Goal: Task Accomplishment & Management: Manage account settings

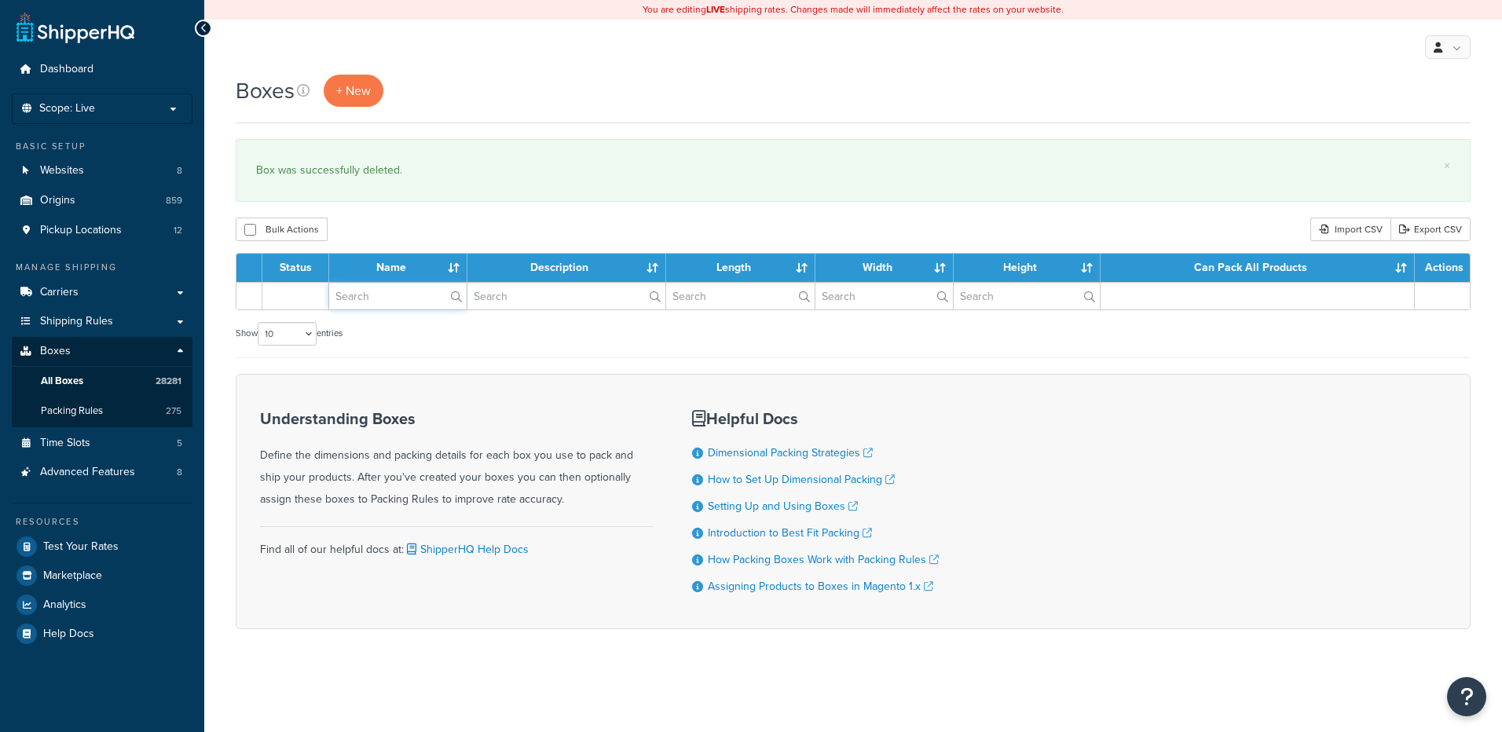
drag, startPoint x: 0, startPoint y: 0, endPoint x: 383, endPoint y: 300, distance: 486.7
click at [383, 300] on input "text" at bounding box center [397, 296] width 137 height 27
paste input "11W600"
type input "11W600"
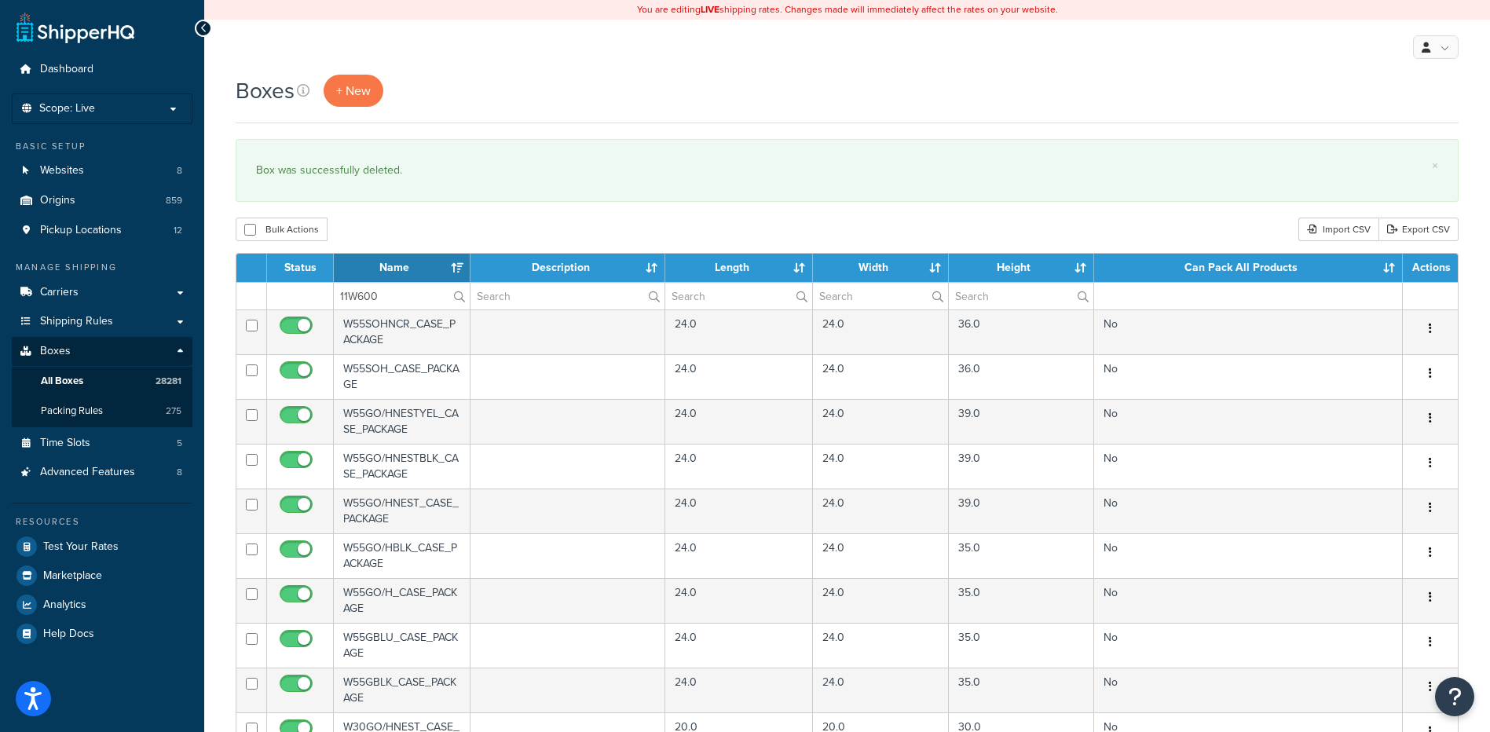
click at [412, 214] on div "Boxes + New × Box was successfully deleted. Bulk Actions Duplicate Delete Impor…" at bounding box center [847, 606] width 1286 height 1063
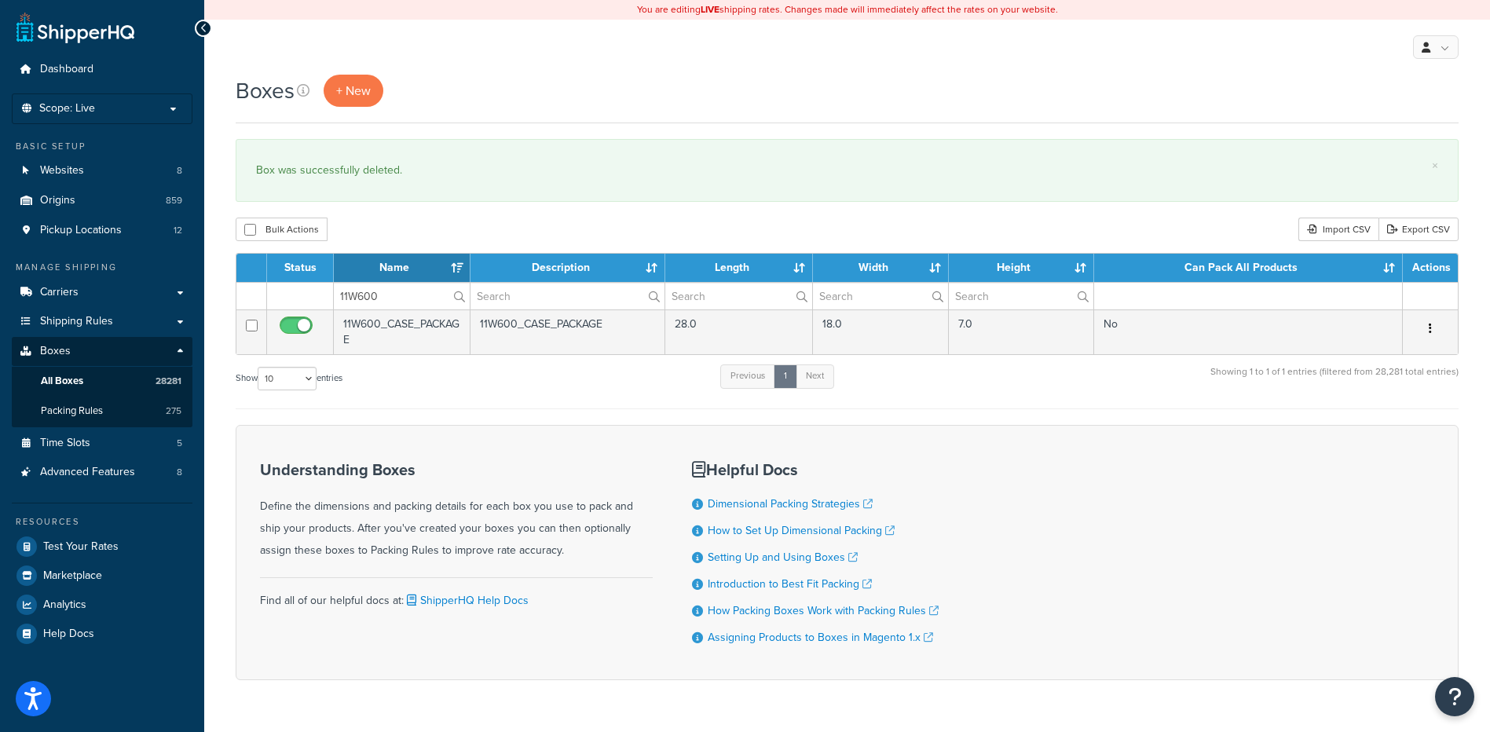
click at [1431, 329] on icon "button" at bounding box center [1430, 328] width 3 height 11
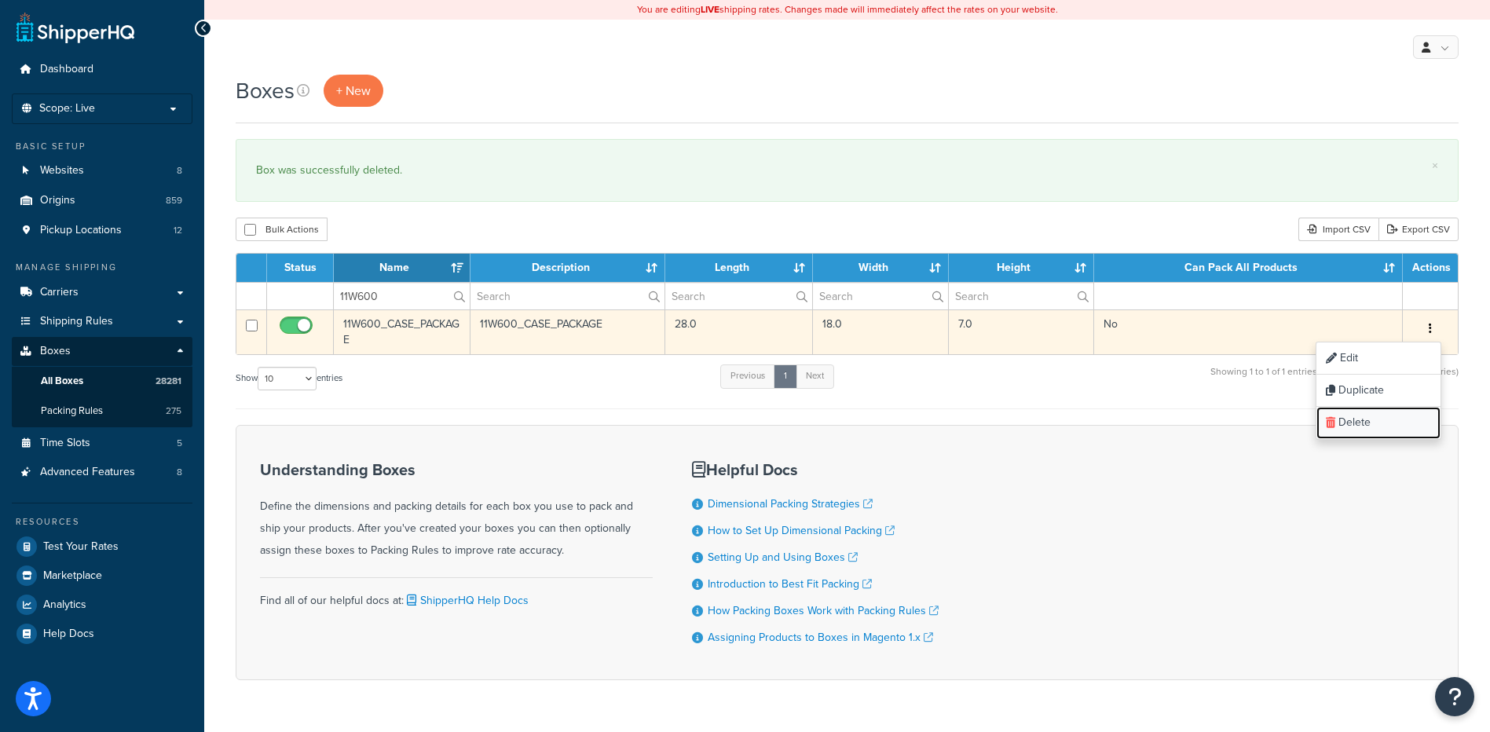
click at [1381, 426] on link "Delete" at bounding box center [1378, 423] width 124 height 32
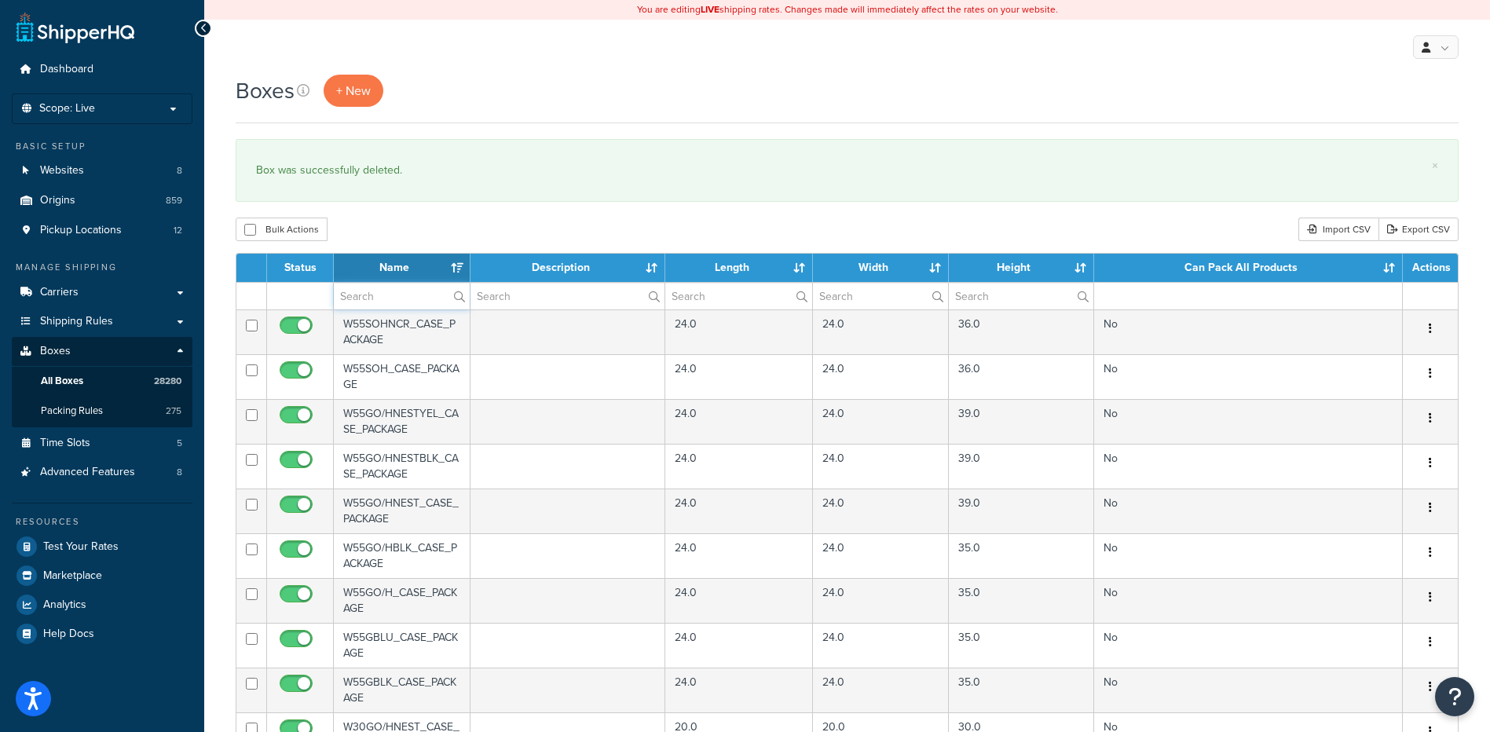
drag, startPoint x: 0, startPoint y: 0, endPoint x: 409, endPoint y: 297, distance: 505.5
click at [409, 297] on input "text" at bounding box center [402, 296] width 136 height 27
paste input "11W800"
type input "11W800"
click at [430, 221] on div "Bulk Actions Duplicate [GEOGRAPHIC_DATA] Import CSV Export CSV" at bounding box center [847, 230] width 1223 height 24
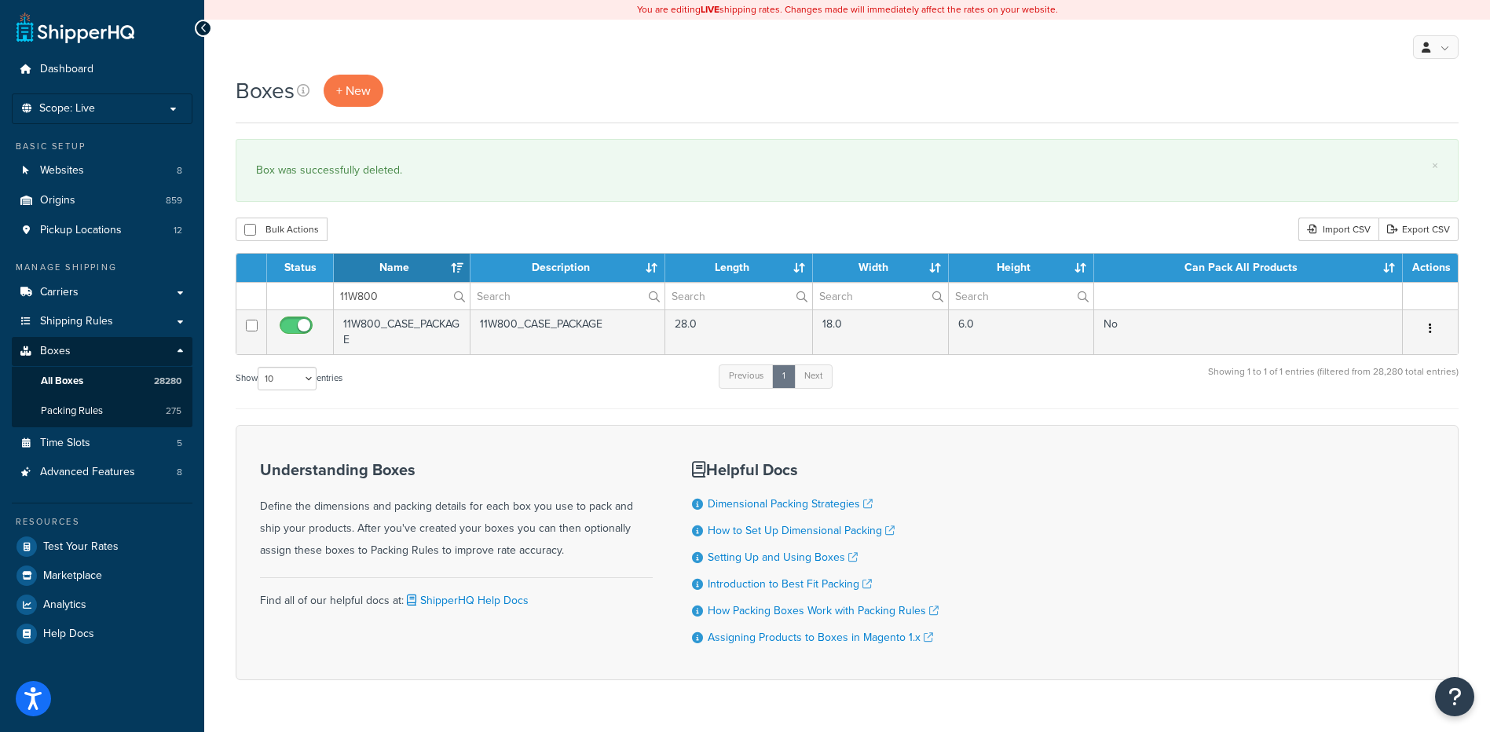
click at [1430, 331] on icon "button" at bounding box center [1430, 328] width 3 height 11
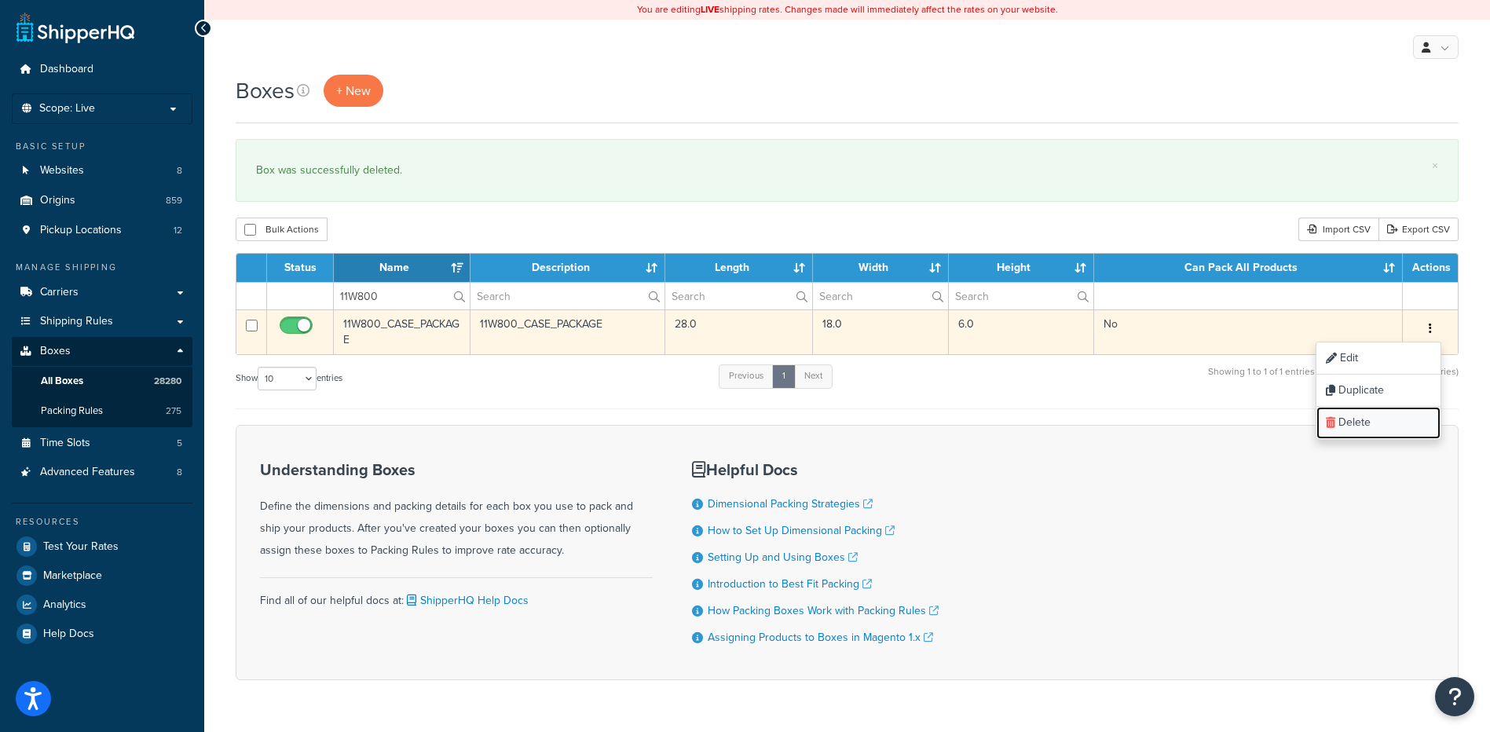
click at [1402, 424] on link "Delete" at bounding box center [1378, 423] width 124 height 32
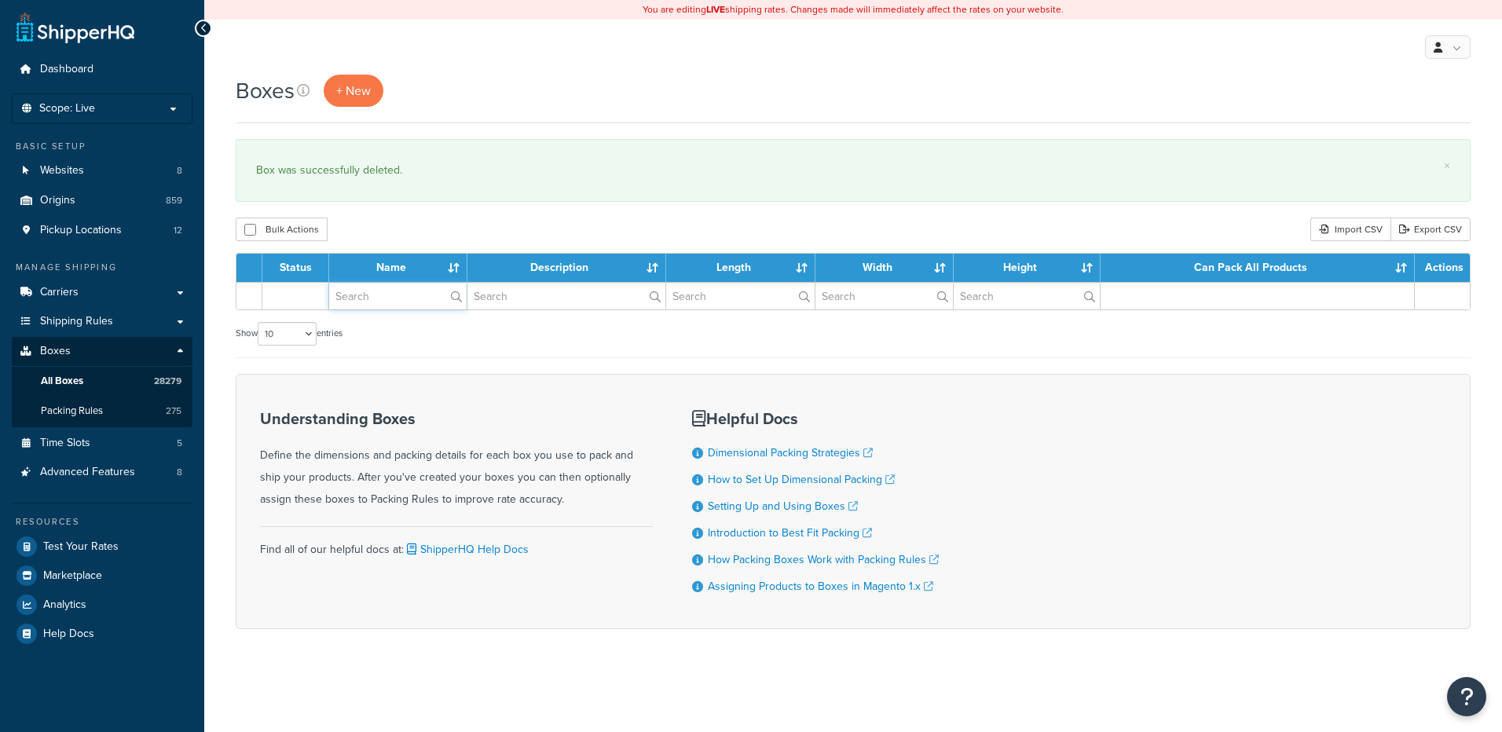
click at [355, 300] on input "text" at bounding box center [397, 296] width 137 height 27
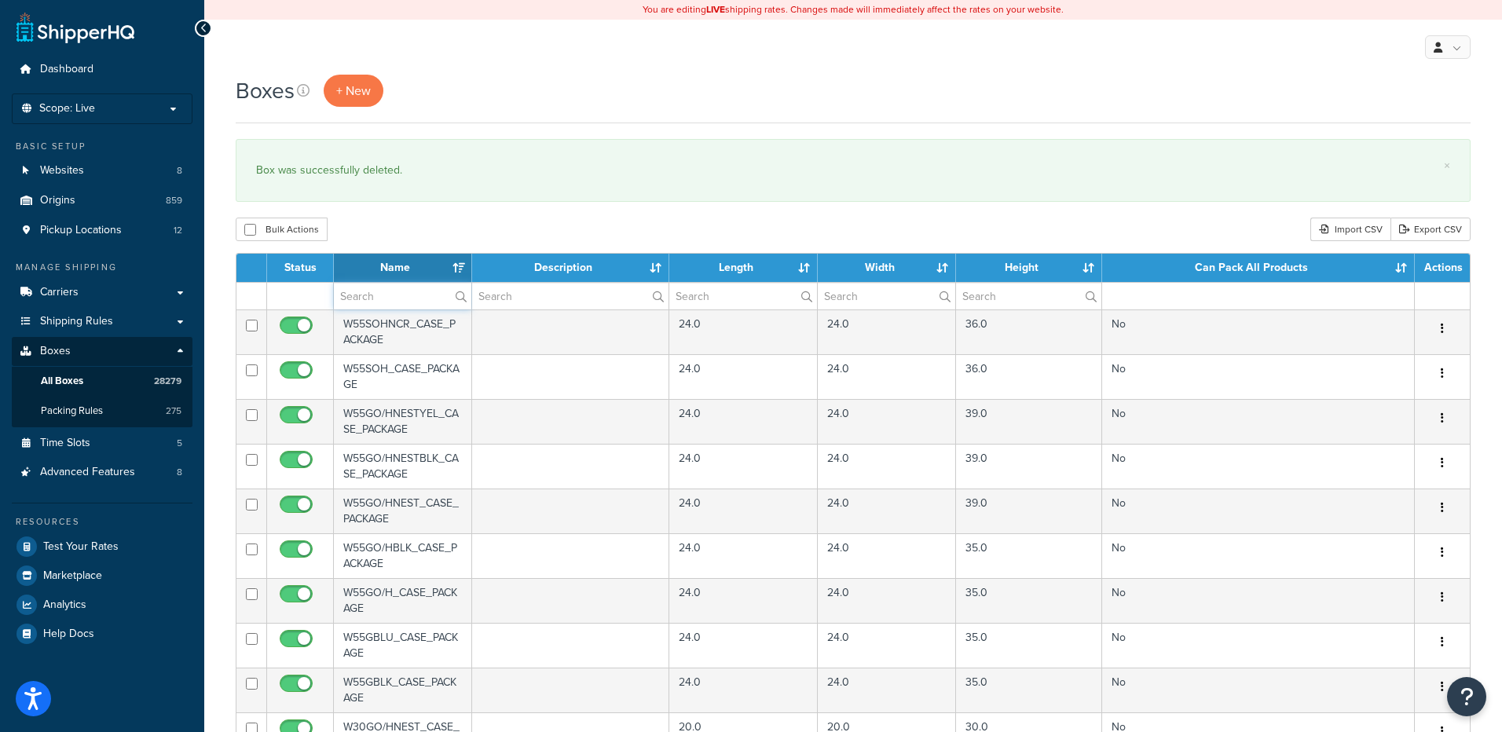
paste input "18W797"
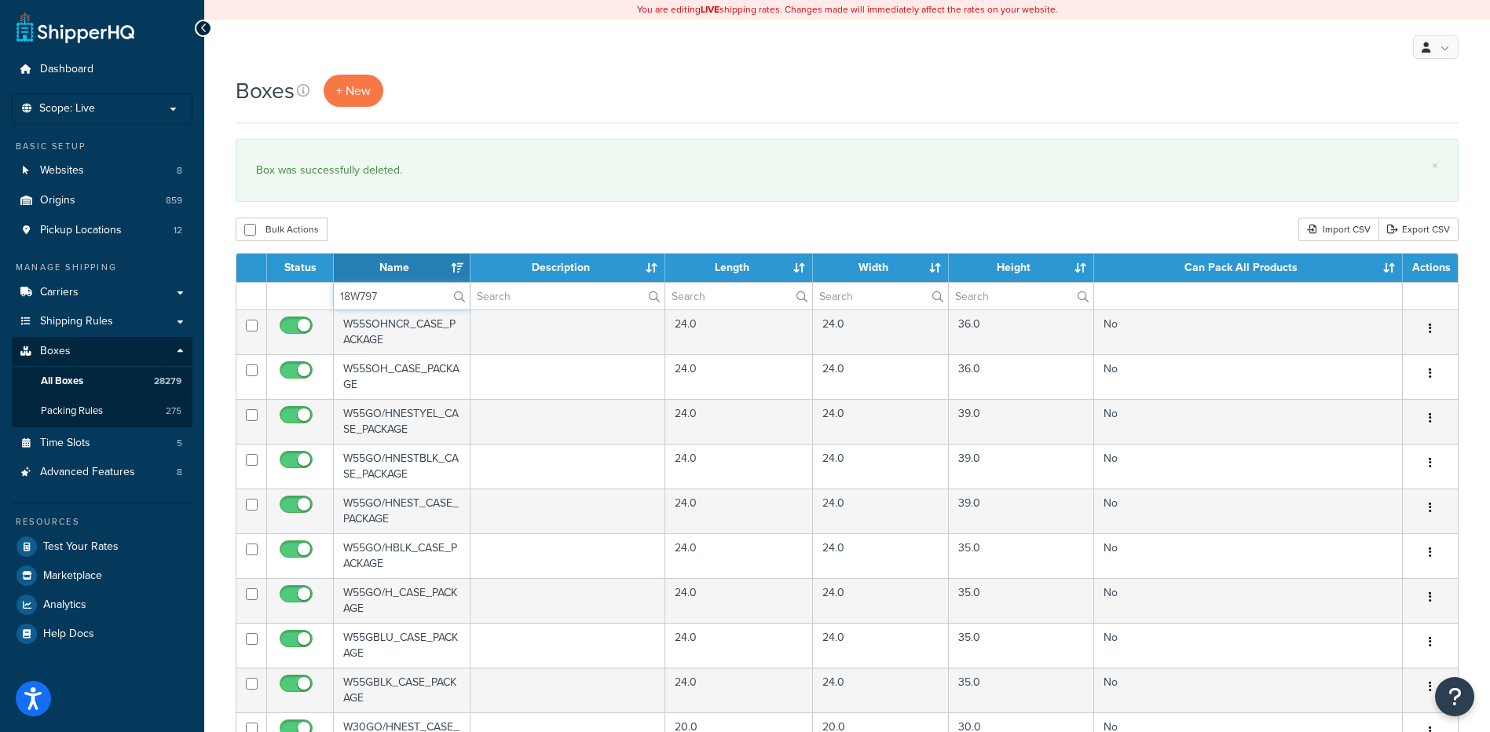
type input "18W797"
click at [407, 238] on div "Bulk Actions Duplicate Delete Import CSV Export CSV" at bounding box center [847, 230] width 1223 height 24
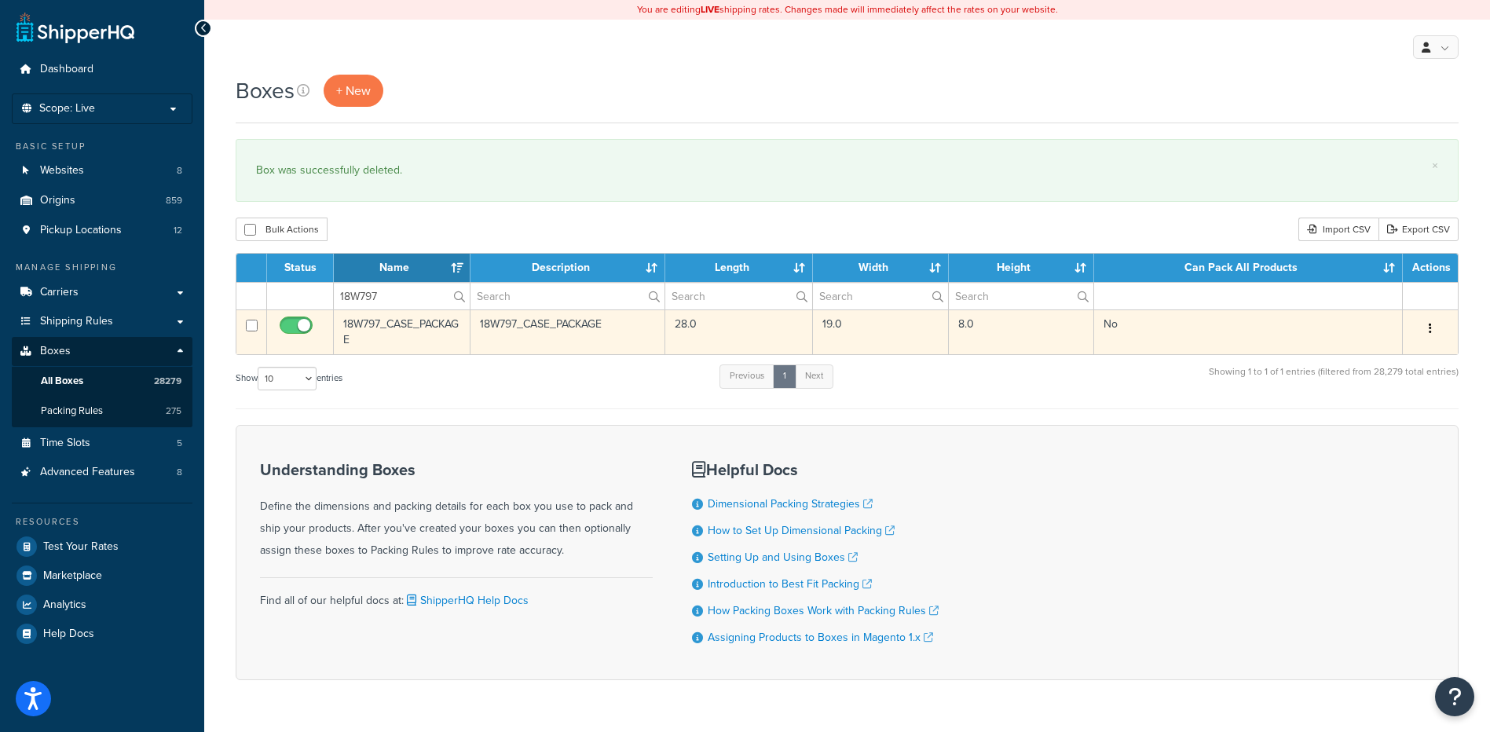
click at [1430, 328] on icon "button" at bounding box center [1430, 328] width 3 height 11
click at [1376, 426] on link "Delete" at bounding box center [1378, 423] width 124 height 32
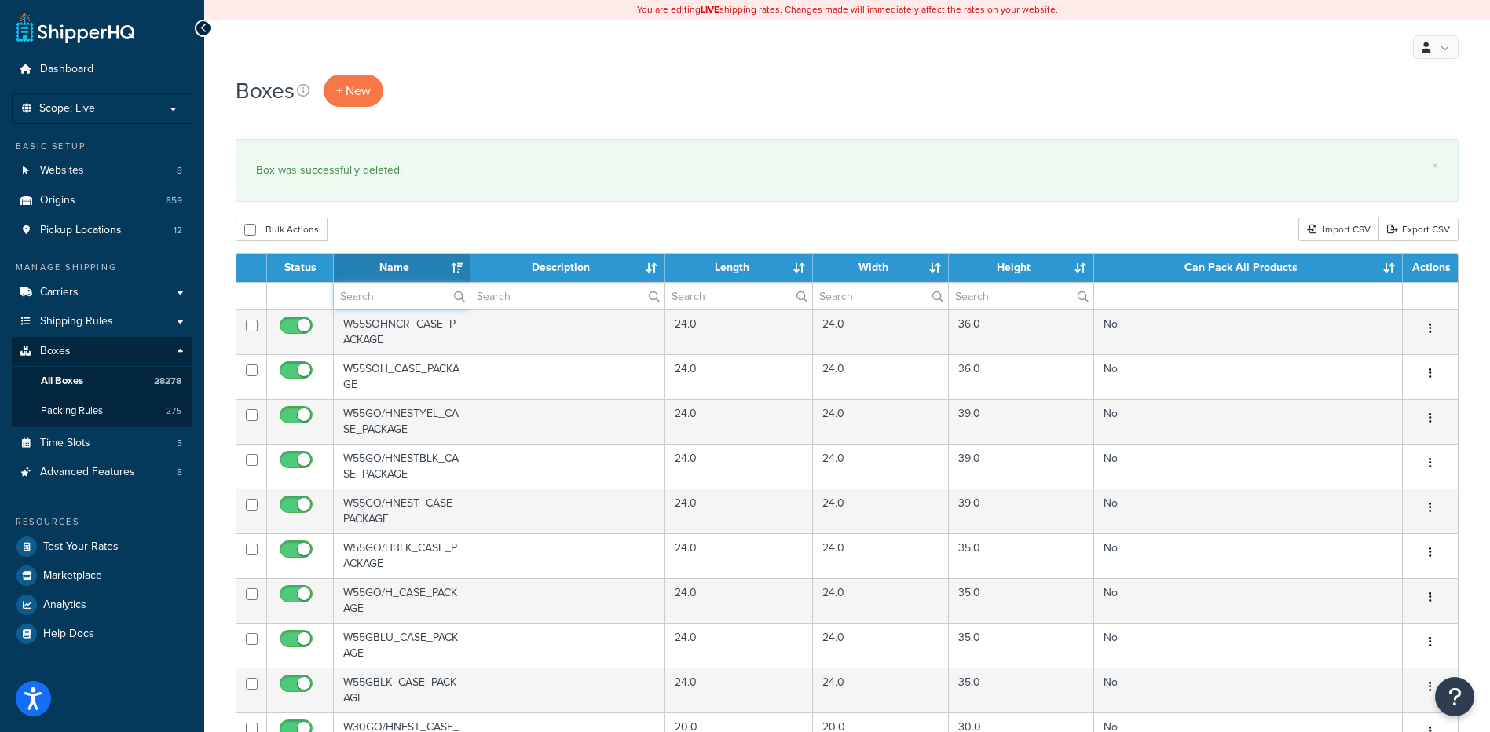
click at [400, 297] on input "text" at bounding box center [402, 296] width 136 height 27
paste input "18W797"
click at [441, 192] on div "× Box was successfully deleted." at bounding box center [847, 170] width 1223 height 63
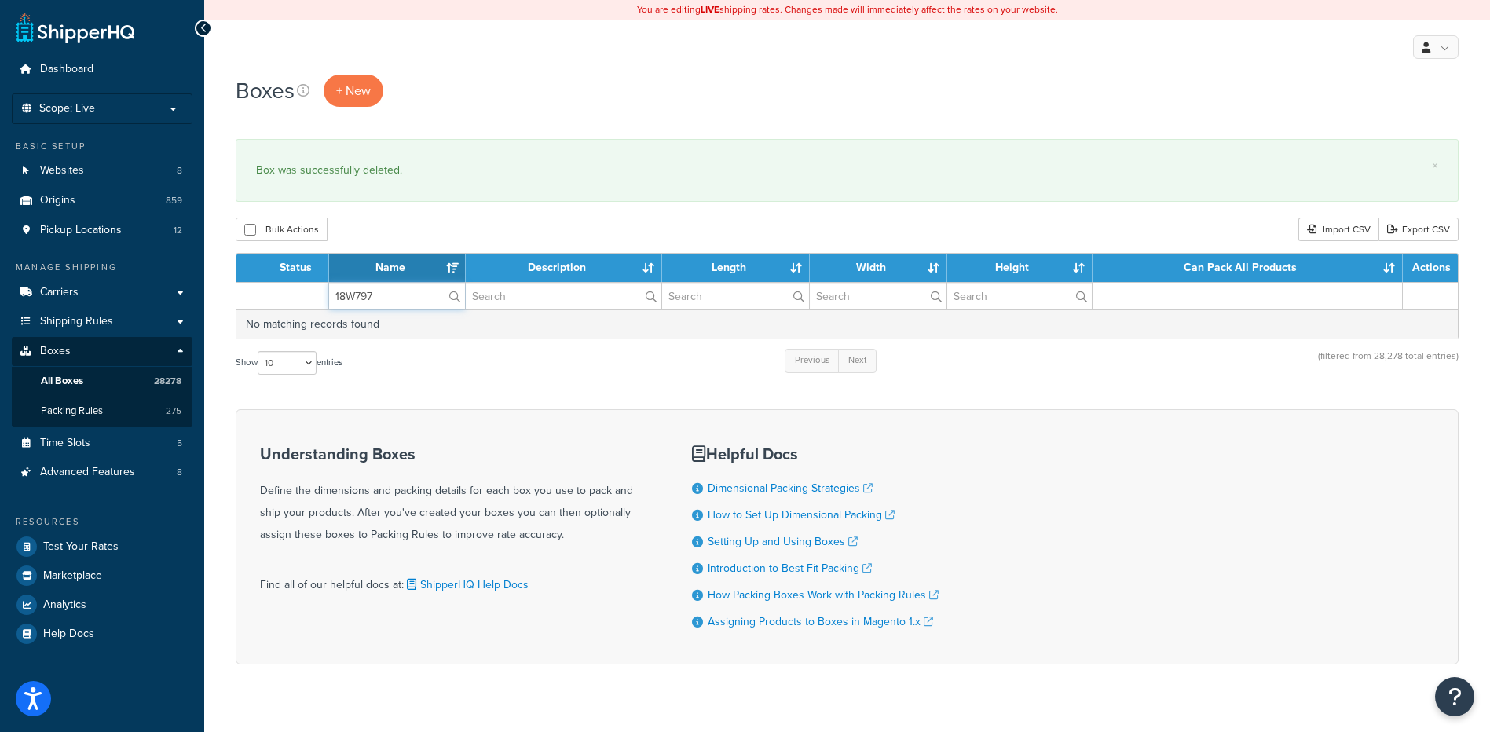
drag, startPoint x: 391, startPoint y: 297, endPoint x: 240, endPoint y: 292, distance: 151.7
click at [240, 292] on tr "18W797" at bounding box center [846, 295] width 1221 height 27
paste input "22WCSD"
type input "22WCSD"
click at [382, 207] on div "Boxes + New × Box was successfully deleted. Bulk Actions Duplicate [GEOGRAPHIC_…" at bounding box center [847, 397] width 1286 height 645
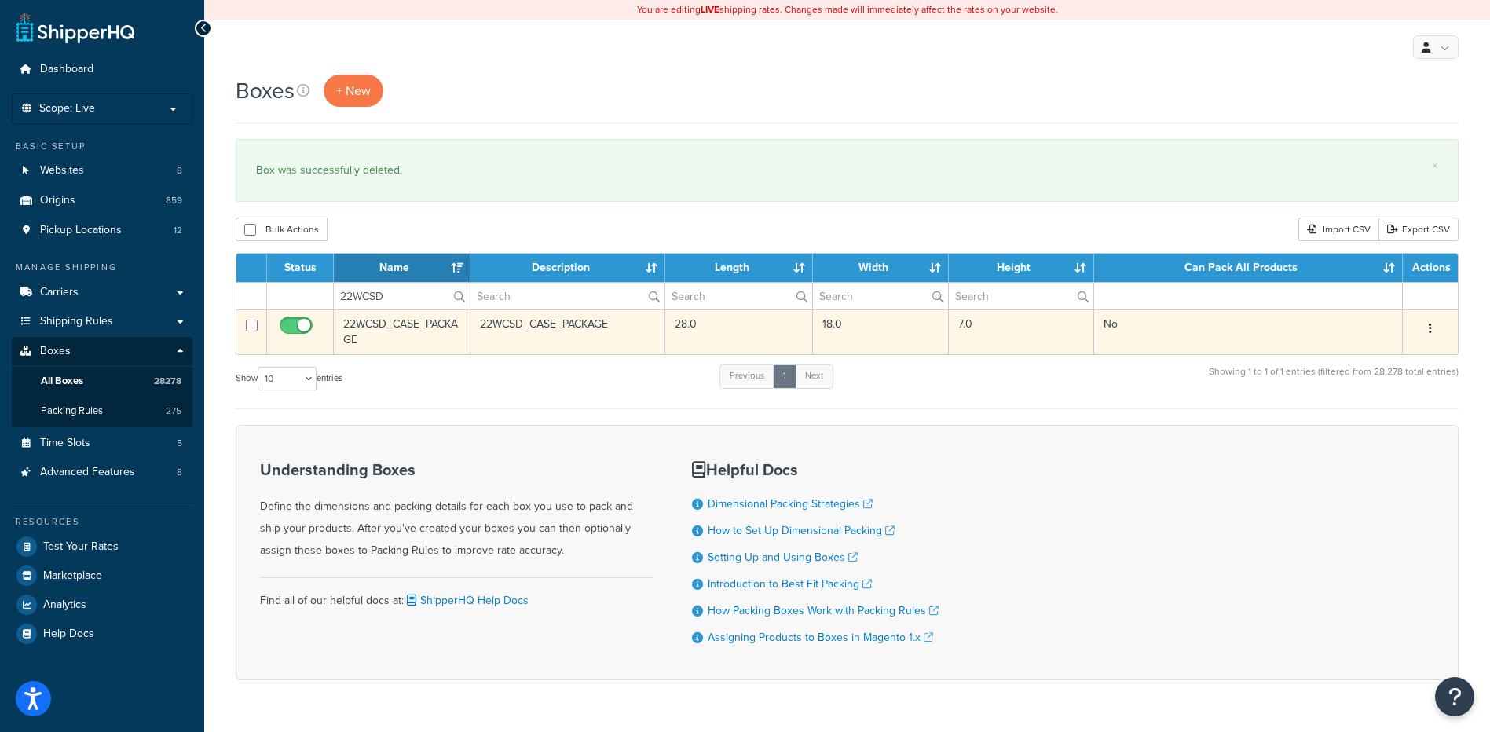
click at [1425, 339] on button "button" at bounding box center [1430, 329] width 22 height 25
click at [1378, 415] on link "Delete" at bounding box center [1378, 423] width 124 height 32
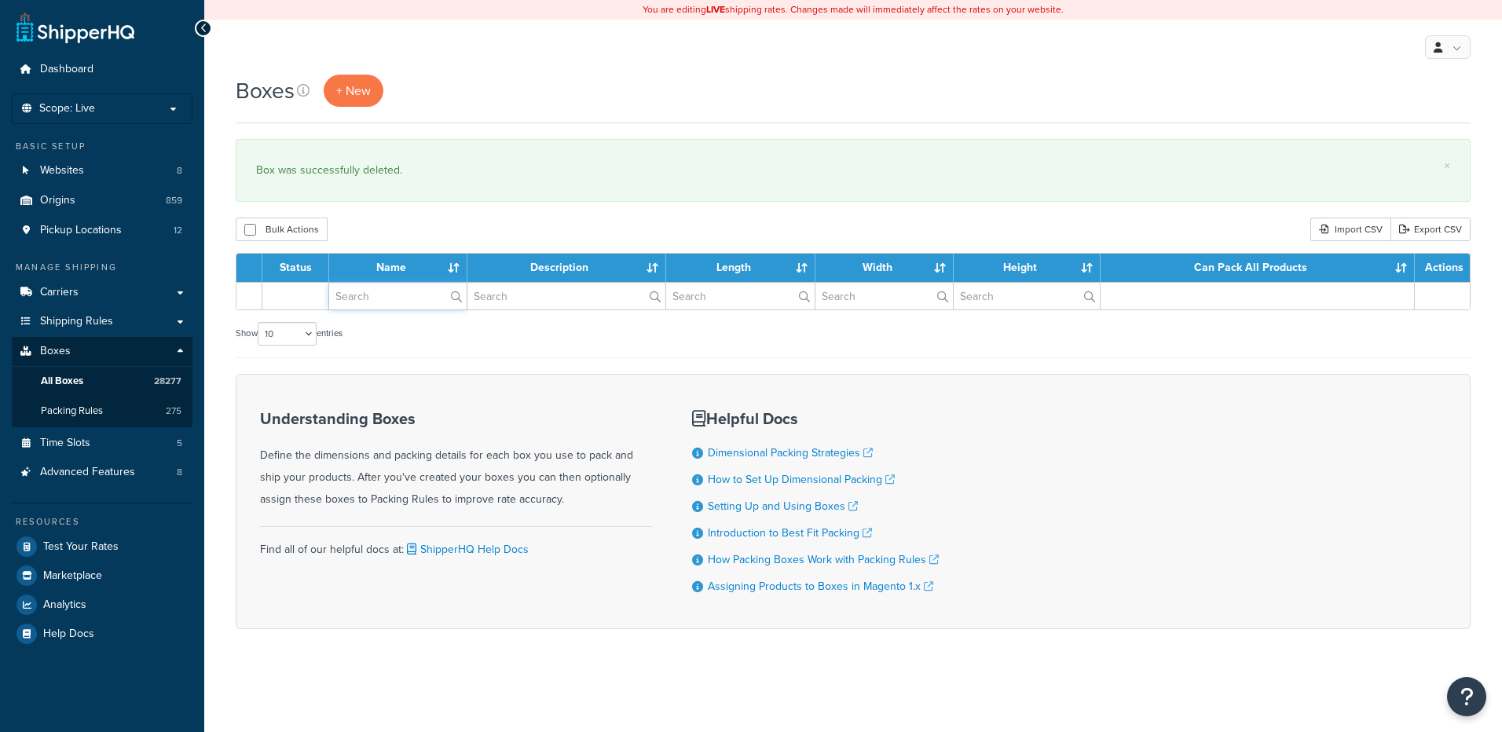
drag, startPoint x: 0, startPoint y: 0, endPoint x: 398, endPoint y: 300, distance: 498.6
click at [398, 300] on input "text" at bounding box center [397, 296] width 137 height 27
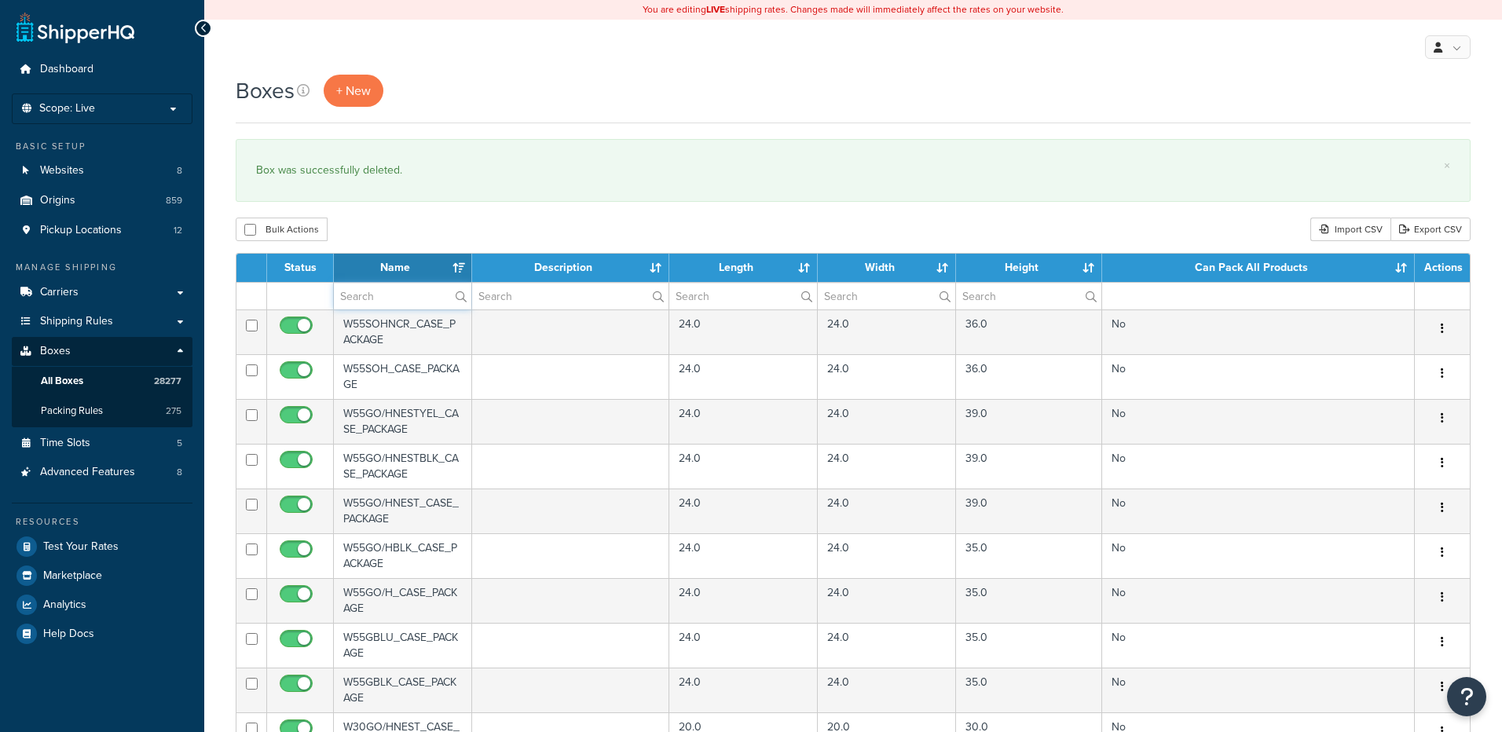
paste input "23W128"
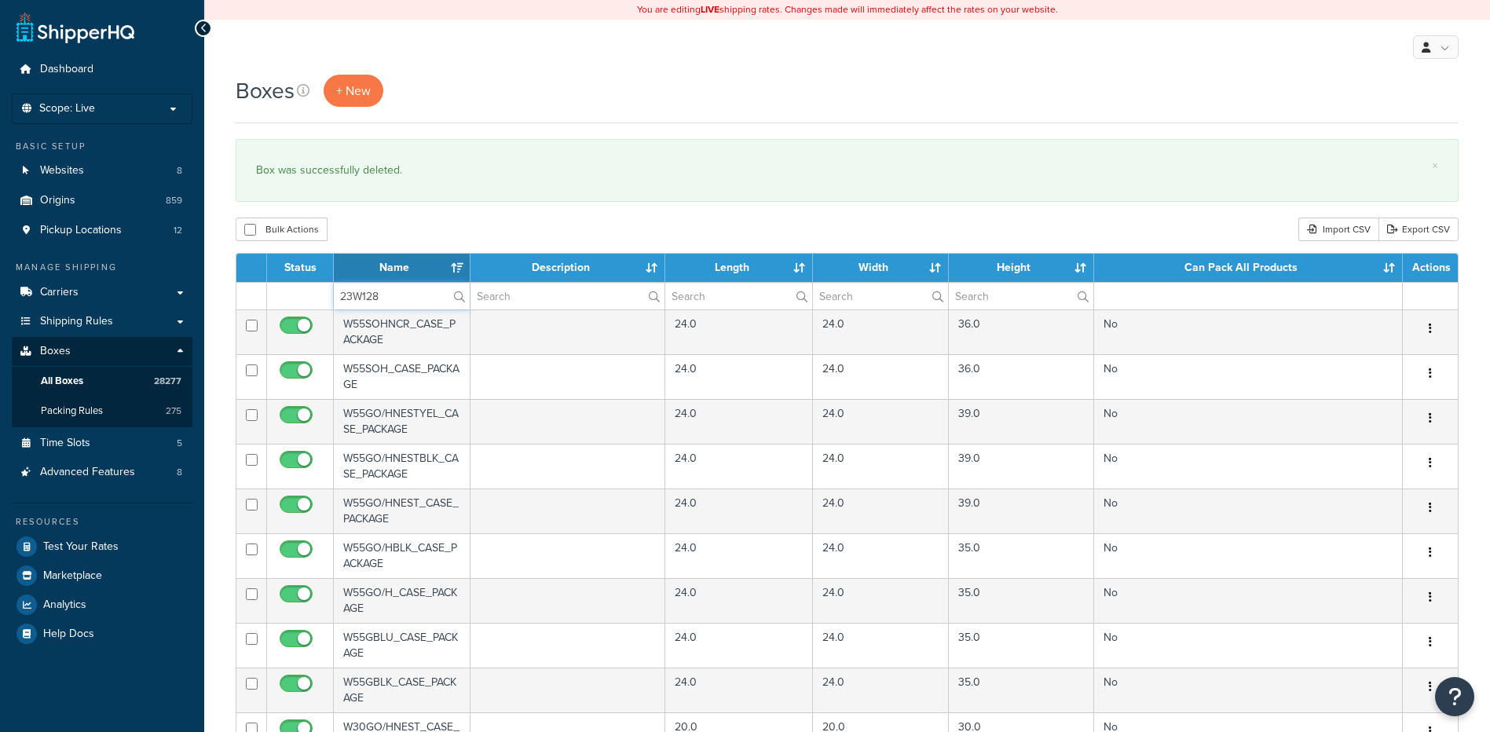
type input "23W128"
click at [398, 221] on div "Bulk Actions Duplicate Delete Import CSV Export CSV" at bounding box center [847, 230] width 1223 height 24
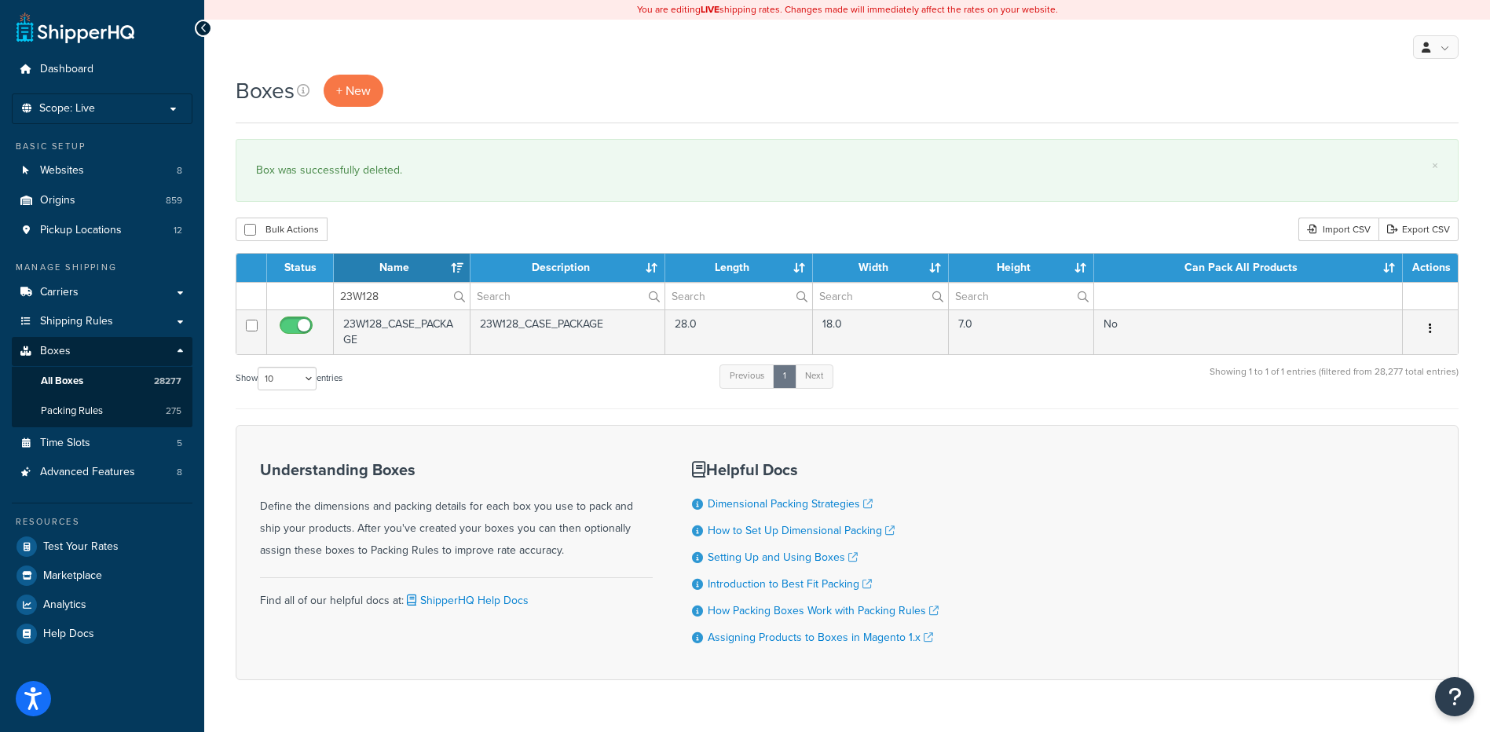
click at [1427, 325] on button "button" at bounding box center [1430, 329] width 22 height 25
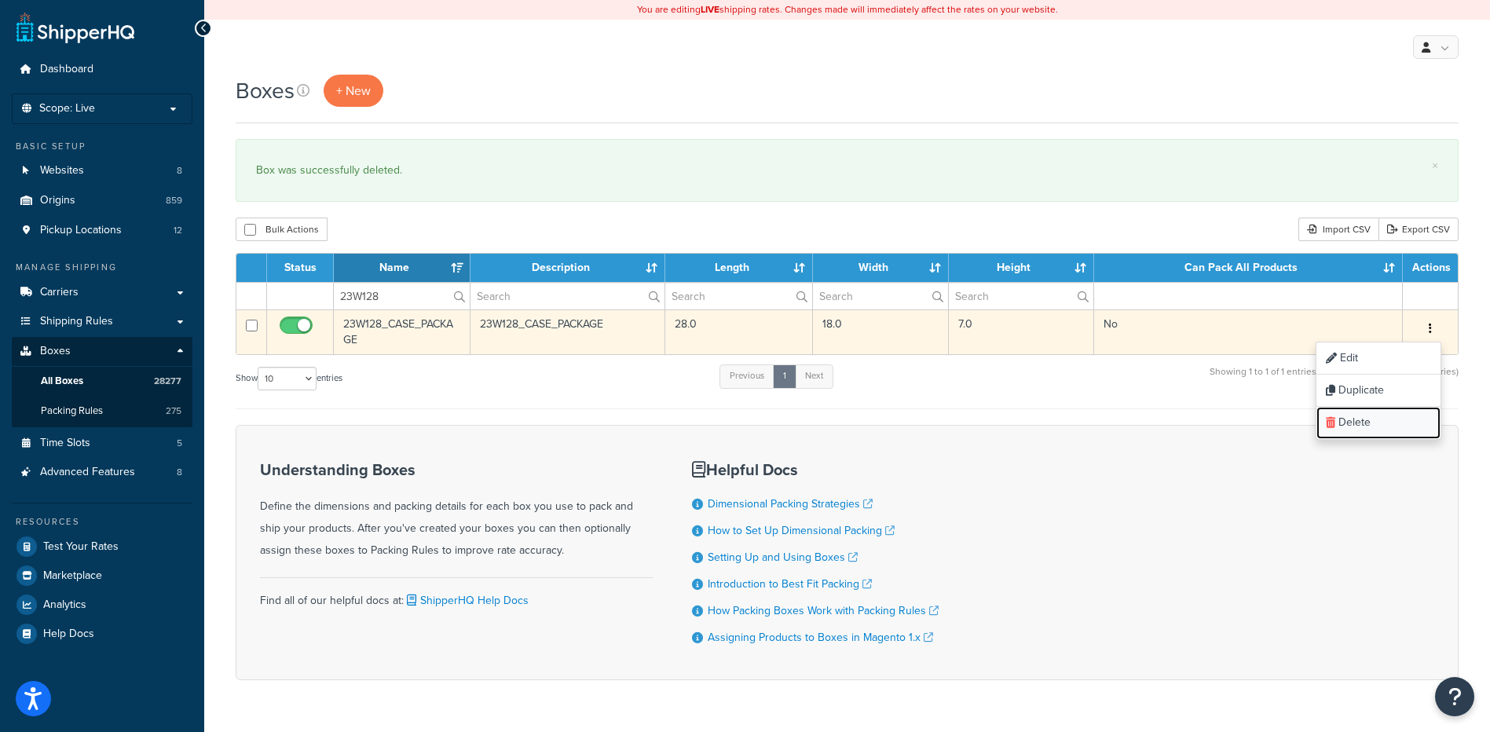
click at [1385, 430] on link "Delete" at bounding box center [1378, 423] width 124 height 32
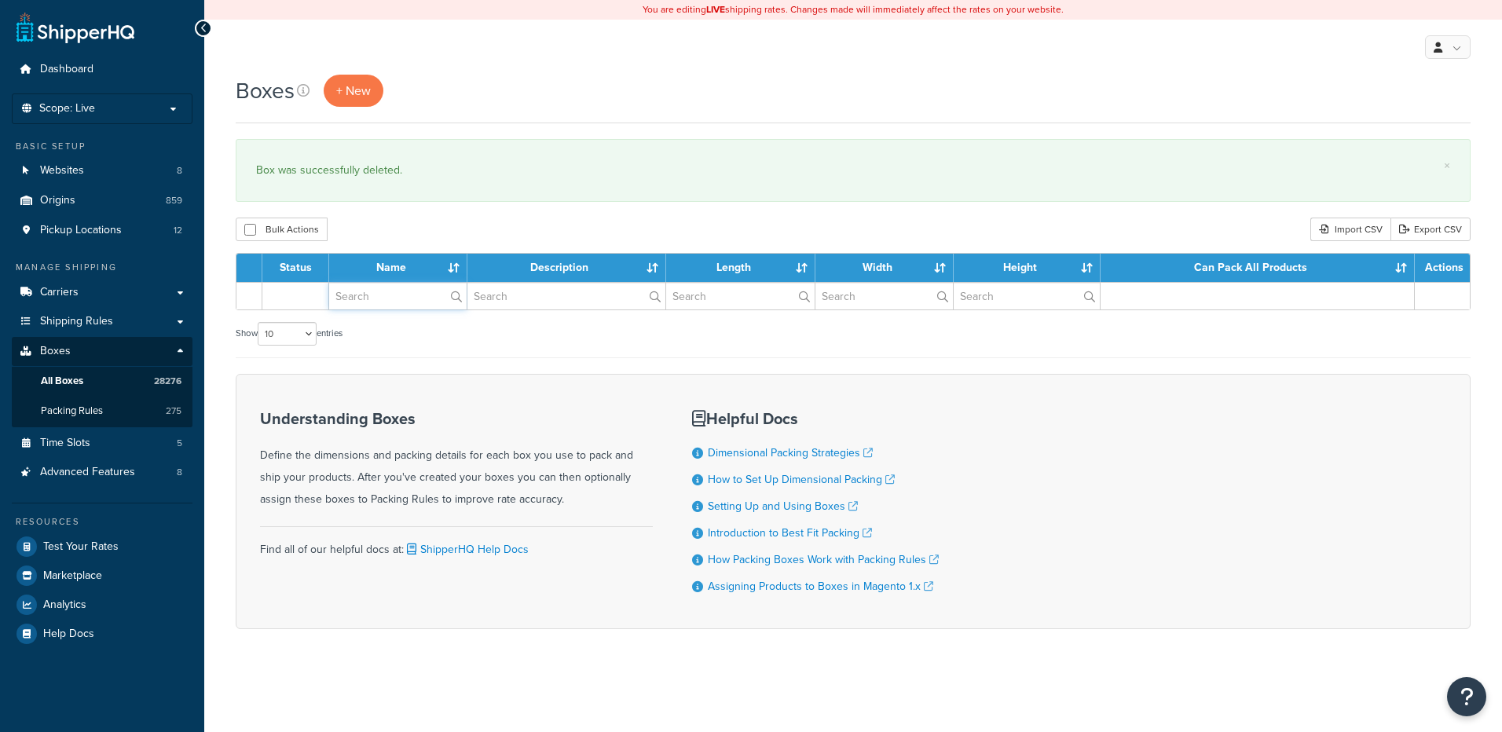
click at [381, 304] on input "text" at bounding box center [397, 296] width 137 height 27
paste input "23W911"
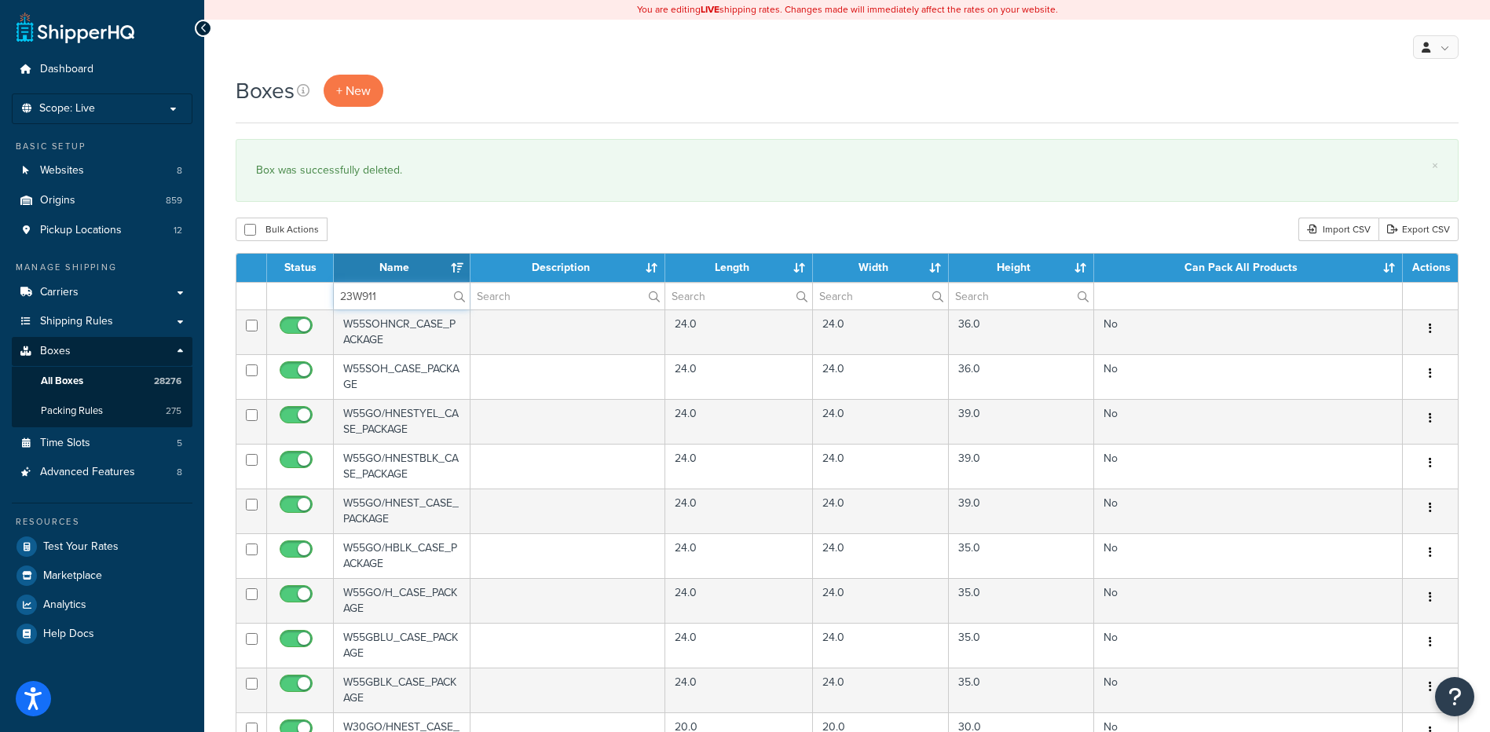
type input "23W911"
click at [396, 234] on div "Bulk Actions Duplicate [GEOGRAPHIC_DATA] Import CSV Export CSV" at bounding box center [847, 230] width 1223 height 24
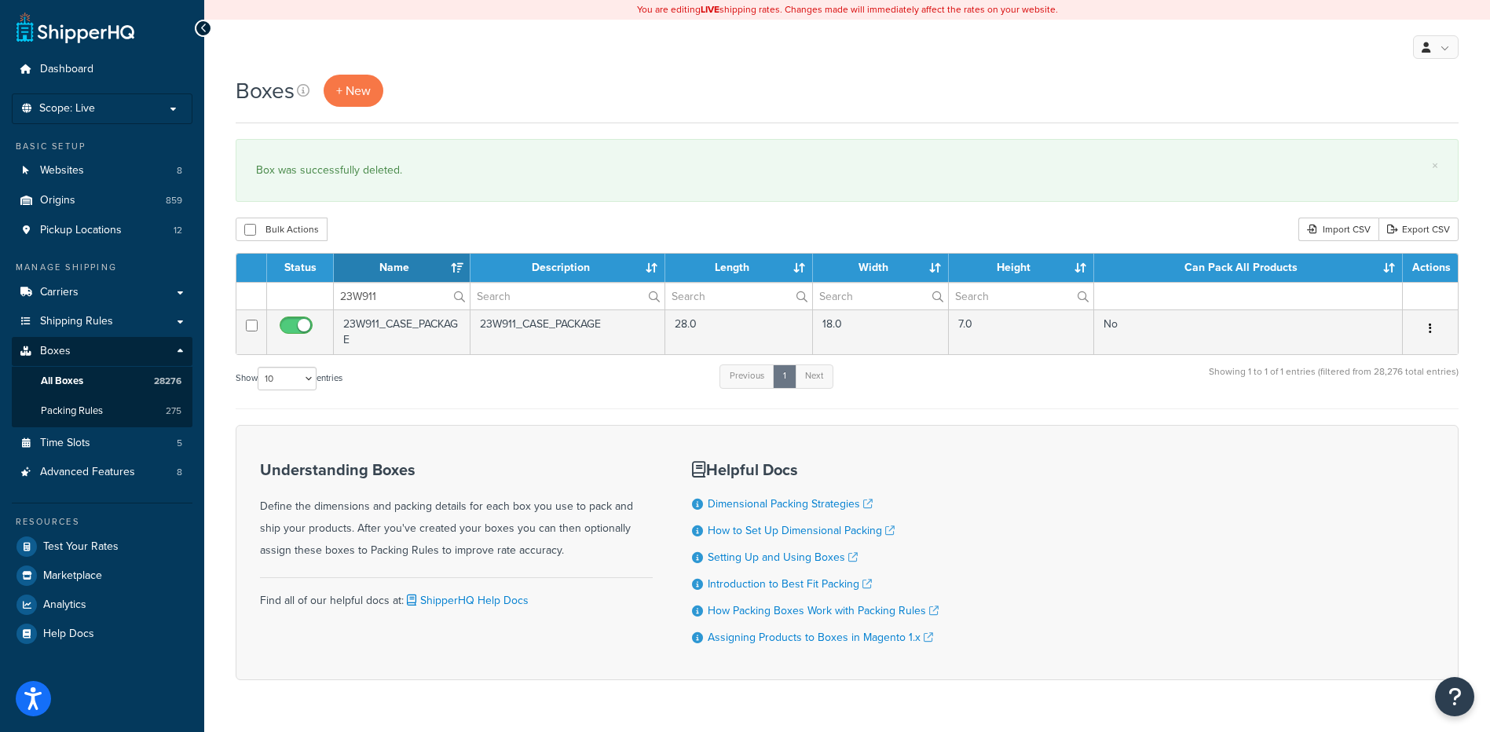
click at [1428, 326] on button "button" at bounding box center [1430, 329] width 22 height 25
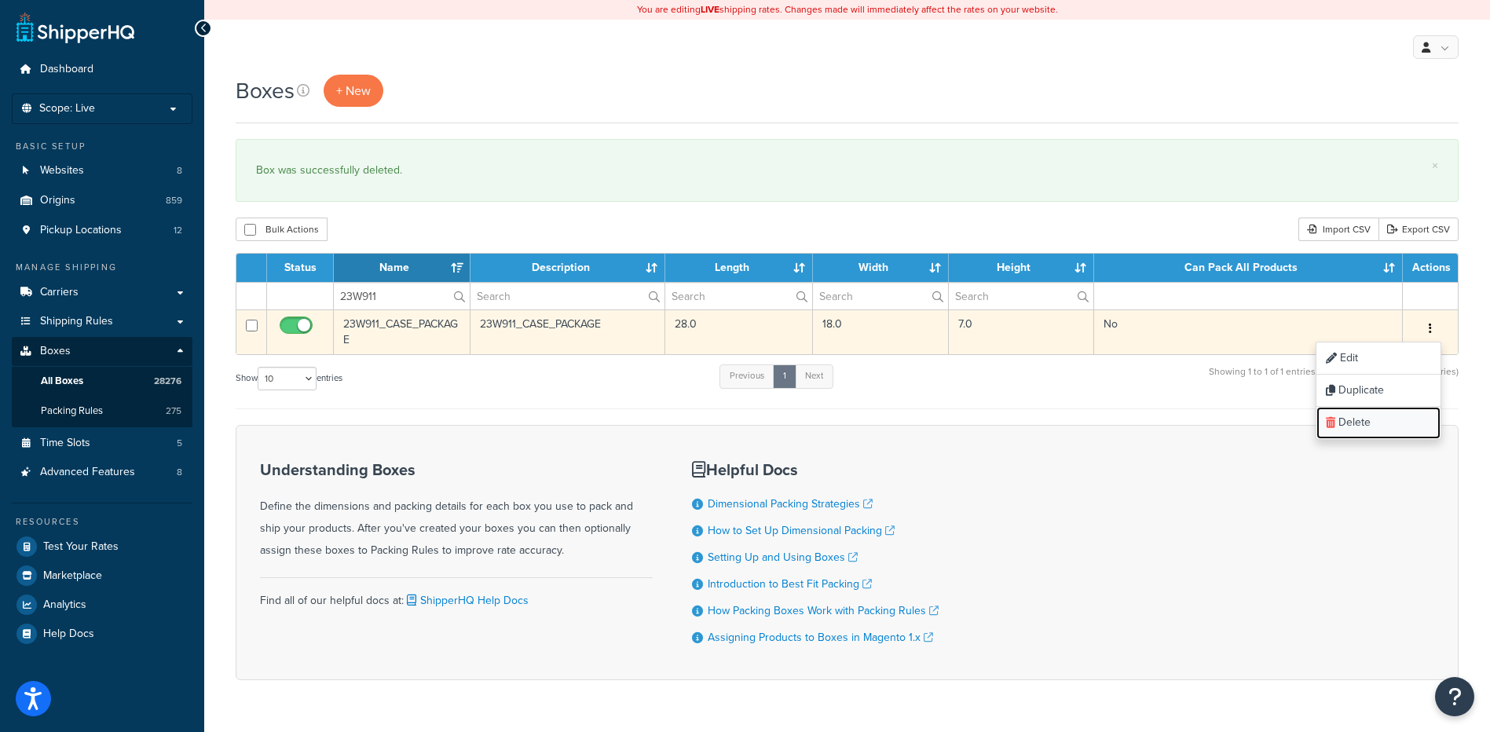
click at [1374, 429] on link "Delete" at bounding box center [1378, 423] width 124 height 32
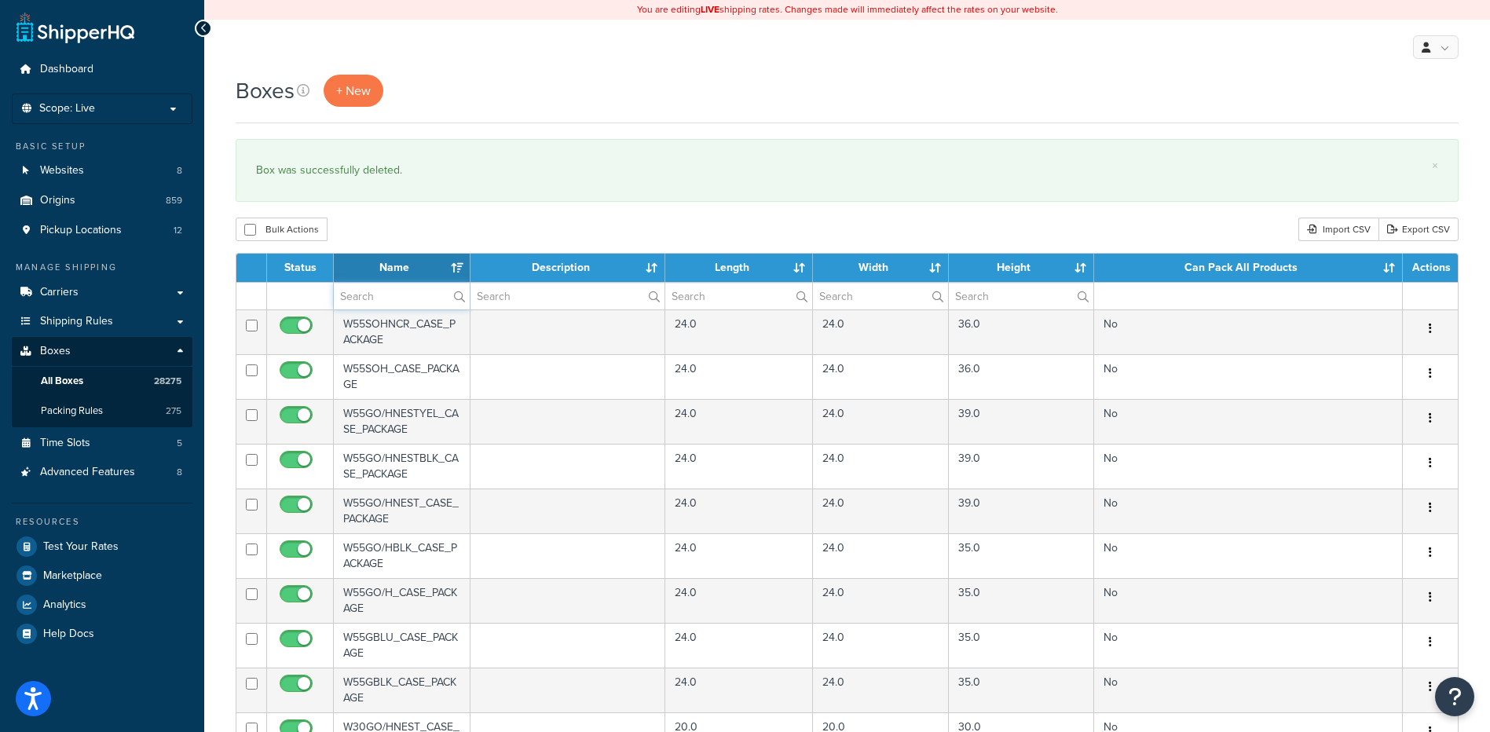
paste input "23W932"
click at [423, 295] on input "23W932" at bounding box center [402, 296] width 136 height 27
type input "23W932"
click at [452, 223] on div "Bulk Actions Duplicate [GEOGRAPHIC_DATA] Import CSV Export CSV" at bounding box center [847, 230] width 1223 height 24
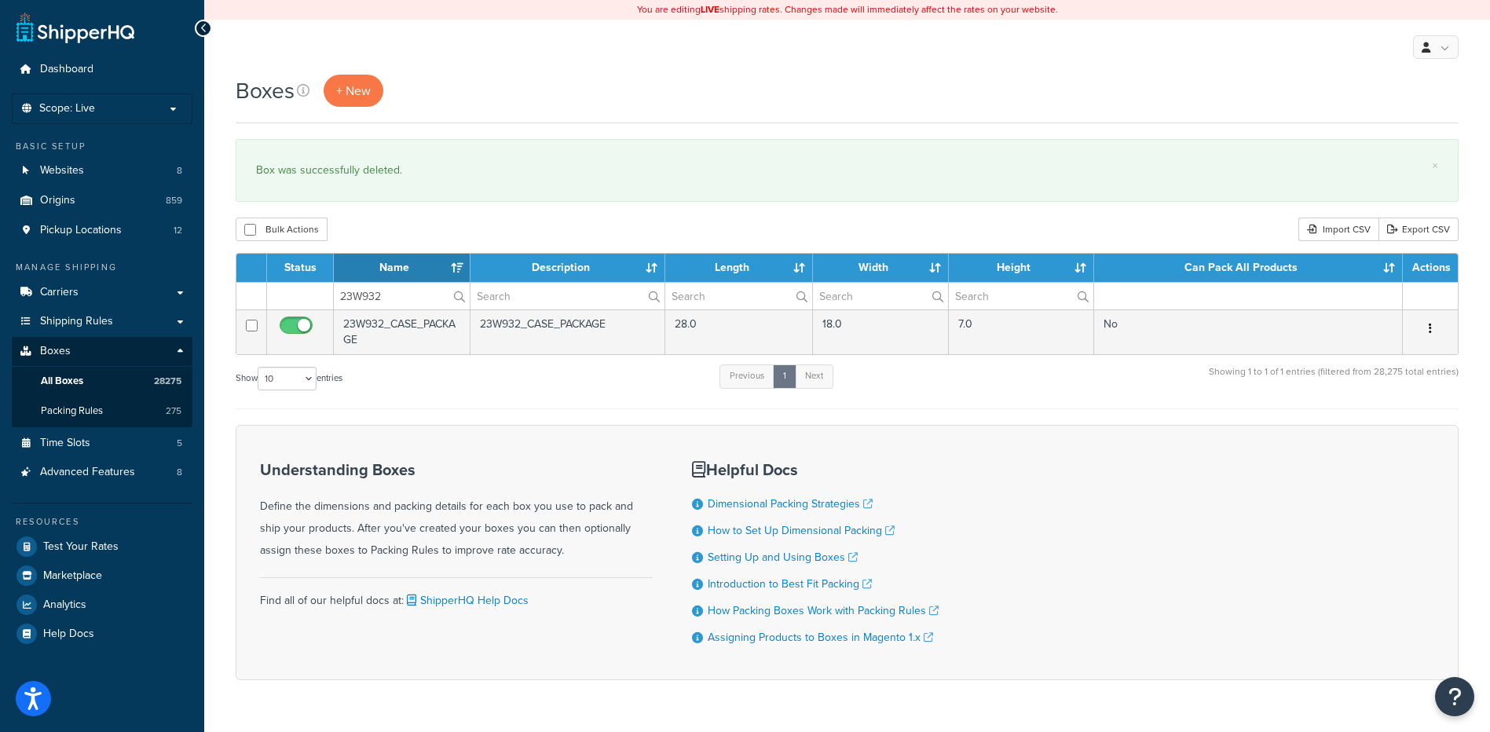
click at [1429, 327] on icon "button" at bounding box center [1430, 328] width 3 height 11
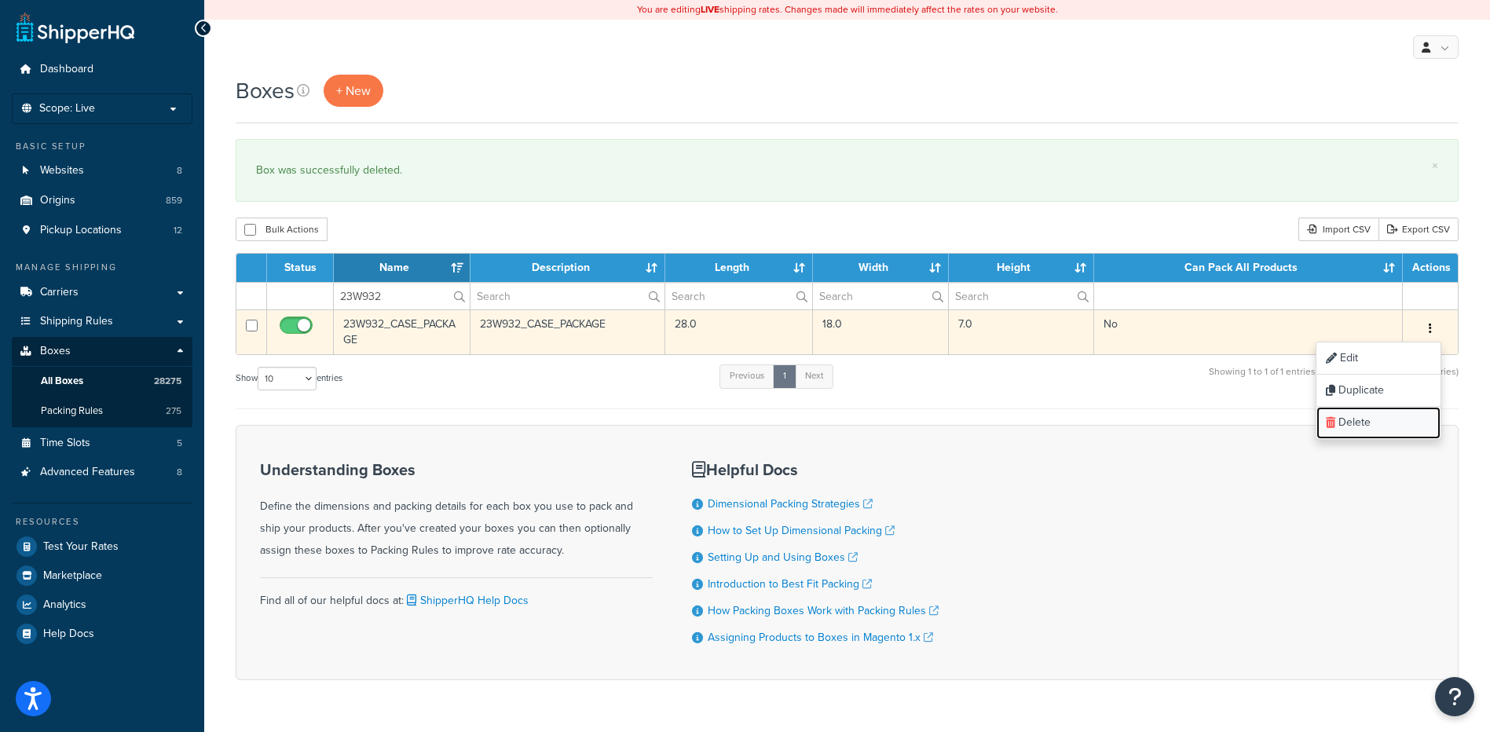
click at [1373, 424] on link "Delete" at bounding box center [1378, 423] width 124 height 32
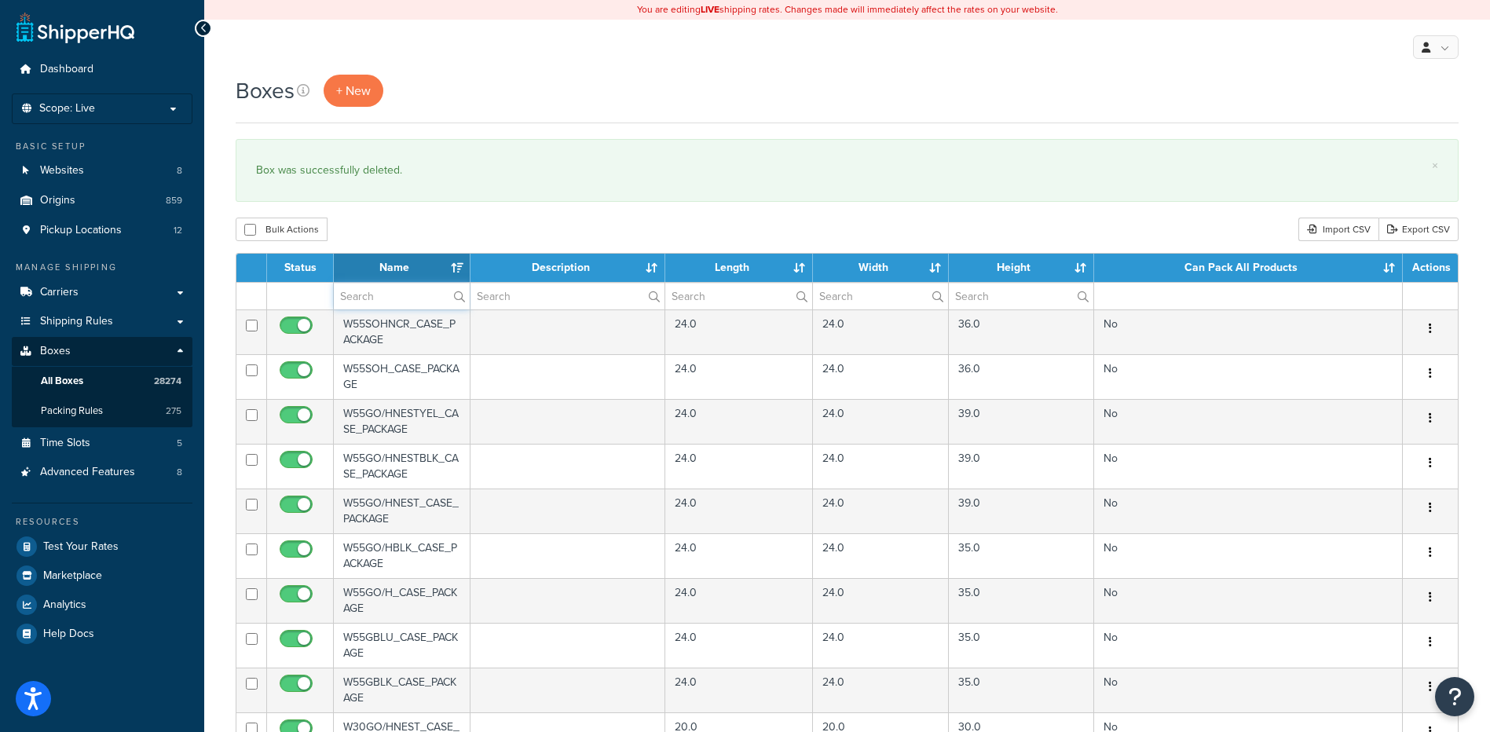
click at [367, 291] on input "text" at bounding box center [402, 296] width 136 height 27
paste input "23WS11"
type input "23WS11"
click at [401, 229] on div "Bulk Actions Duplicate [GEOGRAPHIC_DATA] Import CSV Export CSV" at bounding box center [847, 230] width 1223 height 24
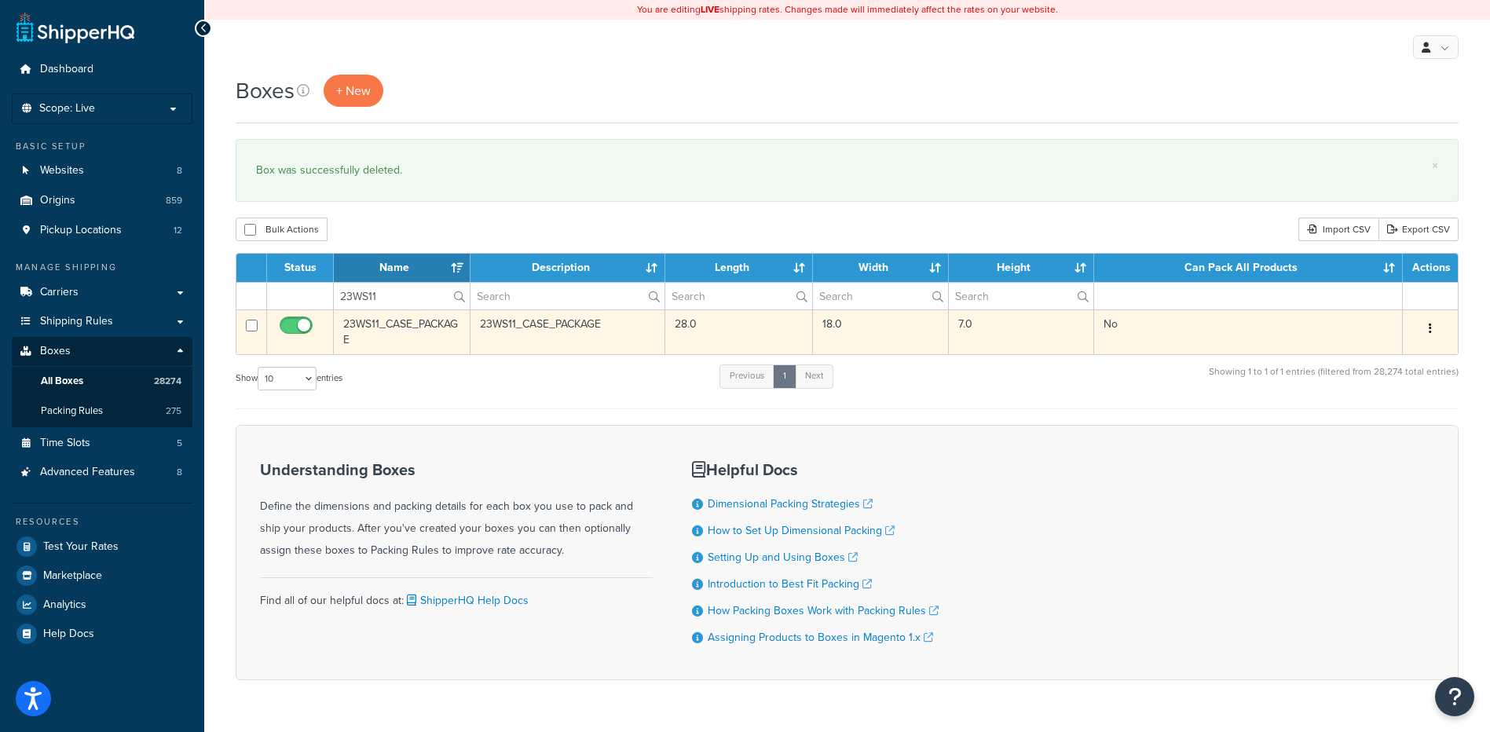
click at [1428, 328] on button "button" at bounding box center [1430, 329] width 22 height 25
click at [1396, 423] on link "Delete" at bounding box center [1378, 423] width 124 height 32
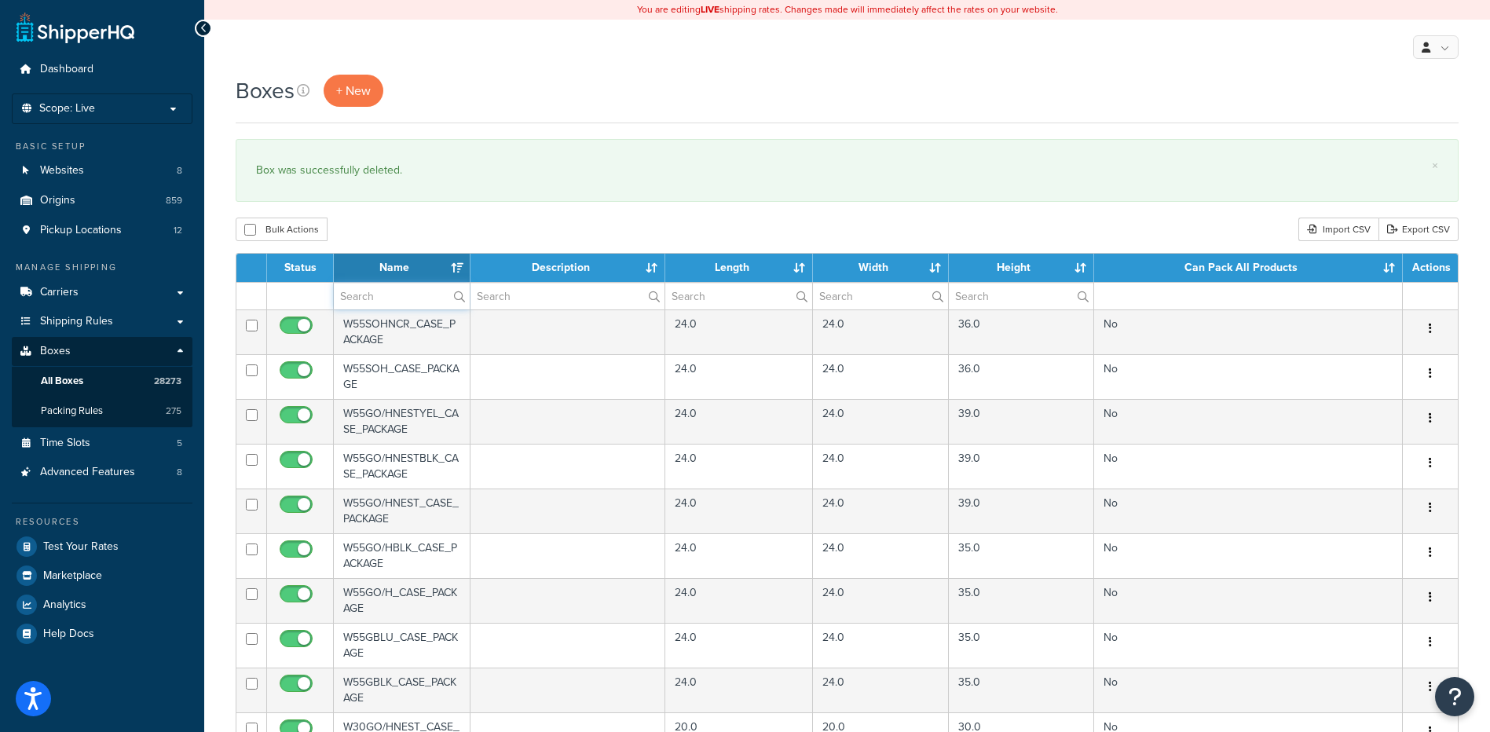
click at [411, 295] on input "text" at bounding box center [402, 296] width 136 height 27
paste input "23WS11"
click at [458, 227] on div "Bulk Actions Duplicate [GEOGRAPHIC_DATA] Import CSV Export CSV" at bounding box center [847, 230] width 1223 height 24
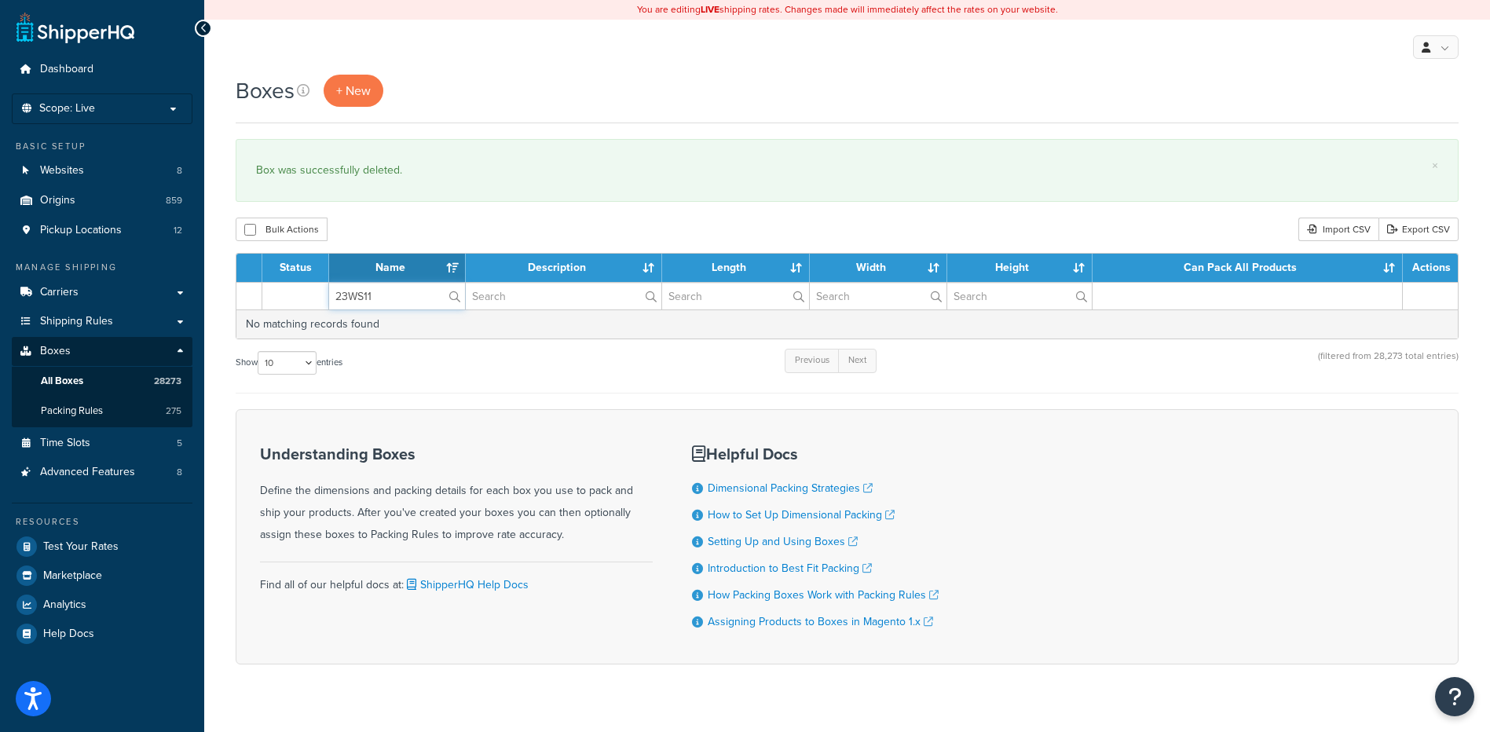
paste input "4W210"
drag, startPoint x: 370, startPoint y: 292, endPoint x: 270, endPoint y: 285, distance: 100.0
click at [270, 285] on tr "24W210" at bounding box center [846, 295] width 1221 height 27
type input "24W210"
click at [457, 199] on div "× Box was successfully deleted." at bounding box center [847, 170] width 1223 height 63
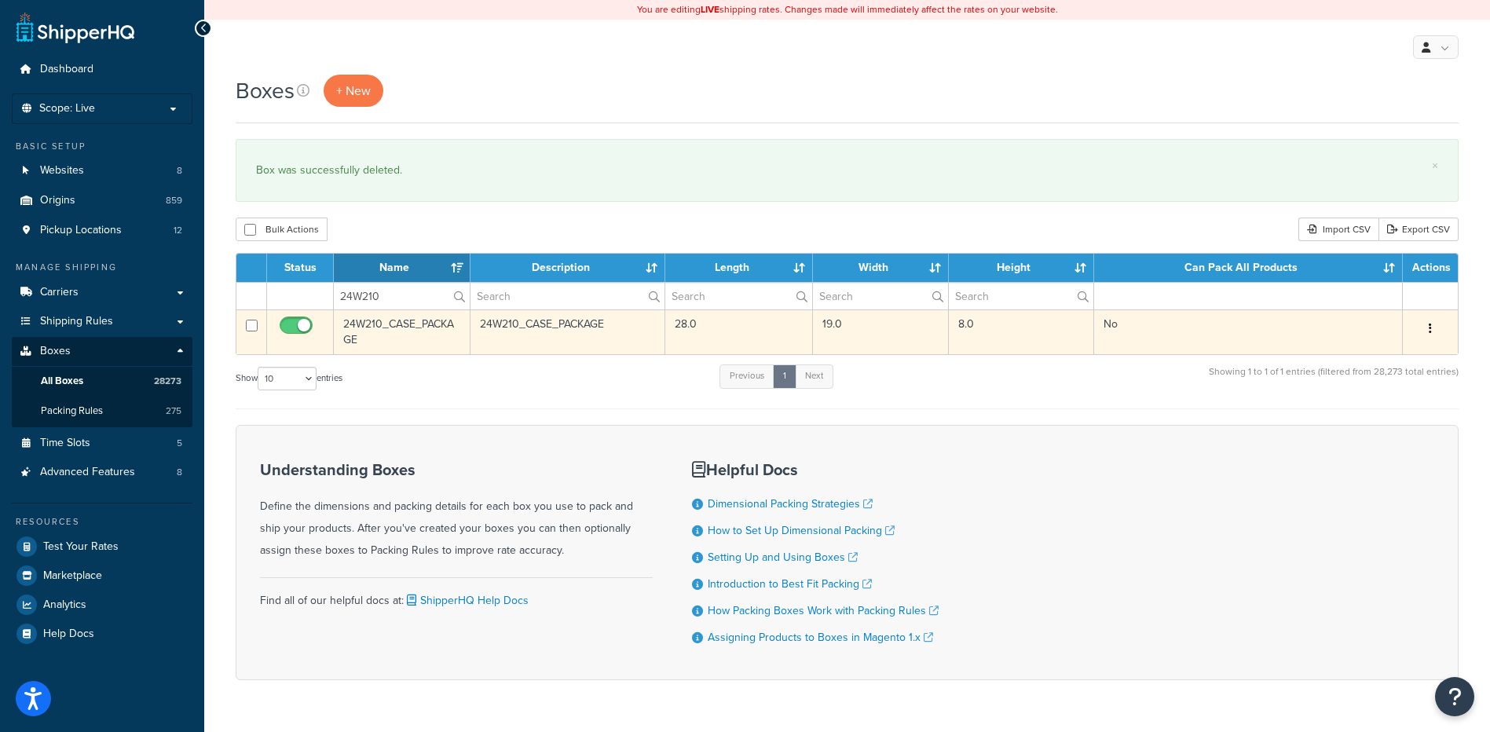
click at [1424, 329] on button "button" at bounding box center [1430, 329] width 22 height 25
click at [1374, 425] on link "Delete" at bounding box center [1378, 423] width 124 height 32
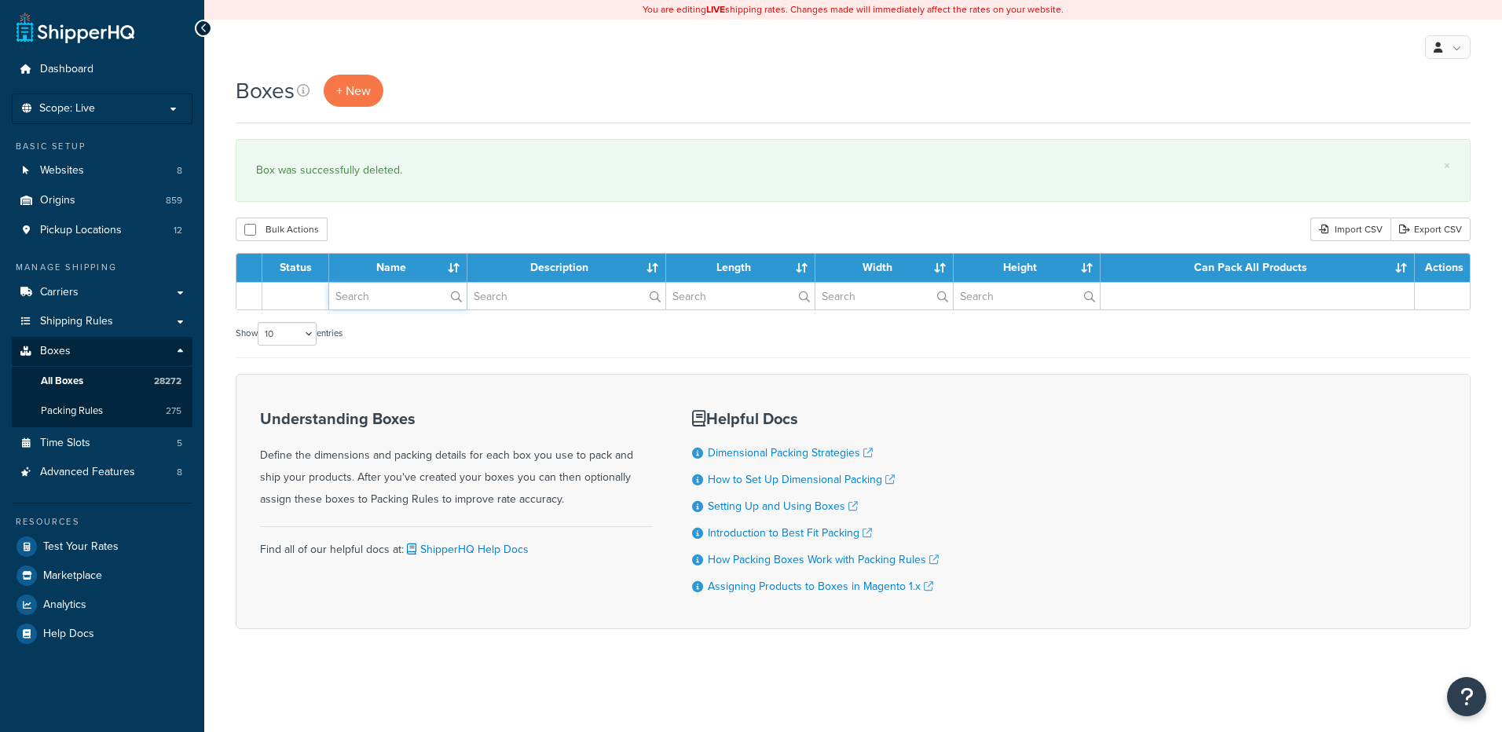
click at [371, 296] on input "text" at bounding box center [397, 296] width 137 height 27
paste input "24W223"
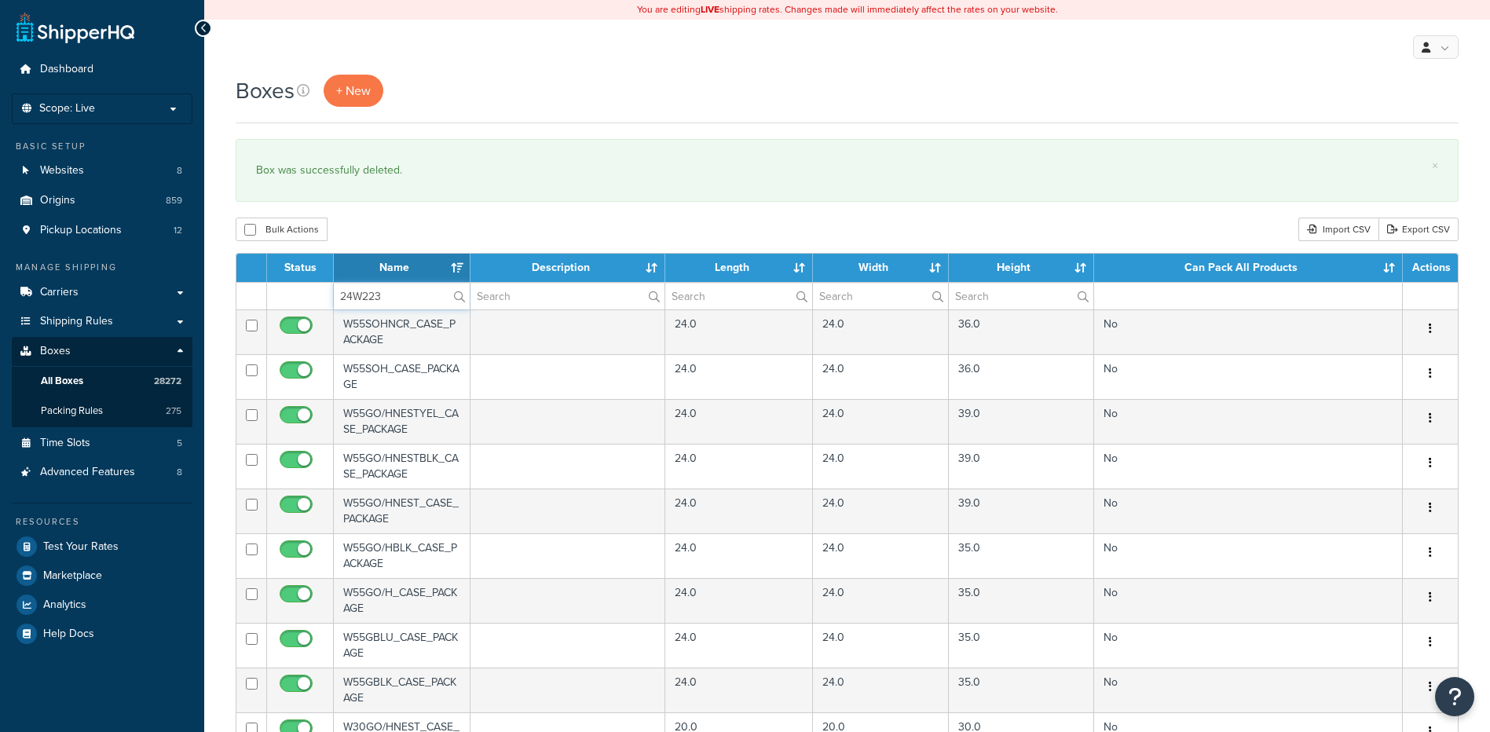
type input "24W223"
click at [403, 207] on div "Boxes + New × Box was successfully deleted. Bulk Actions Duplicate [GEOGRAPHIC_…" at bounding box center [847, 606] width 1286 height 1063
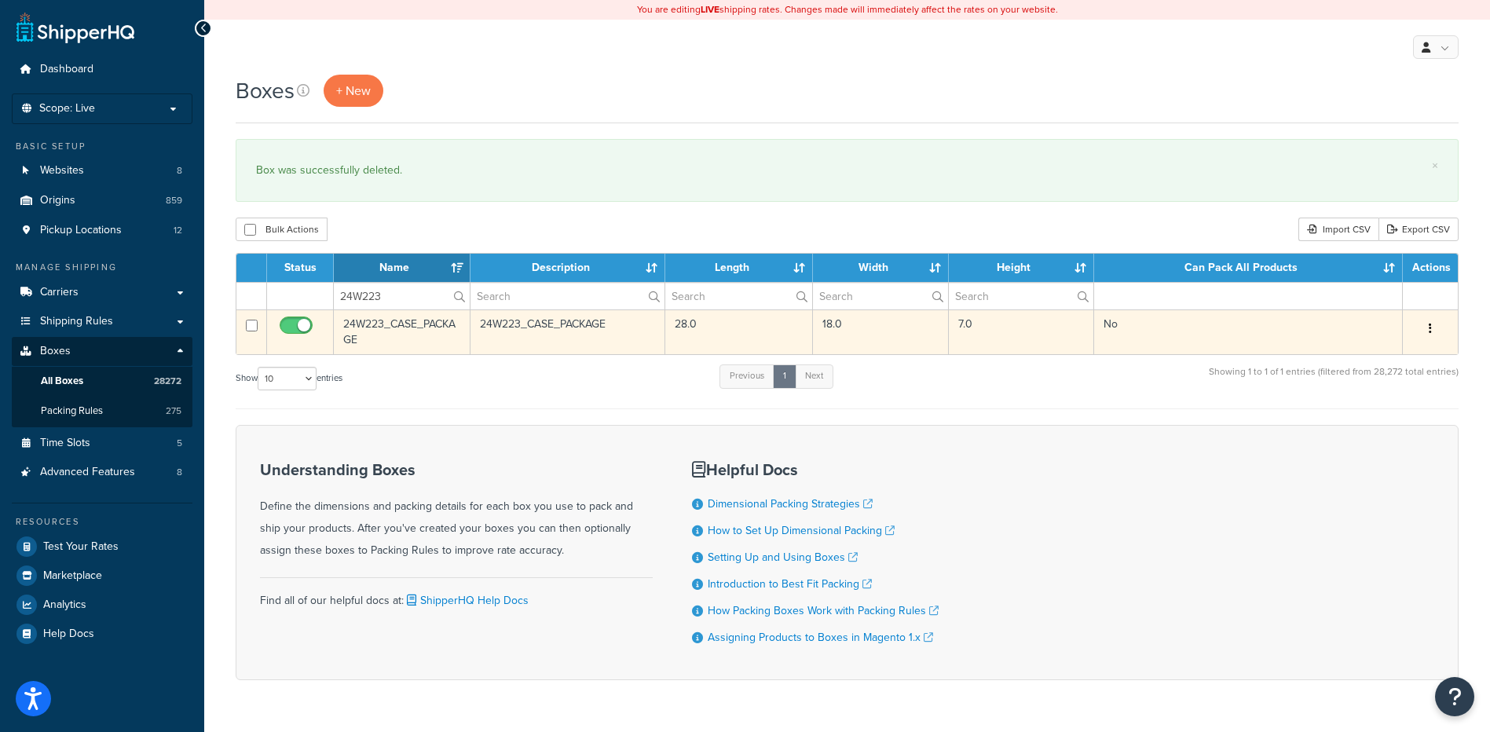
click at [1429, 324] on icon "button" at bounding box center [1430, 328] width 3 height 11
click at [1393, 413] on link "Delete" at bounding box center [1378, 423] width 124 height 32
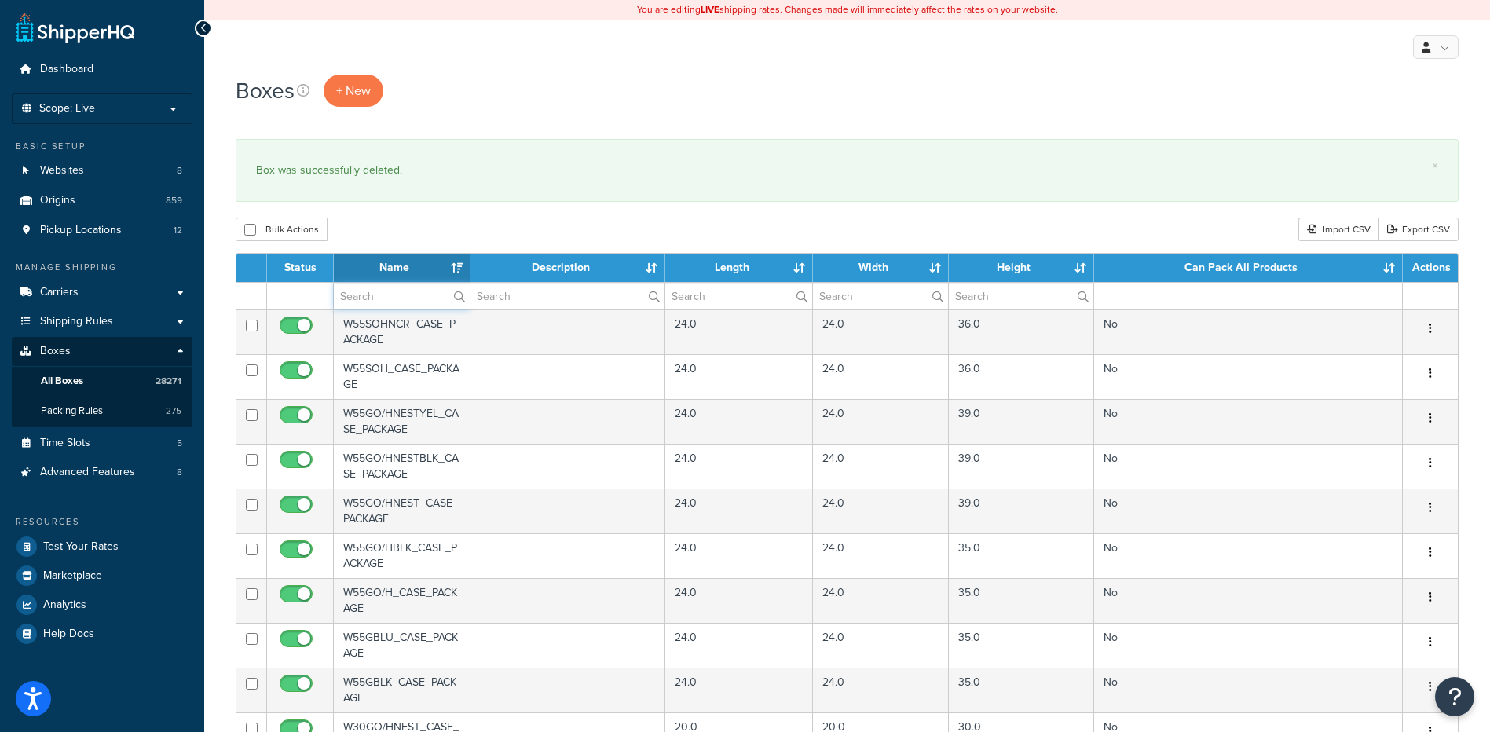
click at [342, 298] on input "text" at bounding box center [402, 296] width 136 height 27
type input "v"
paste input "24W244"
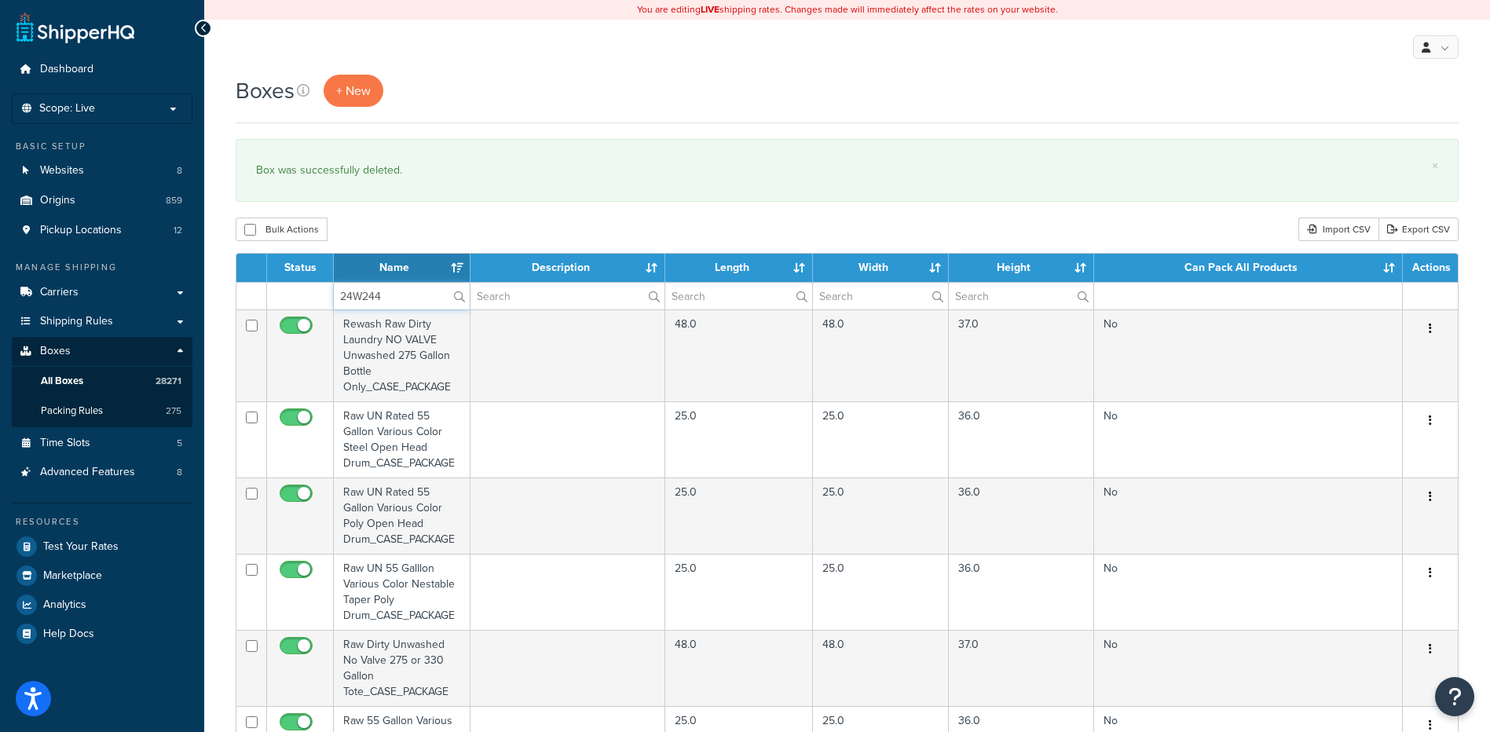
type input "24W244"
click at [500, 184] on div "× Box was successfully deleted." at bounding box center [847, 170] width 1223 height 63
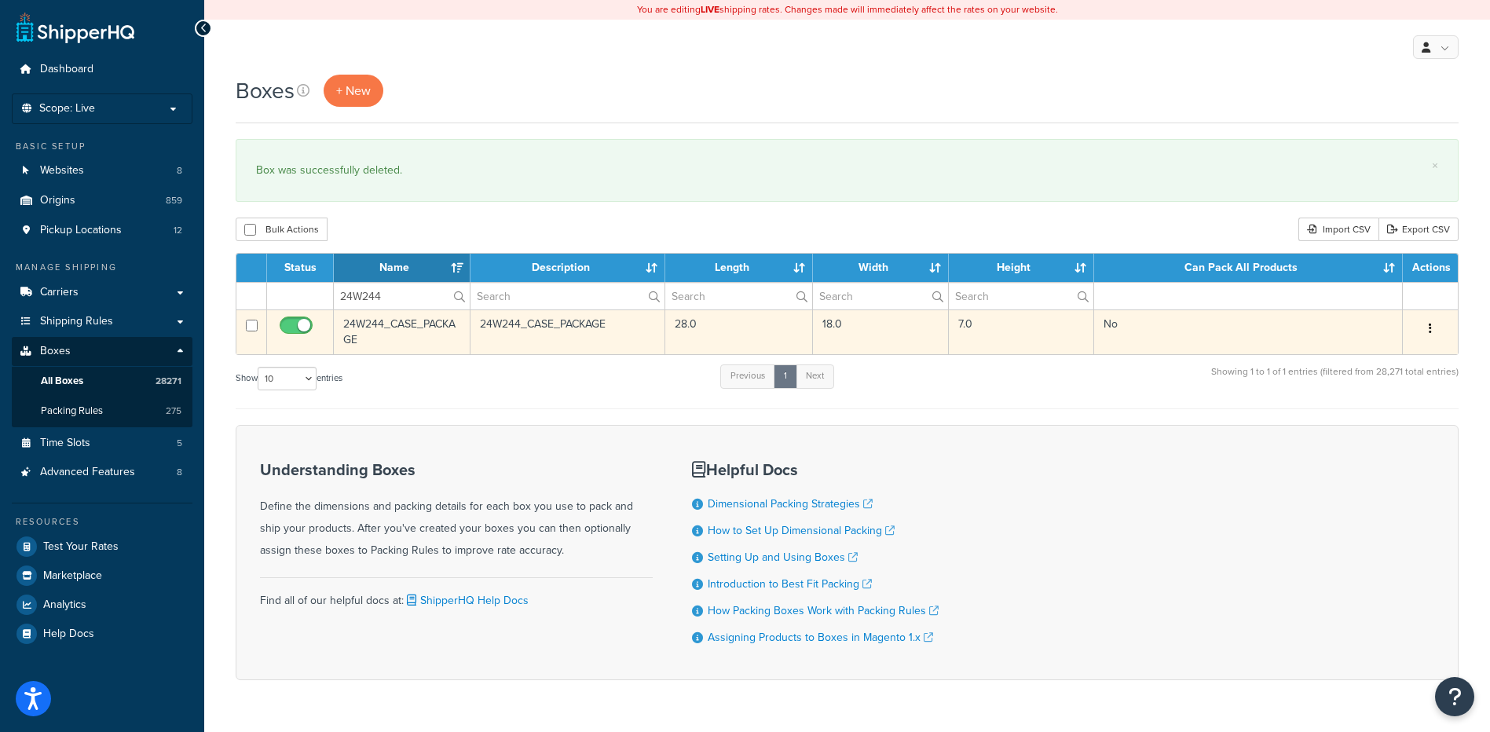
click at [1425, 327] on button "button" at bounding box center [1430, 329] width 22 height 25
click at [1391, 426] on link "Delete" at bounding box center [1378, 423] width 124 height 32
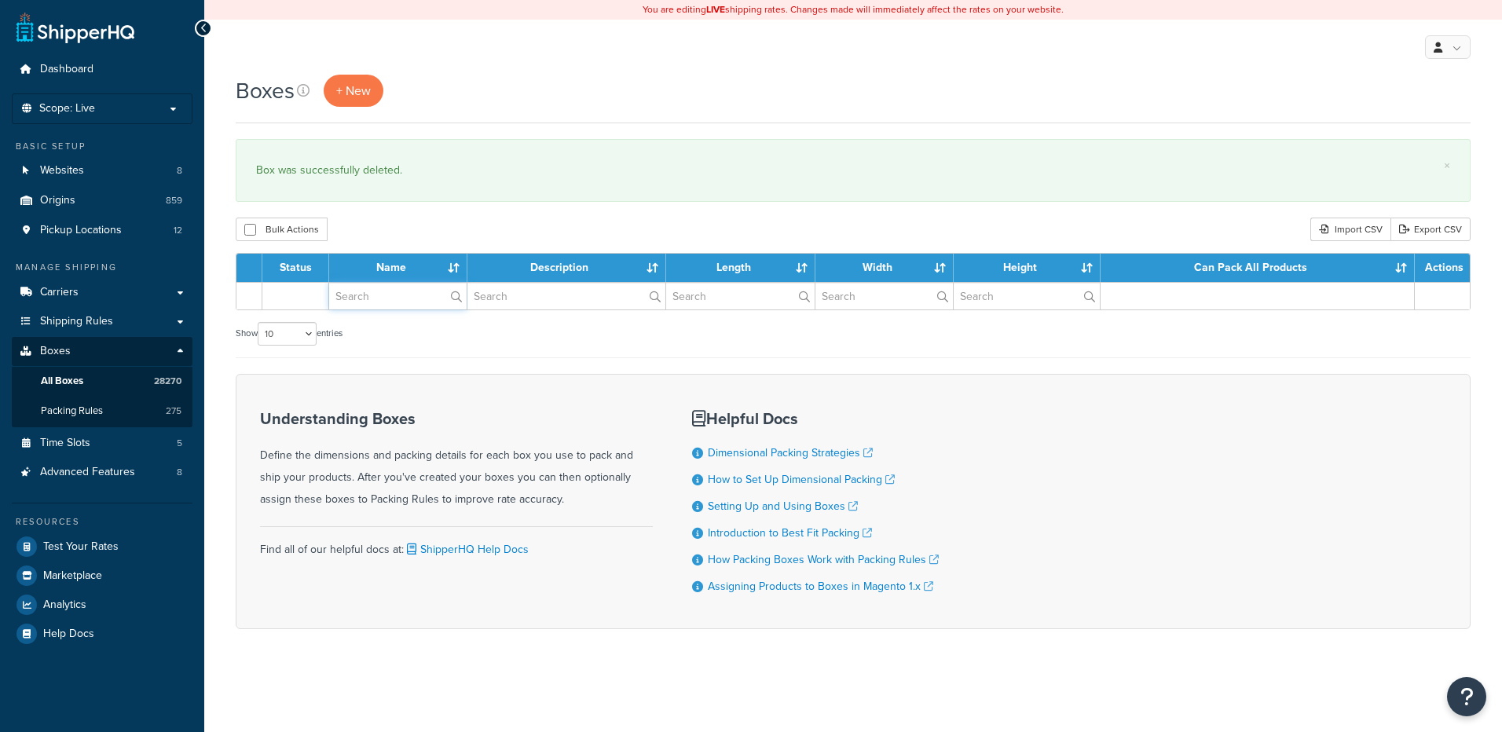
drag, startPoint x: 0, startPoint y: 0, endPoint x: 379, endPoint y: 302, distance: 484.6
click at [379, 302] on input "text" at bounding box center [397, 296] width 137 height 27
paste input "24W249"
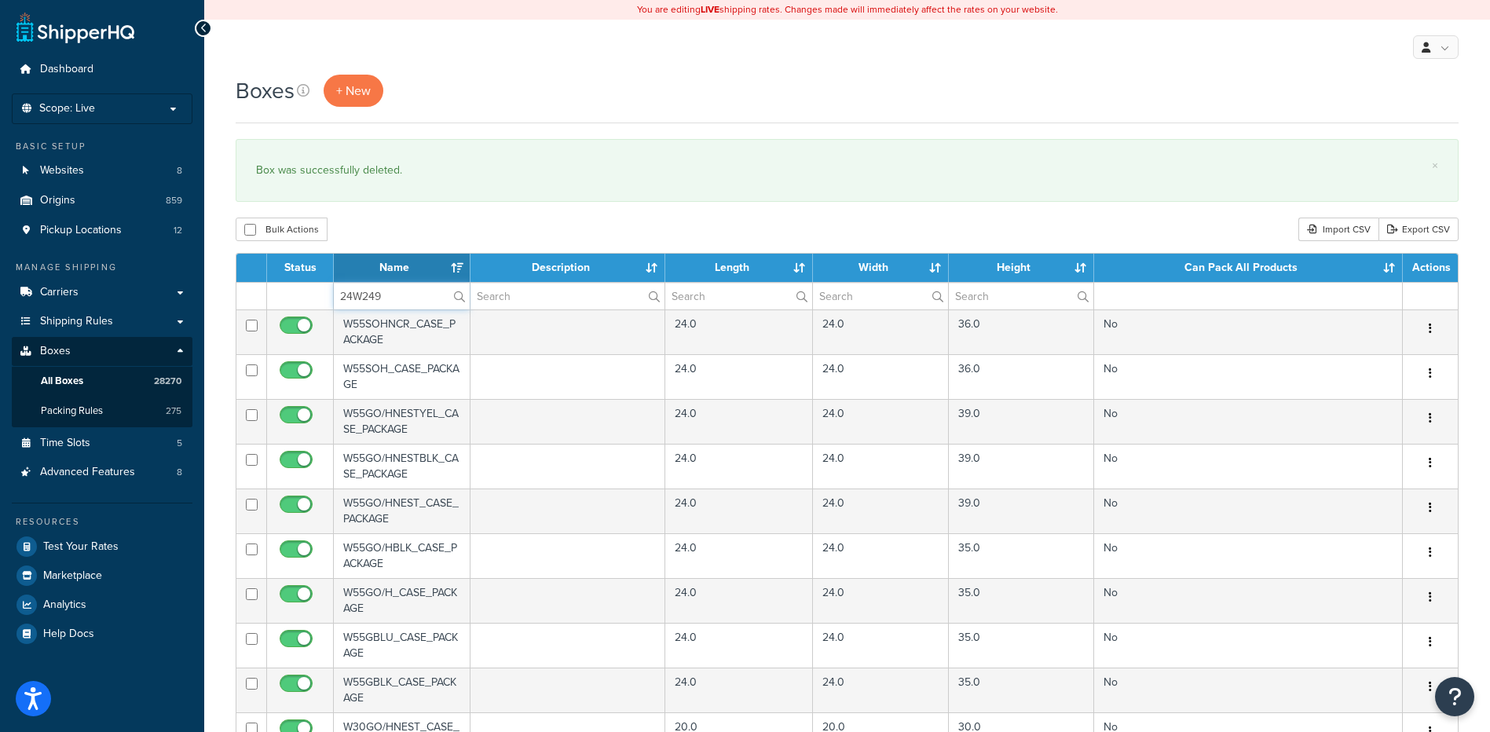
type input "24W249"
click at [413, 227] on div "Bulk Actions Duplicate [GEOGRAPHIC_DATA] Import CSV Export CSV" at bounding box center [847, 230] width 1223 height 24
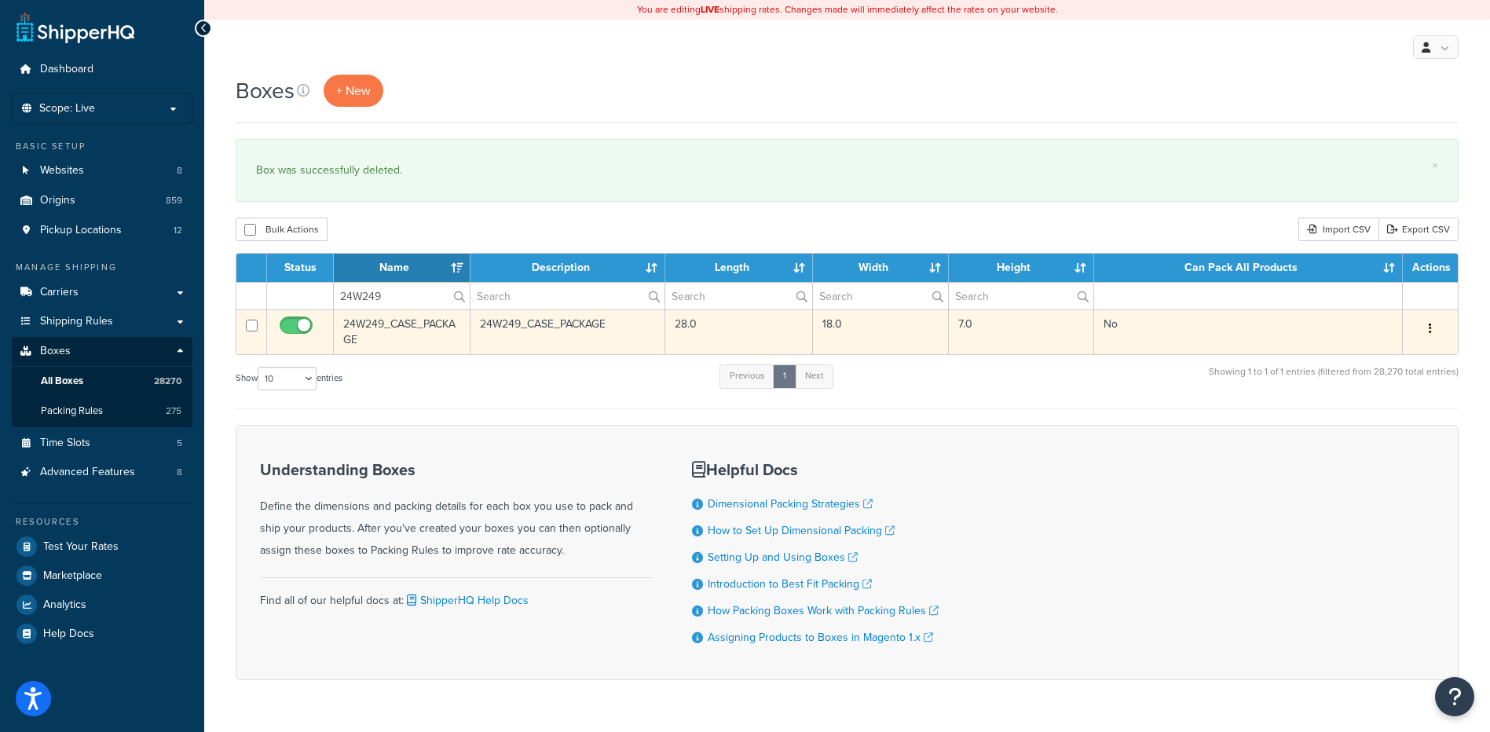
click at [1425, 323] on button "button" at bounding box center [1430, 329] width 22 height 25
click at [1350, 423] on link "Delete" at bounding box center [1378, 423] width 124 height 32
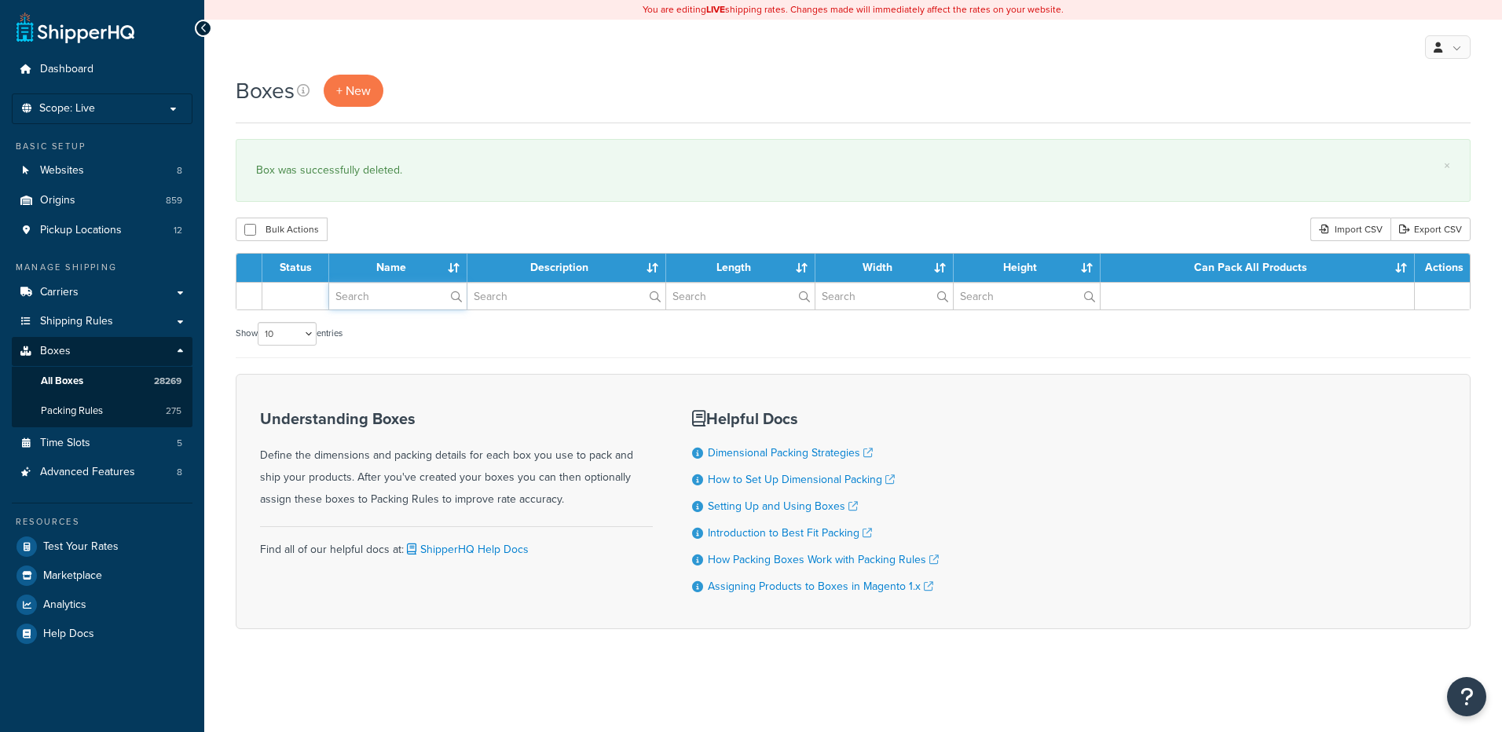
drag, startPoint x: 0, startPoint y: 0, endPoint x: 374, endPoint y: 287, distance: 471.6
click at [374, 287] on input "text" at bounding box center [397, 296] width 137 height 27
paste input "24W262"
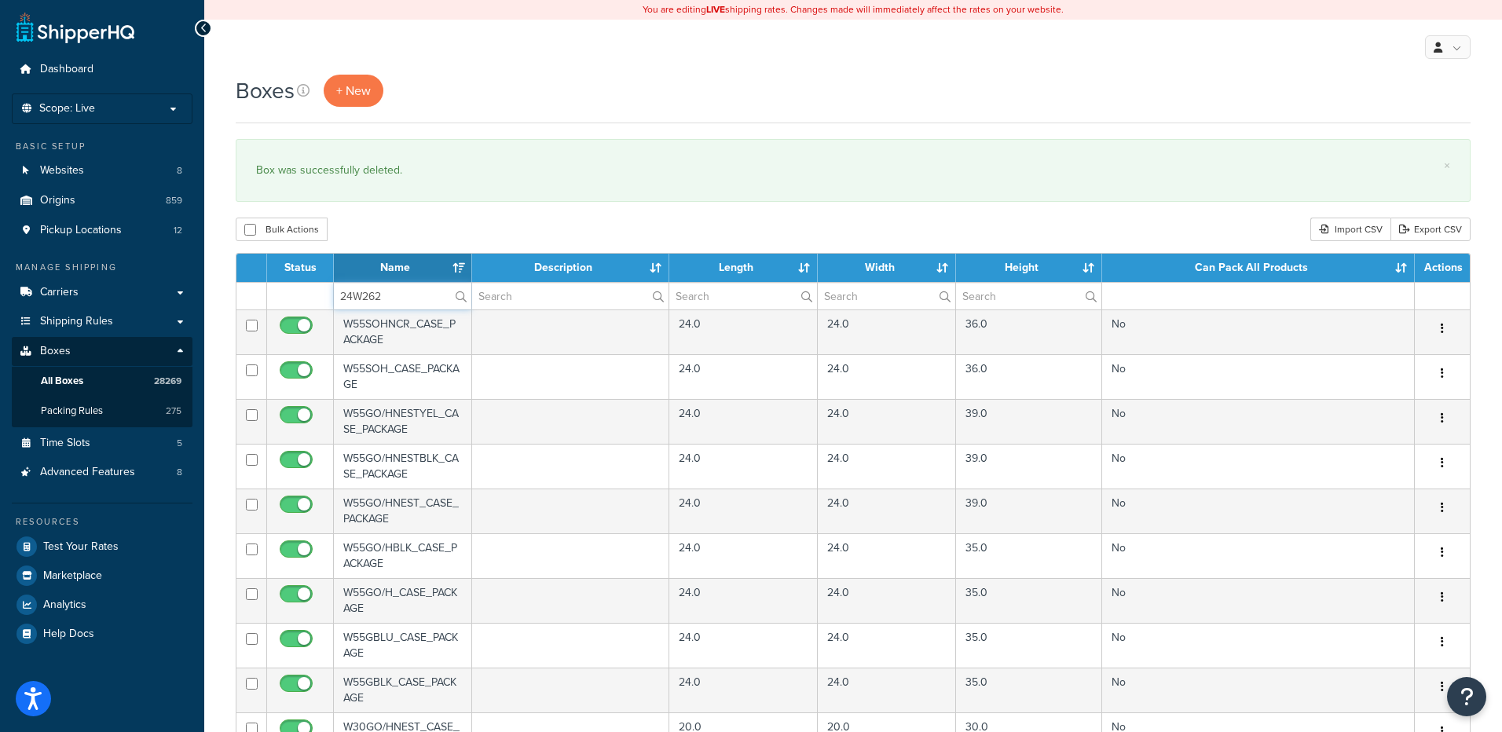
type input "24W262"
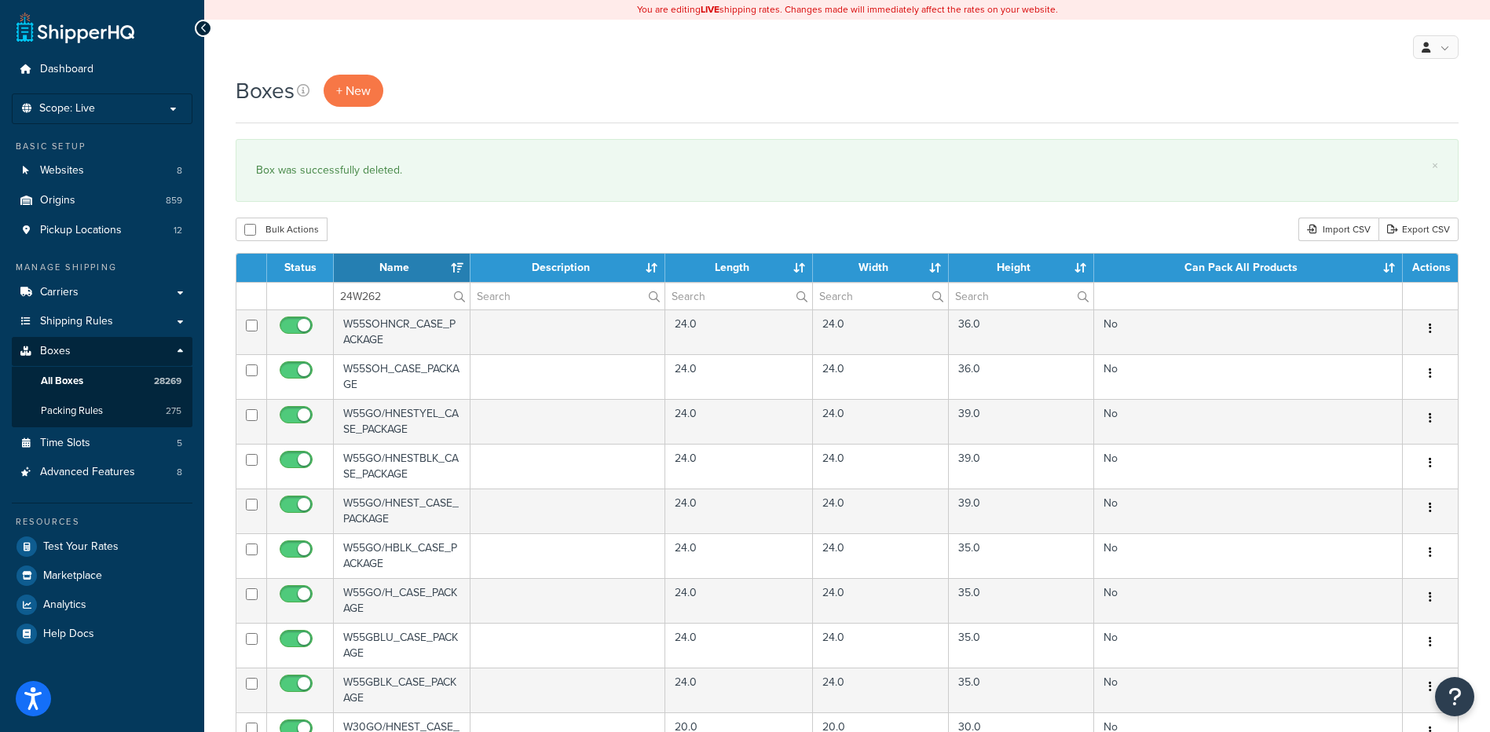
click at [403, 222] on div "Bulk Actions Duplicate [GEOGRAPHIC_DATA] Import CSV Export CSV" at bounding box center [847, 230] width 1223 height 24
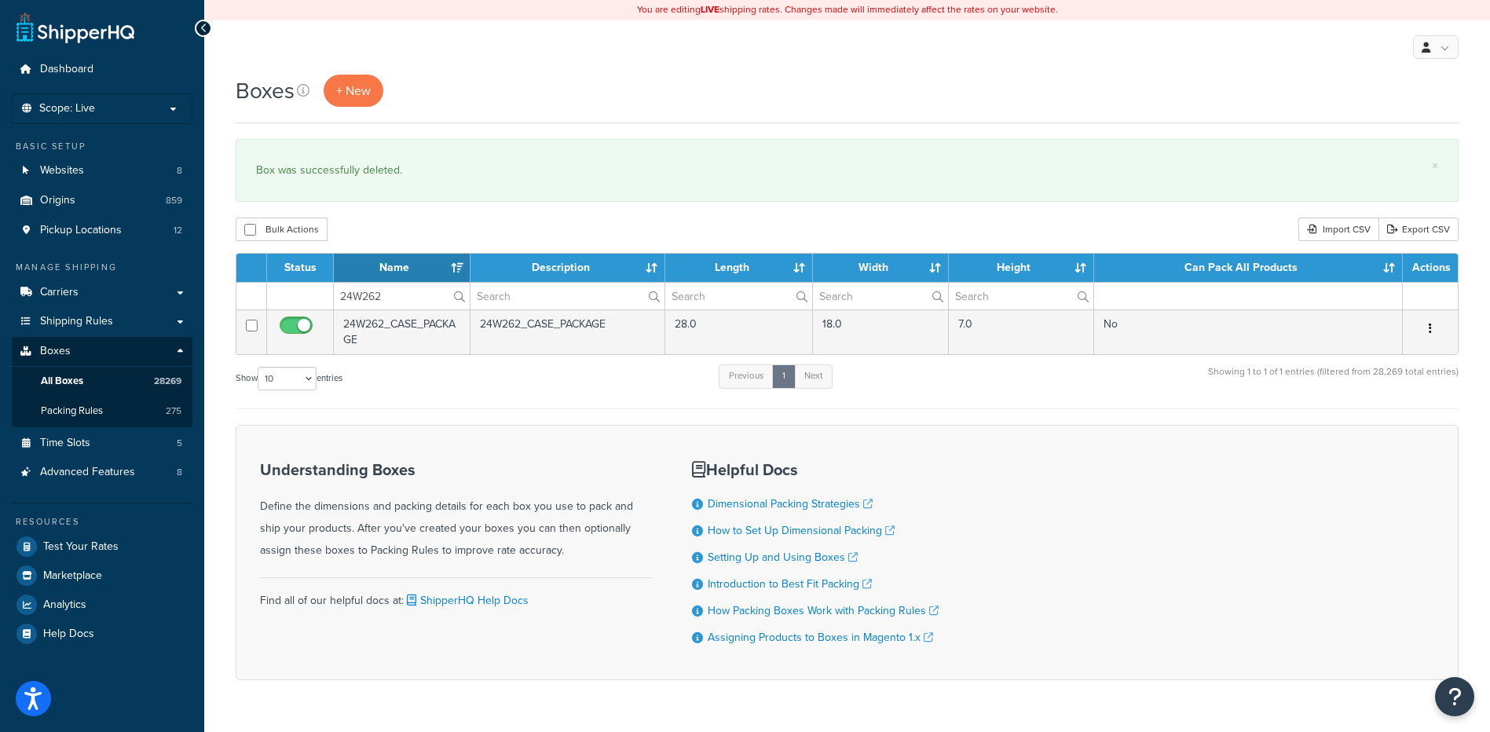
click at [1432, 323] on button "button" at bounding box center [1430, 329] width 22 height 25
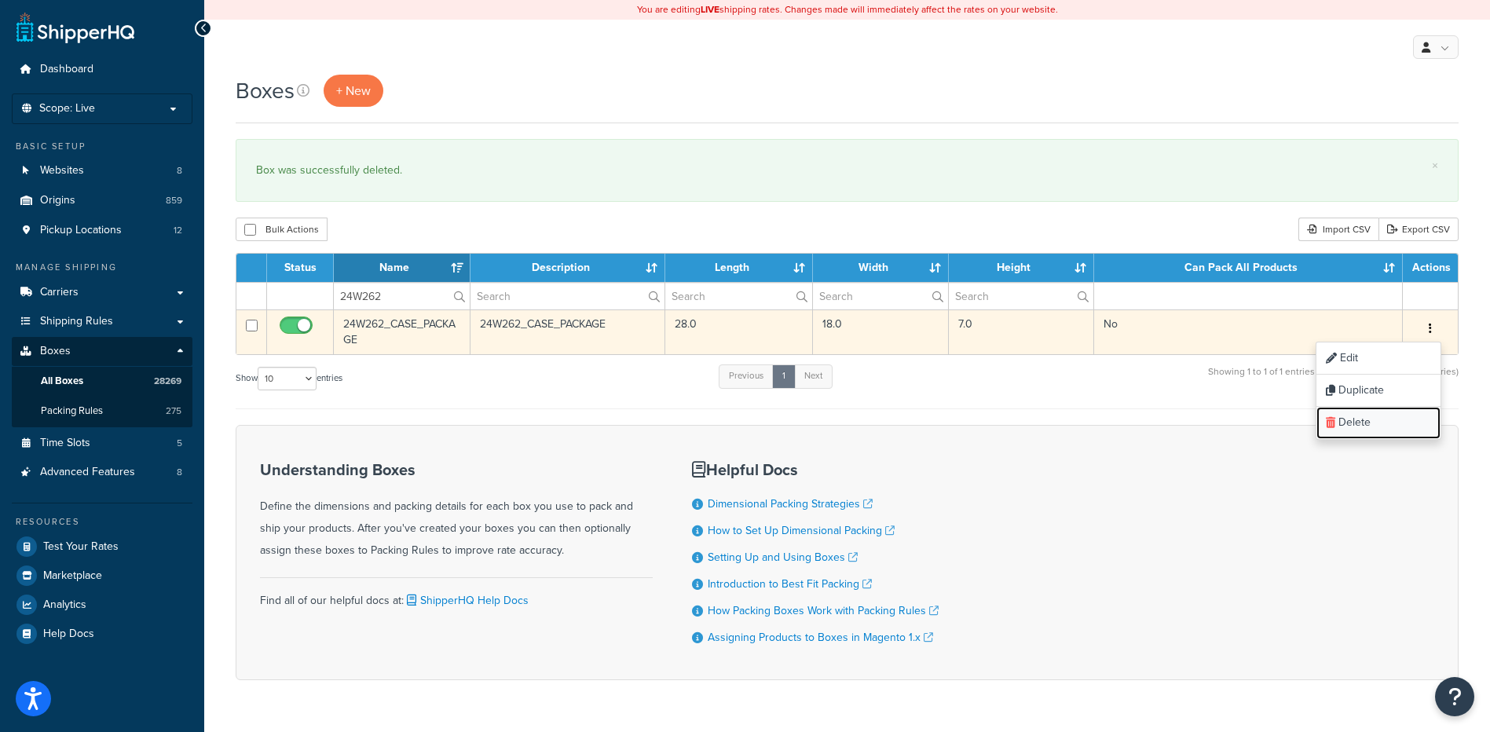
click at [1382, 421] on link "Delete" at bounding box center [1378, 423] width 124 height 32
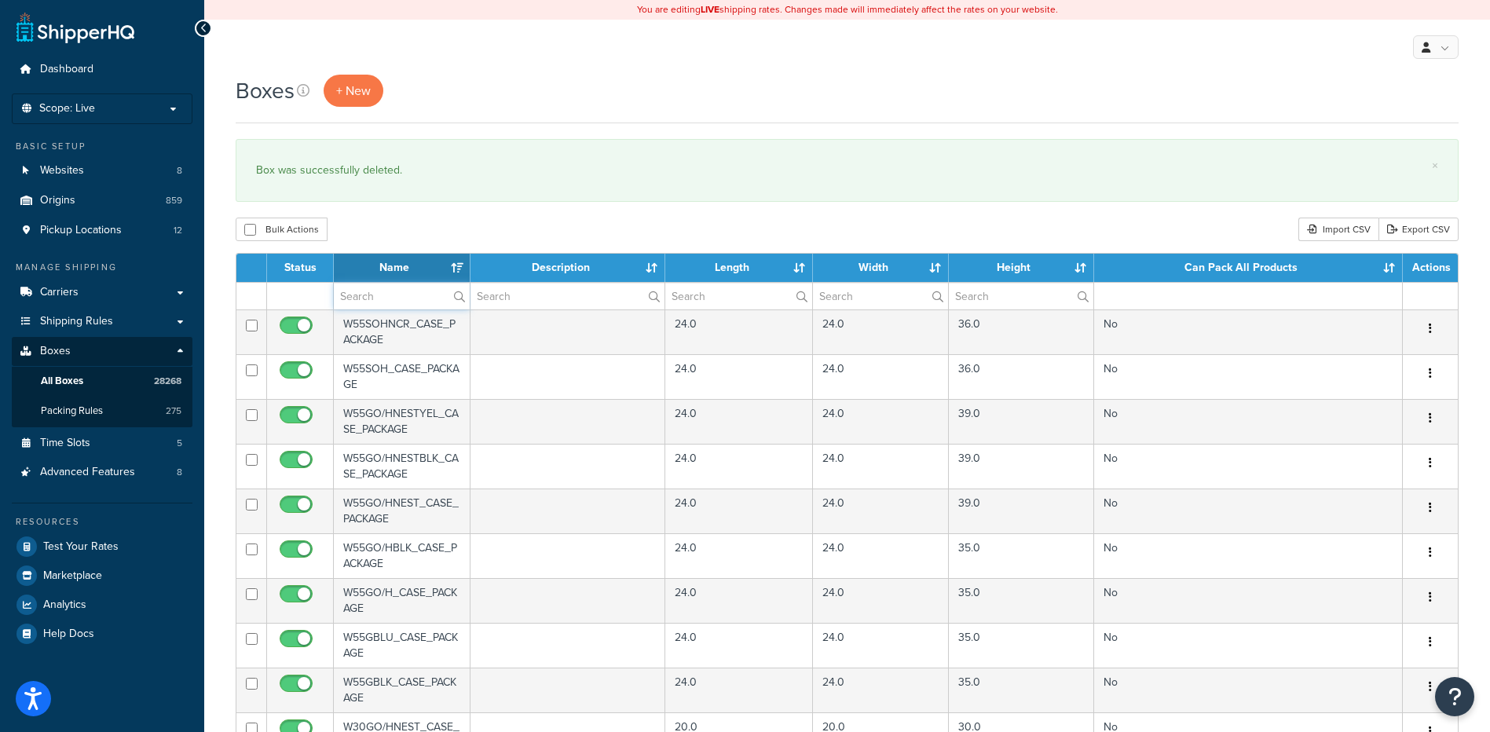
click at [388, 299] on input "text" at bounding box center [402, 296] width 136 height 27
paste input "28W012"
type input "28W012"
click at [411, 215] on div "Boxes + New × Box was successfully deleted. Bulk Actions Duplicate [GEOGRAPHIC_…" at bounding box center [847, 606] width 1286 height 1063
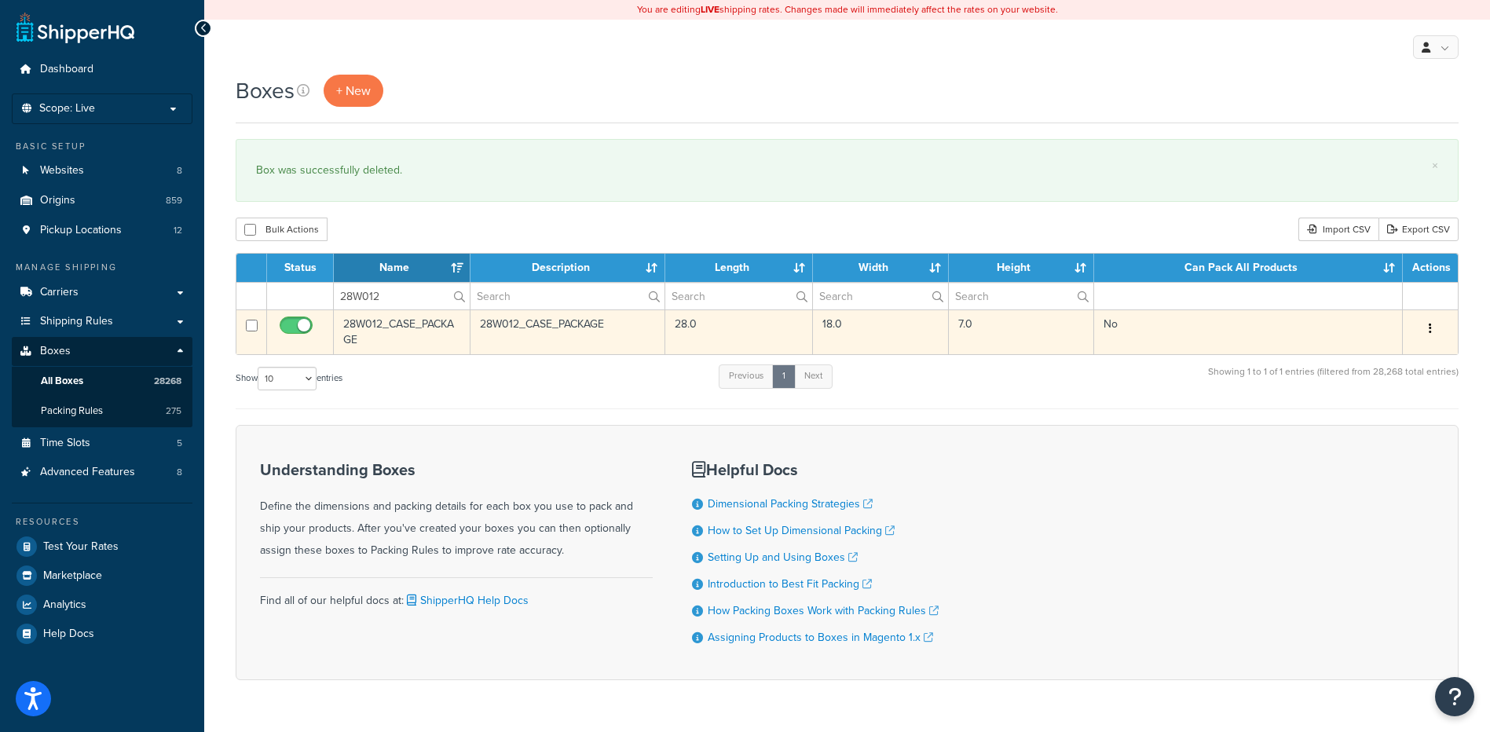
click at [1435, 330] on button "button" at bounding box center [1430, 329] width 22 height 25
click at [1352, 428] on link "Delete" at bounding box center [1378, 423] width 124 height 32
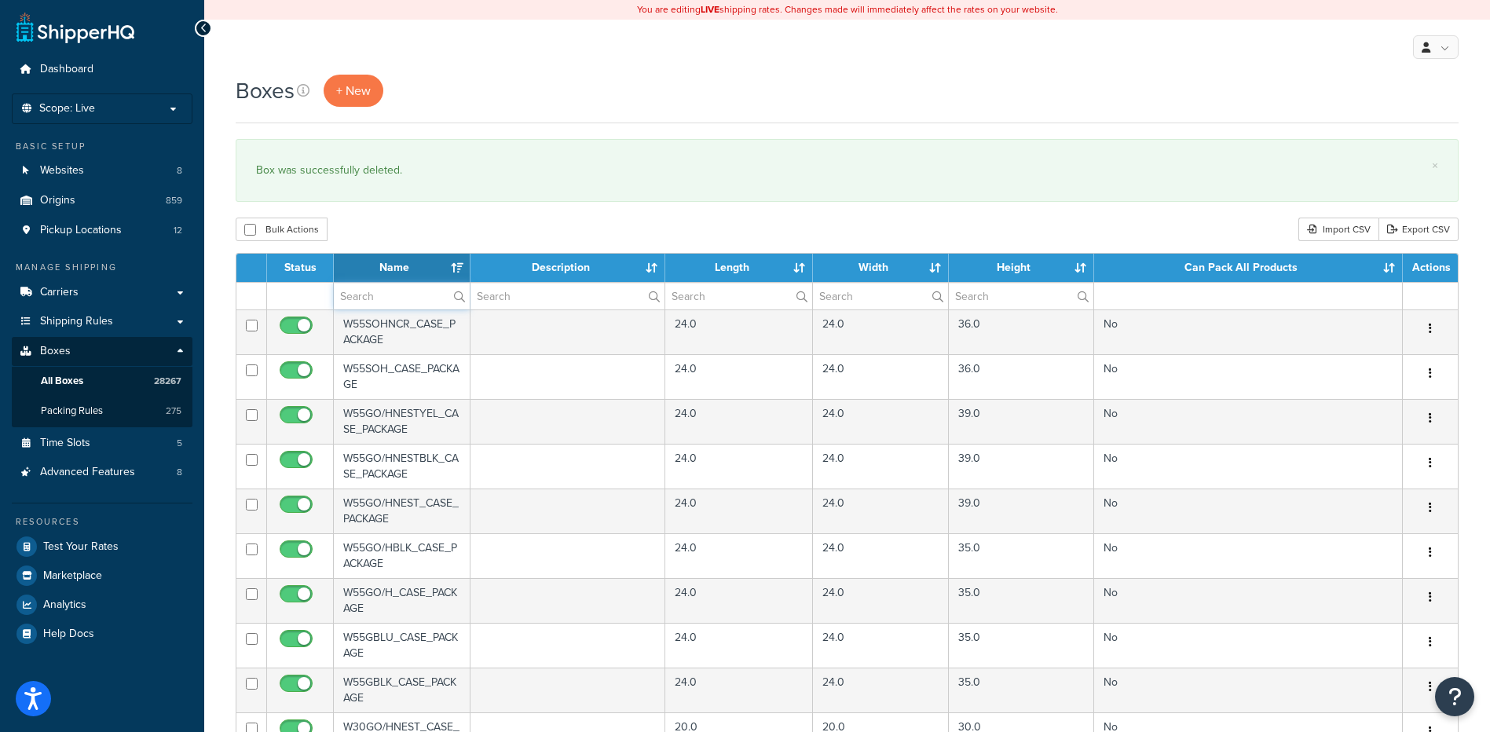
drag, startPoint x: 0, startPoint y: 0, endPoint x: 392, endPoint y: 291, distance: 488.3
click at [392, 291] on input "text" at bounding box center [402, 296] width 136 height 27
paste input "28W083"
type input "28W083"
click at [431, 231] on div "Bulk Actions Duplicate Delete Import CSV Export CSV" at bounding box center [847, 230] width 1223 height 24
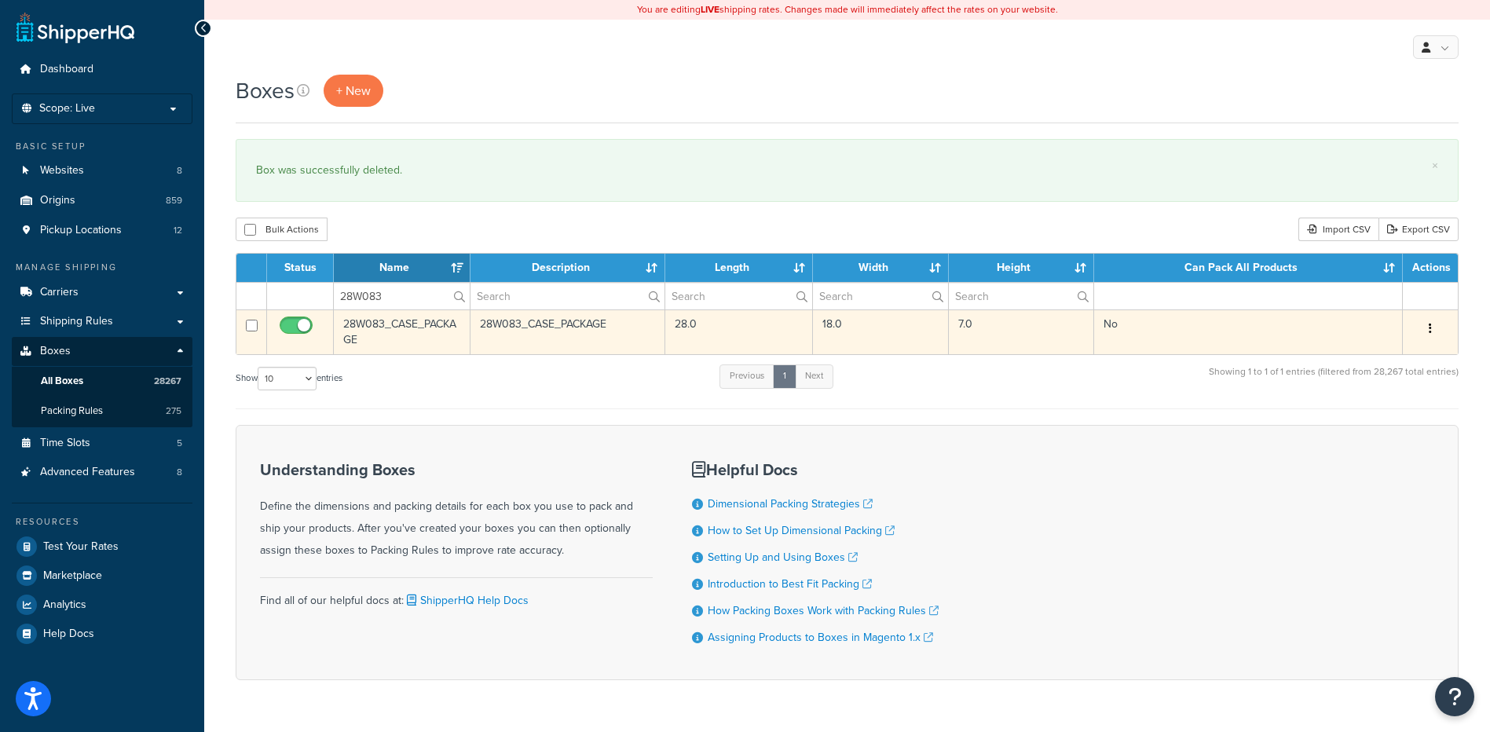
click at [1423, 335] on button "button" at bounding box center [1430, 329] width 22 height 25
click at [1378, 420] on link "Delete" at bounding box center [1378, 423] width 124 height 32
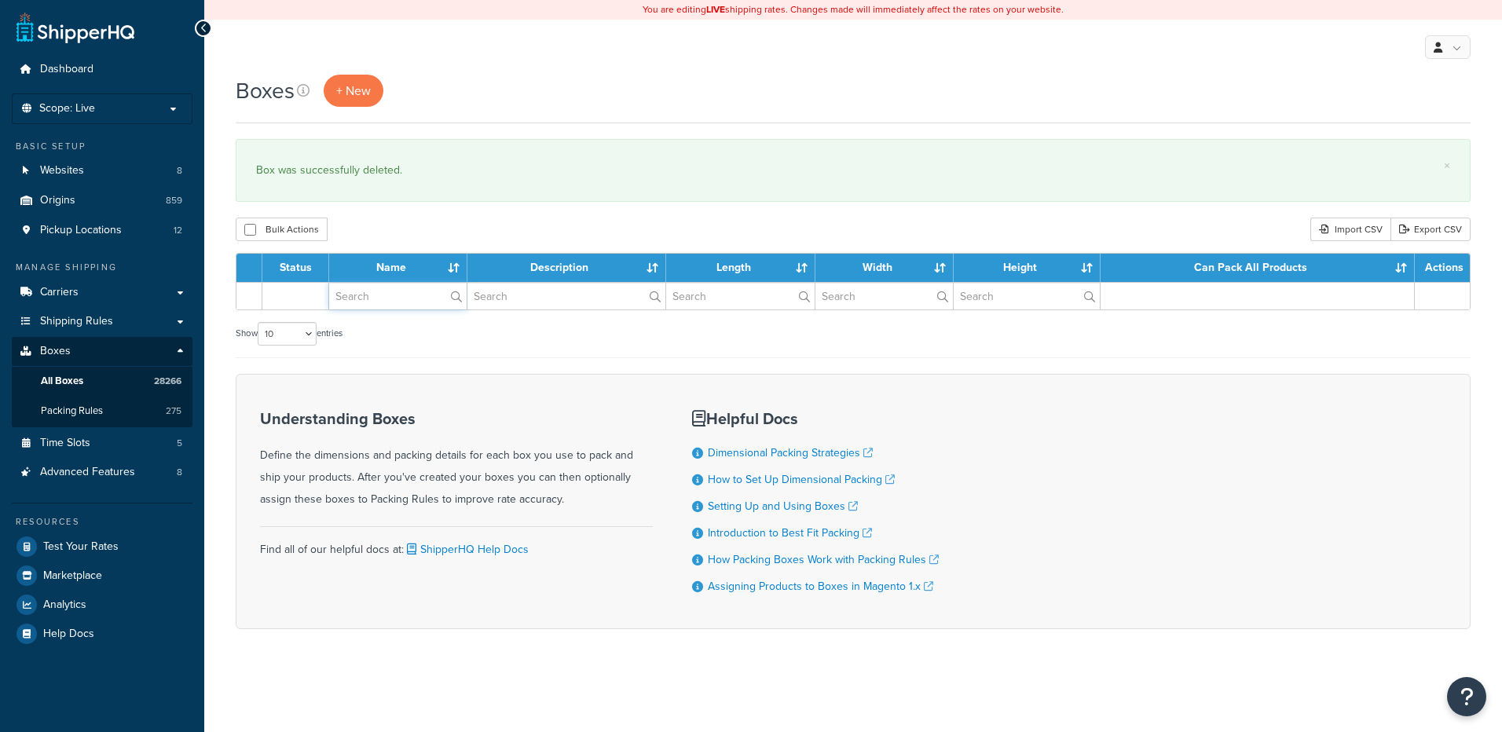
click at [388, 295] on input "text" at bounding box center [397, 296] width 137 height 27
paste input "28W100"
type input "28W100"
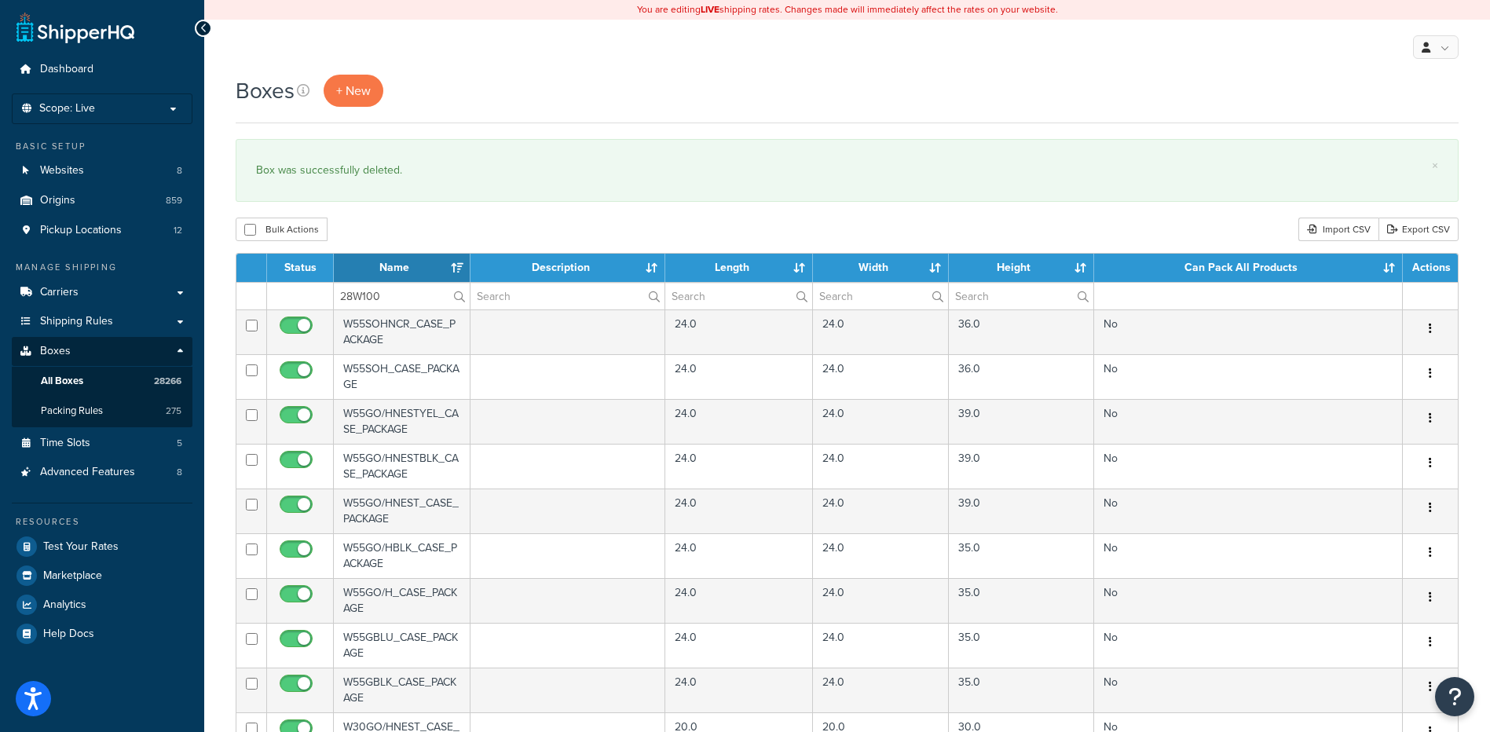
click at [424, 225] on div "Bulk Actions Duplicate [GEOGRAPHIC_DATA] Import CSV Export CSV" at bounding box center [847, 230] width 1223 height 24
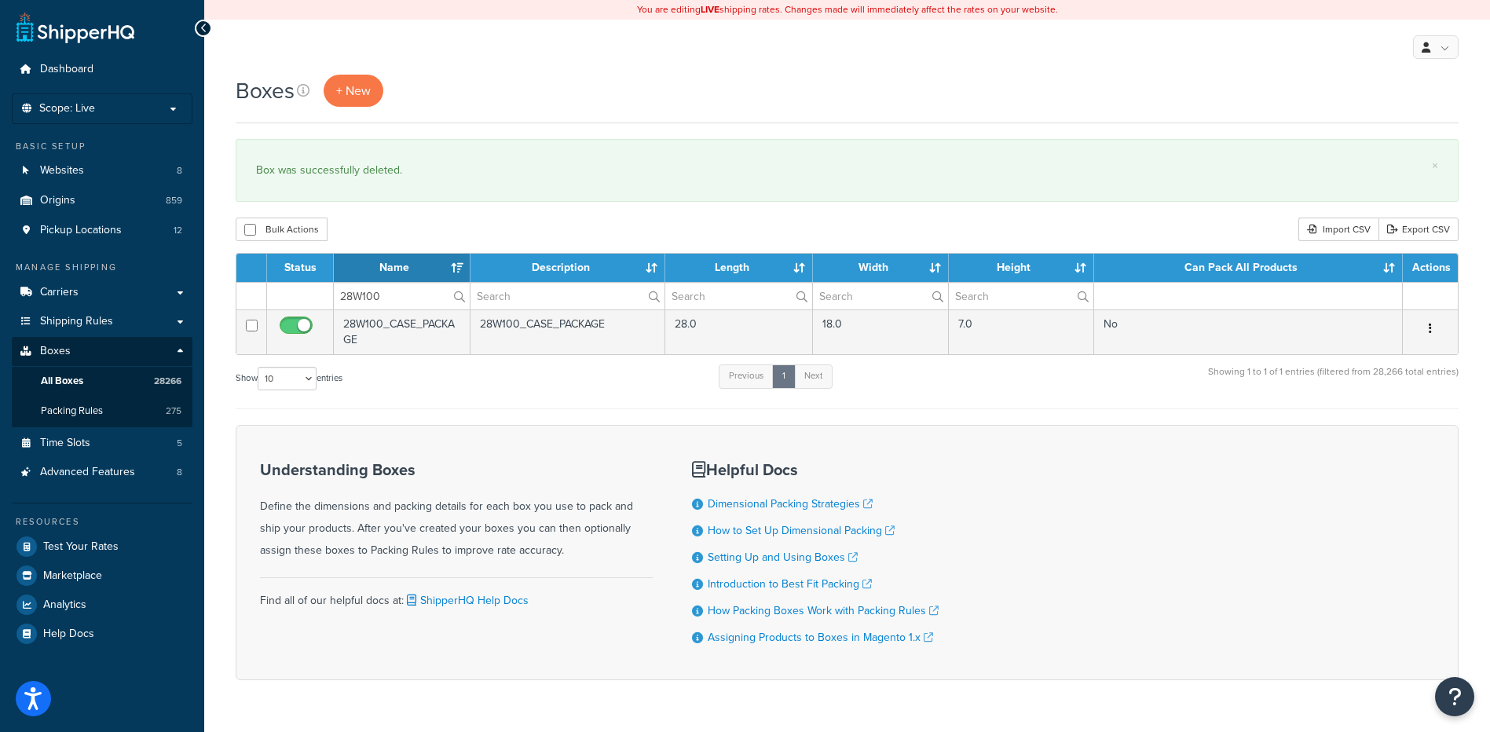
click at [1428, 328] on button "button" at bounding box center [1430, 329] width 22 height 25
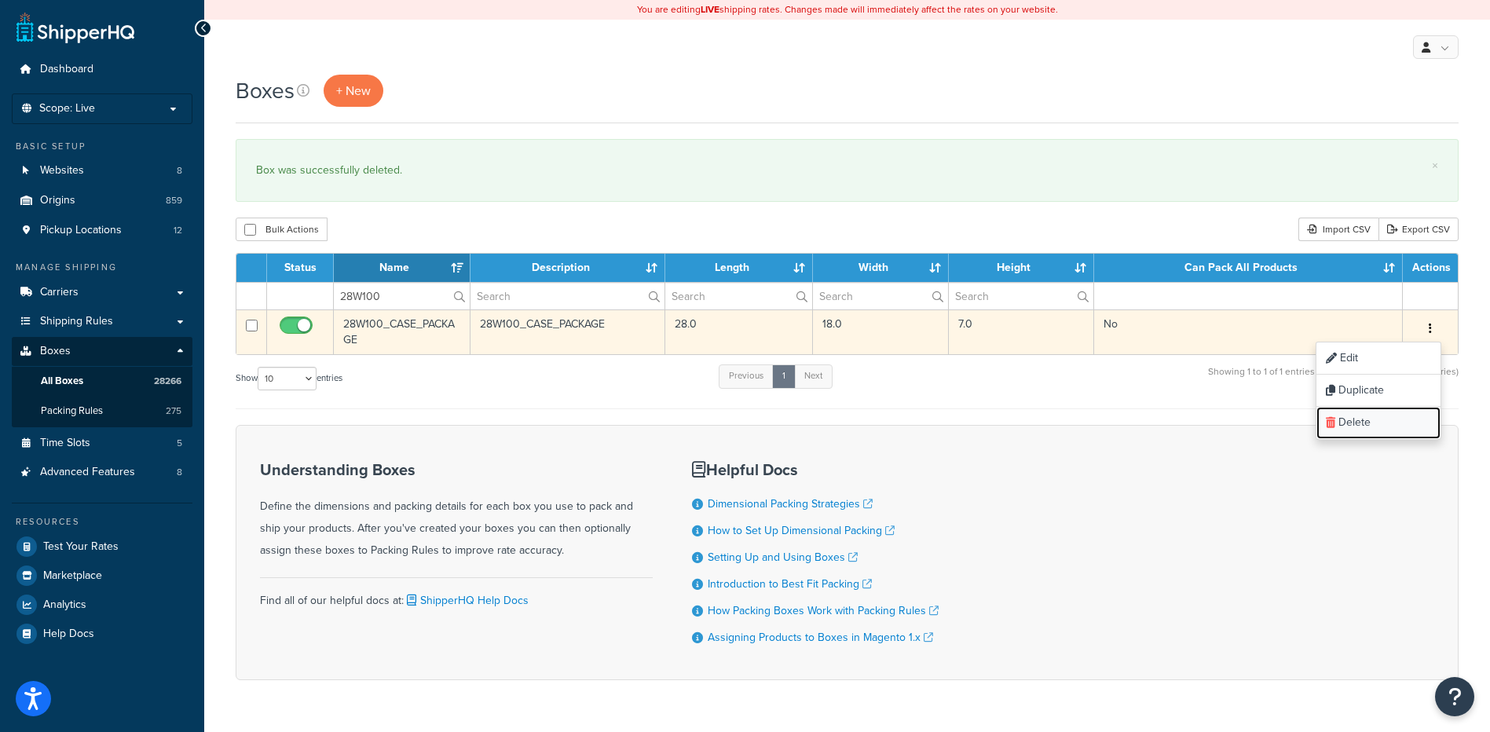
click at [1364, 431] on link "Delete" at bounding box center [1378, 423] width 124 height 32
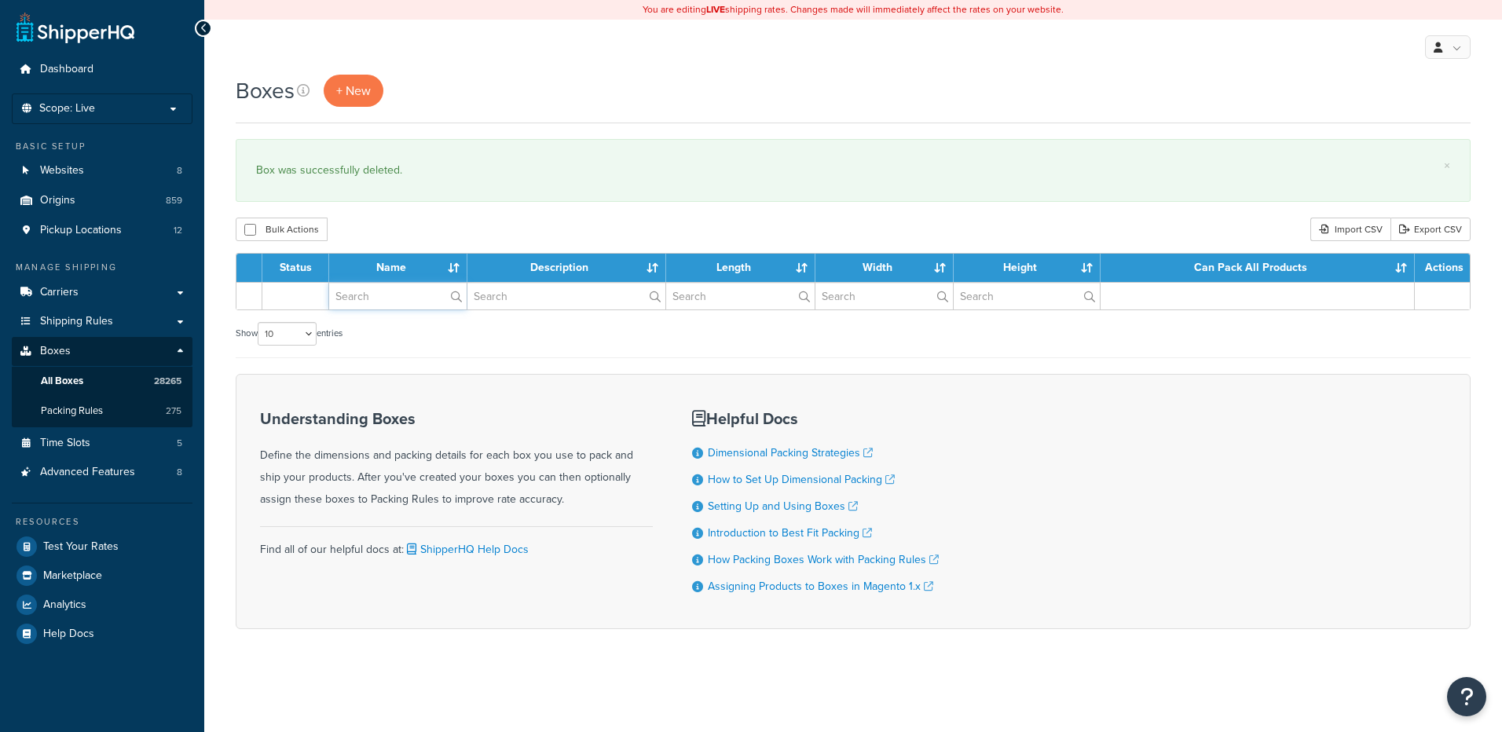
click at [357, 296] on input "text" at bounding box center [397, 296] width 137 height 27
paste input "28W139"
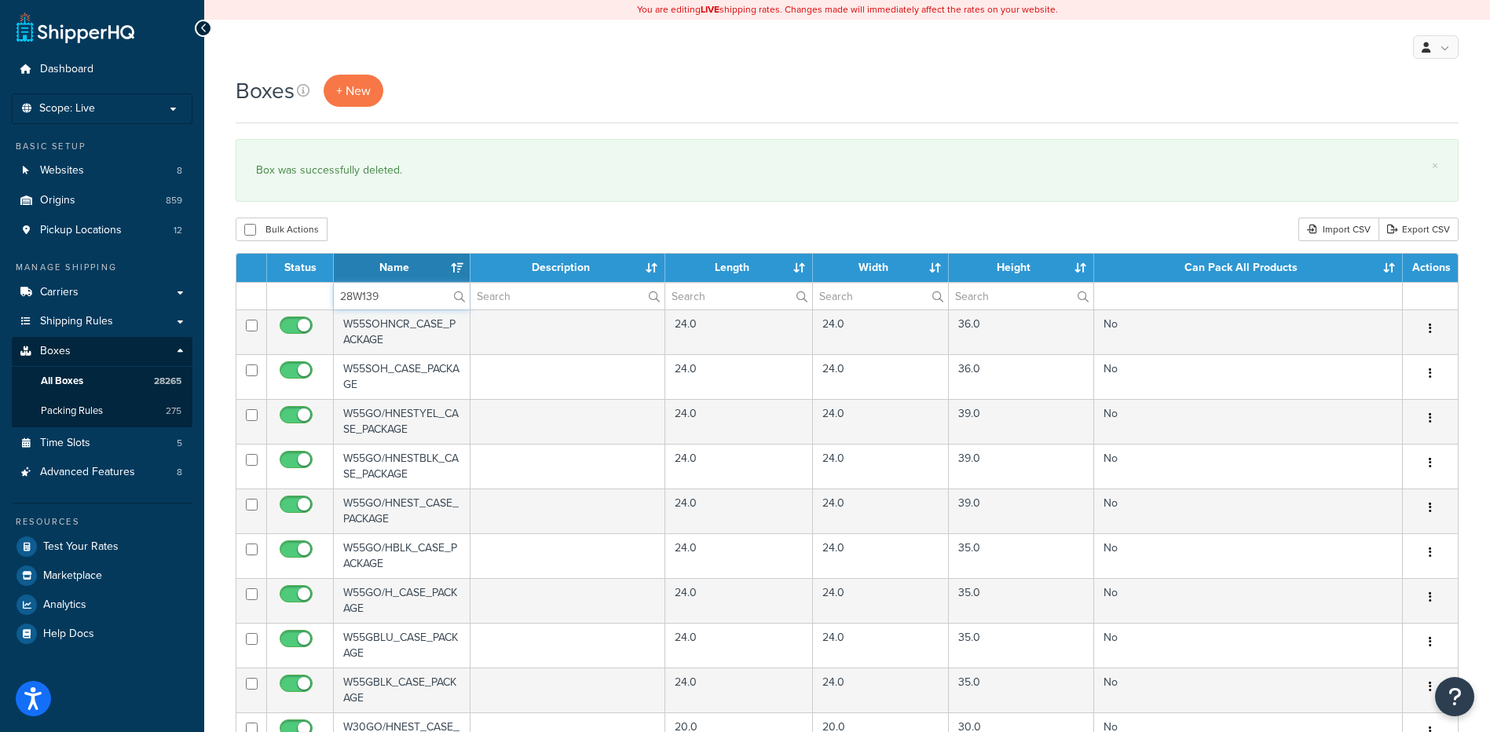
type input "28W139"
click at [393, 232] on div "Bulk Actions Duplicate Delete Import CSV Export CSV" at bounding box center [847, 230] width 1223 height 24
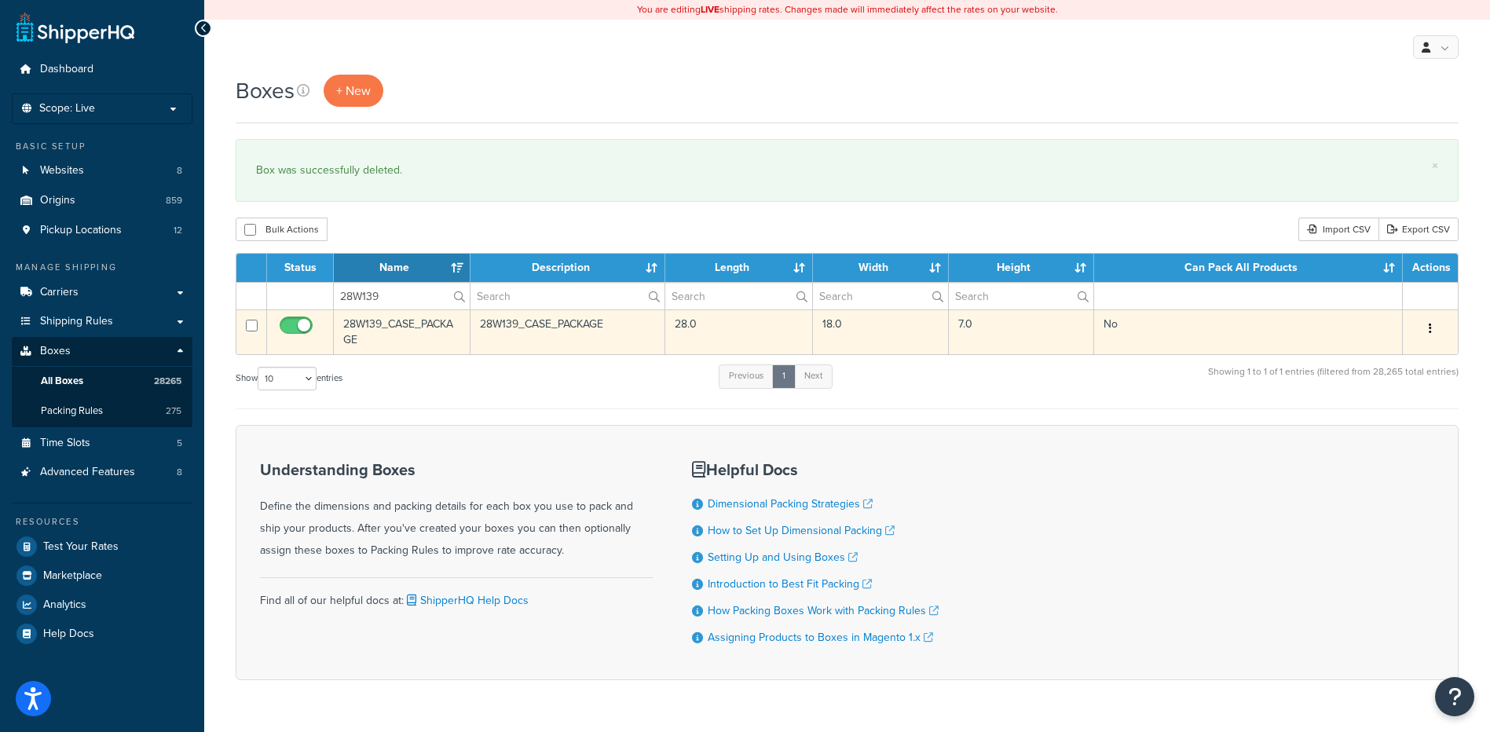
click at [1430, 329] on icon "button" at bounding box center [1430, 328] width 3 height 11
click at [1389, 426] on link "Delete" at bounding box center [1378, 423] width 124 height 32
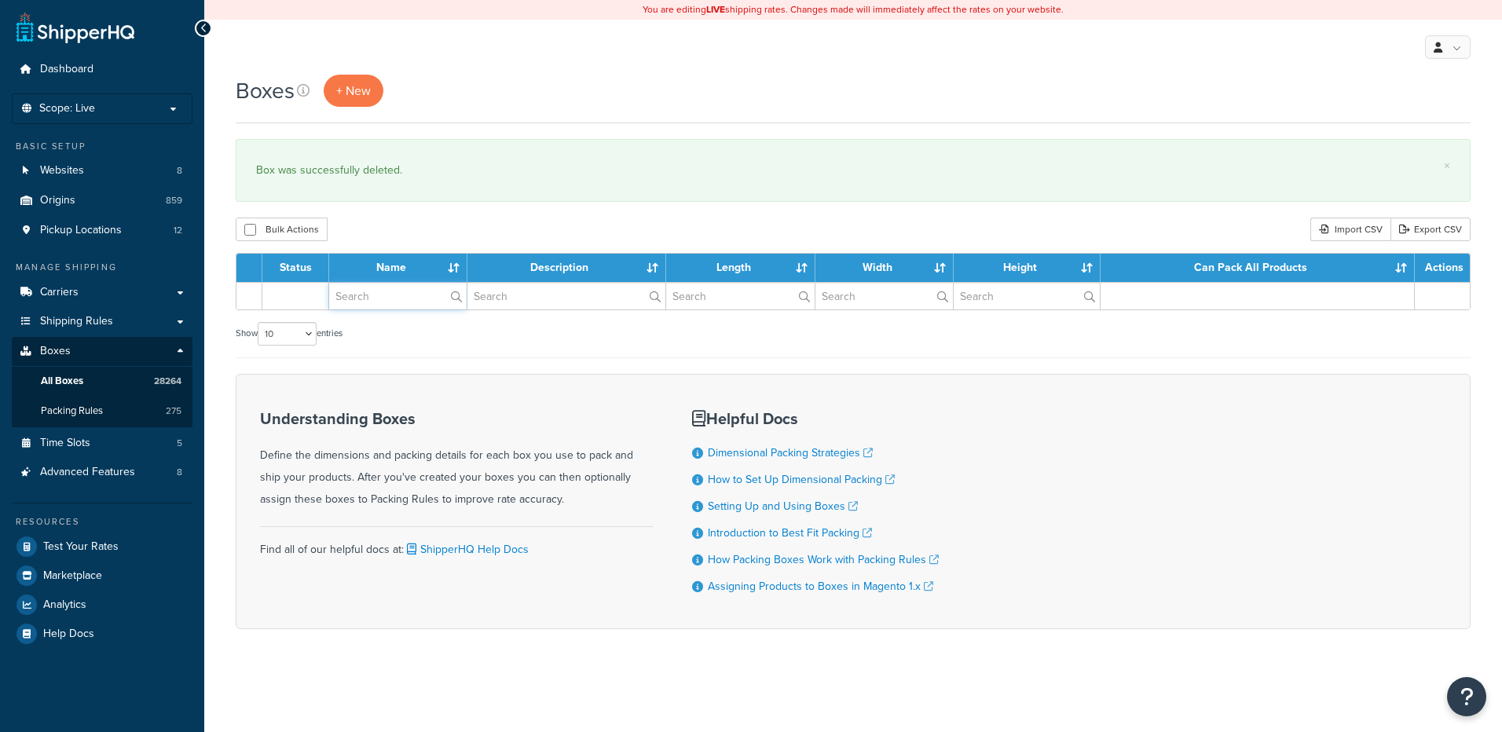
drag, startPoint x: 0, startPoint y: 0, endPoint x: 417, endPoint y: 294, distance: 510.1
click at [417, 294] on input "text" at bounding box center [397, 296] width 137 height 27
paste input "28W17R"
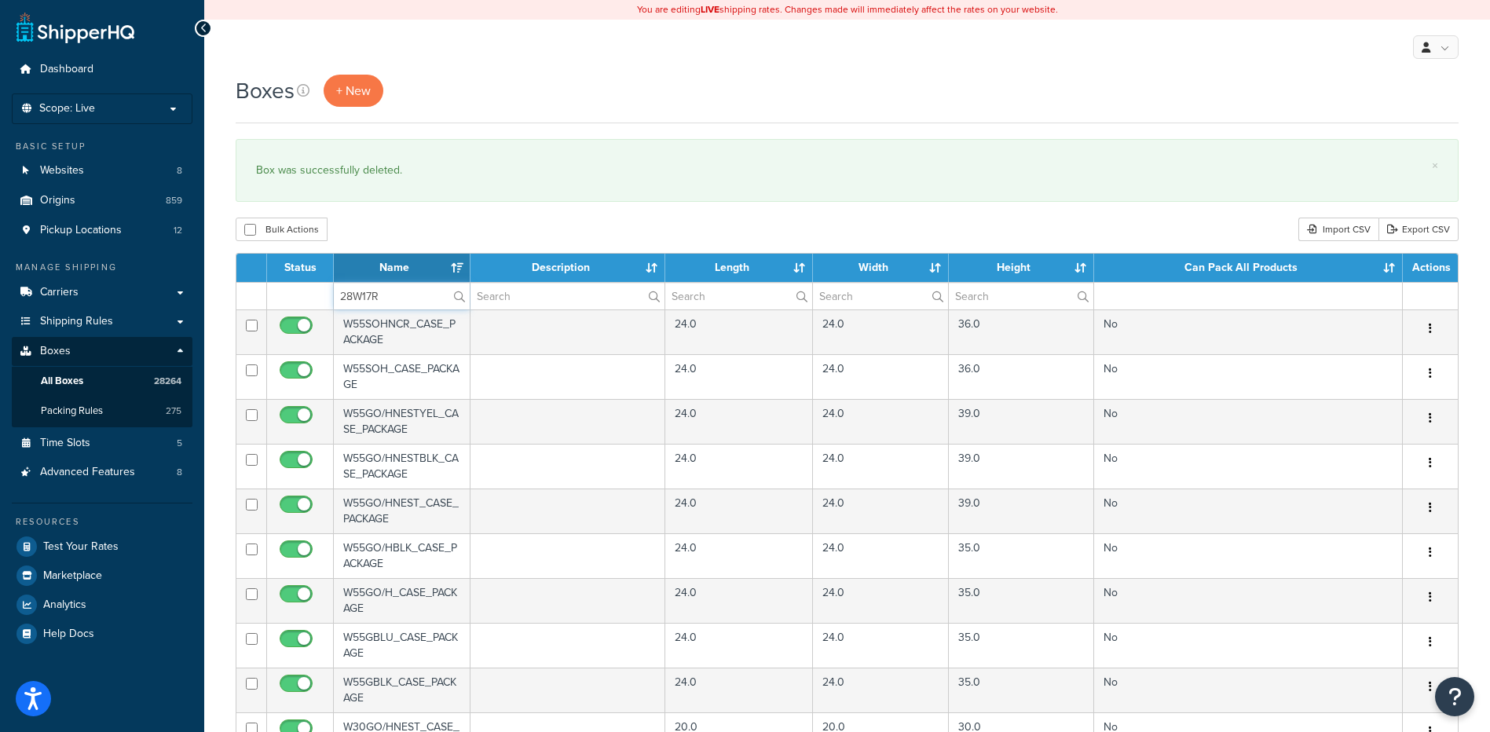
type input "28W17R"
click at [424, 221] on div "Bulk Actions Duplicate [GEOGRAPHIC_DATA] Import CSV Export CSV" at bounding box center [847, 230] width 1223 height 24
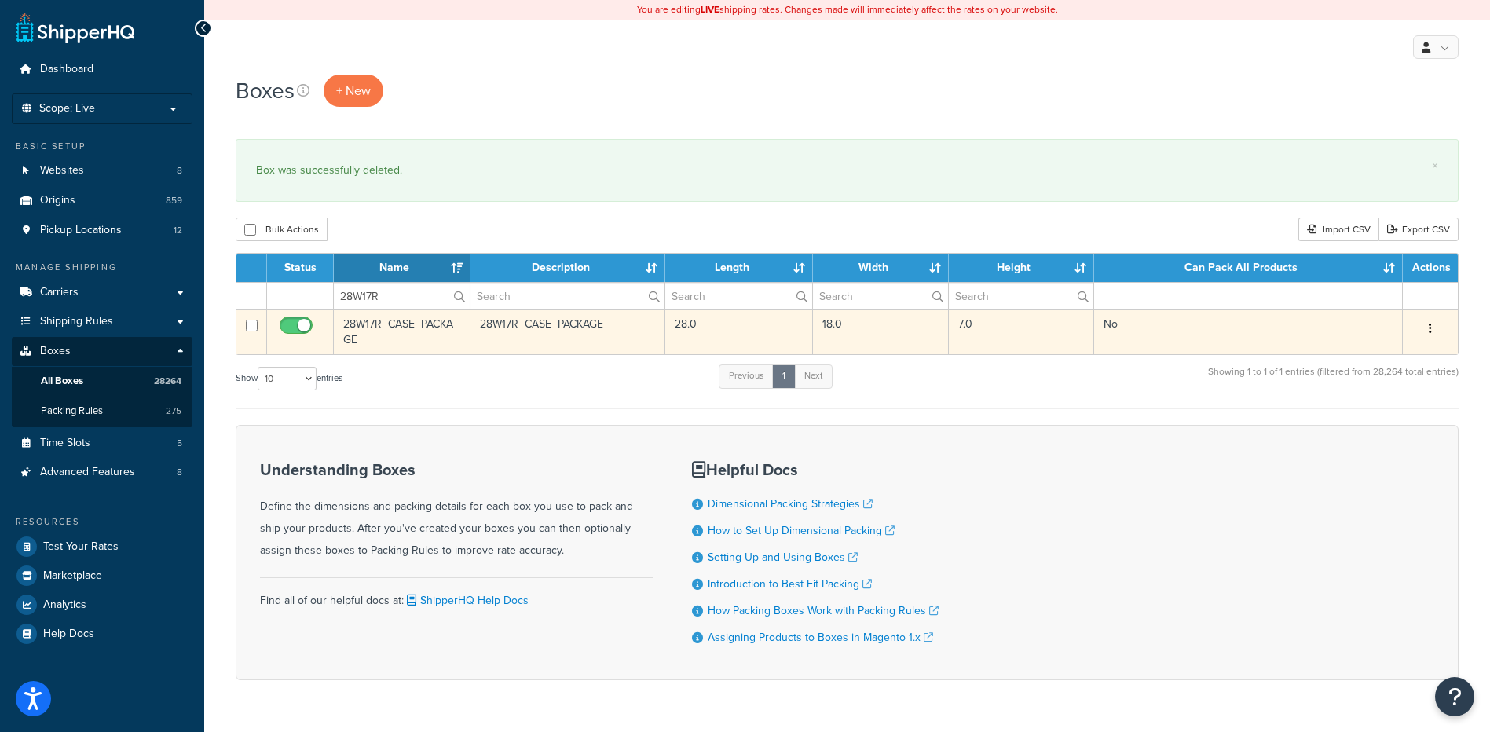
click at [1429, 326] on icon "button" at bounding box center [1430, 328] width 3 height 11
click at [1367, 429] on link "Delete" at bounding box center [1378, 423] width 124 height 32
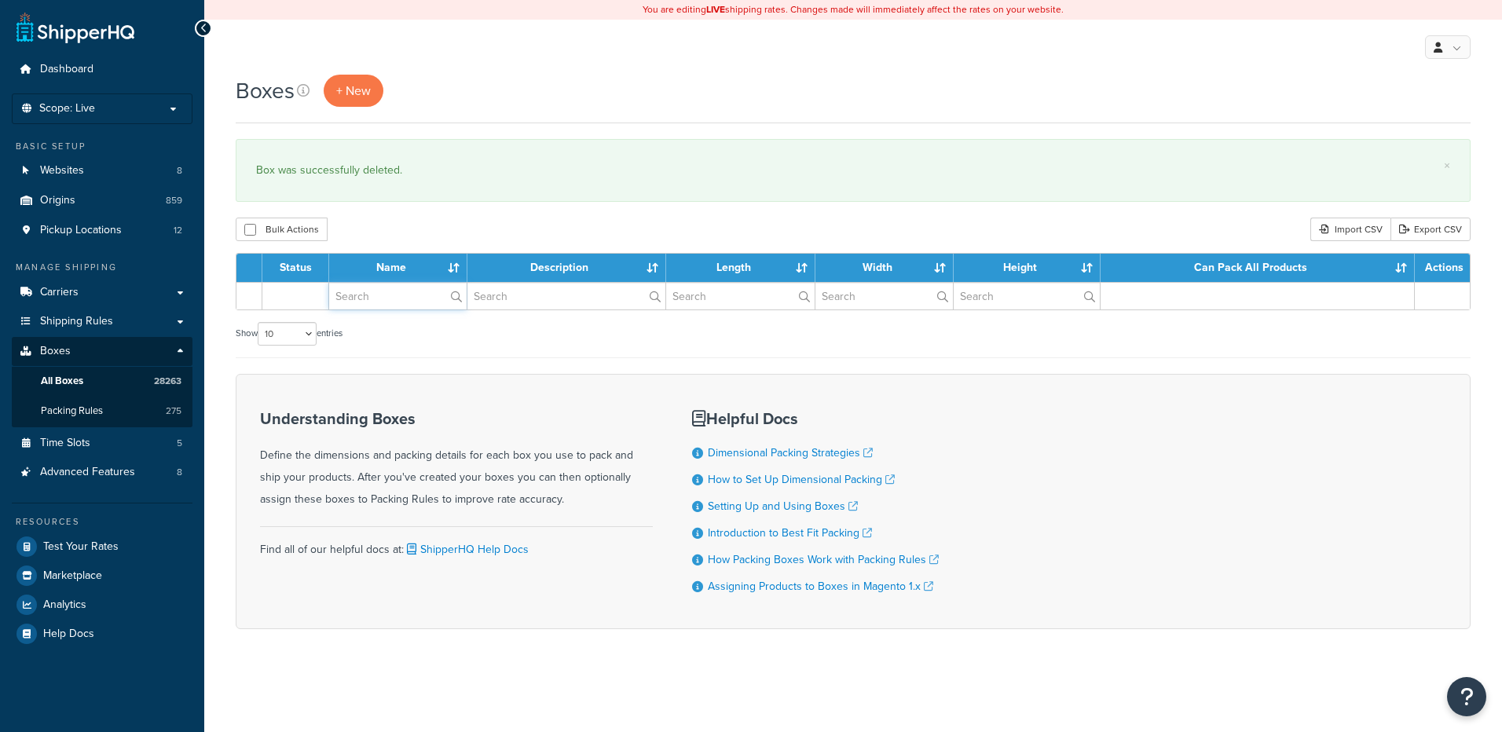
drag, startPoint x: 0, startPoint y: 0, endPoint x: 380, endPoint y: 300, distance: 484.3
click at [380, 300] on input "text" at bounding box center [397, 296] width 137 height 27
paste input "28W191"
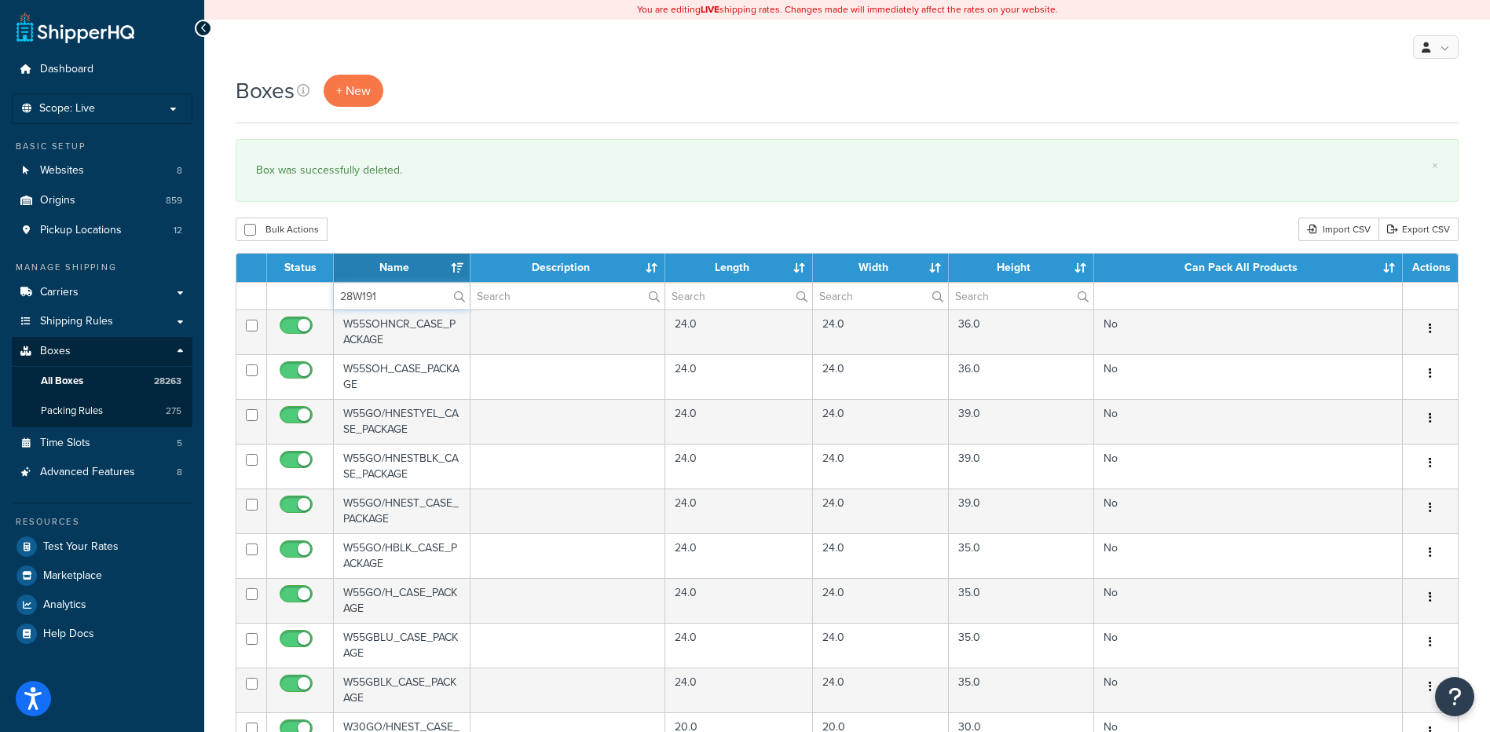
type input "28W191"
click at [403, 235] on div "Bulk Actions Duplicate [GEOGRAPHIC_DATA] Import CSV Export CSV" at bounding box center [847, 230] width 1223 height 24
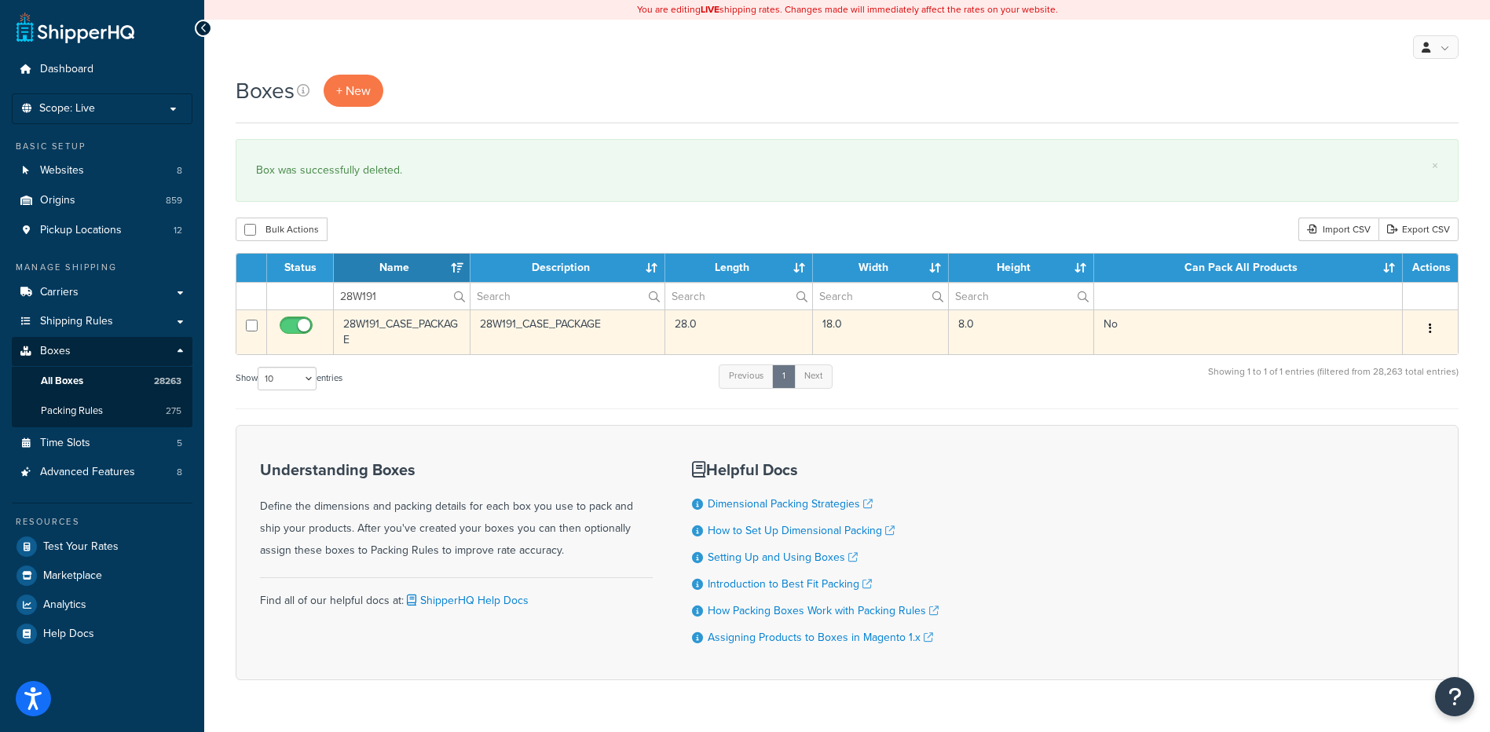
click at [1431, 330] on icon "button" at bounding box center [1430, 328] width 3 height 11
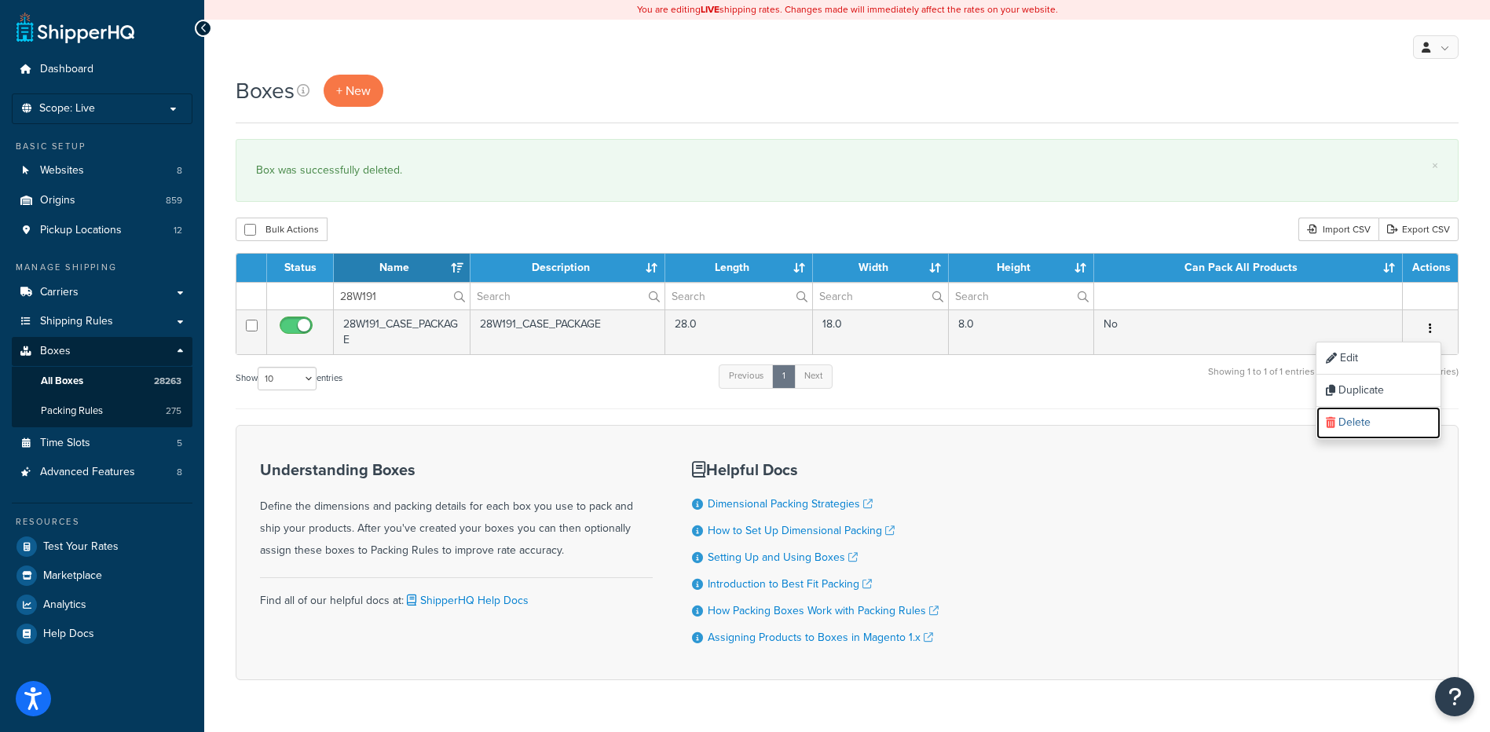
click at [1375, 414] on link "Delete" at bounding box center [1378, 423] width 124 height 32
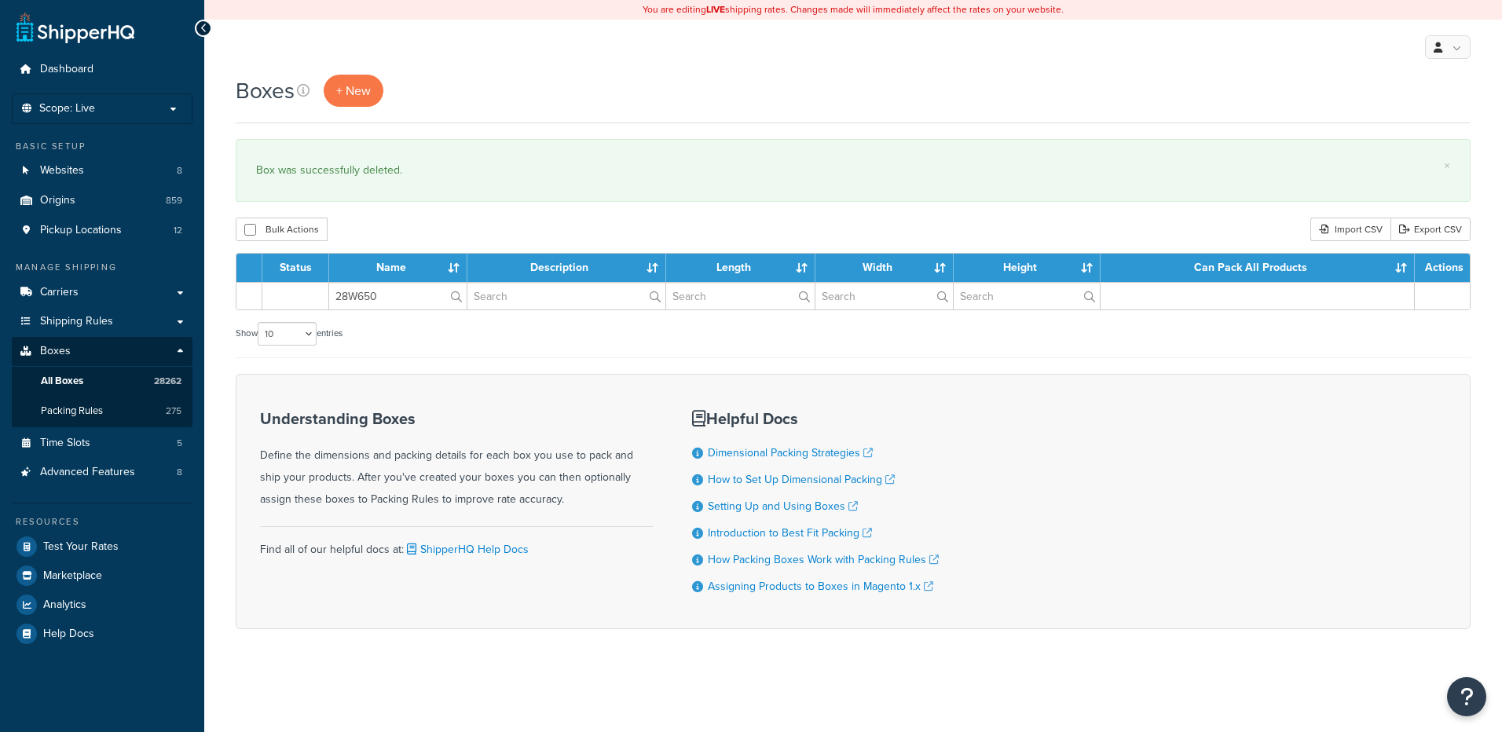
type input "28W650"
click at [426, 241] on div "Bulk Actions Duplicate [GEOGRAPHIC_DATA] Import CSV Export CSV" at bounding box center [853, 230] width 1235 height 24
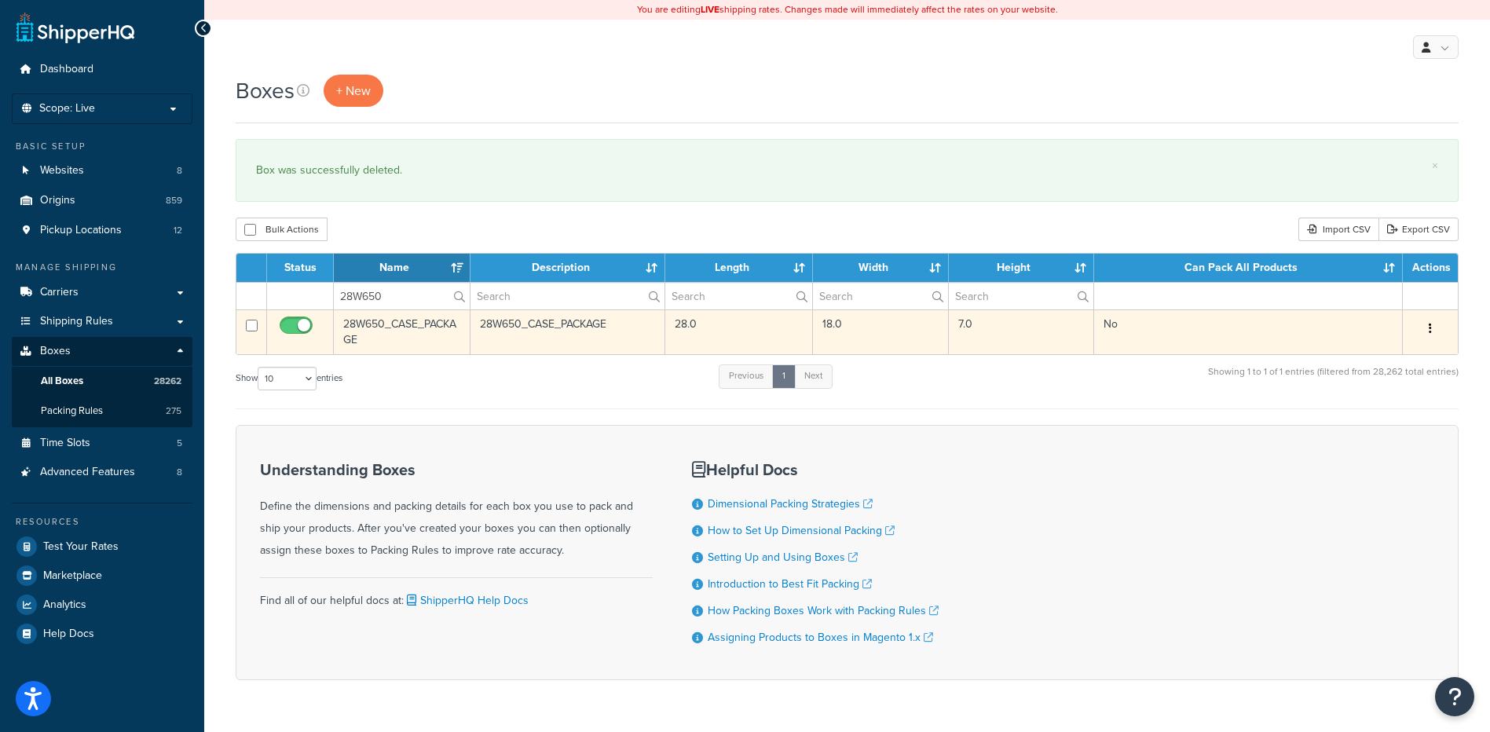
click at [1435, 328] on button "button" at bounding box center [1430, 329] width 22 height 25
click at [1374, 426] on link "Delete" at bounding box center [1378, 423] width 124 height 32
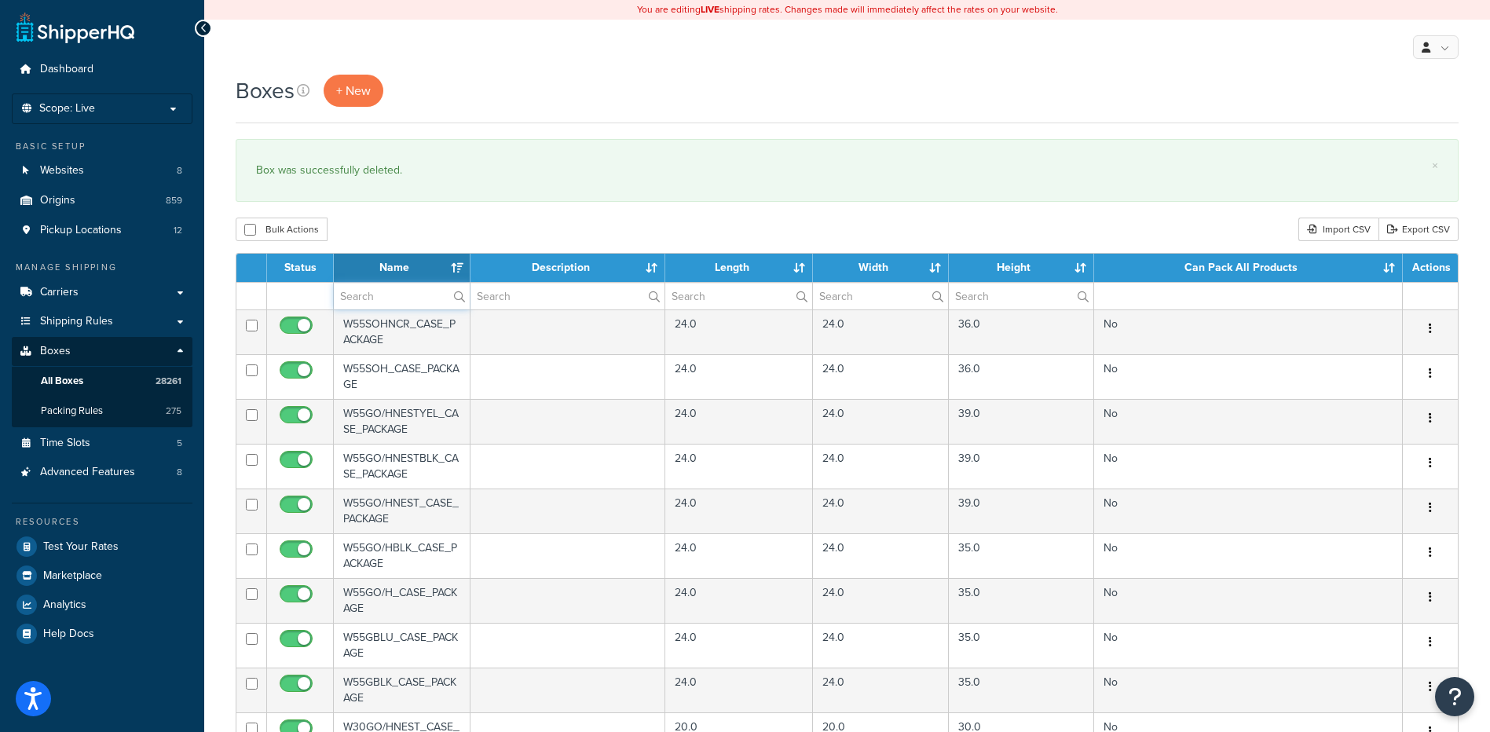
click at [381, 298] on input "text" at bounding box center [402, 296] width 136 height 27
paste input "28W650"
click at [562, 226] on div "Bulk Actions Duplicate Delete Import CSV Export CSV" at bounding box center [847, 230] width 1223 height 24
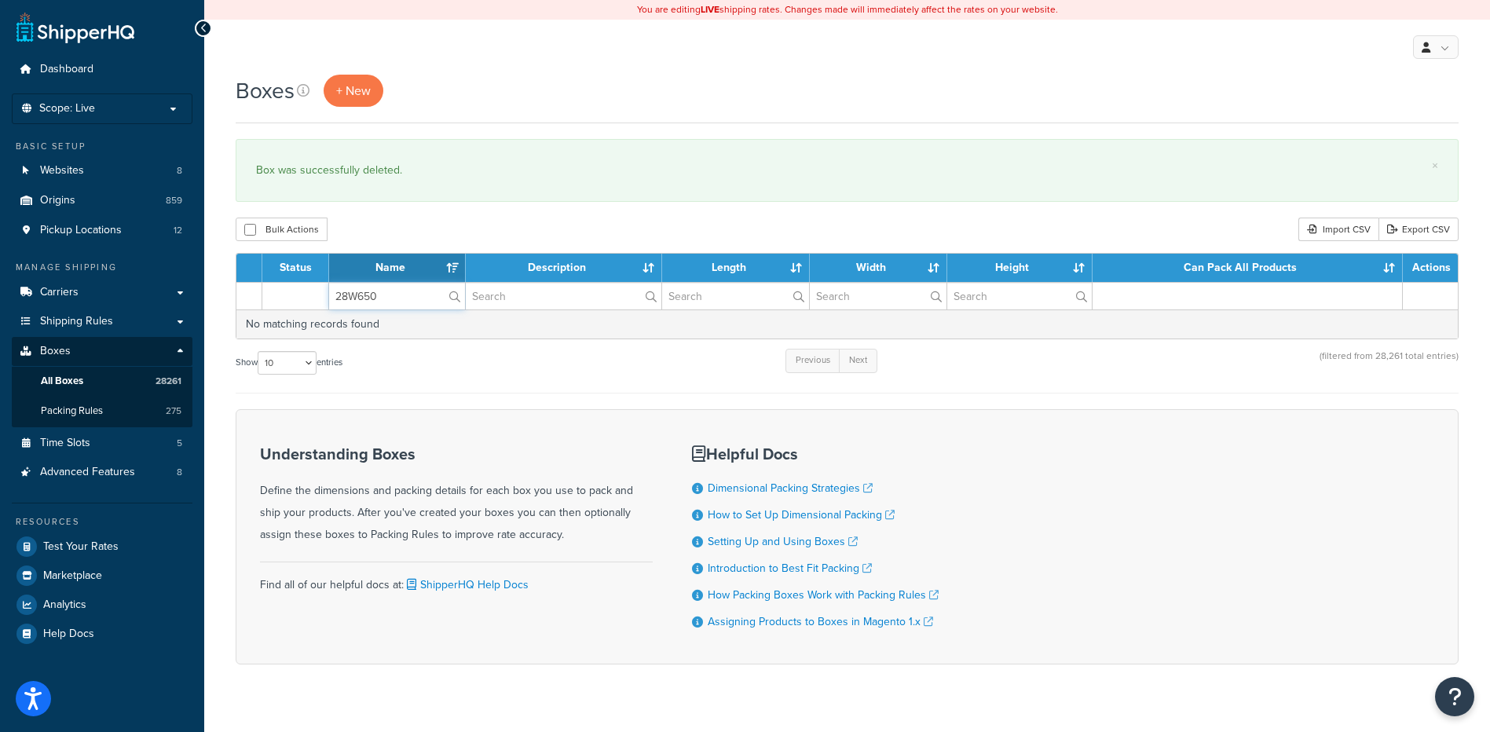
paste input "30WBL7"
drag, startPoint x: 397, startPoint y: 294, endPoint x: 264, endPoint y: 284, distance: 133.1
click at [264, 284] on tr "30WBL7" at bounding box center [846, 295] width 1221 height 27
type input "30WBL7"
click at [466, 230] on div "Bulk Actions Duplicate Delete Import CSV Export CSV" at bounding box center [847, 230] width 1223 height 24
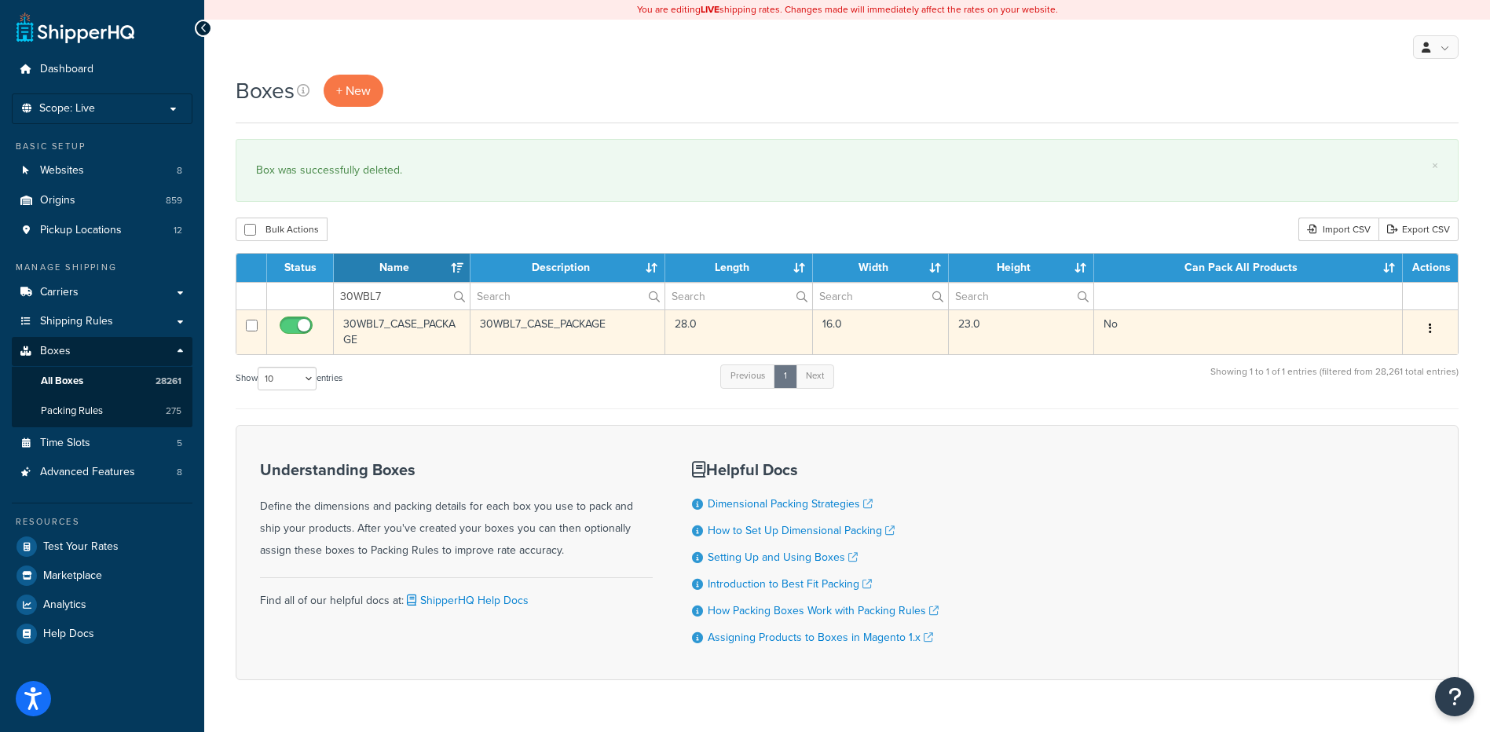
click at [1426, 326] on button "button" at bounding box center [1430, 329] width 22 height 25
click at [1372, 421] on link "Delete" at bounding box center [1378, 423] width 124 height 32
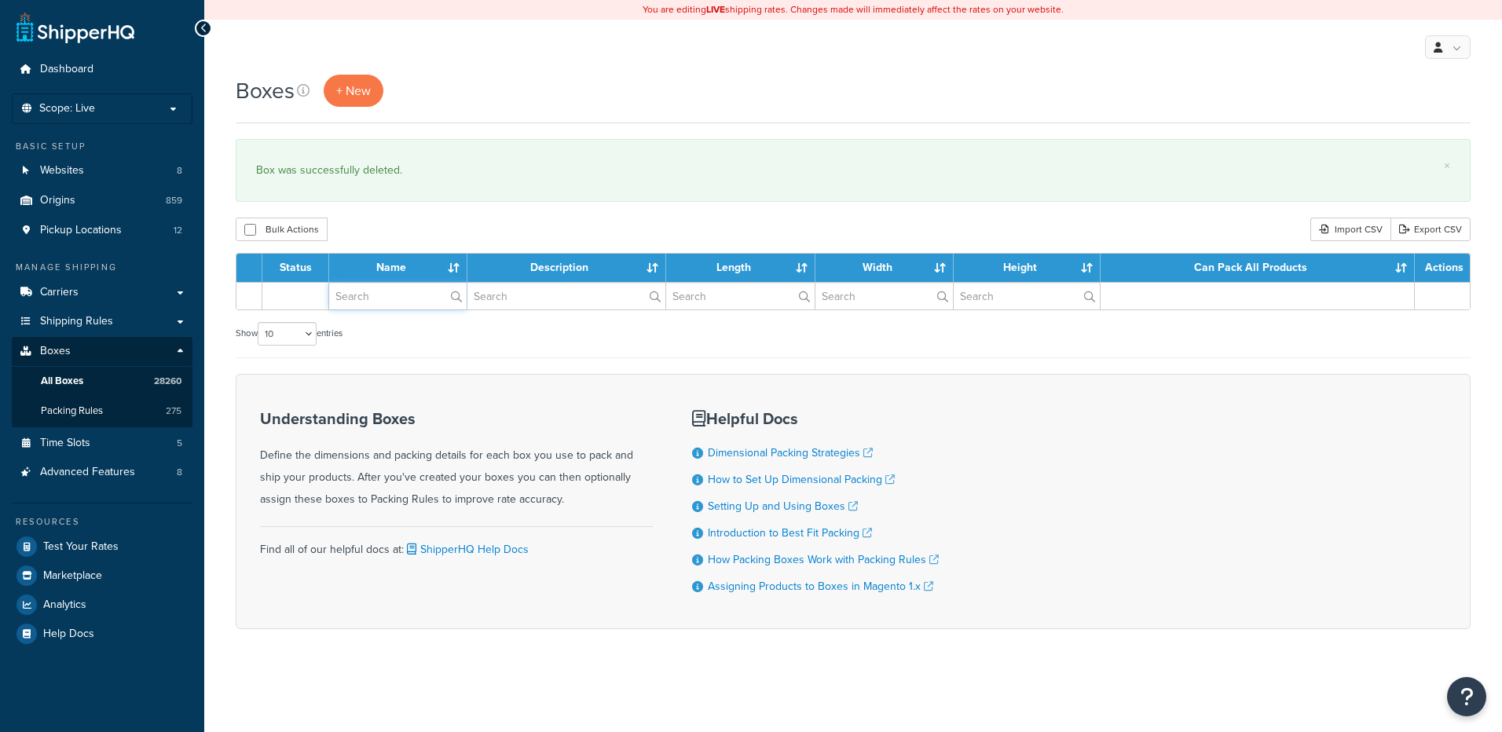
click at [368, 295] on input "text" at bounding box center [397, 296] width 137 height 27
paste input "34WLD2"
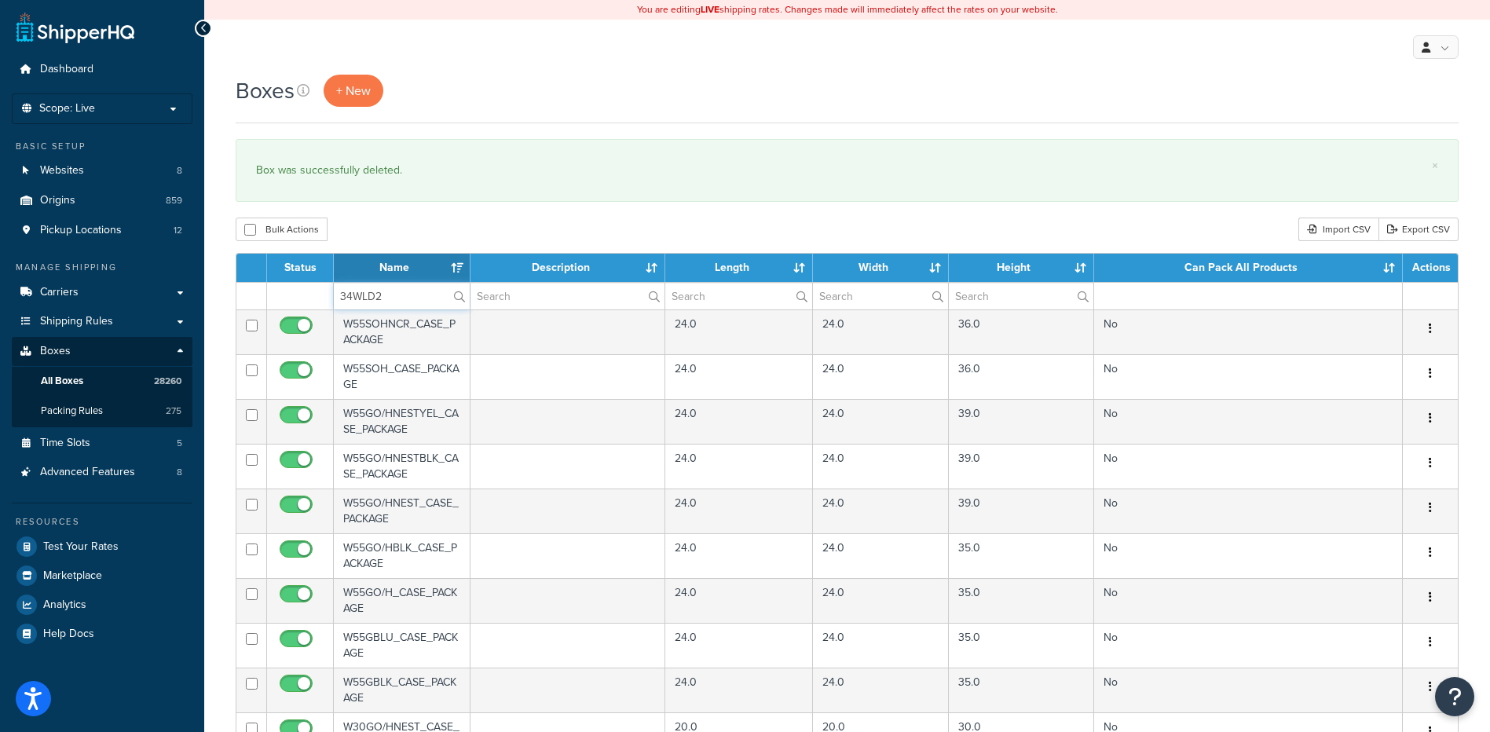
type input "34WLD2"
click at [404, 207] on div "Boxes + New × Box was successfully deleted. Bulk Actions Duplicate [GEOGRAPHIC_…" at bounding box center [847, 606] width 1286 height 1063
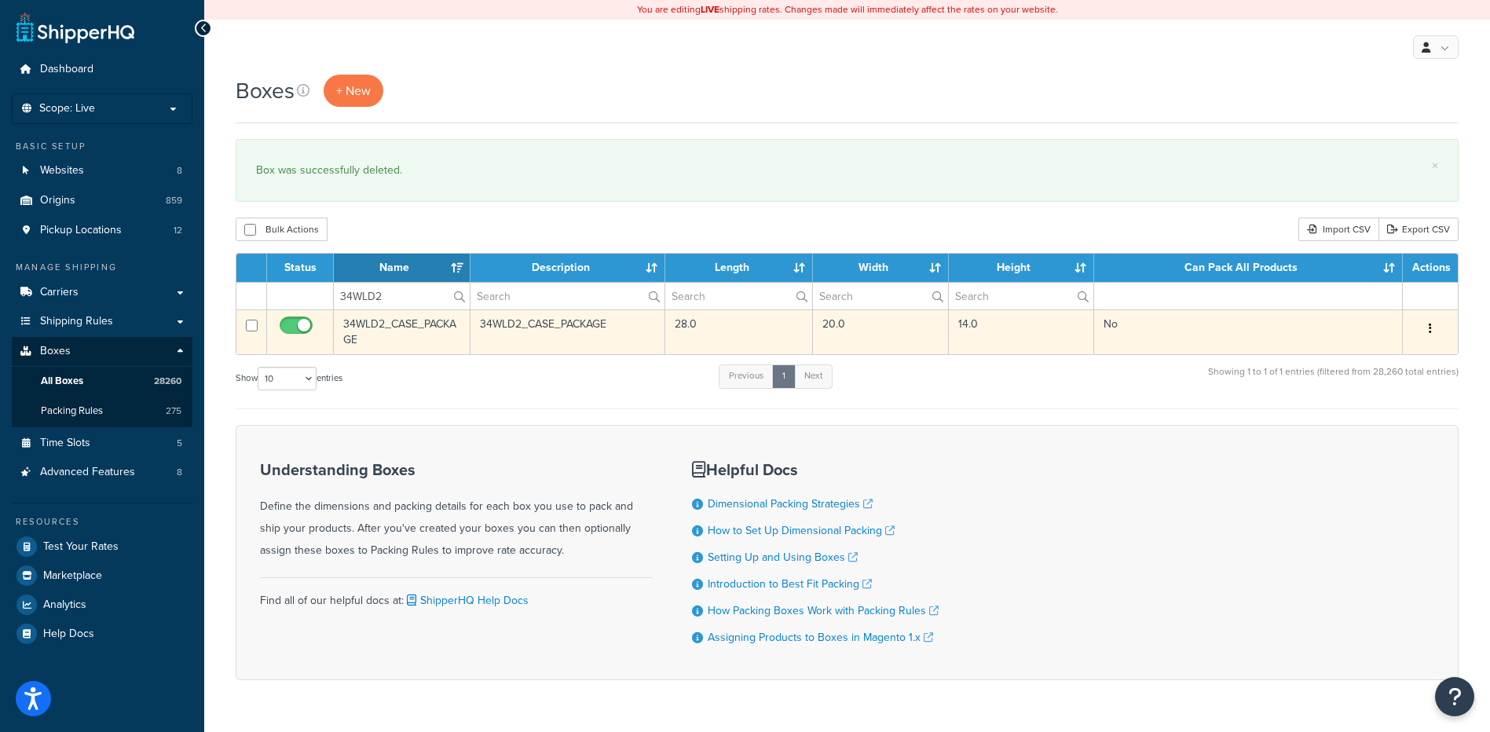
click at [1428, 329] on button "button" at bounding box center [1430, 329] width 22 height 25
click at [1388, 429] on link "Delete" at bounding box center [1378, 423] width 124 height 32
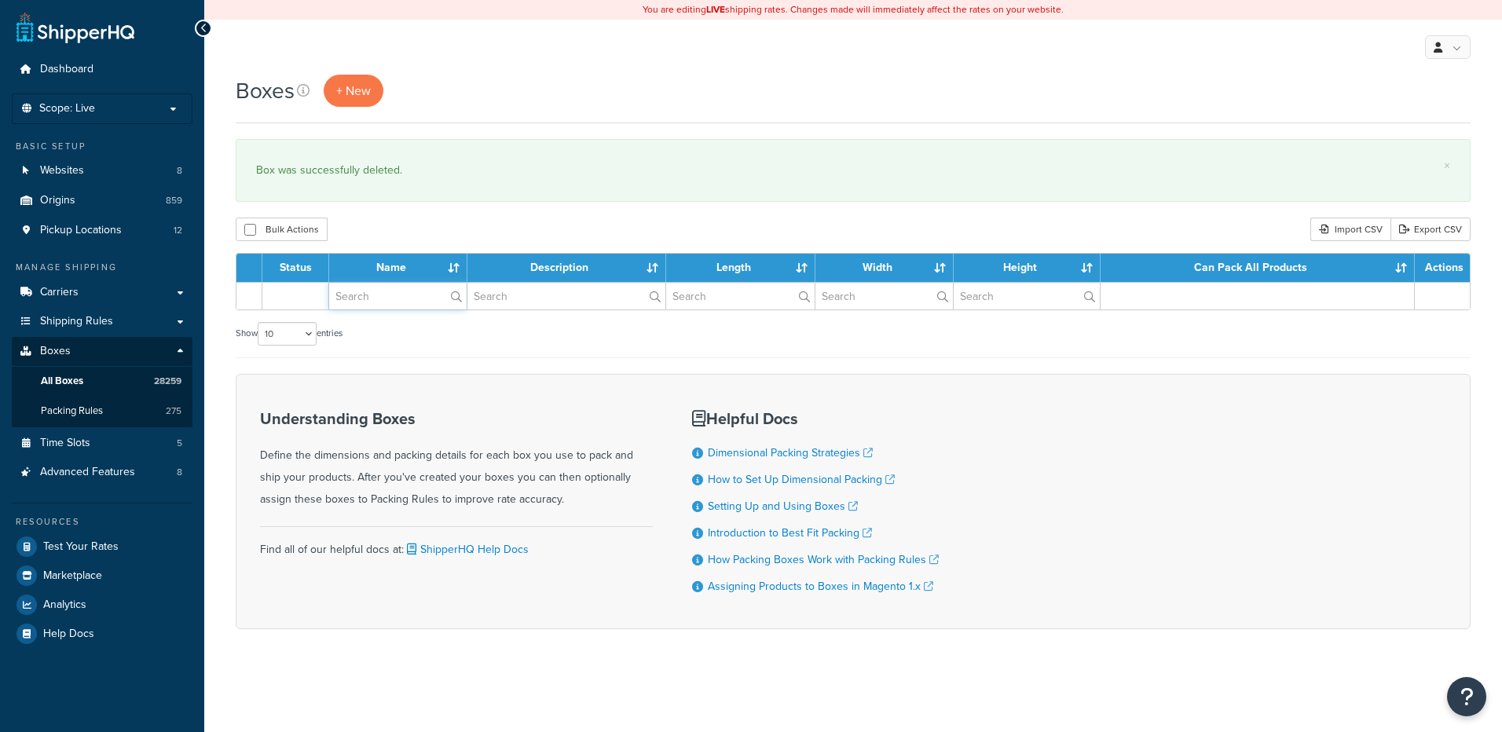
click at [358, 291] on input "text" at bounding box center [397, 296] width 137 height 27
paste input "48W902"
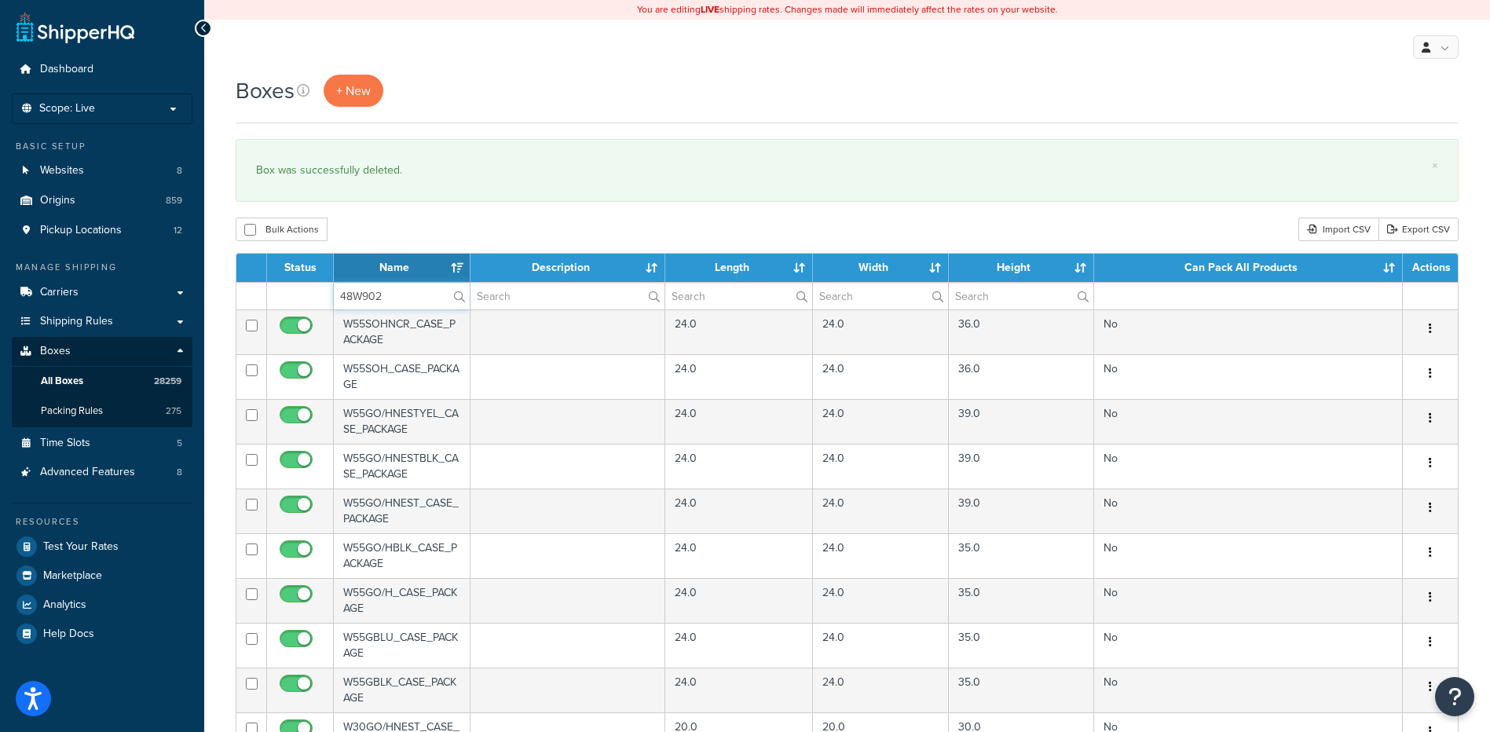
type input "48W902"
click at [415, 223] on div "Bulk Actions Duplicate [GEOGRAPHIC_DATA] Import CSV Export CSV" at bounding box center [847, 230] width 1223 height 24
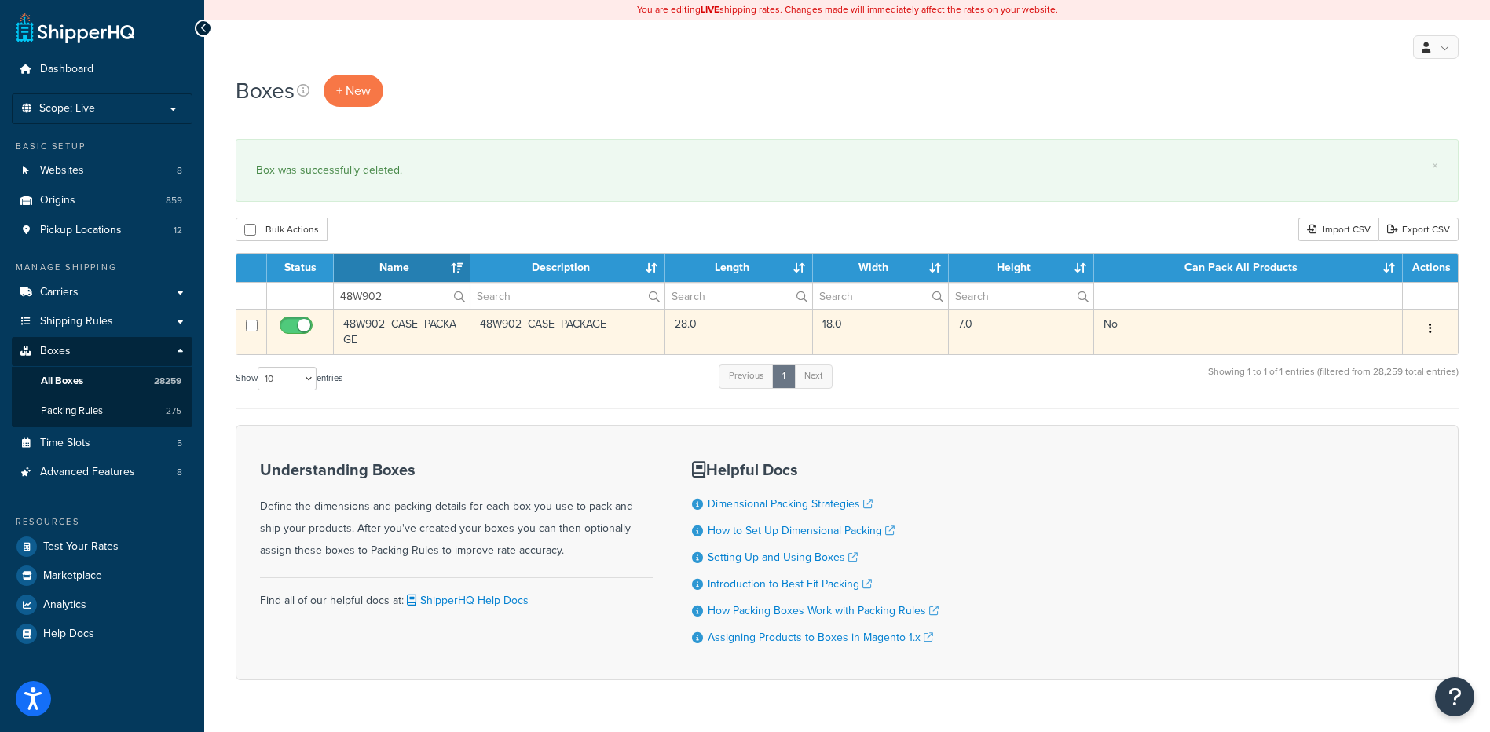
click at [1428, 328] on button "button" at bounding box center [1430, 329] width 22 height 25
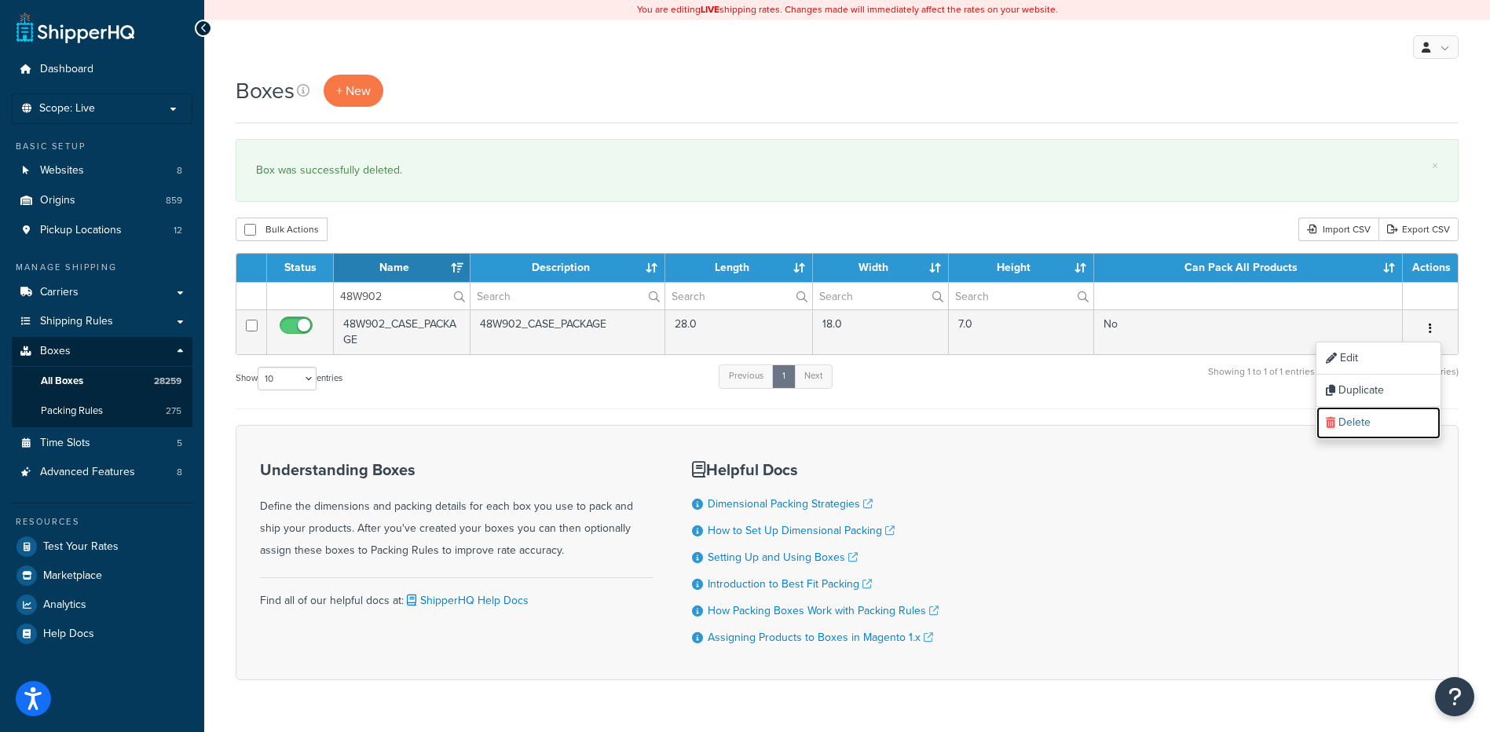
click at [1365, 425] on link "Delete" at bounding box center [1378, 423] width 124 height 32
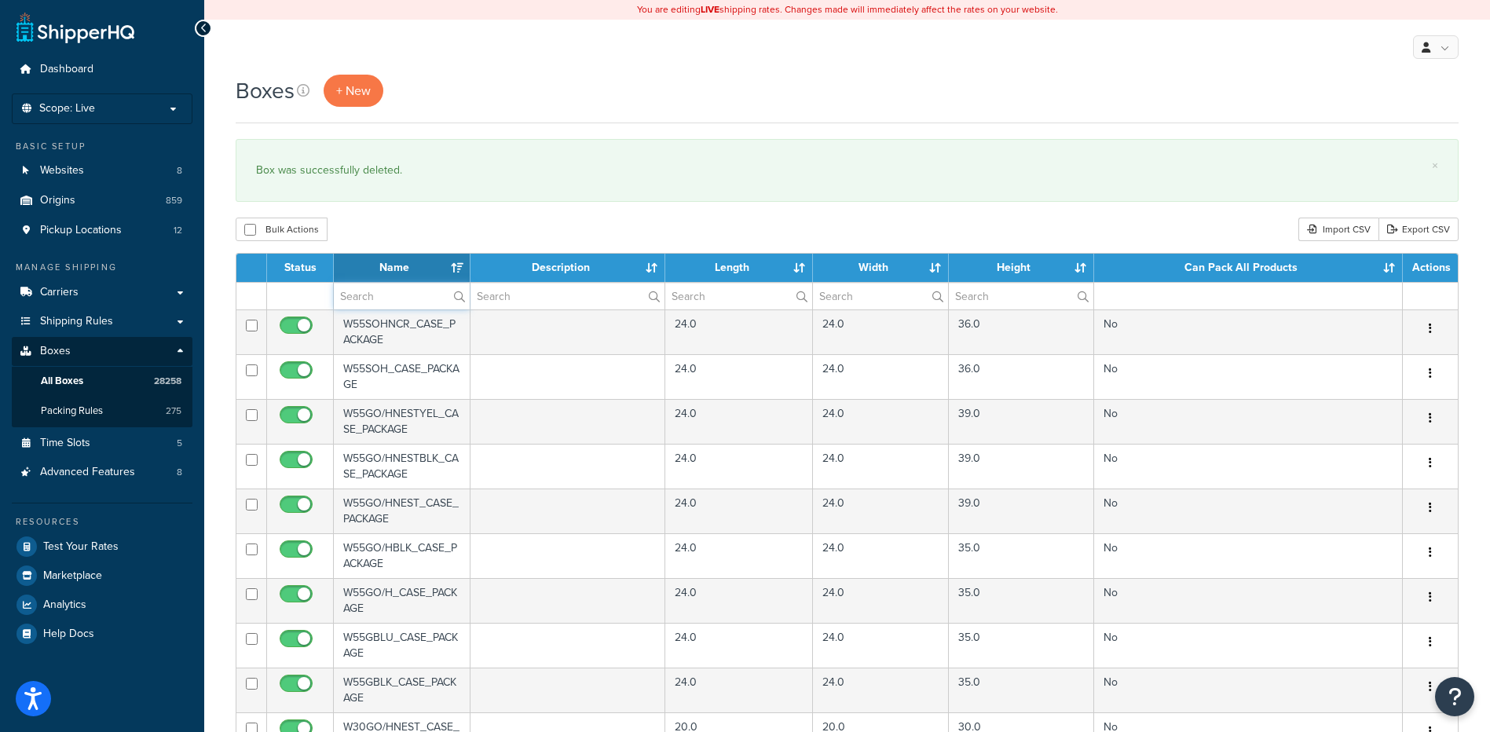
click at [373, 297] on input "text" at bounding box center [402, 296] width 136 height 27
paste input "48W952"
type input "48W952"
click at [410, 217] on div "Boxes + New × Box was successfully deleted. Bulk Actions Duplicate [GEOGRAPHIC_…" at bounding box center [847, 606] width 1286 height 1063
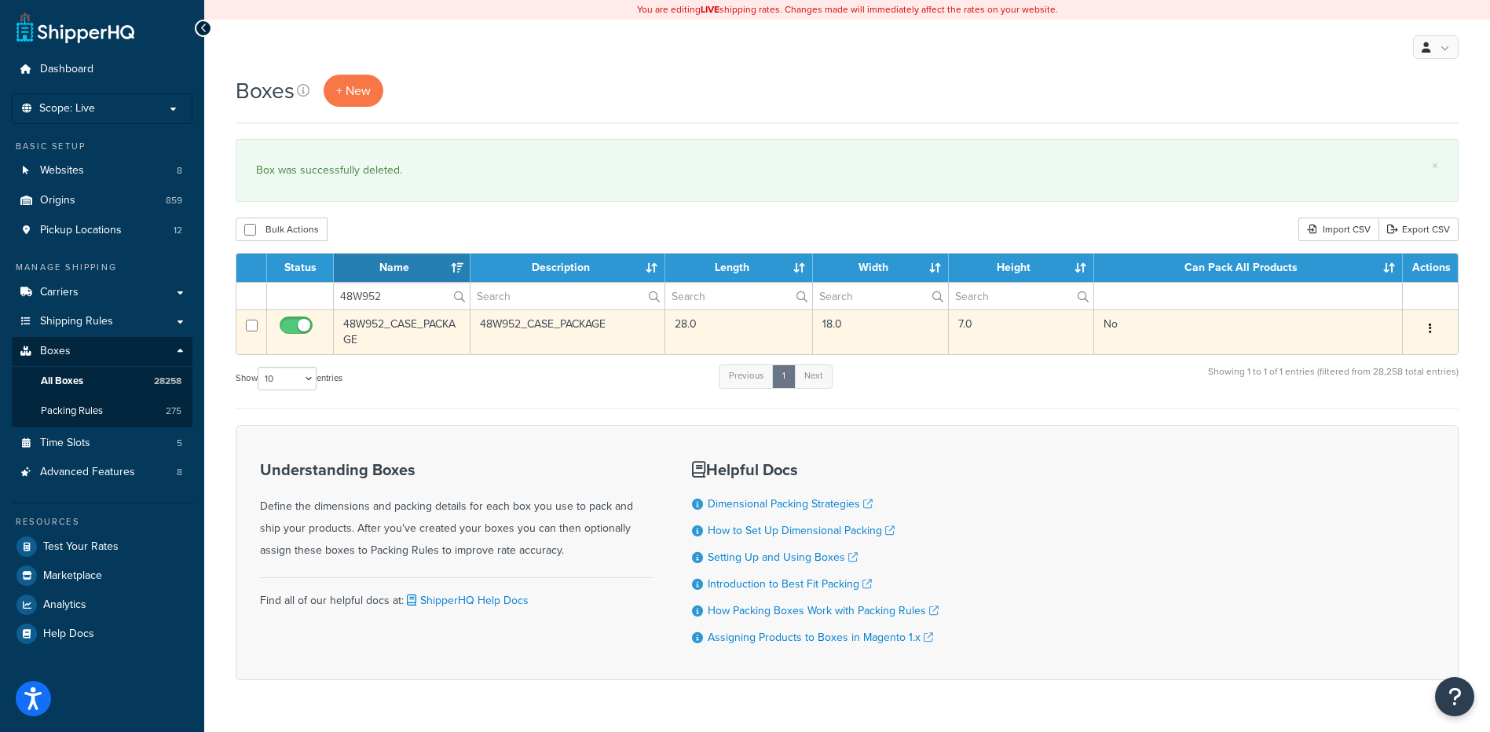
click at [1428, 328] on button "button" at bounding box center [1430, 329] width 22 height 25
click at [1376, 434] on link "Delete" at bounding box center [1378, 423] width 124 height 32
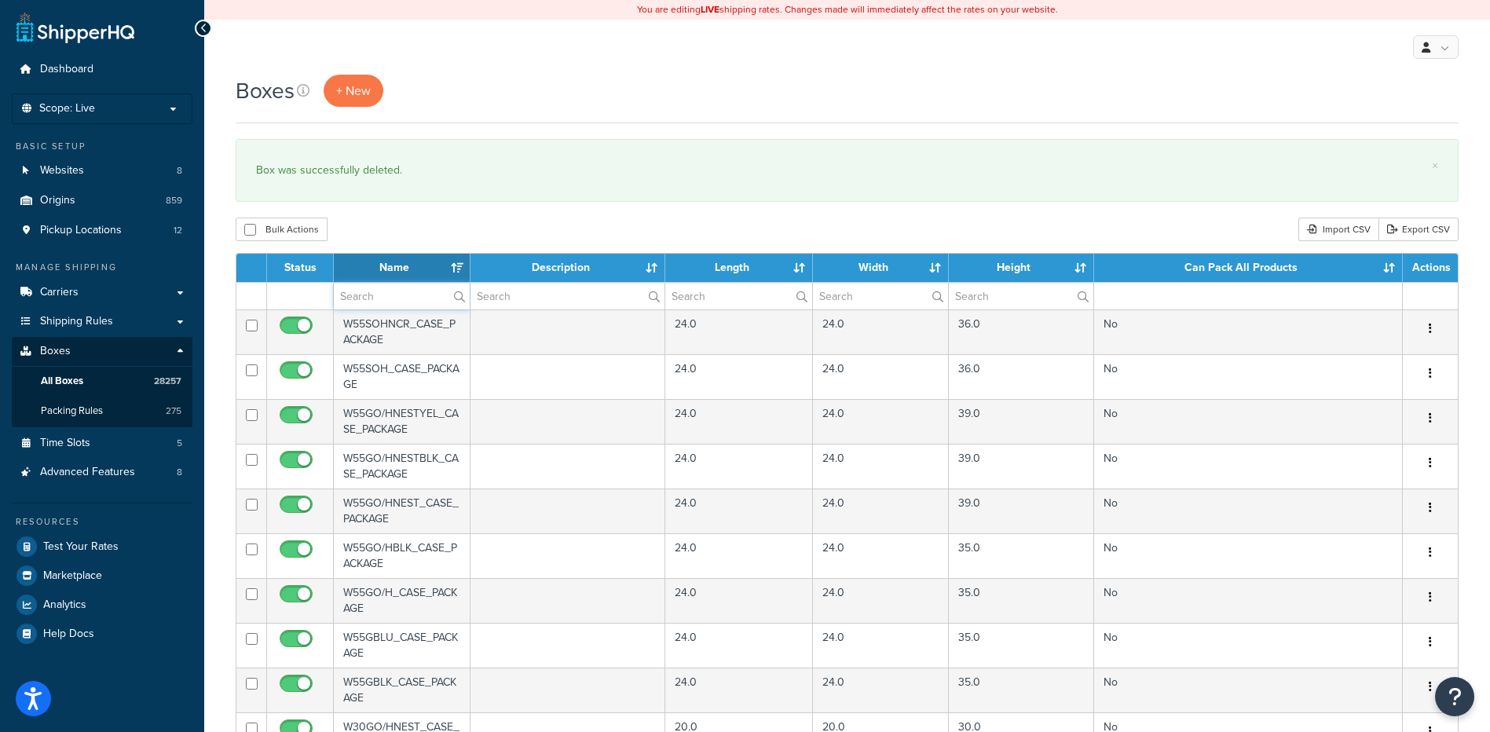
paste input "48WNSP"
click at [368, 308] on input "48WNSP" at bounding box center [402, 296] width 136 height 27
type input "48WNSP"
click at [430, 202] on div "× Box was successfully deleted." at bounding box center [847, 170] width 1223 height 63
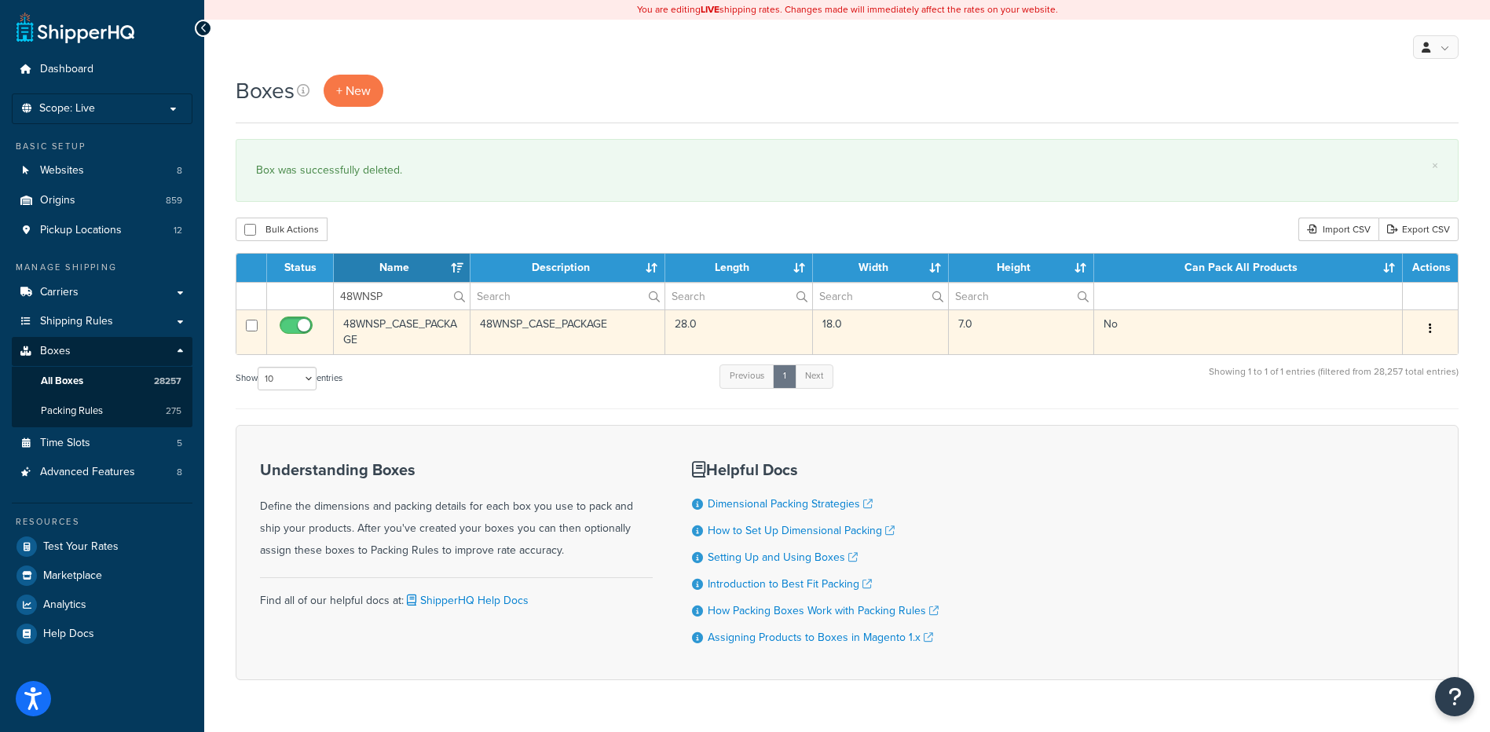
click at [1429, 334] on icon "button" at bounding box center [1430, 328] width 3 height 11
click at [1351, 436] on link "Delete" at bounding box center [1378, 423] width 124 height 32
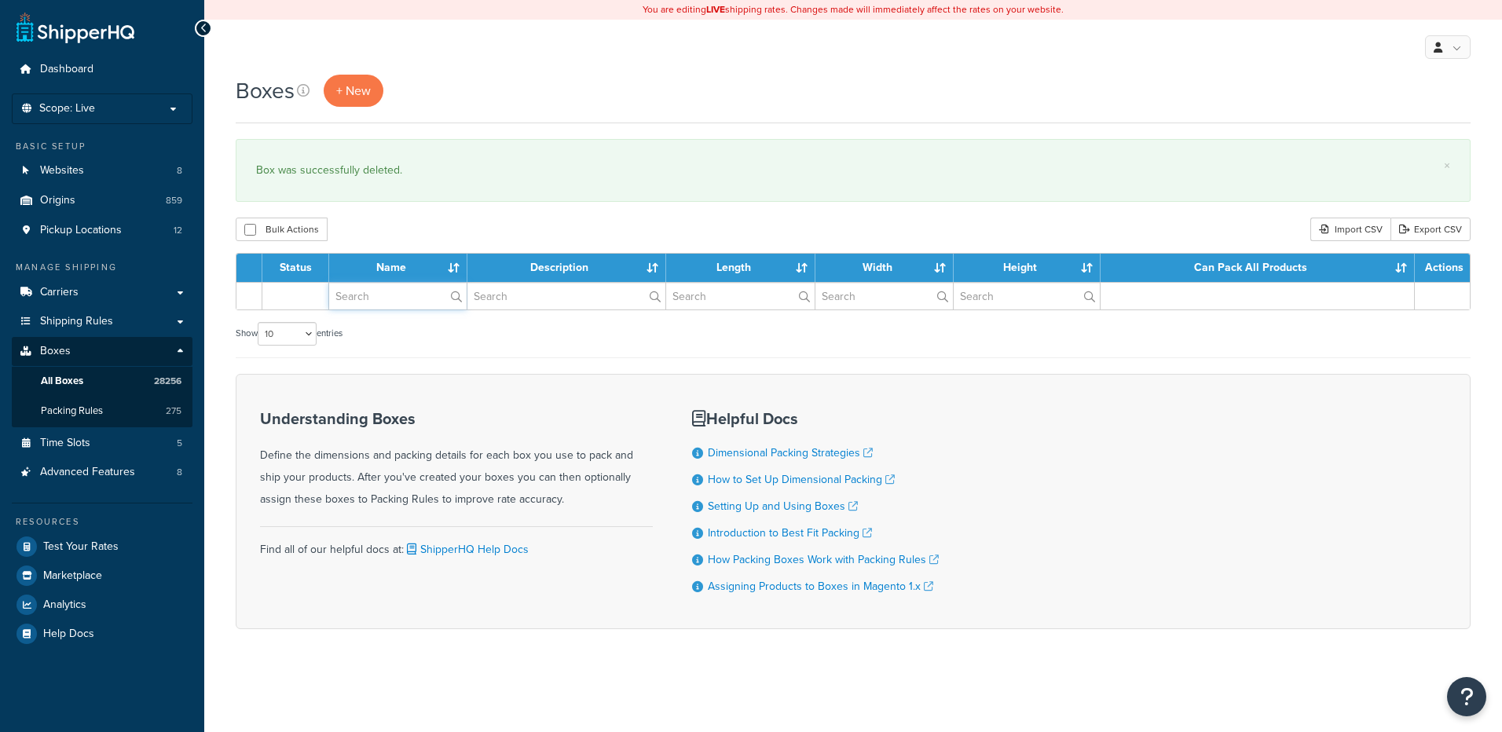
drag, startPoint x: 0, startPoint y: 0, endPoint x: 367, endPoint y: 292, distance: 468.9
click at [367, 292] on input "text" at bounding box center [397, 296] width 137 height 27
paste input "51WLS2"
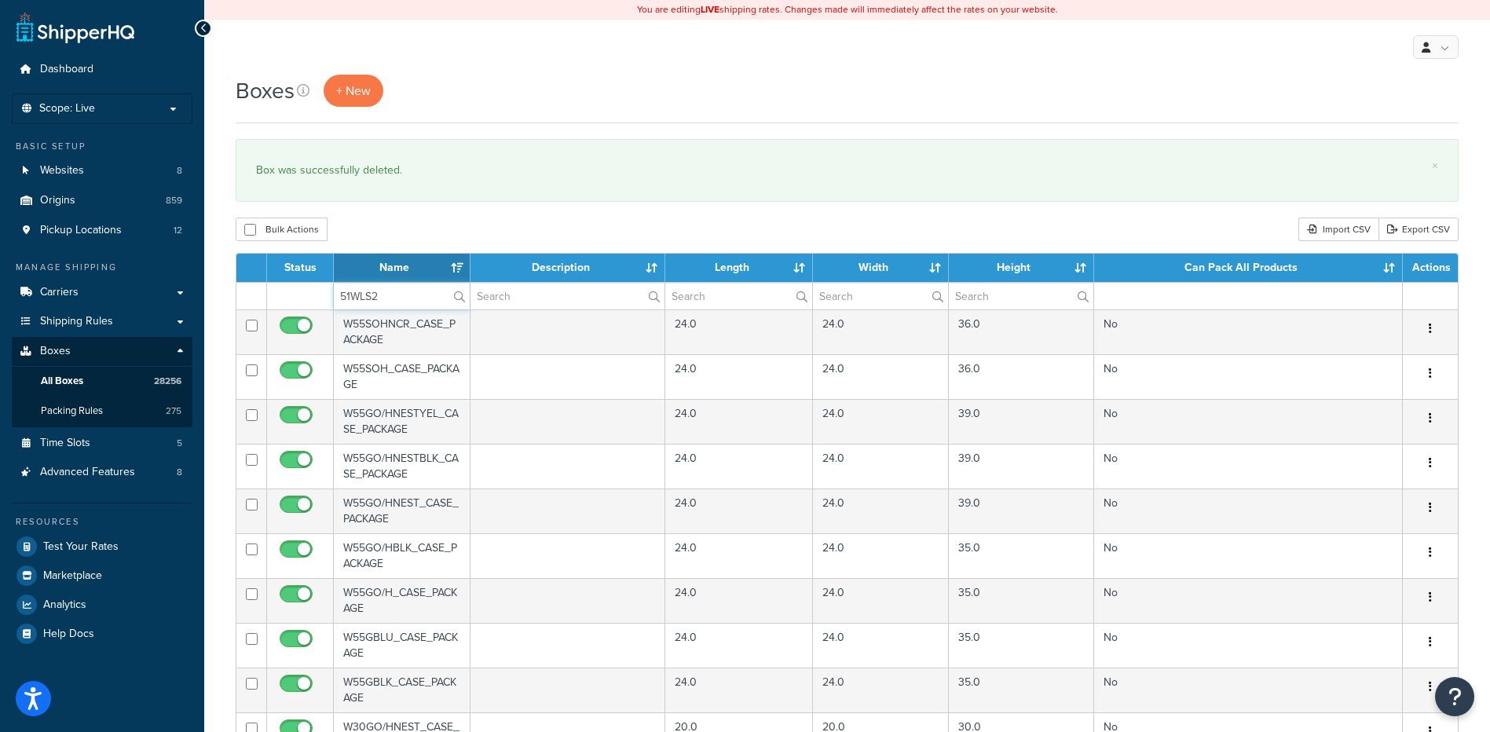
type input "51WLS2"
click at [372, 234] on div "Bulk Actions Duplicate [GEOGRAPHIC_DATA] Import CSV Export CSV" at bounding box center [847, 230] width 1223 height 24
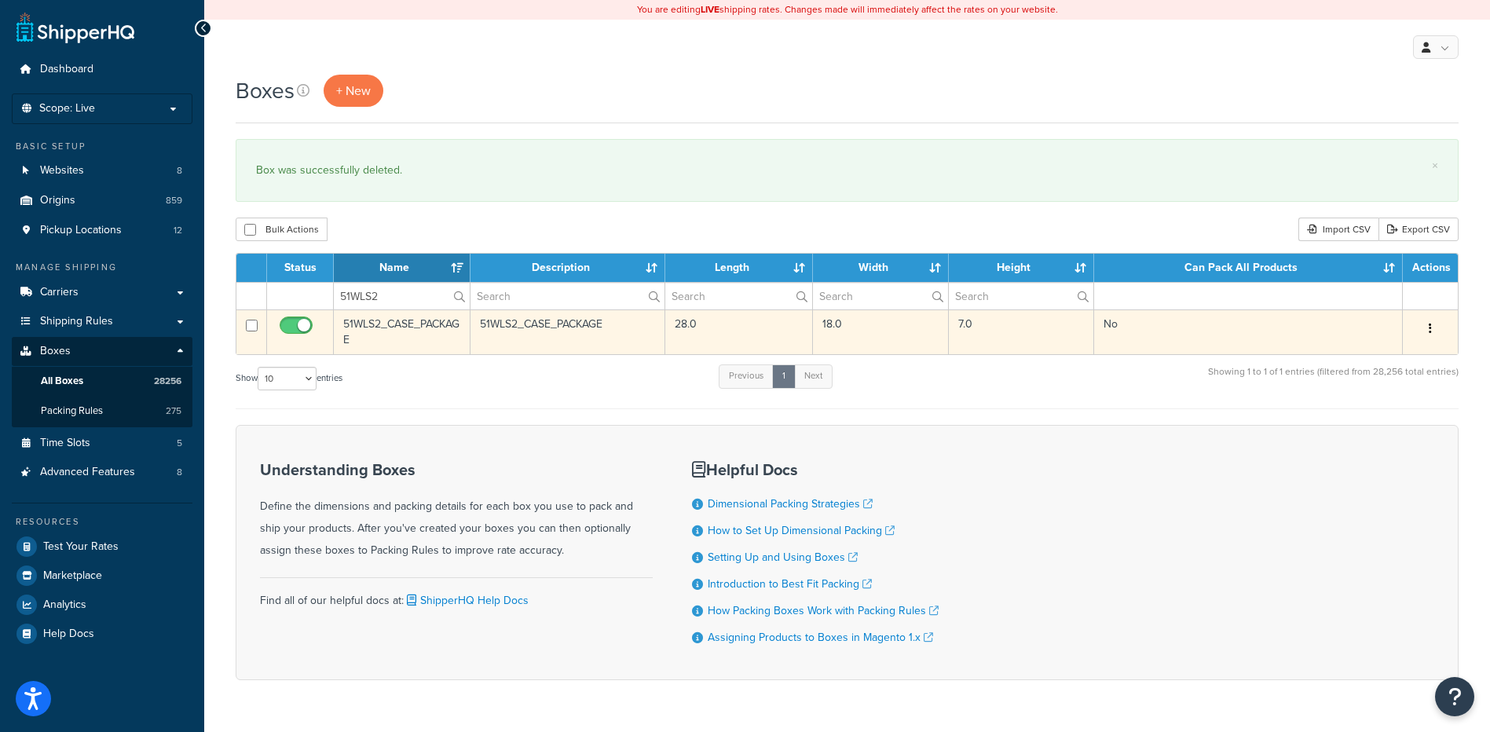
click at [1422, 329] on button "button" at bounding box center [1430, 329] width 22 height 25
click at [1361, 429] on link "Delete" at bounding box center [1378, 423] width 124 height 32
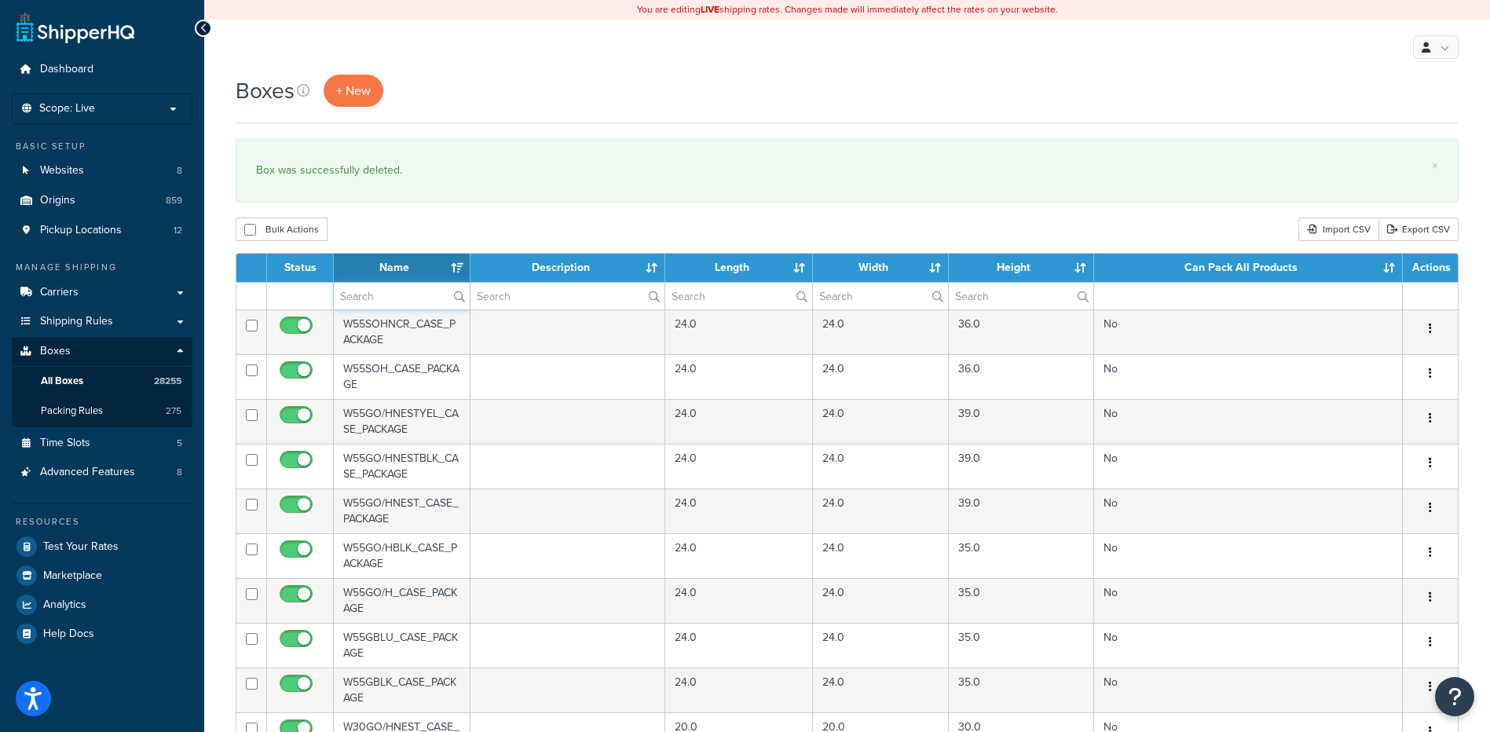
drag, startPoint x: 408, startPoint y: 299, endPoint x: 415, endPoint y: 278, distance: 22.1
click at [408, 299] on input "text" at bounding box center [402, 296] width 136 height 27
paste input "51WLS3"
type input "51WLS3"
click at [431, 220] on div "Bulk Actions Duplicate [GEOGRAPHIC_DATA] Import CSV Export CSV" at bounding box center [847, 230] width 1223 height 24
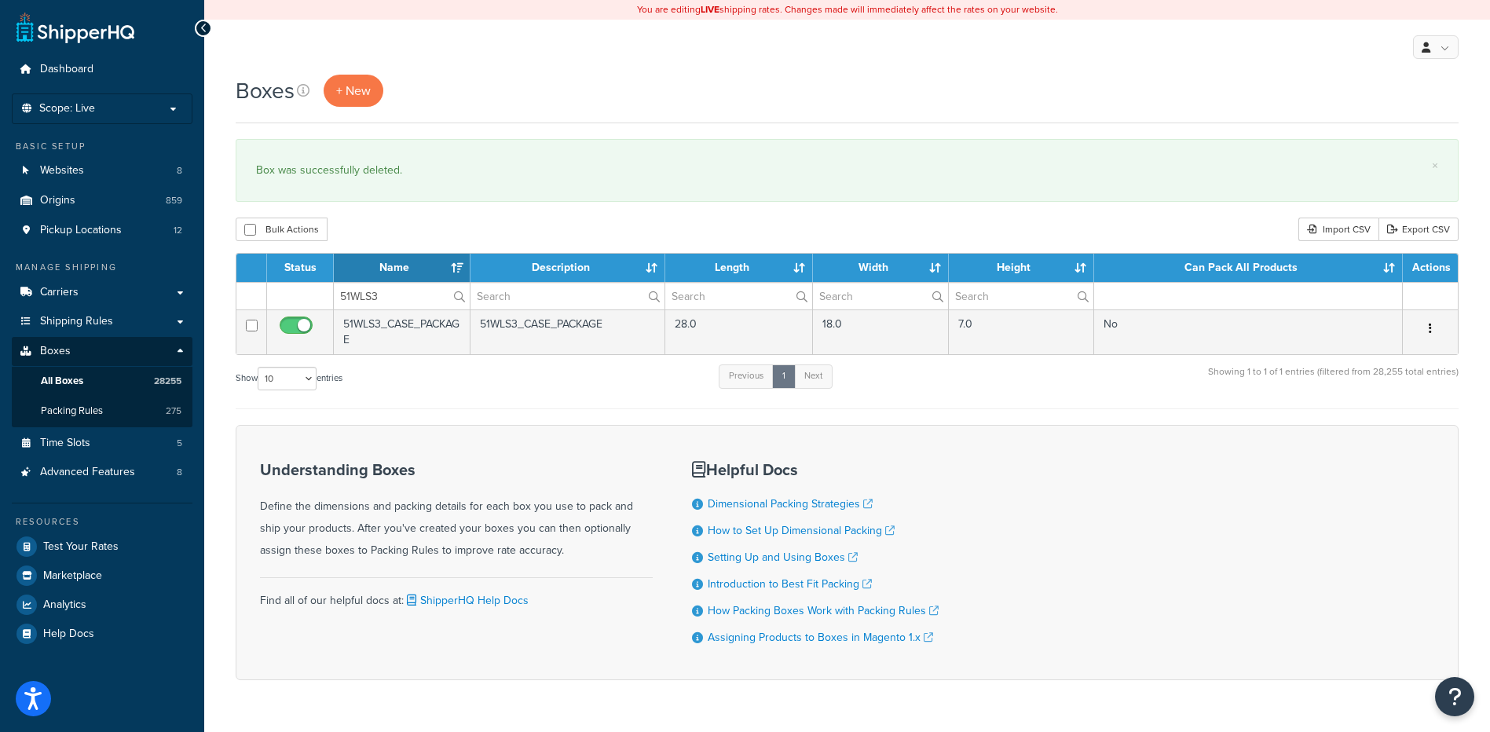
click at [1432, 328] on button "button" at bounding box center [1430, 329] width 22 height 25
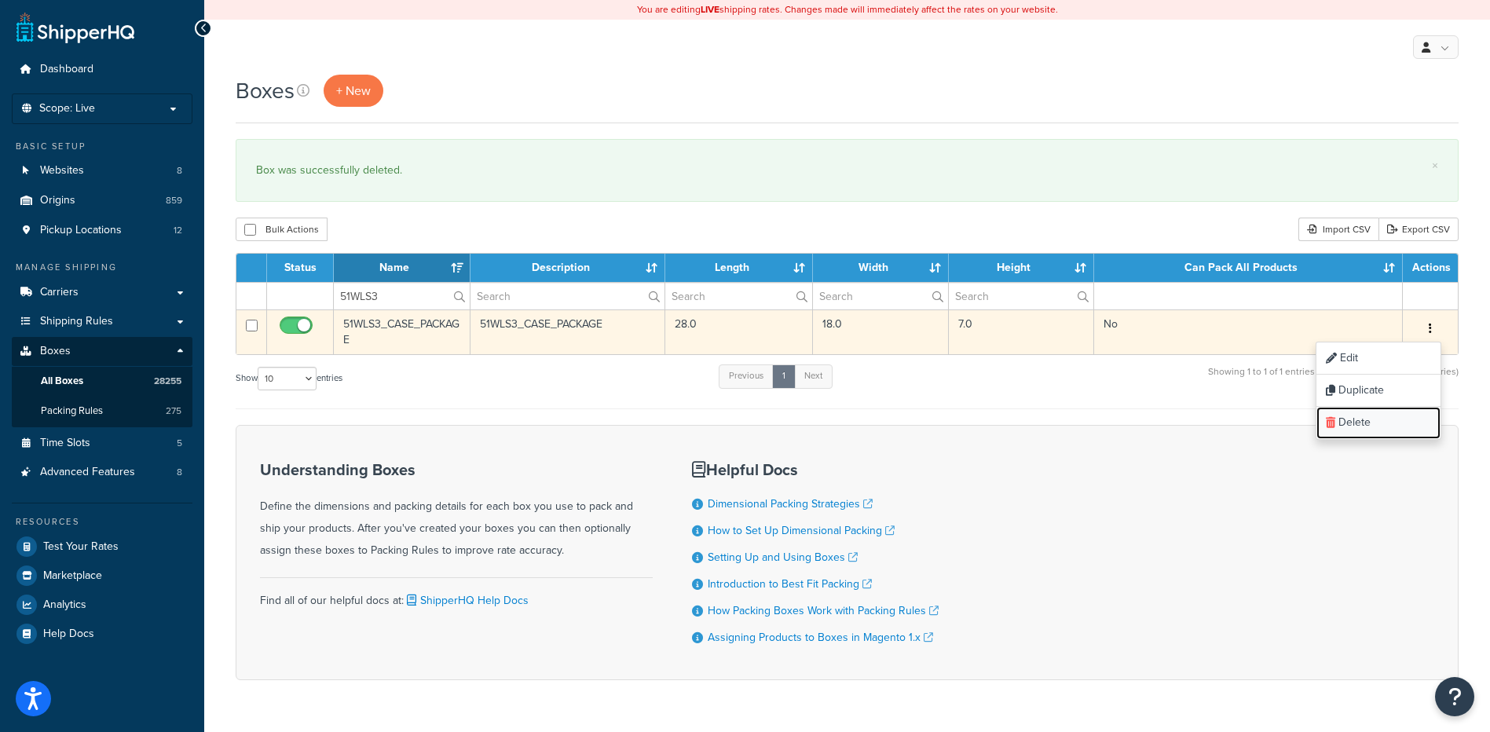
click at [1362, 426] on link "Delete" at bounding box center [1378, 423] width 124 height 32
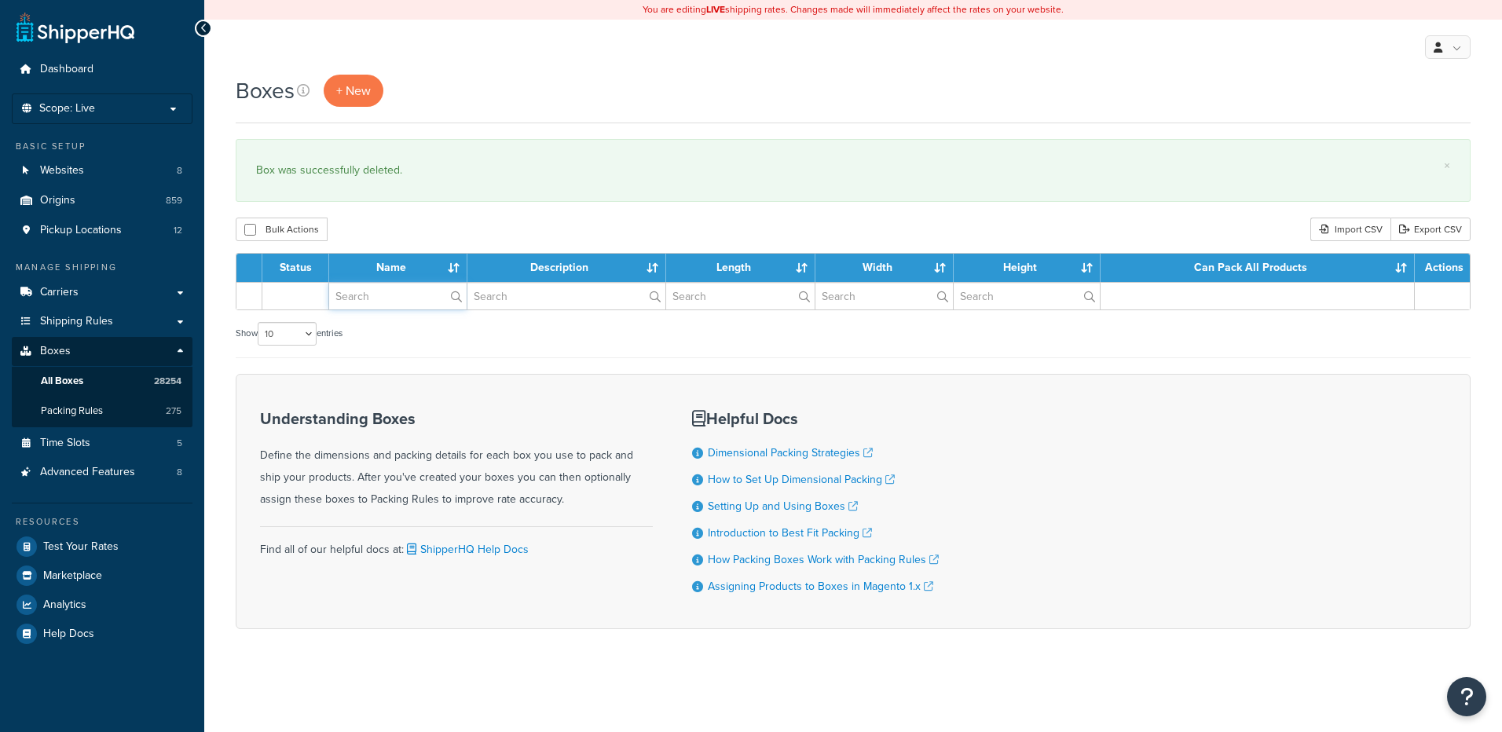
drag, startPoint x: 0, startPoint y: 0, endPoint x: 405, endPoint y: 298, distance: 503.3
click at [405, 298] on input "text" at bounding box center [397, 296] width 137 height 27
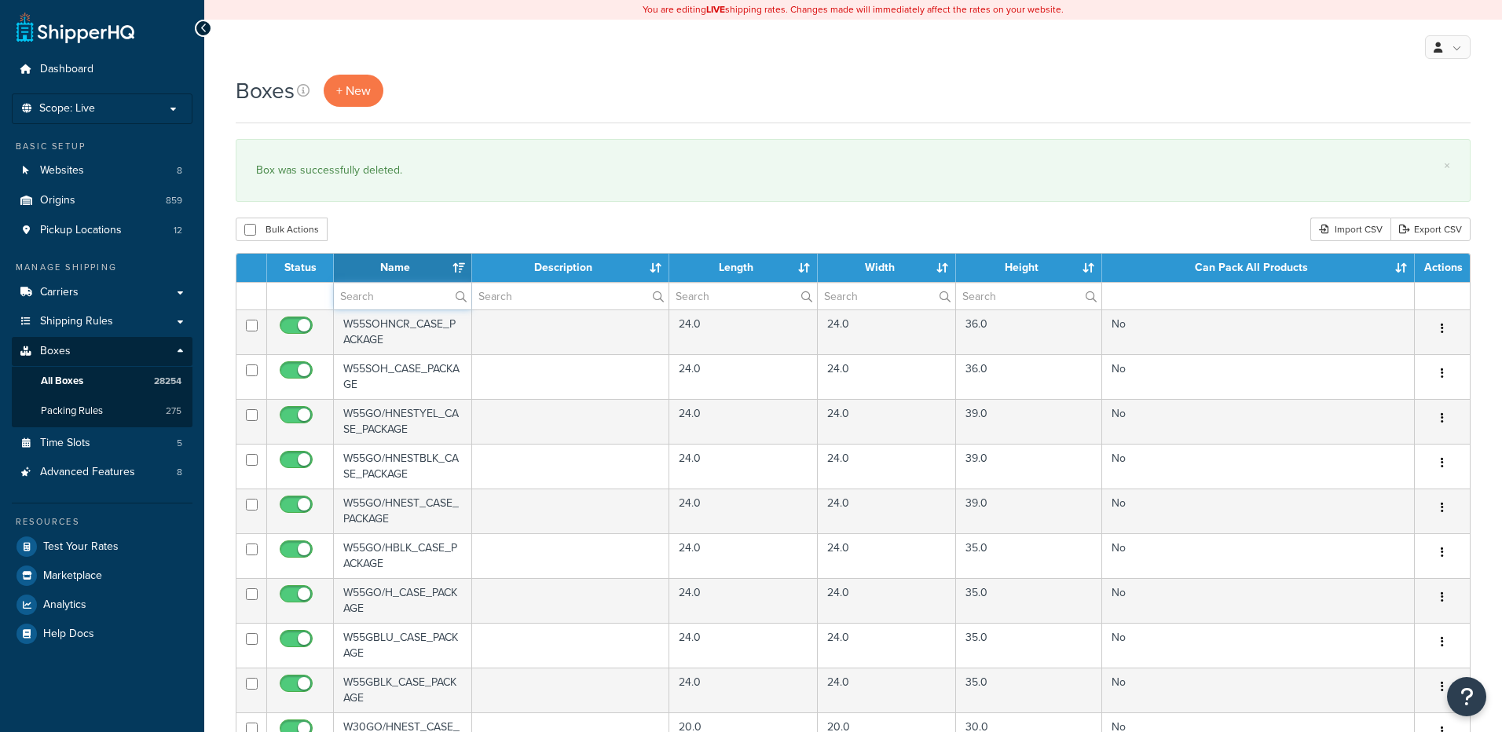
paste input "51WPL5"
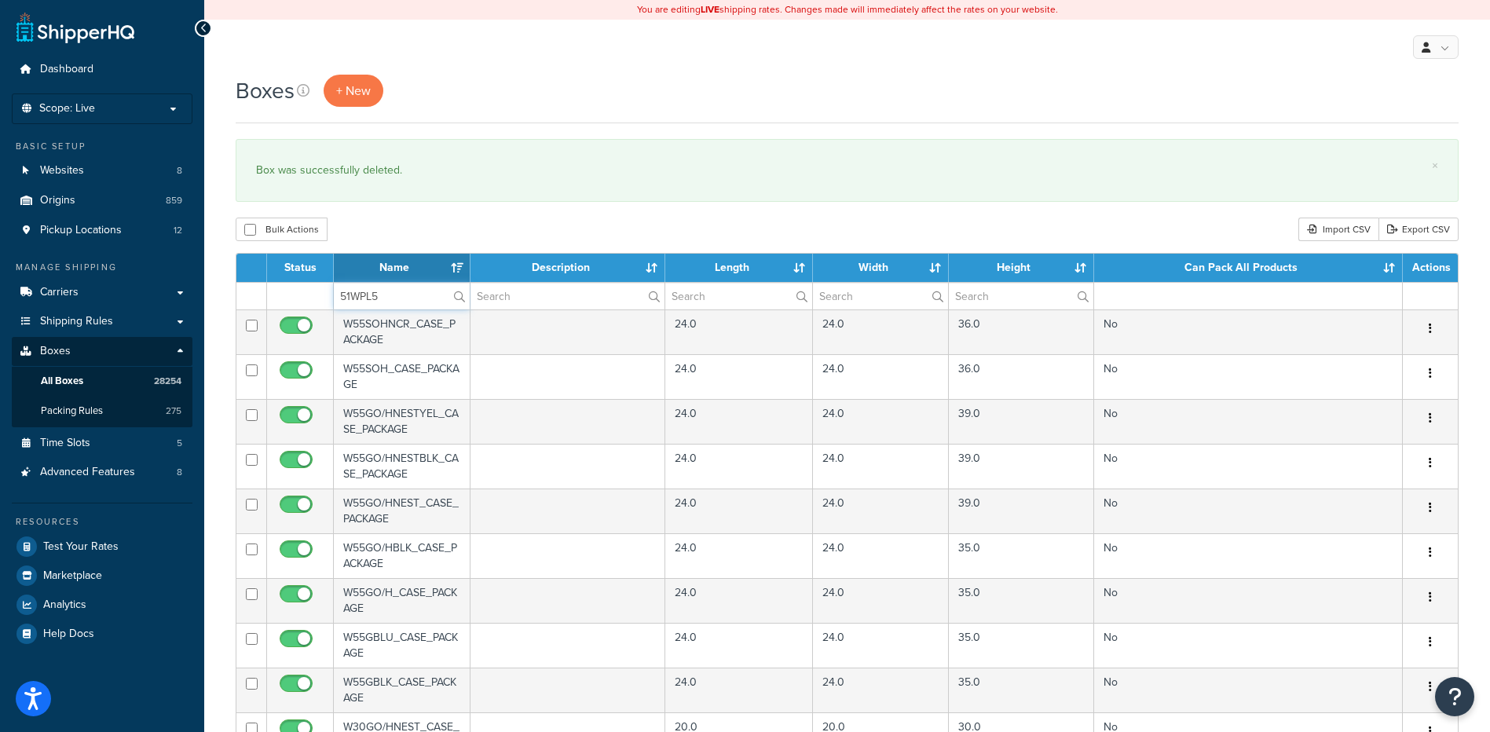
type input "51WPL5"
click at [447, 216] on div "Boxes + New × Box was successfully deleted. Bulk Actions Duplicate Delete Impor…" at bounding box center [847, 606] width 1286 height 1063
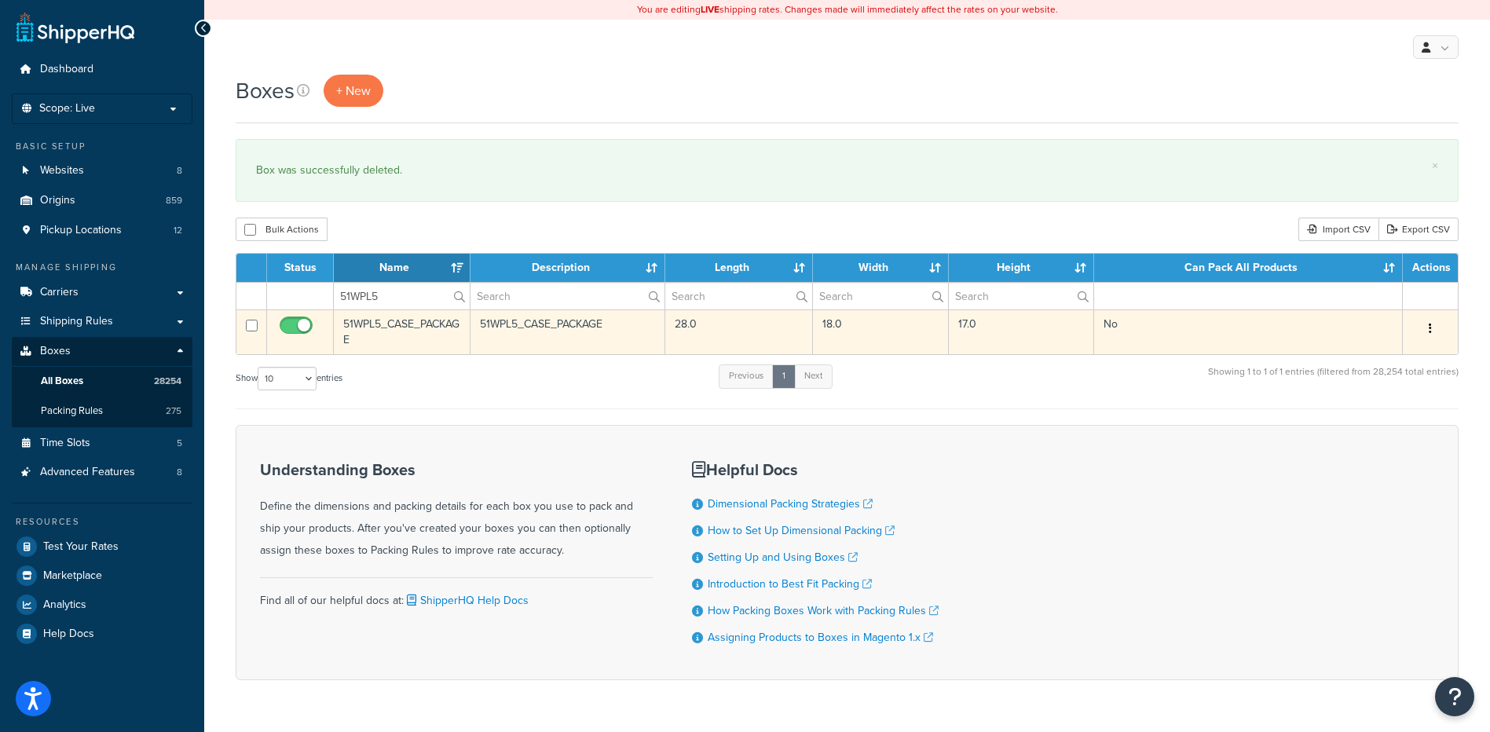
click at [1428, 322] on button "button" at bounding box center [1430, 329] width 22 height 25
click at [1386, 432] on link "Delete" at bounding box center [1378, 423] width 124 height 32
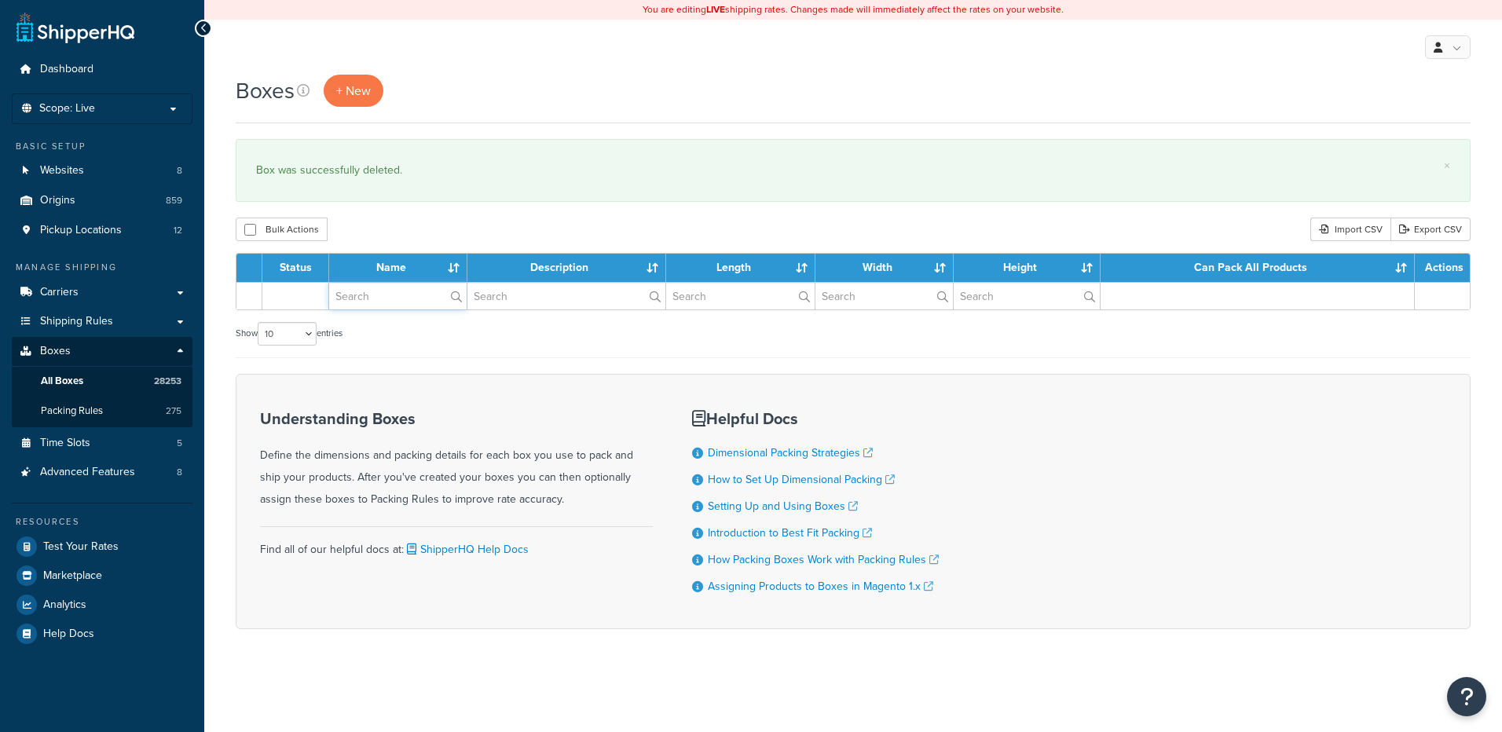
drag, startPoint x: 0, startPoint y: 0, endPoint x: 390, endPoint y: 302, distance: 493.3
click at [390, 302] on input "text" at bounding box center [397, 296] width 137 height 27
paste input "63W101"
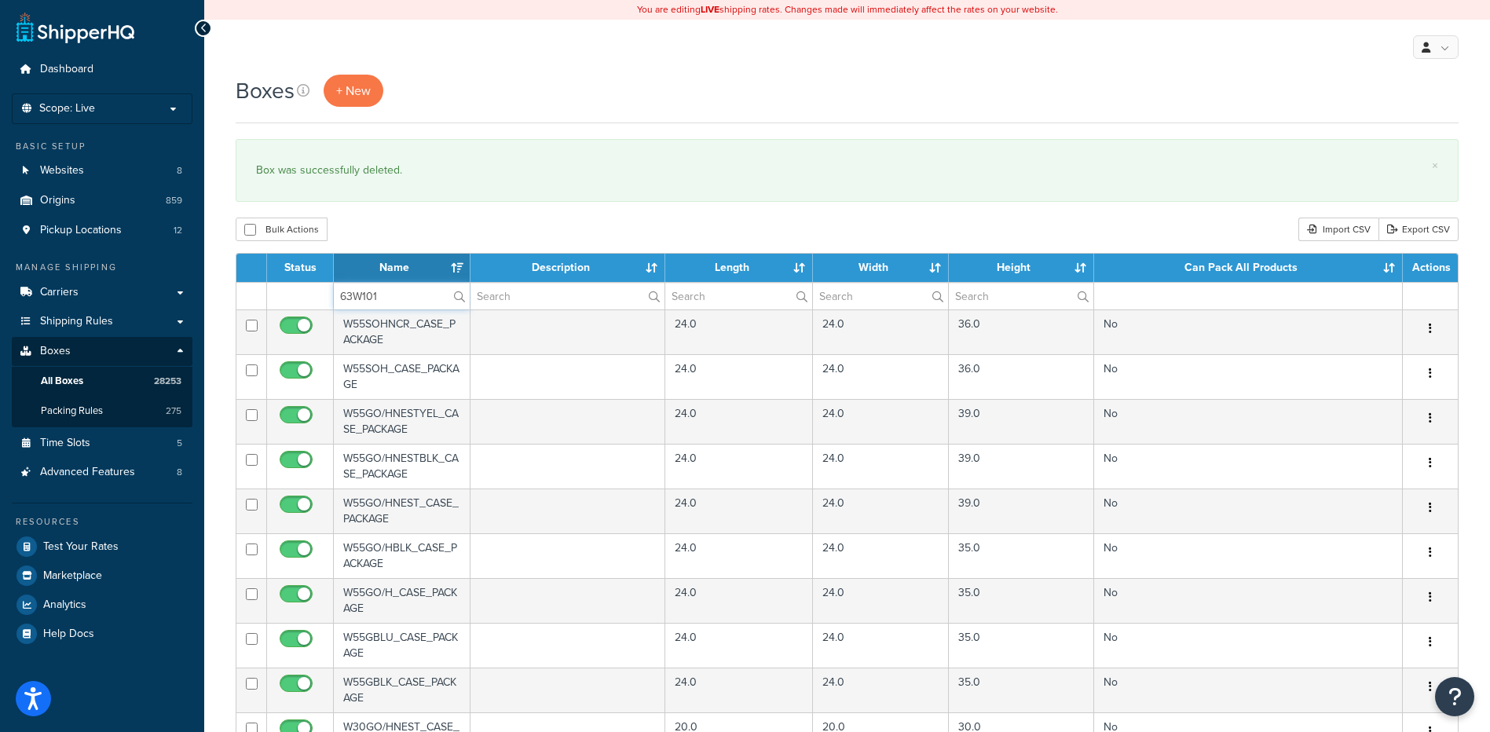
type input "63W101"
click at [446, 220] on div "Bulk Actions Duplicate [GEOGRAPHIC_DATA] Import CSV Export CSV" at bounding box center [847, 230] width 1223 height 24
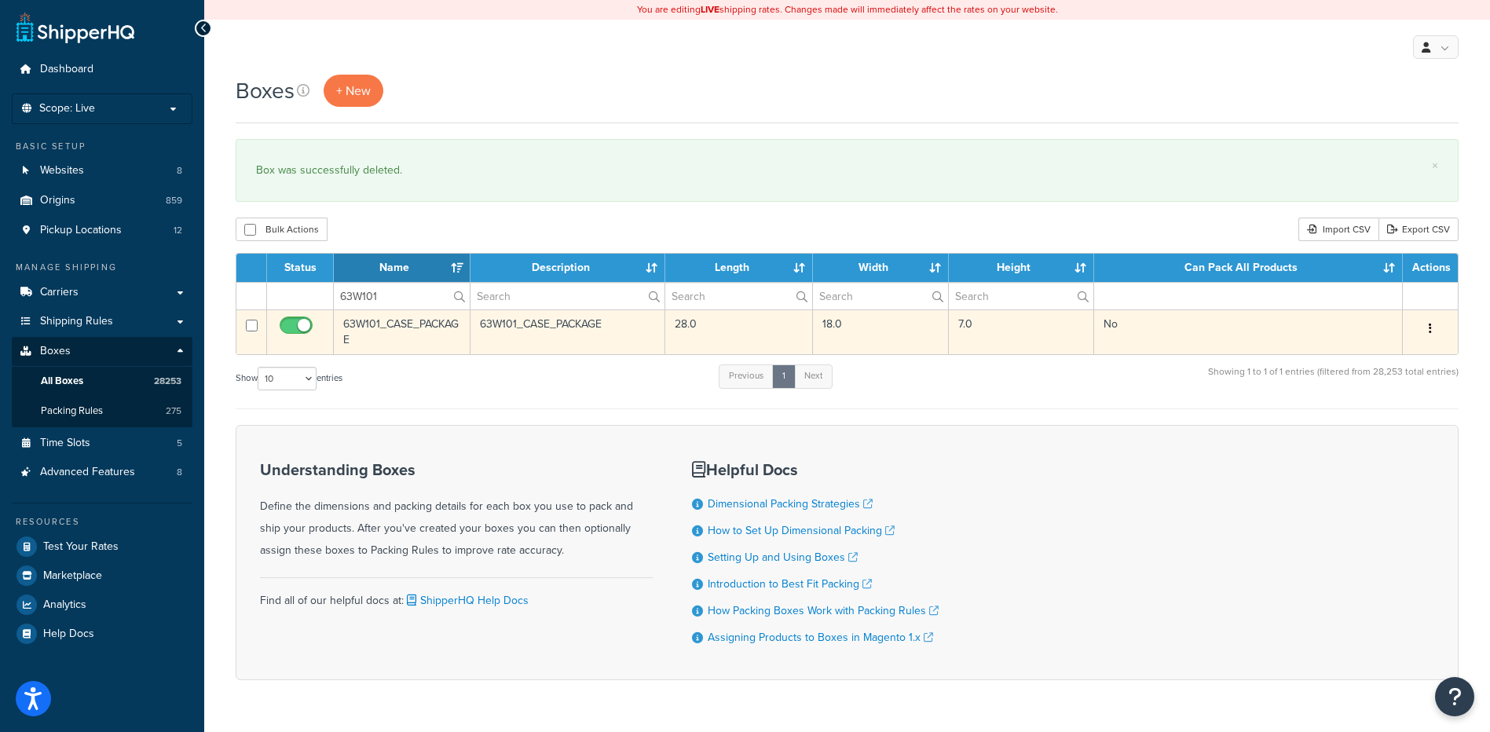
click at [1432, 327] on button "button" at bounding box center [1430, 329] width 22 height 25
click at [1407, 422] on link "Delete" at bounding box center [1378, 423] width 124 height 32
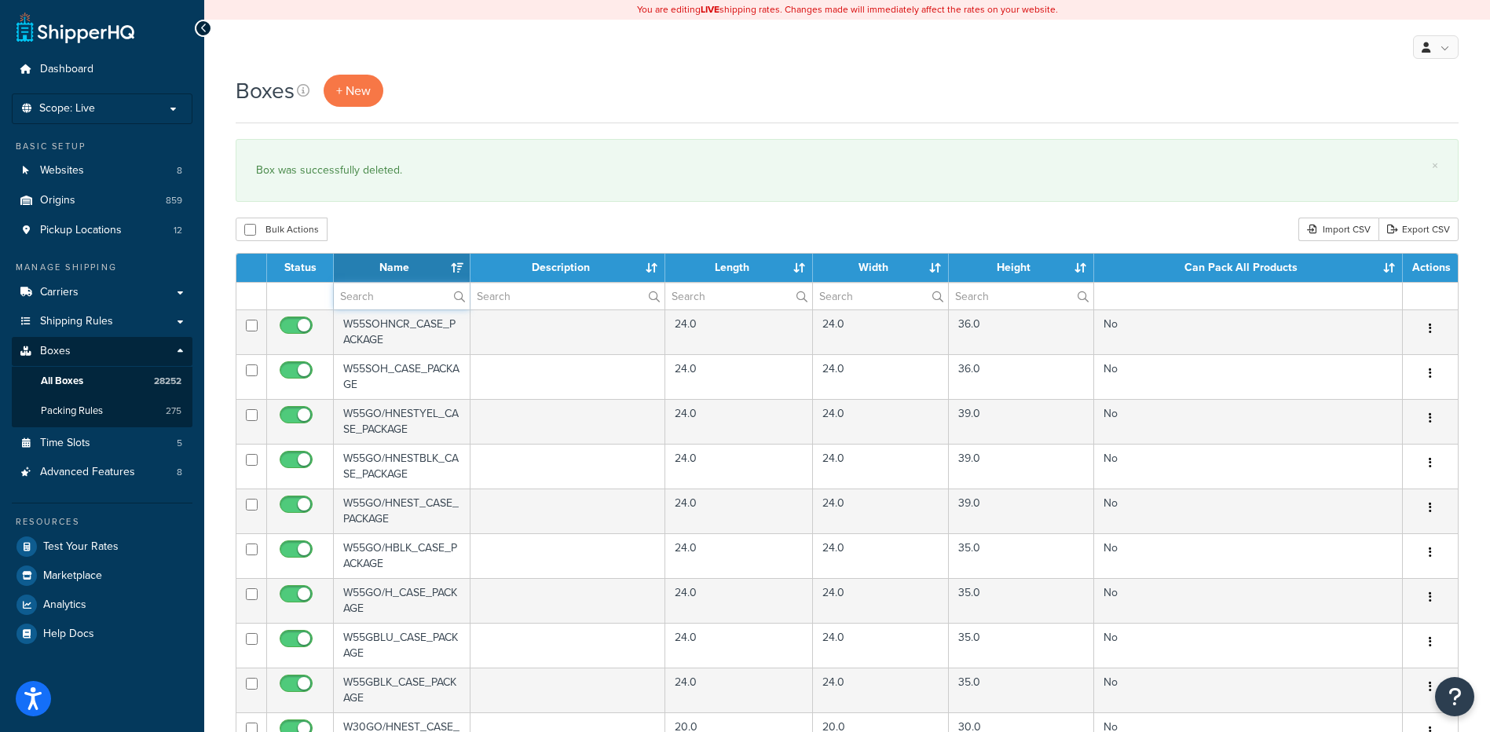
paste input "63W301"
click at [395, 298] on input "text" at bounding box center [402, 296] width 136 height 27
type input "63W301"
click at [464, 217] on div "Boxes + New × Box was successfully deleted. Bulk Actions Duplicate [GEOGRAPHIC_…" at bounding box center [847, 606] width 1286 height 1063
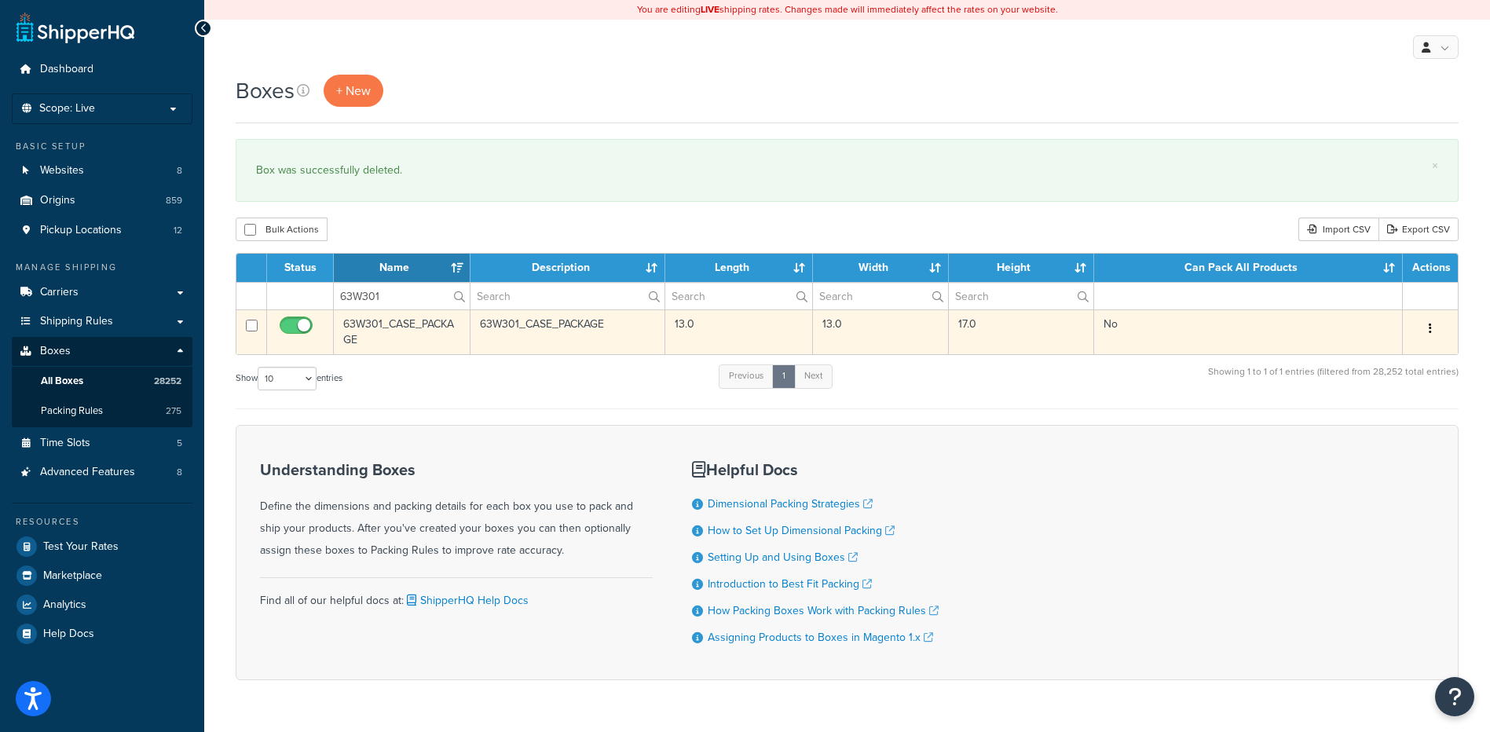
click at [1433, 329] on button "button" at bounding box center [1430, 329] width 22 height 25
click at [1374, 434] on link "Delete" at bounding box center [1378, 423] width 124 height 32
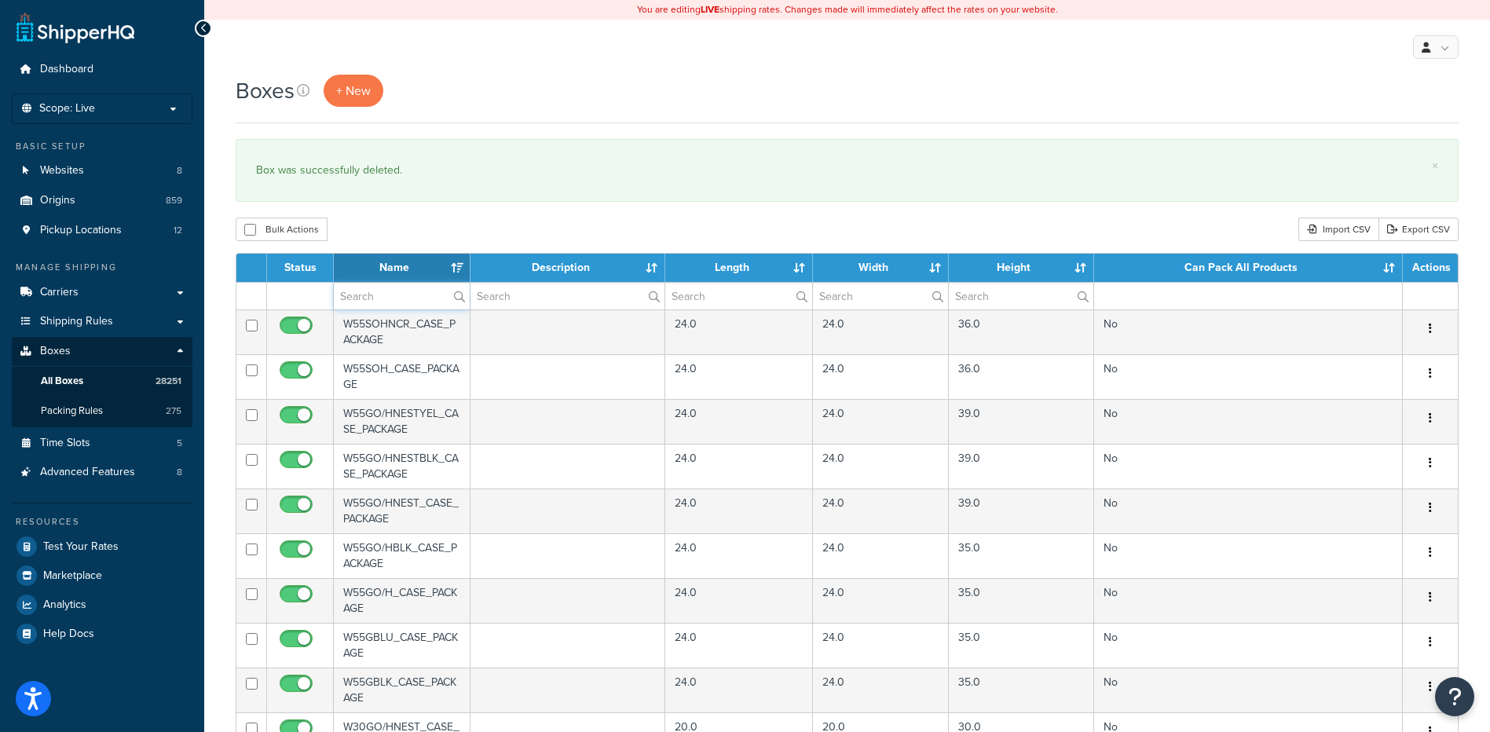
click at [389, 296] on input "text" at bounding box center [402, 296] width 136 height 27
paste input "63W304"
type input "63W304"
click at [408, 234] on div "Bulk Actions Duplicate [GEOGRAPHIC_DATA] Import CSV Export CSV" at bounding box center [847, 230] width 1223 height 24
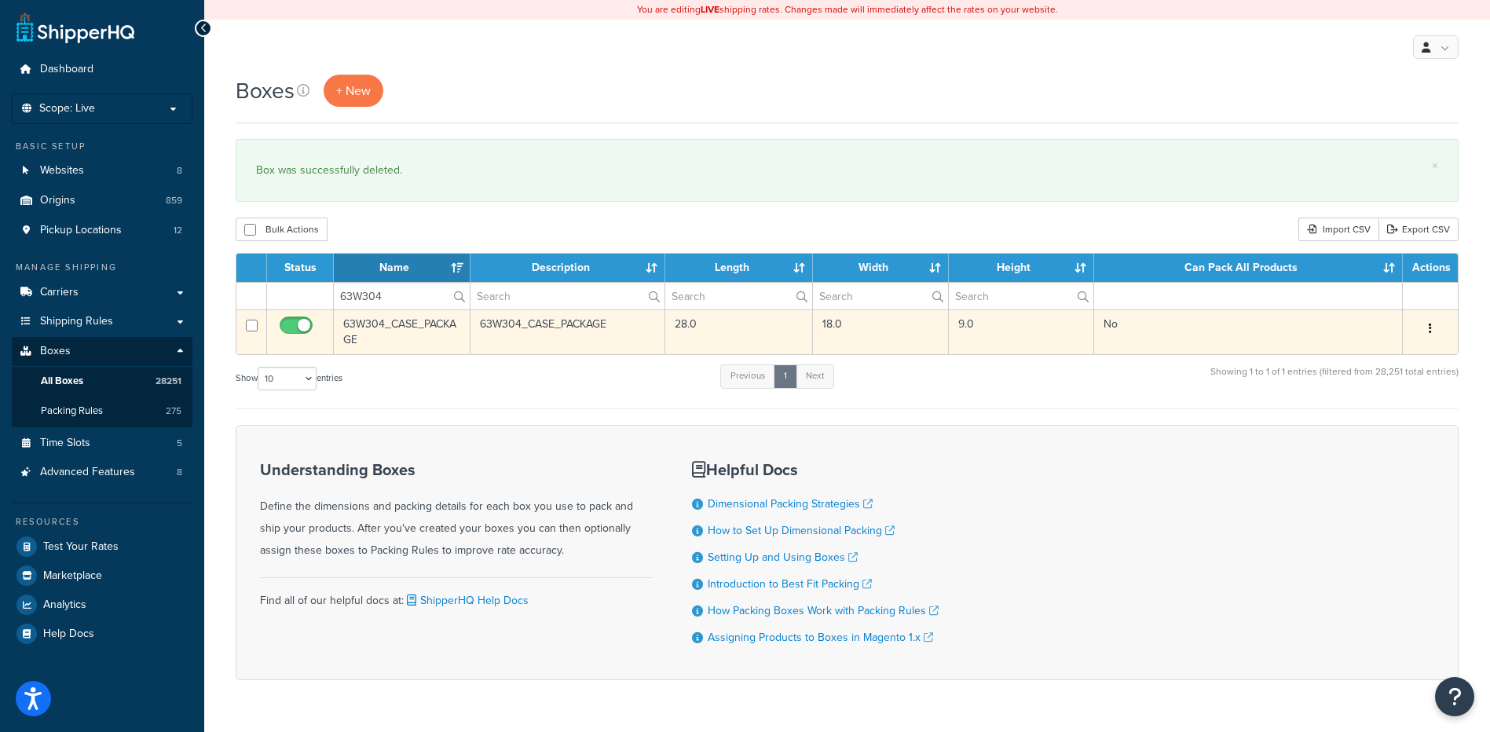
click at [1425, 325] on button "button" at bounding box center [1430, 329] width 22 height 25
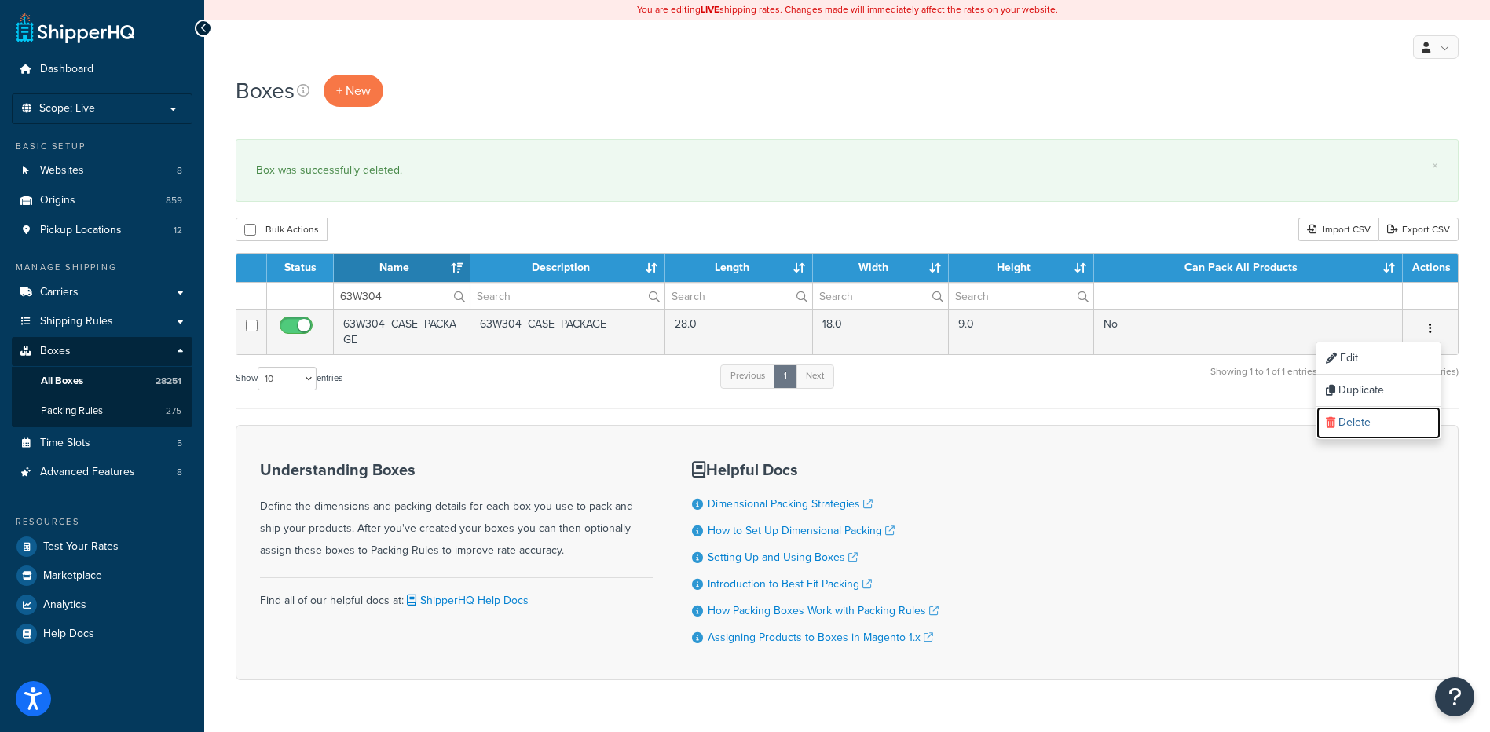
drag, startPoint x: 1365, startPoint y: 435, endPoint x: 826, endPoint y: 48, distance: 663.5
click at [1365, 435] on link "Delete" at bounding box center [1378, 423] width 124 height 32
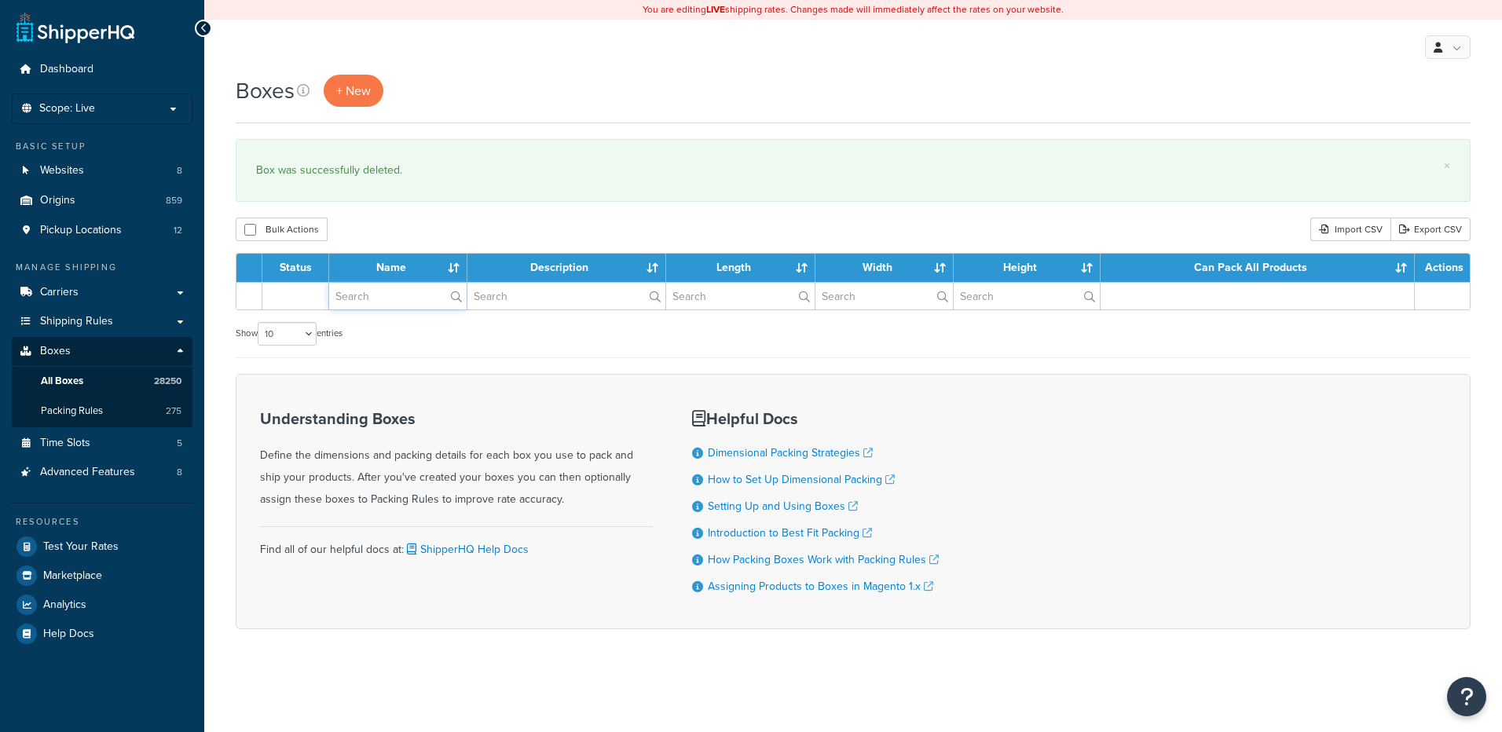
drag, startPoint x: 0, startPoint y: 0, endPoint x: 379, endPoint y: 297, distance: 481.7
click at [379, 297] on input "text" at bounding box center [397, 296] width 137 height 27
paste input "63W386"
type input "63W386"
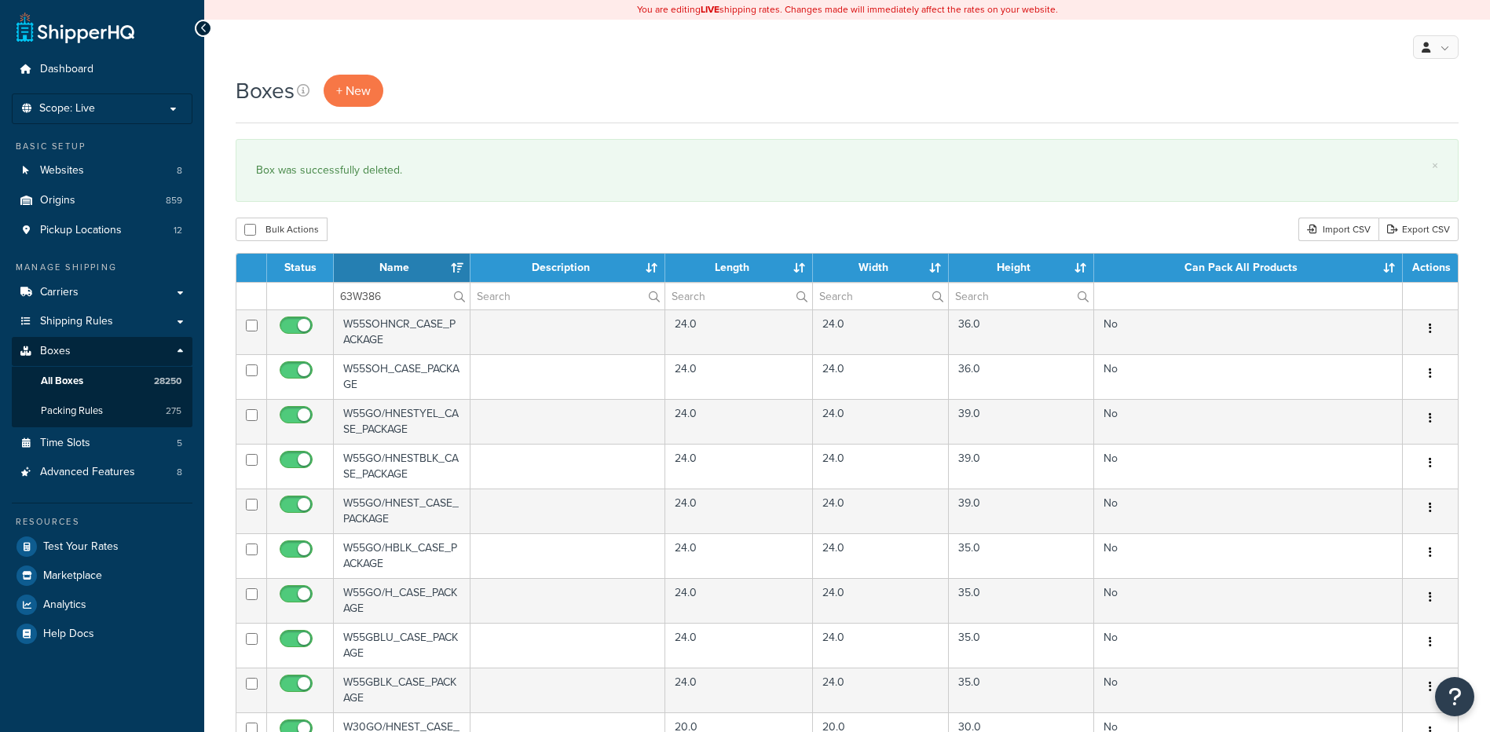
click at [384, 235] on div "Bulk Actions Duplicate [GEOGRAPHIC_DATA] Import CSV Export CSV" at bounding box center [847, 230] width 1223 height 24
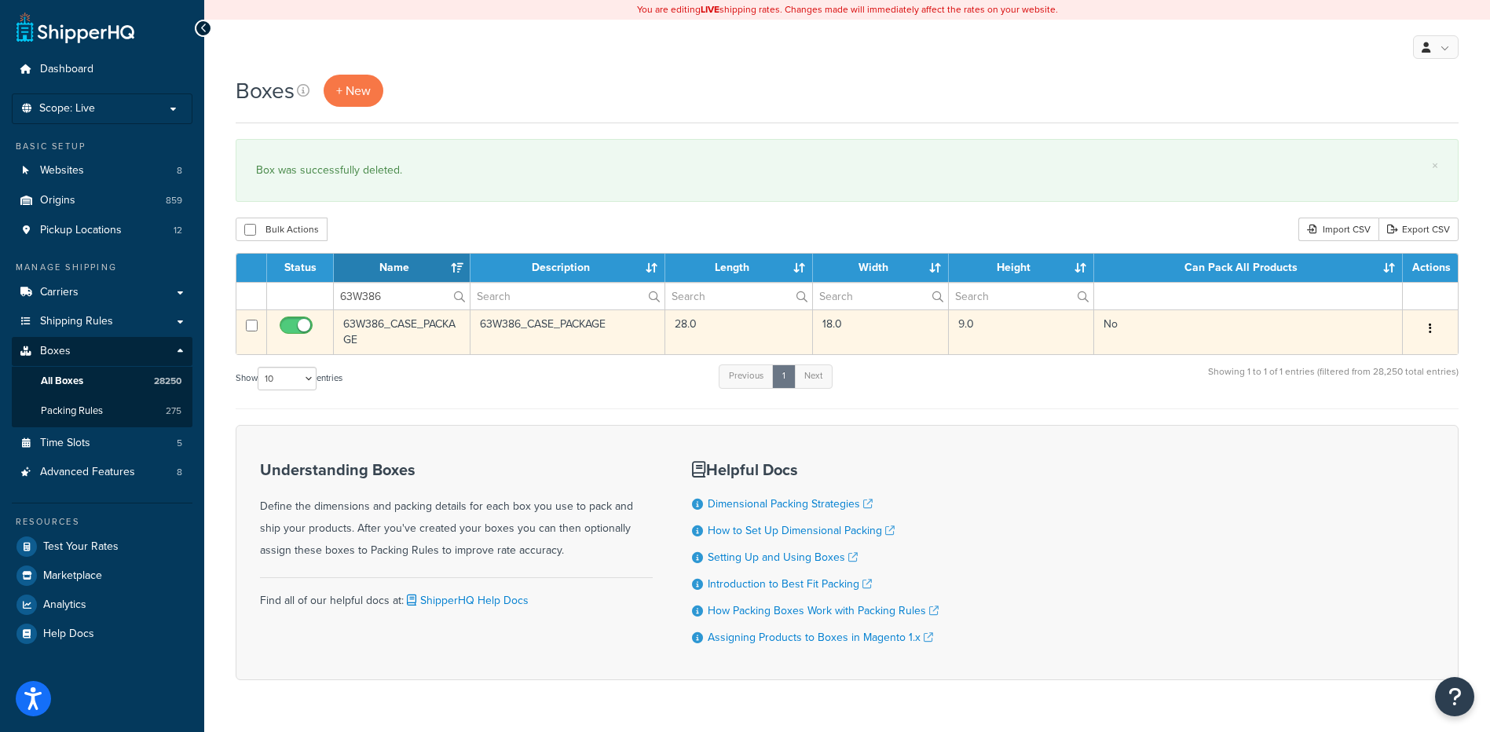
click at [1434, 329] on button "button" at bounding box center [1430, 329] width 22 height 25
click at [1372, 419] on link "Delete" at bounding box center [1378, 423] width 124 height 32
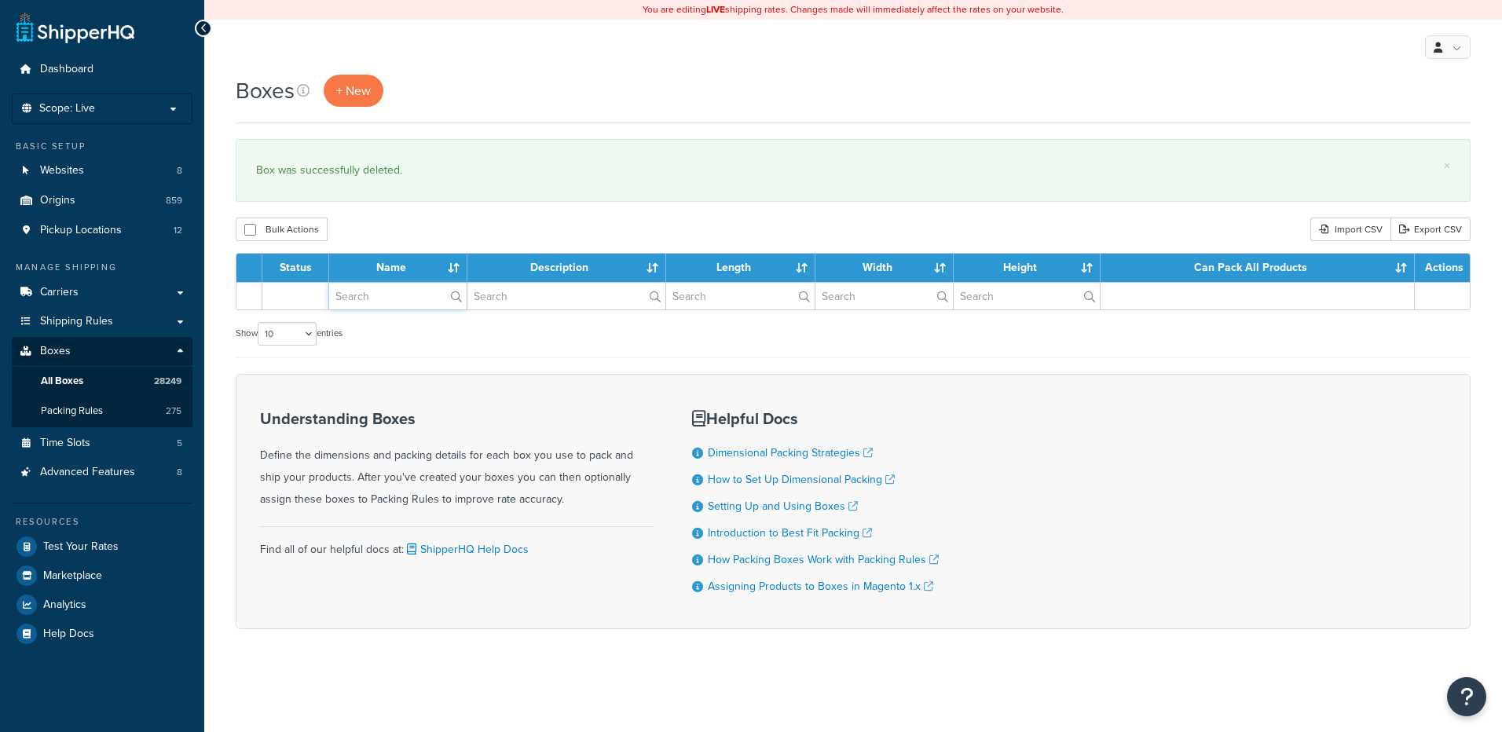
drag, startPoint x: 0, startPoint y: 0, endPoint x: 389, endPoint y: 303, distance: 493.0
click at [389, 303] on input "text" at bounding box center [397, 296] width 137 height 27
paste input "63W389"
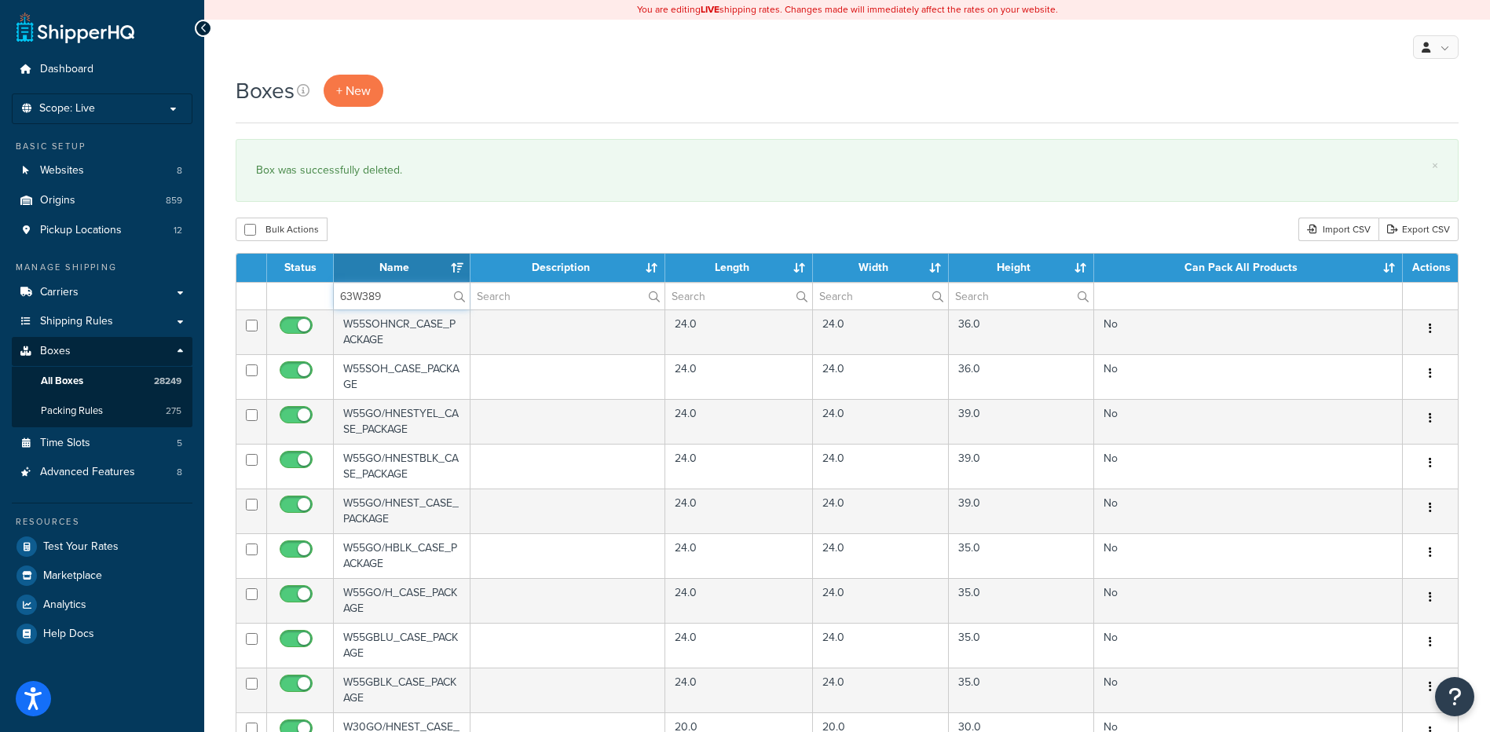
type input "63W389"
click at [420, 218] on div "Boxes + New × Box was successfully deleted. Bulk Actions Duplicate [GEOGRAPHIC_…" at bounding box center [847, 606] width 1286 height 1063
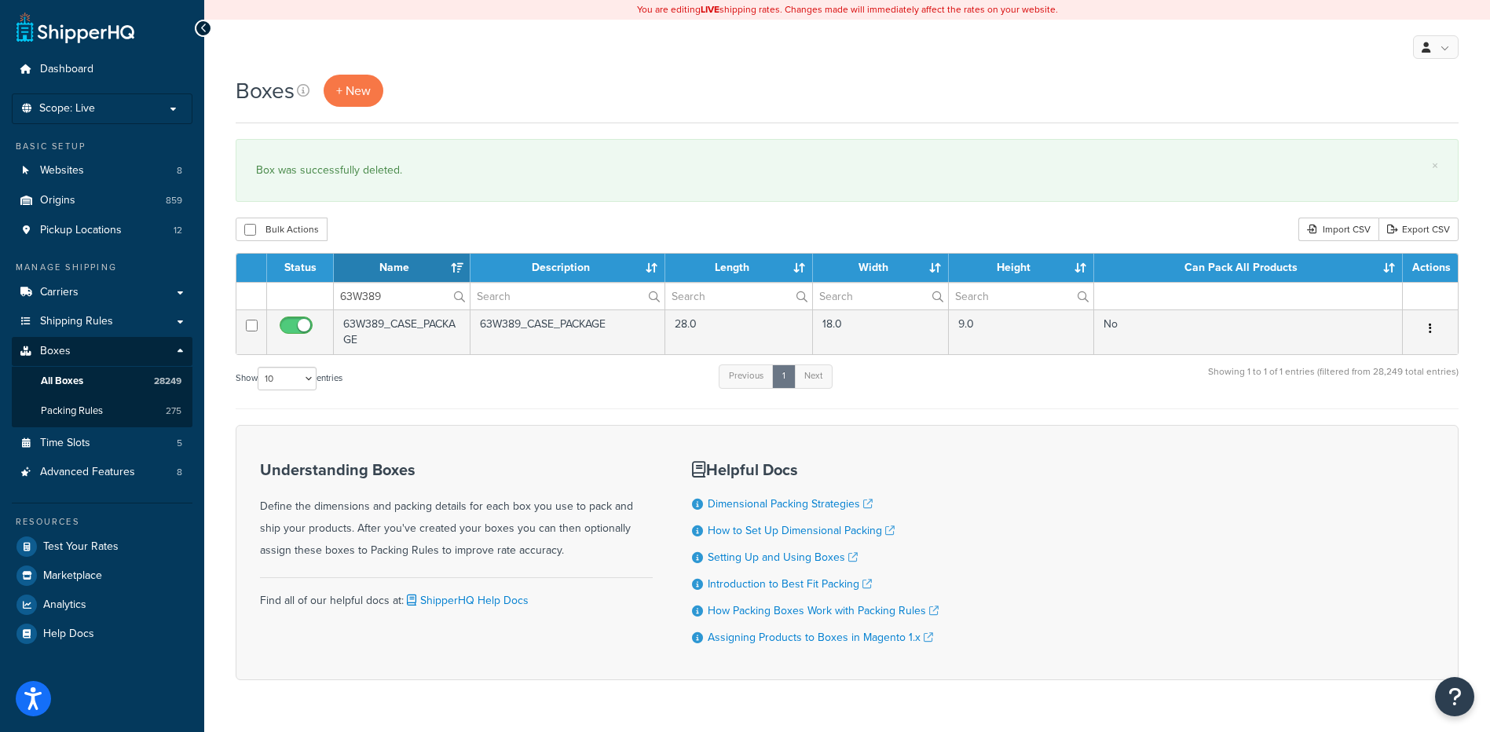
click at [1429, 328] on icon "button" at bounding box center [1430, 328] width 3 height 11
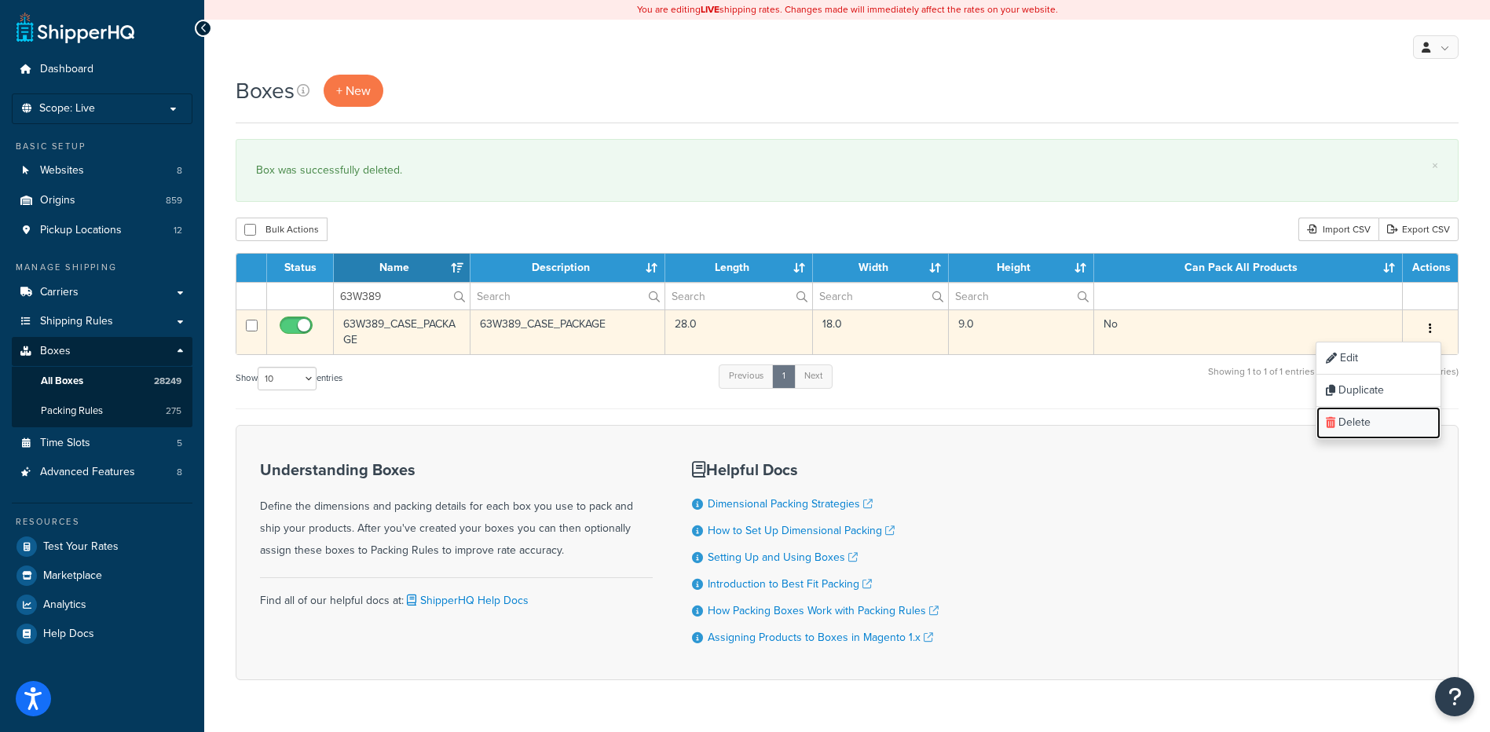
click at [1385, 421] on link "Delete" at bounding box center [1378, 423] width 124 height 32
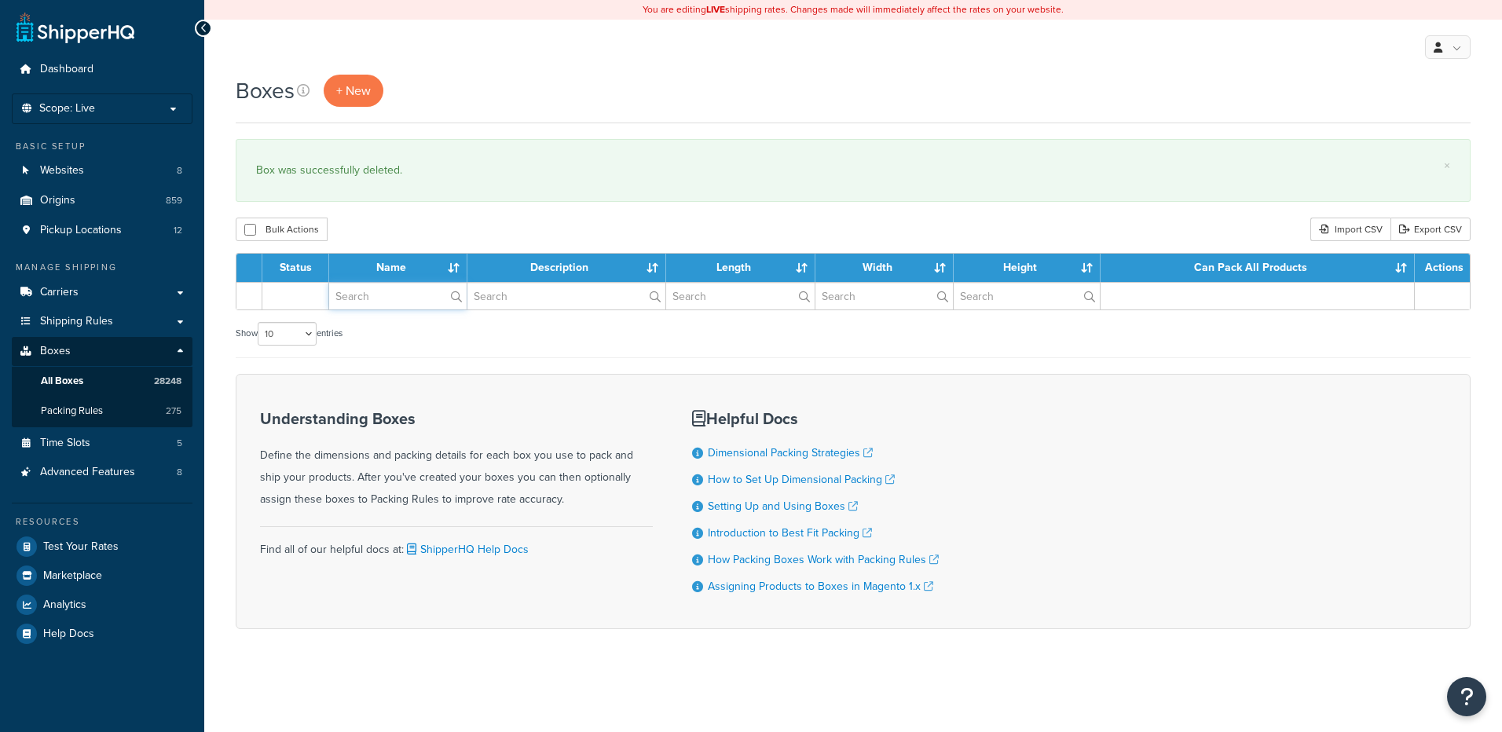
drag, startPoint x: 0, startPoint y: 0, endPoint x: 372, endPoint y: 297, distance: 476.1
click at [372, 297] on input "text" at bounding box center [397, 296] width 137 height 27
paste input "63W606"
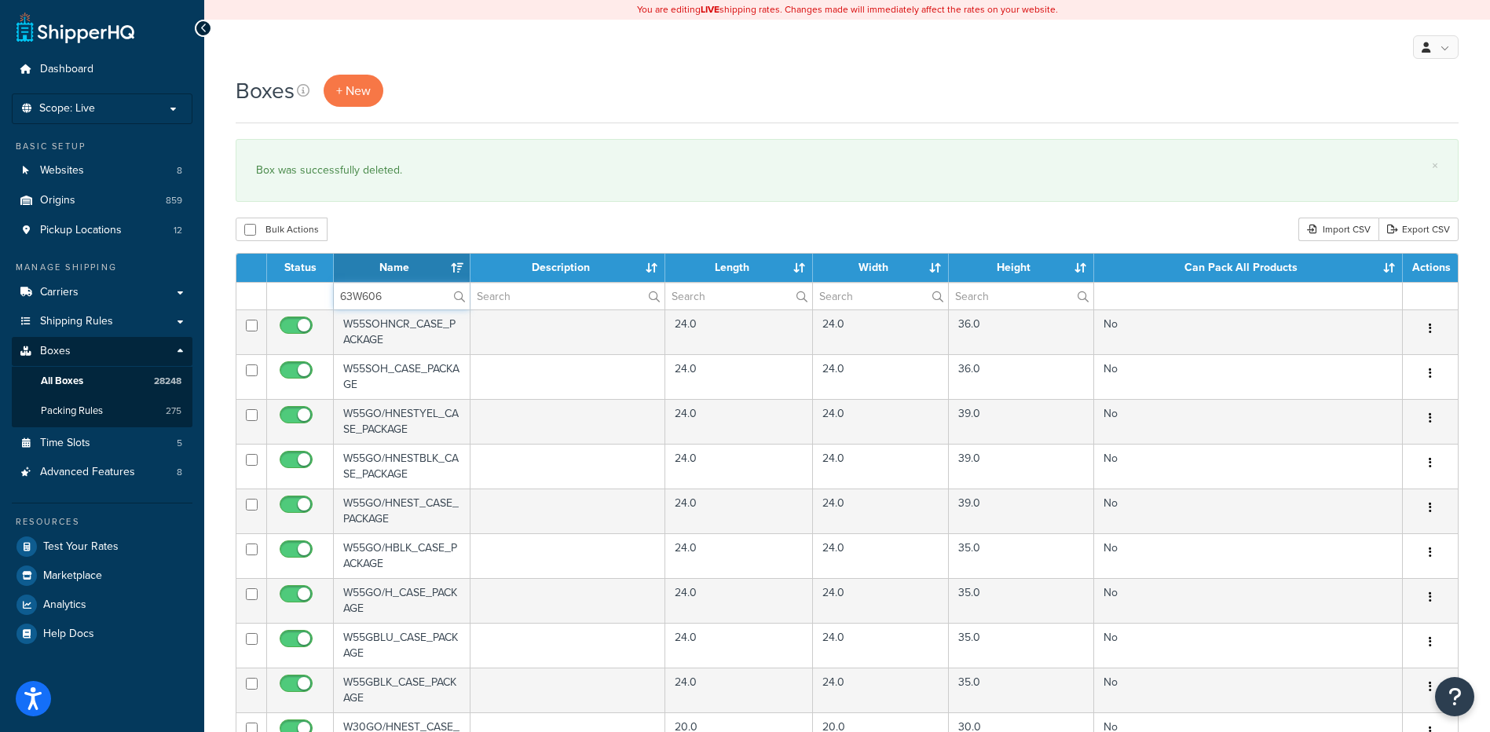
type input "63W606"
click at [401, 237] on div "Bulk Actions Duplicate [GEOGRAPHIC_DATA] Import CSV Export CSV" at bounding box center [847, 230] width 1223 height 24
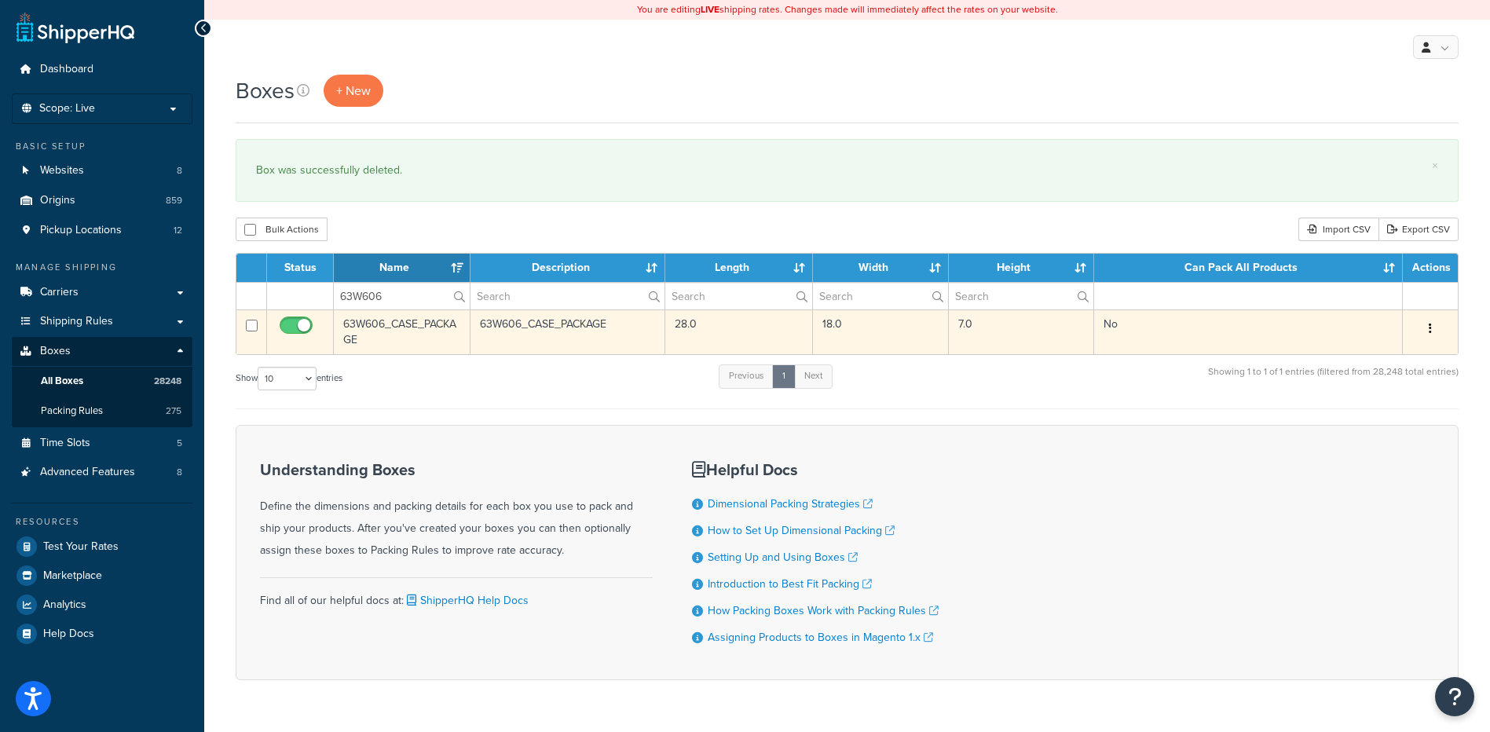
click at [1430, 328] on icon "button" at bounding box center [1430, 328] width 3 height 11
click at [1356, 437] on link "Delete" at bounding box center [1378, 423] width 124 height 32
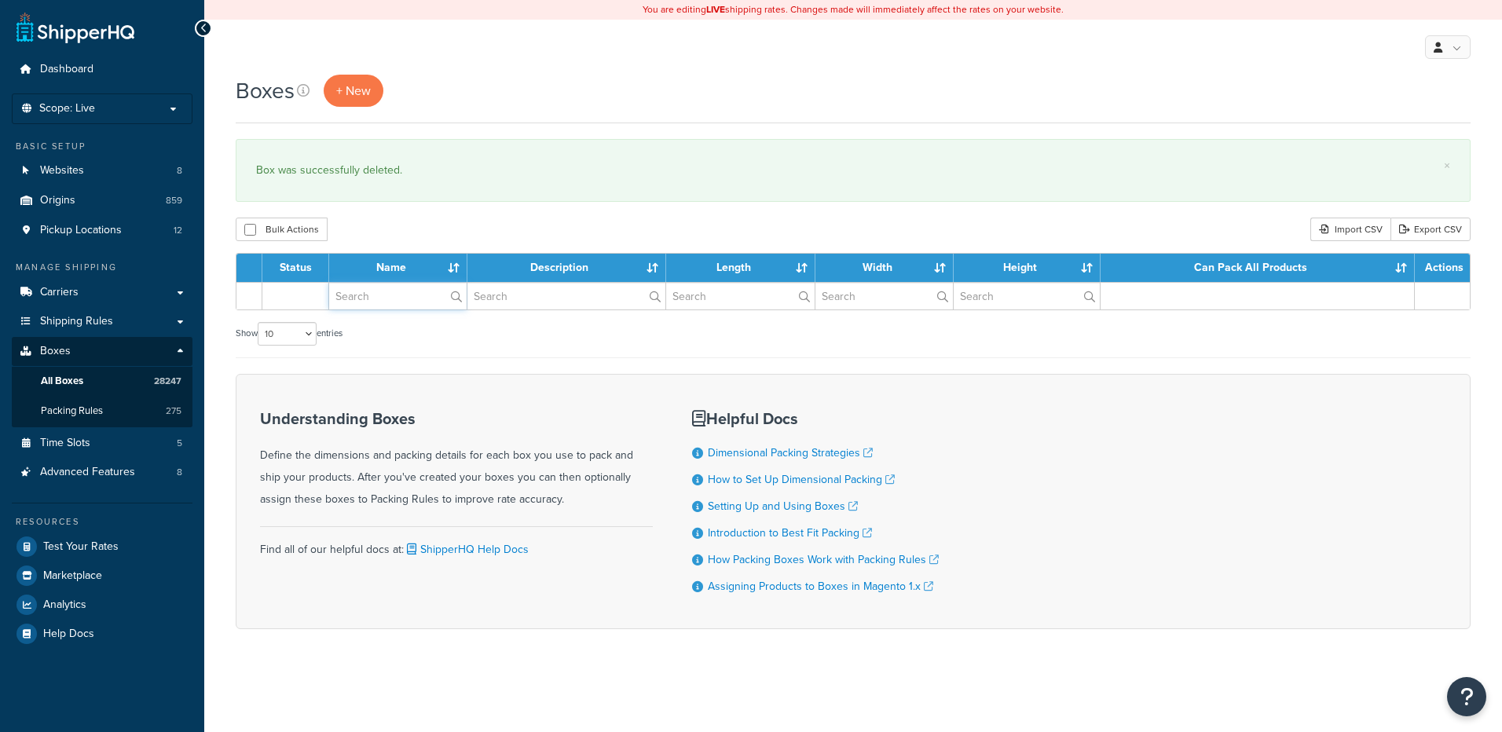
drag, startPoint x: 0, startPoint y: 0, endPoint x: 391, endPoint y: 301, distance: 493.4
click at [391, 301] on input "text" at bounding box center [397, 296] width 137 height 27
paste input "63W897"
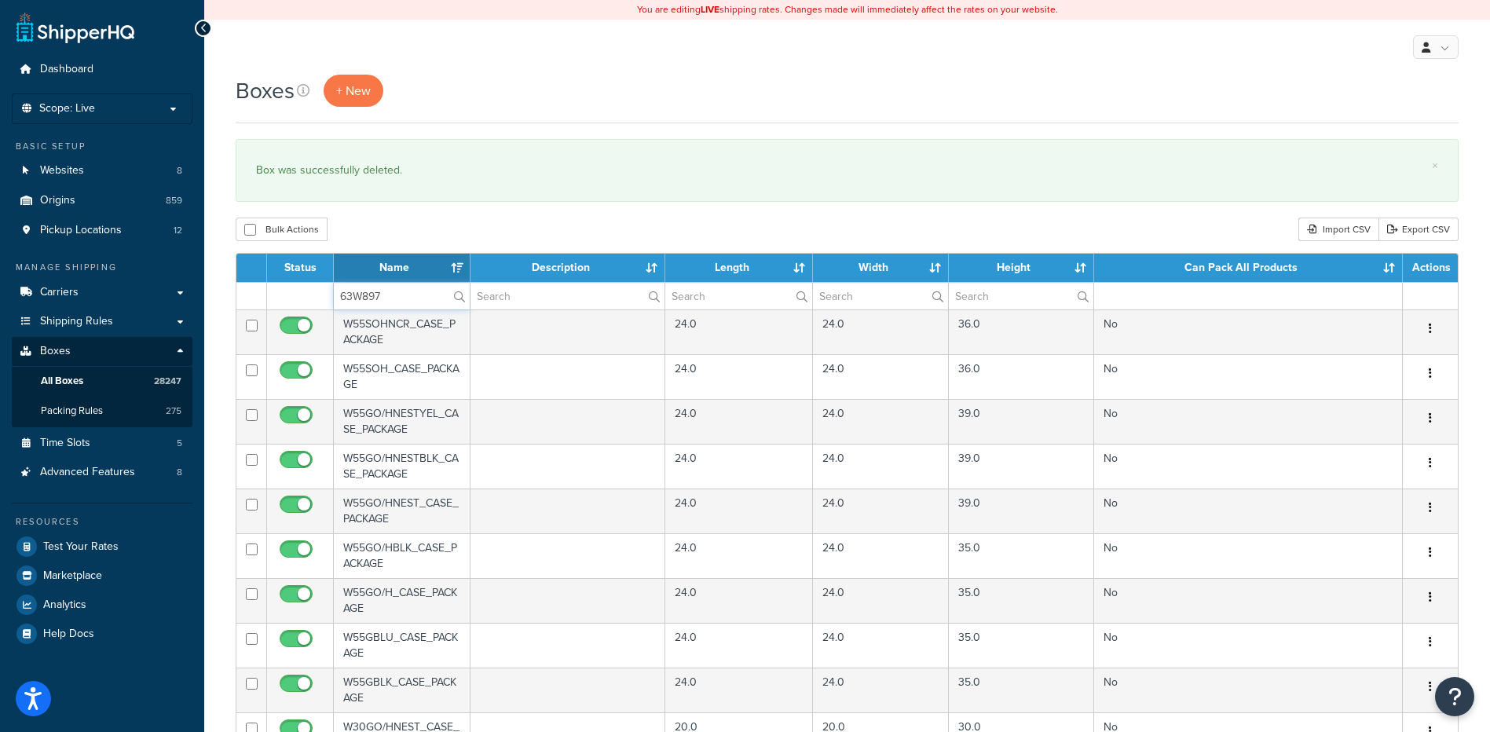
type input "63W897"
click at [376, 226] on div "Bulk Actions Duplicate Delete Import CSV Export CSV" at bounding box center [847, 230] width 1223 height 24
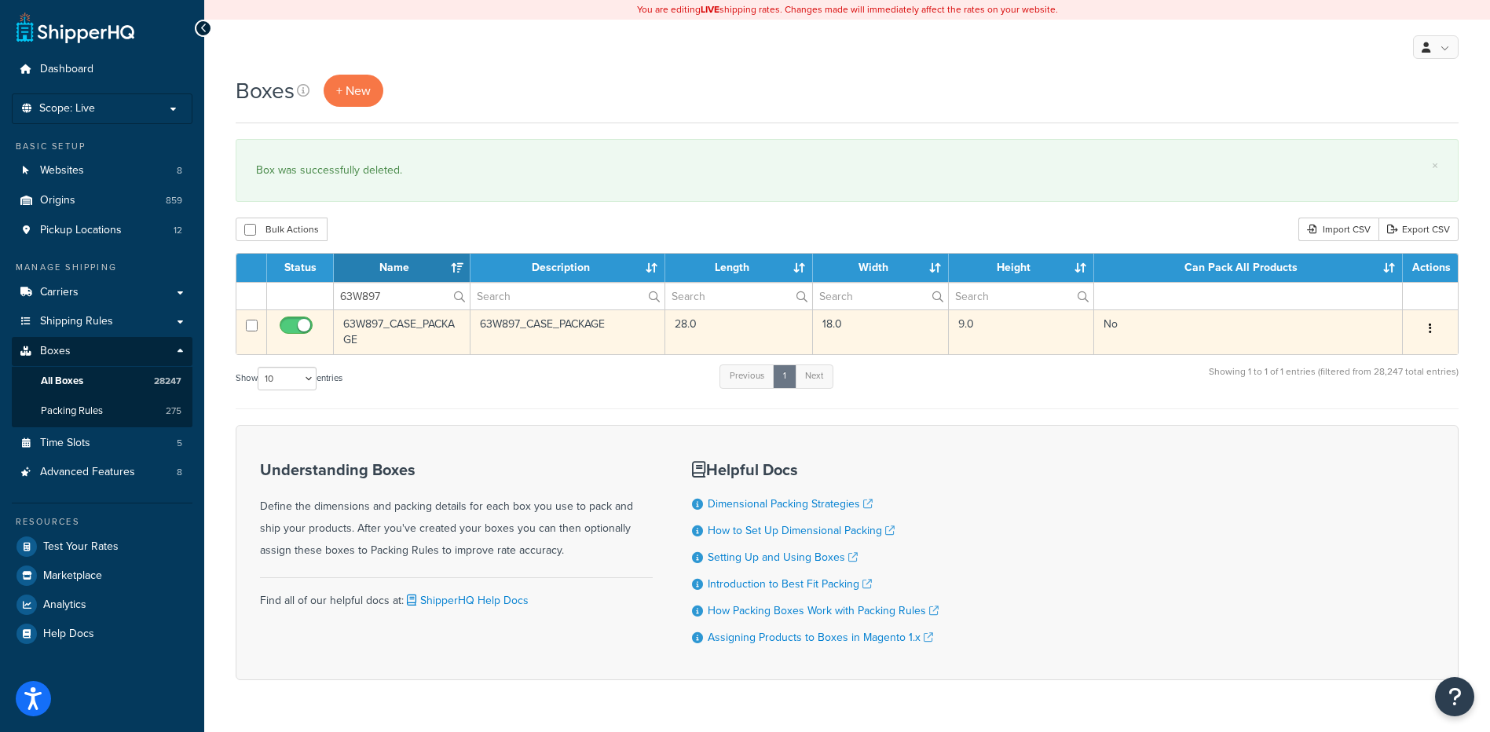
click at [1433, 331] on button "button" at bounding box center [1430, 329] width 22 height 25
click at [1375, 423] on link "Delete" at bounding box center [1378, 423] width 124 height 32
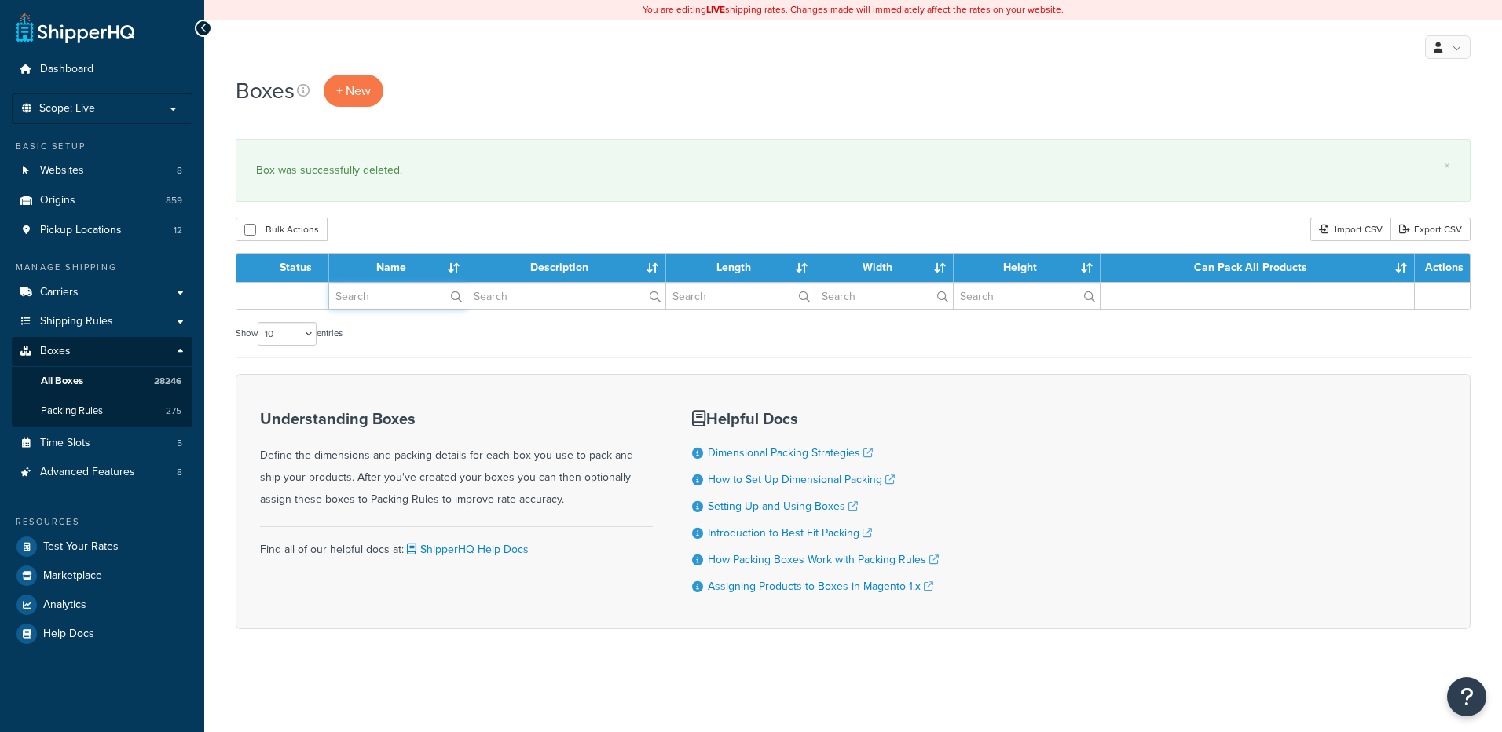
drag, startPoint x: 0, startPoint y: 0, endPoint x: 400, endPoint y: 296, distance: 497.5
click at [400, 296] on input "text" at bounding box center [397, 296] width 137 height 27
paste input "63W899"
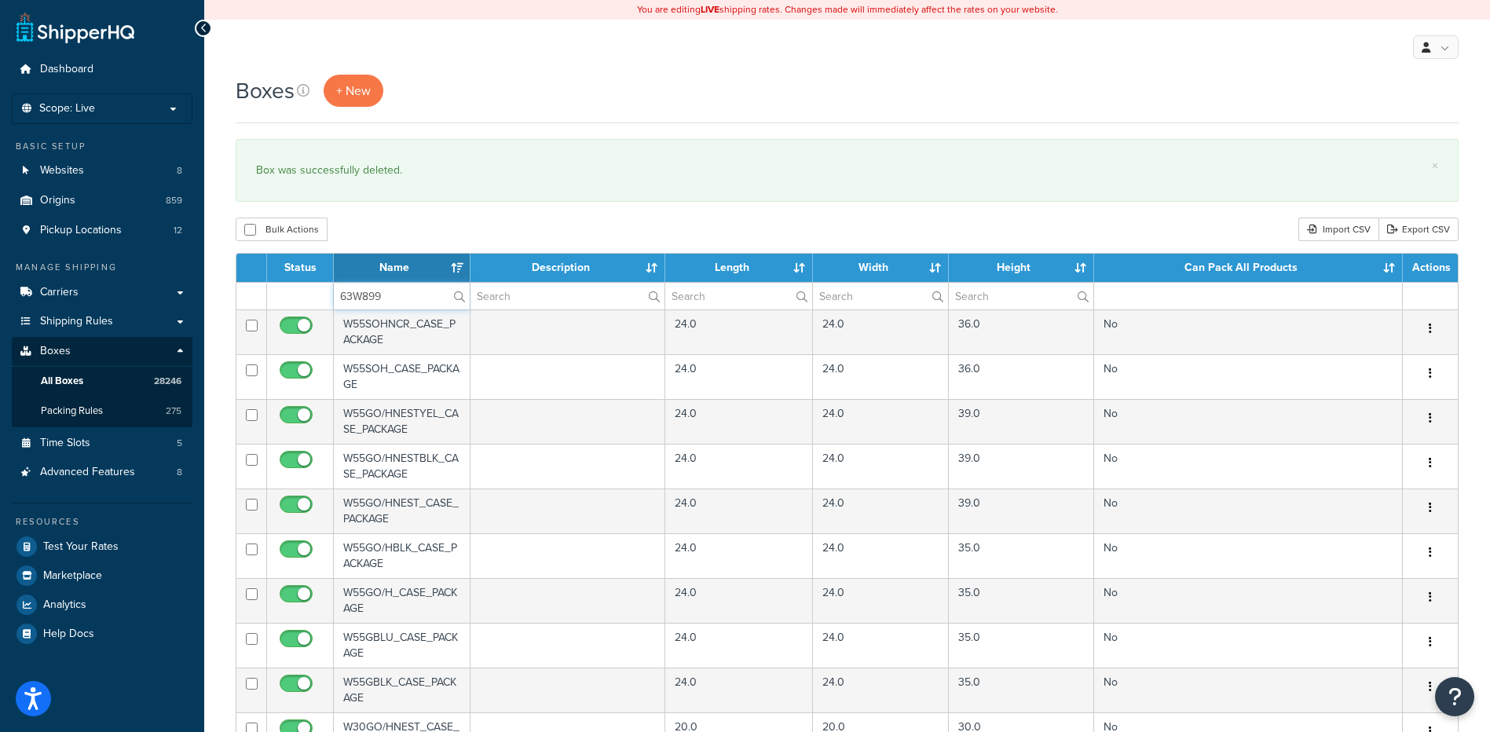
type input "63W899"
click at [444, 217] on div "Boxes + New × Box was successfully deleted. Bulk Actions Duplicate Delete Impor…" at bounding box center [847, 606] width 1286 height 1063
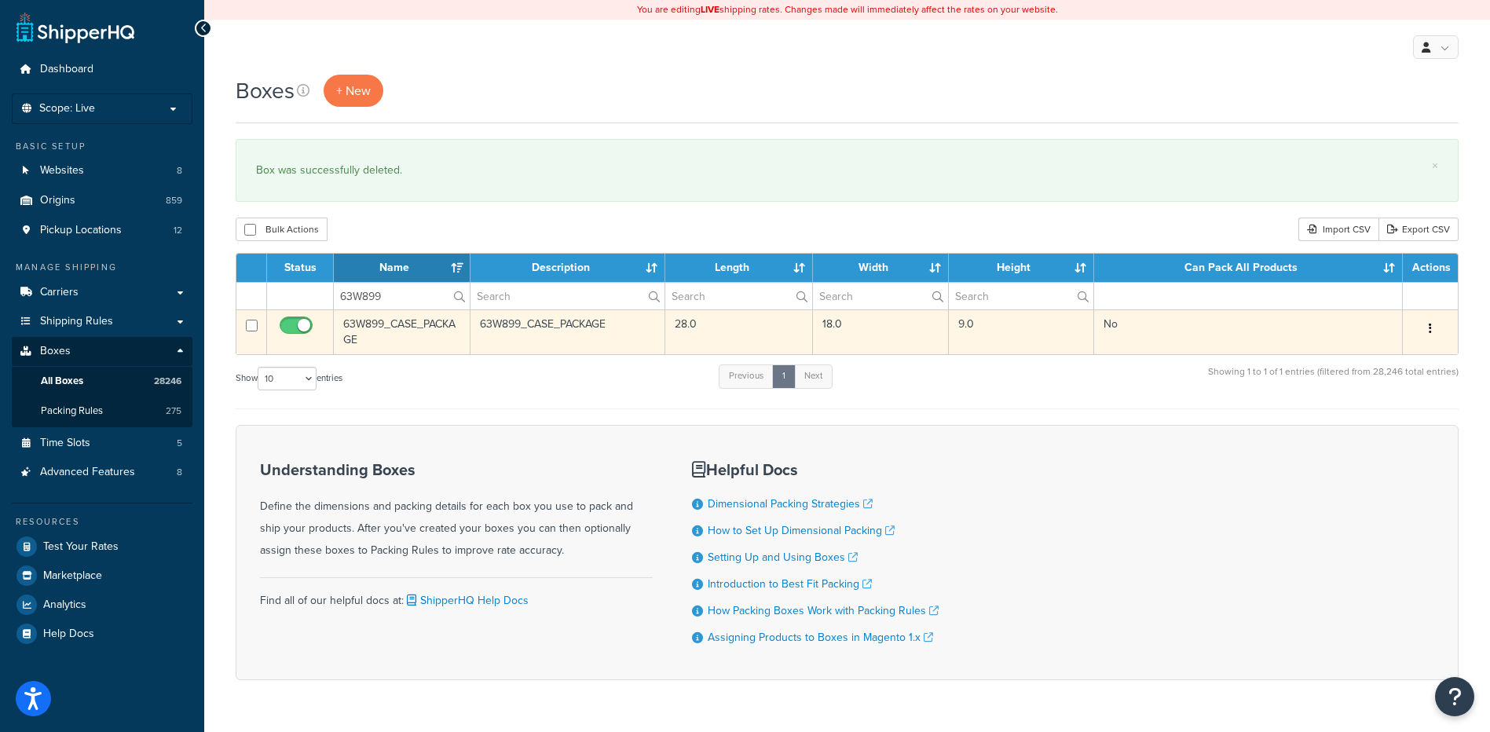
click at [1427, 326] on button "button" at bounding box center [1430, 329] width 22 height 25
click at [1374, 415] on link "Delete" at bounding box center [1378, 423] width 124 height 32
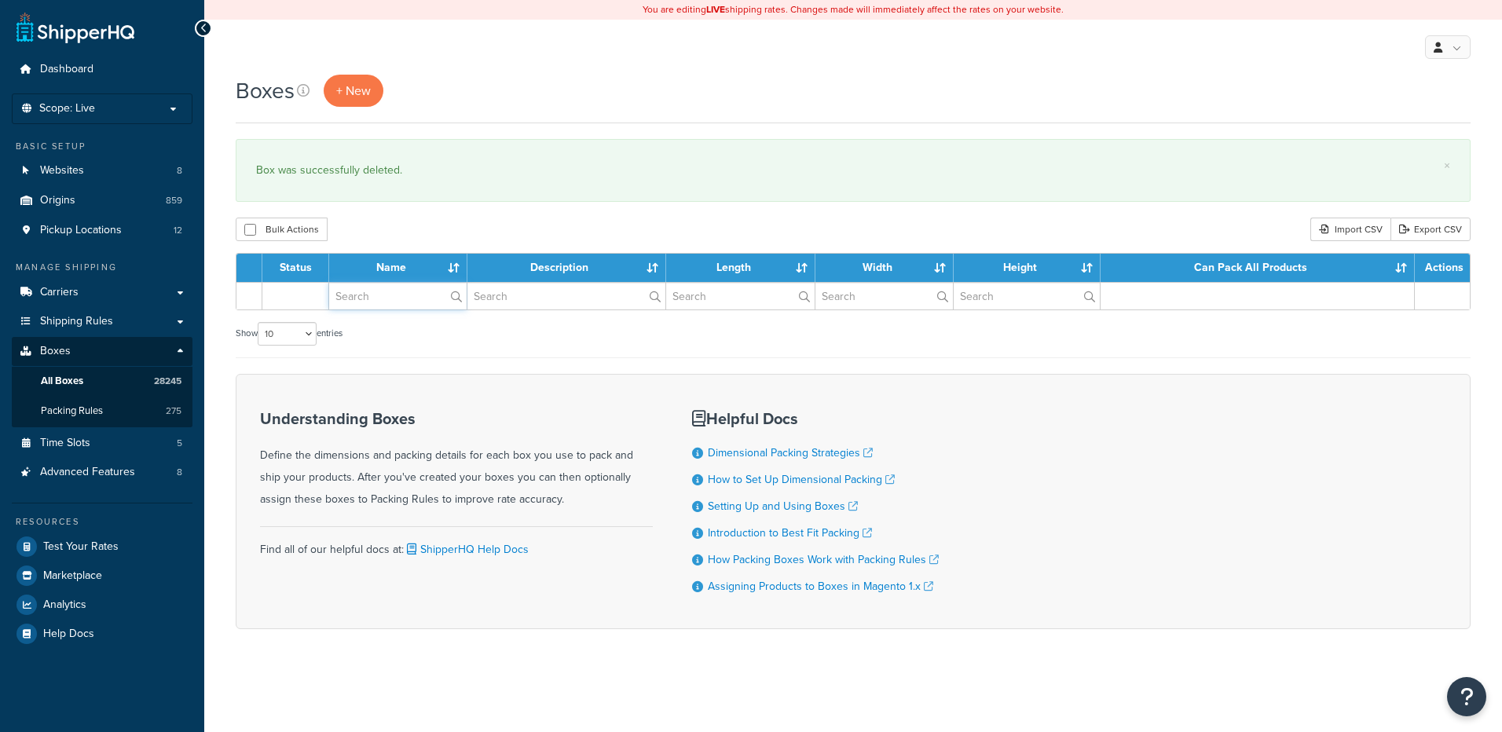
drag, startPoint x: 0, startPoint y: 0, endPoint x: 371, endPoint y: 302, distance: 477.9
click at [371, 302] on input "text" at bounding box center [397, 296] width 137 height 27
paste input "81WZZ9"
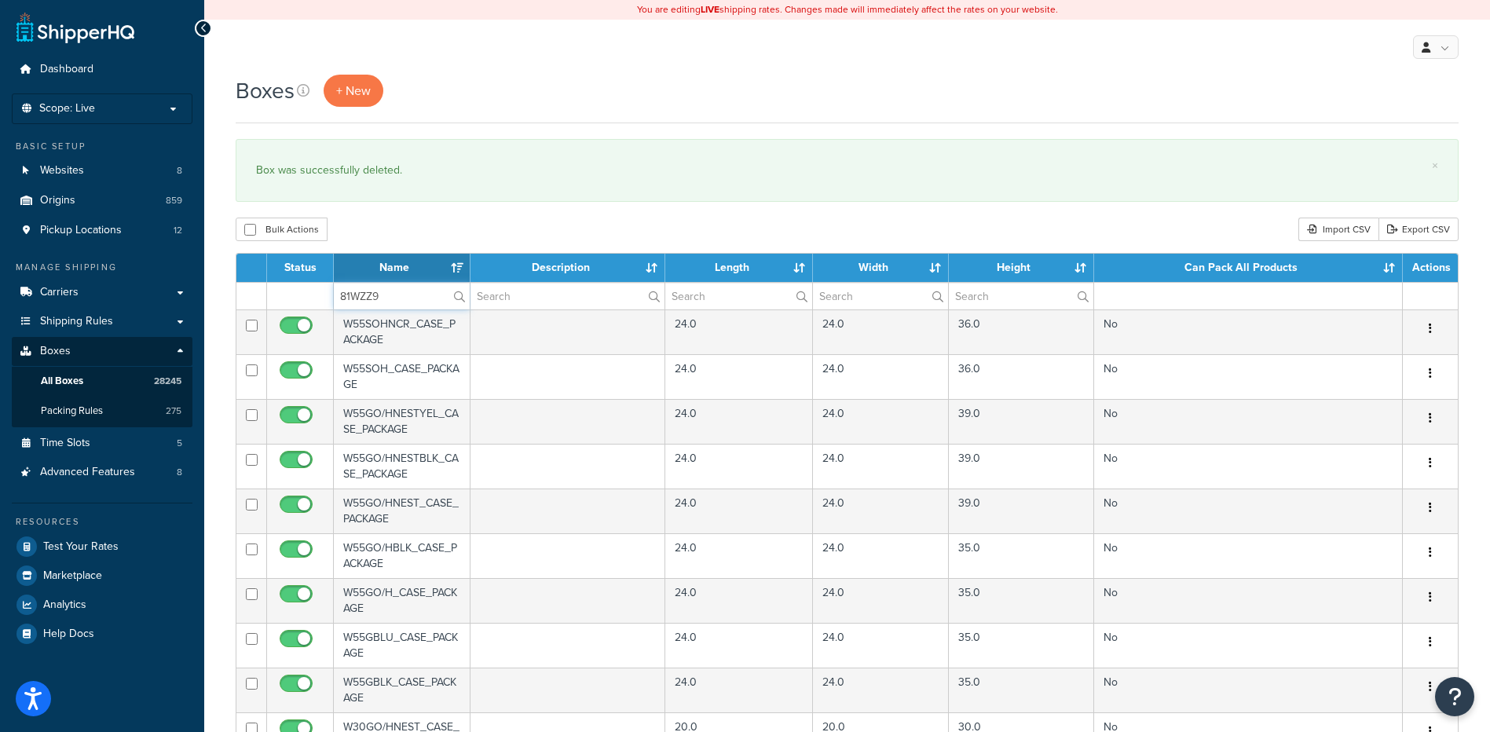
type input "81WZZ9"
click at [450, 221] on div "Bulk Actions Duplicate [GEOGRAPHIC_DATA] Import CSV Export CSV" at bounding box center [847, 230] width 1223 height 24
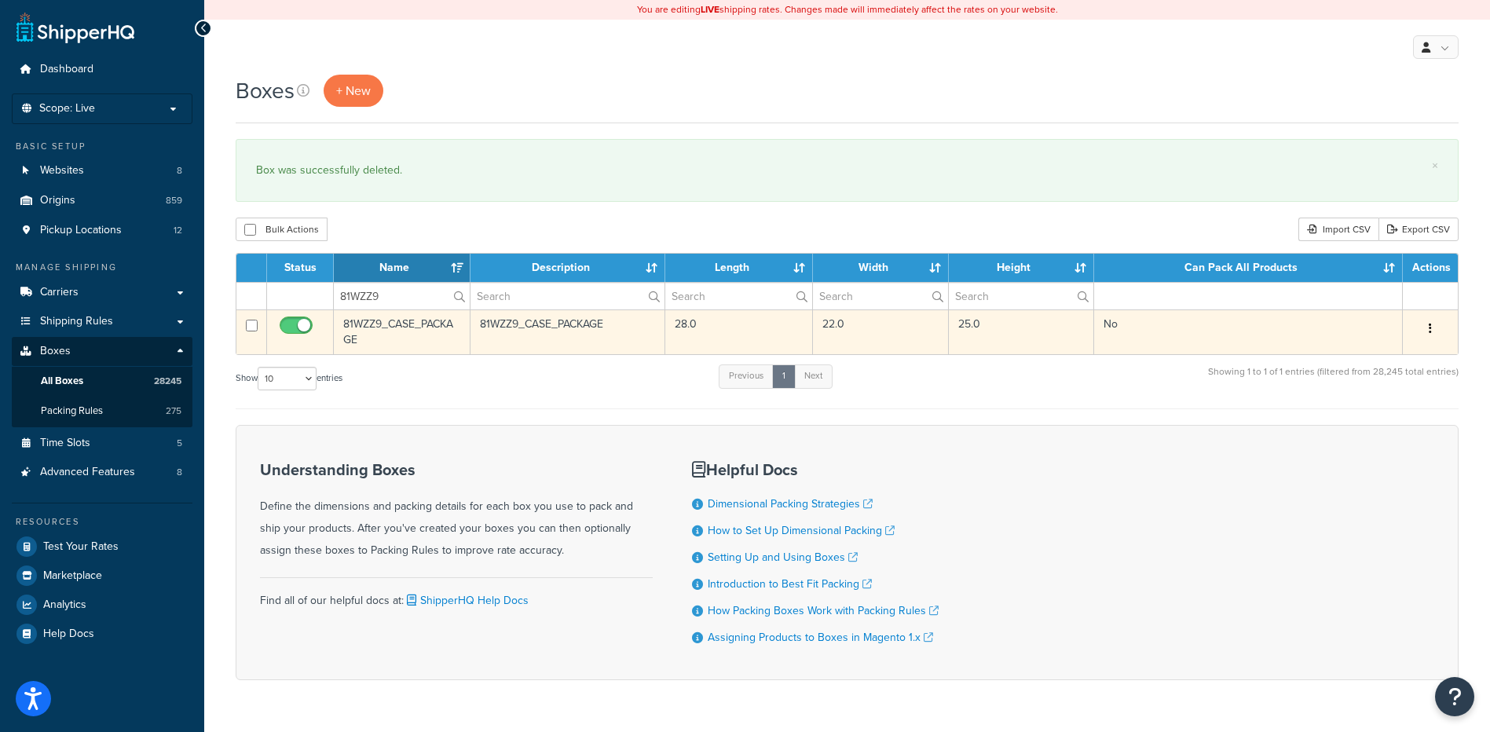
click at [1433, 328] on button "button" at bounding box center [1430, 329] width 22 height 25
click at [1374, 436] on link "Delete" at bounding box center [1378, 423] width 124 height 32
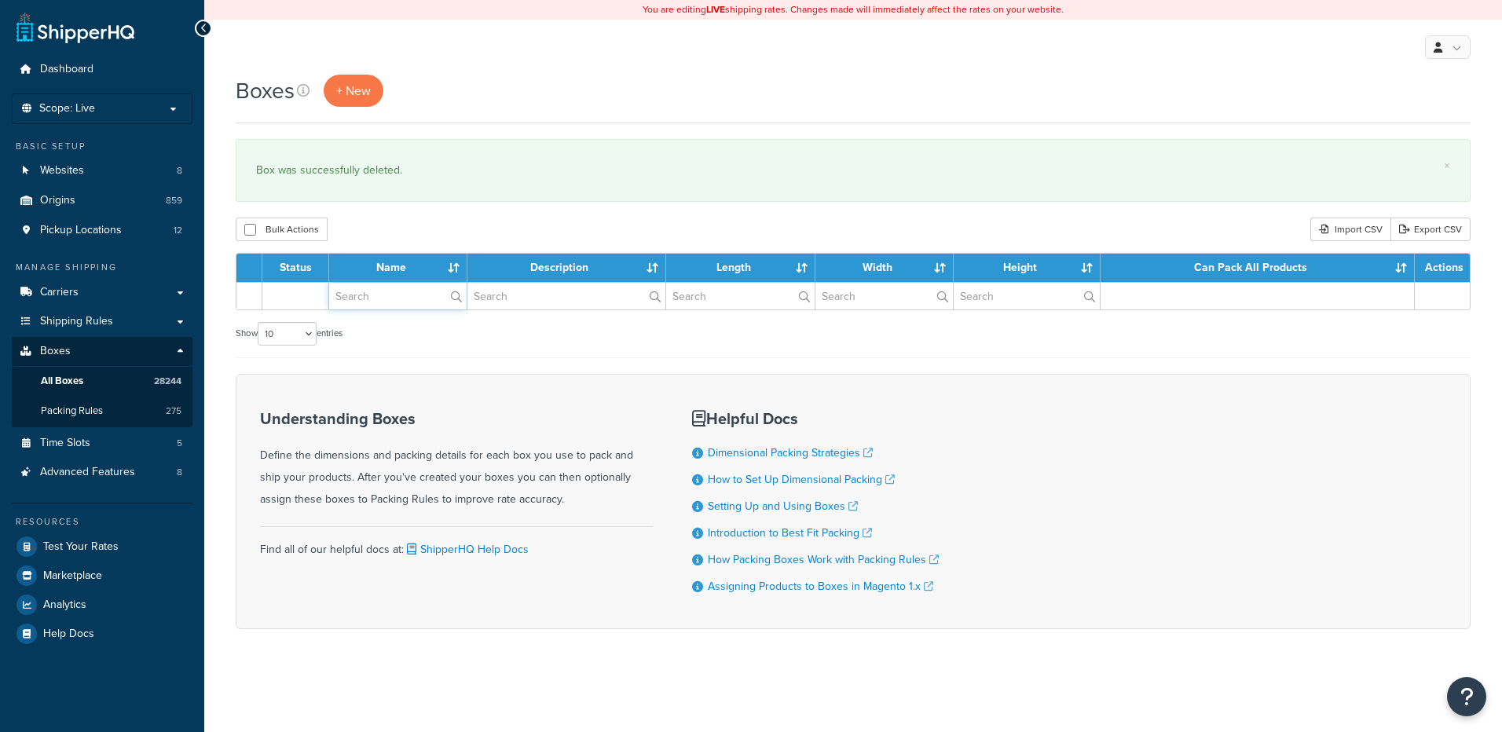
drag, startPoint x: 0, startPoint y: 0, endPoint x: 396, endPoint y: 291, distance: 491.0
click at [396, 291] on input "text" at bounding box center [397, 296] width 137 height 27
paste input "21WCBZ"
type input "21WCBZ"
click at [423, 225] on div "Bulk Actions Duplicate [GEOGRAPHIC_DATA] Import CSV Export CSV" at bounding box center [853, 230] width 1235 height 24
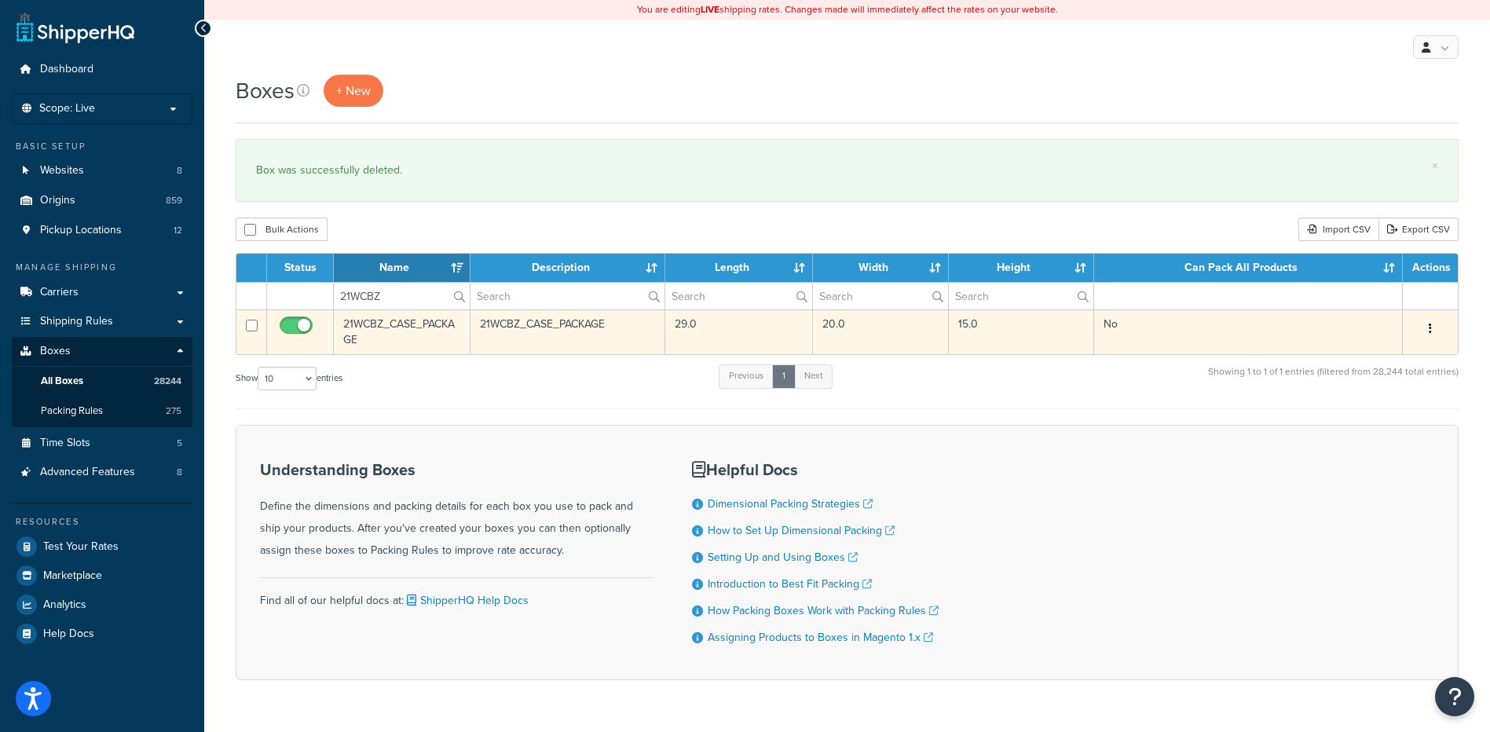
click at [1435, 328] on button "button" at bounding box center [1430, 329] width 22 height 25
click at [1398, 423] on link "Delete" at bounding box center [1378, 423] width 124 height 32
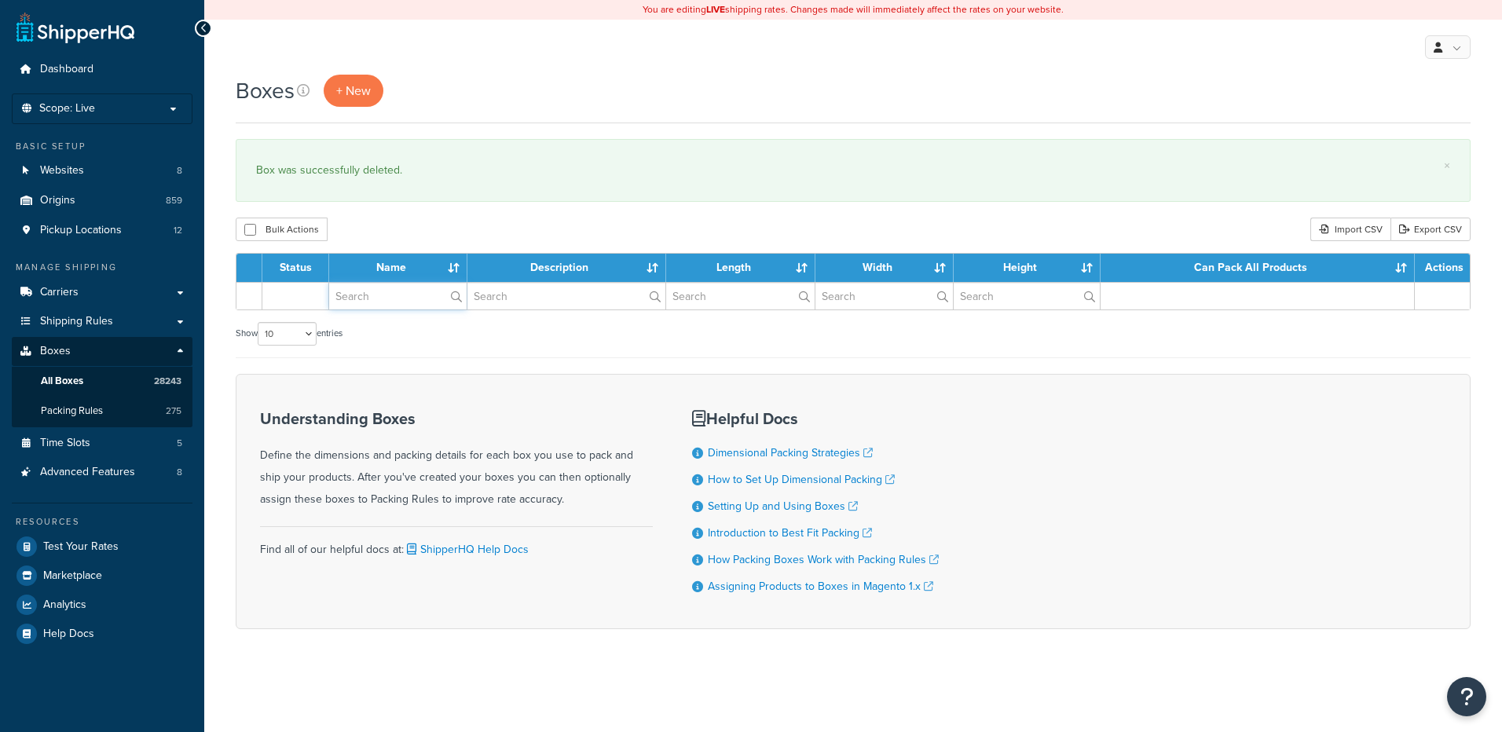
drag, startPoint x: 0, startPoint y: 0, endPoint x: 390, endPoint y: 298, distance: 490.2
click at [390, 298] on input "text" at bounding box center [397, 296] width 137 height 27
paste input "30WU28"
type input "30WU28"
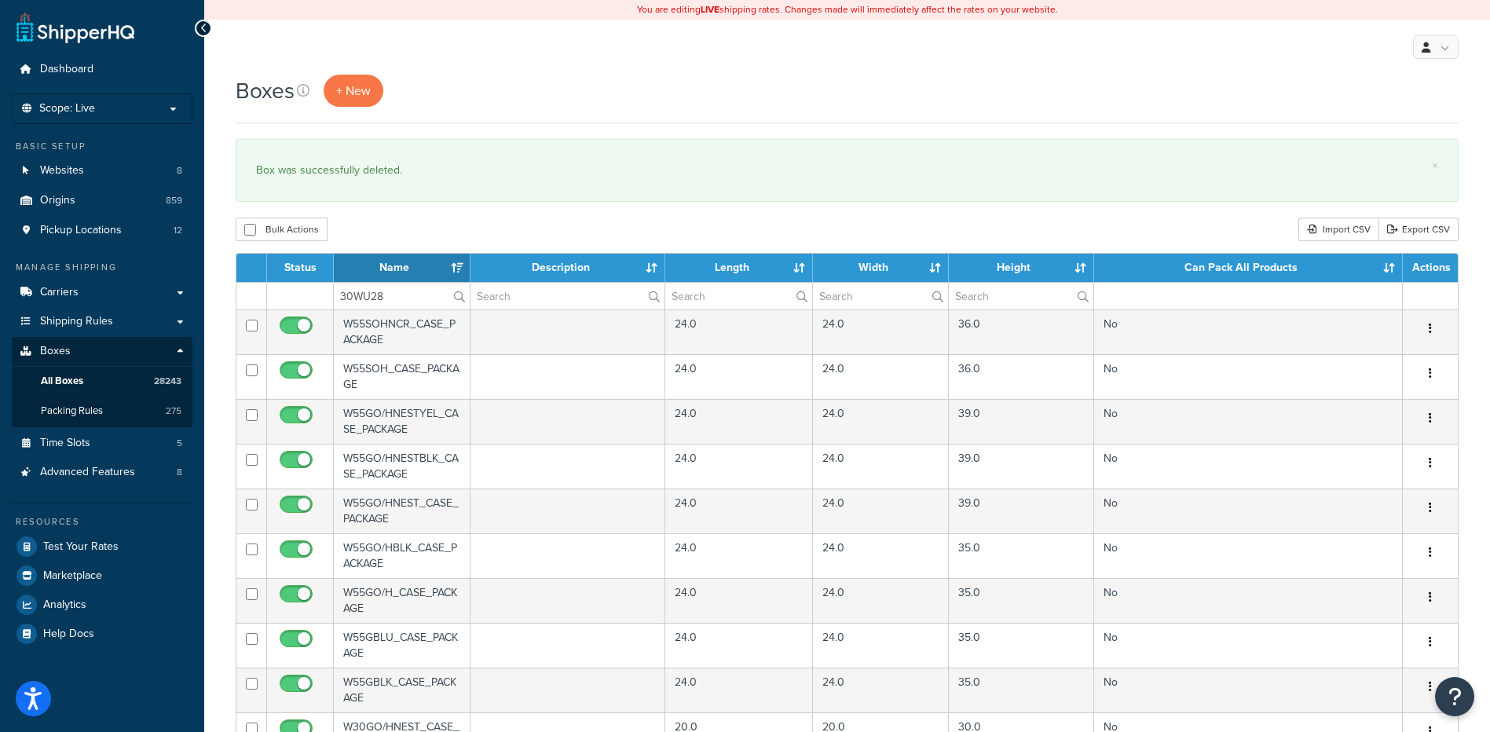
click at [423, 224] on div "Bulk Actions Duplicate [GEOGRAPHIC_DATA] Import CSV Export CSV" at bounding box center [847, 230] width 1223 height 24
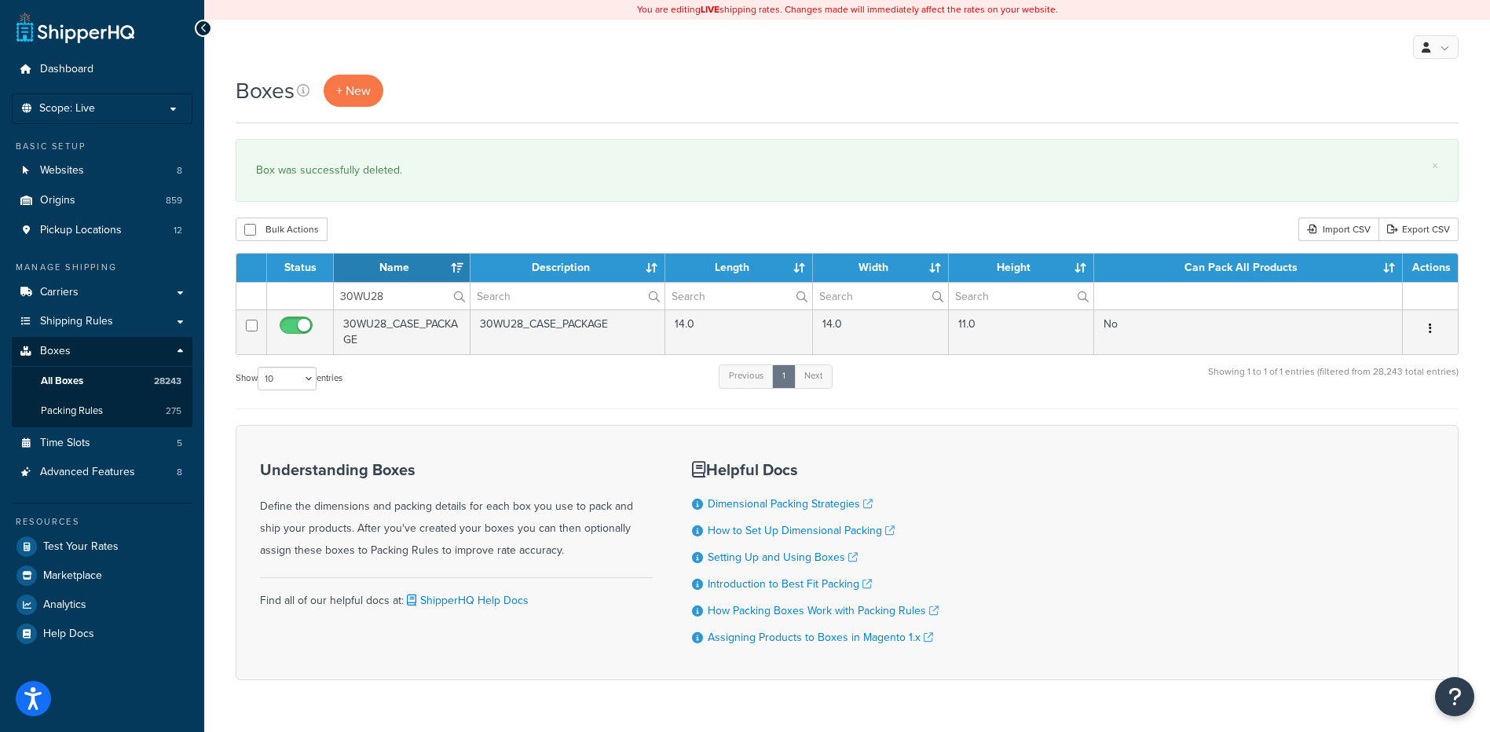
click at [1433, 326] on button "button" at bounding box center [1430, 329] width 22 height 25
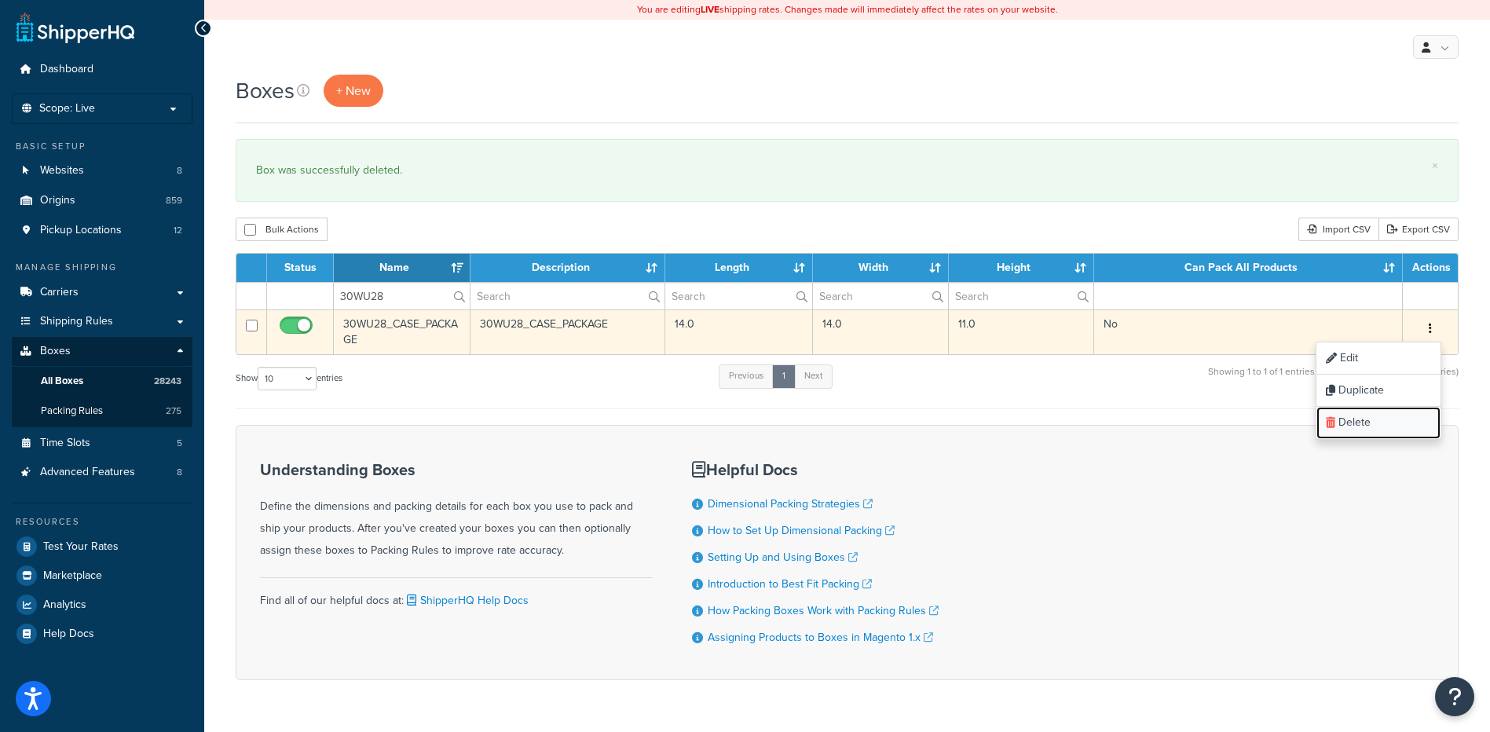
click at [1396, 425] on link "Delete" at bounding box center [1378, 423] width 124 height 32
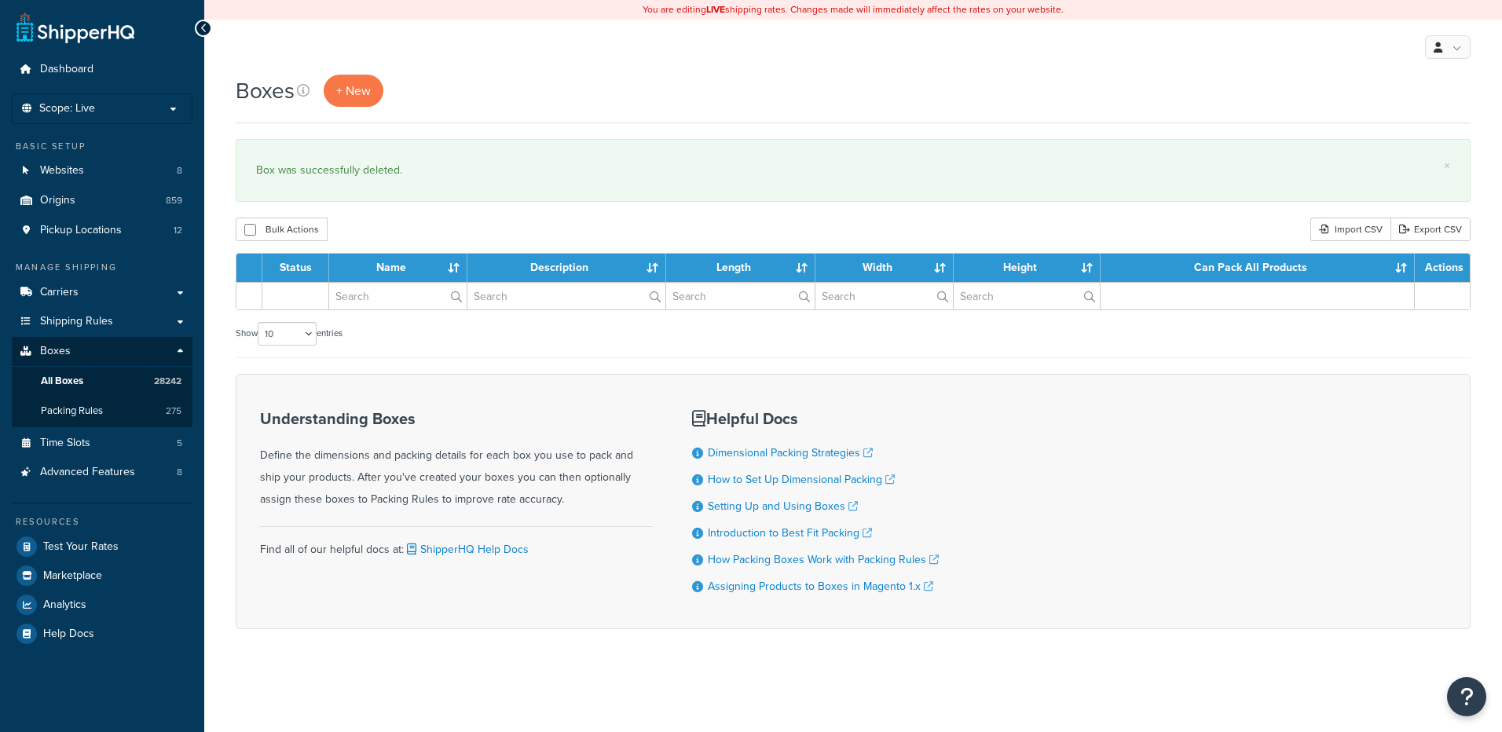
click at [370, 302] on input "text" at bounding box center [397, 296] width 137 height 27
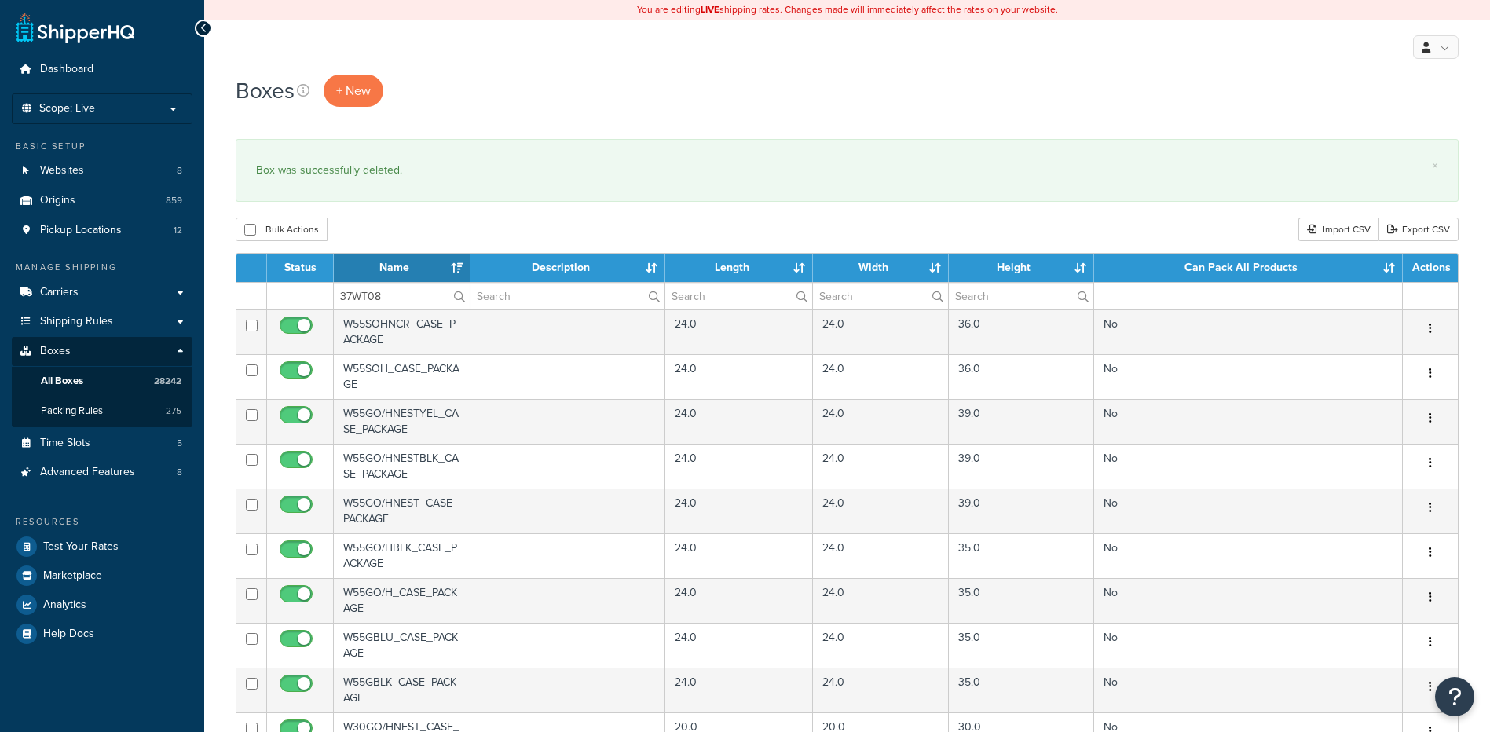
type input "37WT08"
click at [412, 216] on div "Boxes + New × Box was successfully deleted. Bulk Actions Duplicate [GEOGRAPHIC_…" at bounding box center [847, 606] width 1286 height 1063
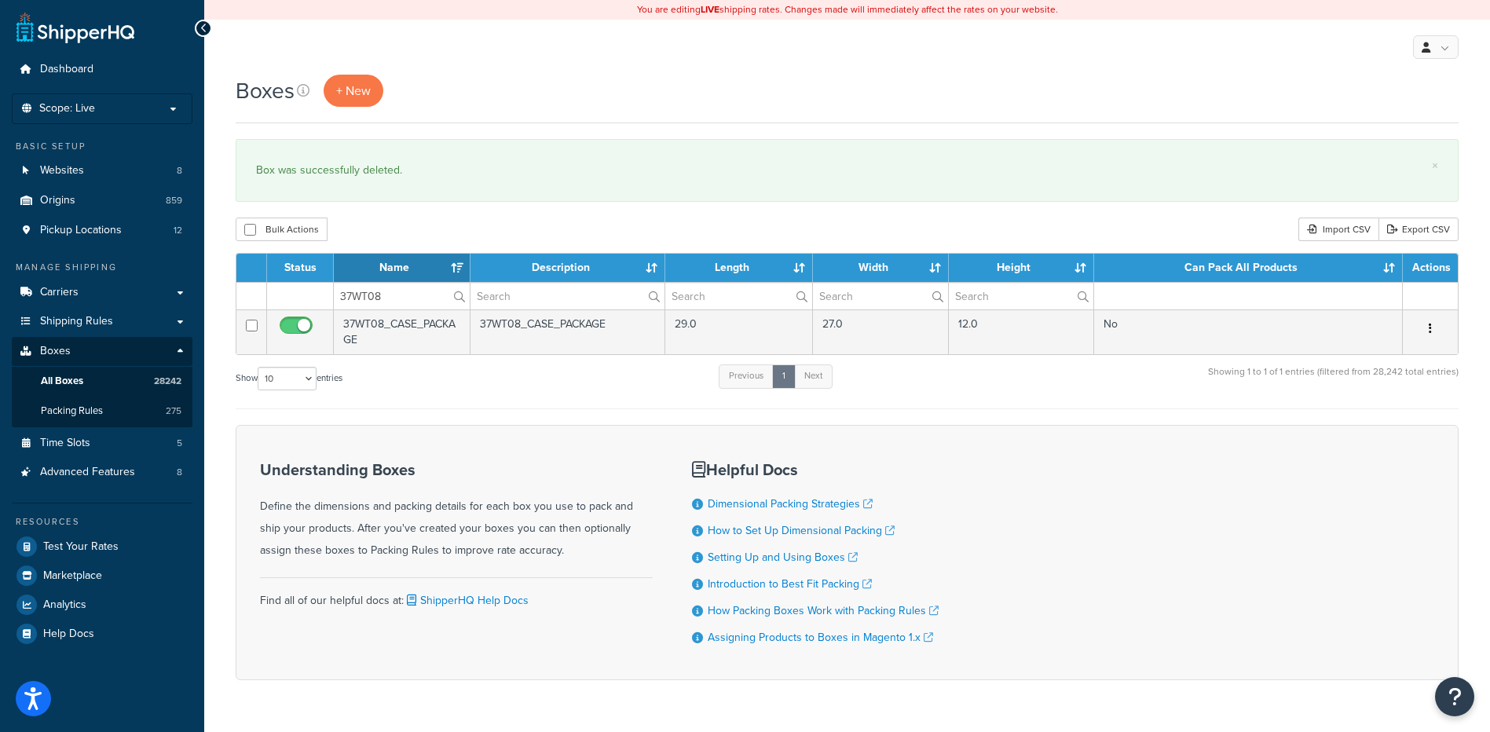
click at [1431, 331] on icon "button" at bounding box center [1430, 328] width 3 height 11
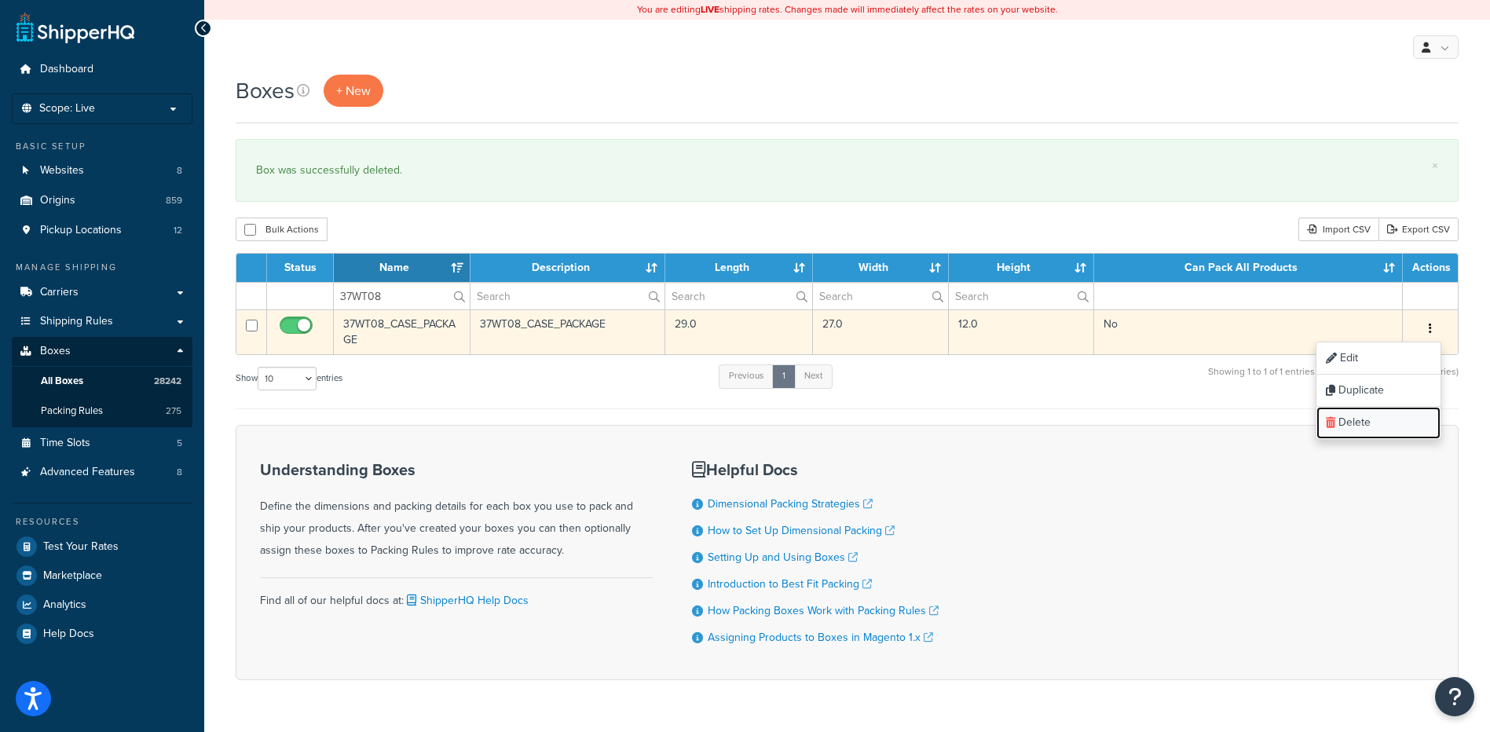
click at [1392, 420] on link "Delete" at bounding box center [1378, 423] width 124 height 32
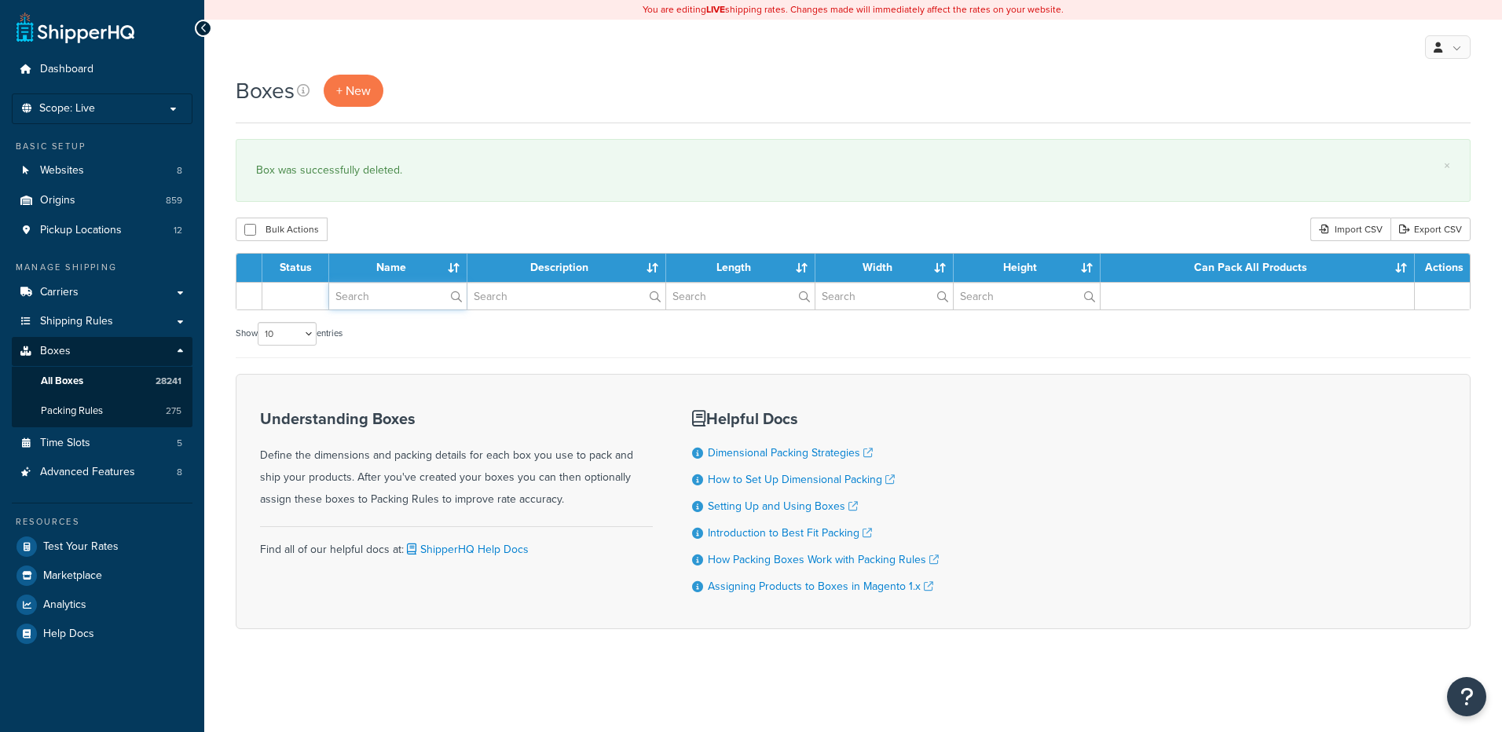
drag, startPoint x: 0, startPoint y: 0, endPoint x: 366, endPoint y: 296, distance: 470.8
click at [366, 296] on input "text" at bounding box center [397, 296] width 137 height 27
paste input "81W320"
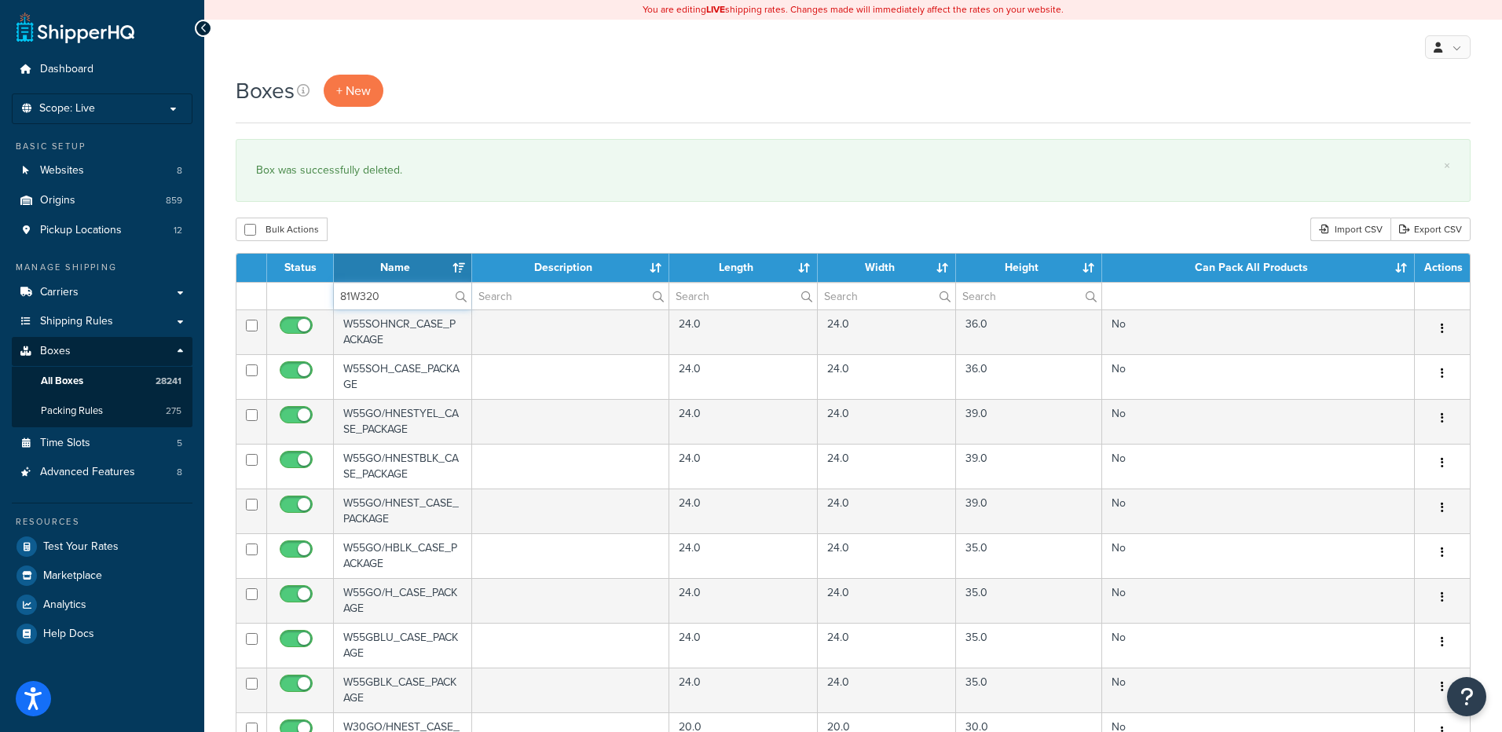
type input "81W320"
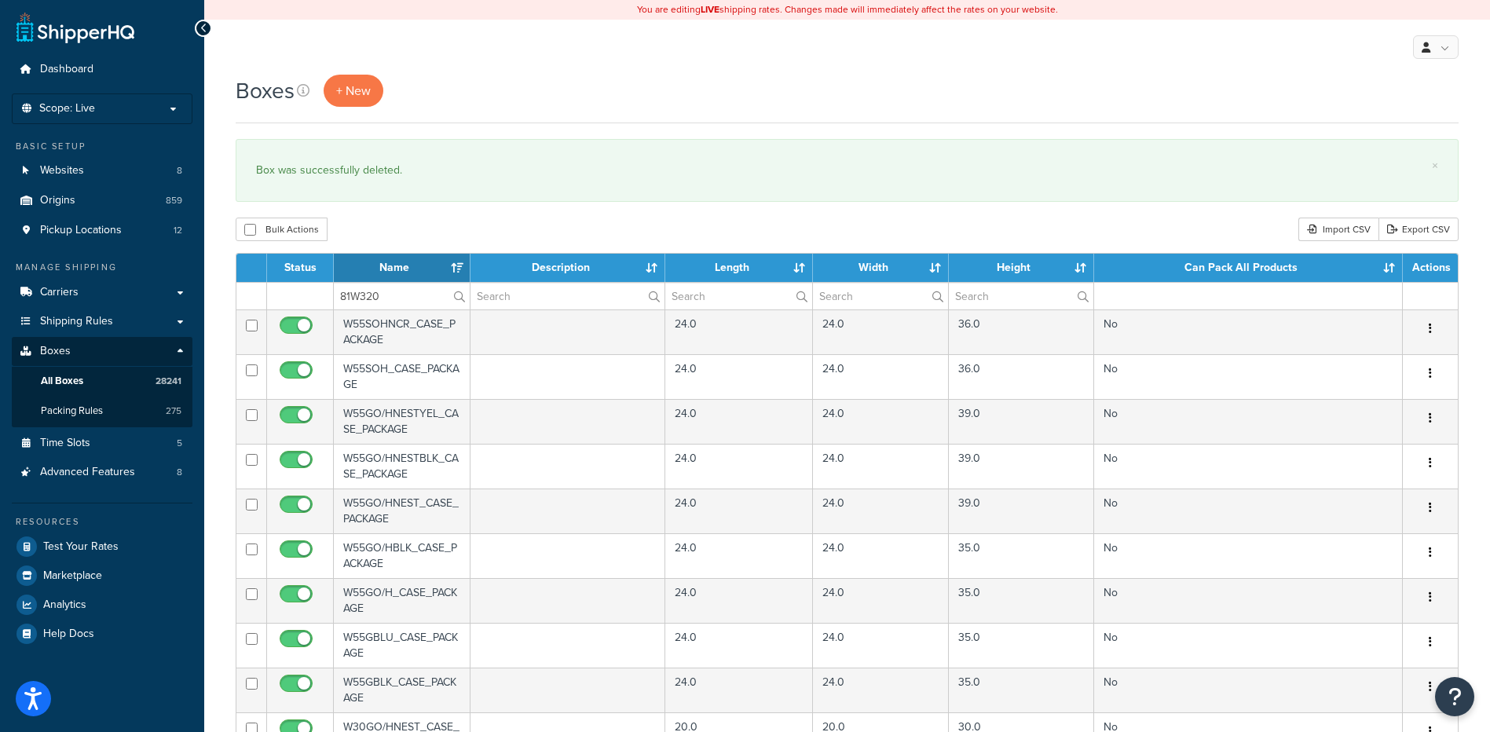
click at [402, 230] on div "Bulk Actions Duplicate [GEOGRAPHIC_DATA] Import CSV Export CSV" at bounding box center [847, 230] width 1223 height 24
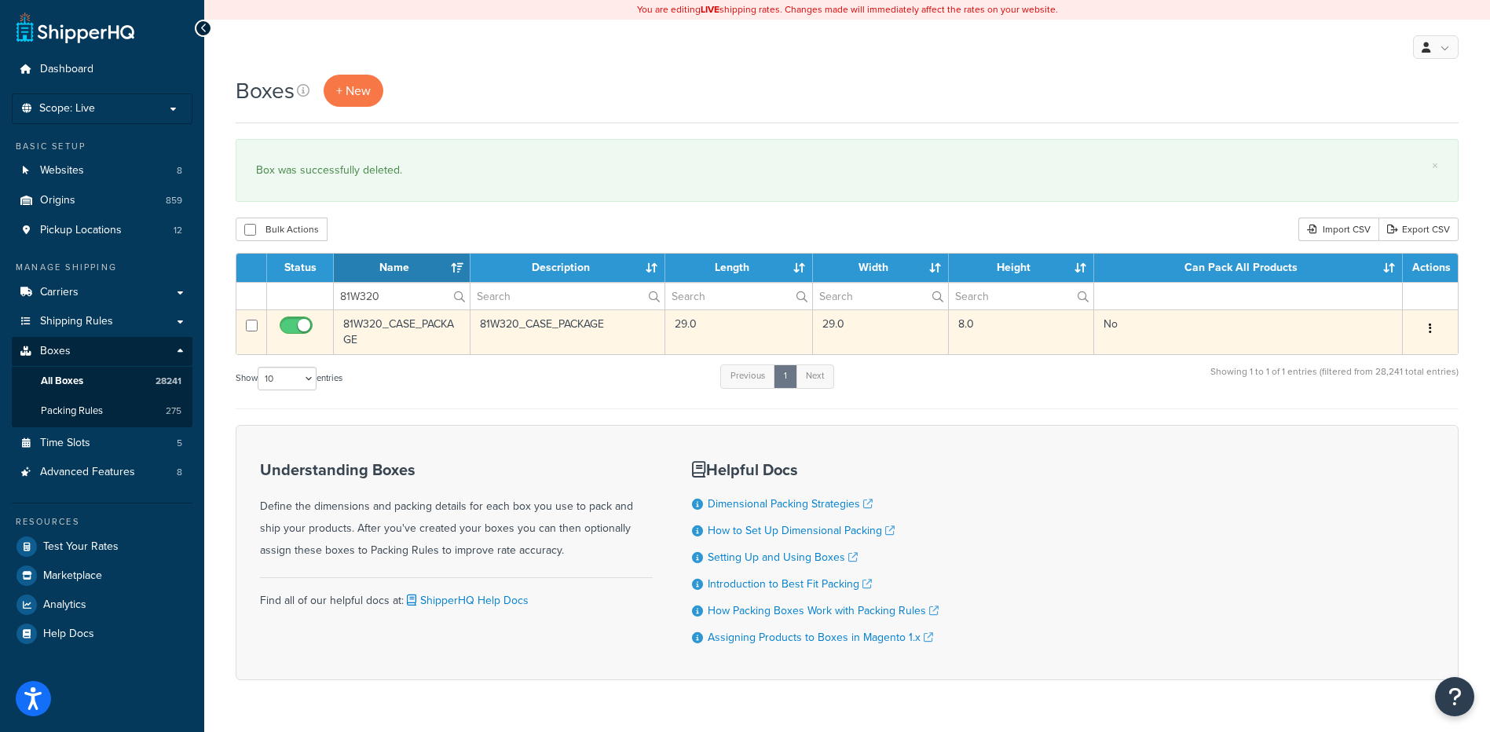
click at [1432, 328] on button "button" at bounding box center [1430, 329] width 22 height 25
click at [1373, 420] on link "Delete" at bounding box center [1378, 423] width 124 height 32
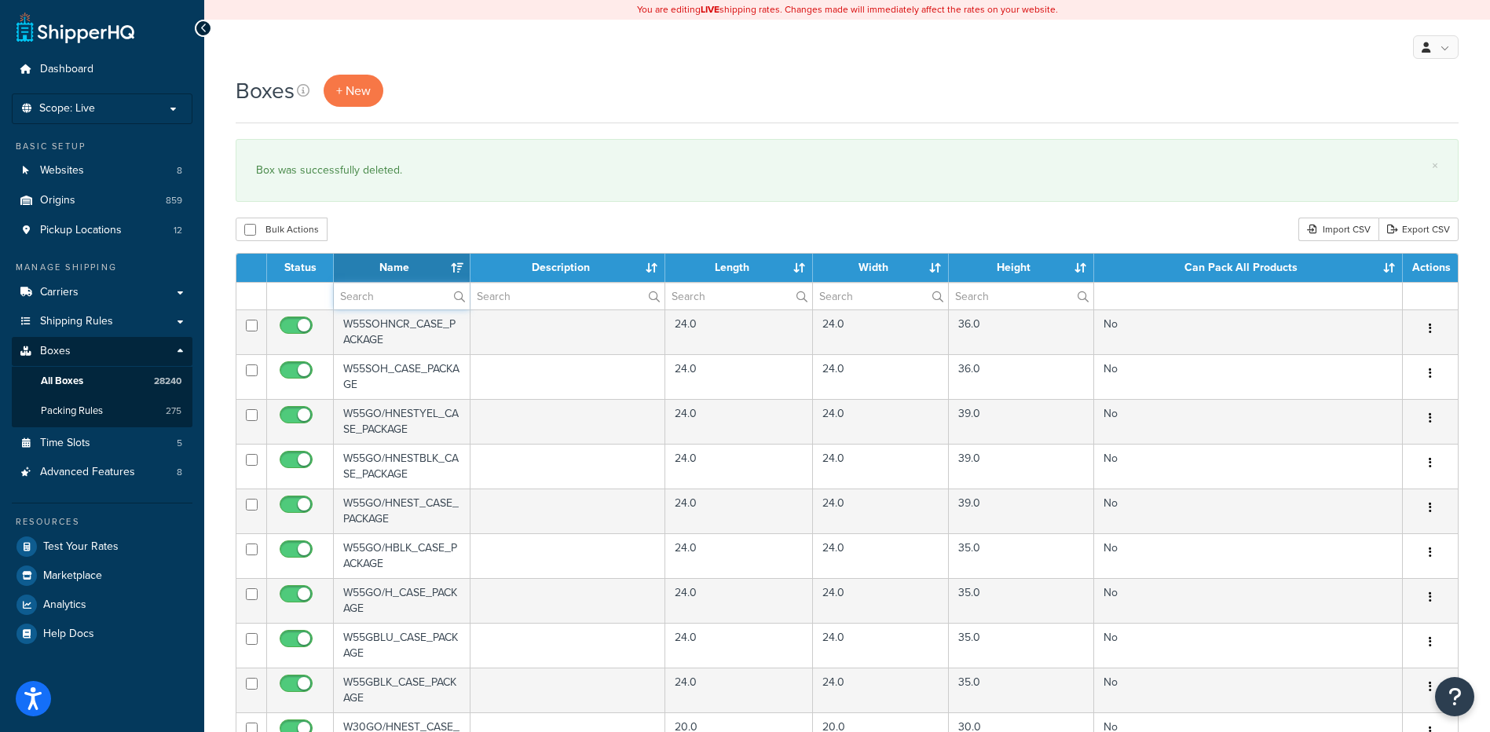
click at [428, 301] on input "text" at bounding box center [402, 296] width 136 height 27
paste input "81W328"
type input "81W328"
click at [471, 232] on div "Bulk Actions Duplicate [GEOGRAPHIC_DATA] Import CSV Export CSV" at bounding box center [847, 230] width 1223 height 24
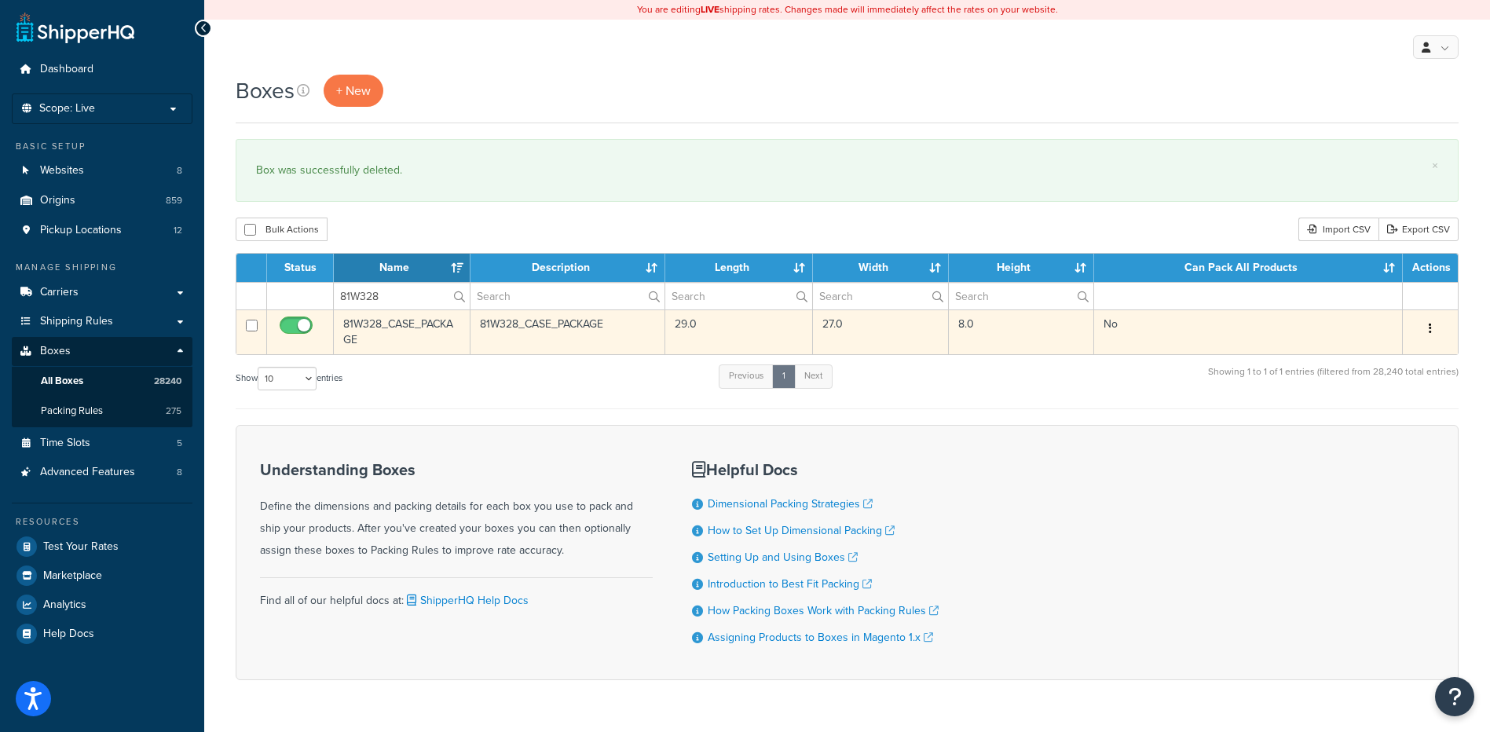
click at [1433, 331] on button "button" at bounding box center [1430, 329] width 22 height 25
click at [1388, 424] on link "Delete" at bounding box center [1378, 423] width 124 height 32
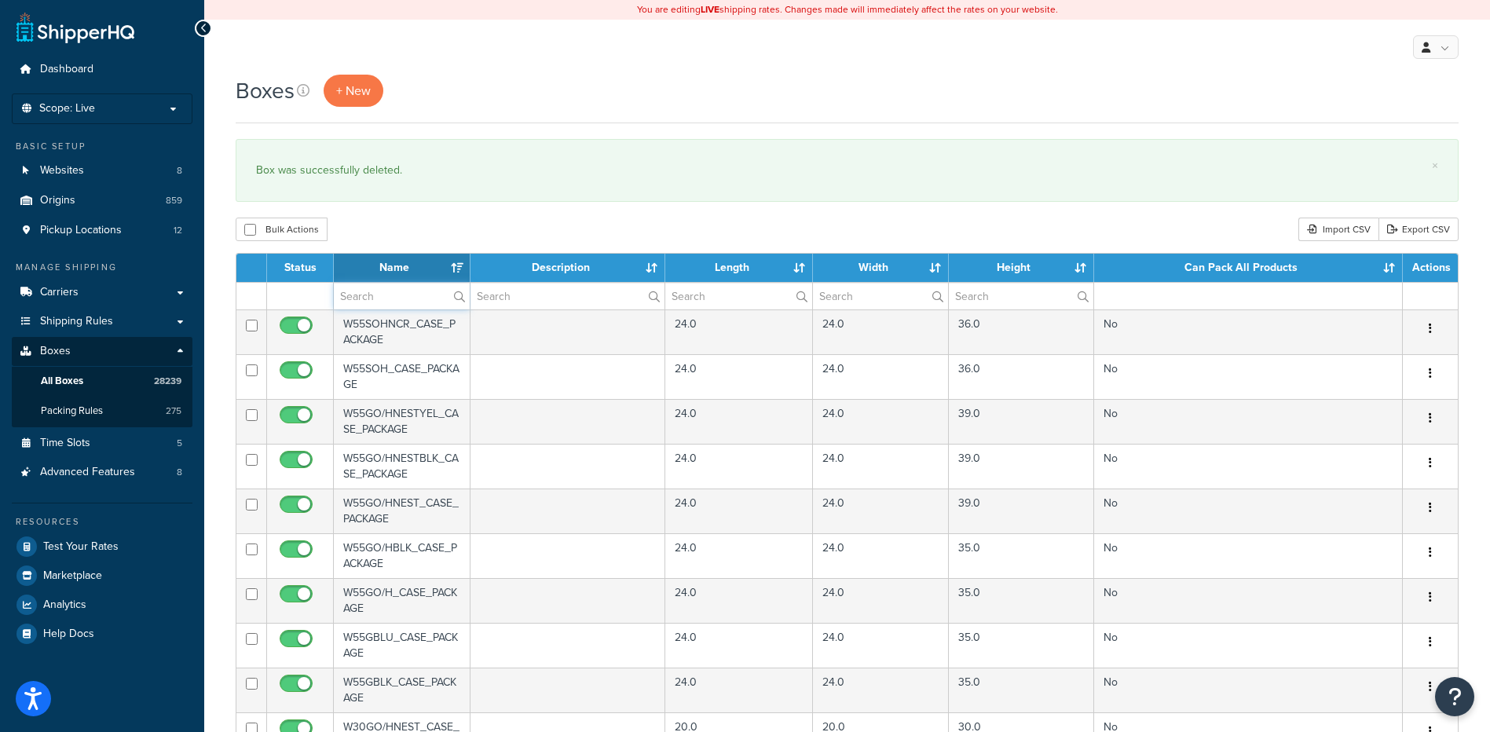
click at [382, 303] on input "text" at bounding box center [402, 296] width 136 height 27
paste input "81W467"
type input "81W467"
click at [448, 233] on div "Bulk Actions Duplicate [GEOGRAPHIC_DATA] Import CSV Export CSV" at bounding box center [847, 230] width 1223 height 24
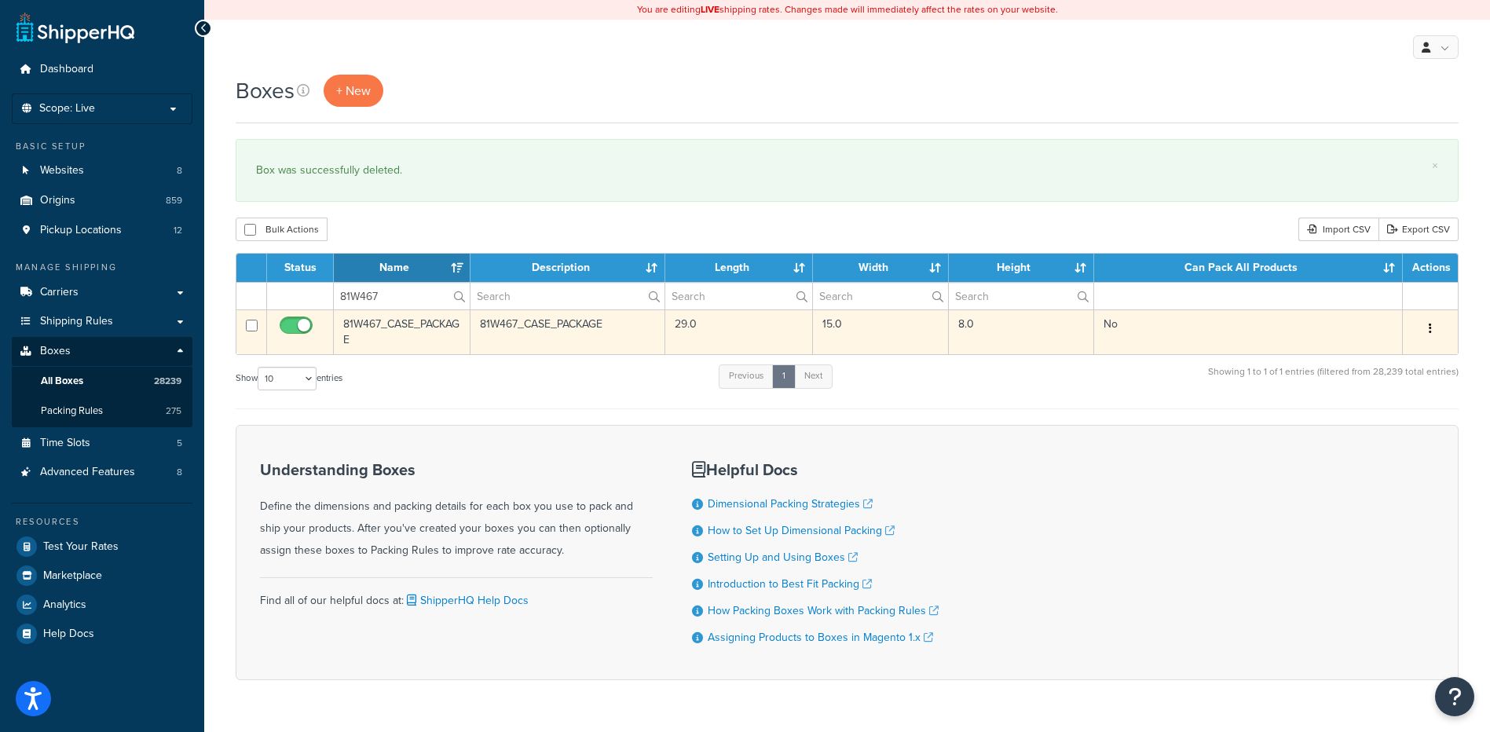
click at [1425, 332] on button "button" at bounding box center [1430, 329] width 22 height 25
click at [1376, 415] on link "Delete" at bounding box center [1378, 423] width 124 height 32
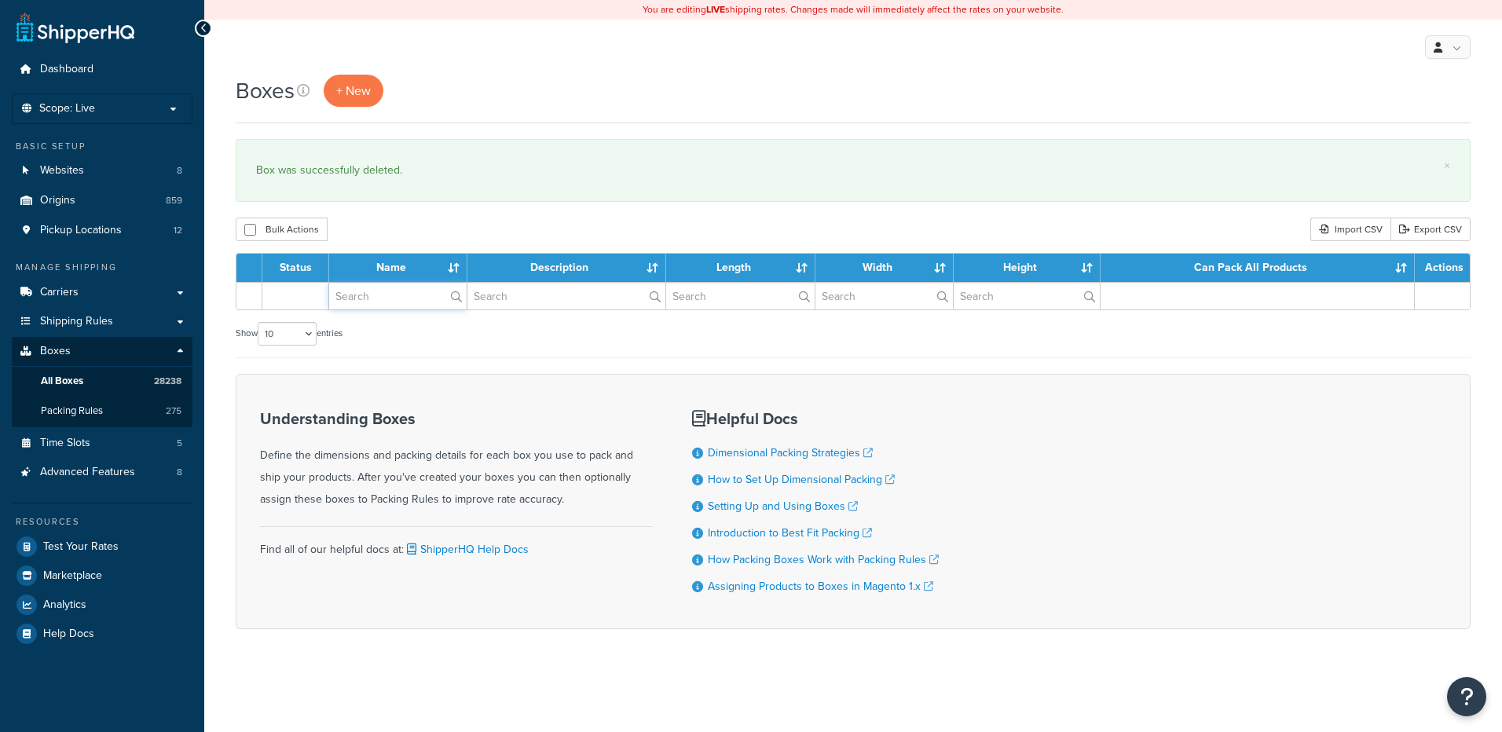
drag, startPoint x: 0, startPoint y: 0, endPoint x: 393, endPoint y: 297, distance: 492.3
click at [393, 297] on input "text" at bounding box center [397, 296] width 137 height 27
paste input "81W470"
type input "81W470"
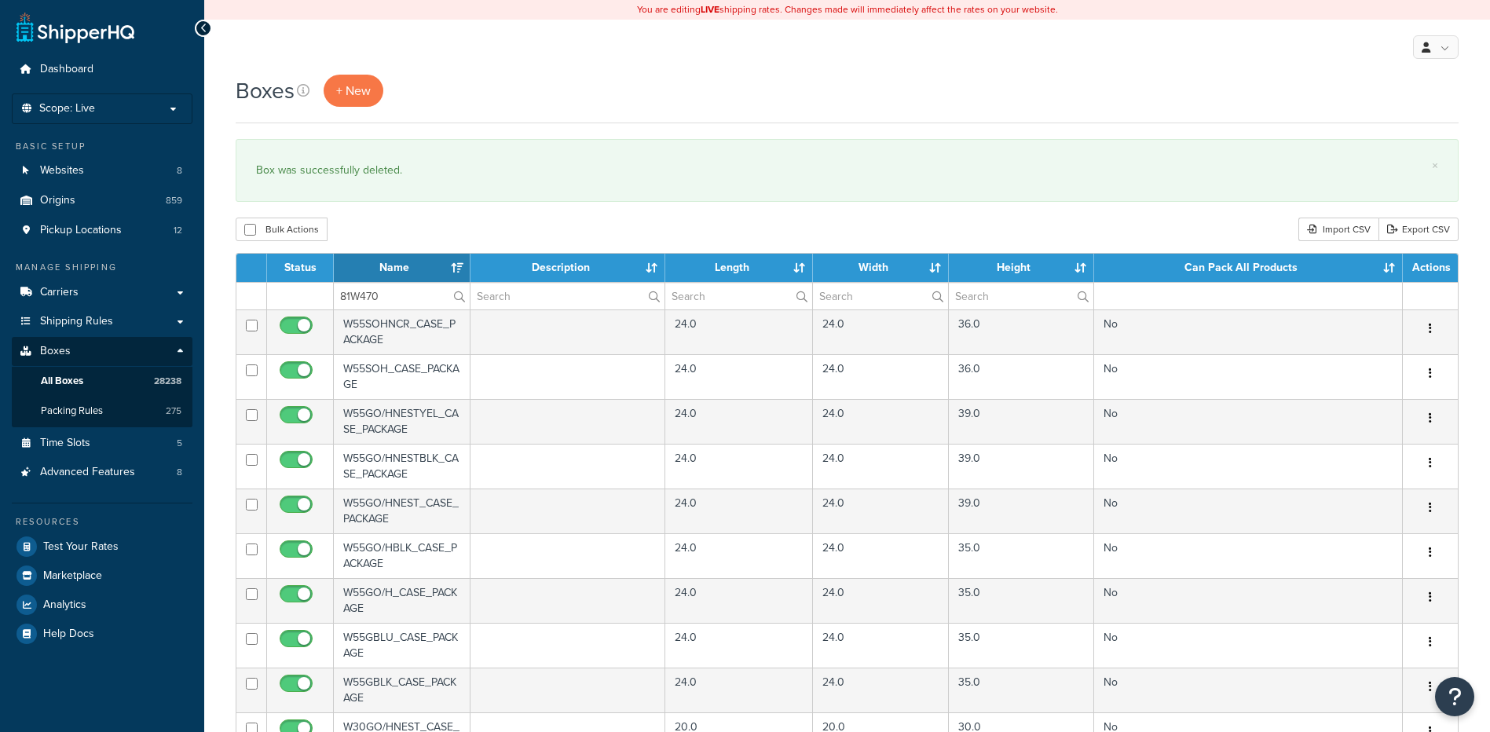
click at [403, 223] on div "Bulk Actions Duplicate Delete Import CSV Export CSV" at bounding box center [847, 230] width 1223 height 24
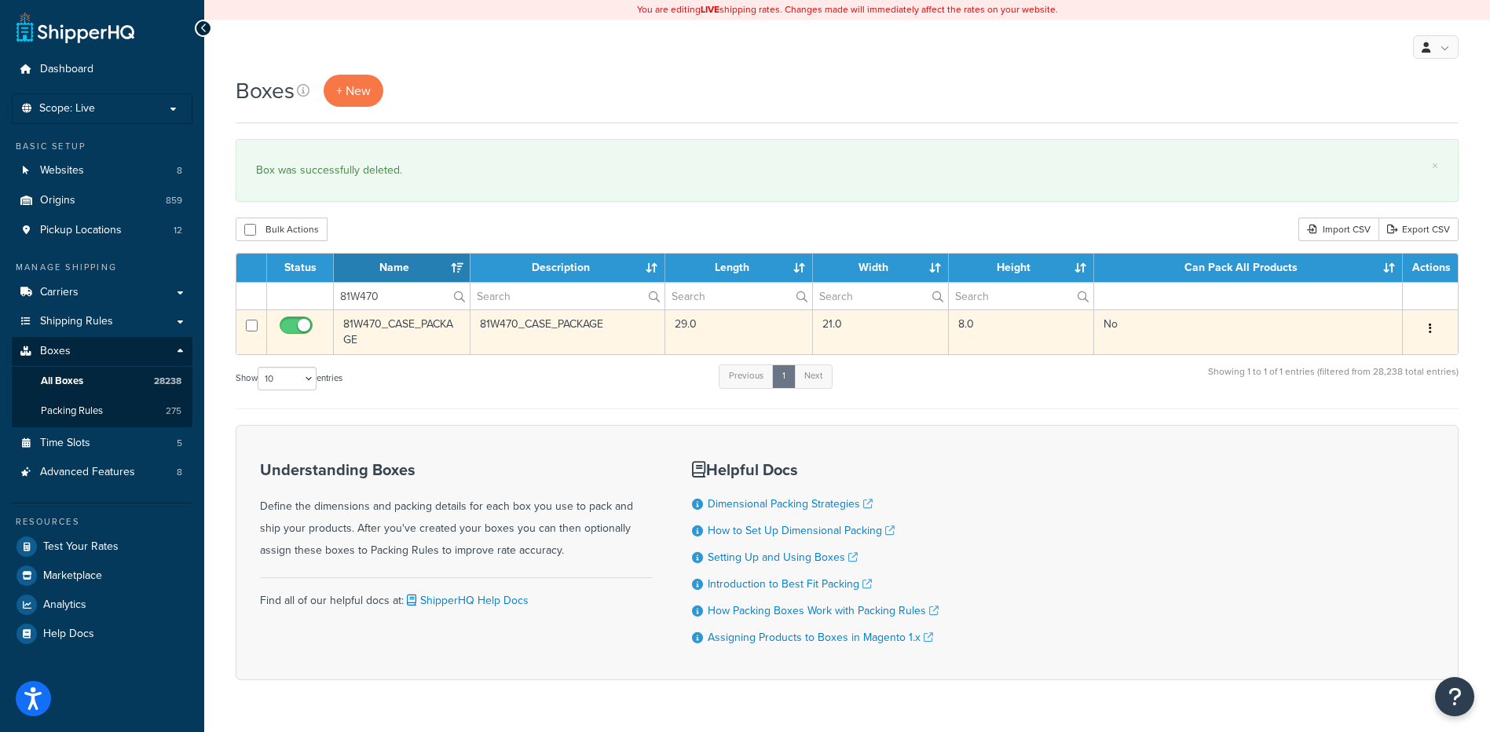
click at [1436, 325] on button "button" at bounding box center [1430, 329] width 22 height 25
click at [1370, 418] on link "Delete" at bounding box center [1378, 423] width 124 height 32
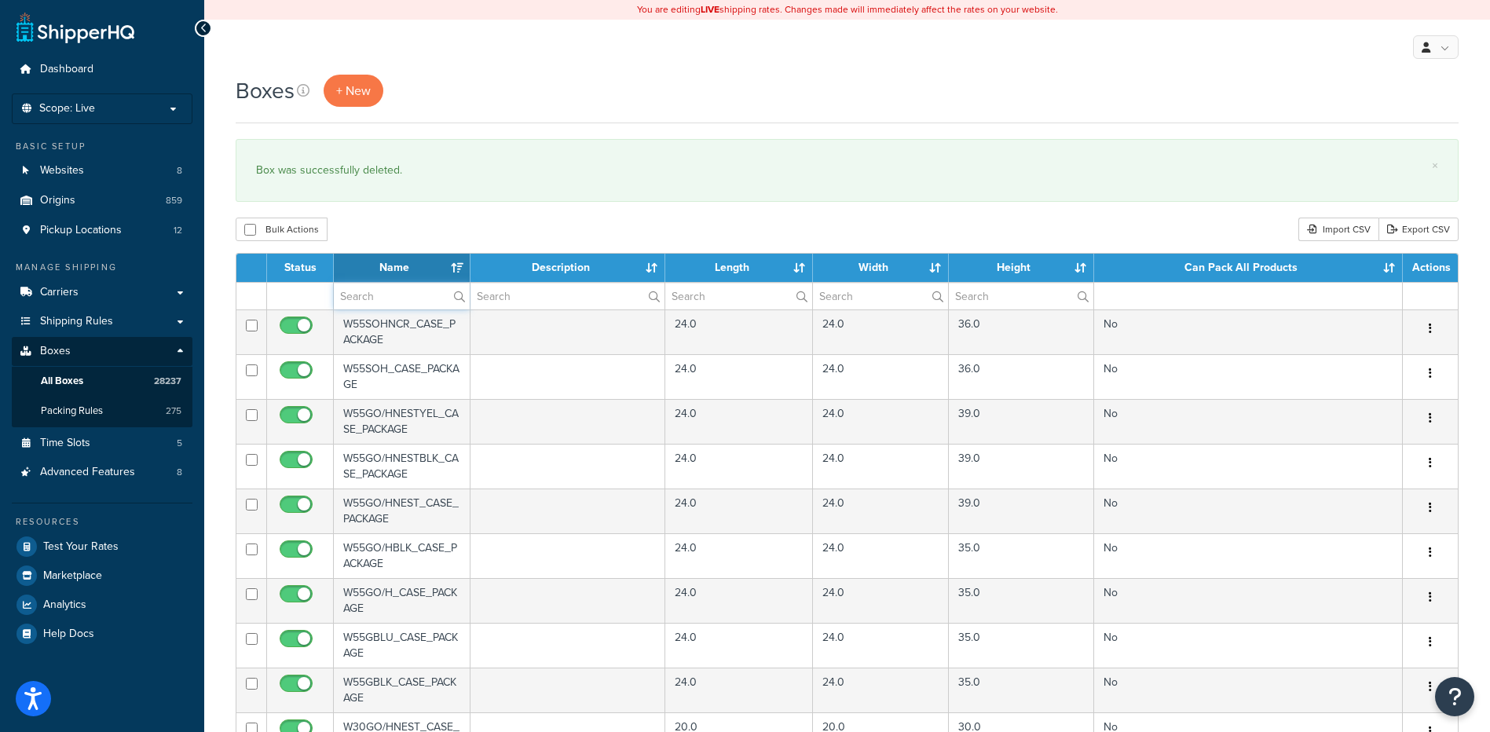
click at [410, 302] on input "text" at bounding box center [402, 296] width 136 height 27
paste input "21WC1D"
type input "21WC1D"
click at [478, 221] on div "Bulk Actions Duplicate [GEOGRAPHIC_DATA] Import CSV Export CSV" at bounding box center [847, 230] width 1223 height 24
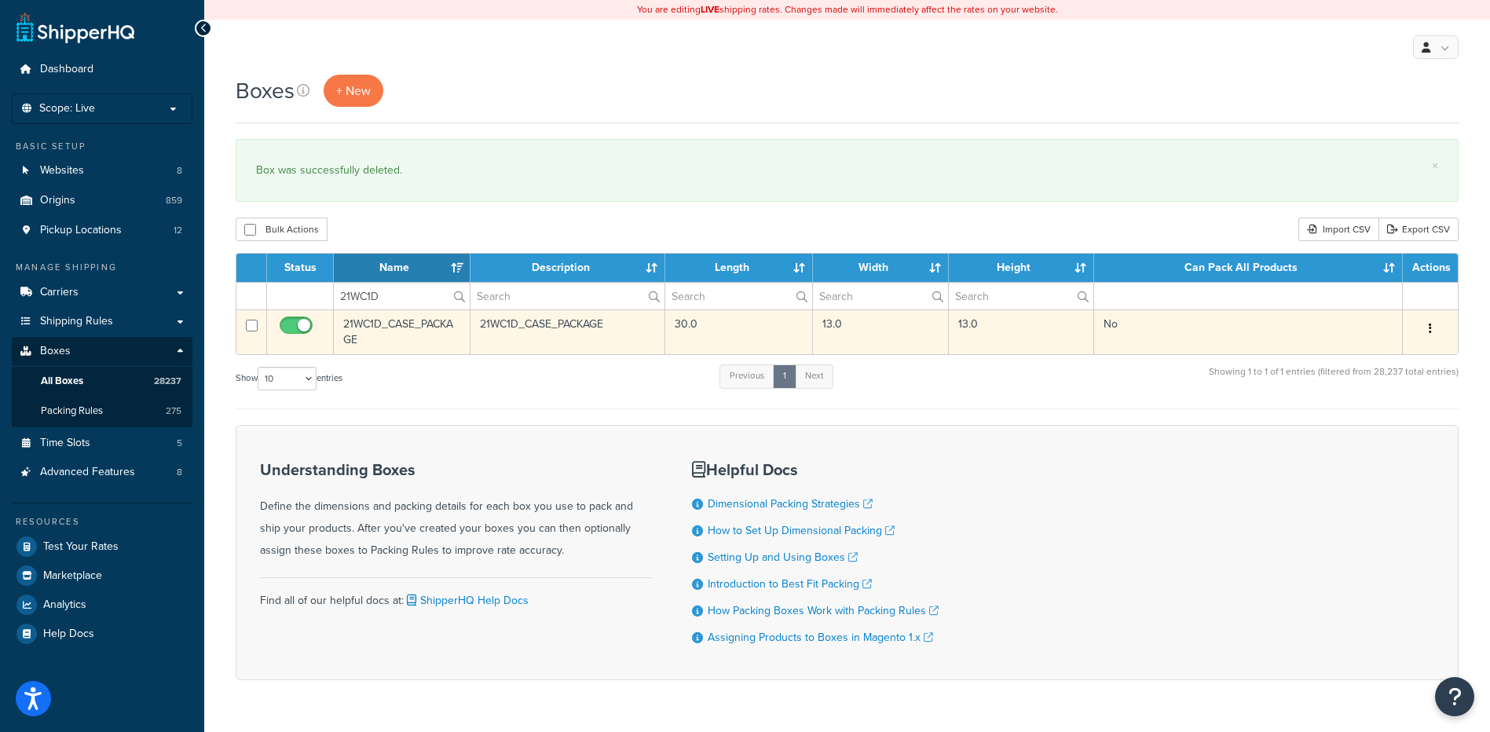
click at [1432, 333] on button "button" at bounding box center [1430, 329] width 22 height 25
click at [1387, 428] on link "Delete" at bounding box center [1378, 423] width 124 height 32
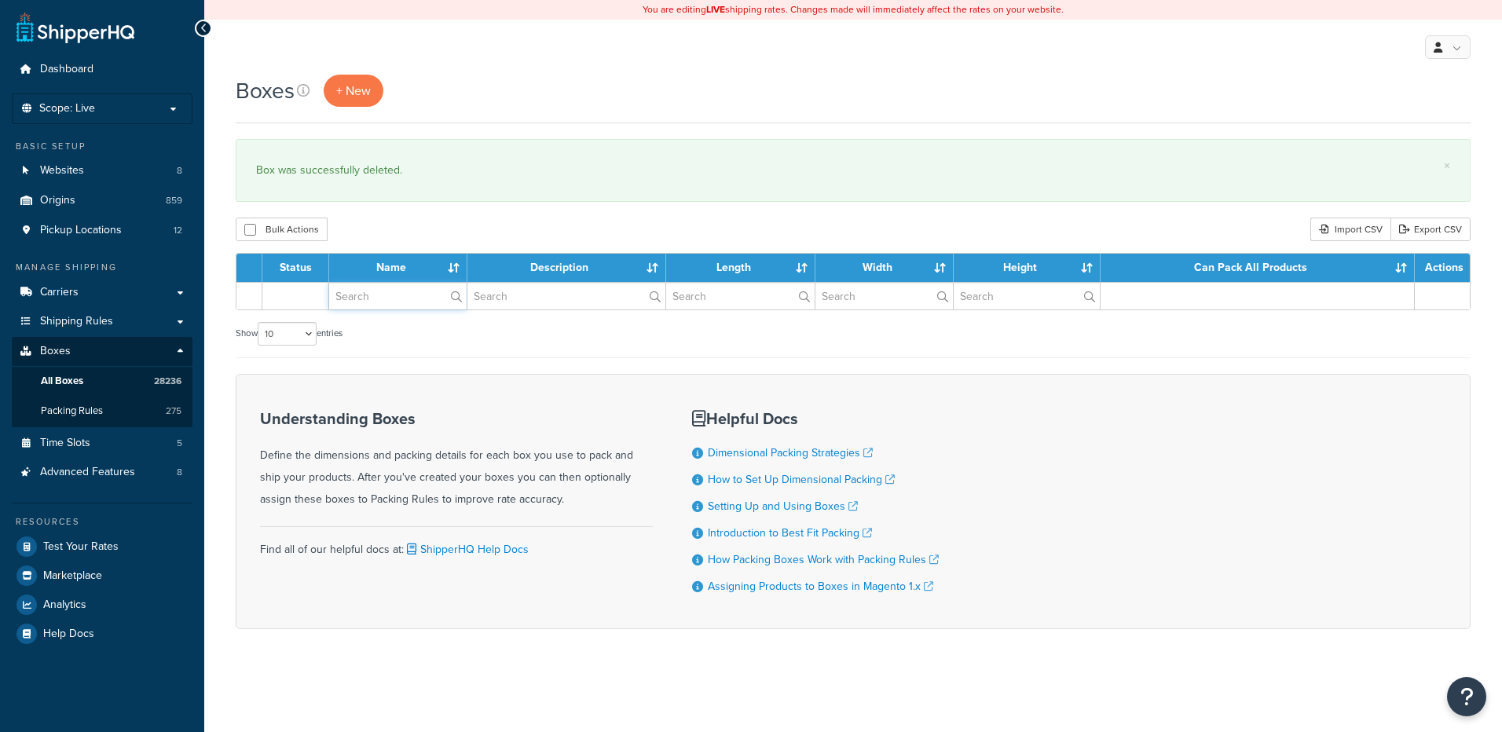
drag, startPoint x: 0, startPoint y: 0, endPoint x: 369, endPoint y: 302, distance: 476.7
click at [369, 302] on input "text" at bounding box center [397, 296] width 137 height 27
paste input "56BLP6"
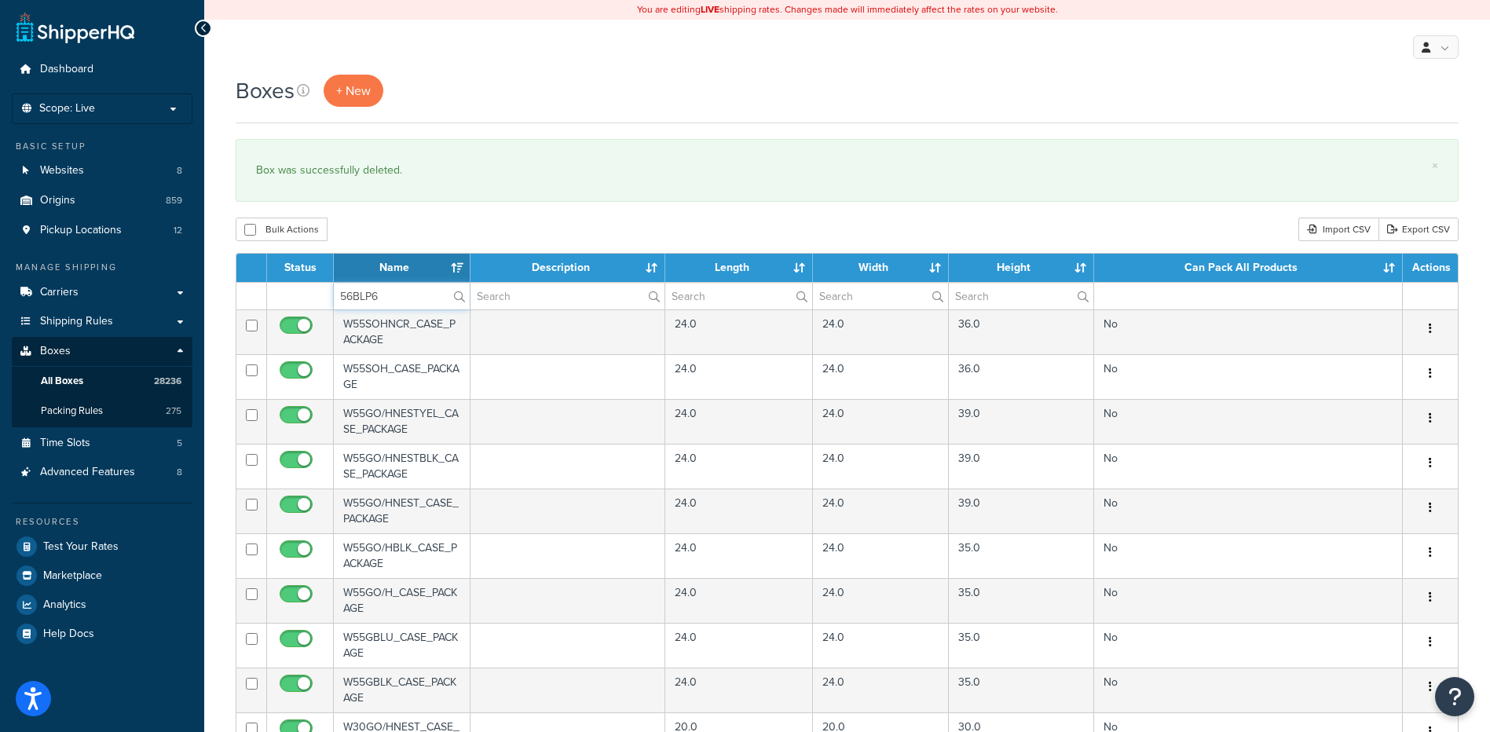
type input "56BLP6"
click at [471, 219] on div "Bulk Actions Duplicate [GEOGRAPHIC_DATA] Import CSV Export CSV" at bounding box center [847, 230] width 1223 height 24
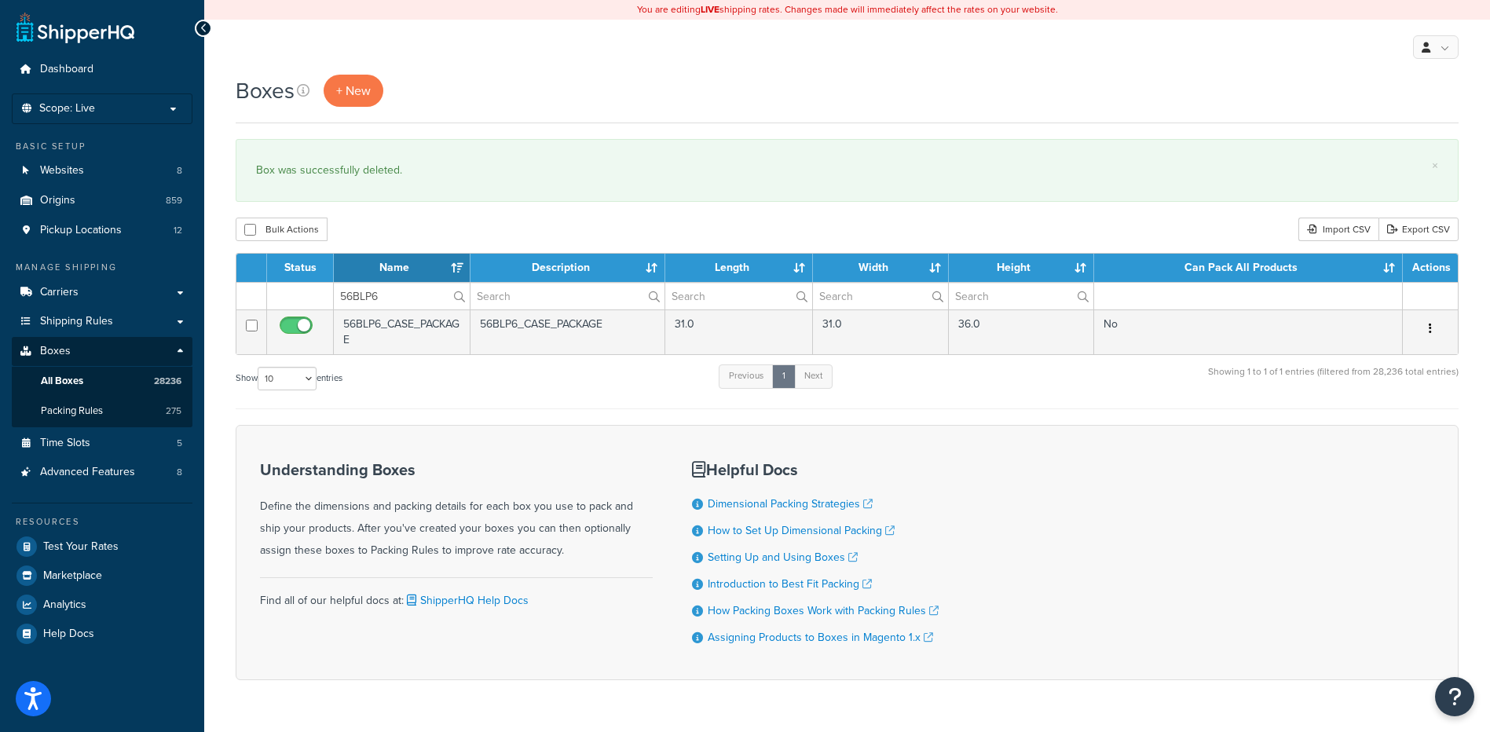
click at [1431, 328] on icon "button" at bounding box center [1430, 328] width 3 height 11
click at [1385, 425] on link "Delete" at bounding box center [1378, 423] width 124 height 32
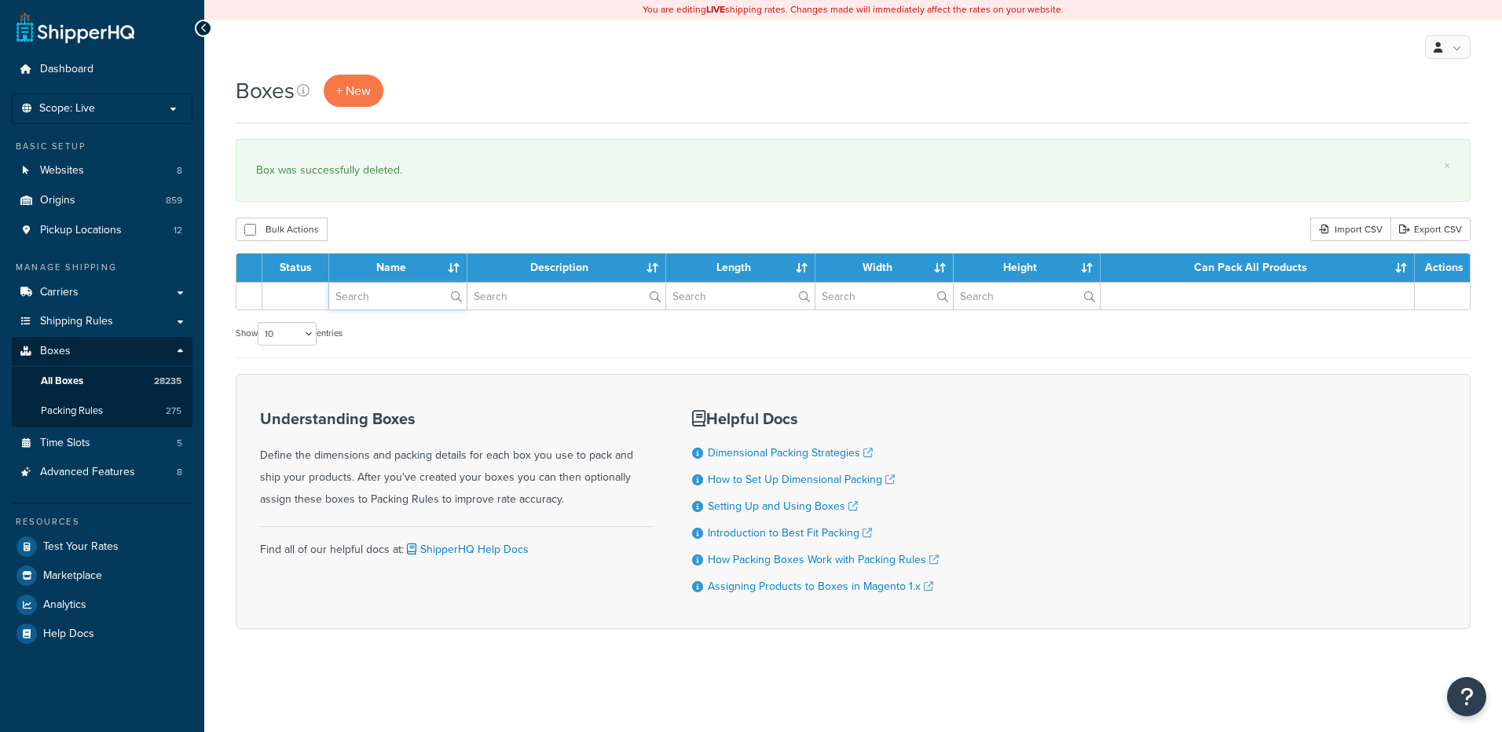
click at [420, 297] on input "text" at bounding box center [397, 296] width 137 height 27
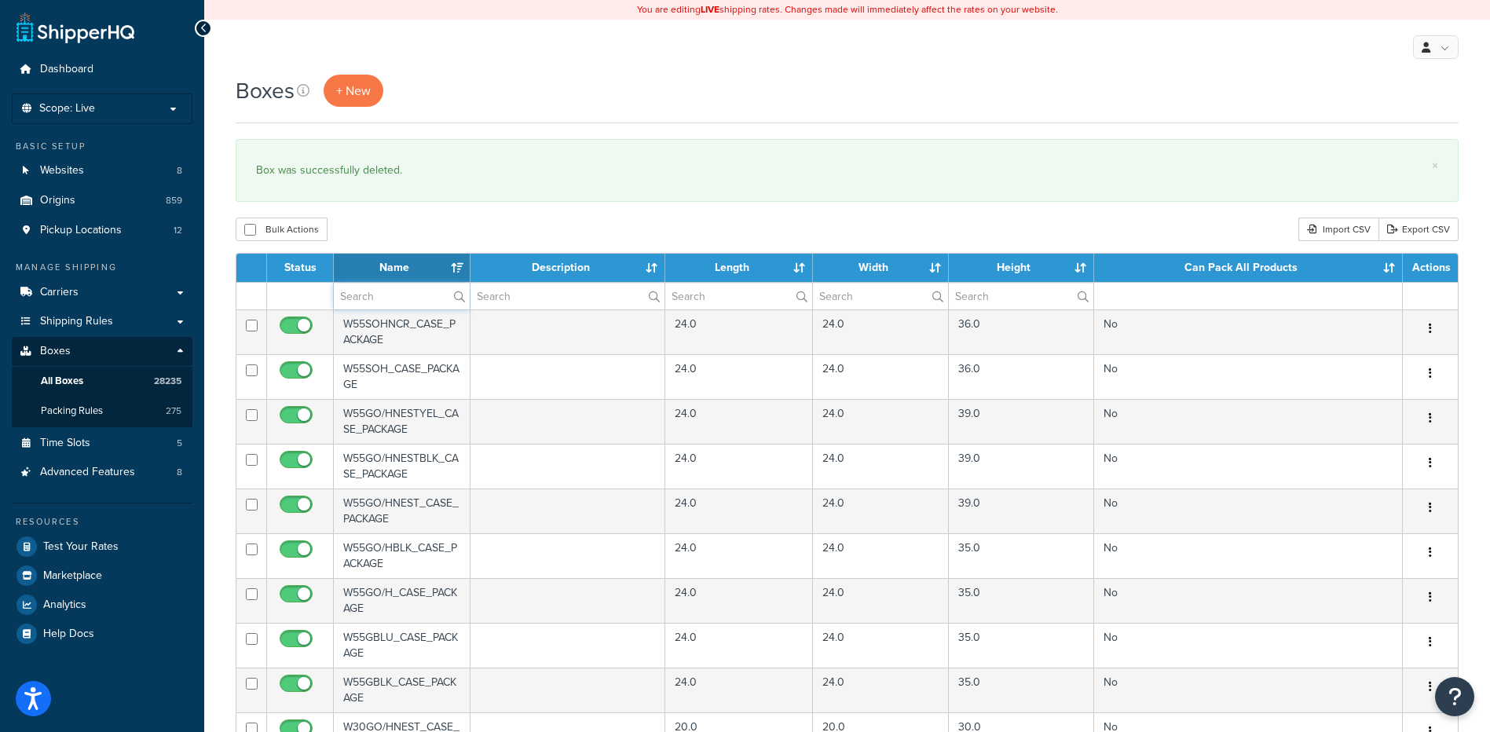
paste input "81W368"
type input "81W368"
click at [453, 236] on div "Bulk Actions Duplicate [GEOGRAPHIC_DATA] Import CSV Export CSV" at bounding box center [847, 230] width 1223 height 24
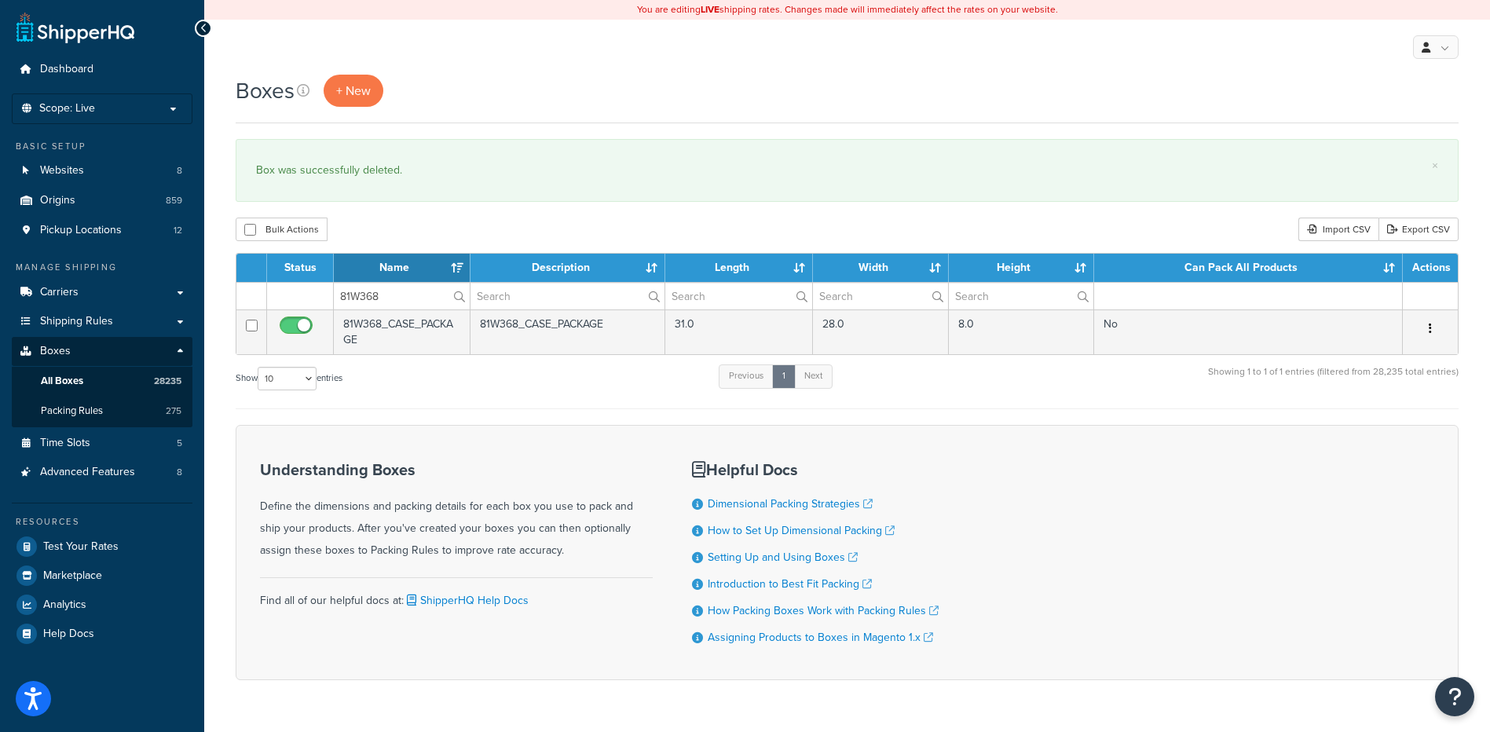
click at [1429, 329] on icon "button" at bounding box center [1430, 328] width 3 height 11
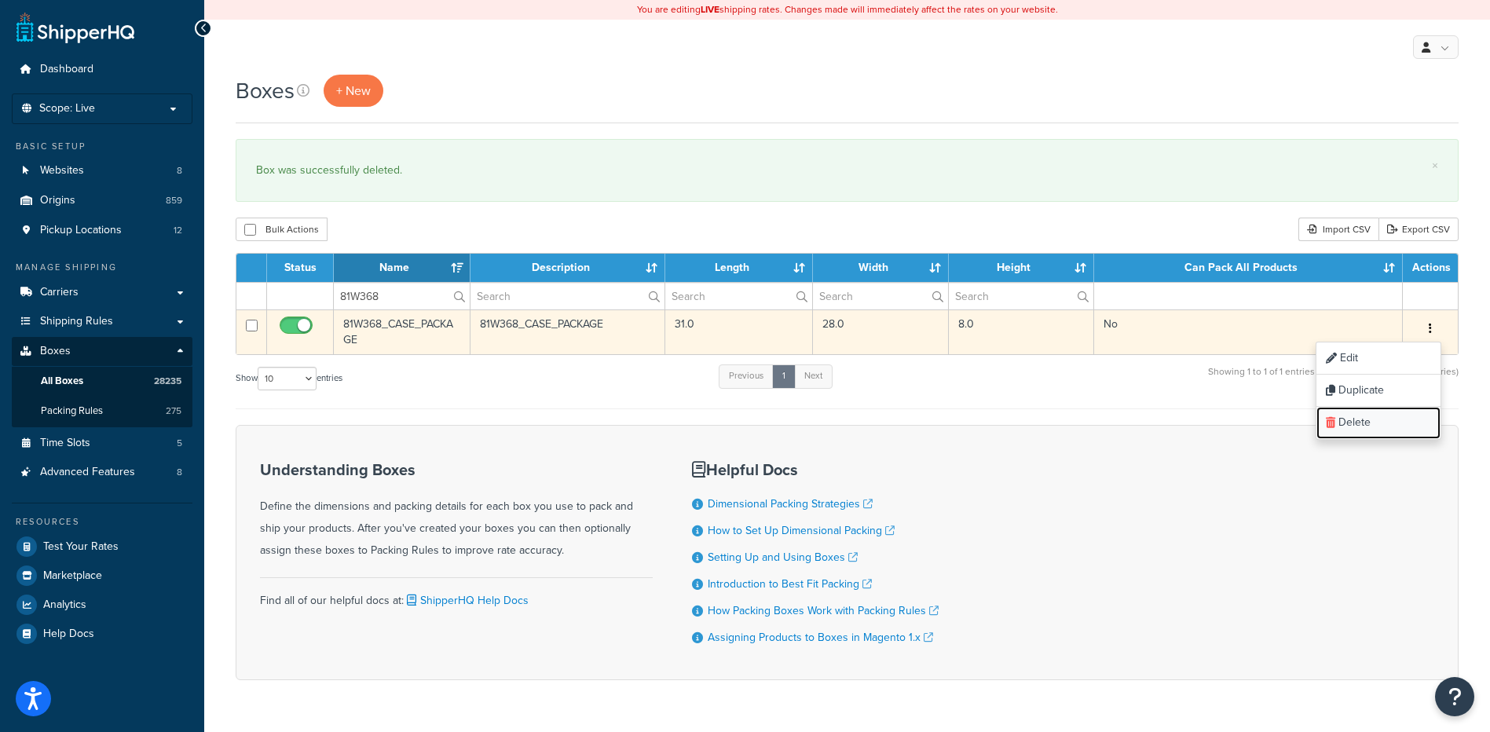
click at [1388, 424] on link "Delete" at bounding box center [1378, 423] width 124 height 32
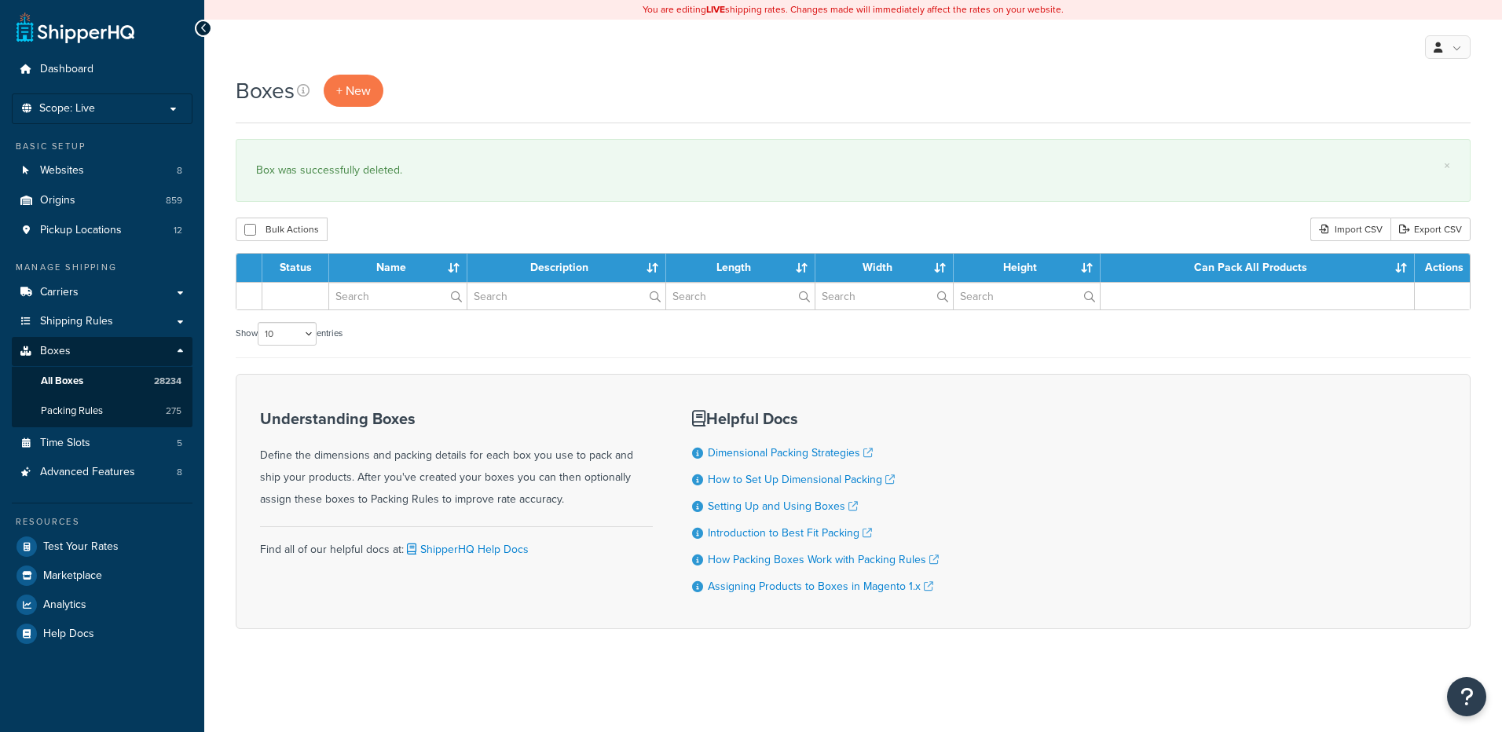
click at [396, 300] on input "text" at bounding box center [397, 296] width 137 height 27
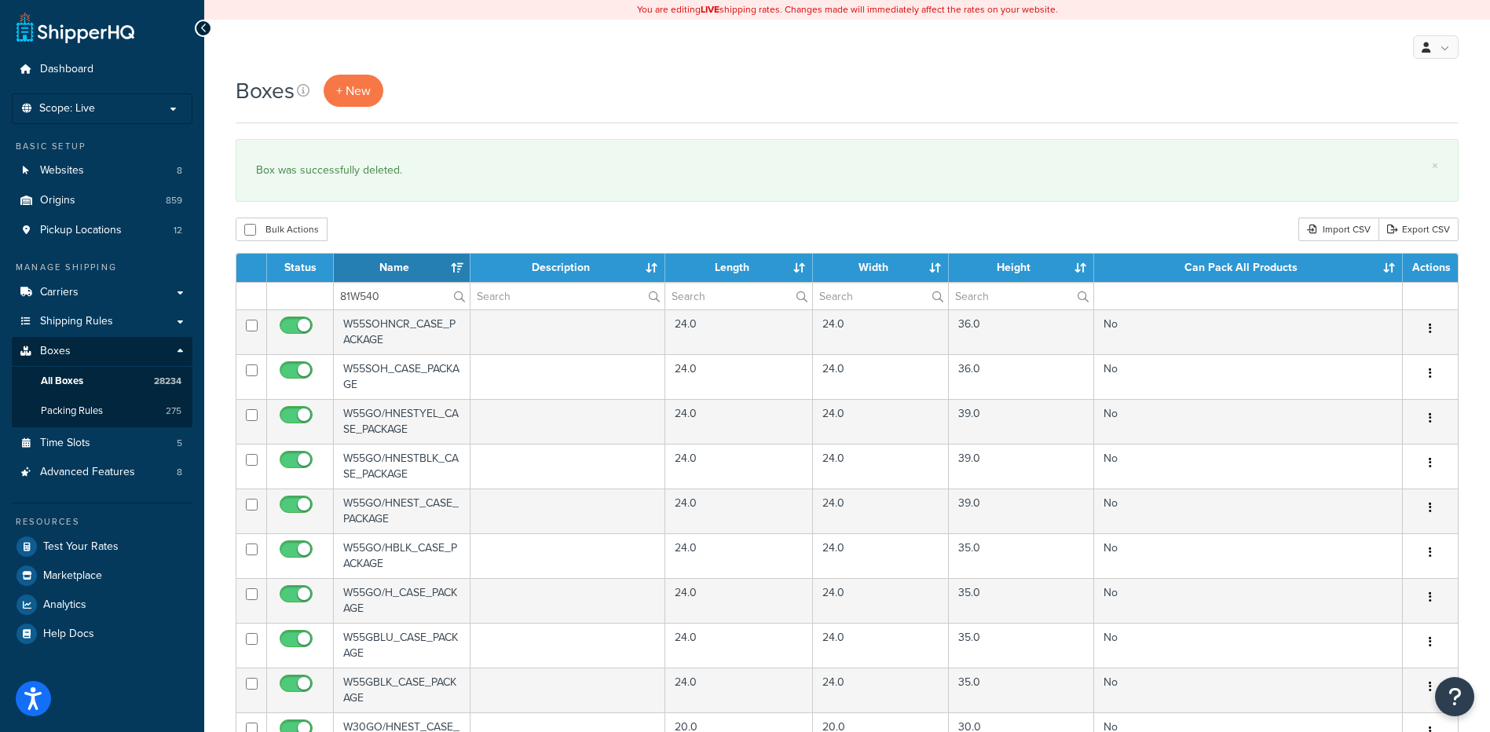
type input "81W540"
click at [416, 230] on div "Bulk Actions Duplicate [GEOGRAPHIC_DATA] Import CSV Export CSV" at bounding box center [847, 230] width 1223 height 24
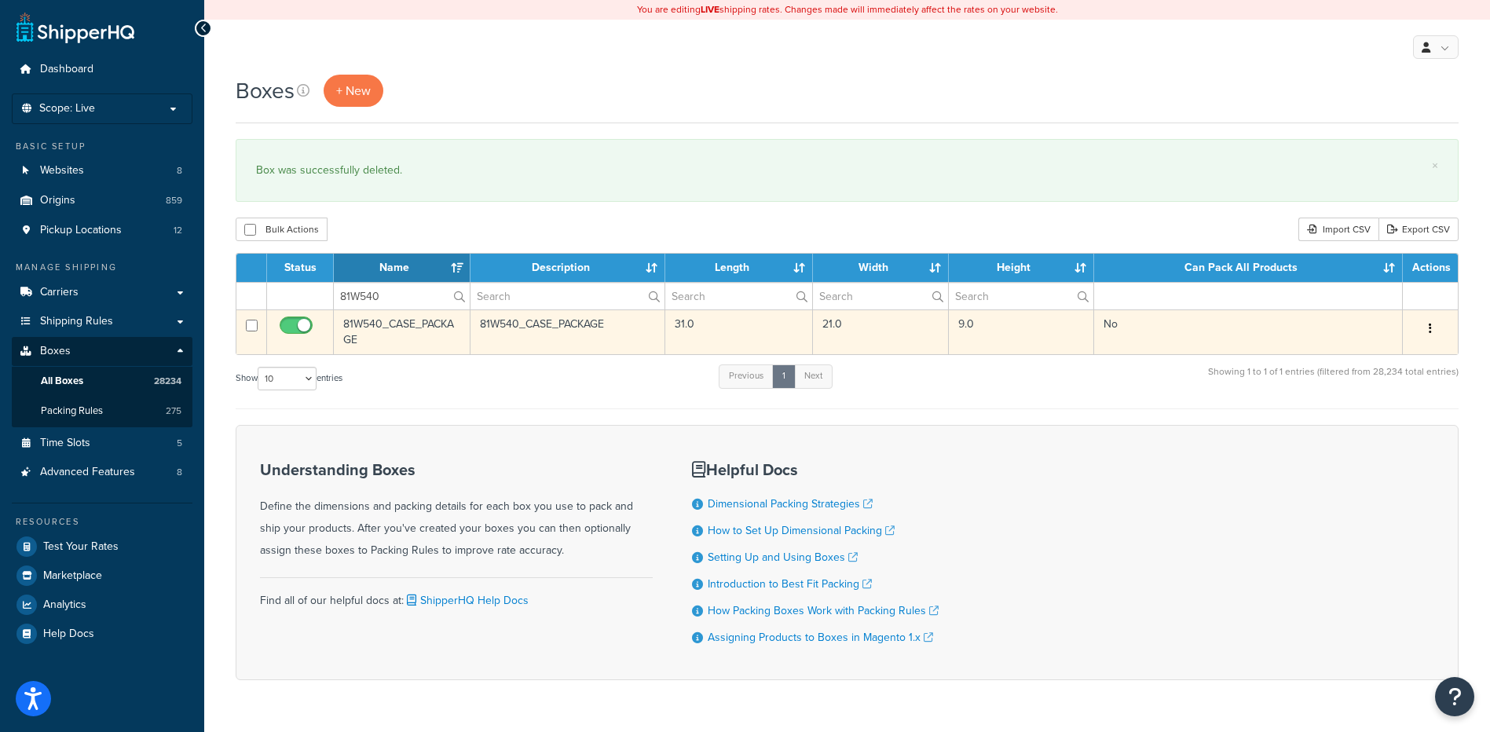
click at [1433, 331] on button "button" at bounding box center [1430, 329] width 22 height 25
click at [1383, 414] on link "Delete" at bounding box center [1378, 423] width 124 height 32
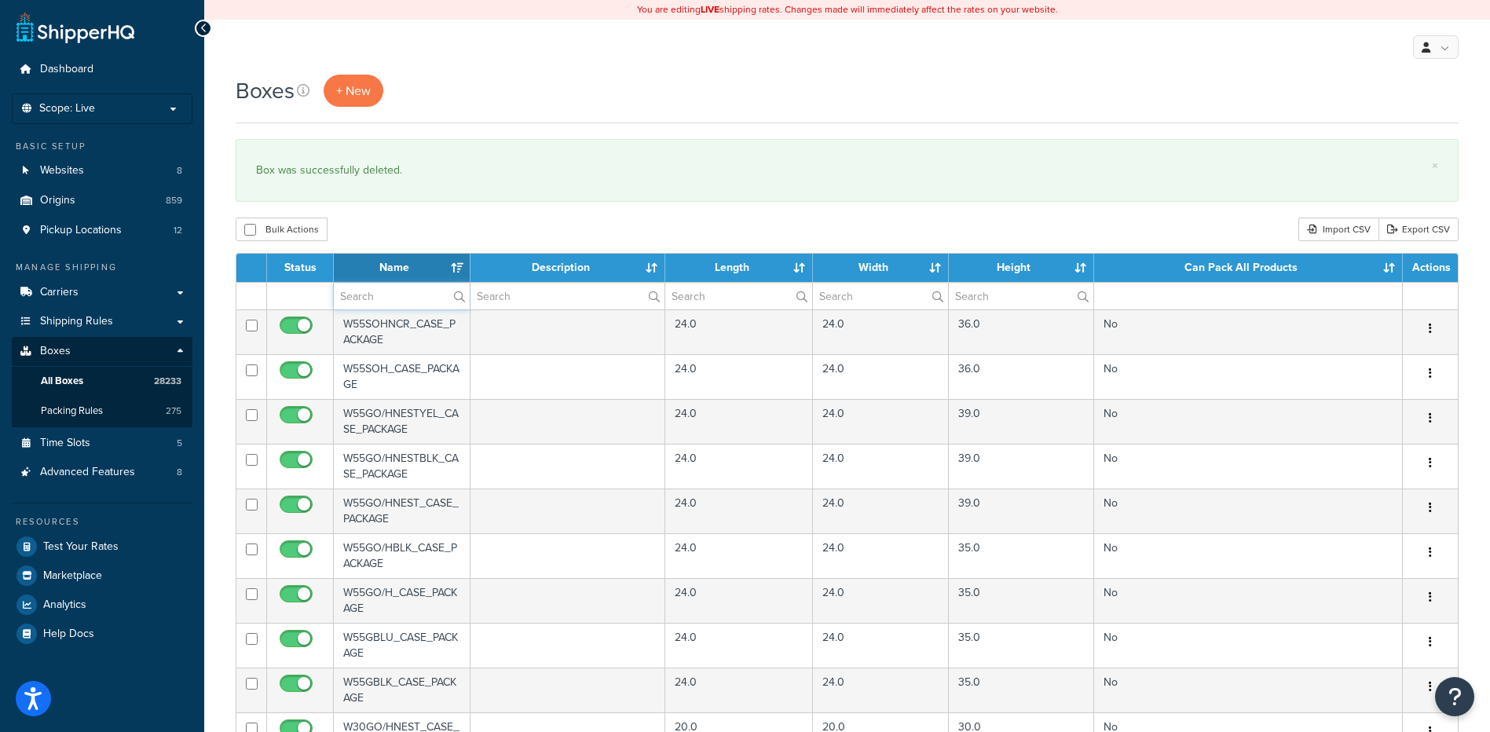
click at [437, 295] on input "text" at bounding box center [402, 296] width 136 height 27
paste input "81W578"
type input "81W578"
click at [474, 232] on div "Bulk Actions Duplicate [GEOGRAPHIC_DATA] Import CSV Export CSV" at bounding box center [847, 230] width 1223 height 24
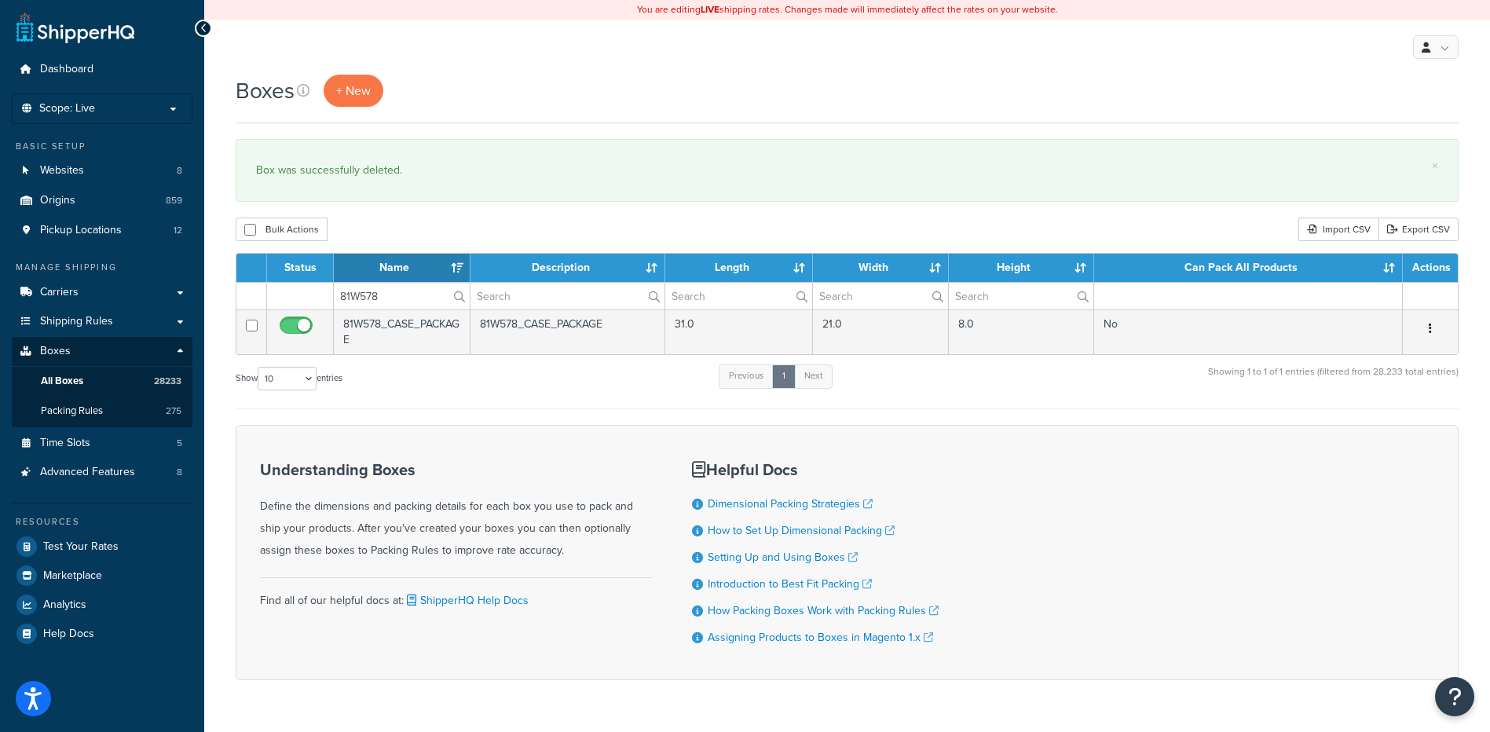
click at [1430, 328] on icon "button" at bounding box center [1430, 328] width 3 height 11
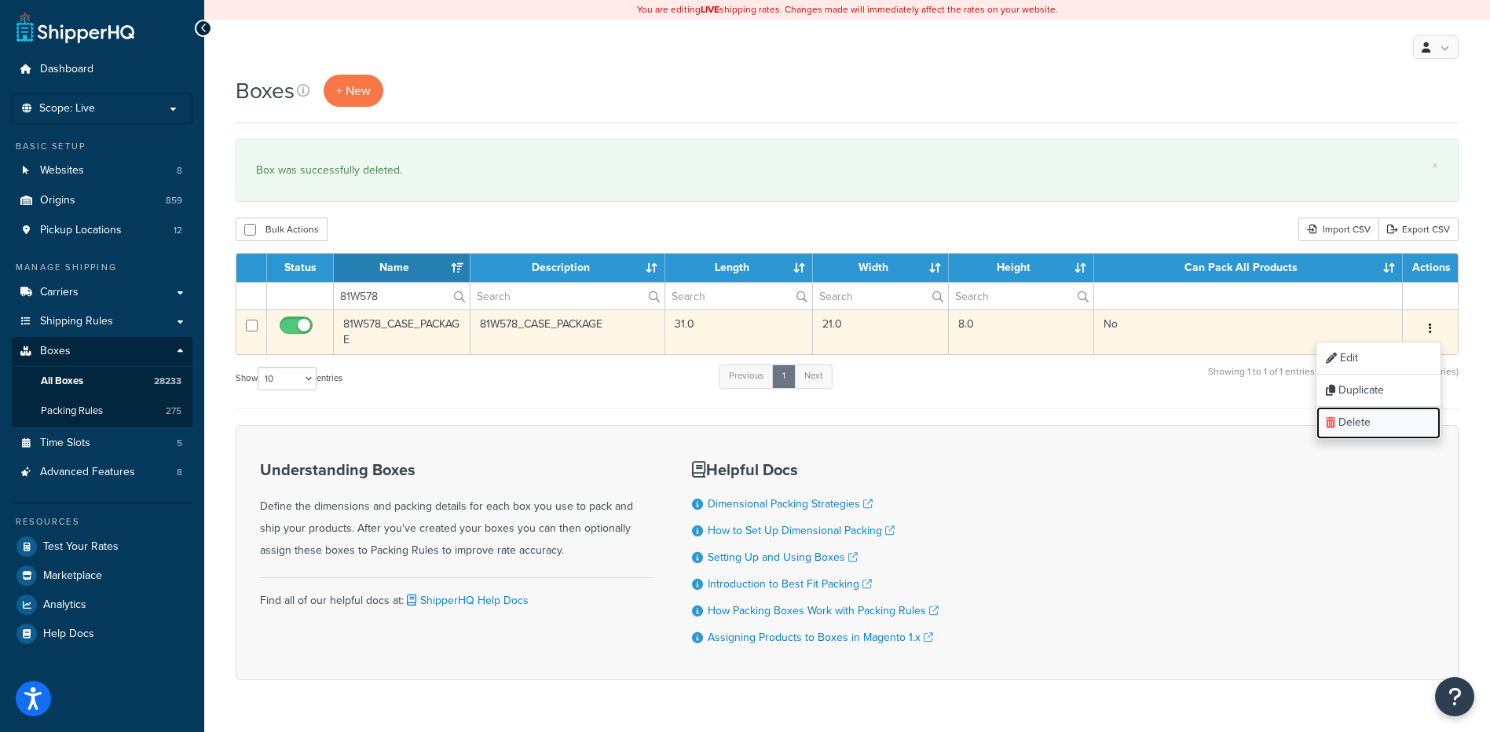
click at [1375, 437] on link "Delete" at bounding box center [1378, 423] width 124 height 32
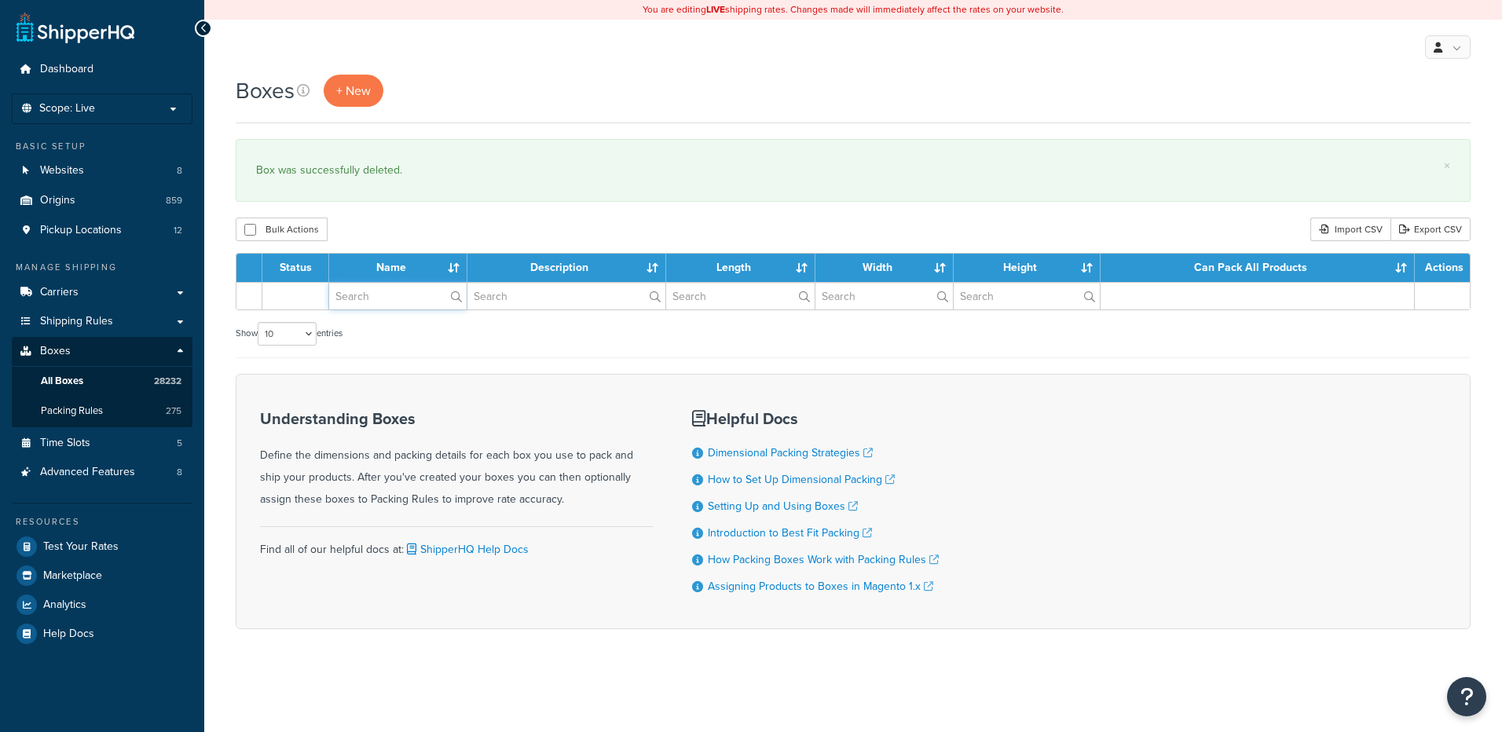
drag, startPoint x: 0, startPoint y: 0, endPoint x: 378, endPoint y: 295, distance: 479.0
click at [378, 295] on input "text" at bounding box center [397, 296] width 137 height 27
paste input "21W50E"
type input "21W50E"
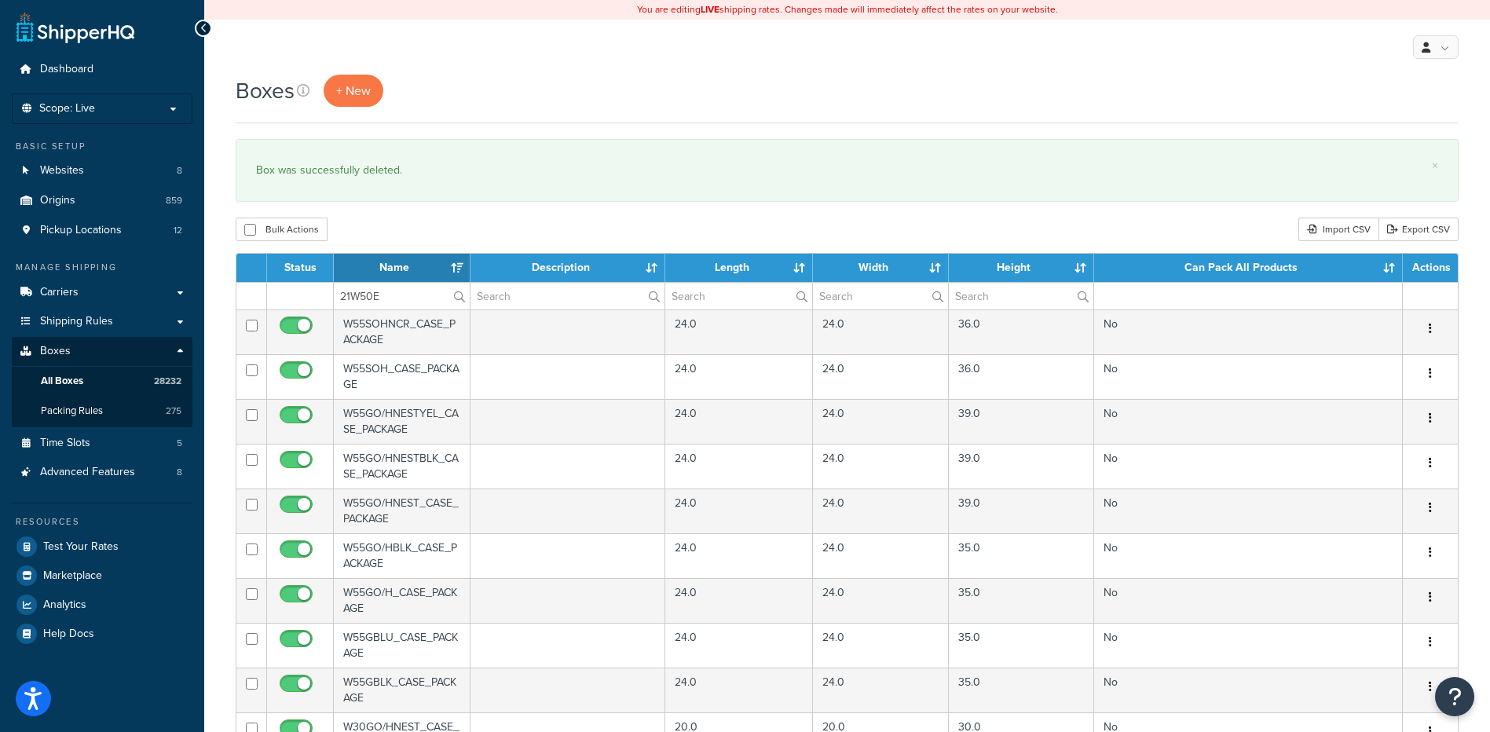
click at [439, 217] on div "Boxes + New × Box was successfully deleted. Bulk Actions Duplicate Delete Impor…" at bounding box center [847, 606] width 1286 height 1063
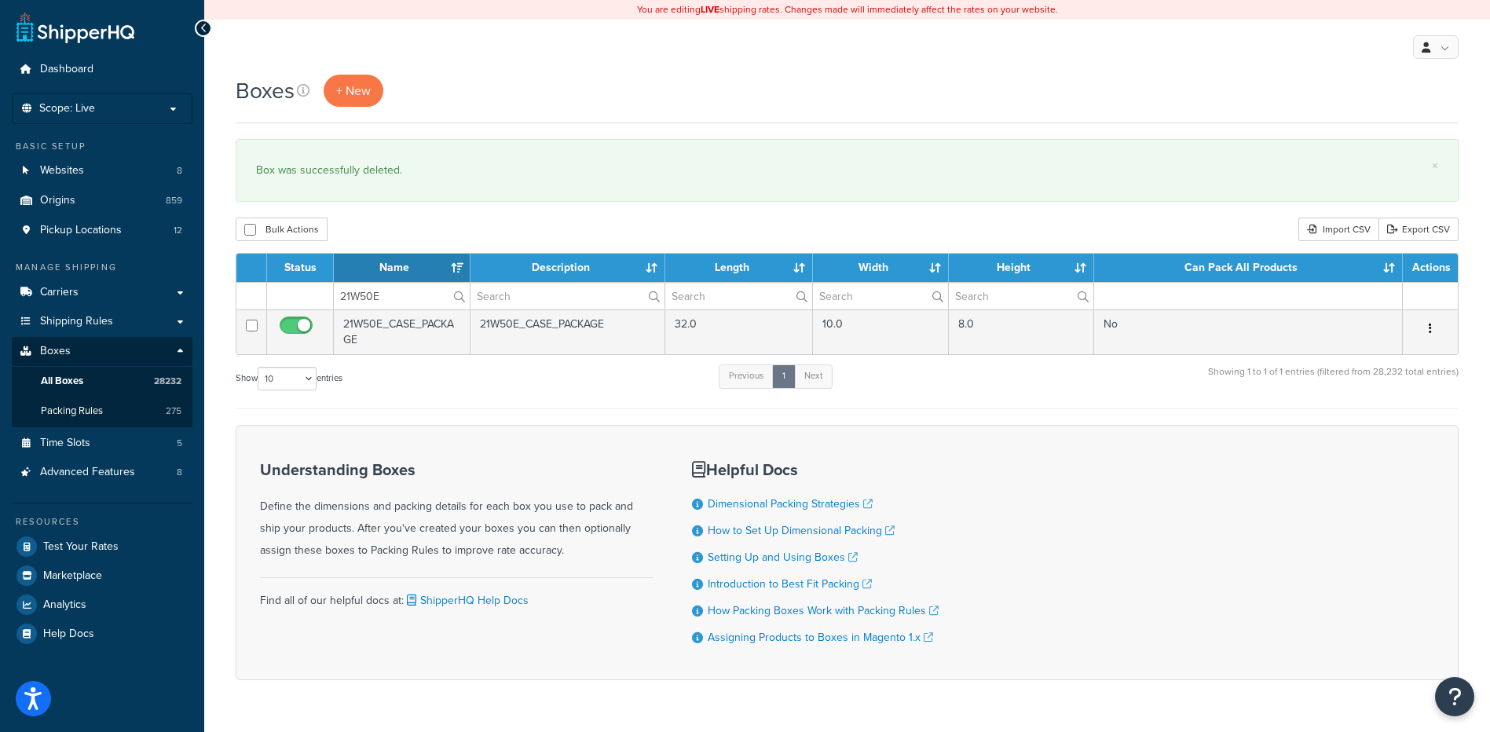
click at [1432, 326] on button "button" at bounding box center [1430, 329] width 22 height 25
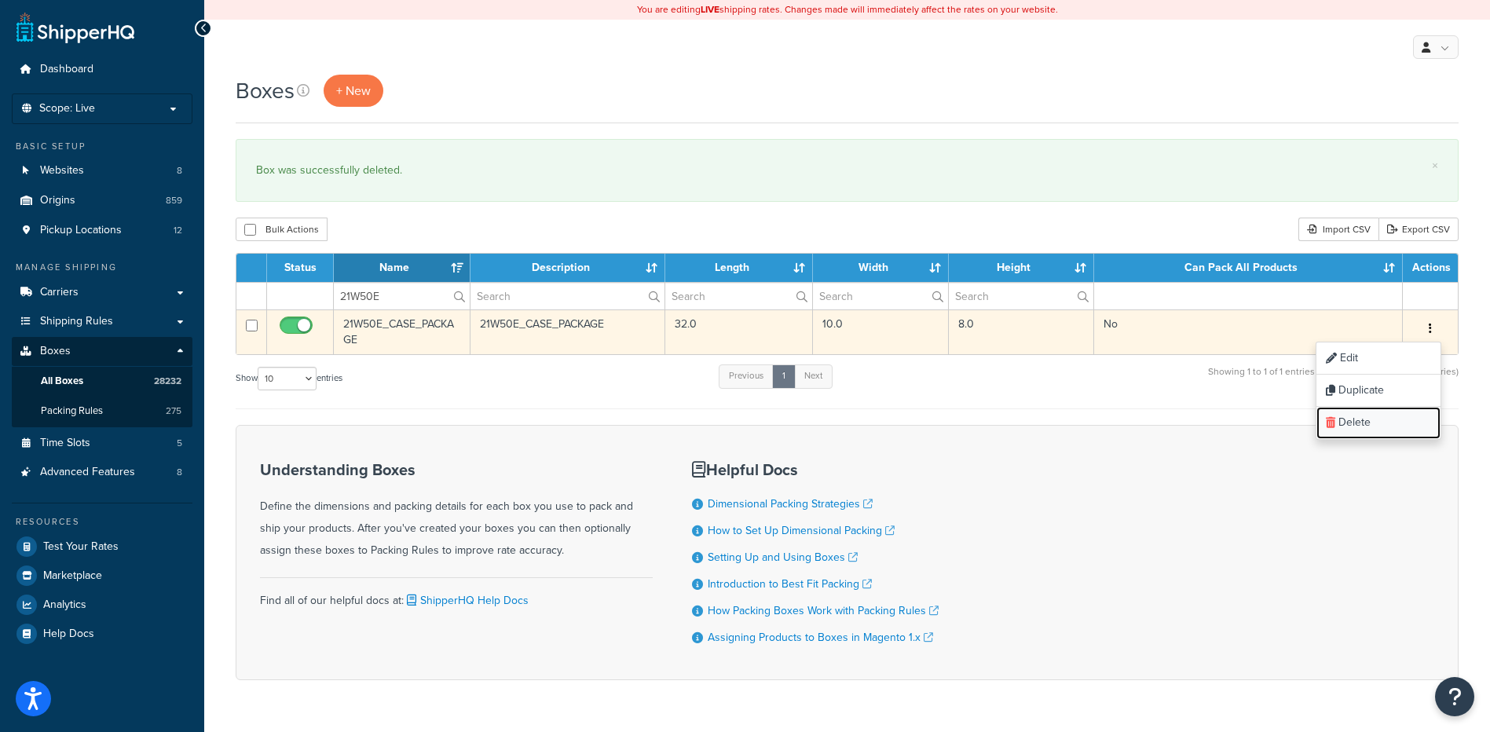
click at [1392, 421] on link "Delete" at bounding box center [1378, 423] width 124 height 32
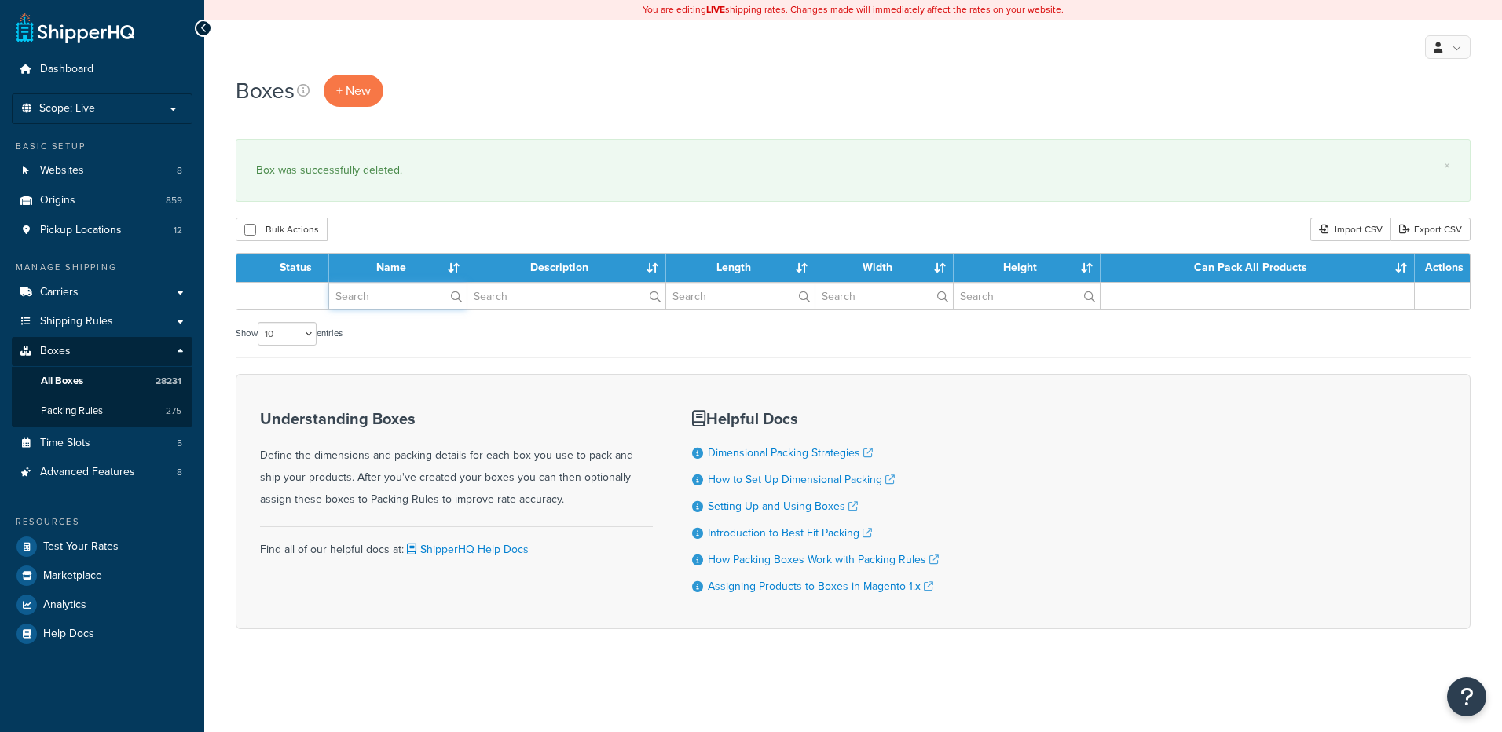
drag, startPoint x: 0, startPoint y: 0, endPoint x: 389, endPoint y: 300, distance: 491.1
click at [389, 300] on input "text" at bounding box center [397, 296] width 137 height 27
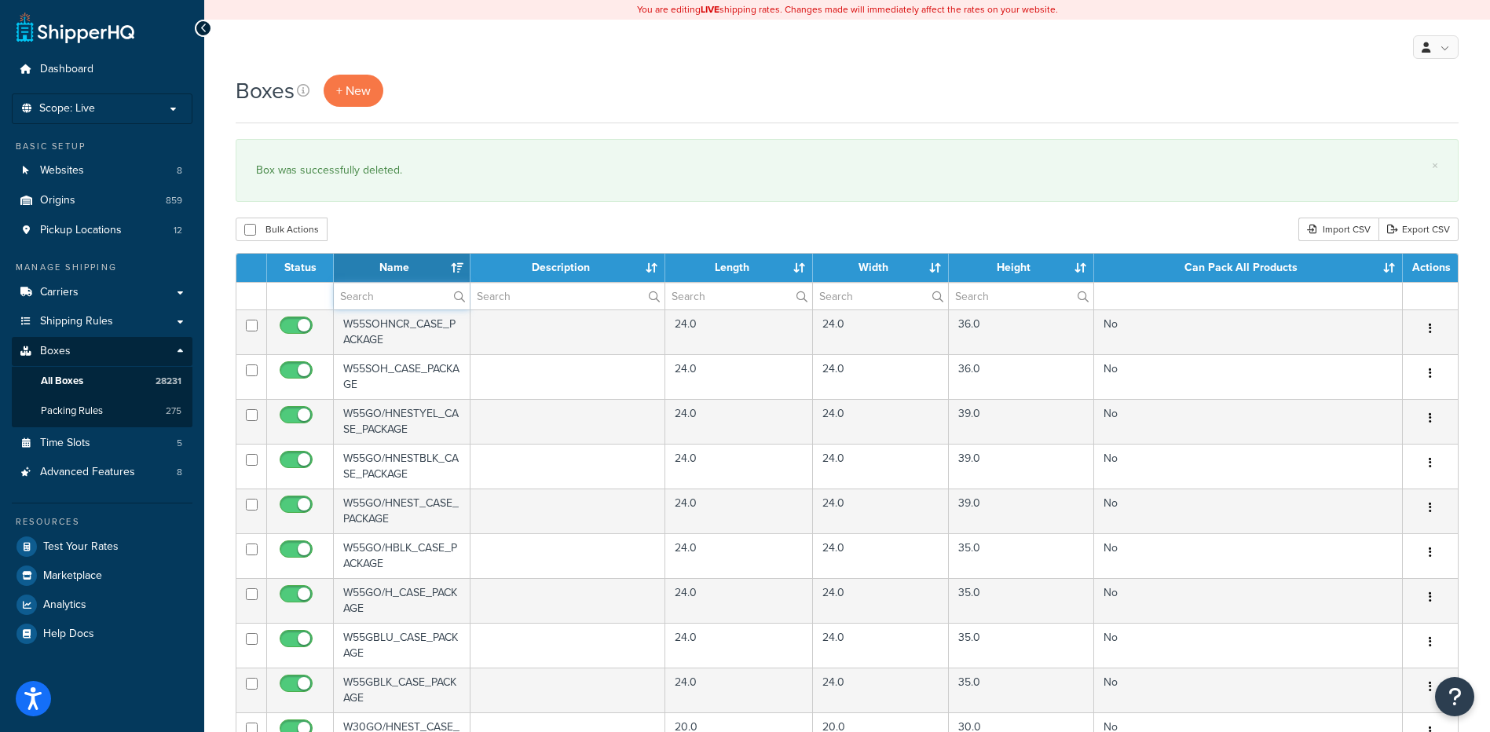
paste input "21WB08"
type input "21WB08"
click at [448, 231] on div "Bulk Actions Duplicate Delete Import CSV Export CSV" at bounding box center [847, 230] width 1223 height 24
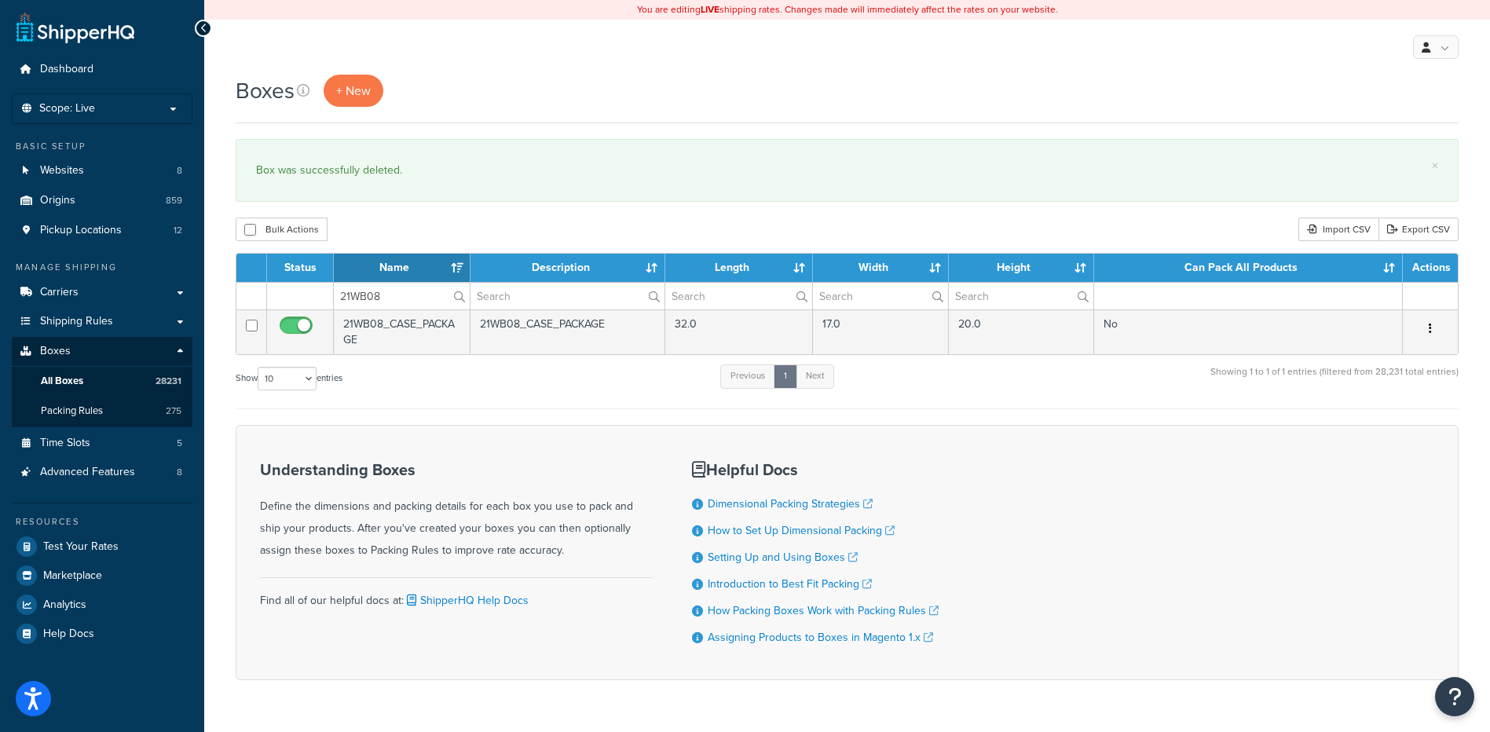
click at [1432, 328] on button "button" at bounding box center [1430, 329] width 22 height 25
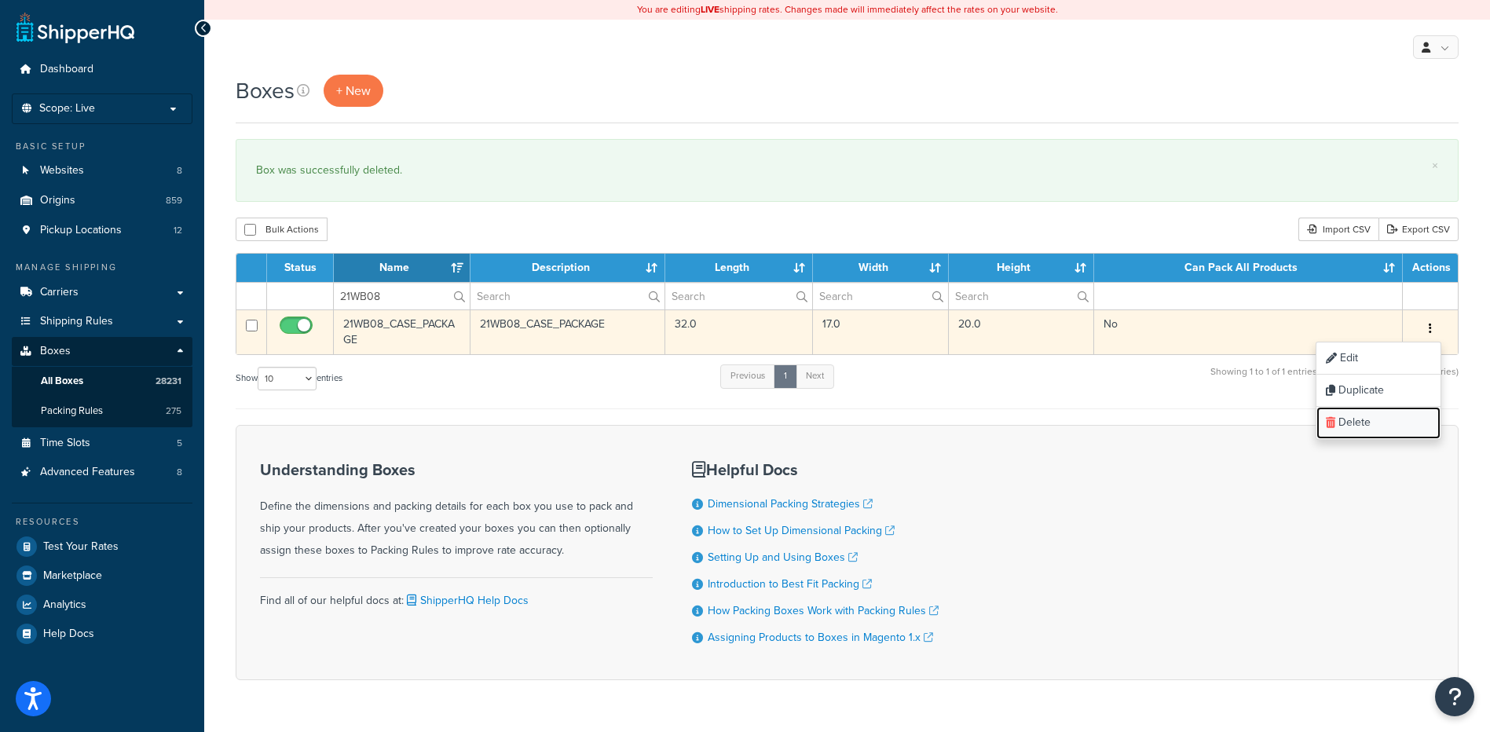
click at [1400, 427] on link "Delete" at bounding box center [1378, 423] width 124 height 32
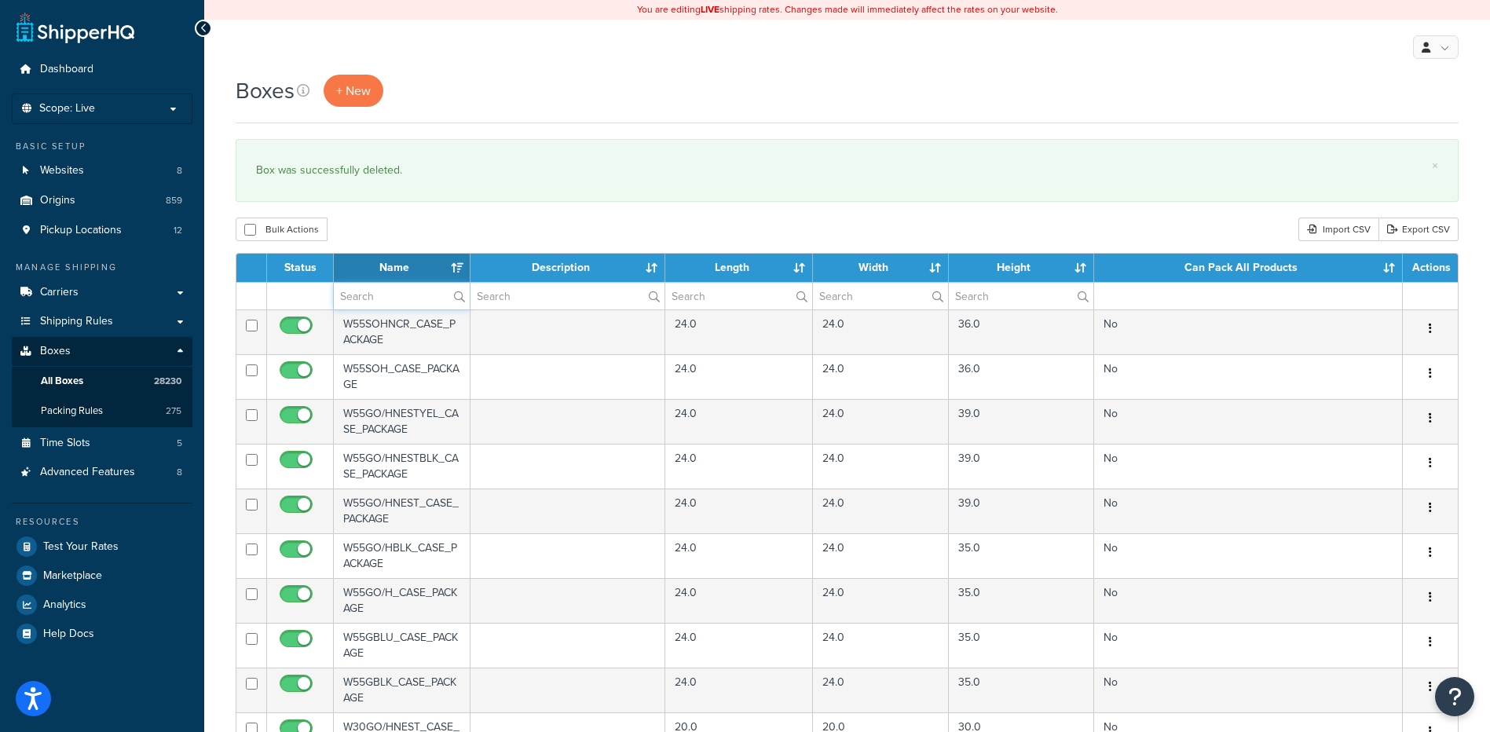
click at [381, 291] on input "text" at bounding box center [402, 296] width 136 height 27
paste input "21WB14"
type input "21WB14"
click at [415, 225] on div "Bulk Actions Duplicate [GEOGRAPHIC_DATA] Import CSV Export CSV" at bounding box center [847, 230] width 1223 height 24
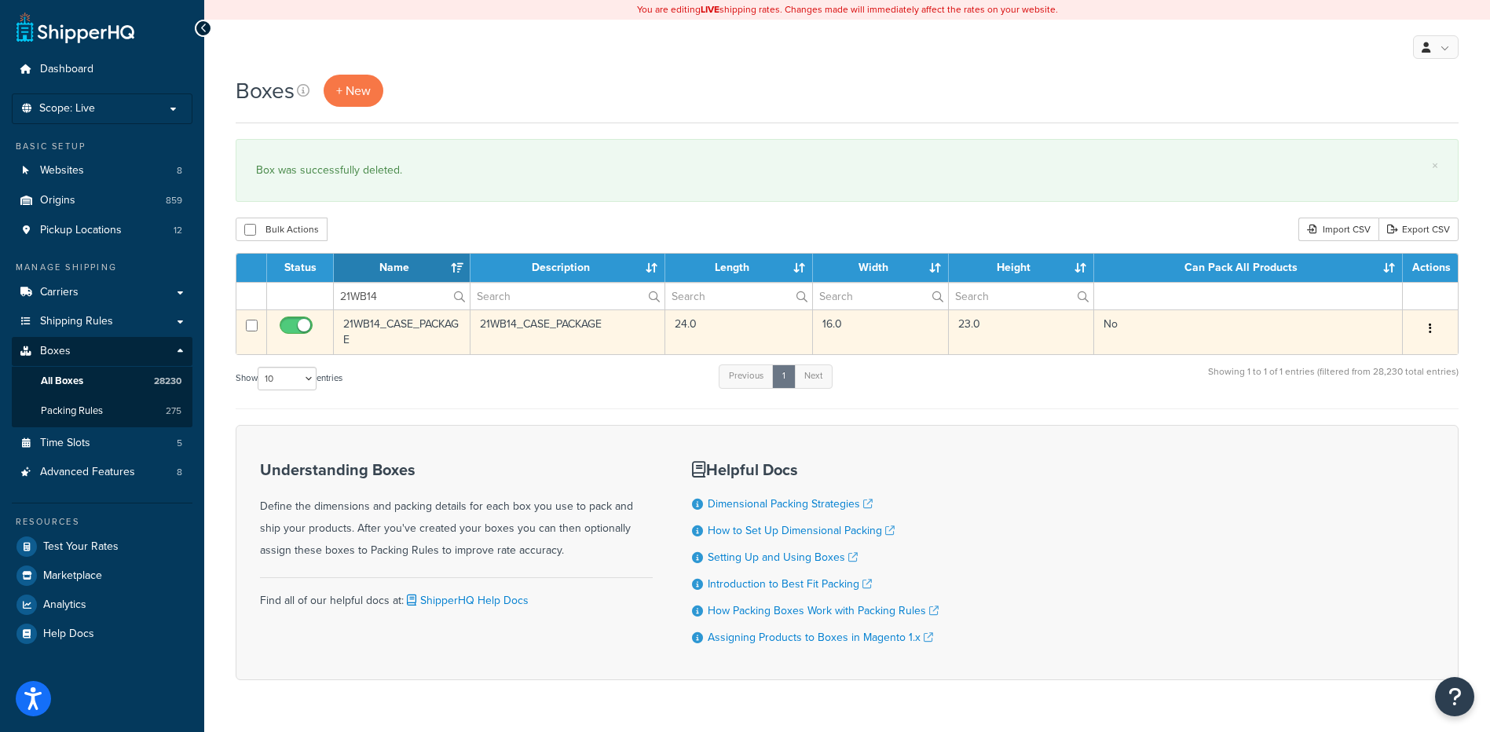
click at [1429, 326] on icon "button" at bounding box center [1430, 328] width 3 height 11
click at [1377, 433] on link "Delete" at bounding box center [1378, 423] width 124 height 32
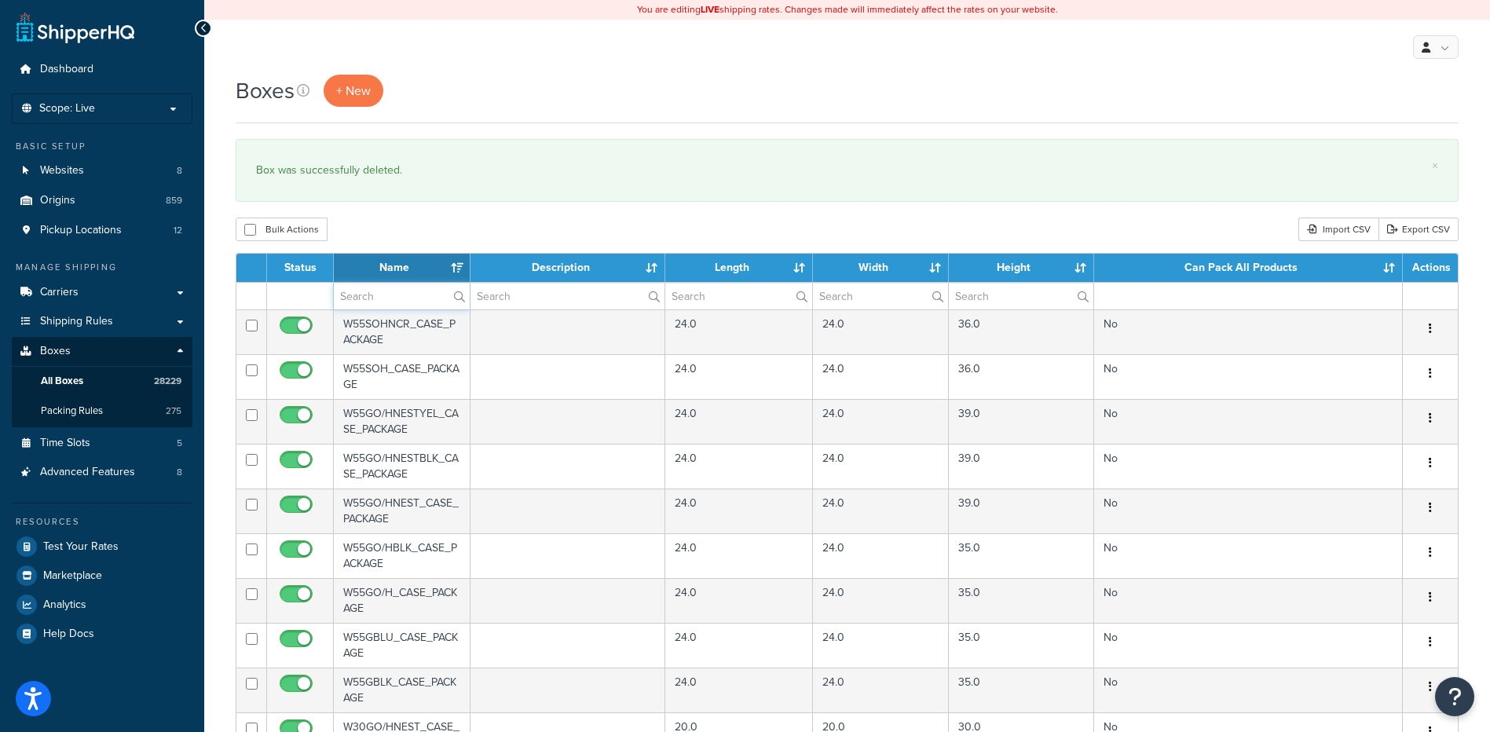
click at [408, 302] on input "text" at bounding box center [402, 296] width 136 height 27
paste input "21WB20"
type input "21WB20"
click at [467, 192] on div "× Box was successfully deleted." at bounding box center [847, 170] width 1223 height 63
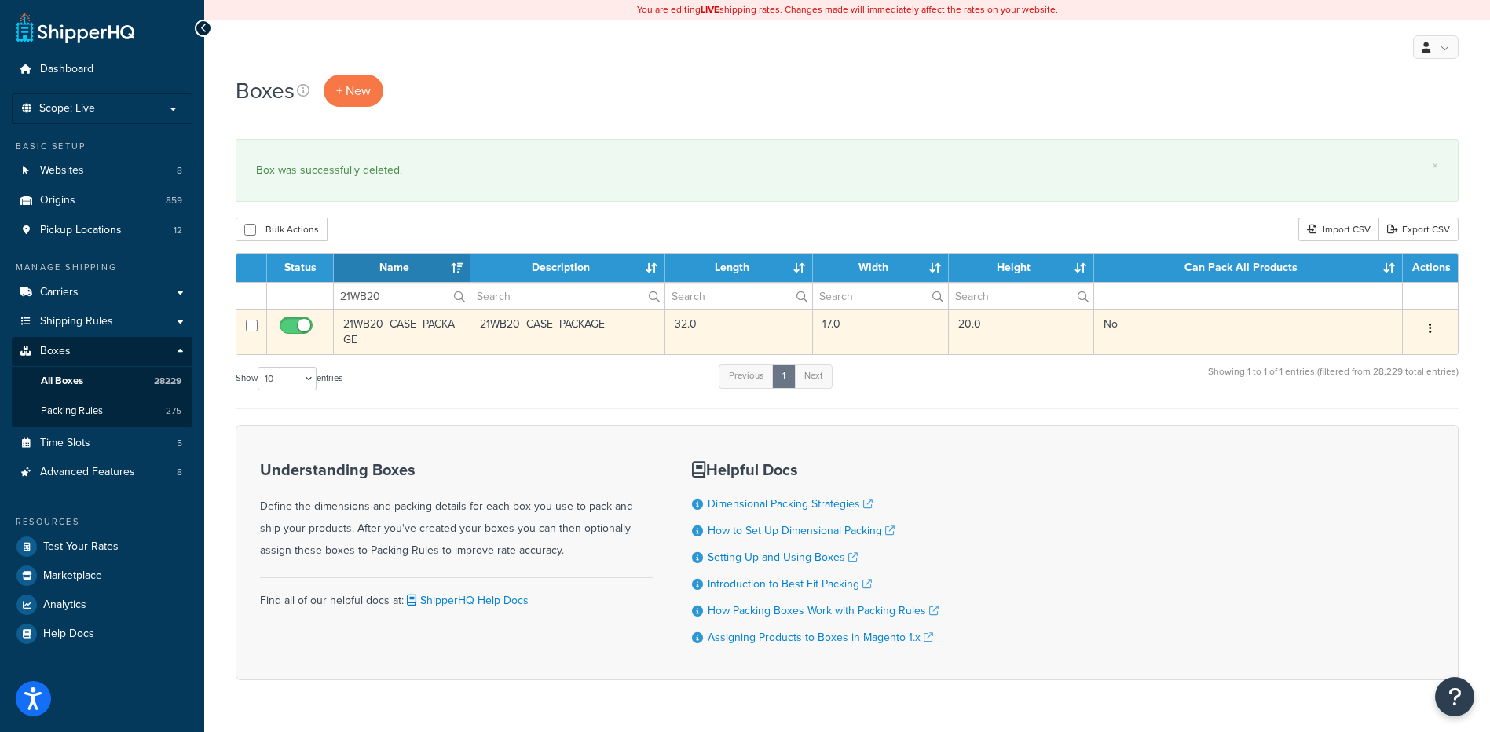
click at [1436, 328] on button "button" at bounding box center [1430, 329] width 22 height 25
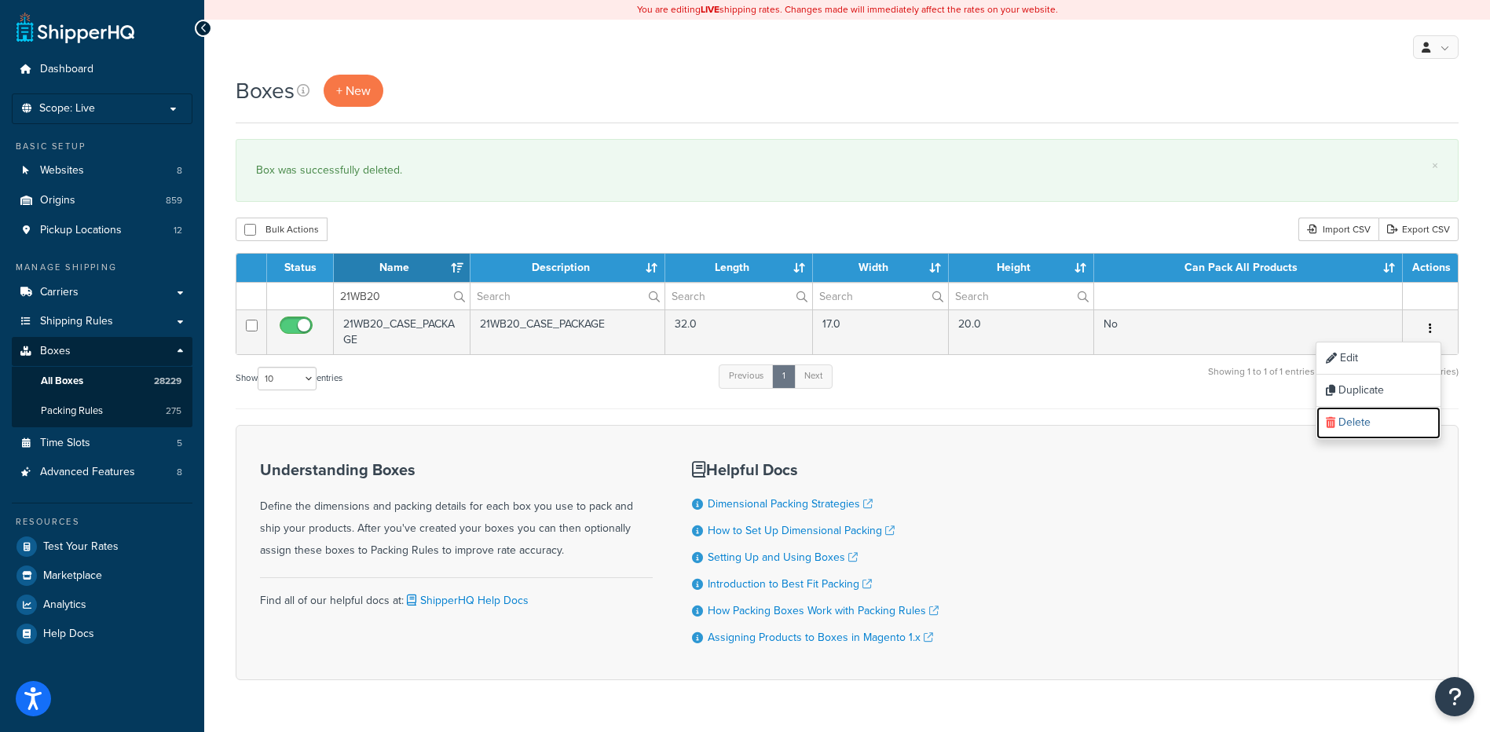
click at [1390, 422] on link "Delete" at bounding box center [1378, 423] width 124 height 32
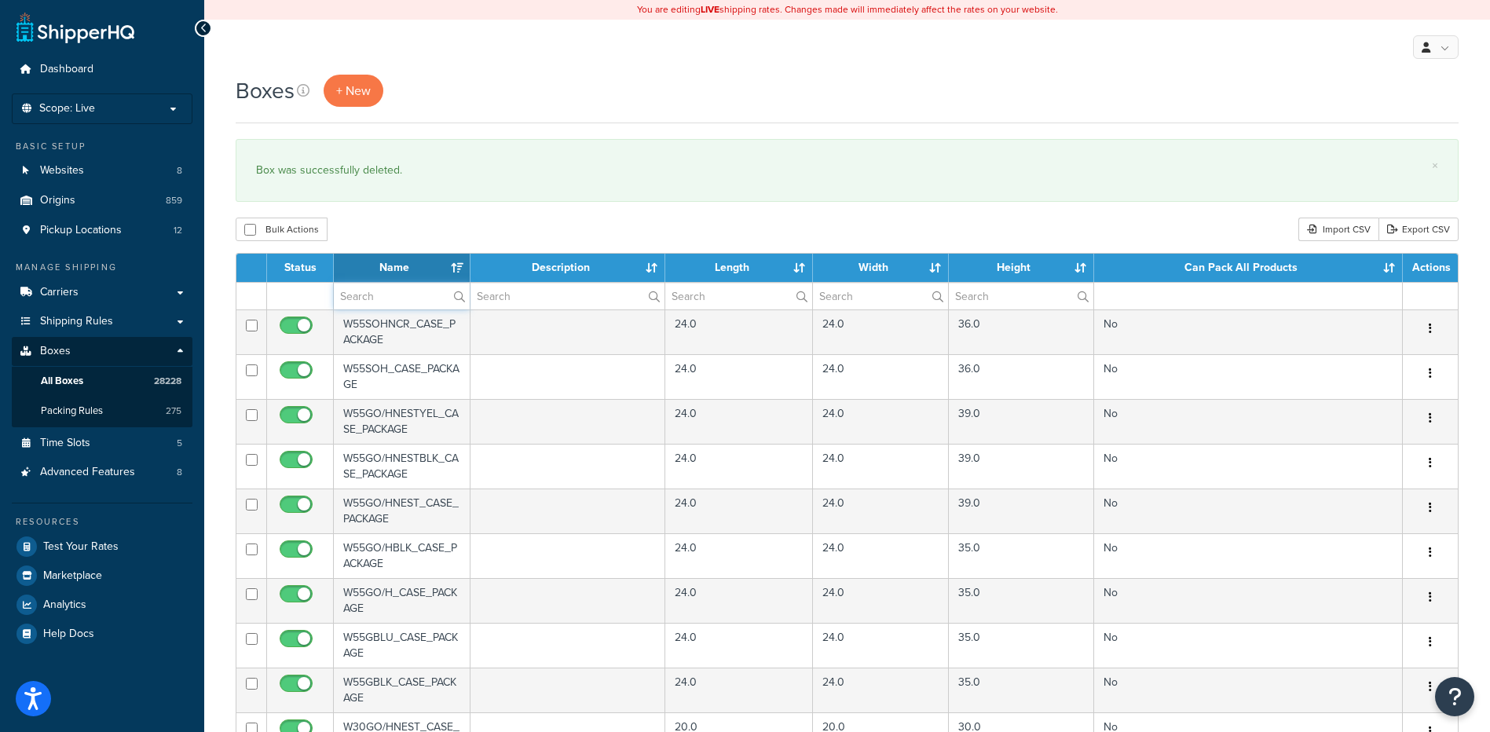
click at [368, 298] on input "text" at bounding box center [402, 296] width 136 height 27
paste input "21WC12"
type input "21WC12"
click at [404, 218] on div "Bulk Actions Duplicate Delete Import CSV Export CSV" at bounding box center [847, 230] width 1223 height 24
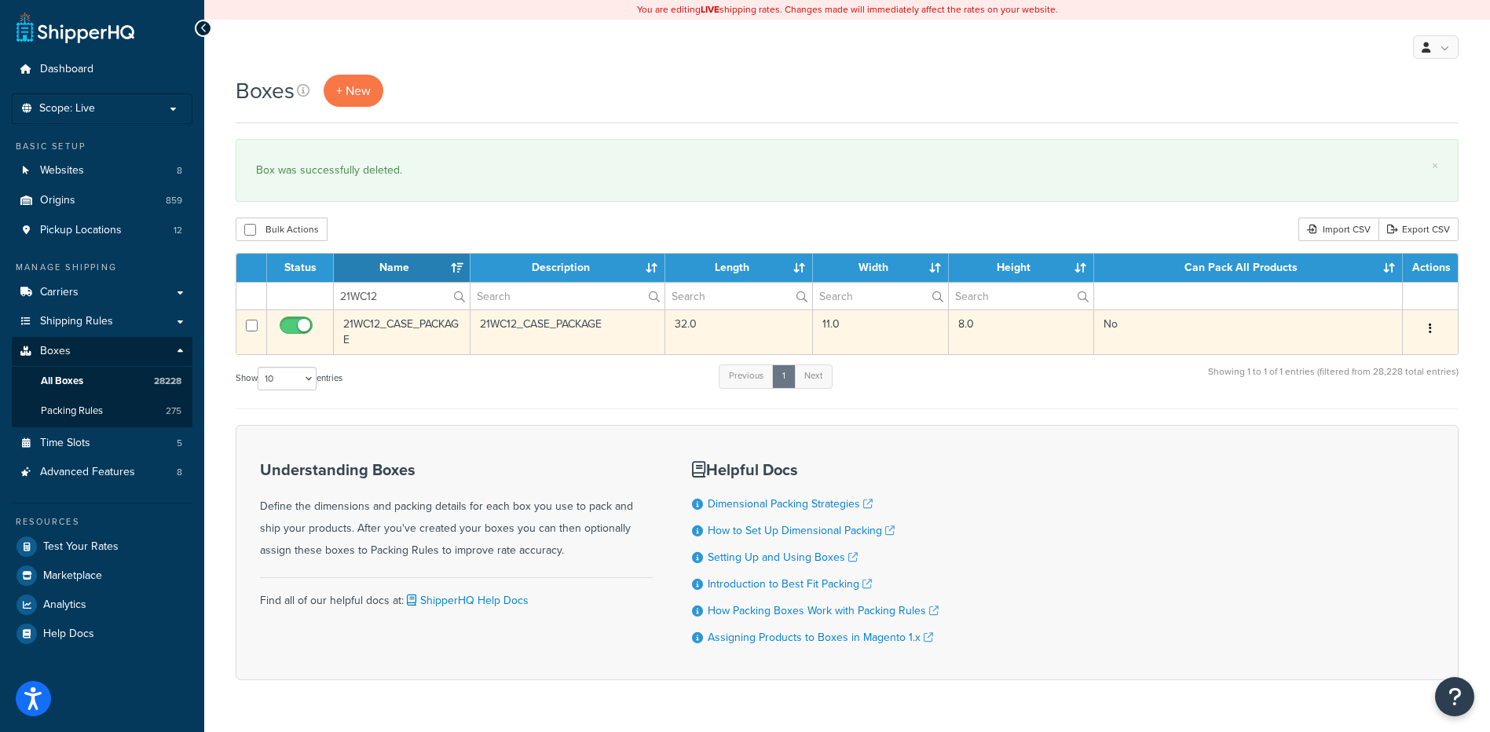
click at [1430, 323] on icon "button" at bounding box center [1430, 328] width 3 height 11
click at [1398, 435] on link "Delete" at bounding box center [1378, 423] width 124 height 32
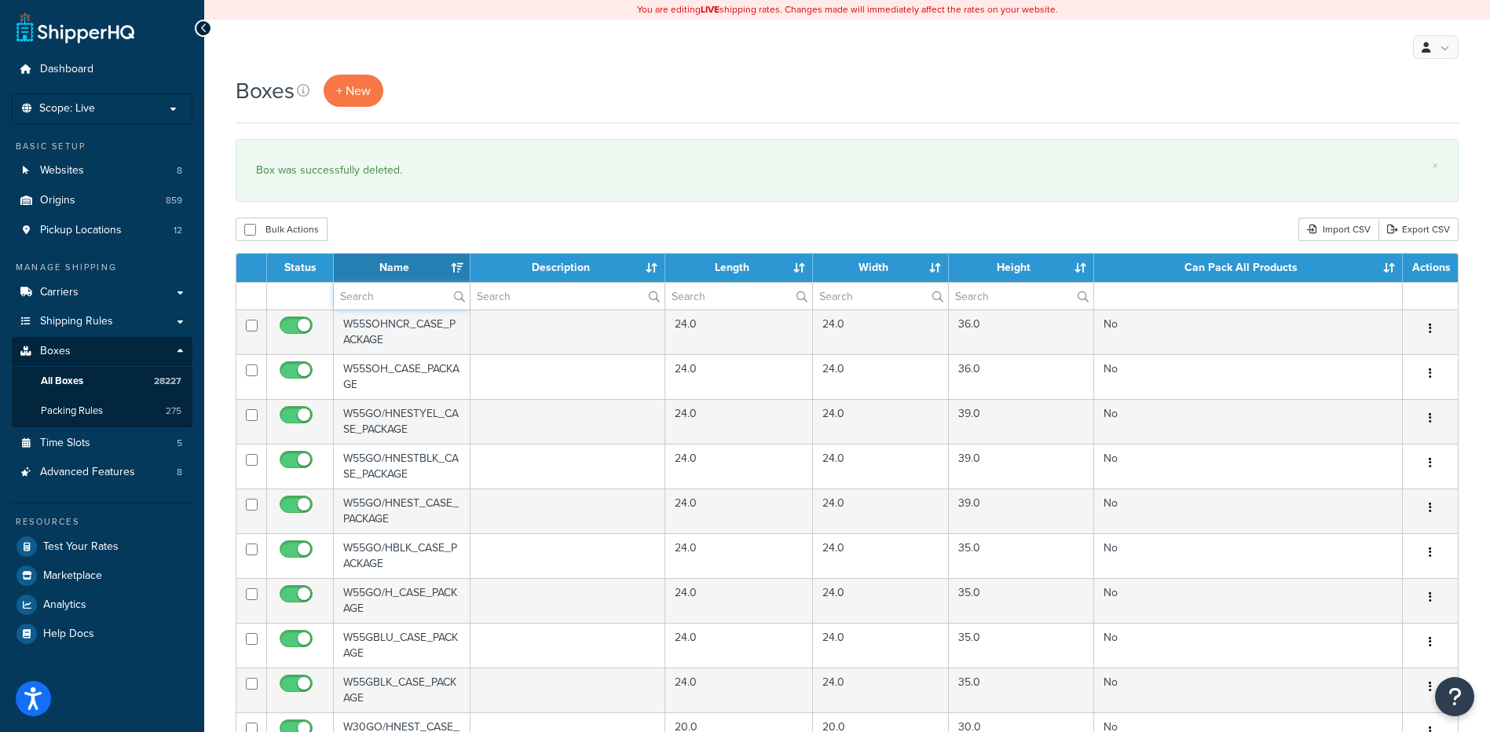
click at [370, 290] on input "text" at bounding box center [402, 296] width 136 height 27
paste input "21WCAU"
type input "21WCAU"
click at [386, 230] on div "Bulk Actions Duplicate Delete Import CSV Export CSV" at bounding box center [847, 230] width 1223 height 24
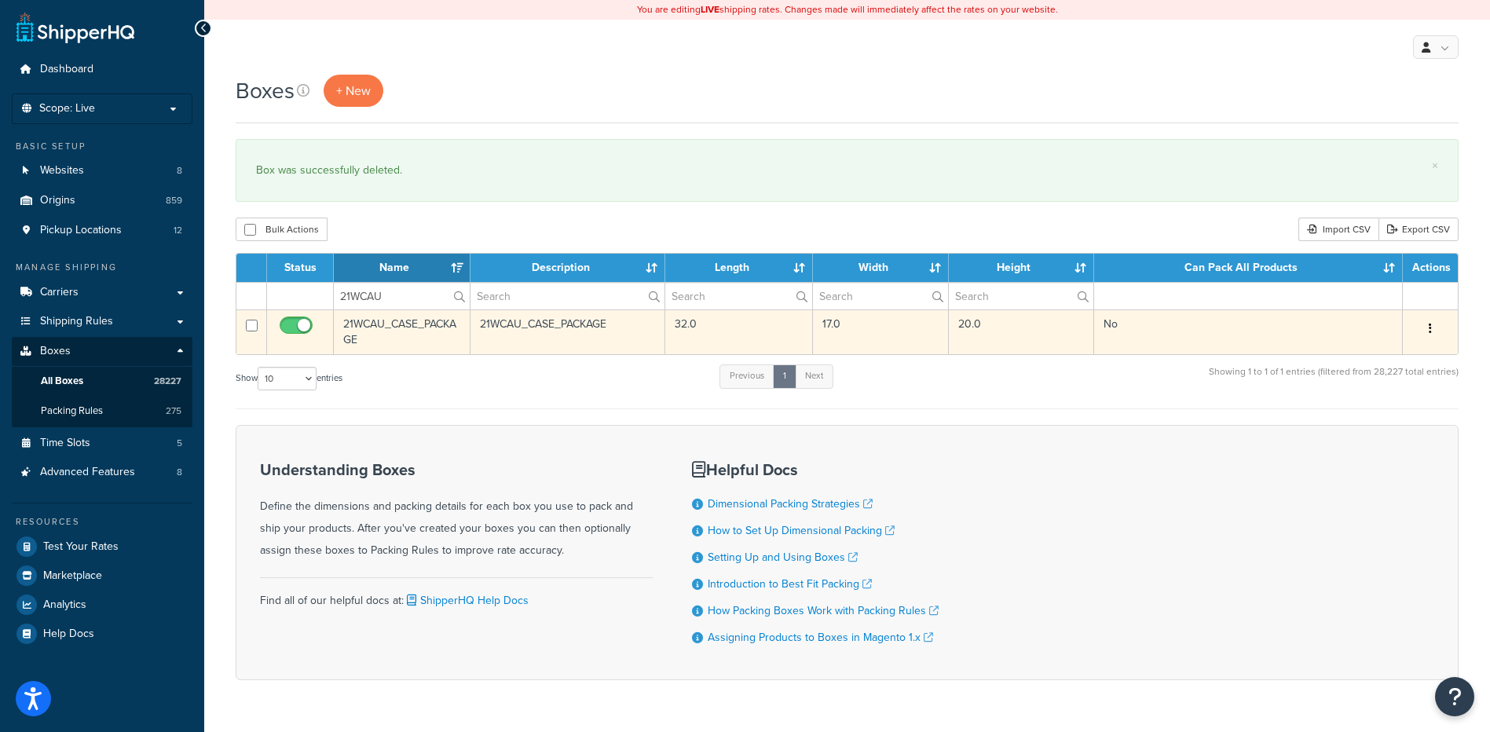
click at [1436, 332] on button "button" at bounding box center [1430, 329] width 22 height 25
click at [1375, 432] on link "Delete" at bounding box center [1378, 423] width 124 height 32
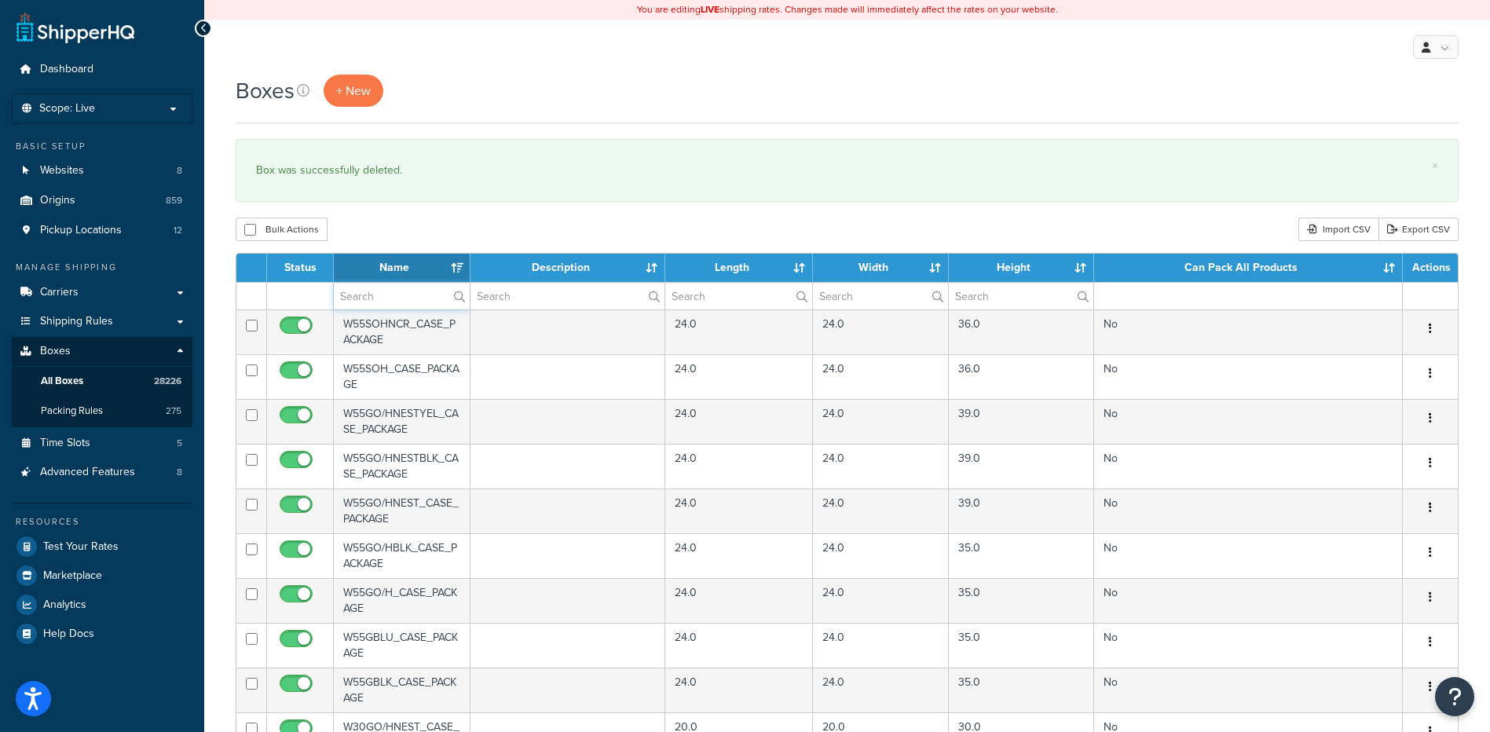
click at [356, 294] on input "text" at bounding box center [402, 296] width 136 height 27
paste input "21WD12"
type input "21WD12"
drag, startPoint x: 440, startPoint y: 218, endPoint x: 446, endPoint y: 226, distance: 10.1
click at [440, 218] on div "Bulk Actions Duplicate [GEOGRAPHIC_DATA] Import CSV Export CSV" at bounding box center [847, 230] width 1223 height 24
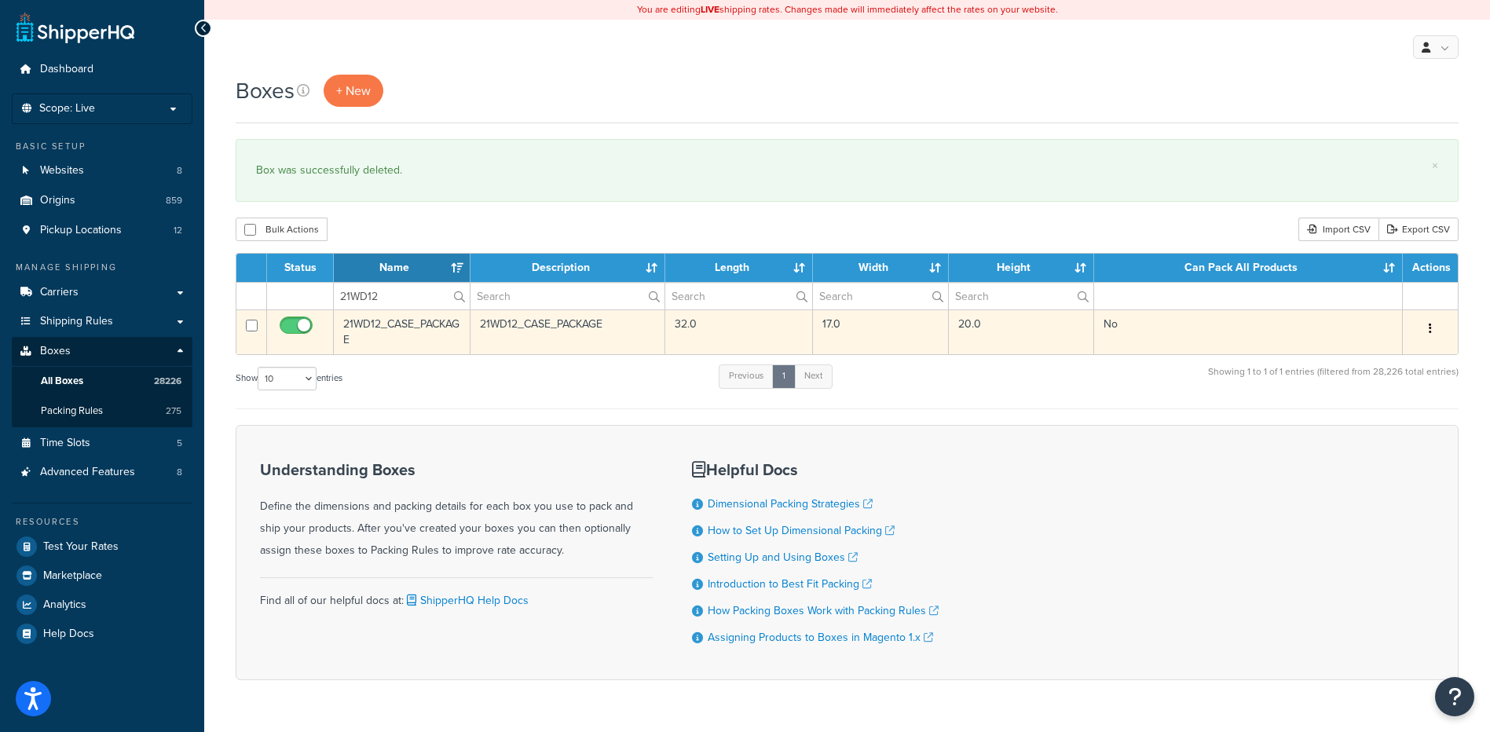
click at [1421, 329] on button "button" at bounding box center [1430, 329] width 22 height 25
click at [1386, 424] on link "Delete" at bounding box center [1378, 423] width 124 height 32
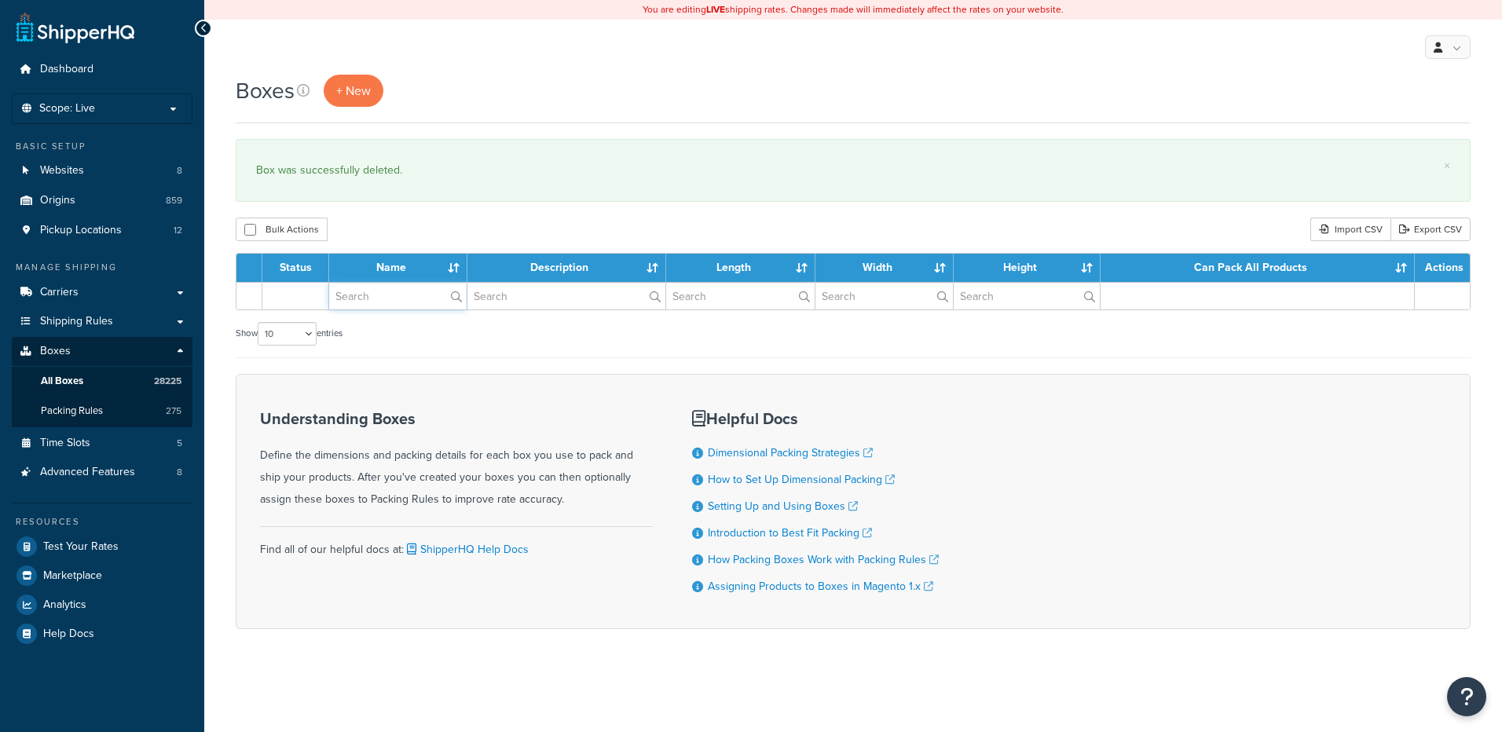
click at [382, 296] on input "text" at bounding box center [397, 296] width 137 height 27
paste input "21WE02"
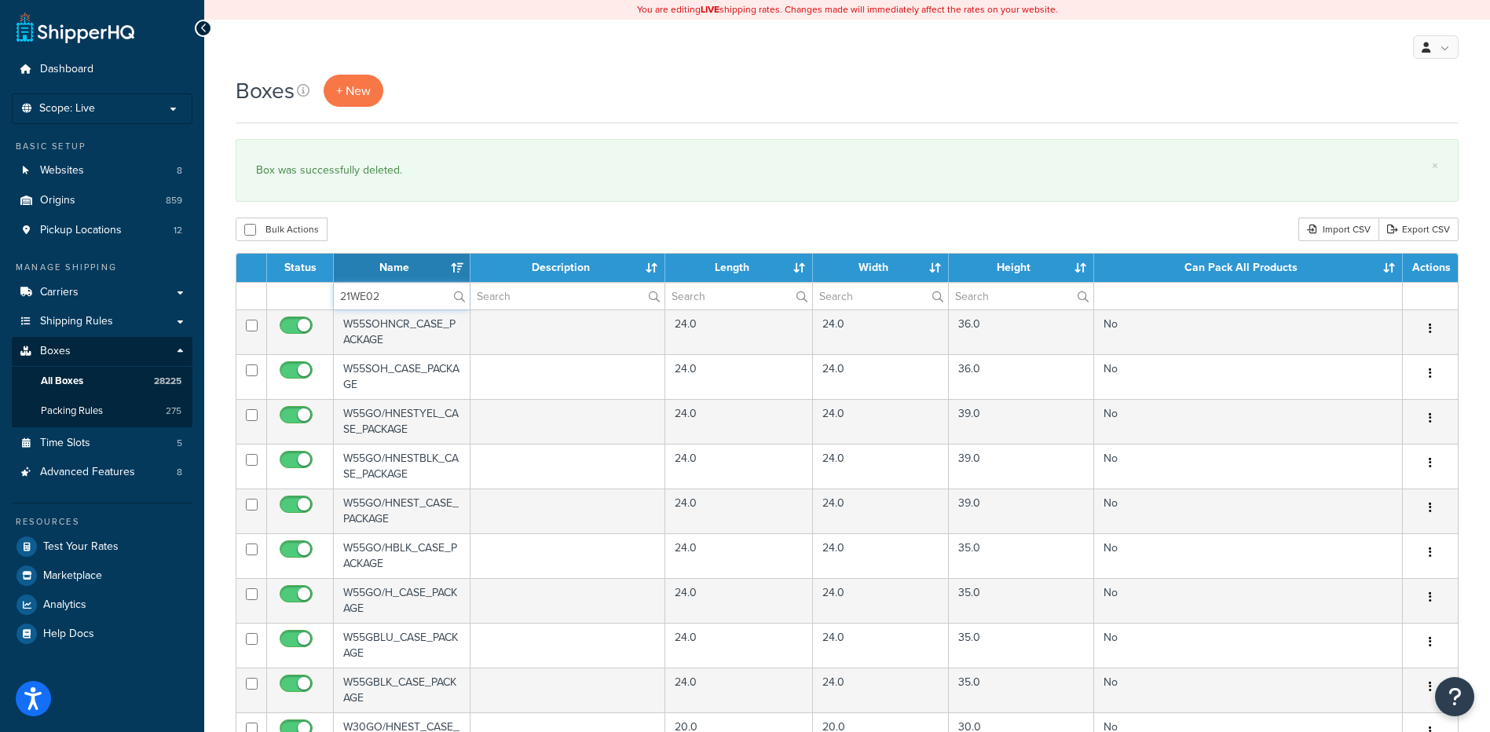
type input "21WE02"
click at [415, 216] on div "Boxes + New × Box was successfully deleted. Bulk Actions Duplicate [GEOGRAPHIC_…" at bounding box center [847, 606] width 1286 height 1063
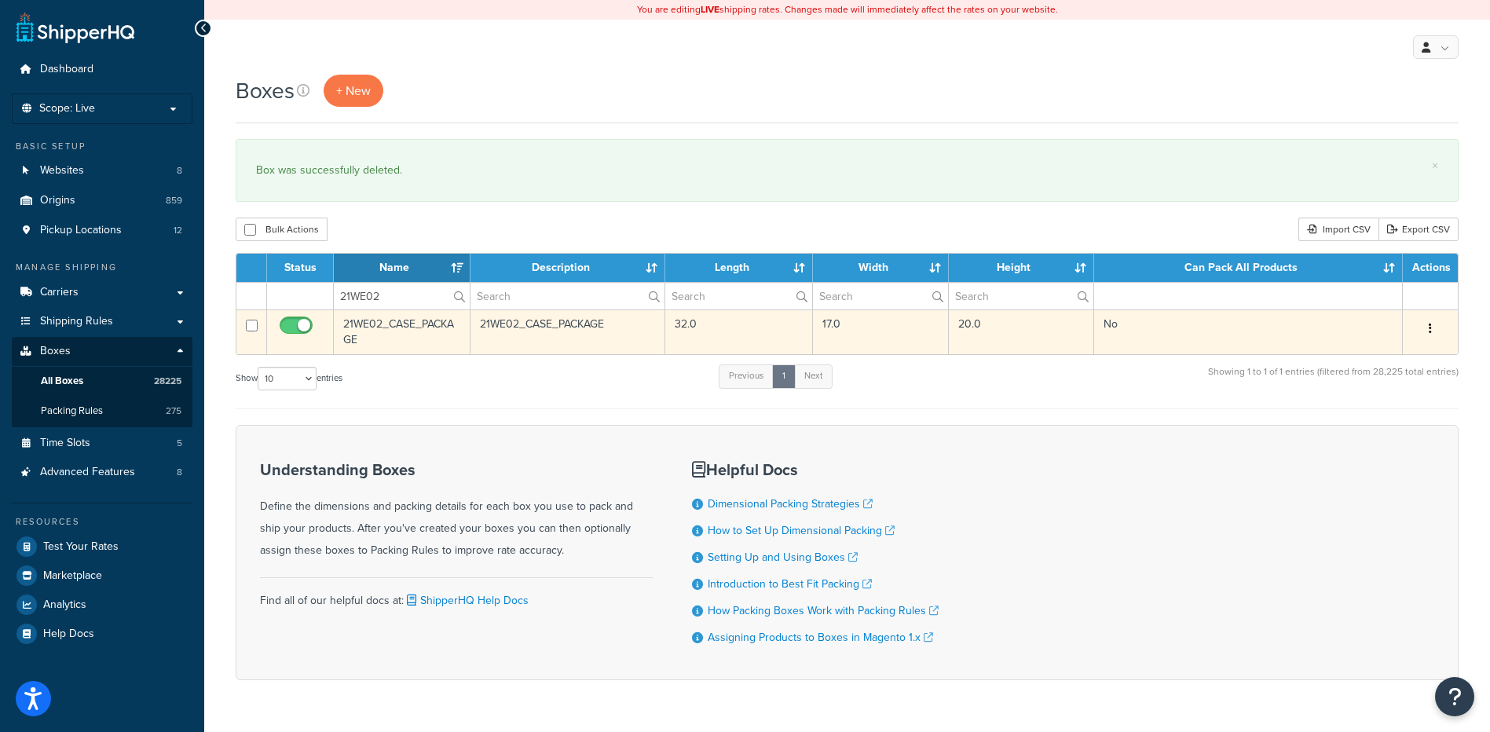
click at [1430, 332] on icon "button" at bounding box center [1430, 328] width 3 height 11
click at [1395, 427] on link "Delete" at bounding box center [1378, 423] width 124 height 32
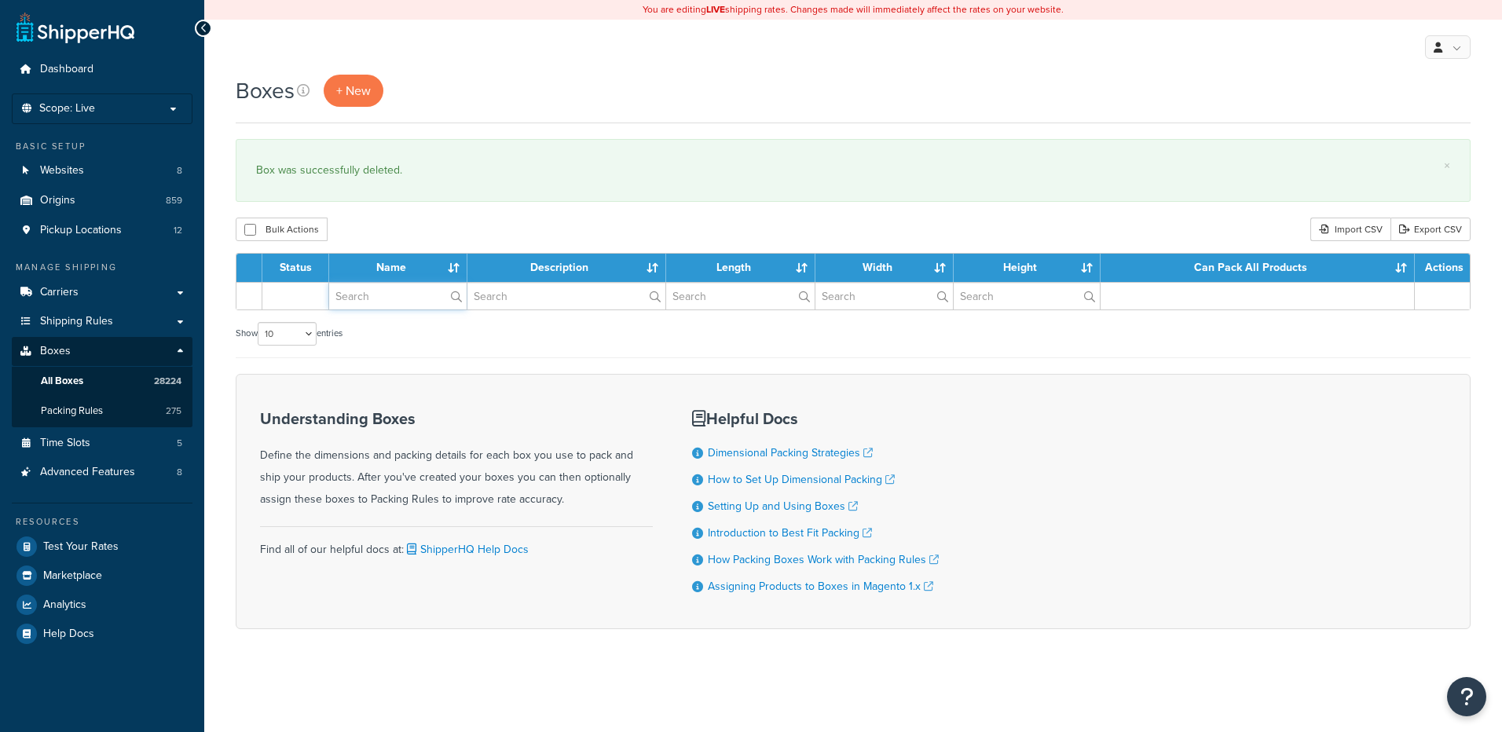
drag, startPoint x: 0, startPoint y: 0, endPoint x: 368, endPoint y: 302, distance: 476.1
click at [368, 302] on input "text" at bounding box center [397, 296] width 137 height 27
paste input "21WE33"
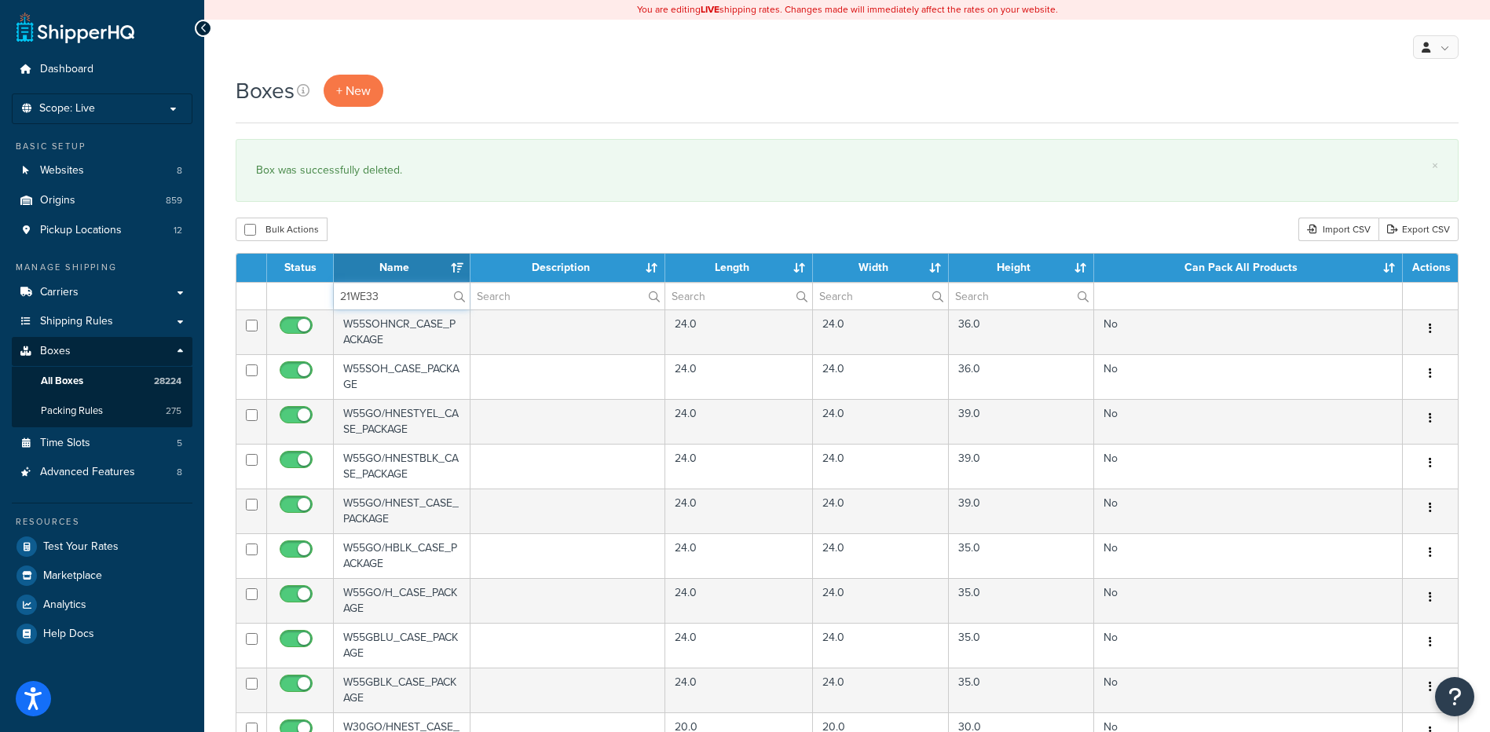
type input "21WE33"
click at [416, 210] on div "Boxes + New × Box was successfully deleted. Bulk Actions Duplicate [GEOGRAPHIC_…" at bounding box center [847, 606] width 1286 height 1063
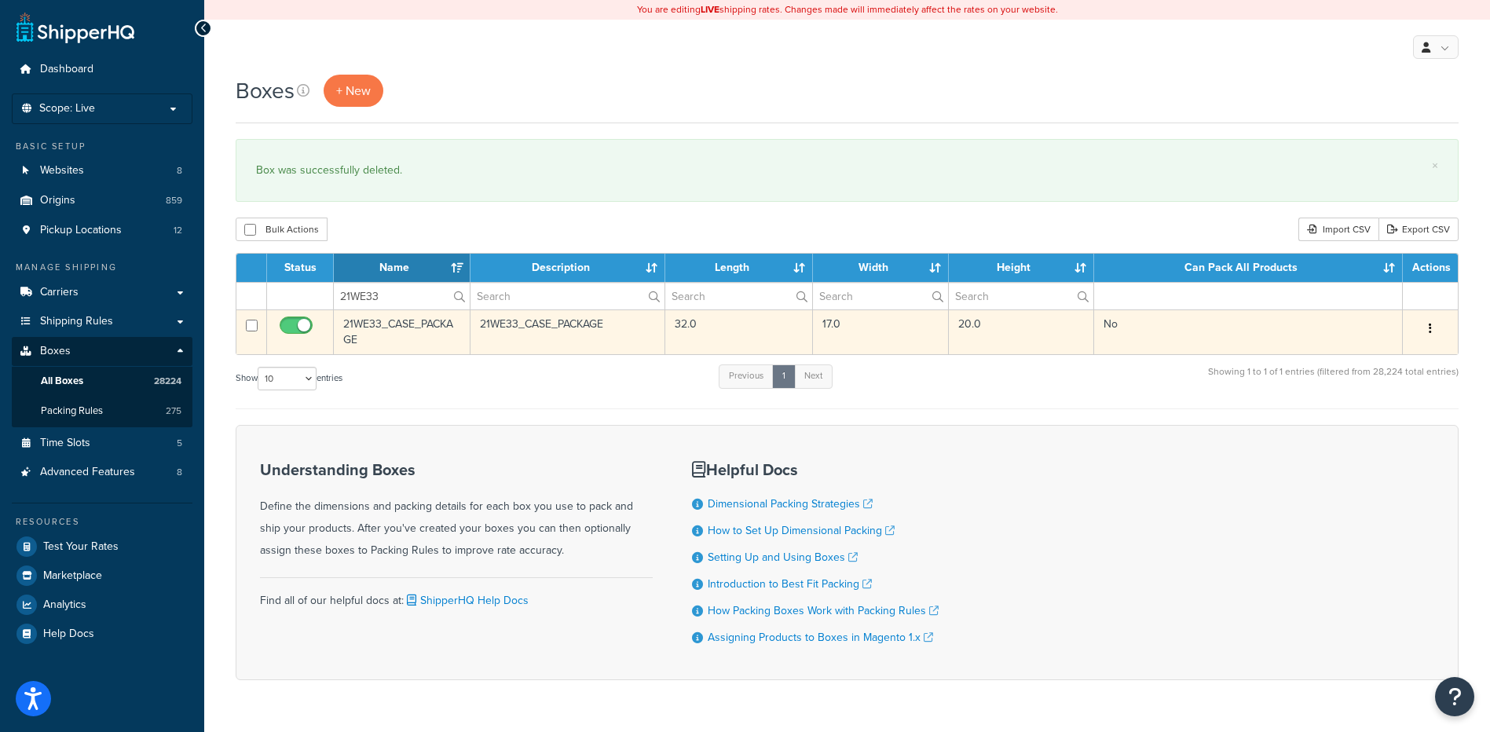
click at [1425, 328] on button "button" at bounding box center [1430, 329] width 22 height 25
click at [1379, 429] on link "Delete" at bounding box center [1378, 423] width 124 height 32
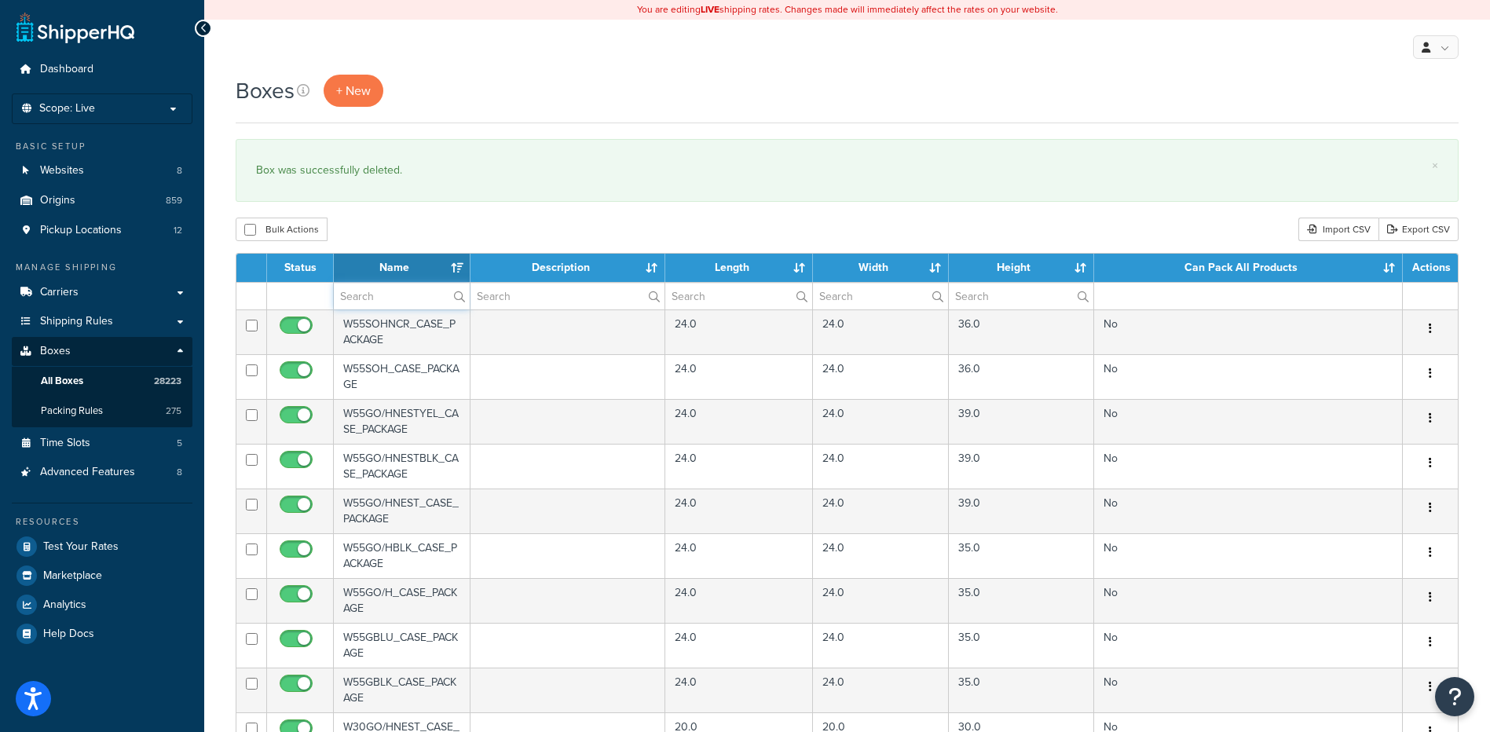
click at [385, 302] on input "text" at bounding box center [402, 296] width 136 height 27
paste input "21WP36"
type input "21WP36"
click at [426, 230] on div "Bulk Actions Duplicate [GEOGRAPHIC_DATA] Import CSV Export CSV" at bounding box center [847, 230] width 1223 height 24
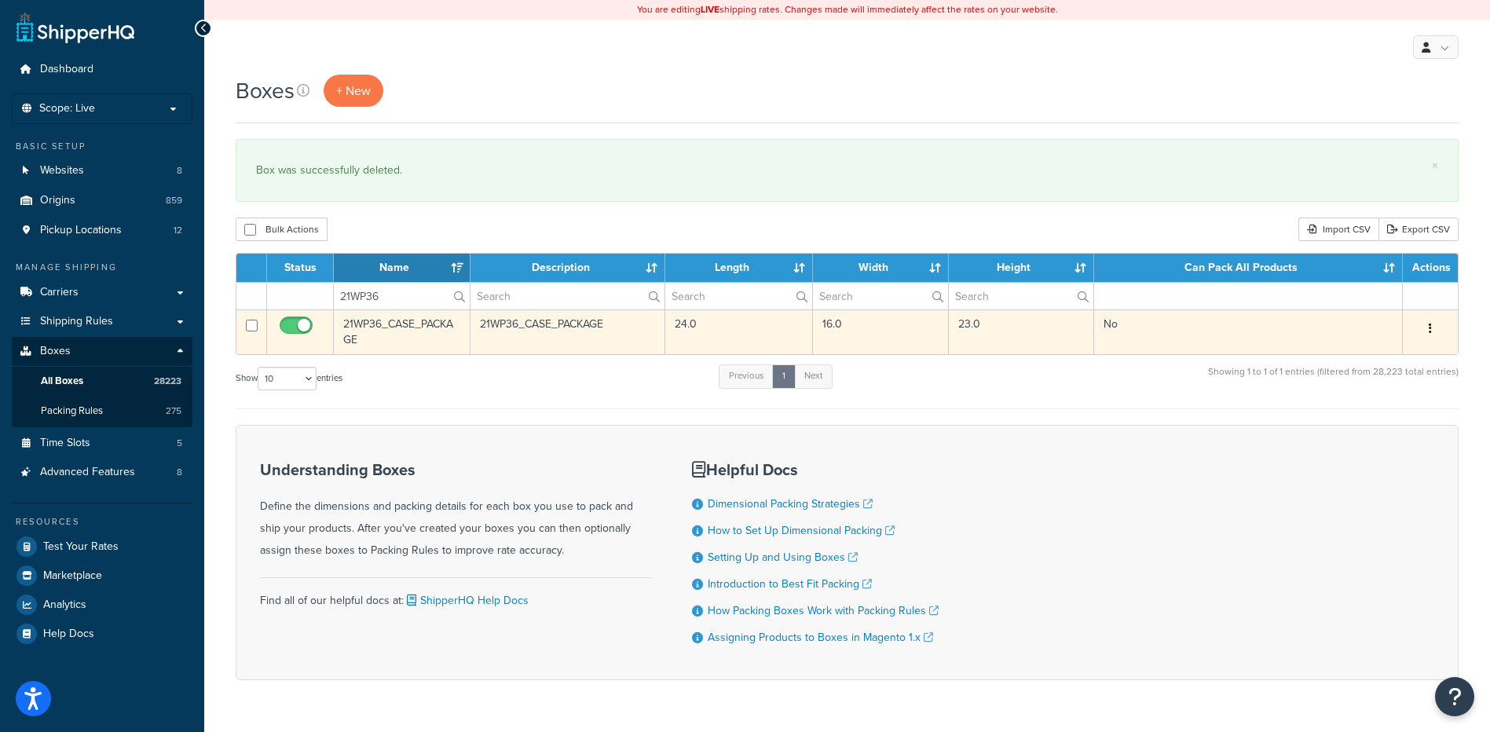
click at [1435, 328] on button "button" at bounding box center [1430, 329] width 22 height 25
click at [1413, 419] on link "Delete" at bounding box center [1378, 423] width 124 height 32
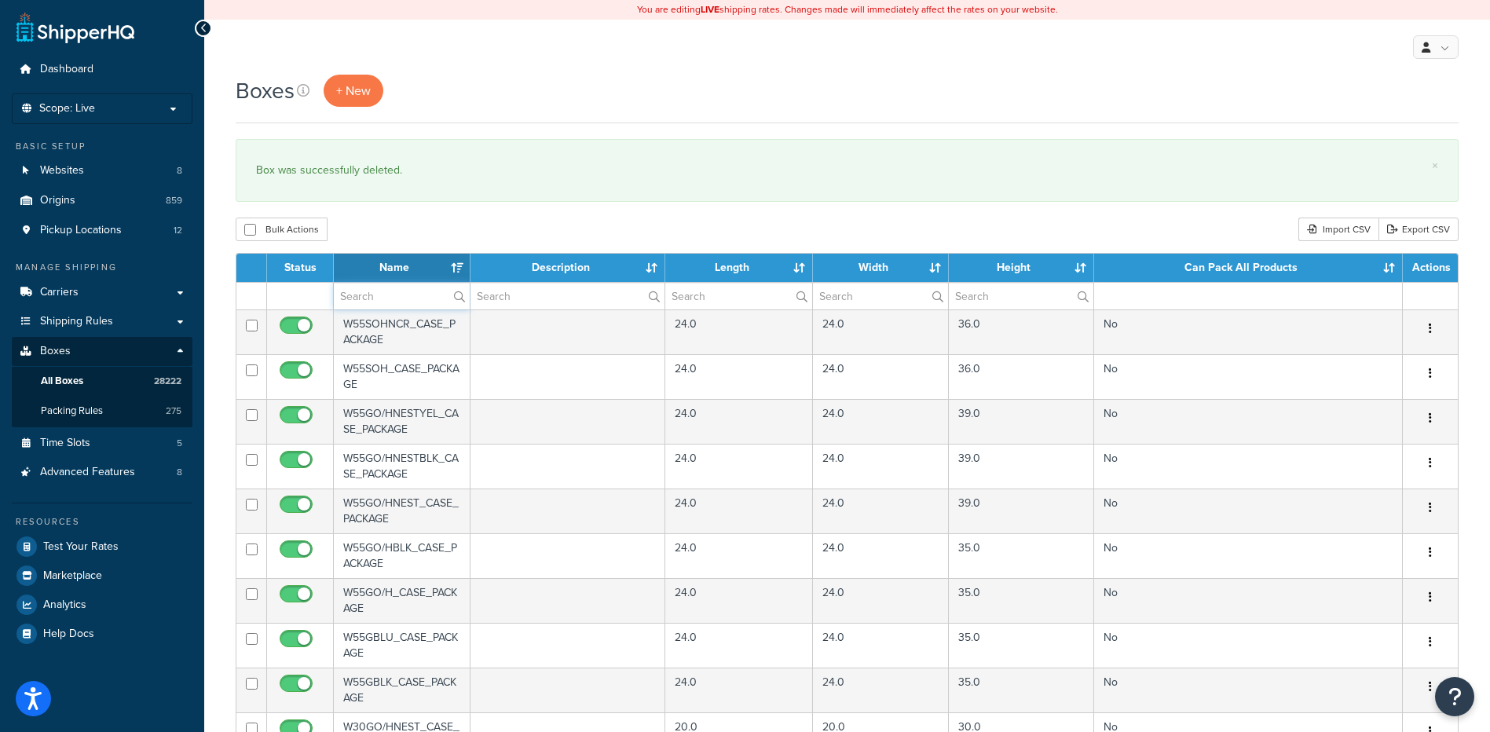
click at [360, 293] on input "text" at bounding box center [402, 296] width 136 height 27
paste input "21WPM4"
type input "21WPM4"
click at [424, 226] on div "Bulk Actions Duplicate [GEOGRAPHIC_DATA] Import CSV Export CSV" at bounding box center [847, 230] width 1223 height 24
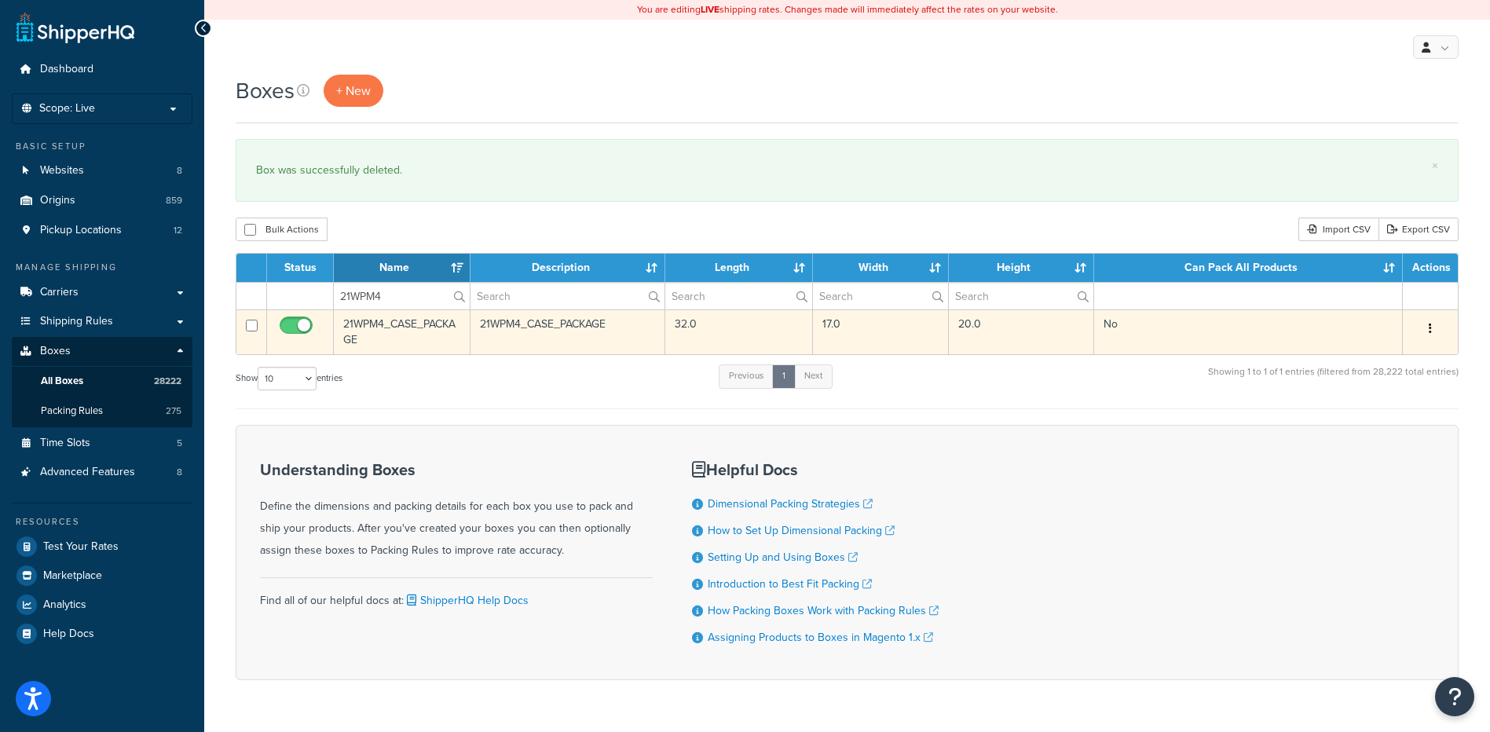
click at [1430, 331] on icon "button" at bounding box center [1430, 328] width 3 height 11
click at [1373, 433] on link "Delete" at bounding box center [1378, 423] width 124 height 32
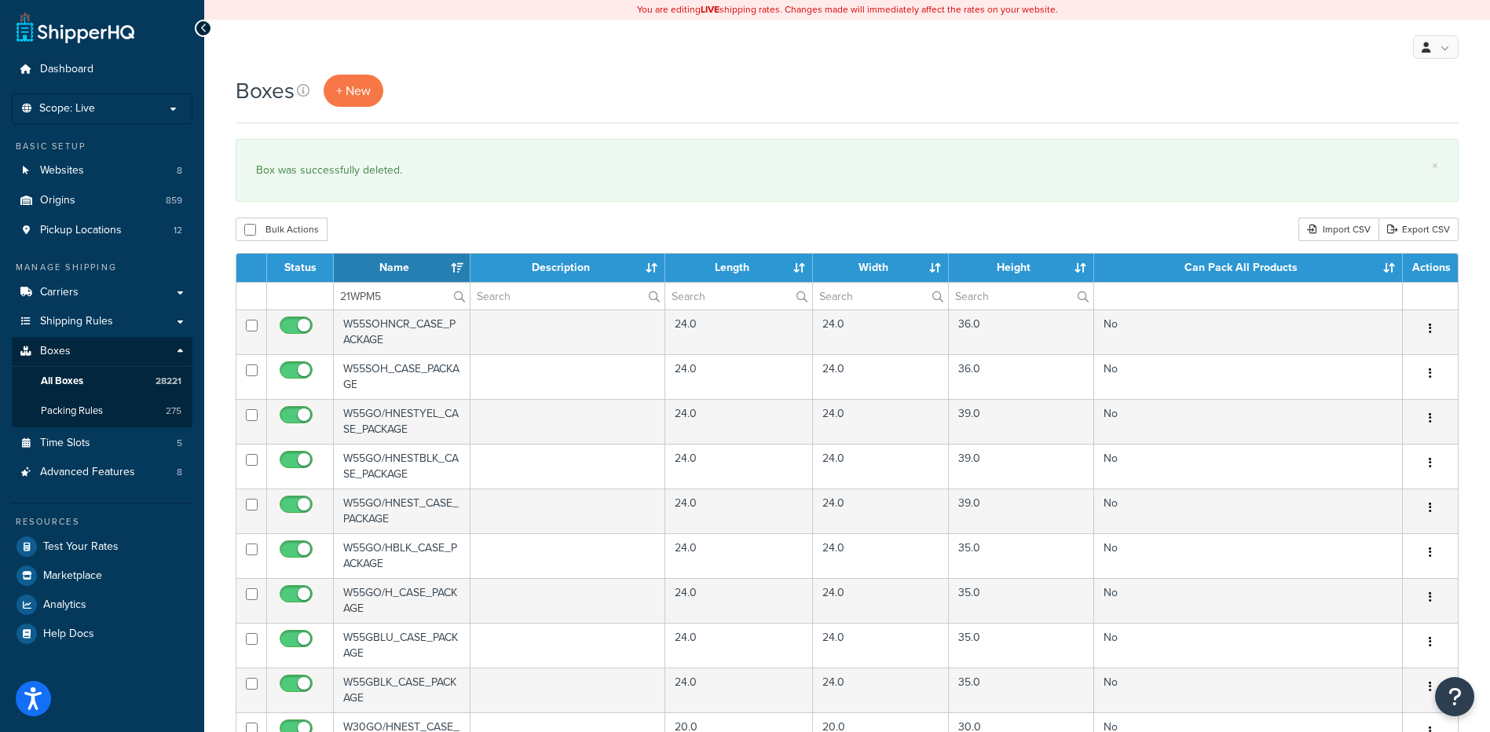
type input "21WPM5"
click at [418, 232] on div "Bulk Actions Duplicate [GEOGRAPHIC_DATA] Import CSV Export CSV" at bounding box center [847, 230] width 1223 height 24
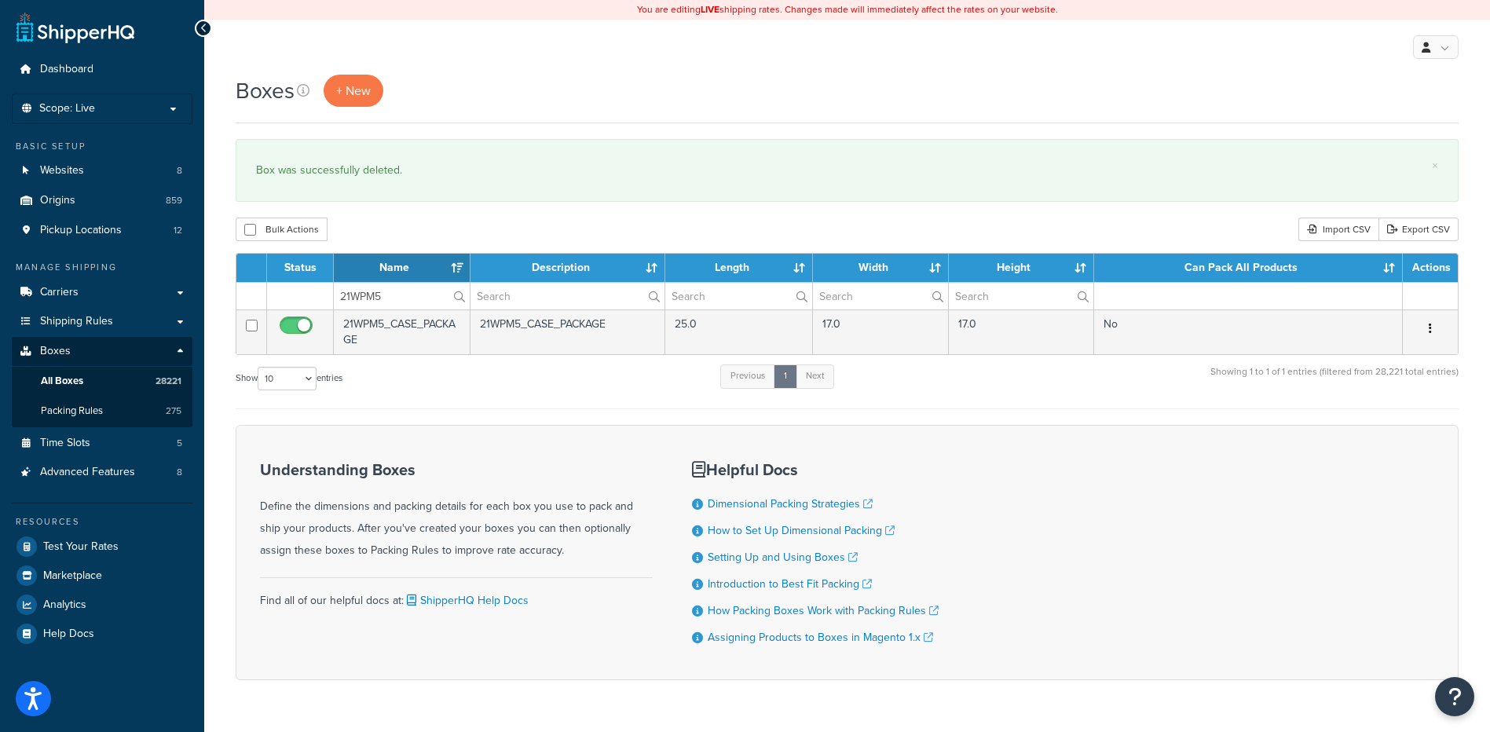
click at [1430, 326] on icon "button" at bounding box center [1430, 328] width 3 height 11
click at [1388, 429] on link "Delete" at bounding box center [1378, 423] width 124 height 32
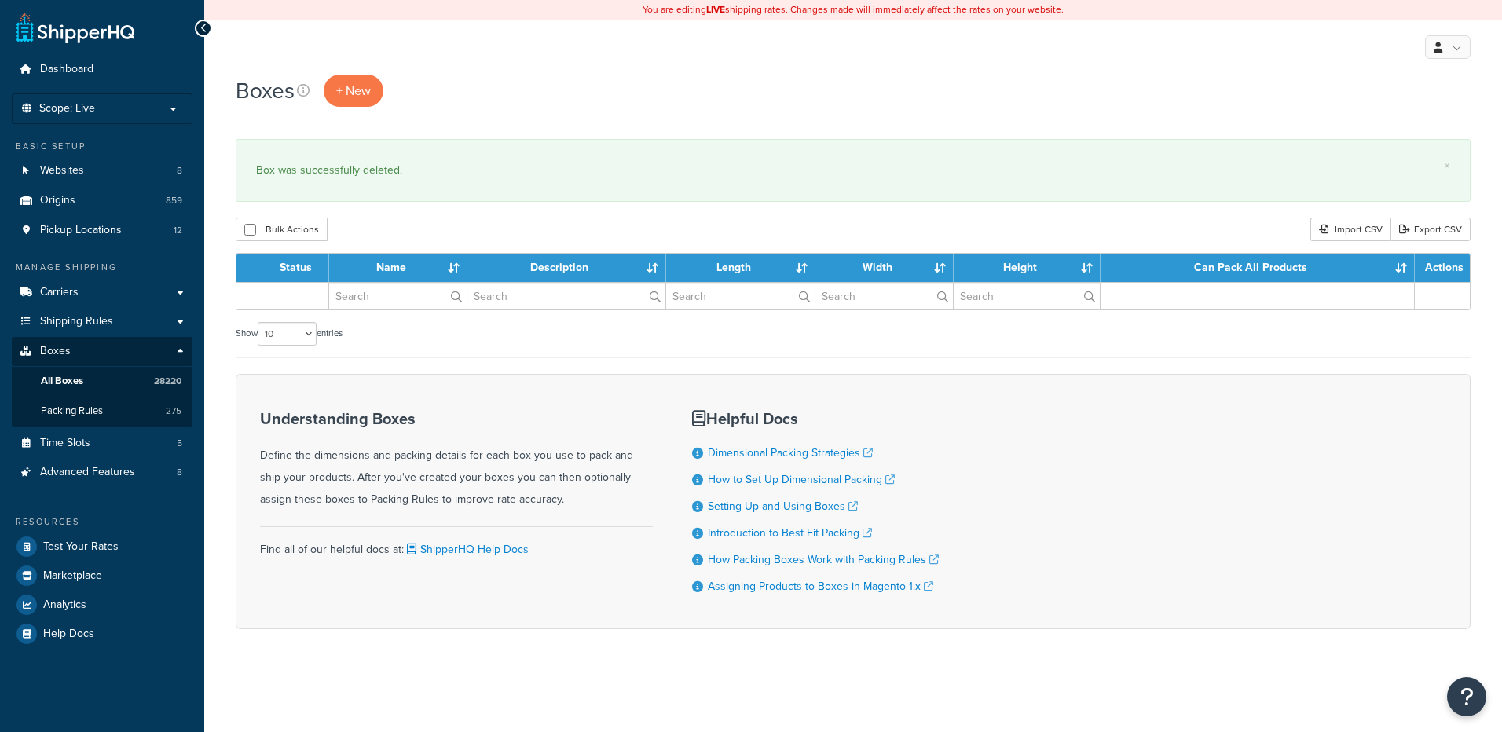
click at [396, 295] on input "text" at bounding box center [397, 296] width 137 height 27
type input "21WPOG"
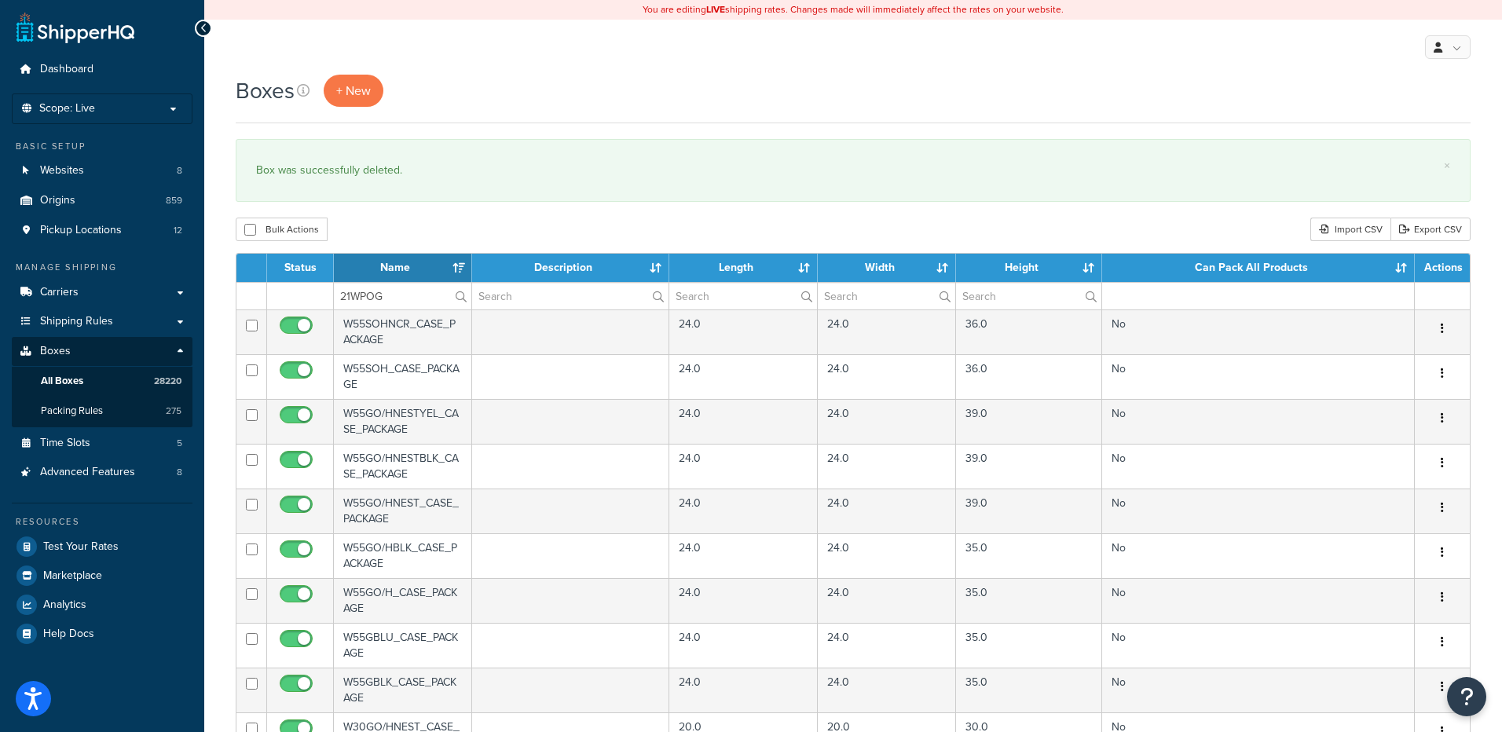
click at [435, 216] on div "Boxes + New × Box was successfully deleted. Bulk Actions Duplicate [GEOGRAPHIC_…" at bounding box center [852, 606] width 1297 height 1063
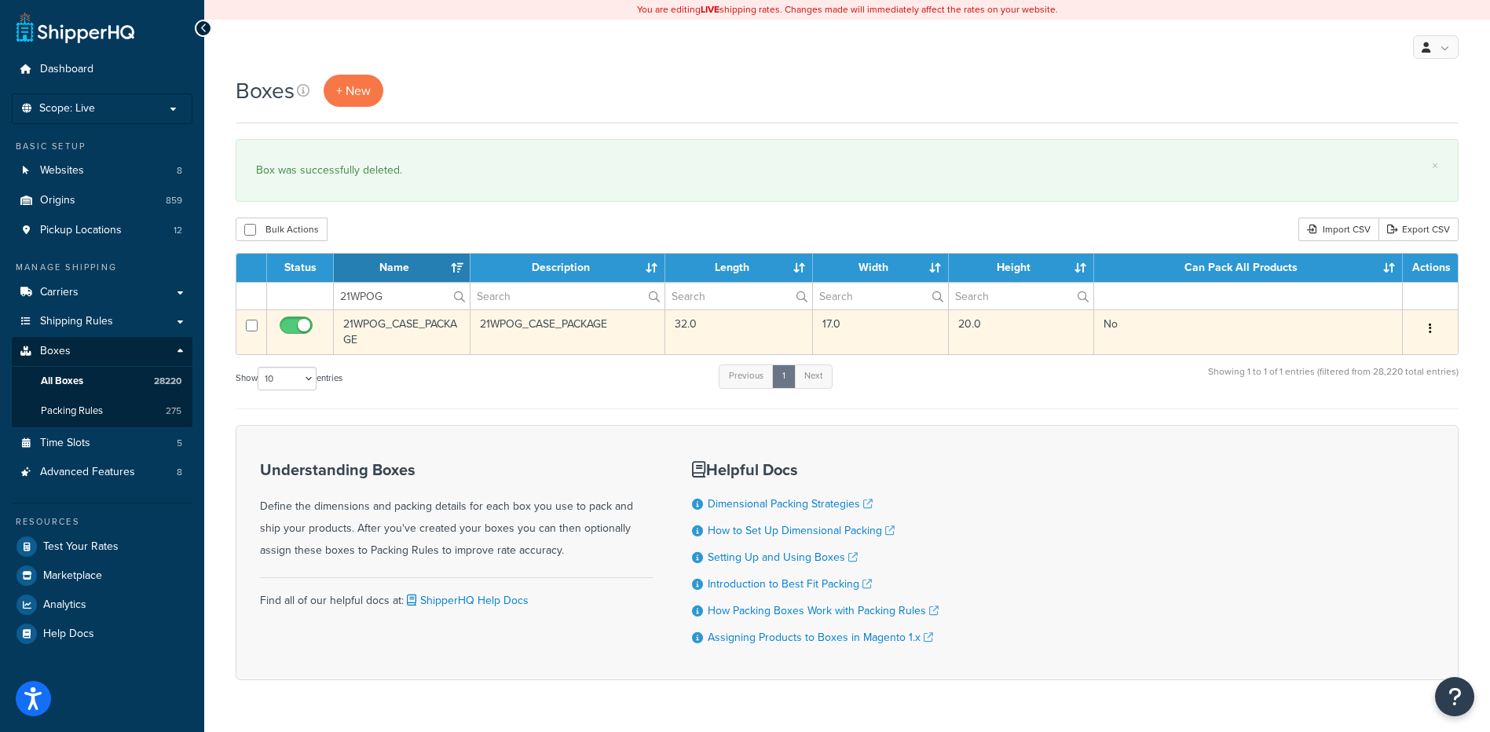
click at [1434, 331] on button "button" at bounding box center [1430, 329] width 22 height 25
click at [1387, 426] on link "Delete" at bounding box center [1378, 423] width 124 height 32
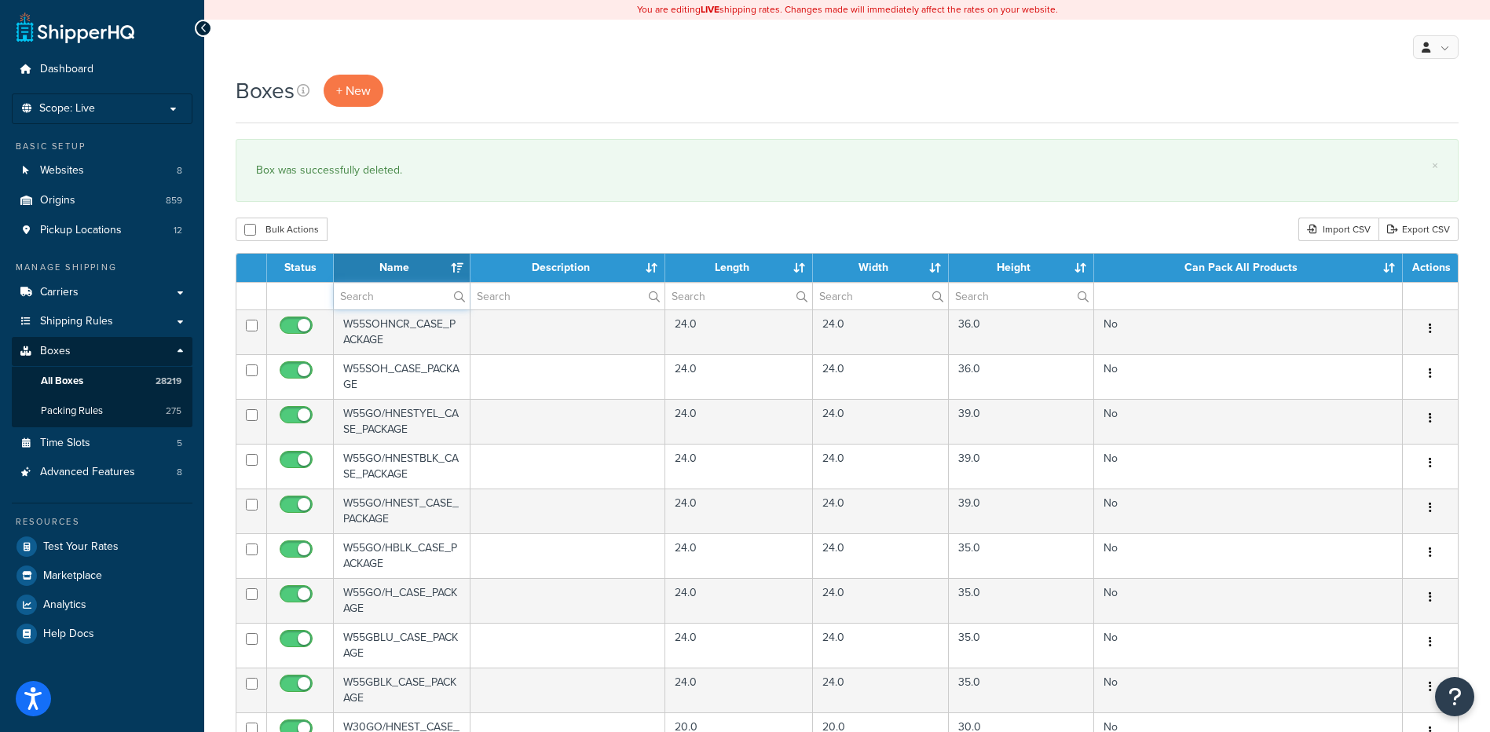
click at [379, 304] on input "text" at bounding box center [402, 296] width 136 height 27
paste input "30W34C"
type input "30W34C"
click at [441, 239] on div "Bulk Actions Duplicate [GEOGRAPHIC_DATA] Import CSV Export CSV" at bounding box center [847, 230] width 1223 height 24
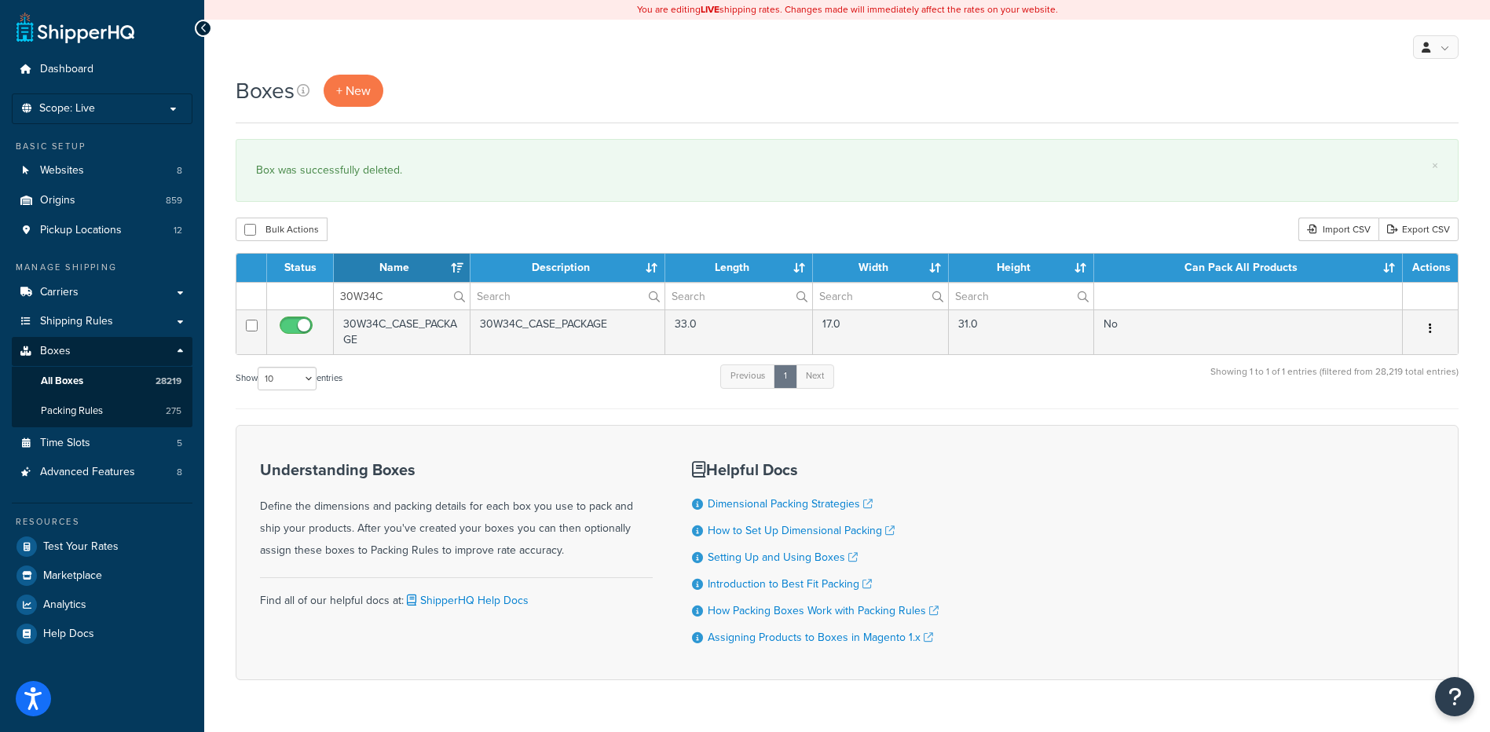
click at [1429, 326] on icon "button" at bounding box center [1430, 328] width 3 height 11
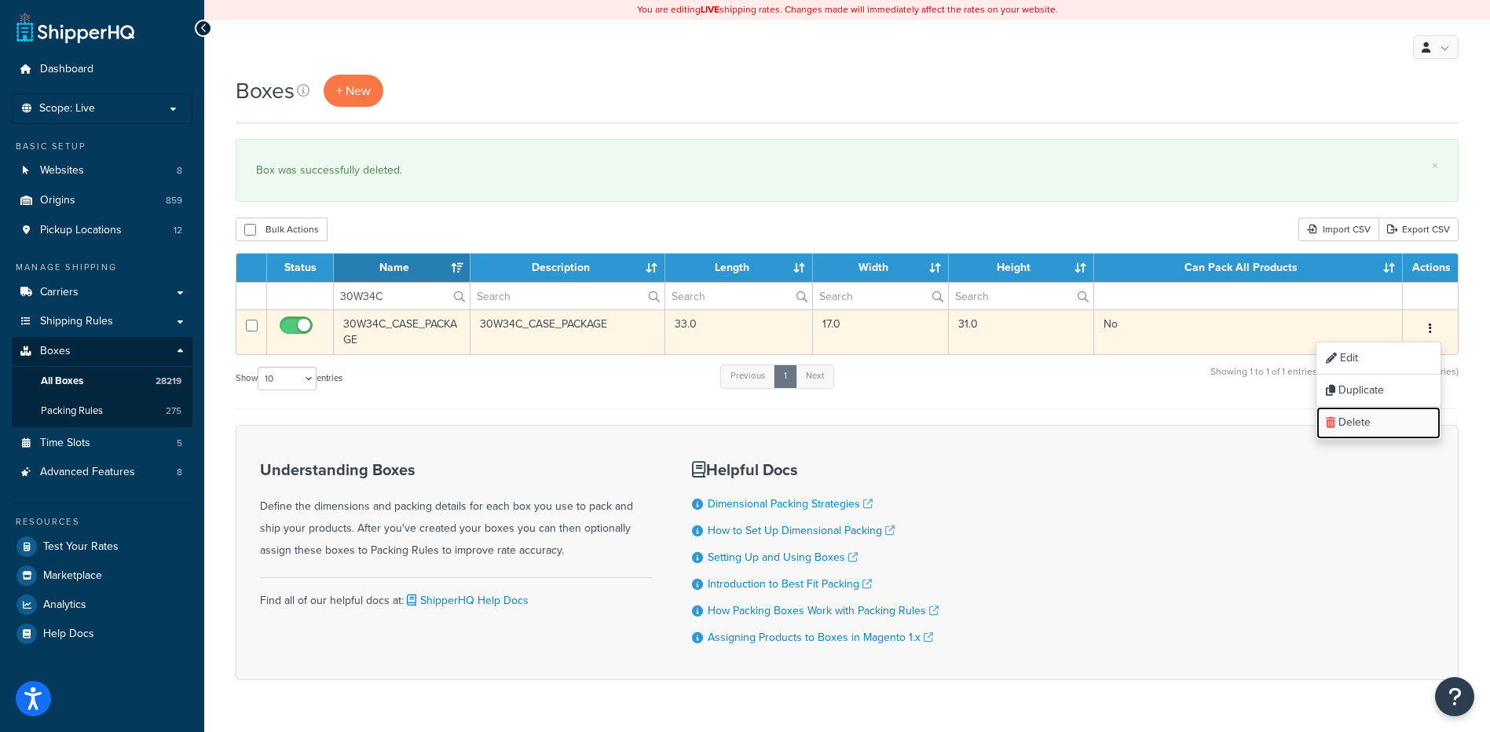
click at [1386, 423] on link "Delete" at bounding box center [1378, 423] width 124 height 32
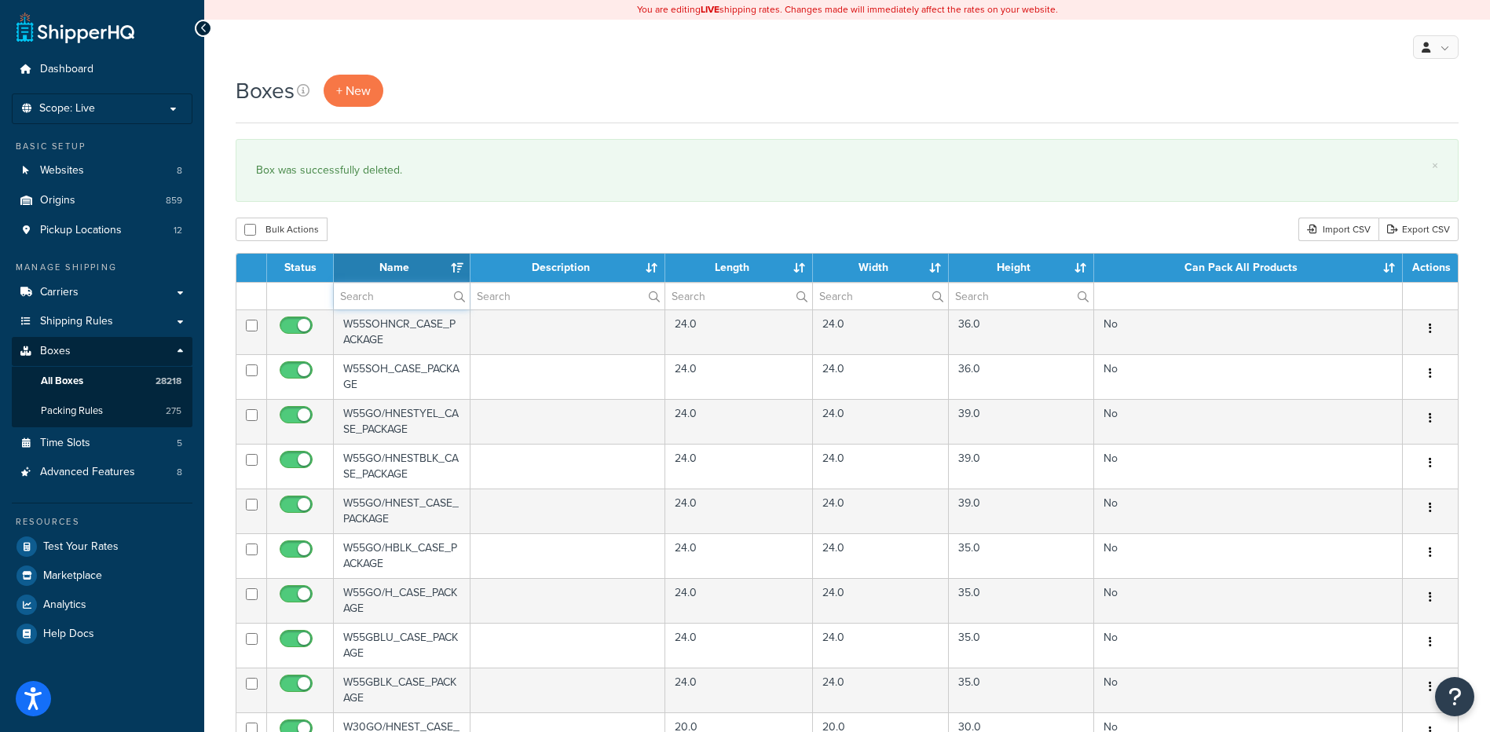
click at [396, 301] on input "text" at bounding box center [402, 296] width 136 height 27
paste input "30W34F"
type input "30W34F"
click at [438, 210] on div "Boxes + New × Box was successfully deleted. Bulk Actions Duplicate [GEOGRAPHIC_…" at bounding box center [847, 606] width 1286 height 1063
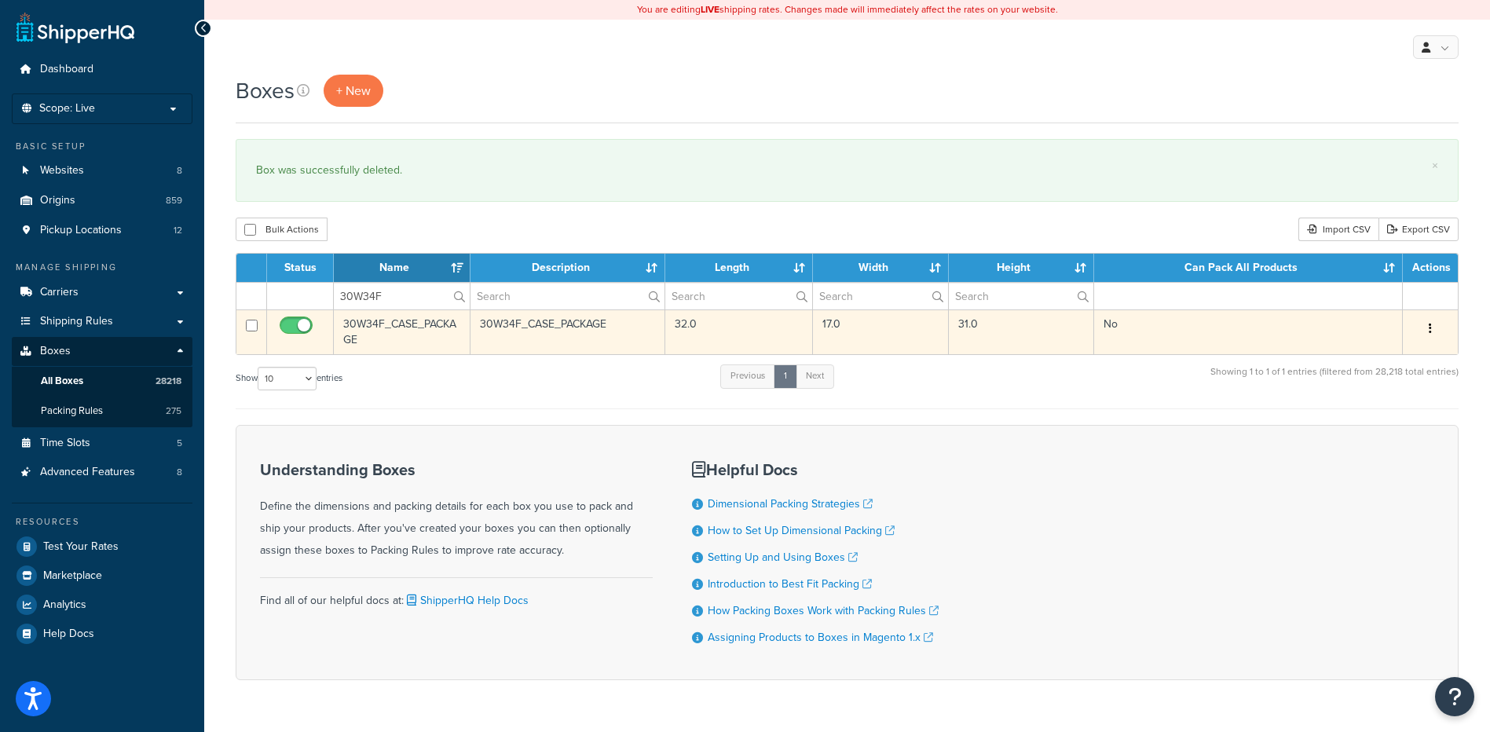
click at [1433, 331] on button "button" at bounding box center [1430, 329] width 22 height 25
click at [1369, 426] on link "Delete" at bounding box center [1378, 423] width 124 height 32
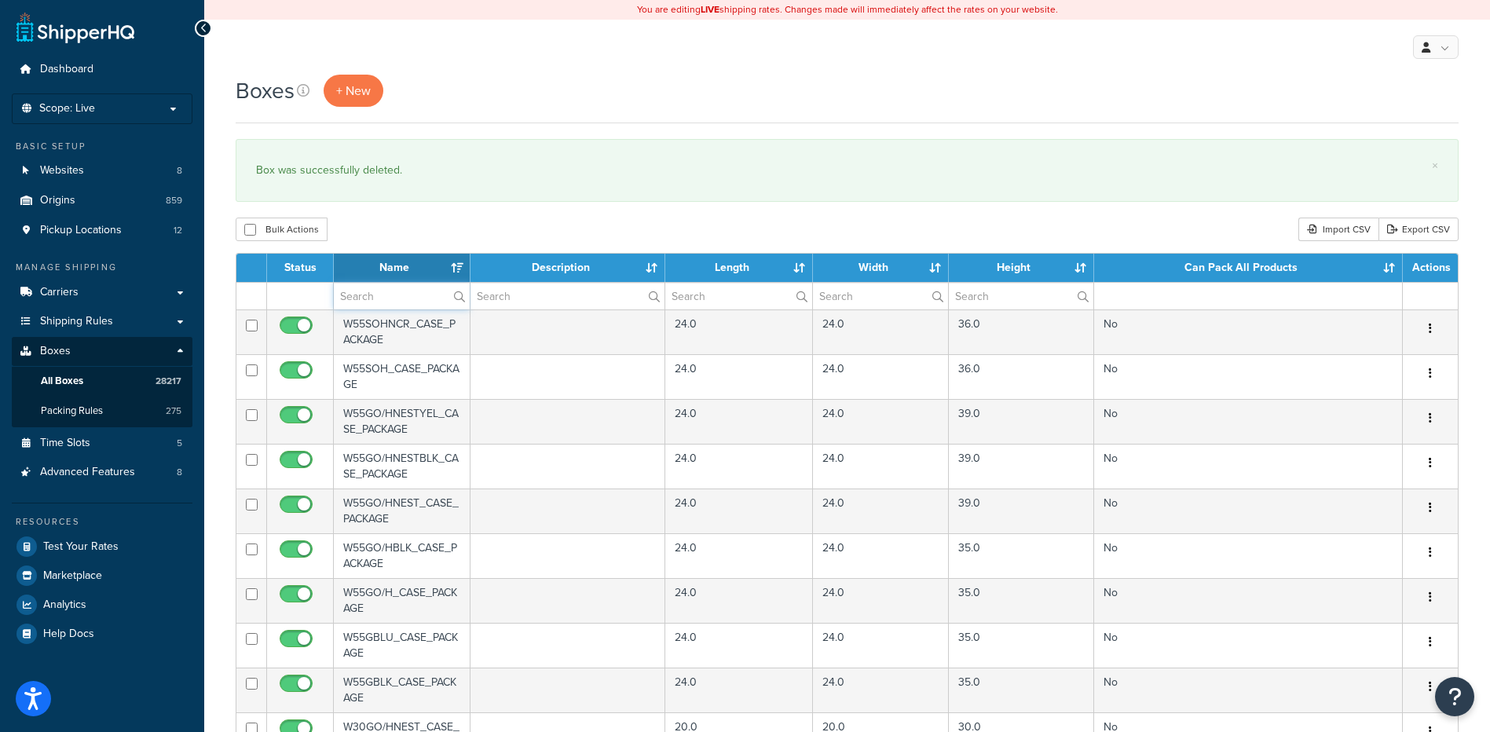
click at [381, 303] on input "text" at bounding box center [402, 296] width 136 height 27
paste input "37WA20"
type input "37WA20"
click at [419, 207] on div "Boxes + New × Box was successfully deleted. Bulk Actions Duplicate [GEOGRAPHIC_…" at bounding box center [847, 606] width 1286 height 1063
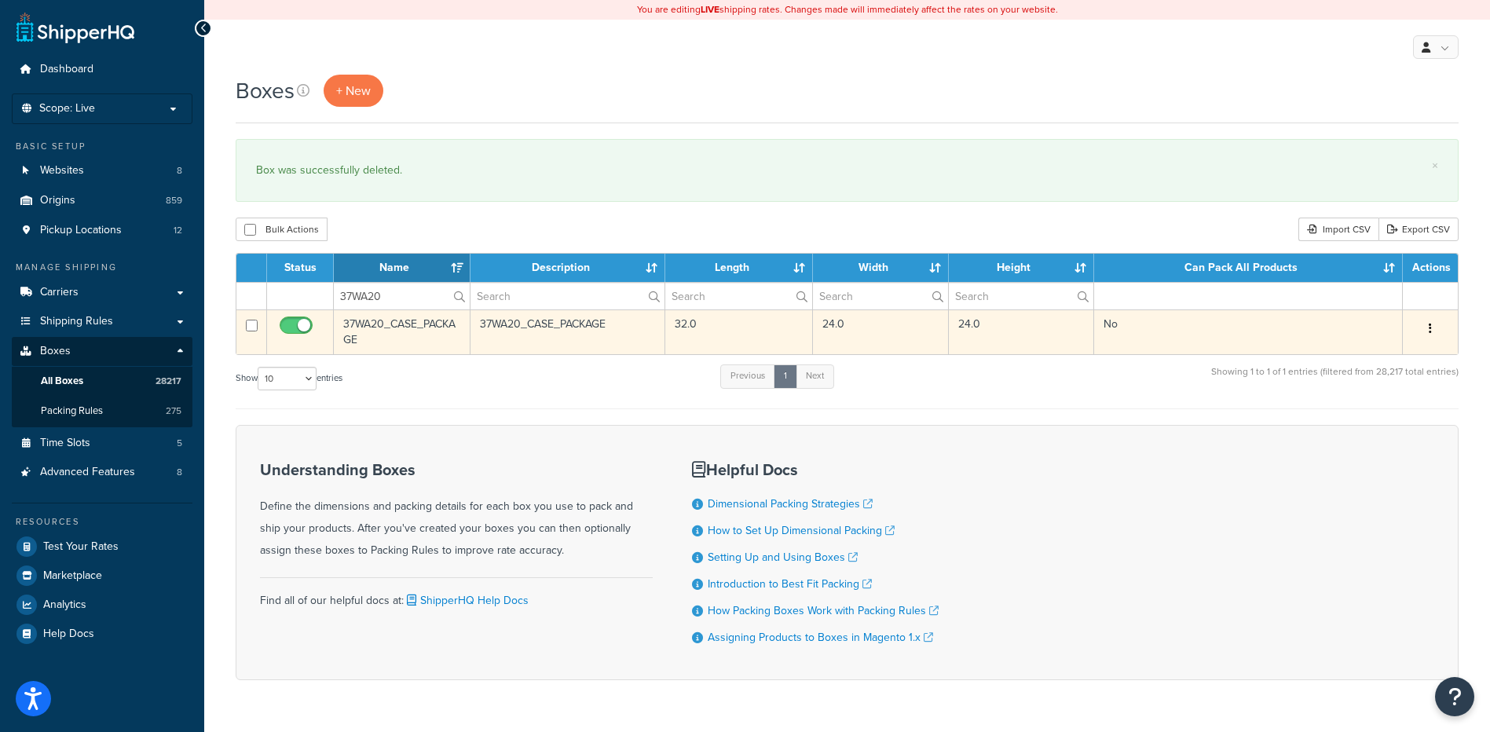
click at [1431, 328] on icon "button" at bounding box center [1430, 328] width 3 height 11
click at [1394, 422] on link "Delete" at bounding box center [1378, 423] width 124 height 32
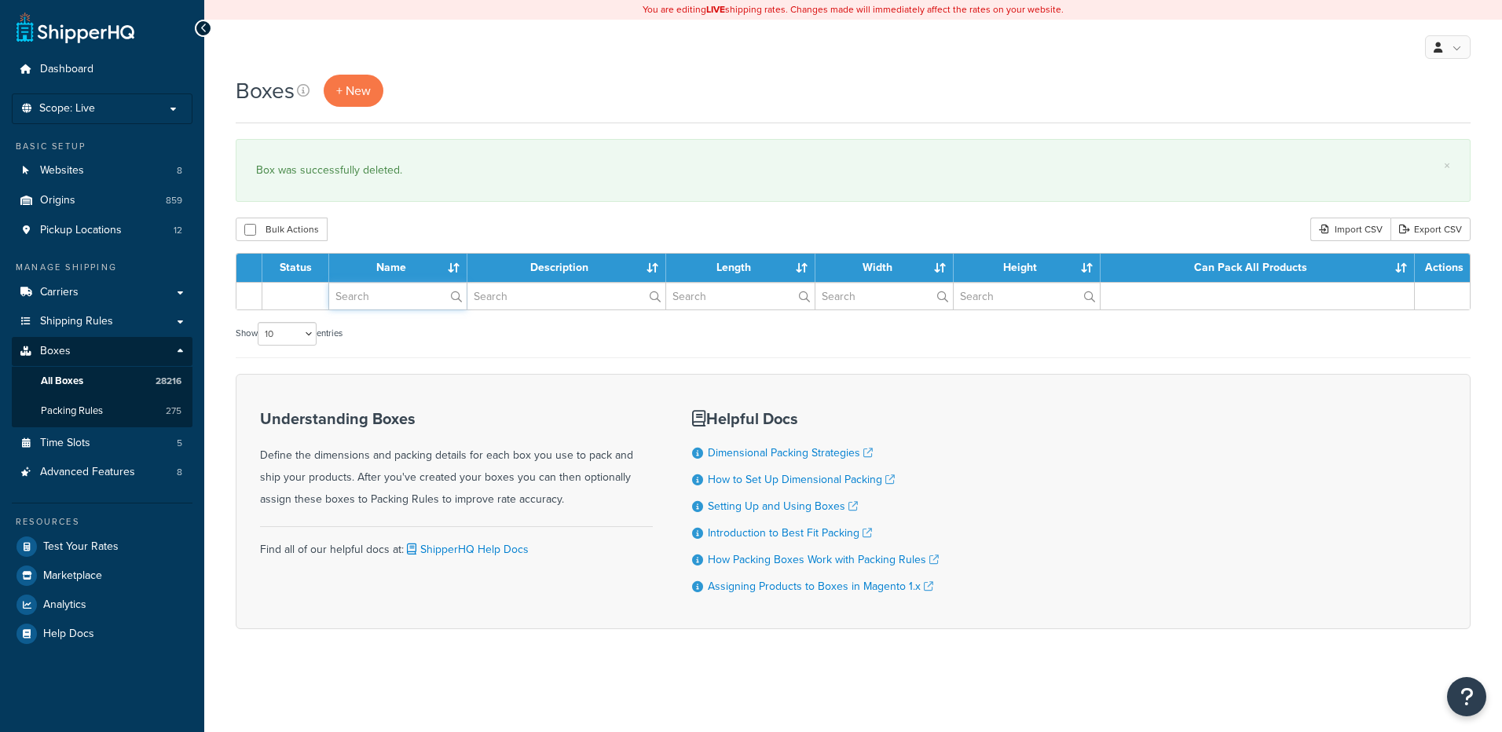
drag, startPoint x: 0, startPoint y: 0, endPoint x: 384, endPoint y: 302, distance: 488.3
click at [384, 302] on input "text" at bounding box center [397, 296] width 137 height 27
paste input "68W96S"
type input "68W96S"
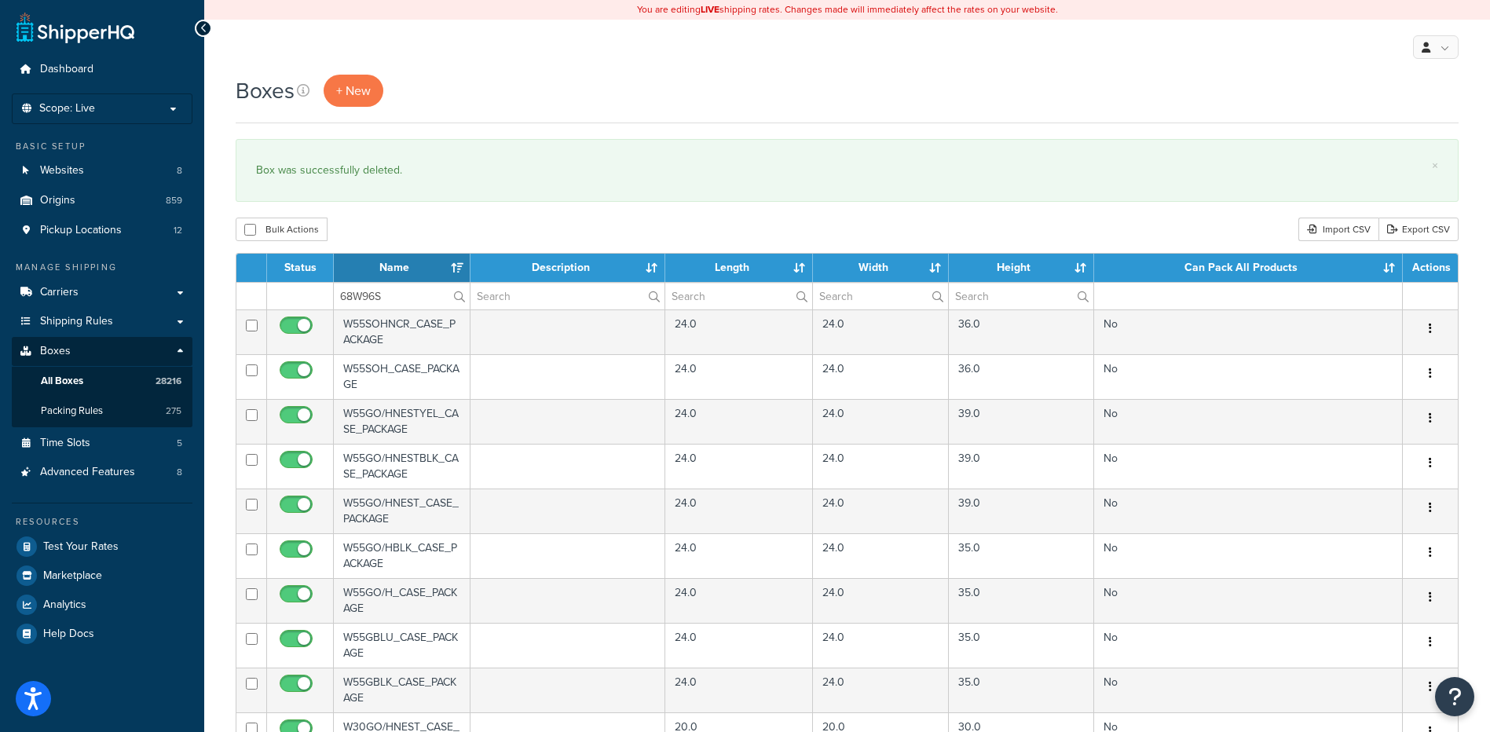
click at [420, 211] on div "Boxes + New × Box was successfully deleted. Bulk Actions Duplicate Delete Impor…" at bounding box center [847, 606] width 1286 height 1063
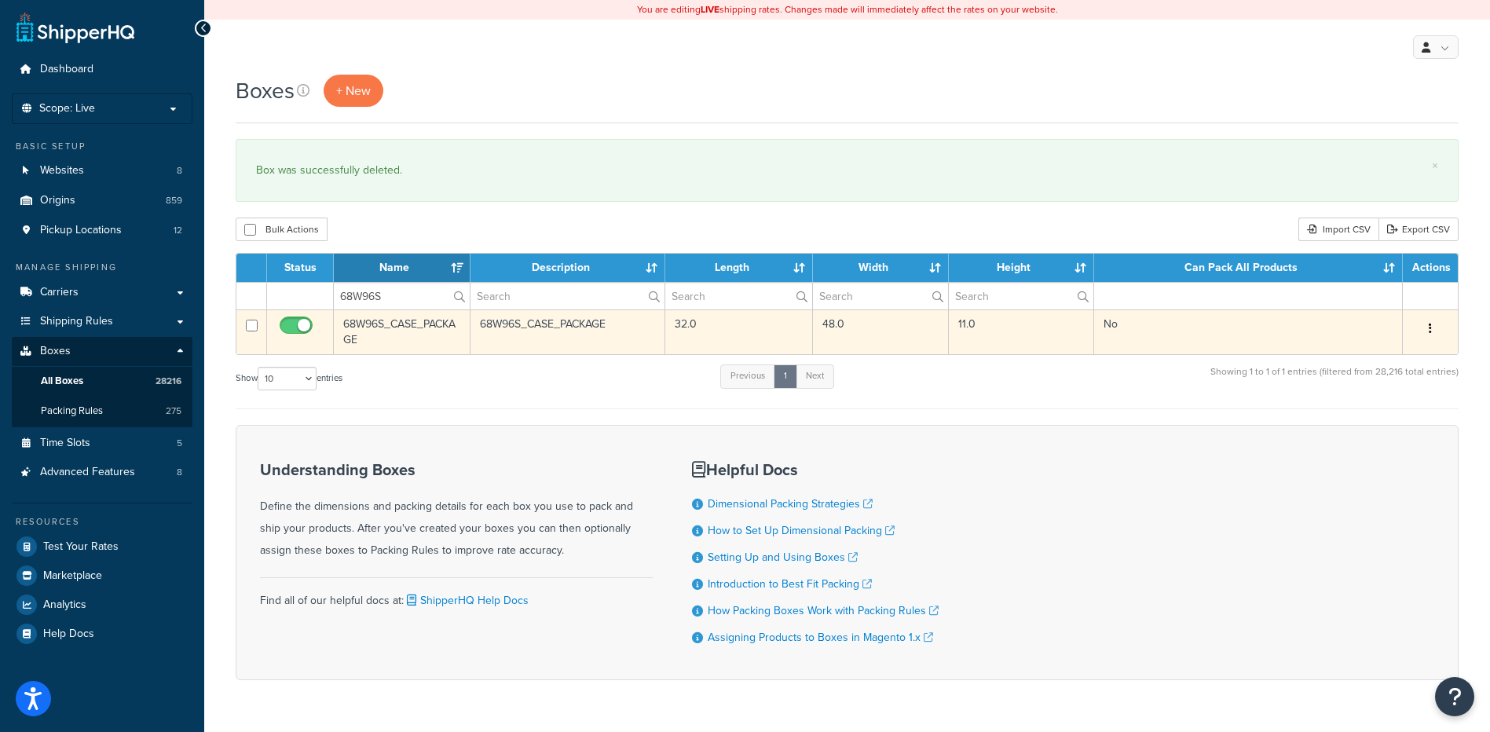
click at [1426, 328] on button "button" at bounding box center [1430, 329] width 22 height 25
click at [1370, 437] on link "Delete" at bounding box center [1378, 423] width 124 height 32
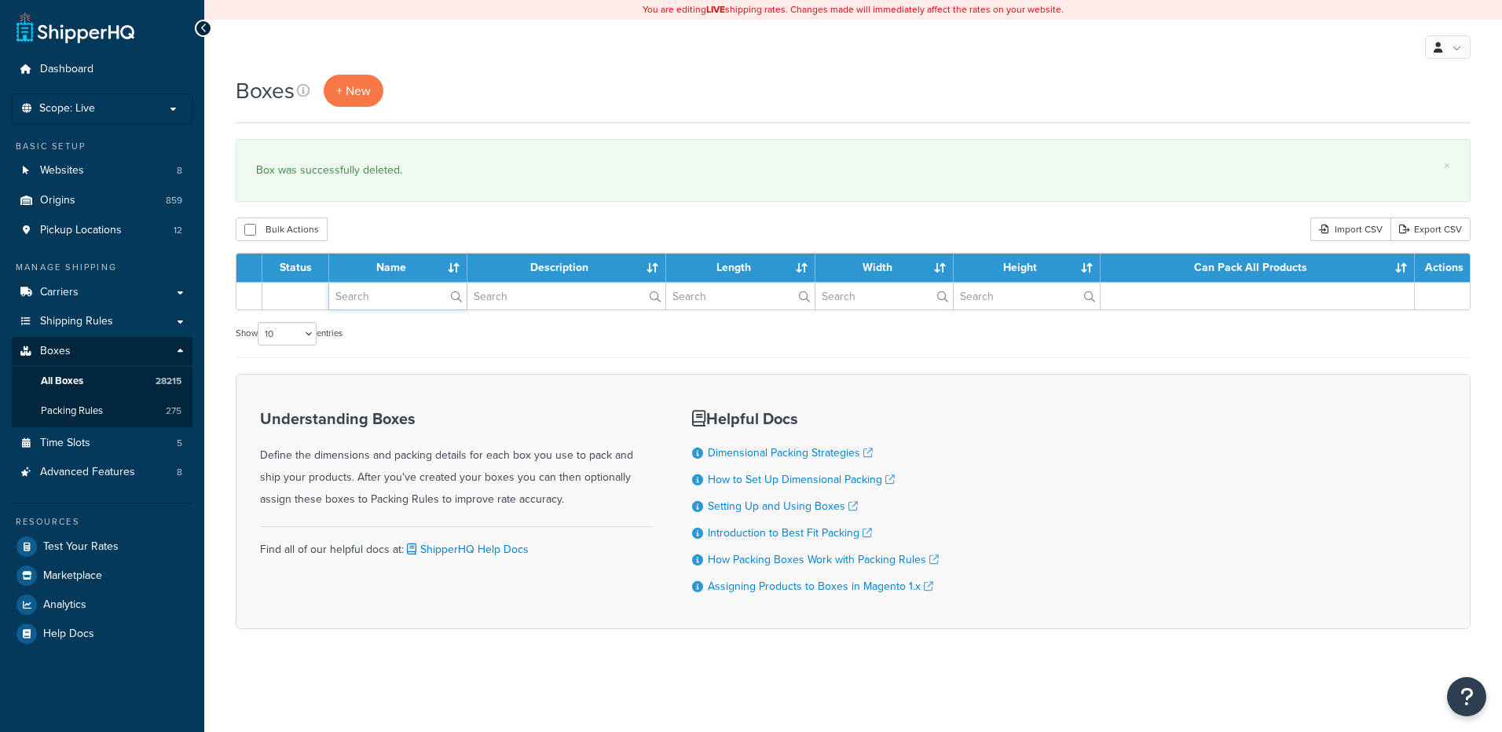
drag, startPoint x: 372, startPoint y: 290, endPoint x: 401, endPoint y: 269, distance: 35.5
click at [372, 290] on input "text" at bounding box center [397, 296] width 137 height 27
paste input "37WSP6"
type input "37WSP6"
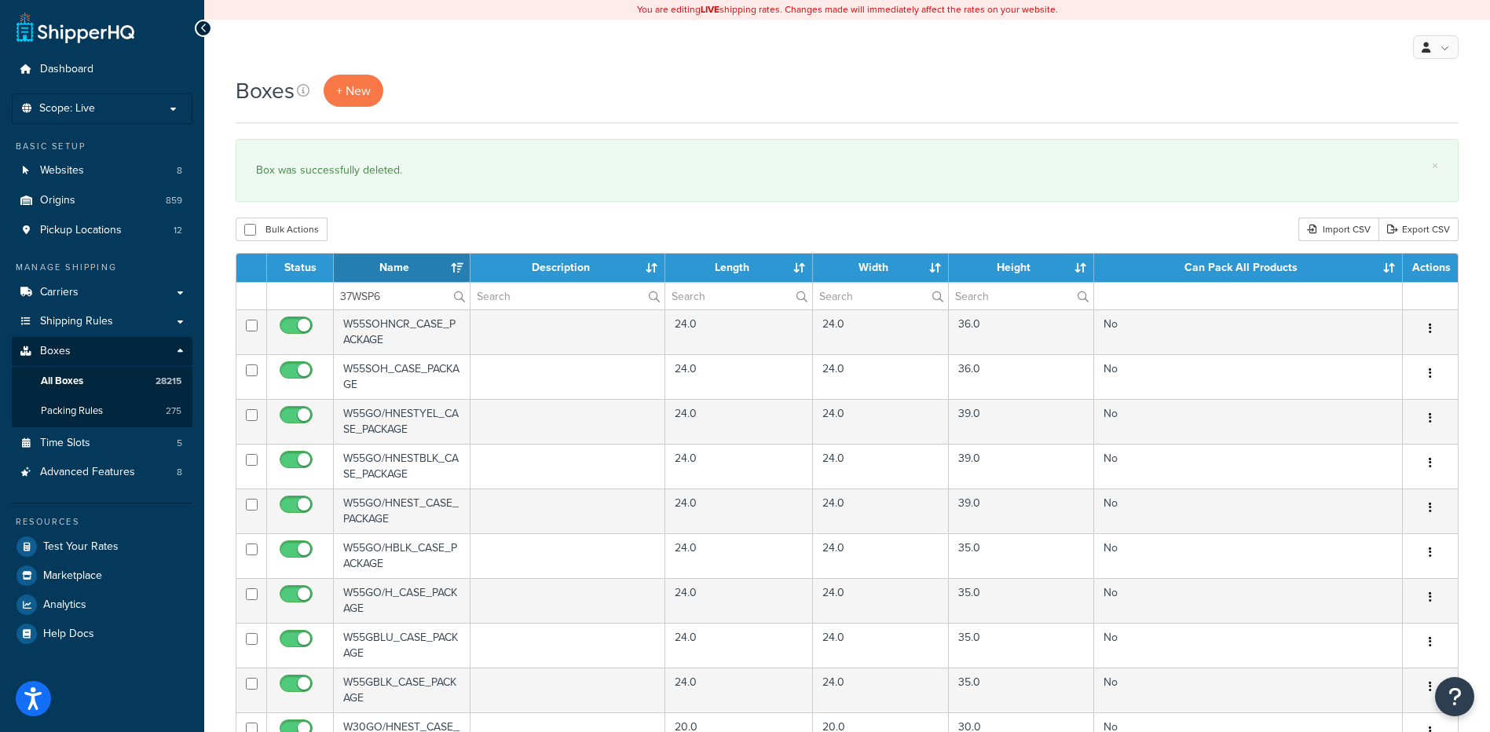
click at [465, 215] on div "Boxes + New × Box was successfully deleted. Bulk Actions Duplicate [GEOGRAPHIC_…" at bounding box center [847, 606] width 1286 height 1063
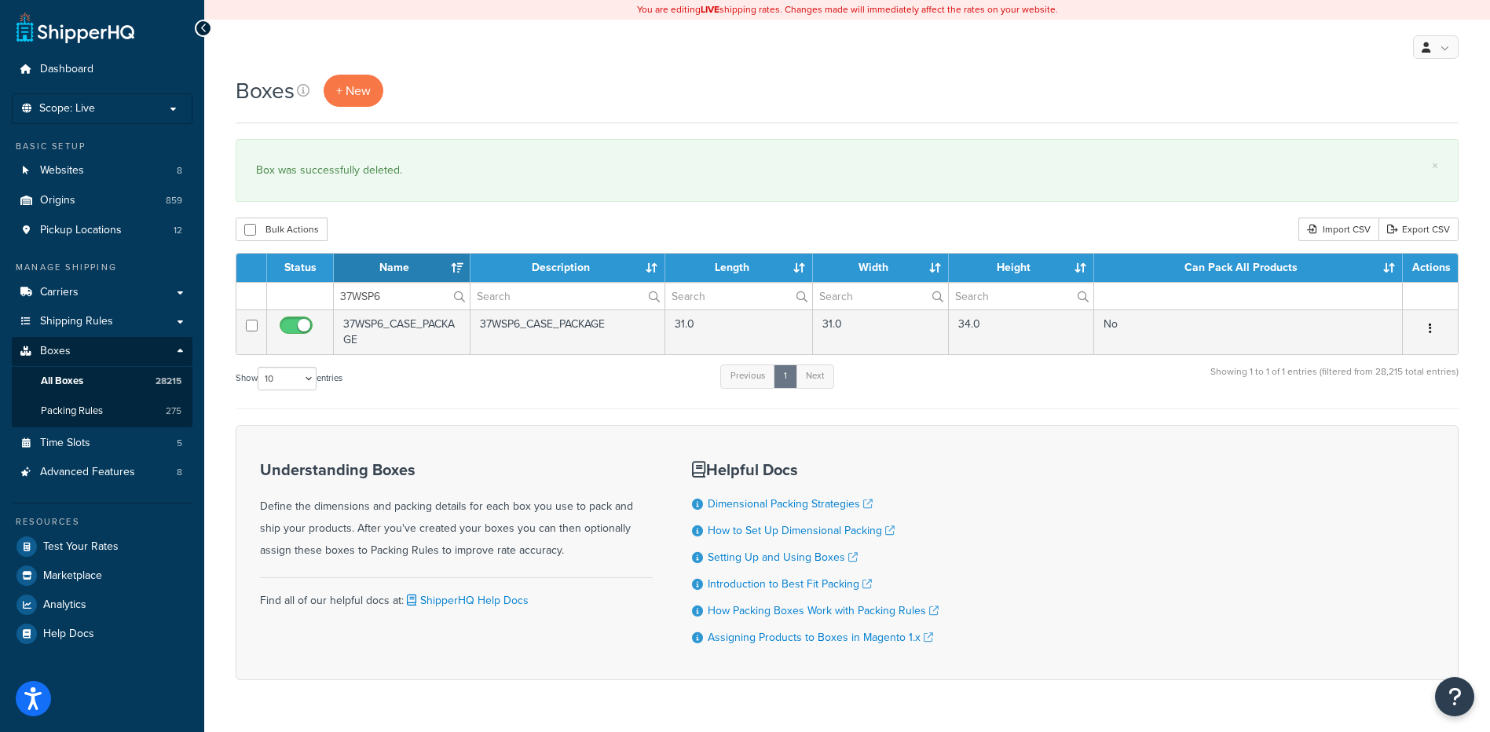
click at [1429, 333] on icon "button" at bounding box center [1430, 328] width 3 height 11
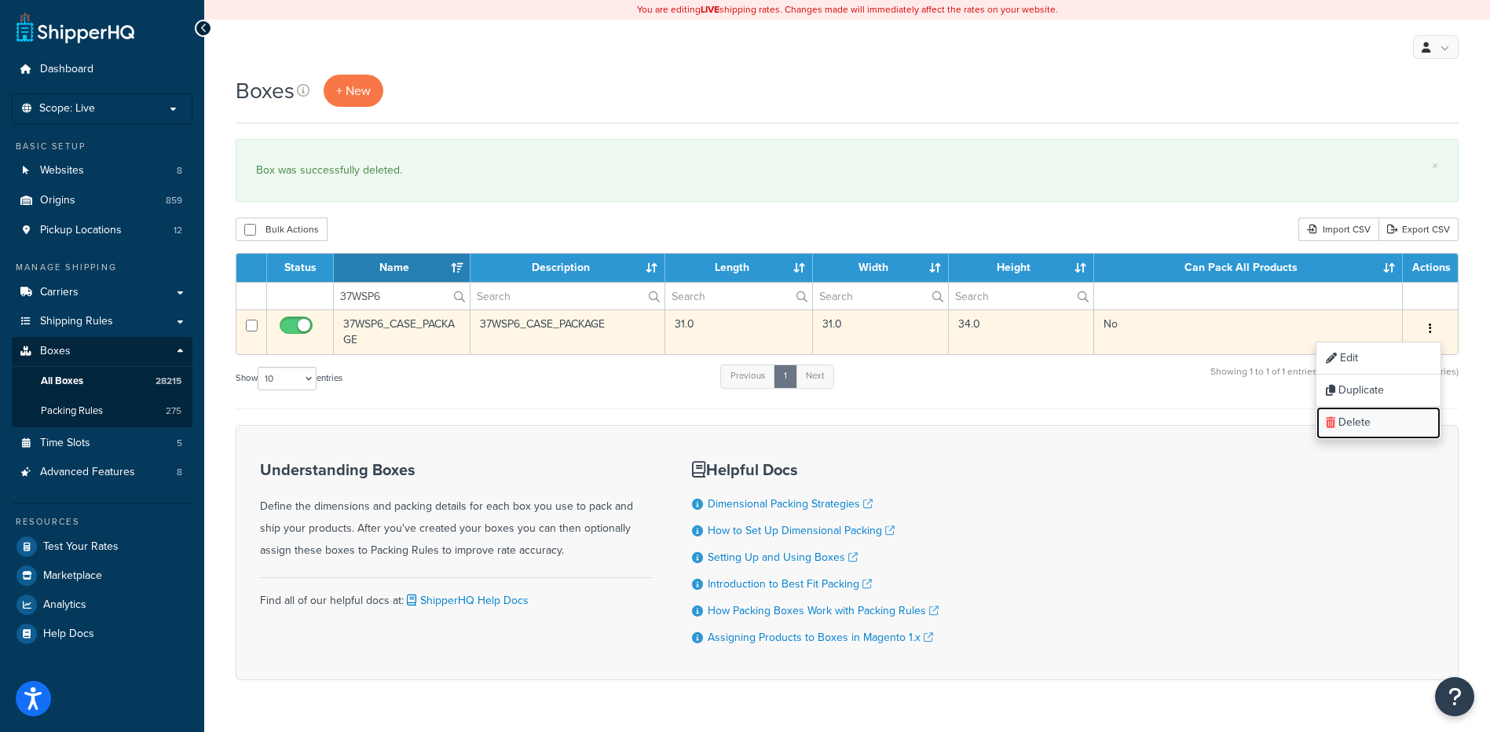
click at [1389, 422] on link "Delete" at bounding box center [1378, 423] width 124 height 32
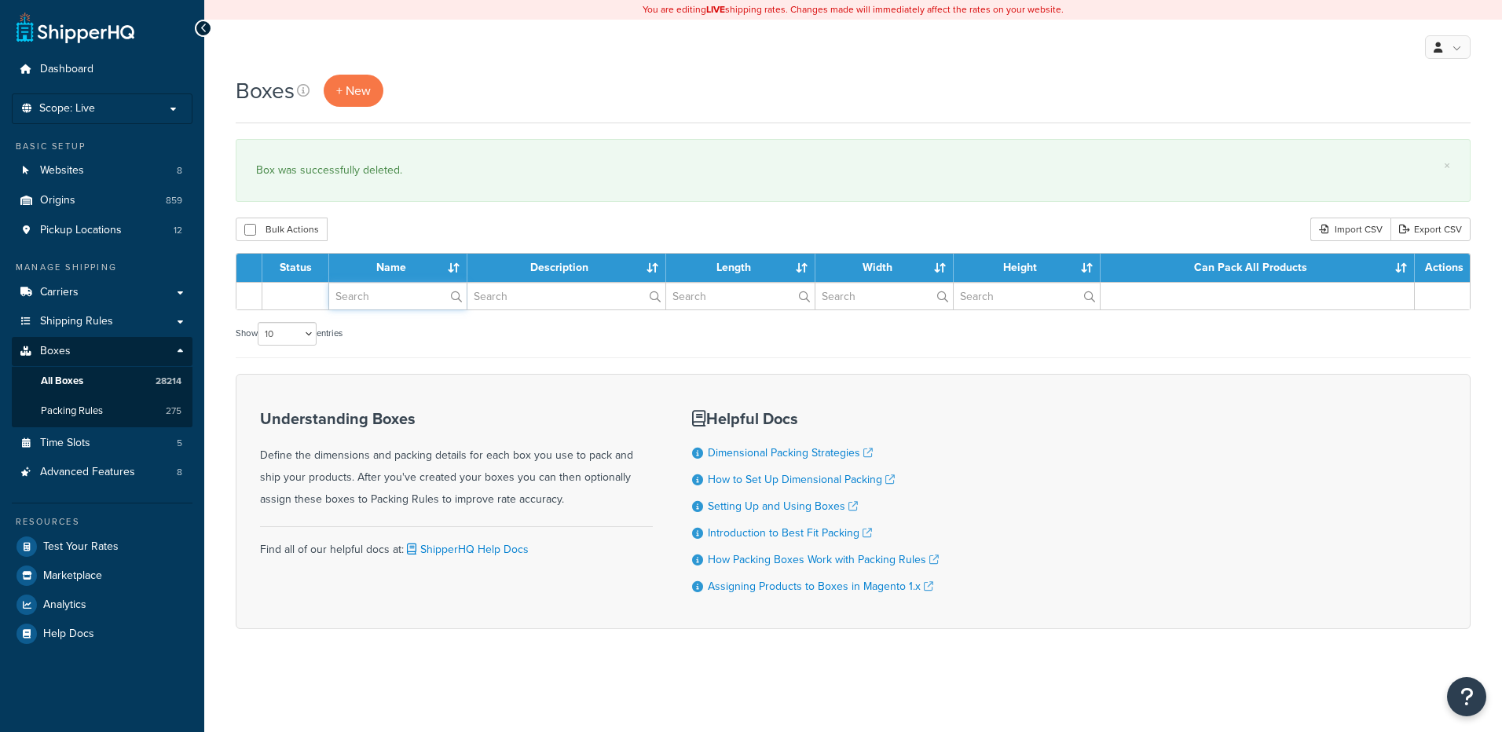
click at [391, 294] on input "text" at bounding box center [397, 296] width 137 height 27
paste input "37WSS8"
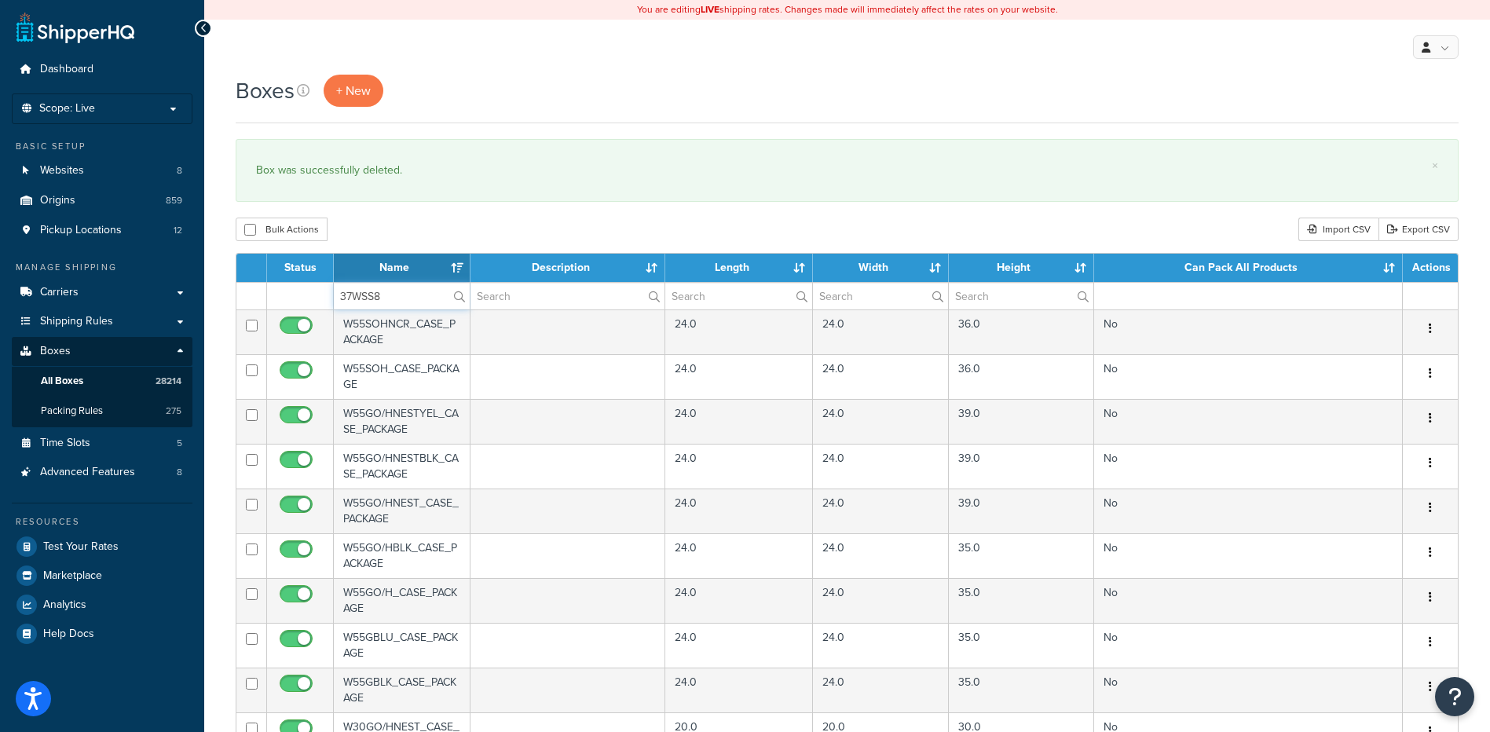
type input "37WSS8"
drag, startPoint x: 463, startPoint y: 217, endPoint x: 473, endPoint y: 218, distance: 10.2
click at [463, 217] on div "Boxes + New × Box was successfully deleted. Bulk Actions Duplicate Delete Impor…" at bounding box center [847, 606] width 1286 height 1063
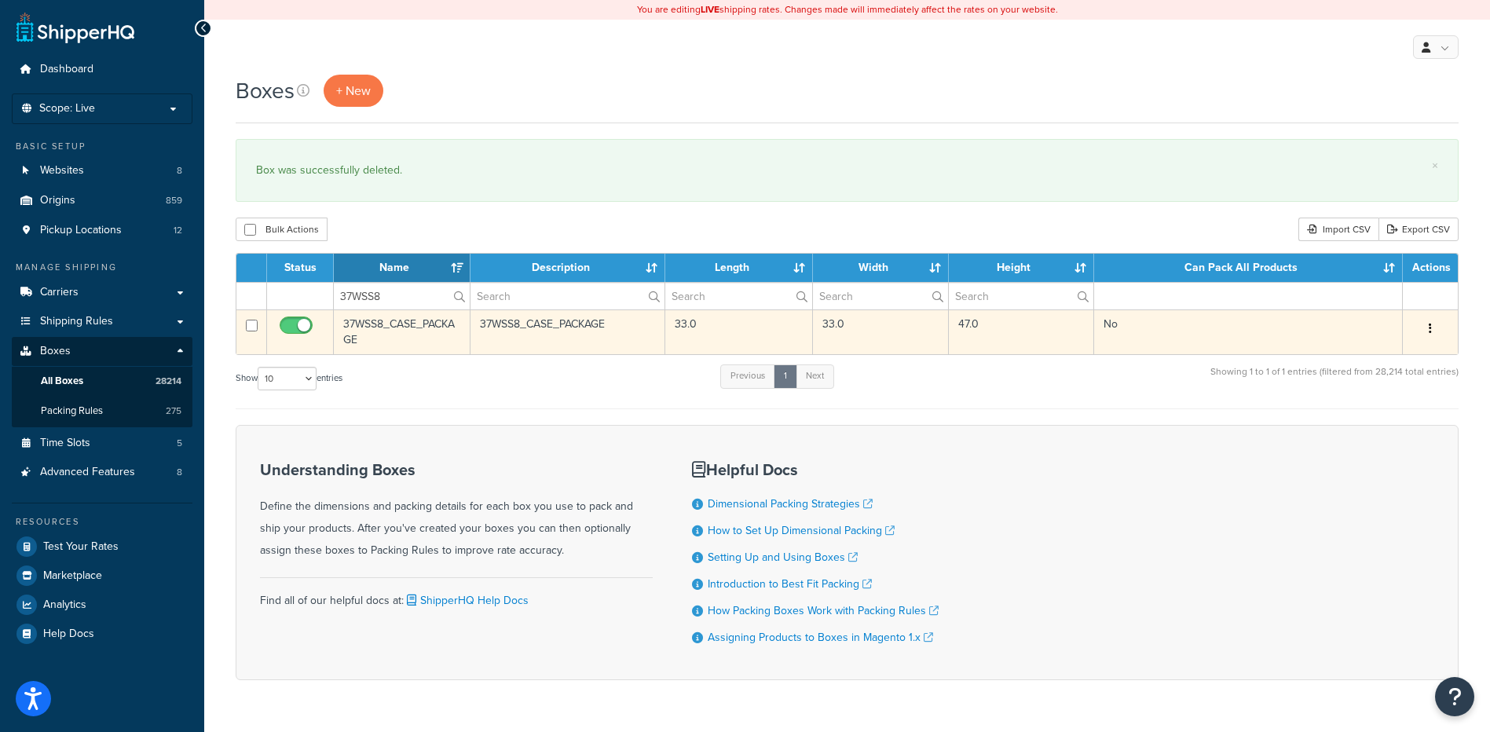
click at [1429, 329] on icon "button" at bounding box center [1430, 328] width 3 height 11
click at [1392, 422] on link "Delete" at bounding box center [1378, 423] width 124 height 32
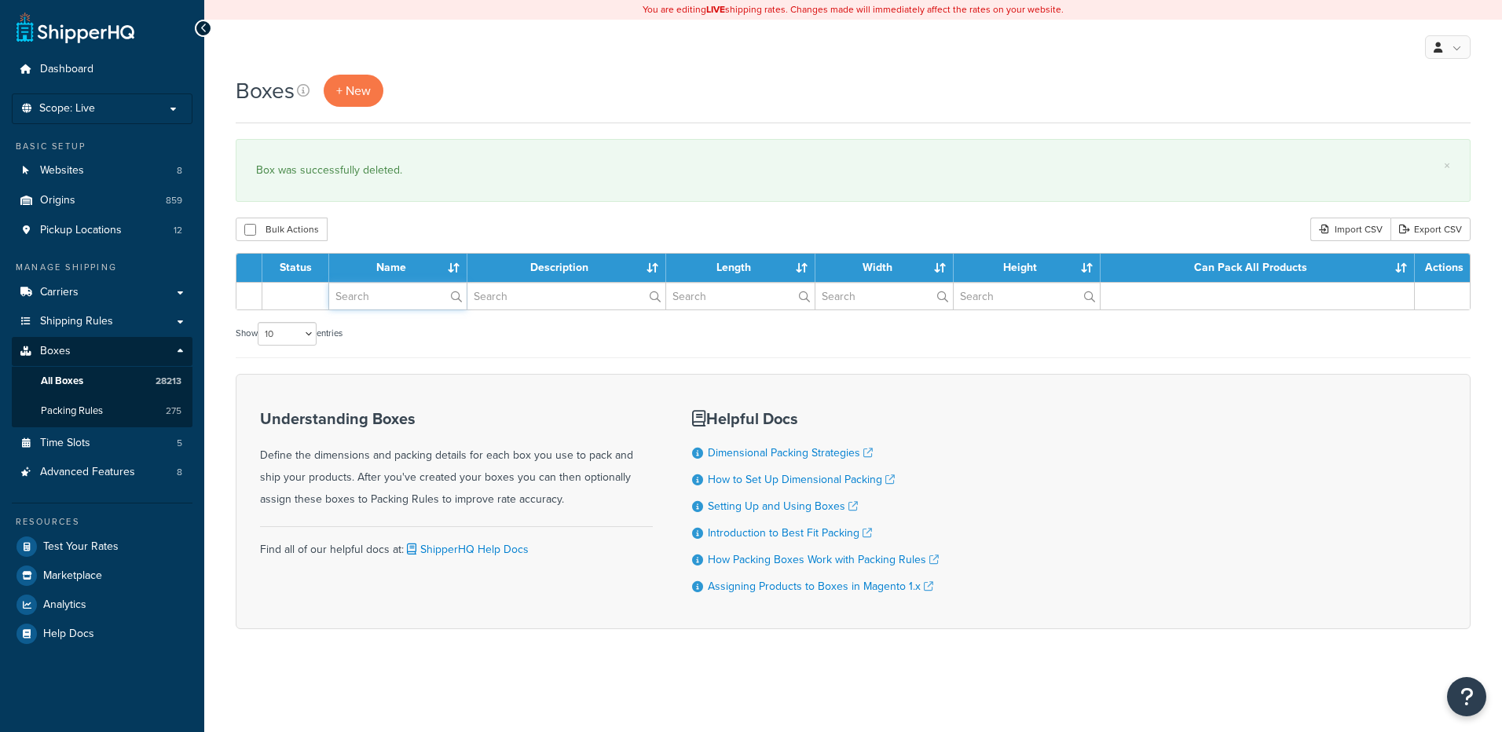
drag, startPoint x: 0, startPoint y: 0, endPoint x: 415, endPoint y: 295, distance: 508.6
click at [407, 301] on input "text" at bounding box center [397, 296] width 137 height 27
paste input "81W552"
type input "81W552"
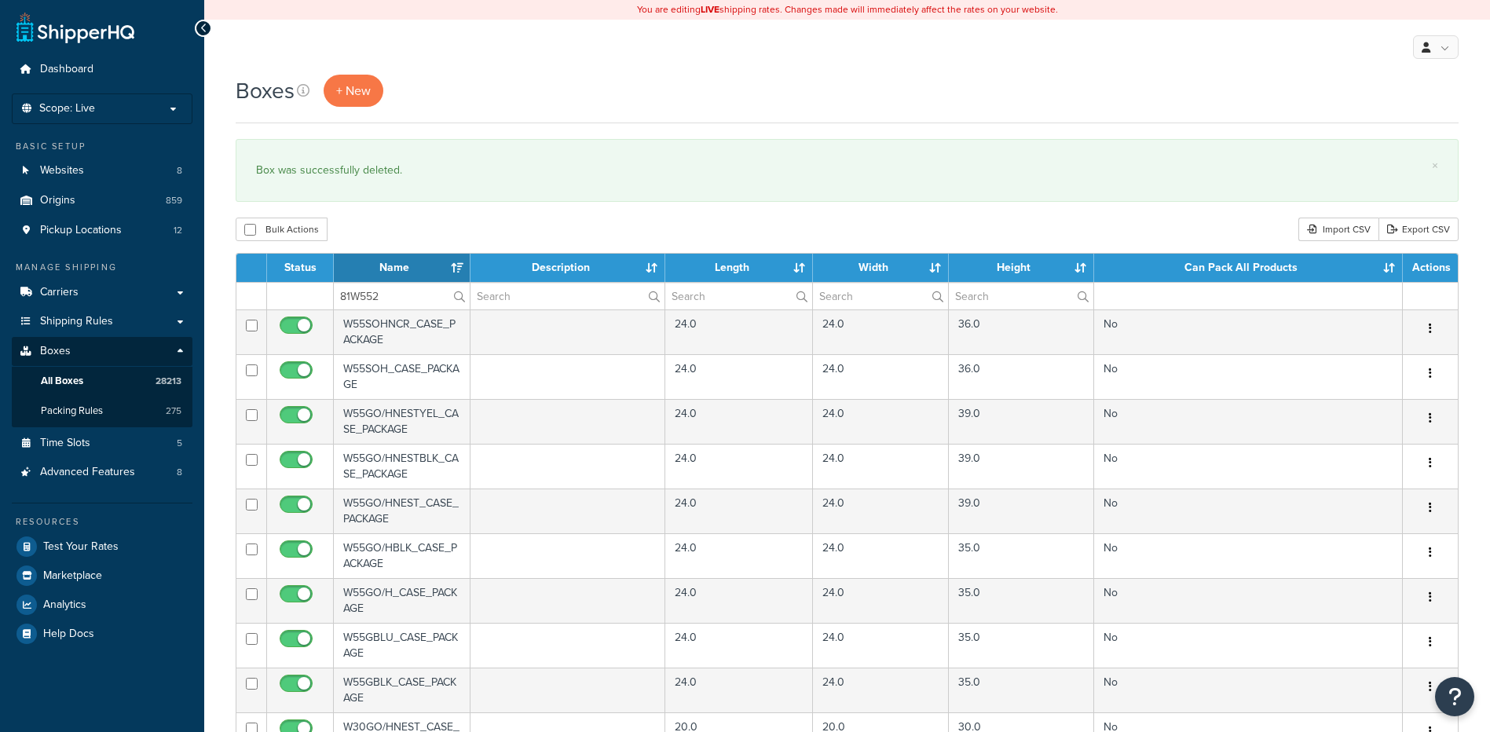
click at [499, 228] on div "Bulk Actions Duplicate [GEOGRAPHIC_DATA] Import CSV Export CSV" at bounding box center [847, 230] width 1223 height 24
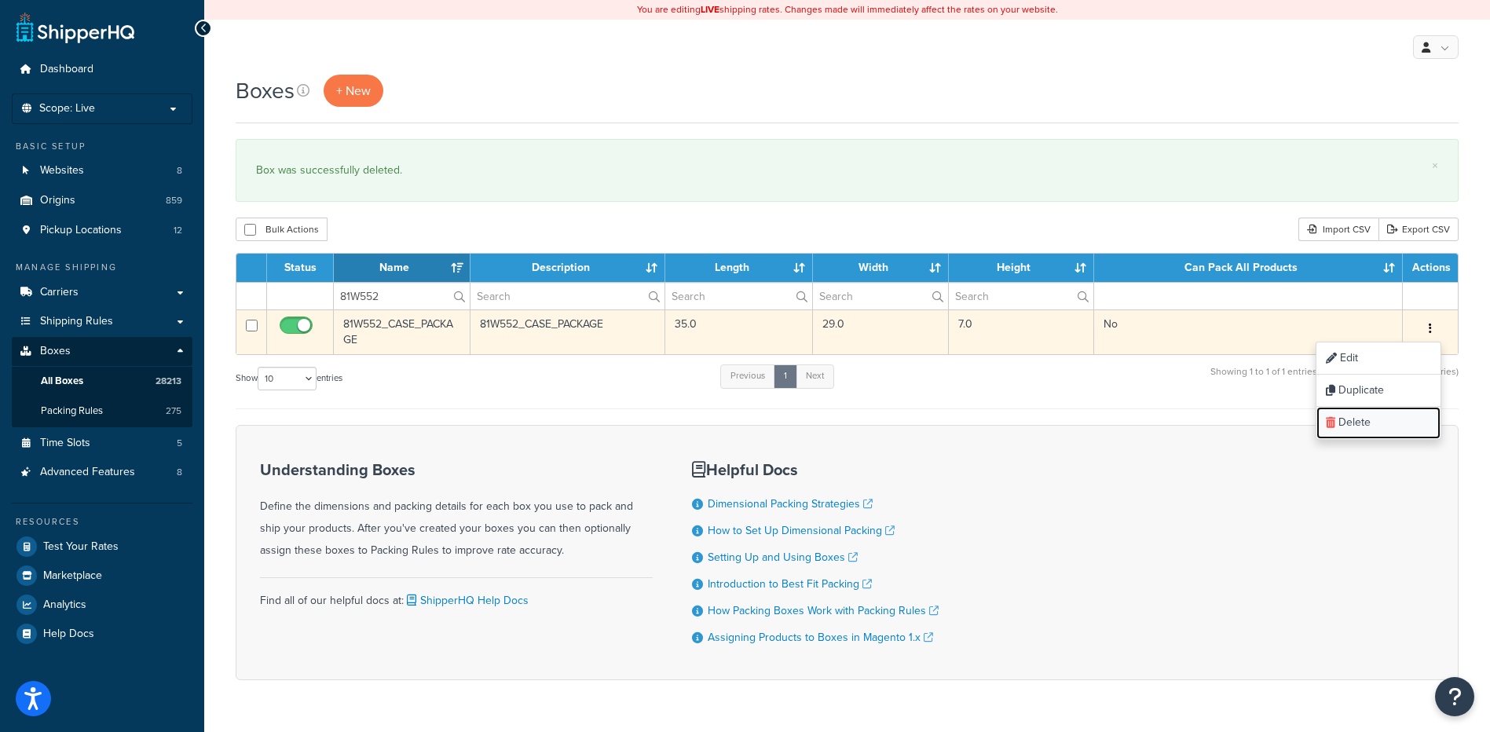
click at [1365, 417] on link "Delete" at bounding box center [1378, 423] width 124 height 32
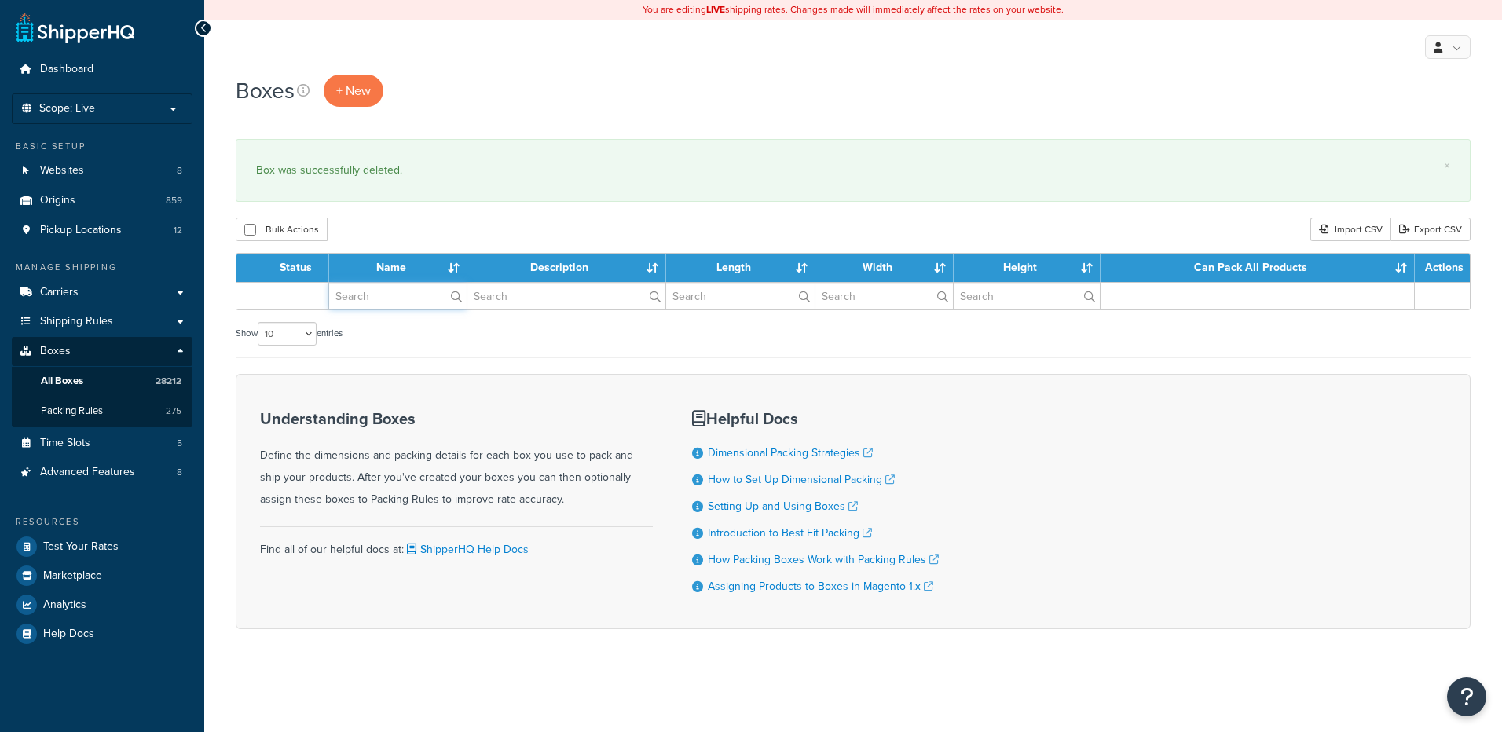
drag, startPoint x: 0, startPoint y: 0, endPoint x: 398, endPoint y: 299, distance: 498.1
click at [398, 299] on input "text" at bounding box center [397, 296] width 137 height 27
paste input "81WZW4"
type input "81WZW4"
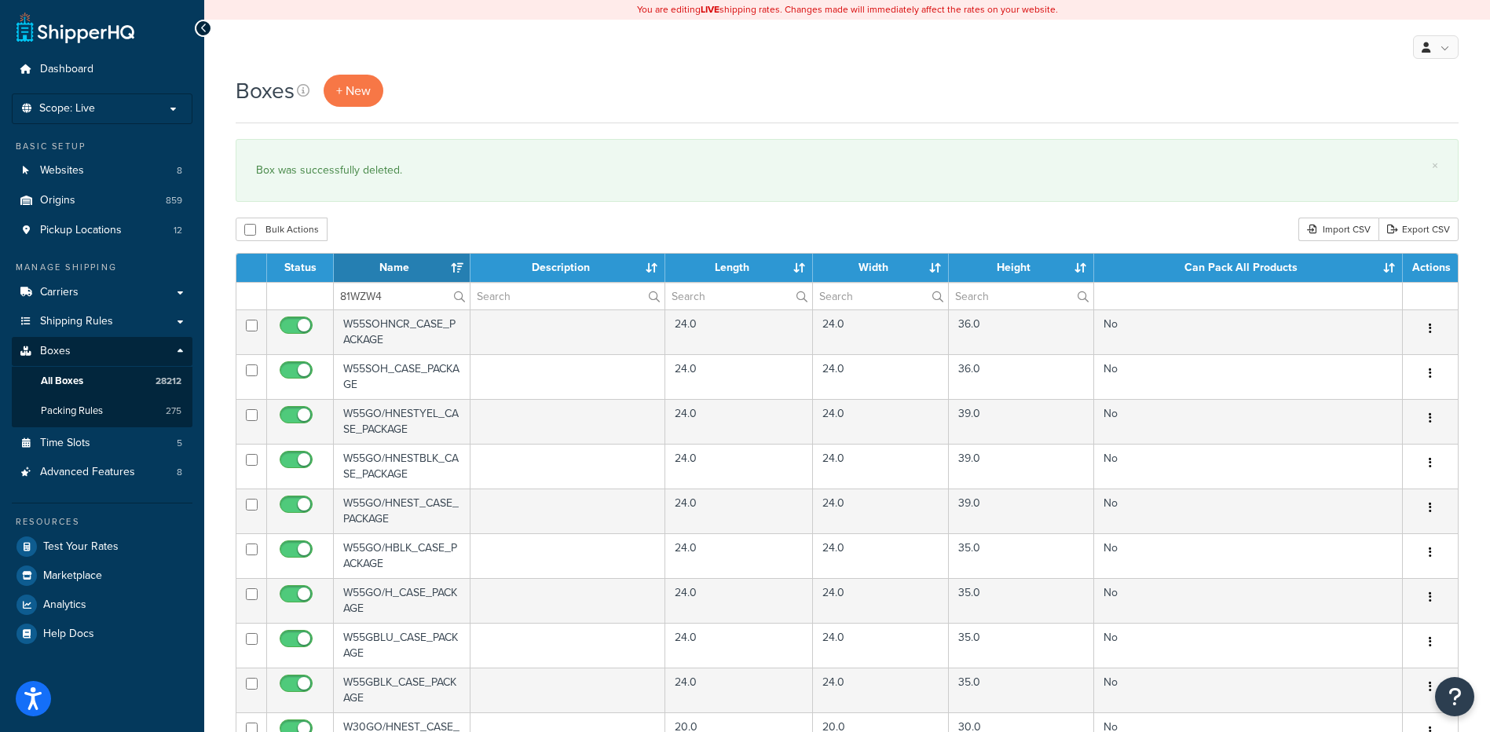
click at [456, 236] on div "Bulk Actions Duplicate [GEOGRAPHIC_DATA] Import CSV Export CSV" at bounding box center [847, 230] width 1223 height 24
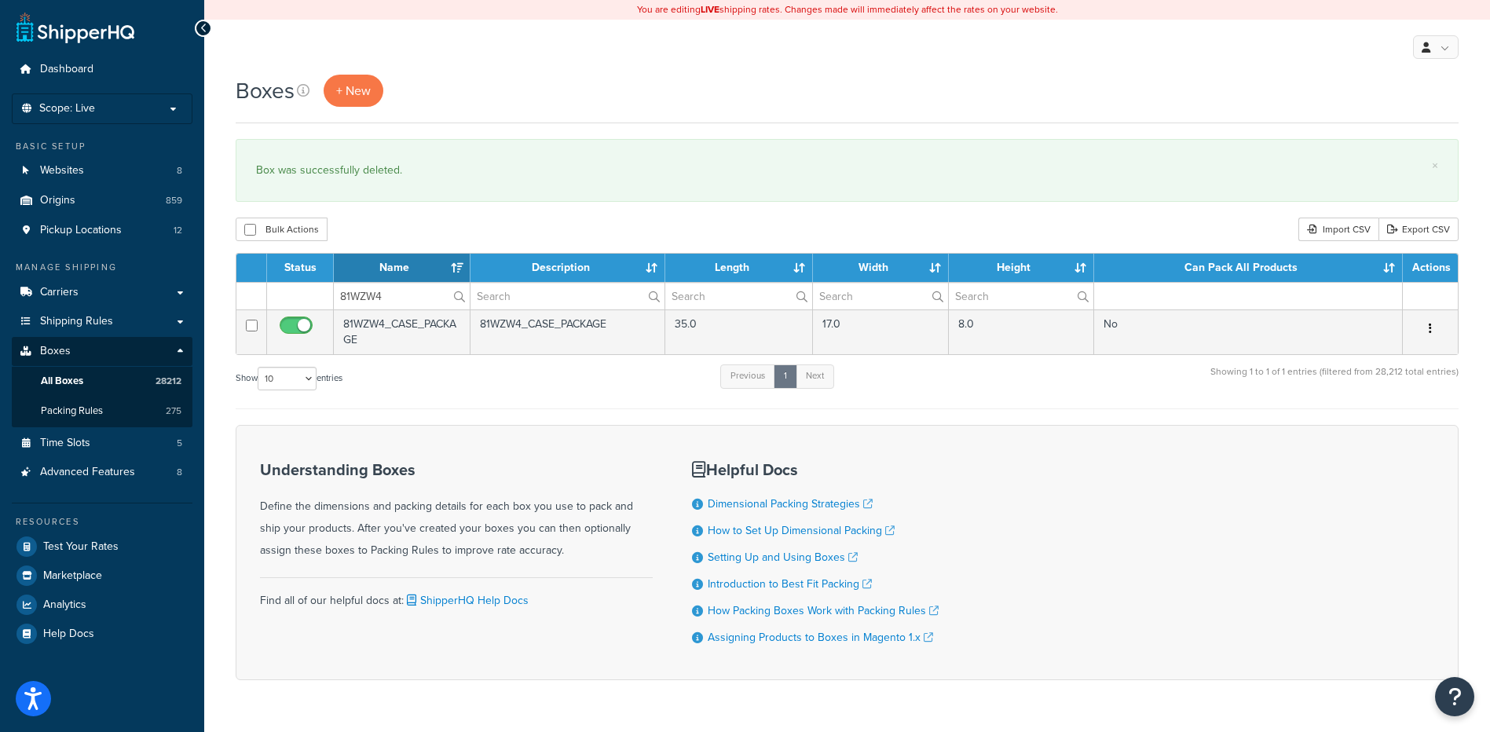
click at [1435, 327] on button "button" at bounding box center [1430, 329] width 22 height 25
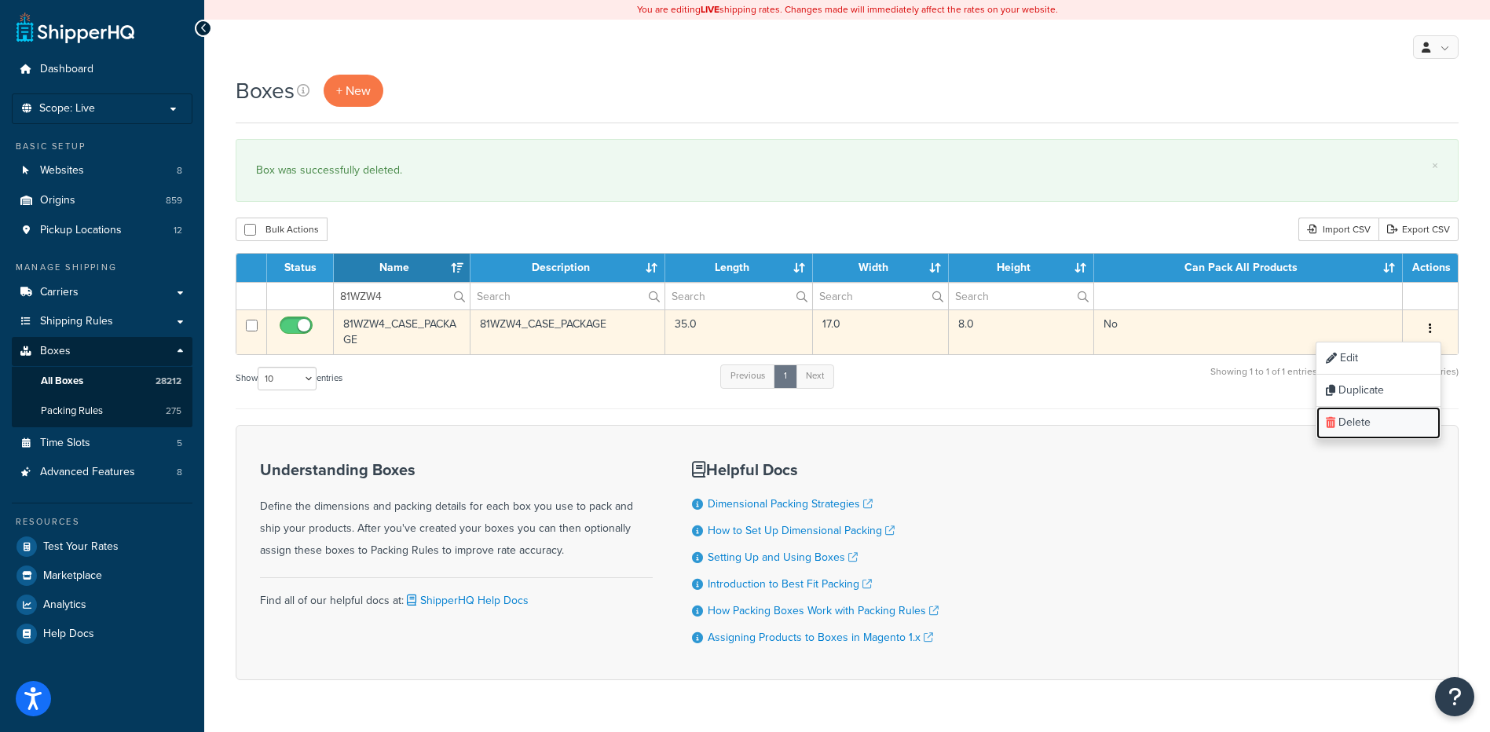
click at [1389, 426] on link "Delete" at bounding box center [1378, 423] width 124 height 32
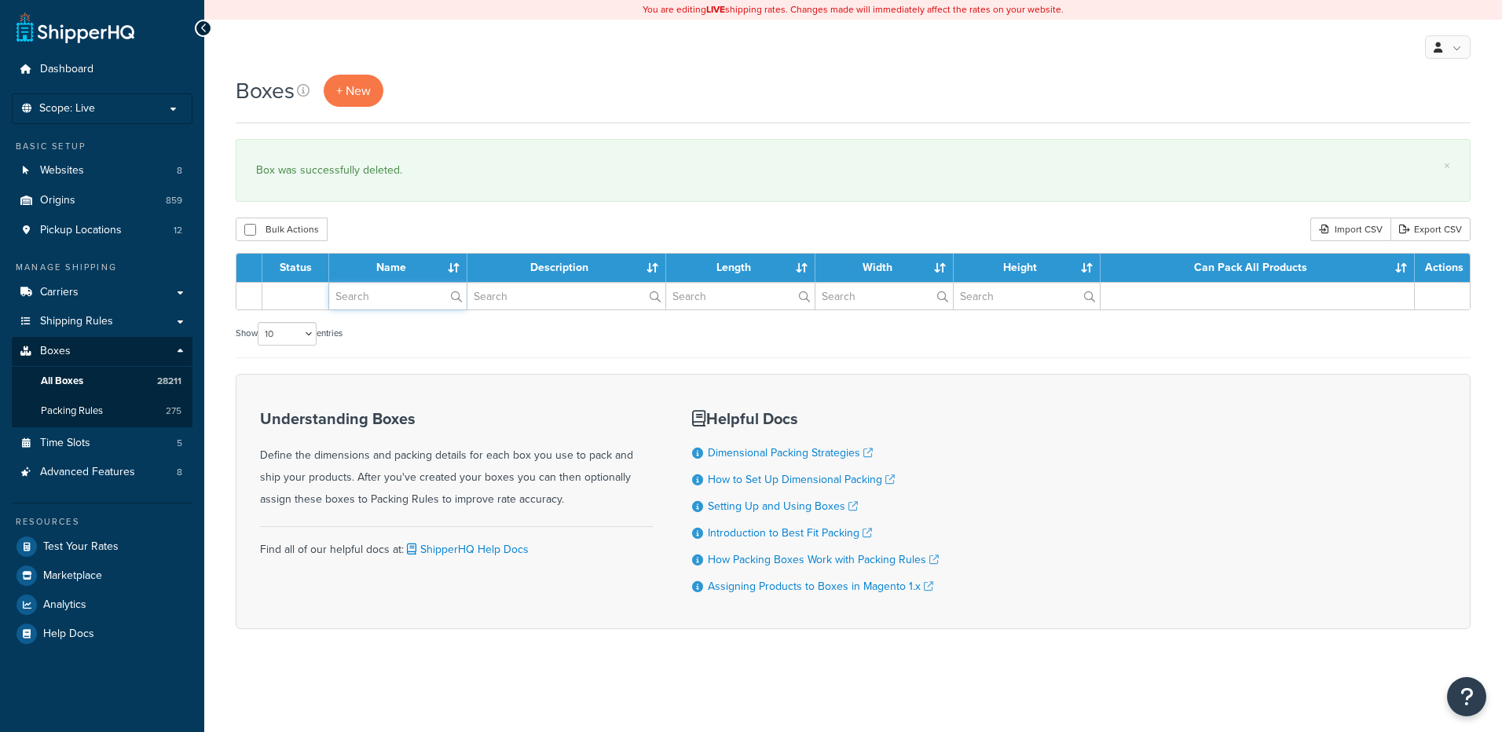
drag, startPoint x: 0, startPoint y: 0, endPoint x: 382, endPoint y: 291, distance: 480.2
click at [382, 291] on input "text" at bounding box center [397, 296] width 137 height 27
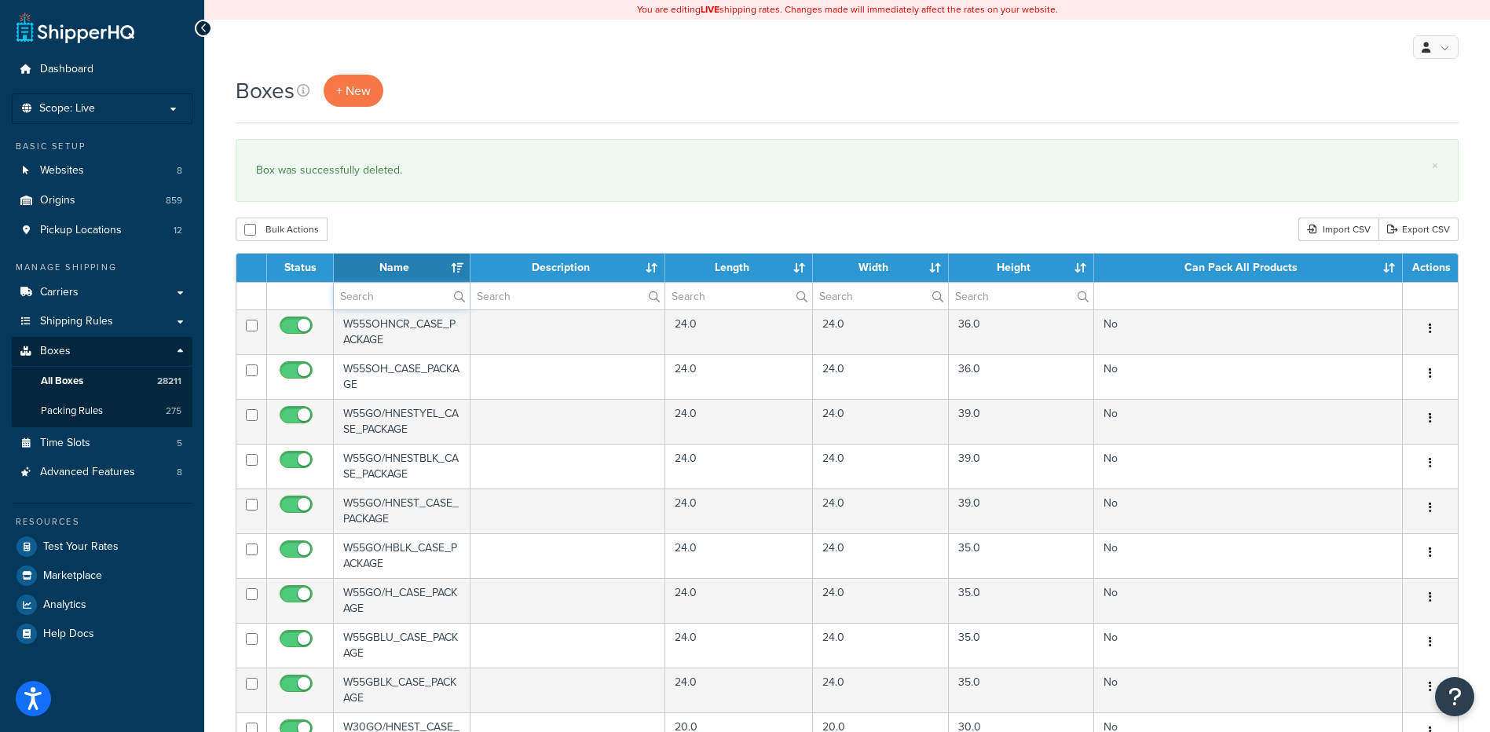
paste input "24W002"
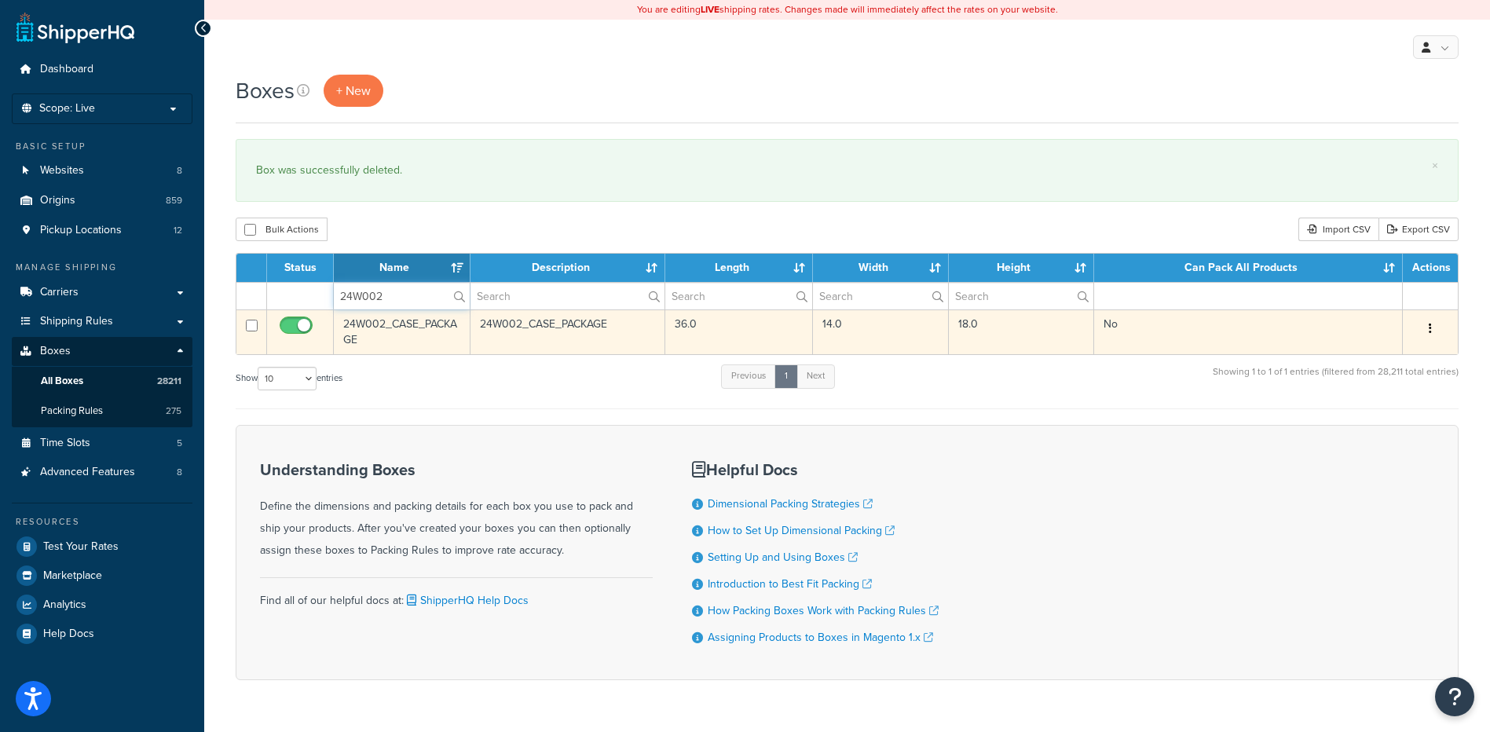
type input "24W002"
click at [1429, 331] on icon "button" at bounding box center [1430, 328] width 3 height 11
click at [1359, 430] on link "Delete" at bounding box center [1378, 423] width 124 height 32
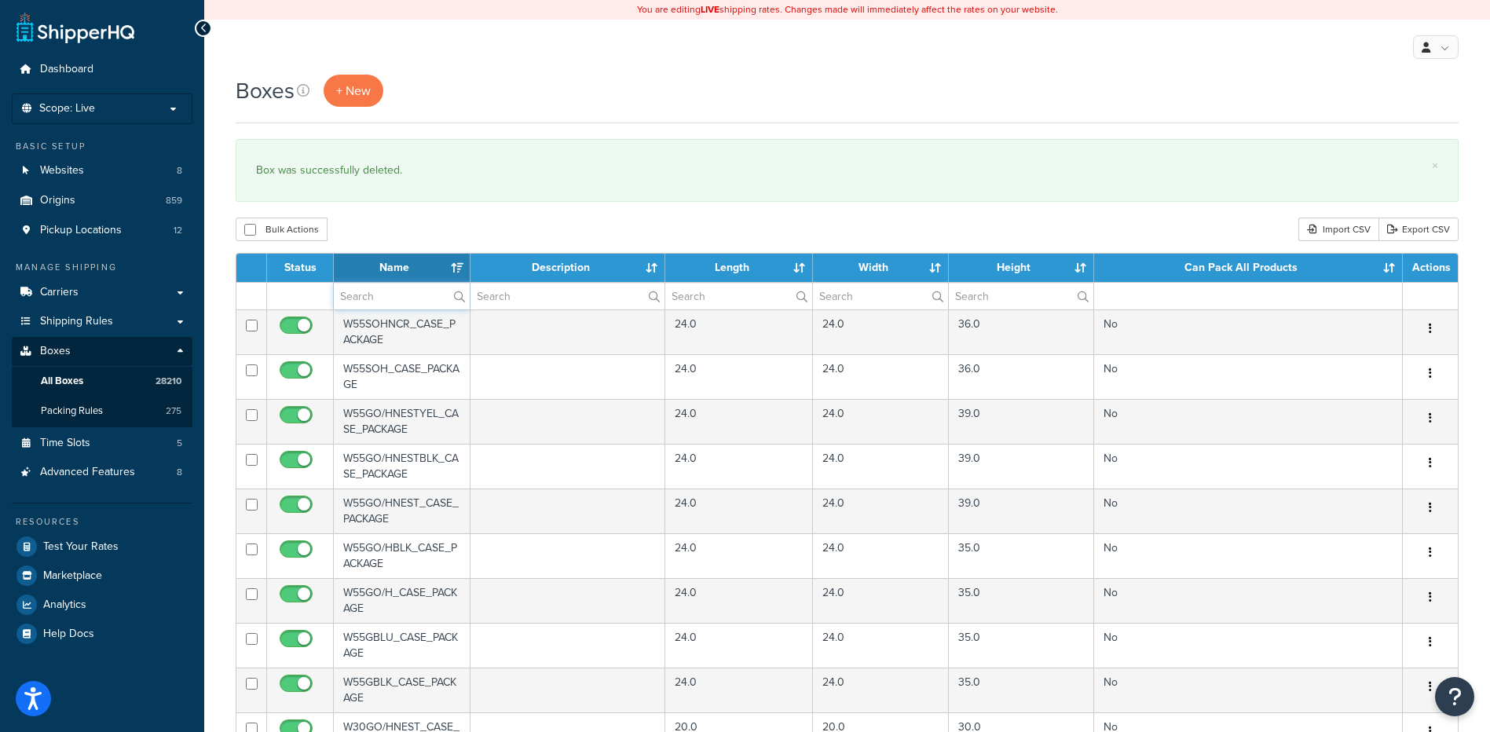
paste input "24W002"
click at [368, 300] on input "text" at bounding box center [402, 296] width 136 height 27
click at [361, 232] on div "Bulk Actions Duplicate [GEOGRAPHIC_DATA] Import CSV Export CSV" at bounding box center [847, 230] width 1223 height 24
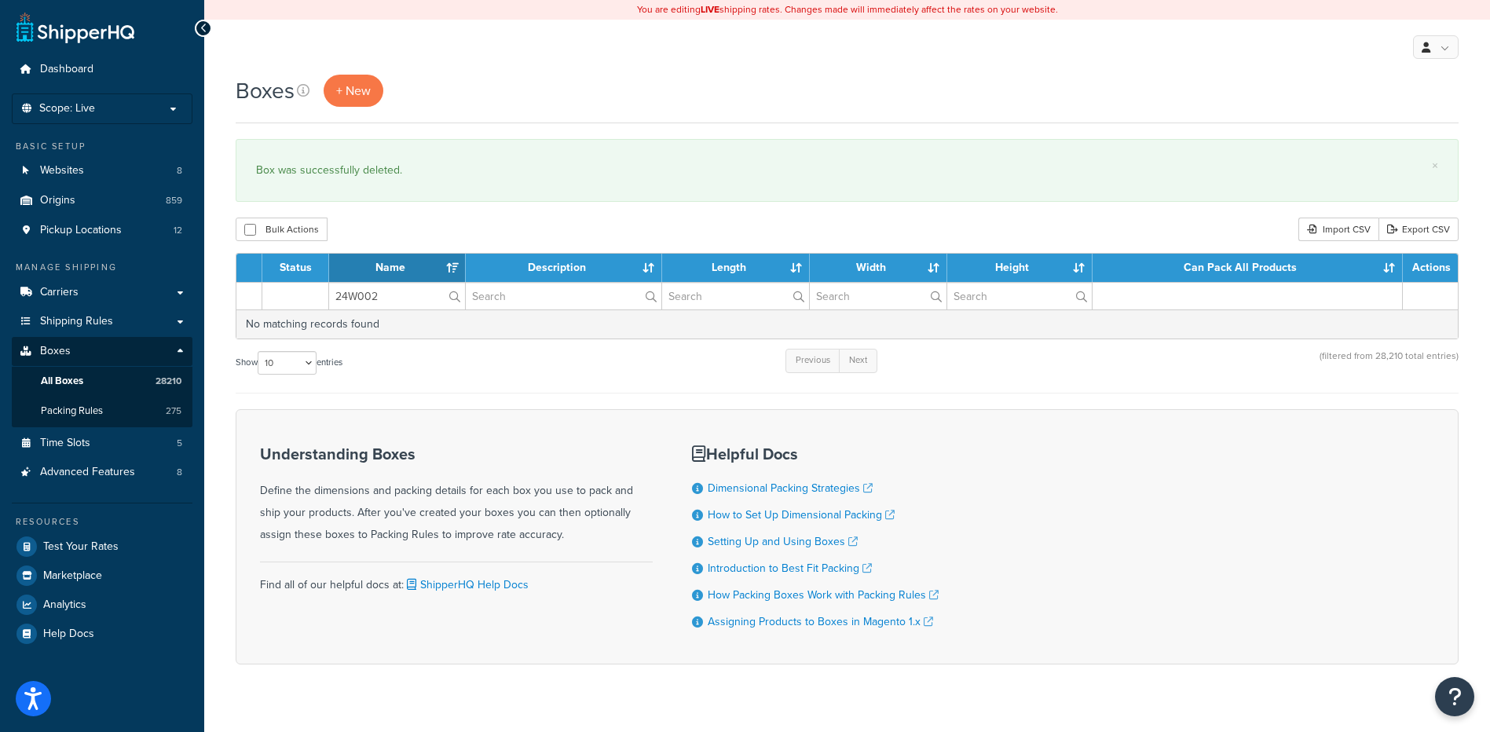
click at [289, 299] on td at bounding box center [295, 295] width 67 height 27
paste input "5"
drag, startPoint x: 381, startPoint y: 302, endPoint x: 294, endPoint y: 292, distance: 87.7
click at [294, 292] on tr "24W005" at bounding box center [846, 295] width 1221 height 27
type input "24W005"
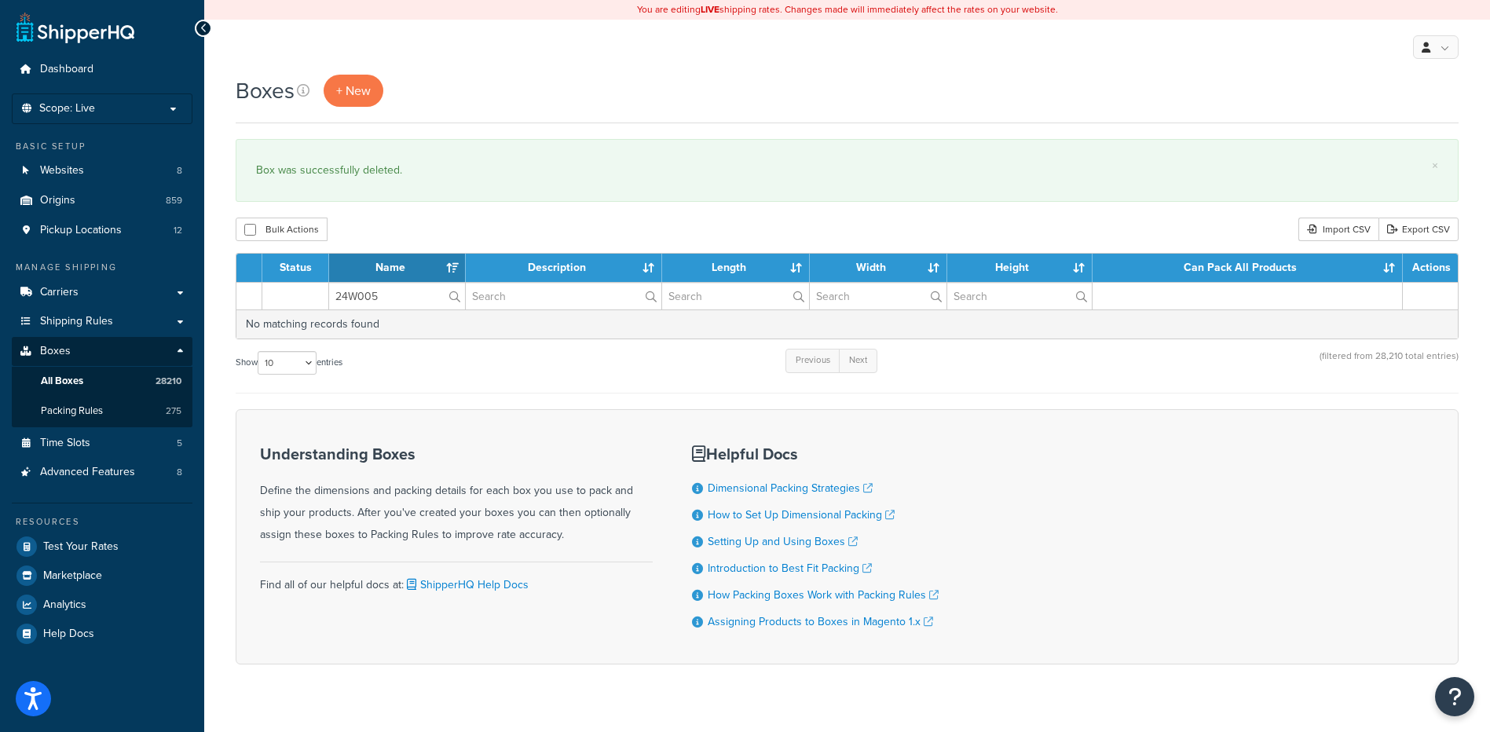
click at [446, 243] on div "Boxes + New × Box was successfully deleted. Bulk Actions Duplicate [GEOGRAPHIC_…" at bounding box center [847, 397] width 1286 height 645
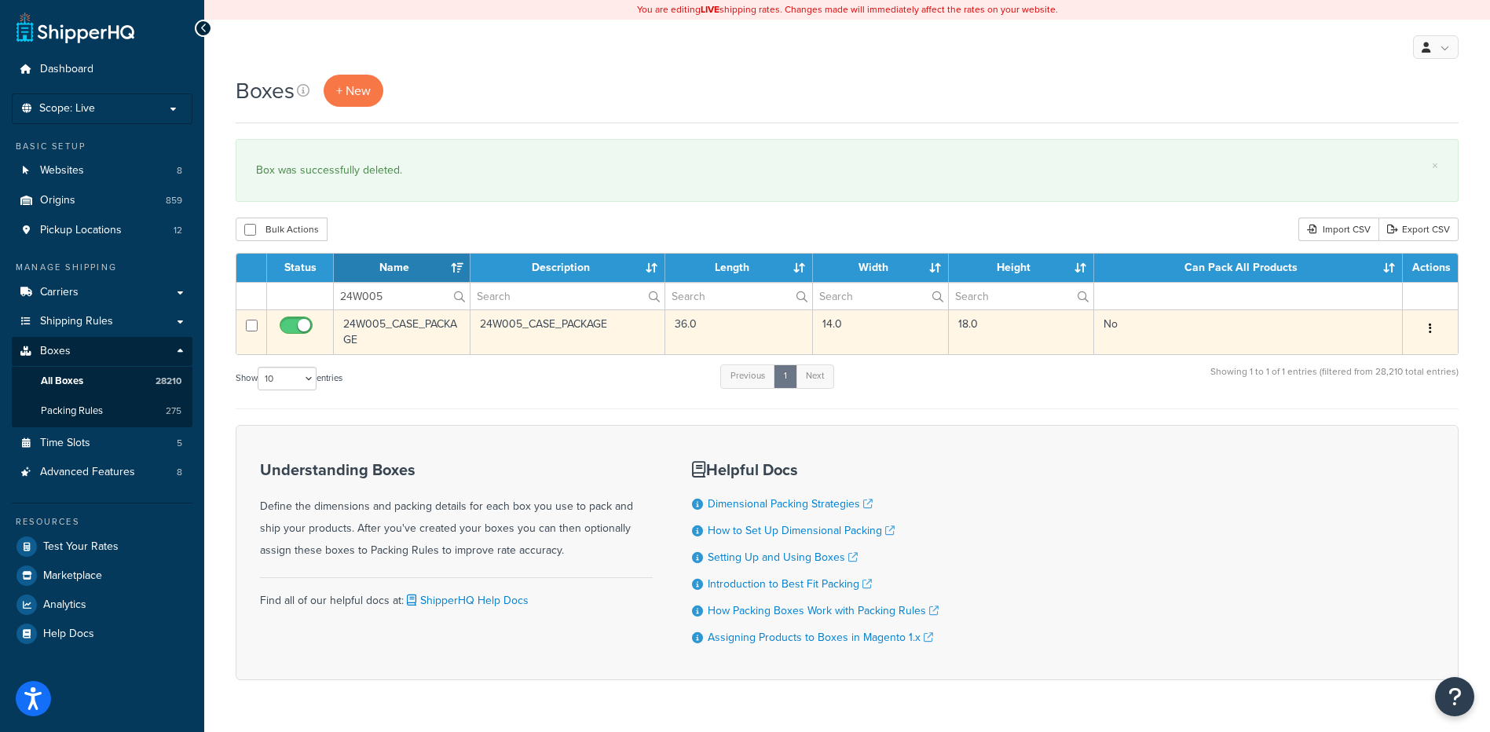
click at [1430, 327] on icon "button" at bounding box center [1430, 328] width 3 height 11
click at [1392, 424] on link "Delete" at bounding box center [1378, 423] width 124 height 32
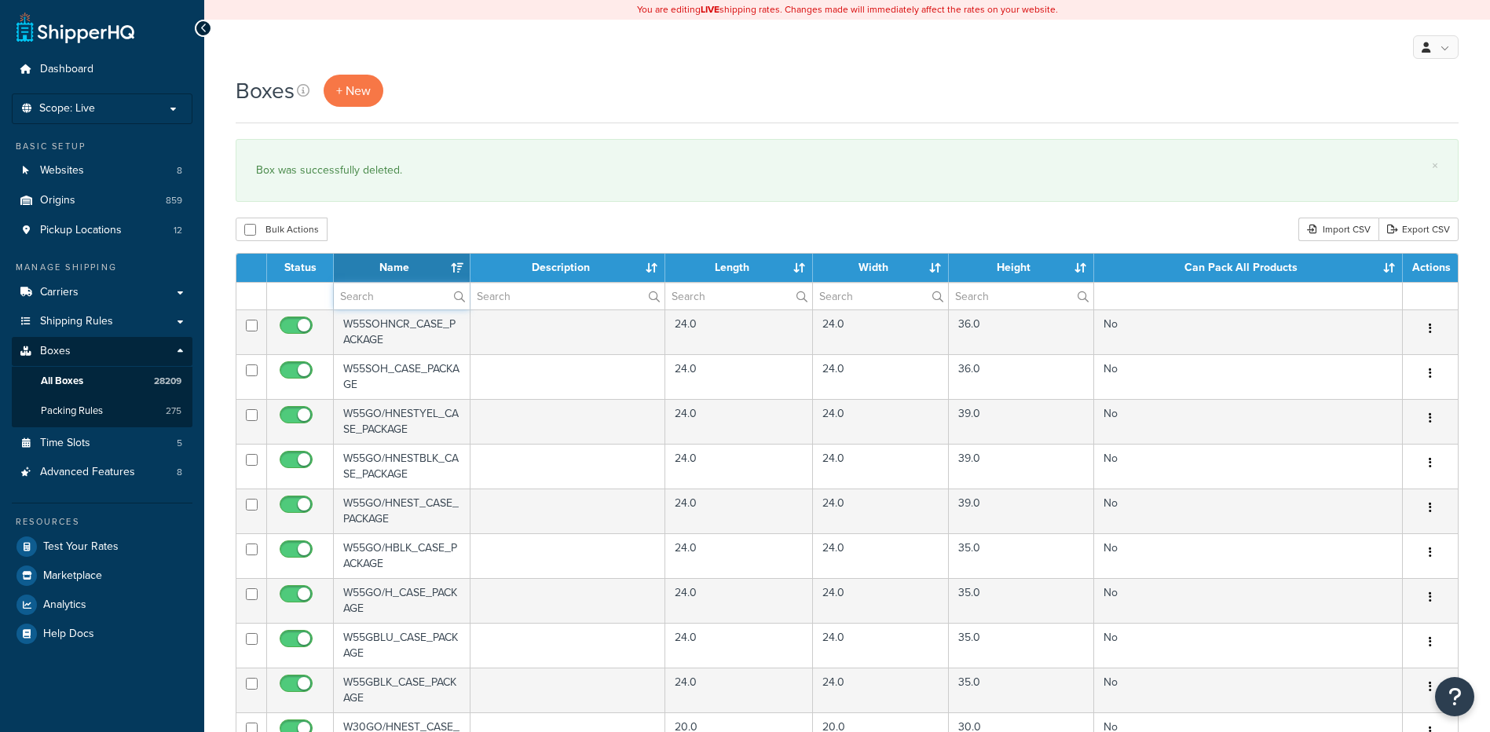
click at [362, 304] on input "text" at bounding box center [402, 296] width 136 height 27
paste input "24W008"
type input "24W008"
click at [424, 213] on div "Boxes + New × Box was successfully deleted. Bulk Actions Duplicate Delete Impor…" at bounding box center [847, 606] width 1286 height 1063
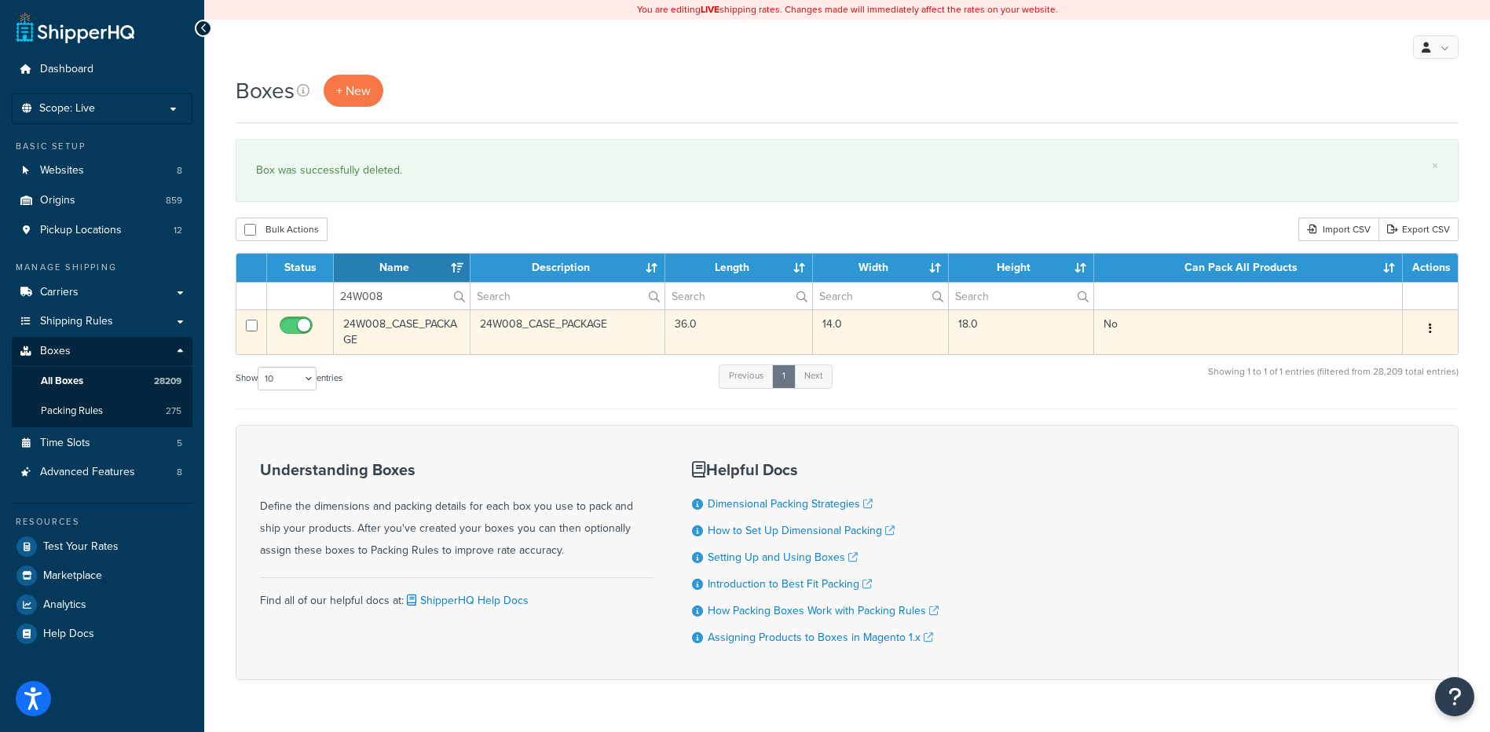
click at [1431, 330] on icon "button" at bounding box center [1430, 328] width 3 height 11
click at [1409, 415] on link "Delete" at bounding box center [1378, 423] width 124 height 32
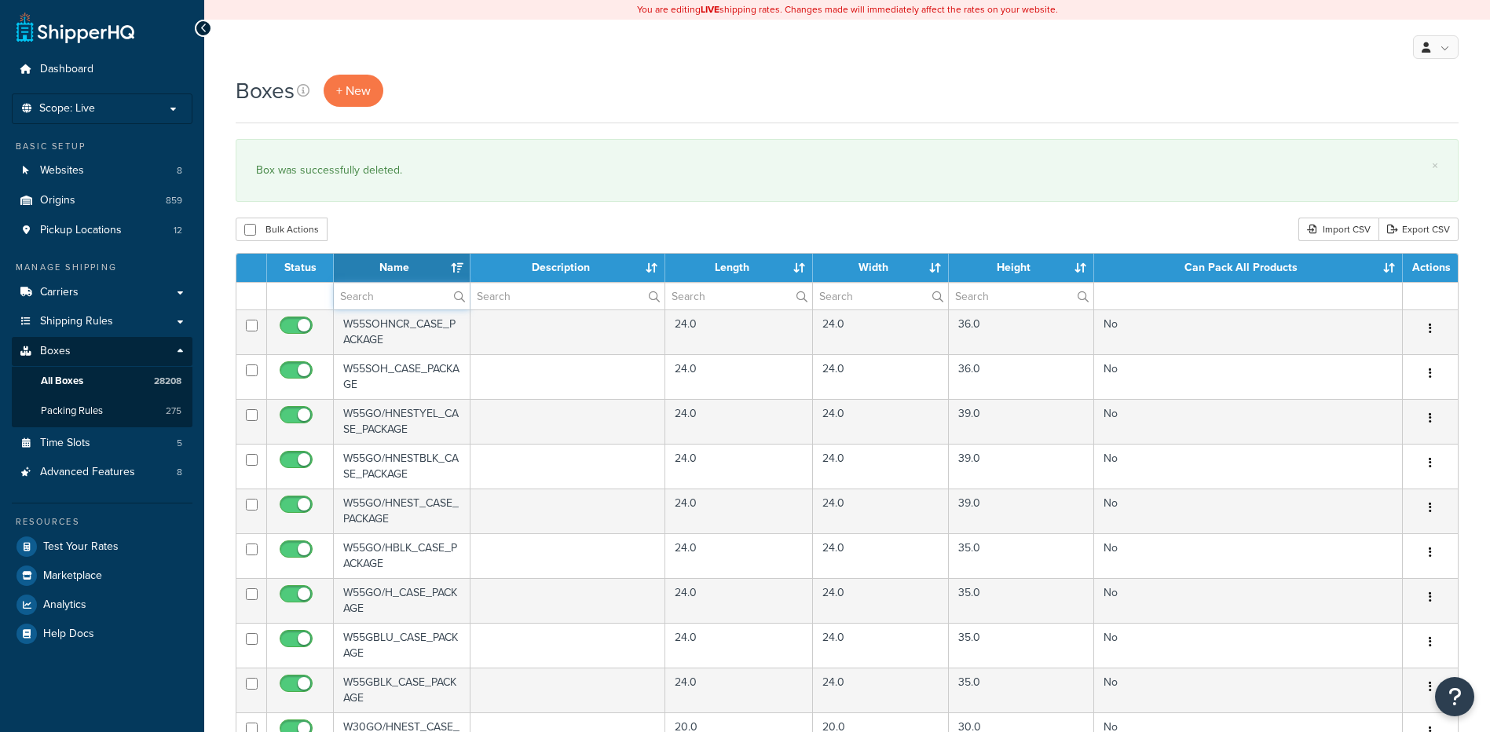
click at [382, 306] on input "text" at bounding box center [402, 296] width 136 height 27
paste input "24W411"
type input "24W411"
click at [435, 221] on div "Bulk Actions Duplicate Delete Import CSV Export CSV" at bounding box center [847, 230] width 1223 height 24
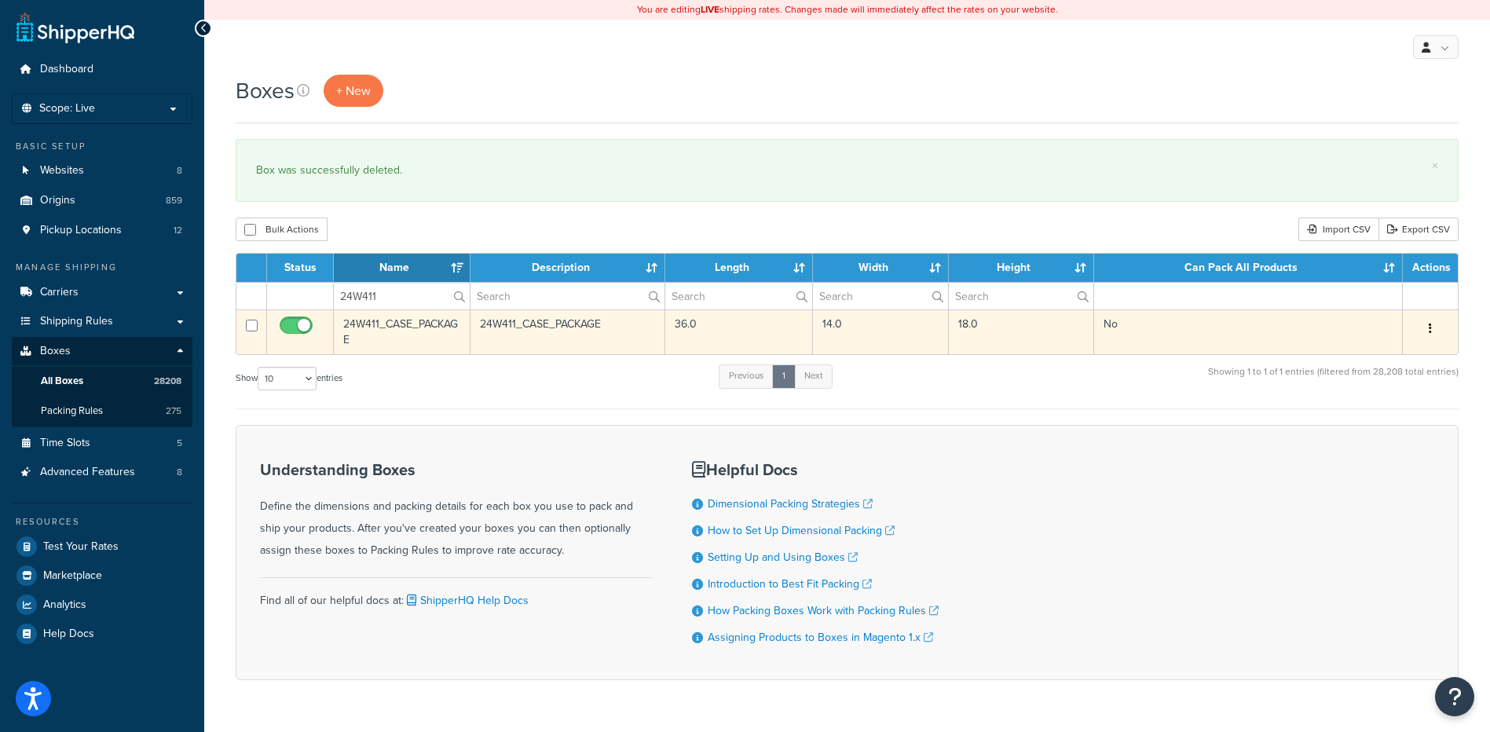
click at [1425, 327] on button "button" at bounding box center [1430, 329] width 22 height 25
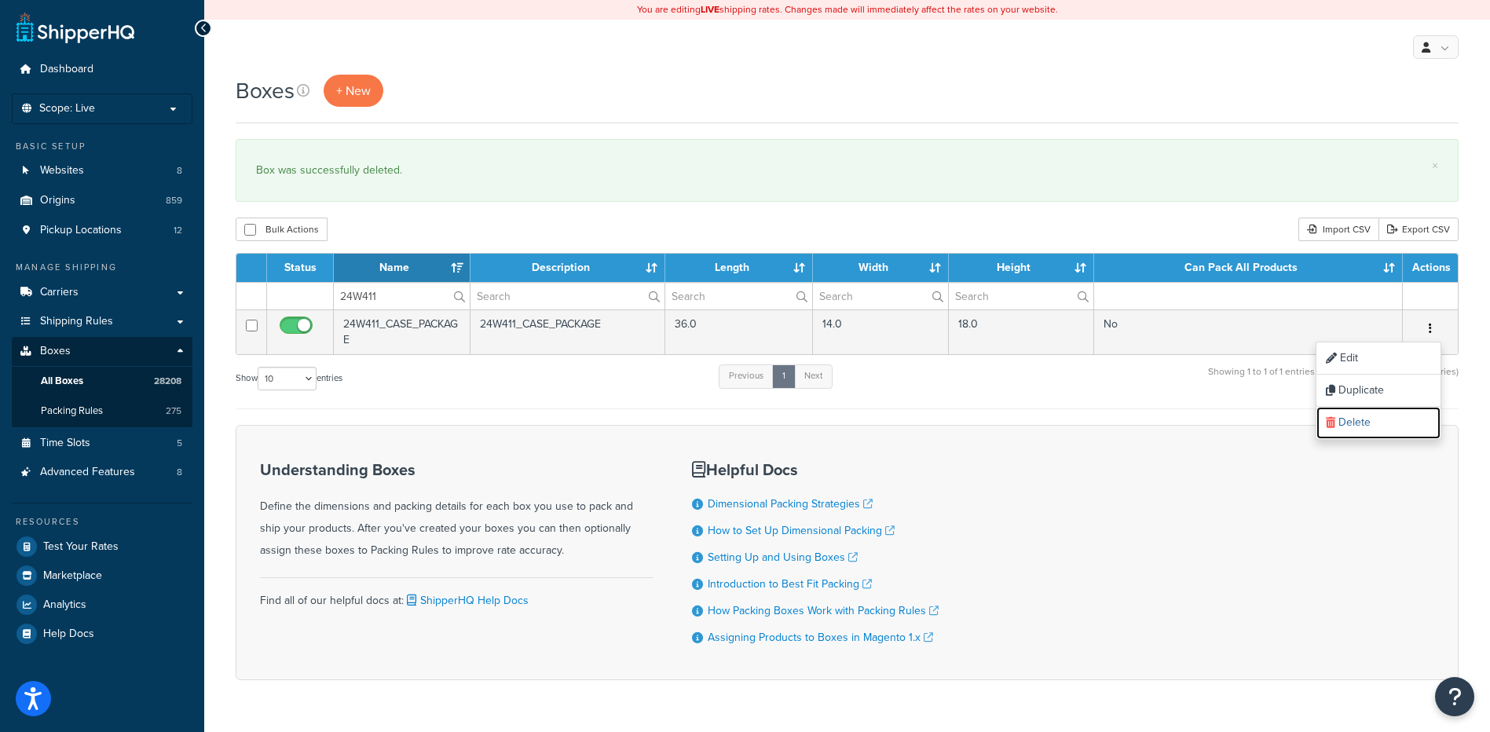
click at [1370, 425] on link "Delete" at bounding box center [1378, 423] width 124 height 32
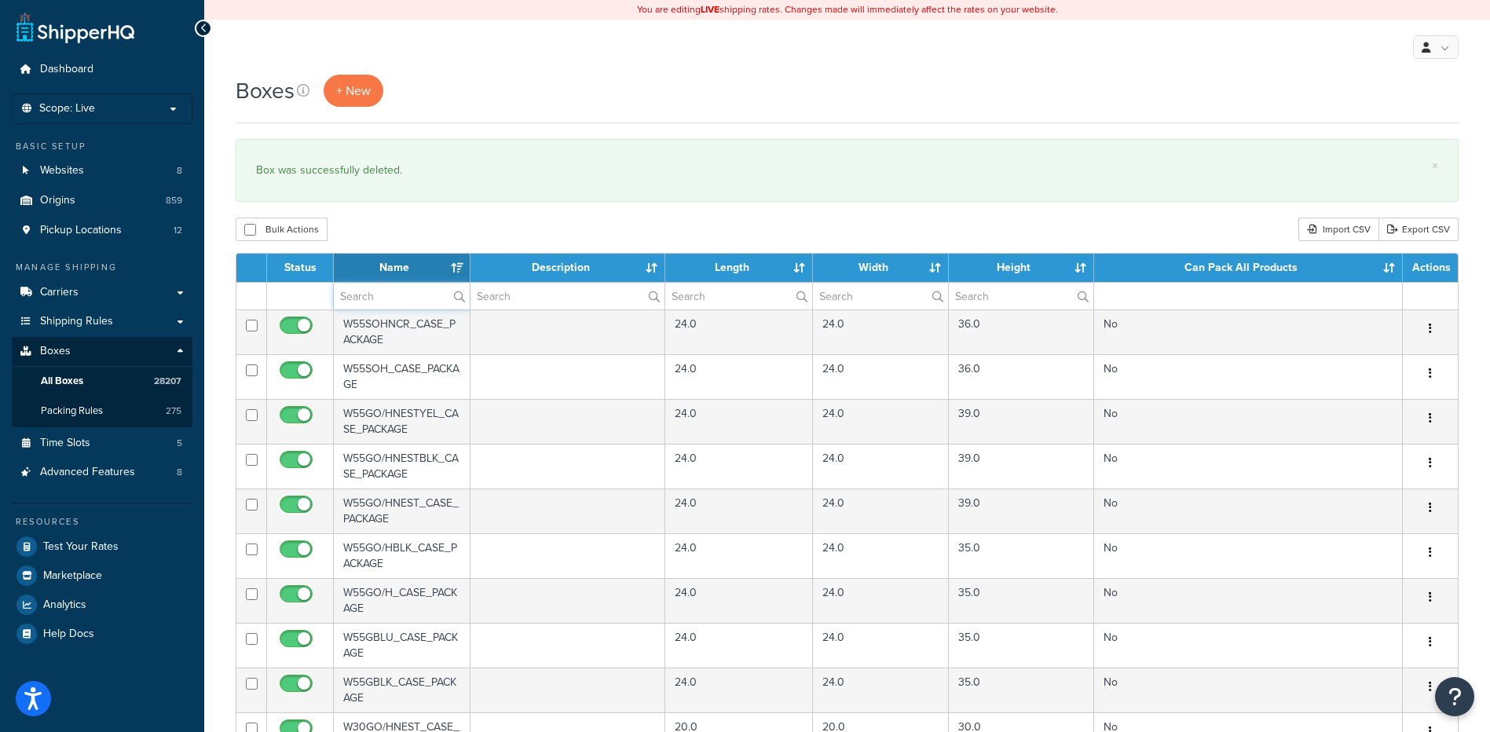
click at [399, 309] on input "text" at bounding box center [402, 296] width 136 height 27
paste input "24W450"
type input "24W450"
click at [434, 223] on div "Bulk Actions Duplicate [GEOGRAPHIC_DATA] Import CSV Export CSV" at bounding box center [847, 230] width 1223 height 24
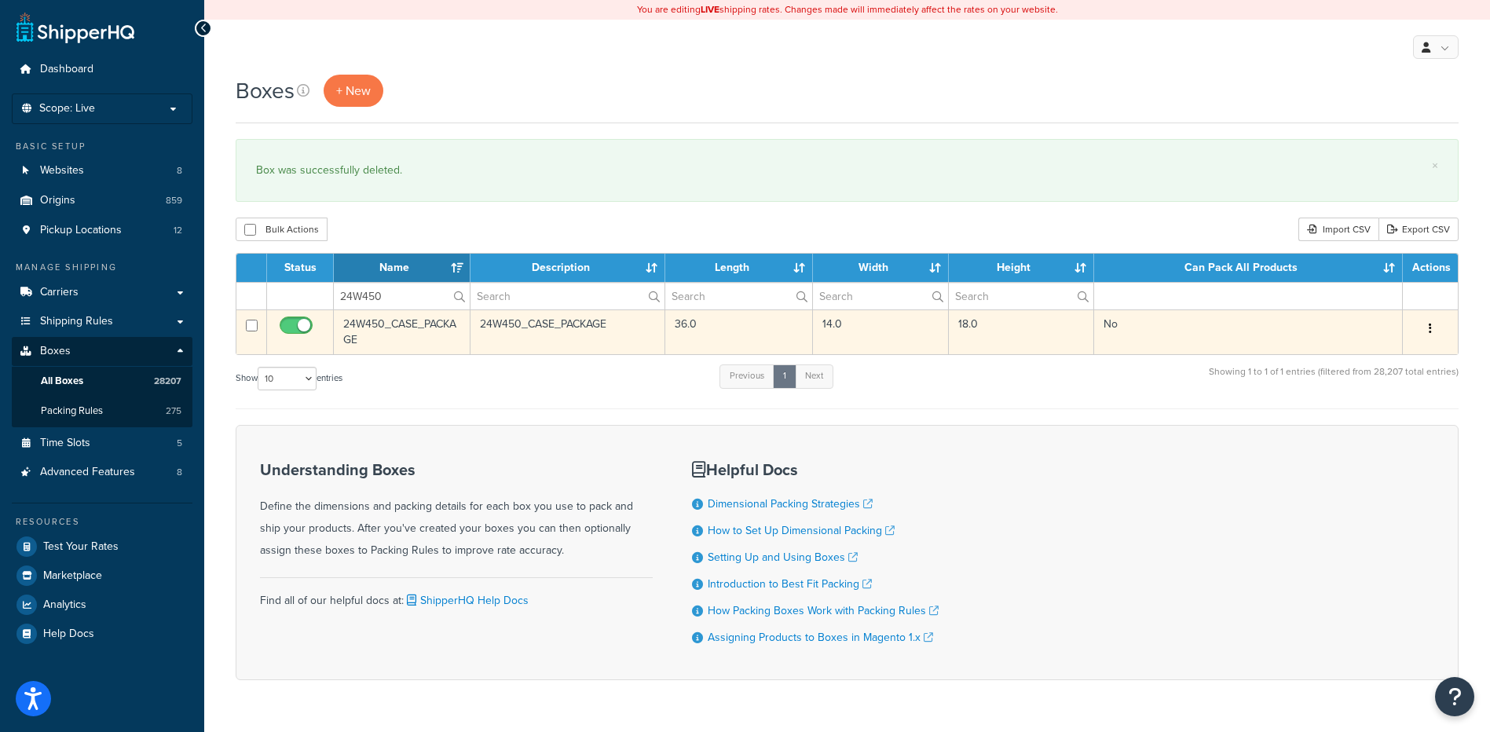
click at [1426, 330] on button "button" at bounding box center [1430, 329] width 22 height 25
click at [1391, 423] on link "Delete" at bounding box center [1378, 423] width 124 height 32
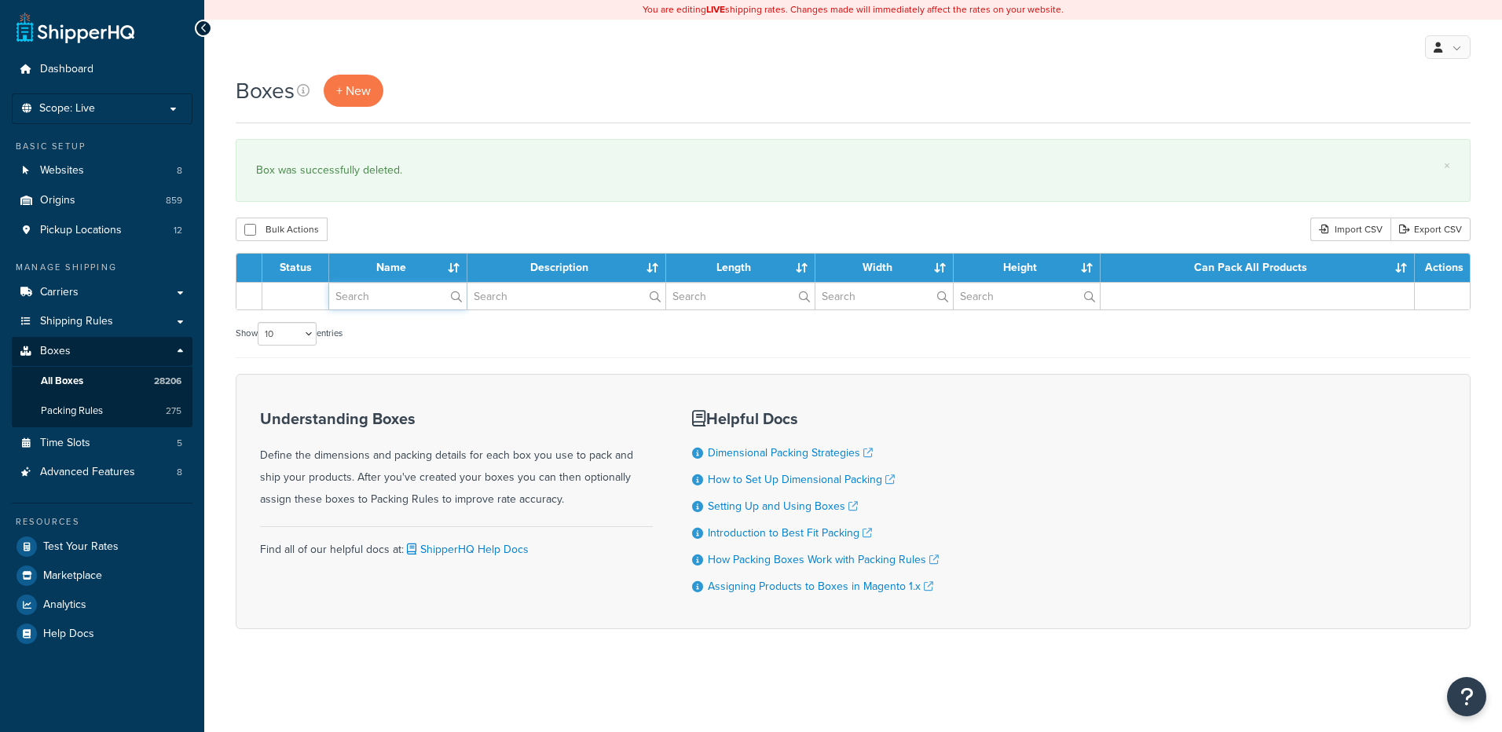
click at [382, 301] on input "text" at bounding box center [397, 296] width 137 height 27
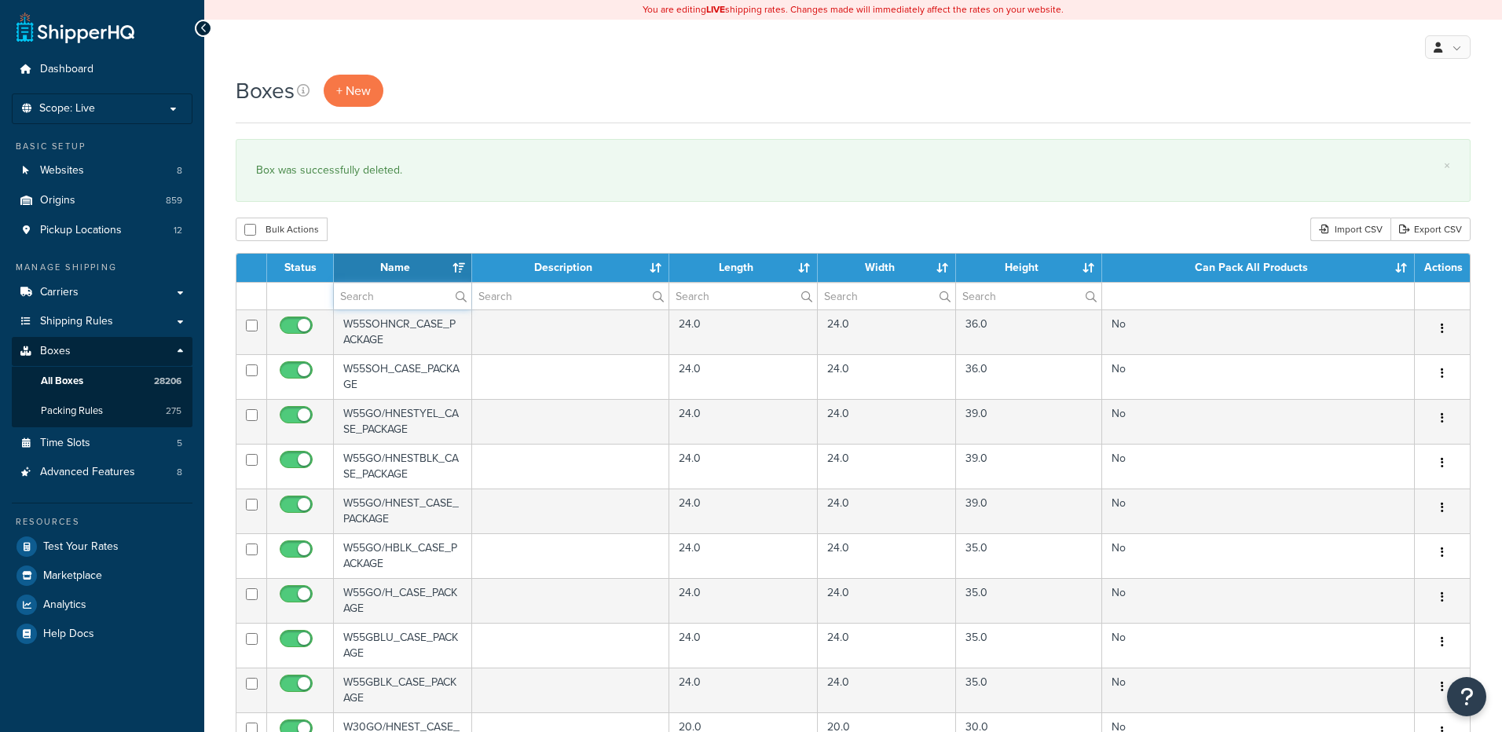
paste input "24W460"
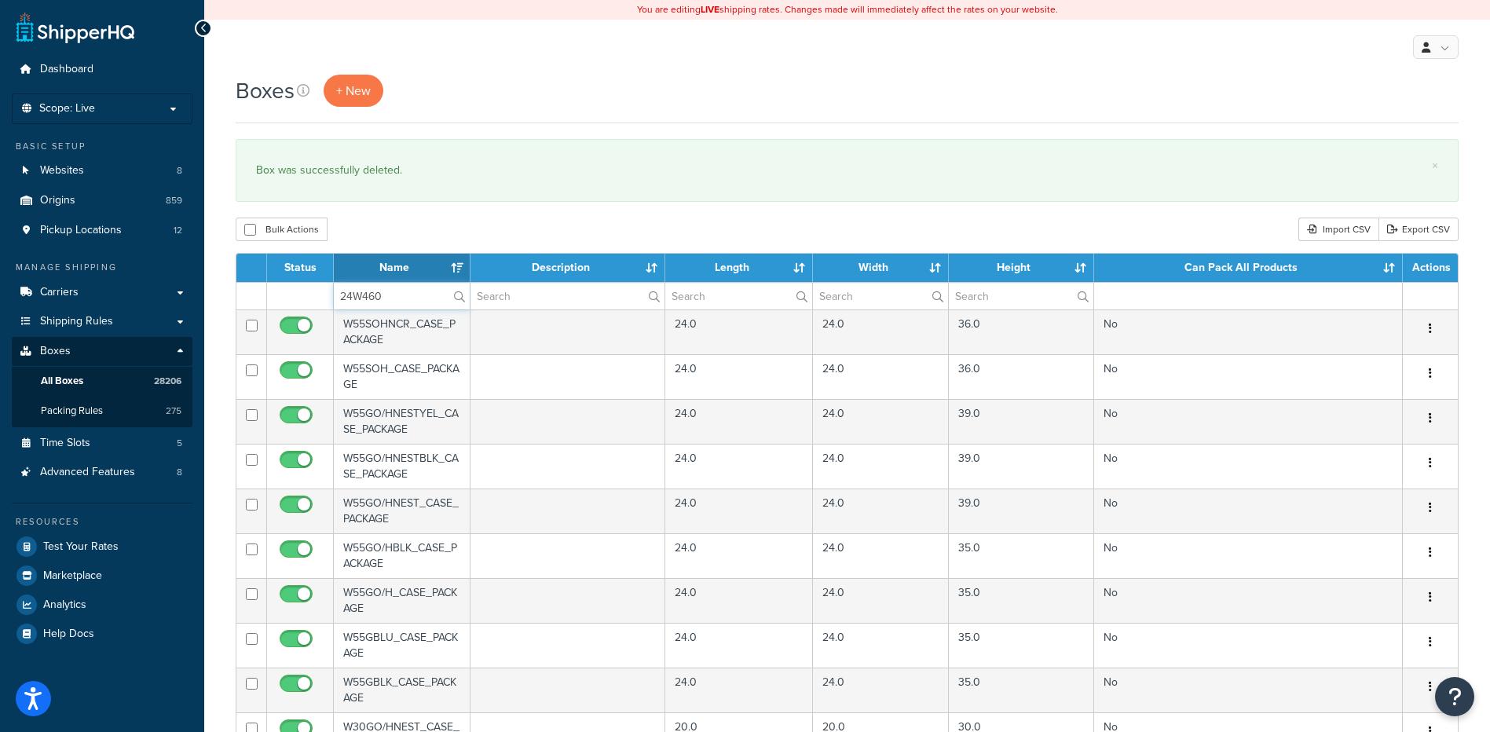
type input "24W460"
click at [470, 218] on div "Boxes + New × Box was successfully deleted. Bulk Actions Duplicate [GEOGRAPHIC_…" at bounding box center [847, 606] width 1286 height 1063
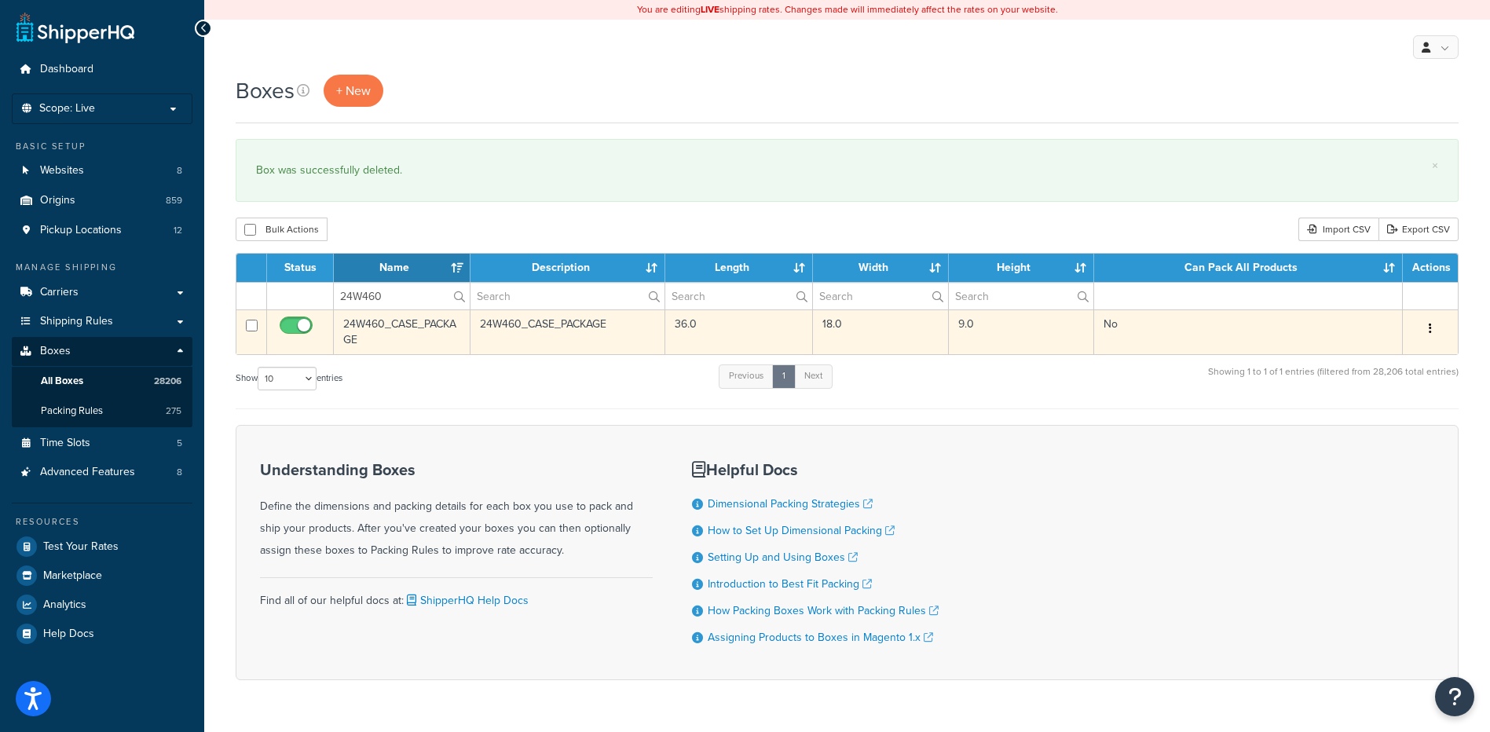
click at [1429, 330] on icon "button" at bounding box center [1430, 328] width 3 height 11
click at [1408, 428] on link "Delete" at bounding box center [1378, 423] width 124 height 32
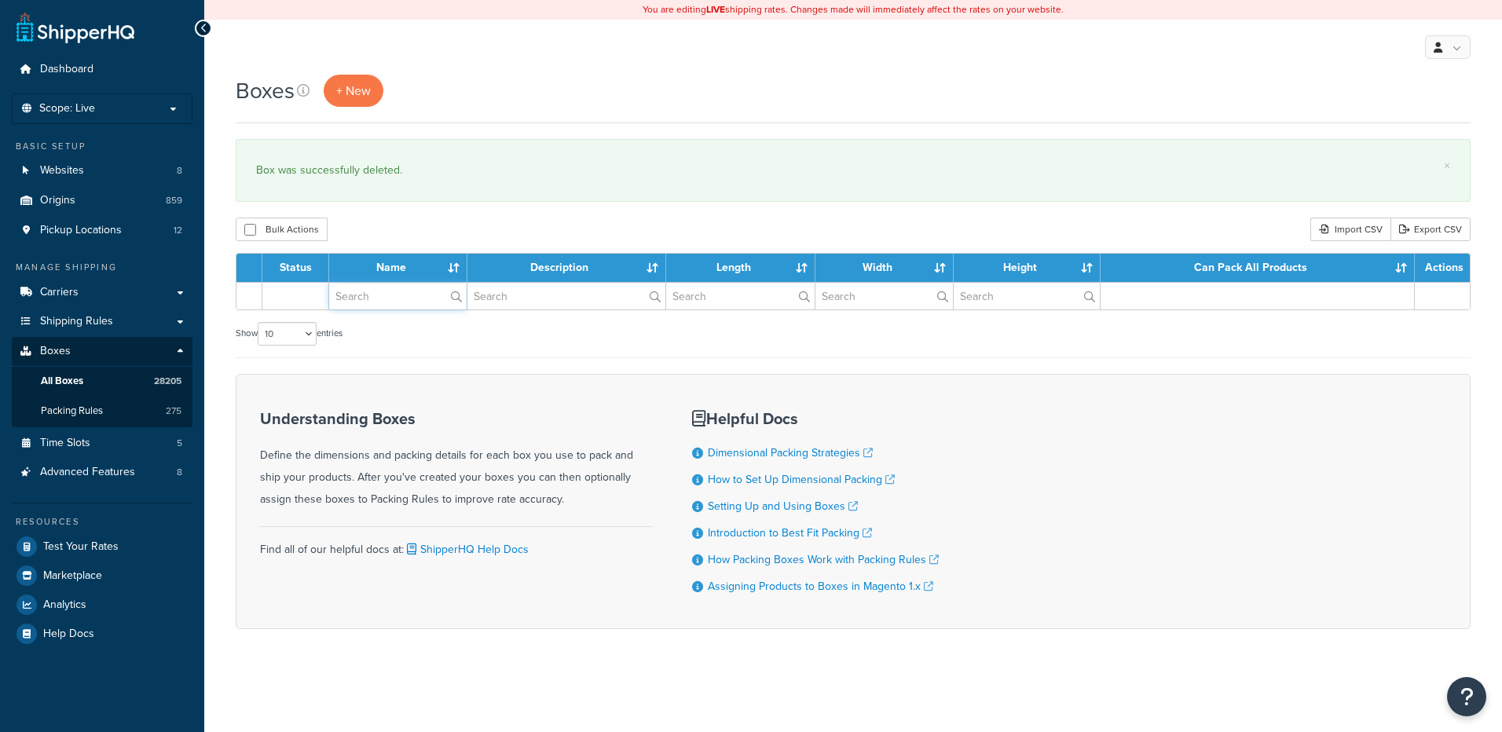
paste input "24W500"
drag, startPoint x: 0, startPoint y: 0, endPoint x: 382, endPoint y: 293, distance: 481.1
click at [379, 298] on input "text" at bounding box center [397, 296] width 137 height 27
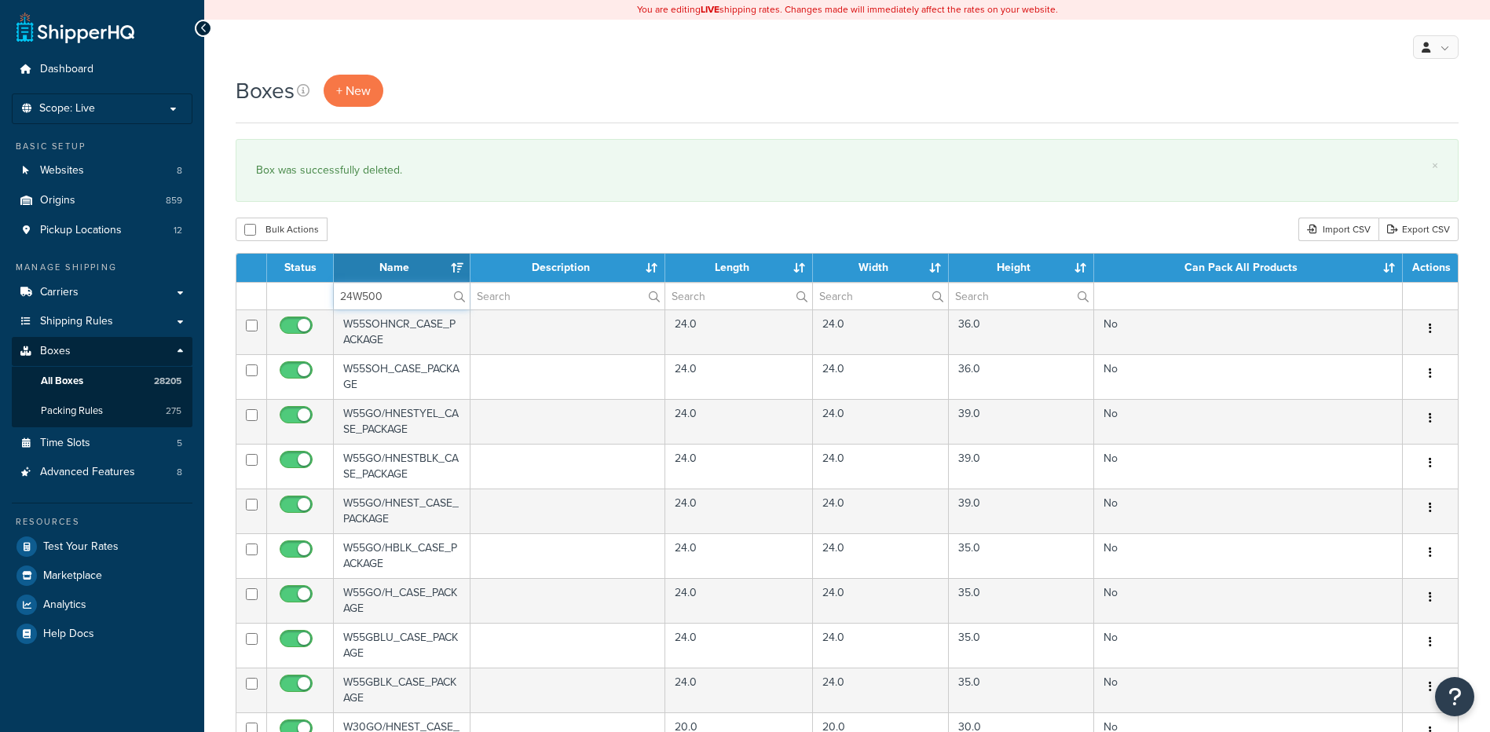
type input "24W500"
click at [414, 234] on div "Bulk Actions Duplicate [GEOGRAPHIC_DATA] Import CSV Export CSV" at bounding box center [847, 230] width 1223 height 24
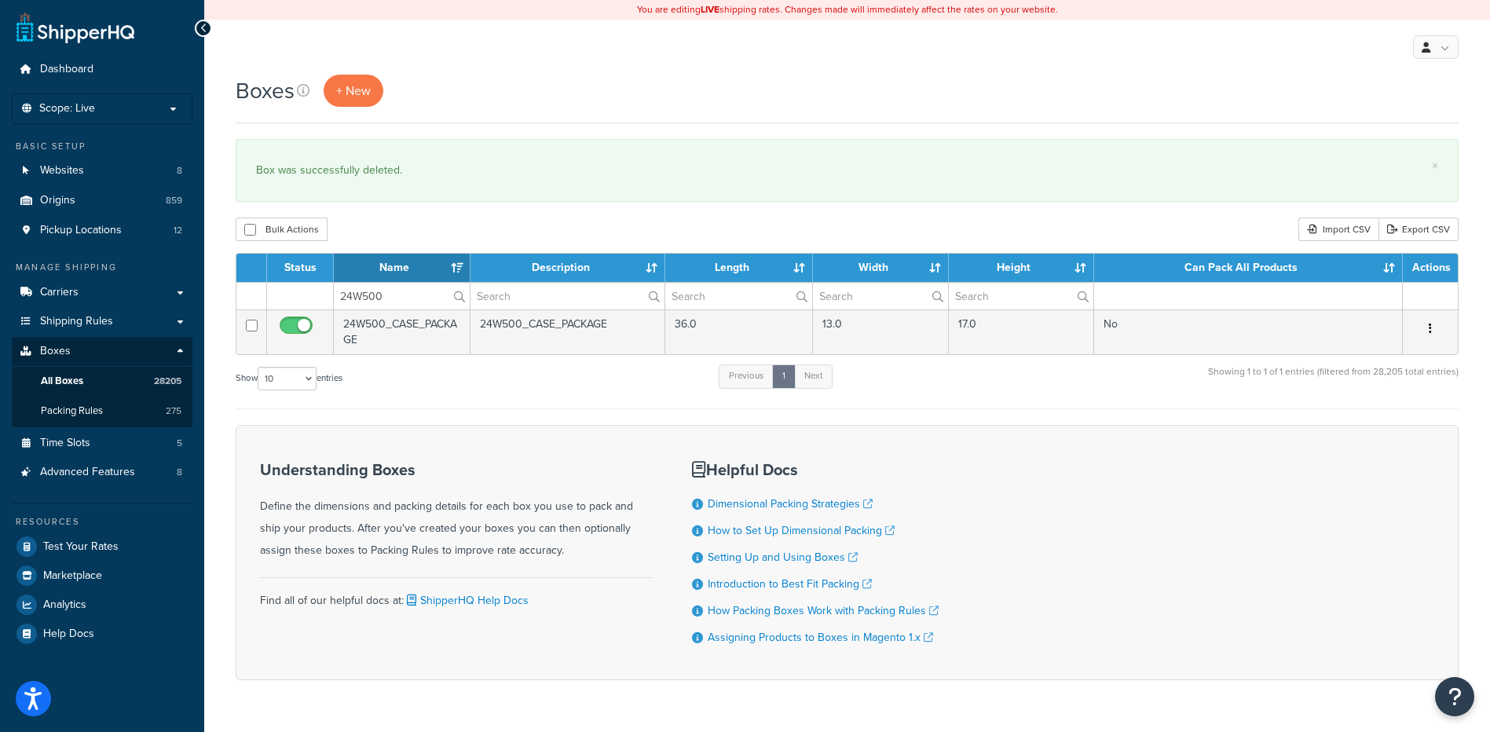
click at [1429, 326] on icon "button" at bounding box center [1430, 328] width 3 height 11
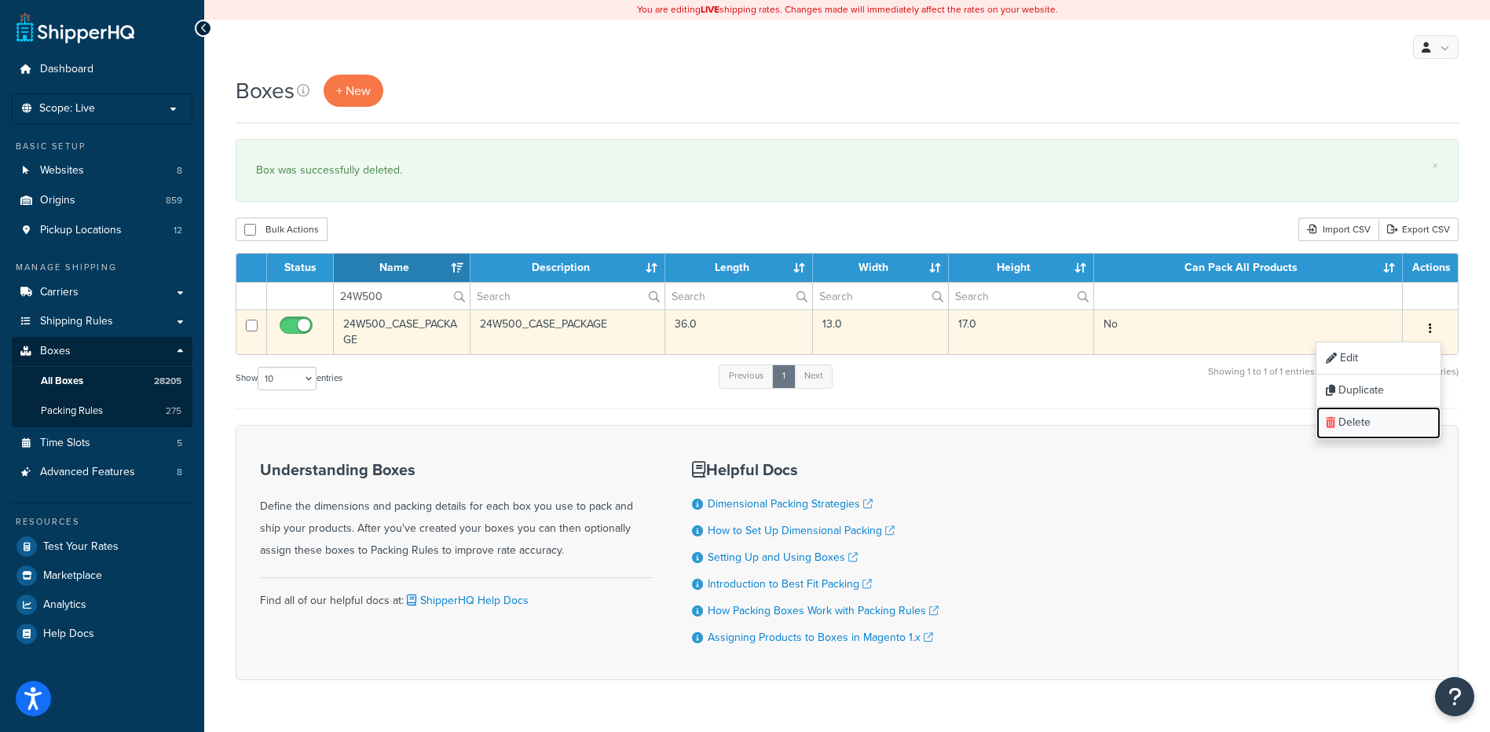
click at [1382, 426] on link "Delete" at bounding box center [1378, 423] width 124 height 32
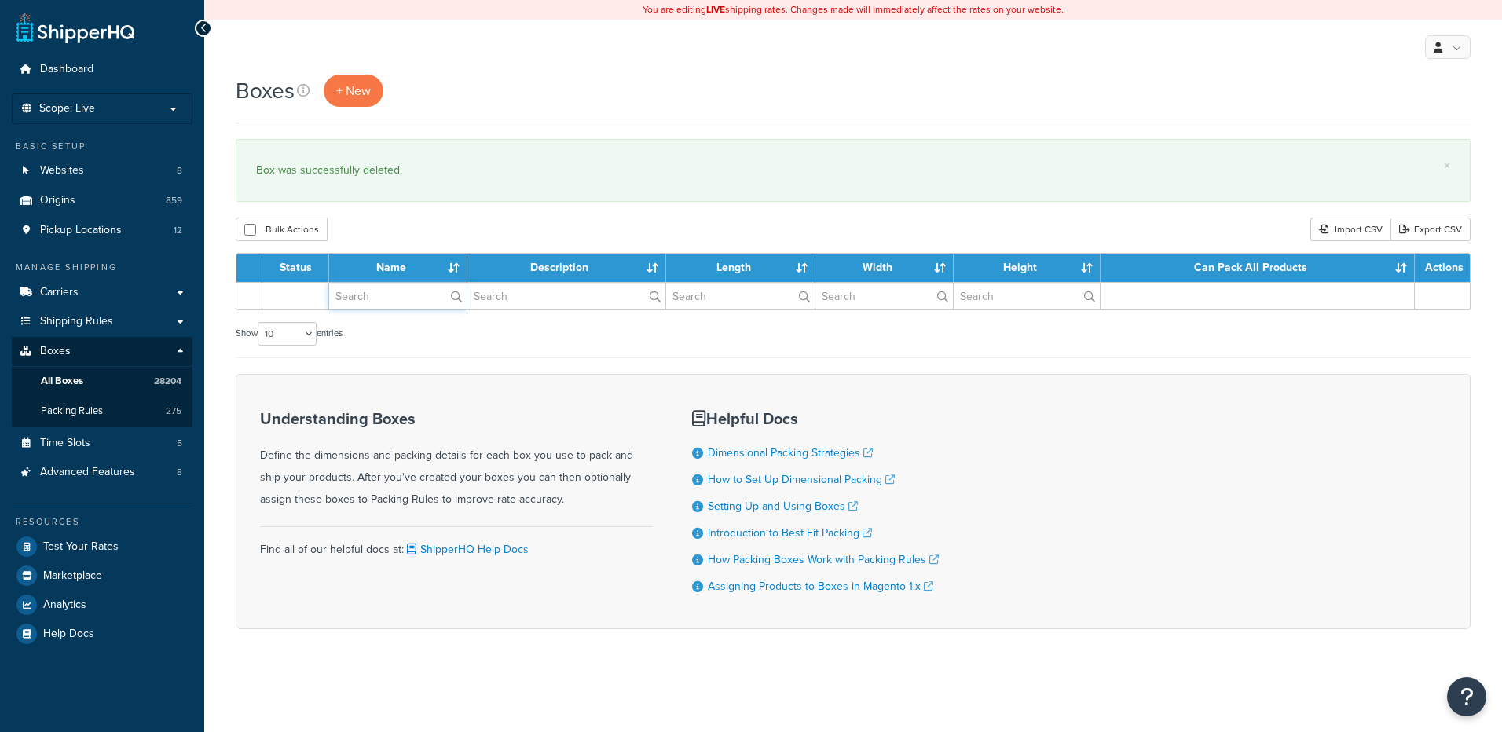
click at [362, 298] on input "text" at bounding box center [397, 296] width 137 height 27
paste input "24W520"
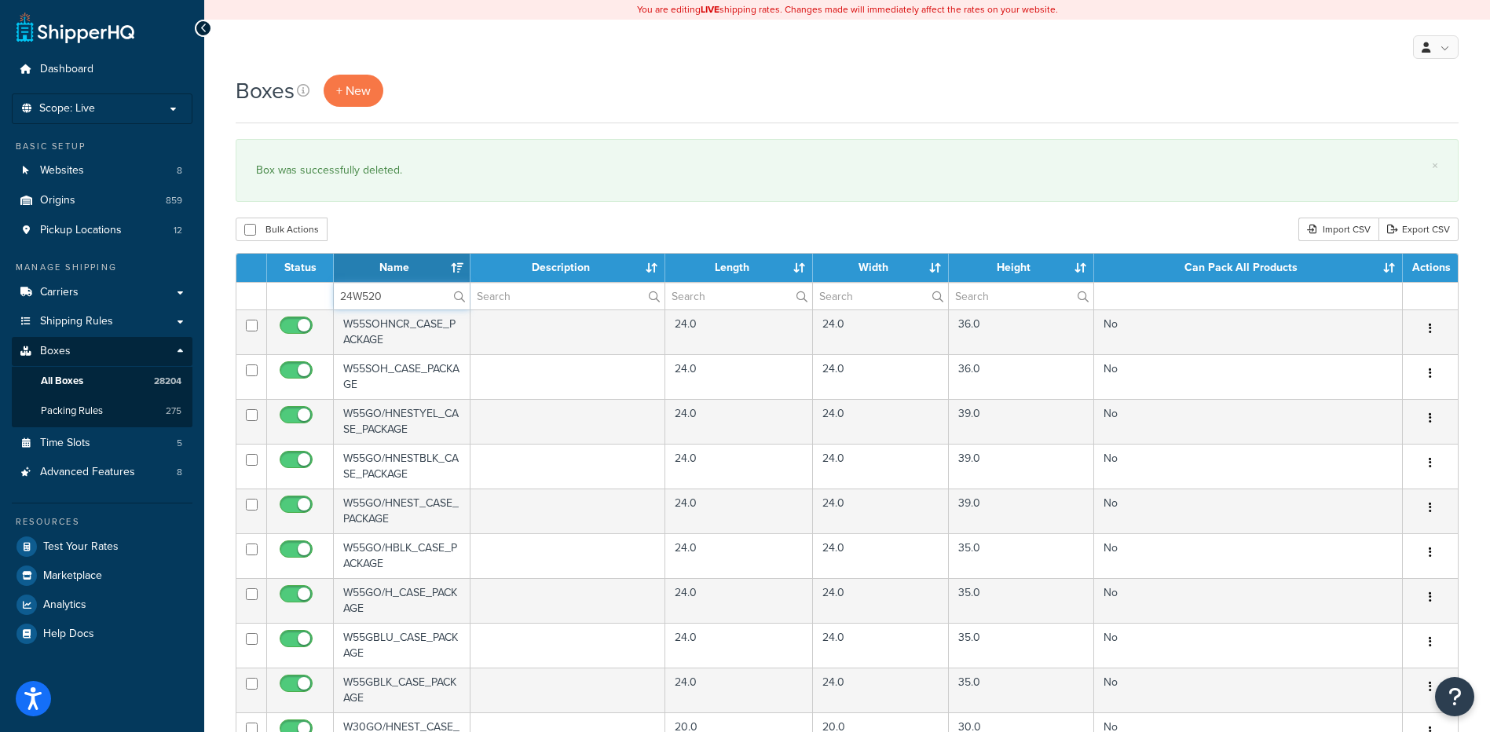
type input "24W520"
drag, startPoint x: 437, startPoint y: 225, endPoint x: 620, endPoint y: 276, distance: 189.2
click at [437, 225] on div "Bulk Actions Duplicate [GEOGRAPHIC_DATA] Import CSV Export CSV" at bounding box center [847, 230] width 1223 height 24
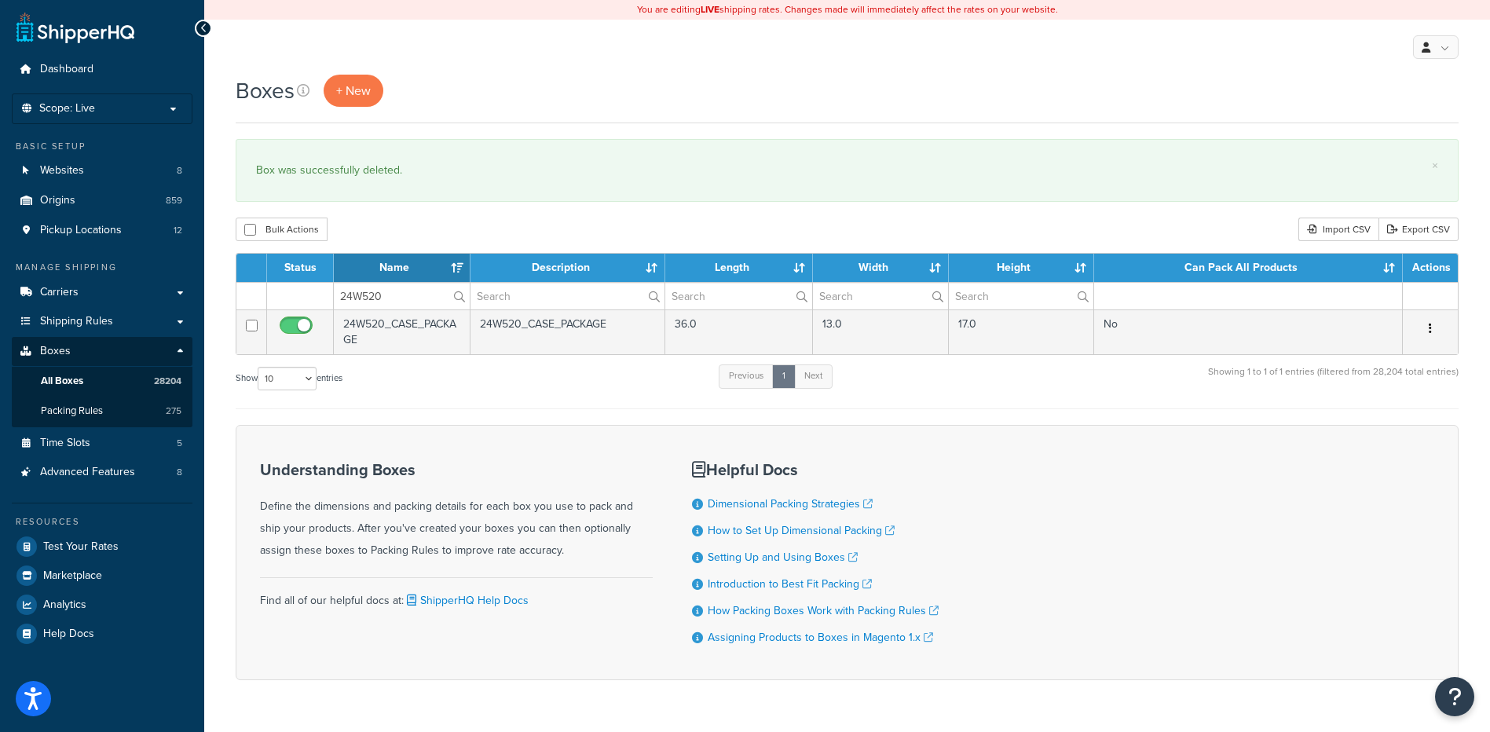
click at [1433, 331] on button "button" at bounding box center [1430, 329] width 22 height 25
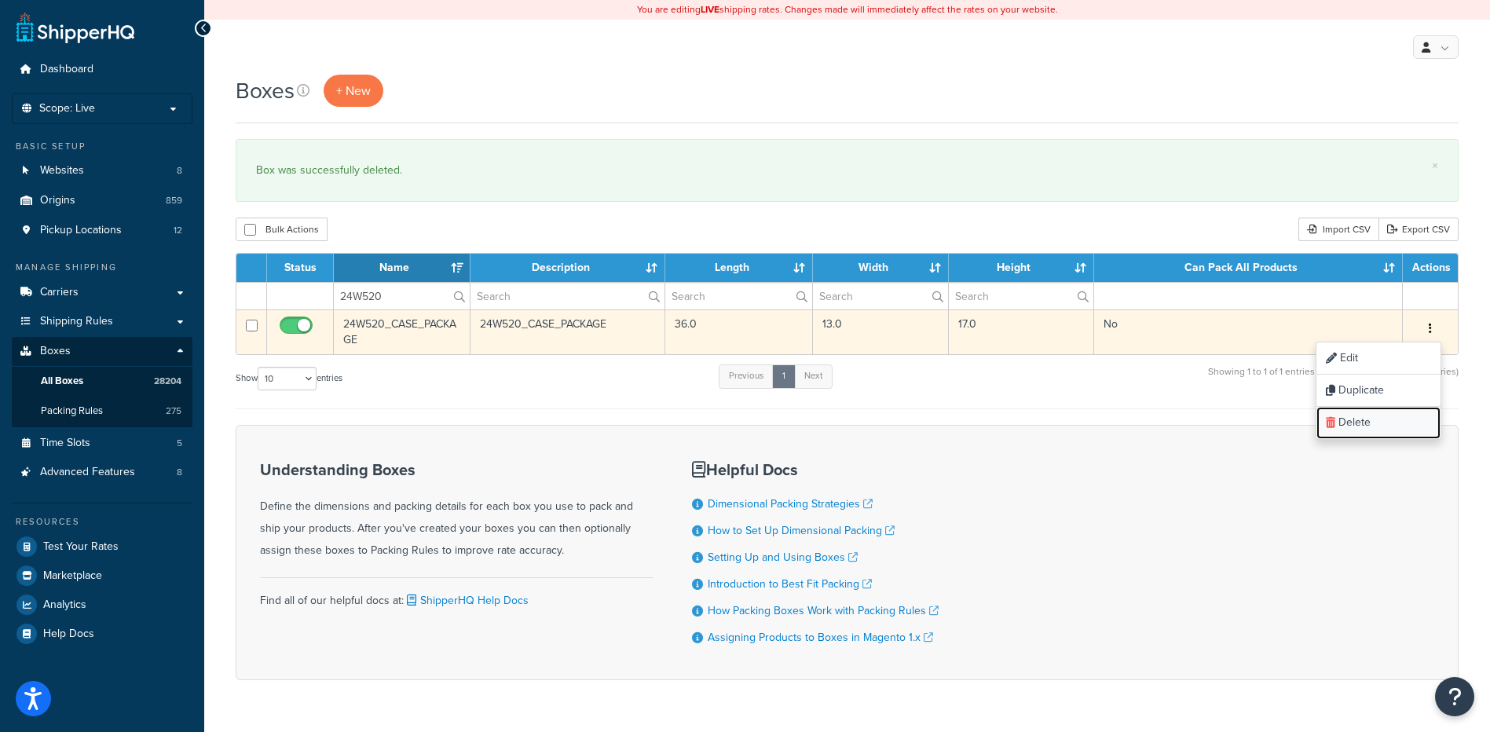
click at [1395, 415] on link "Delete" at bounding box center [1378, 423] width 124 height 32
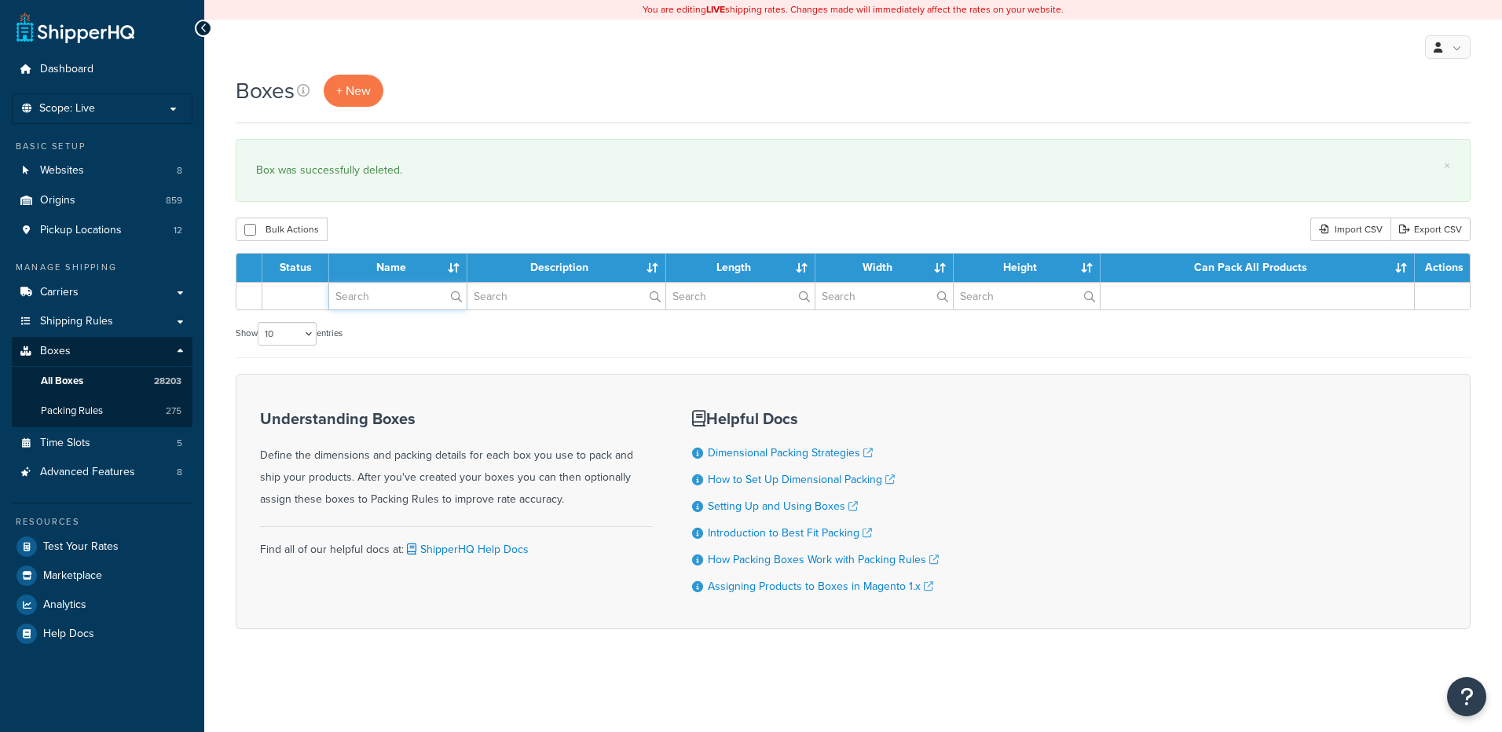
drag, startPoint x: 0, startPoint y: 0, endPoint x: 380, endPoint y: 296, distance: 481.8
click at [380, 296] on input "text" at bounding box center [397, 296] width 137 height 27
paste input "26BHM1"
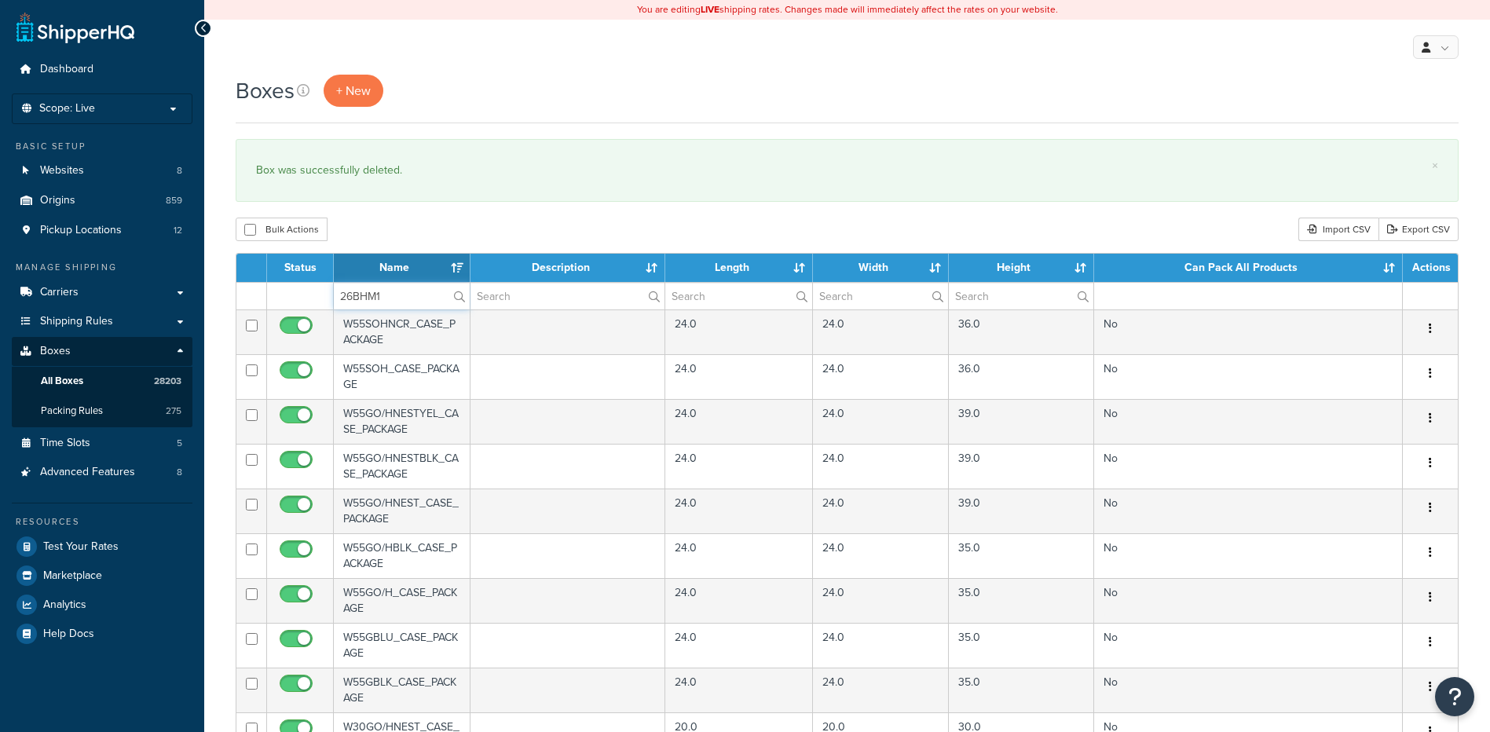
type input "26BHM1"
click at [422, 228] on div "Bulk Actions Duplicate [GEOGRAPHIC_DATA] Import CSV Export CSV" at bounding box center [847, 230] width 1223 height 24
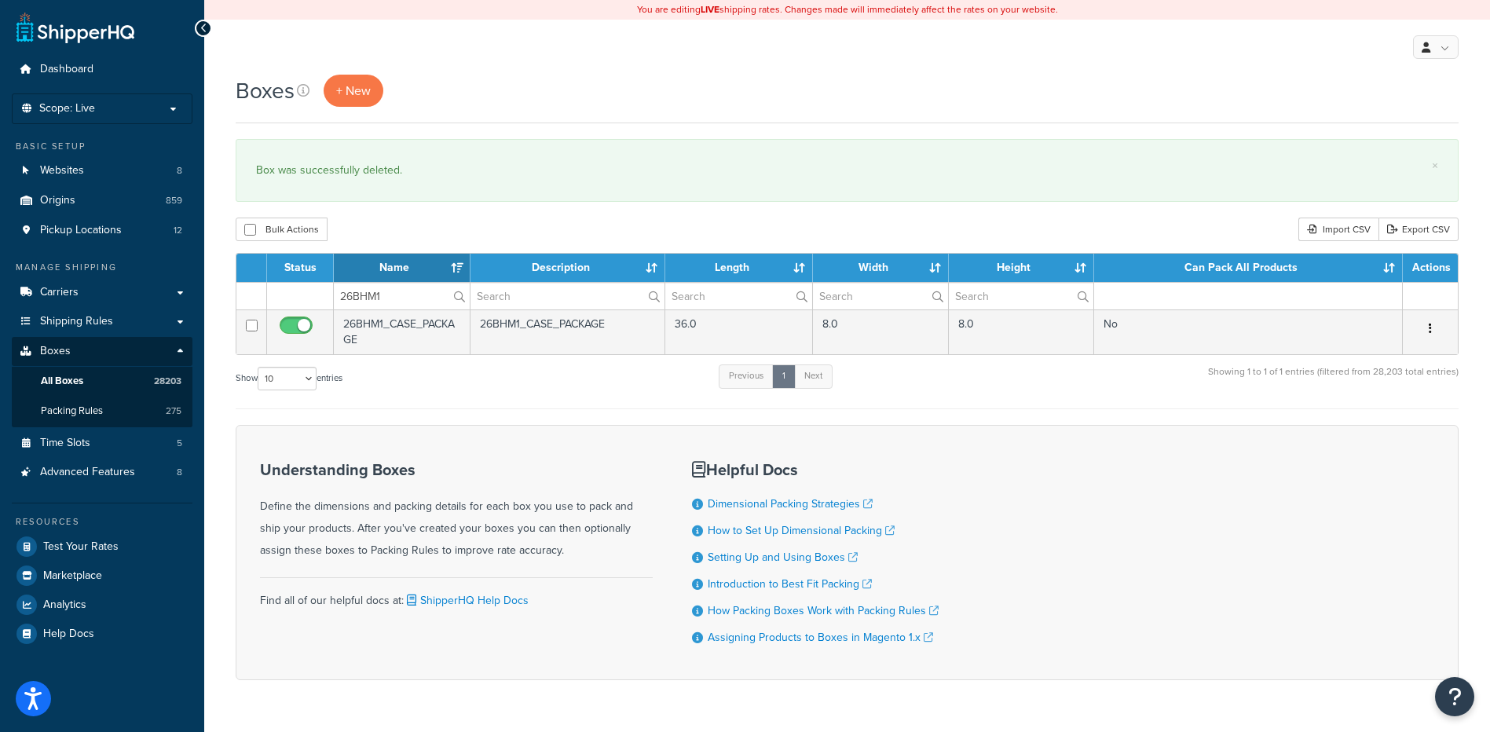
click at [1430, 328] on icon "button" at bounding box center [1430, 328] width 3 height 11
click at [1383, 423] on link "Delete" at bounding box center [1378, 423] width 124 height 32
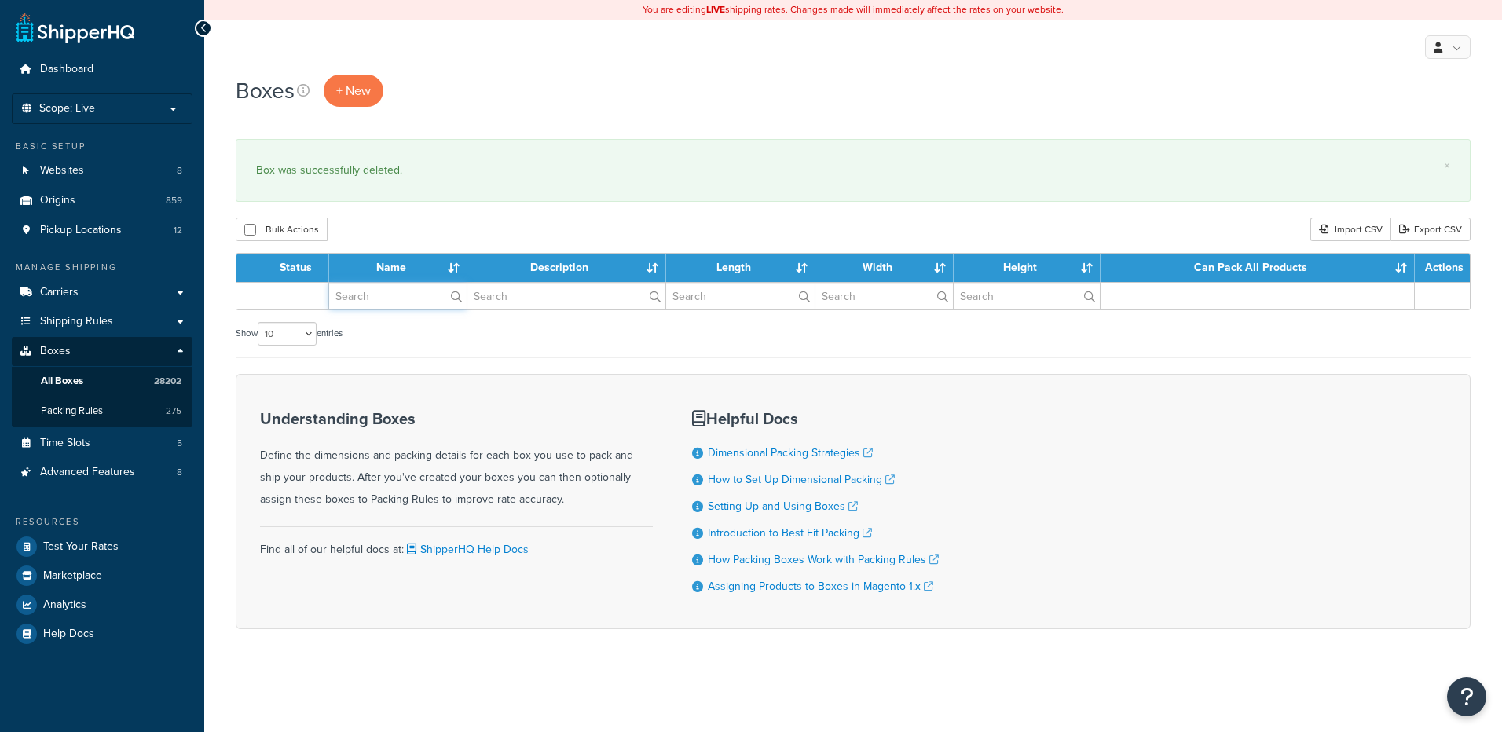
drag, startPoint x: 0, startPoint y: 0, endPoint x: 408, endPoint y: 281, distance: 495.2
click at [408, 299] on input "text" at bounding box center [397, 296] width 137 height 27
paste input "26BME0"
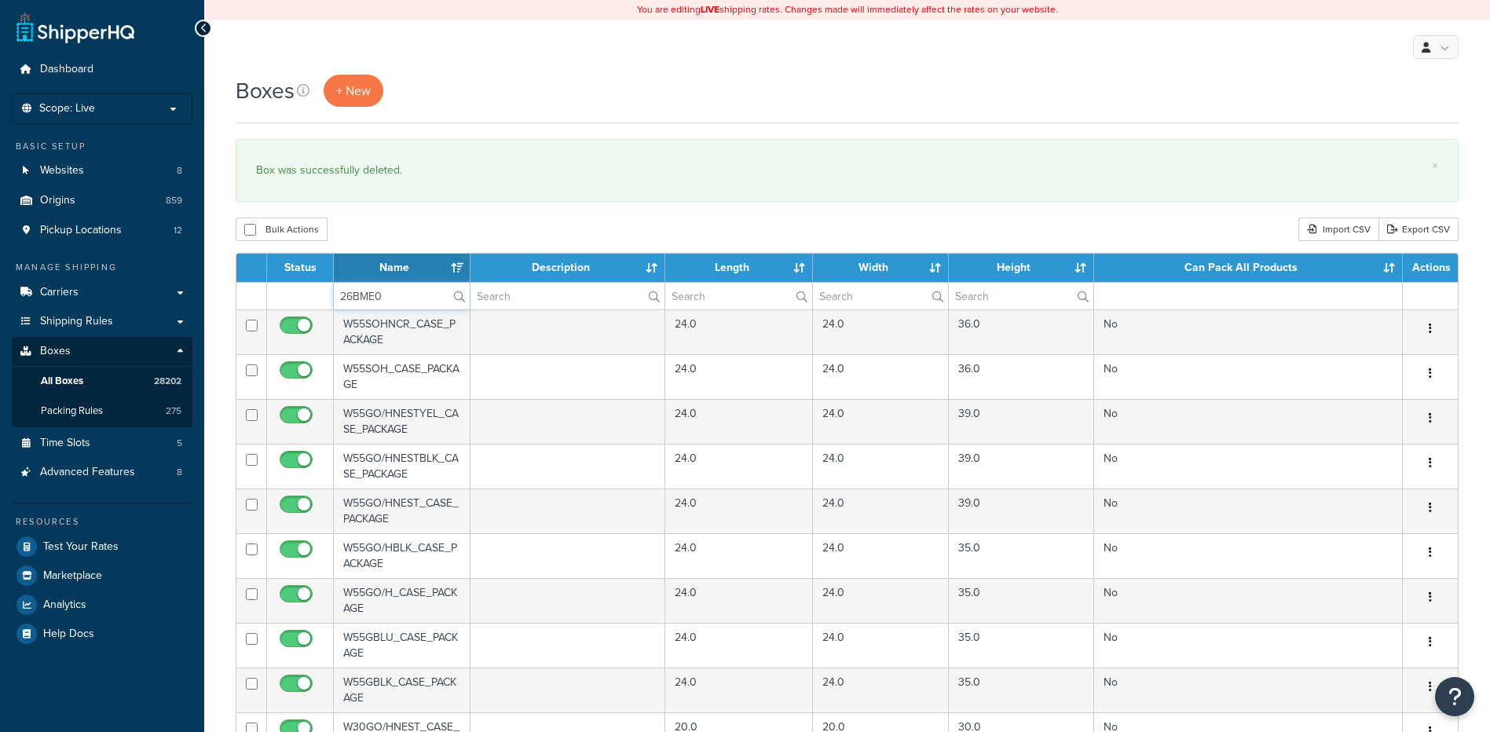
type input "26BME0"
click at [407, 237] on div "Bulk Actions Duplicate [GEOGRAPHIC_DATA] Import CSV Export CSV" at bounding box center [847, 230] width 1223 height 24
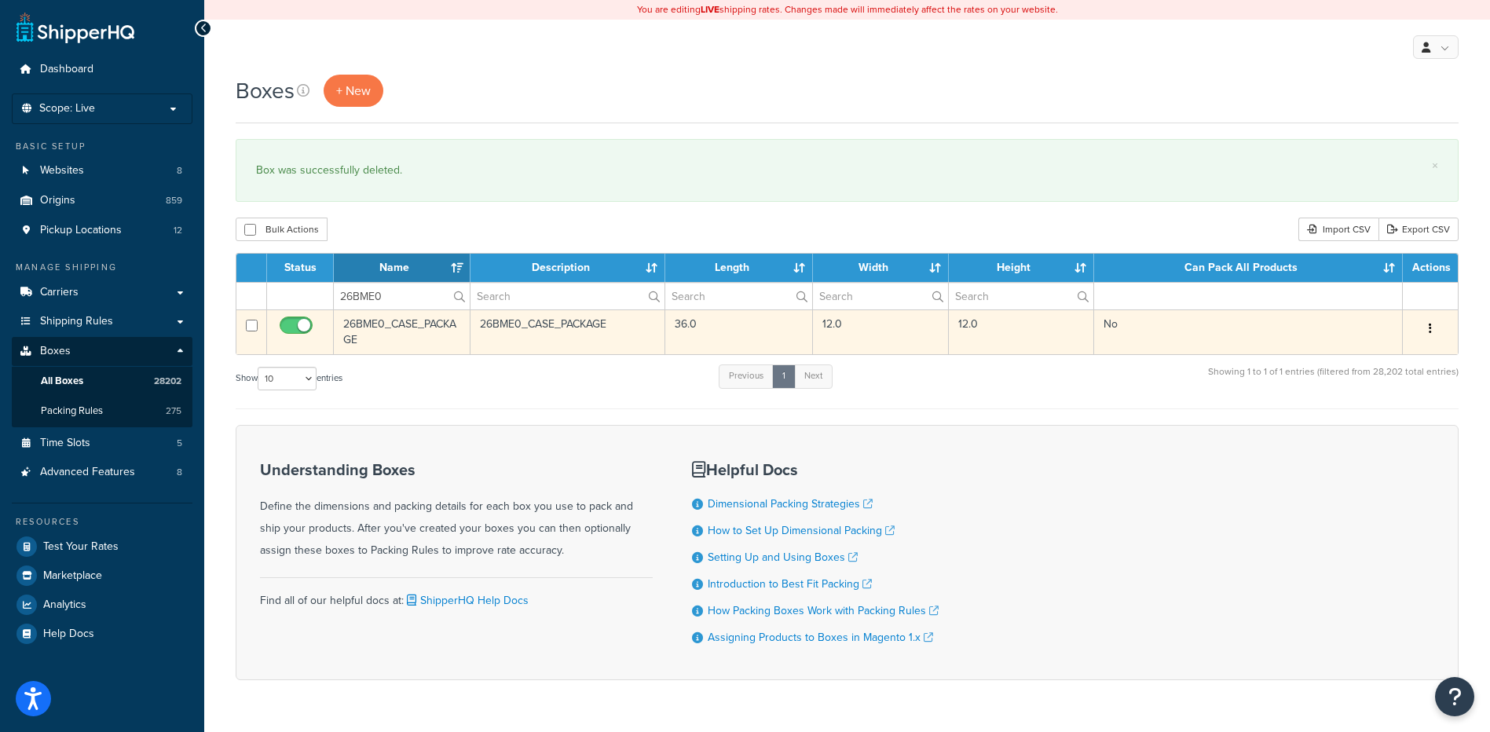
click at [1429, 328] on icon "button" at bounding box center [1430, 328] width 3 height 11
click at [1367, 430] on link "Delete" at bounding box center [1378, 423] width 124 height 32
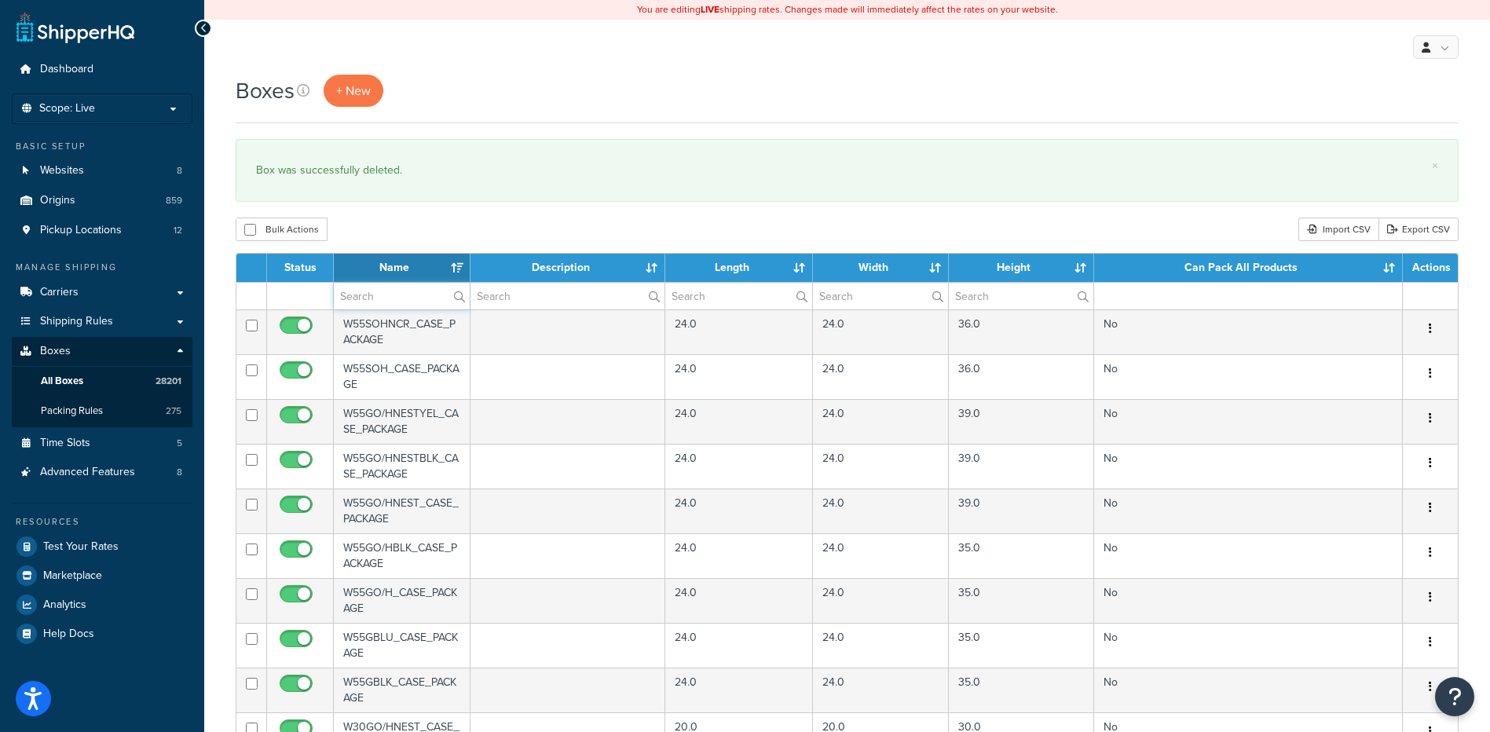
click at [415, 306] on input "text" at bounding box center [402, 296] width 136 height 27
paste input "26BME2"
type input "26BME2"
click at [448, 227] on div "Bulk Actions Duplicate [GEOGRAPHIC_DATA] Import CSV Export CSV" at bounding box center [847, 230] width 1223 height 24
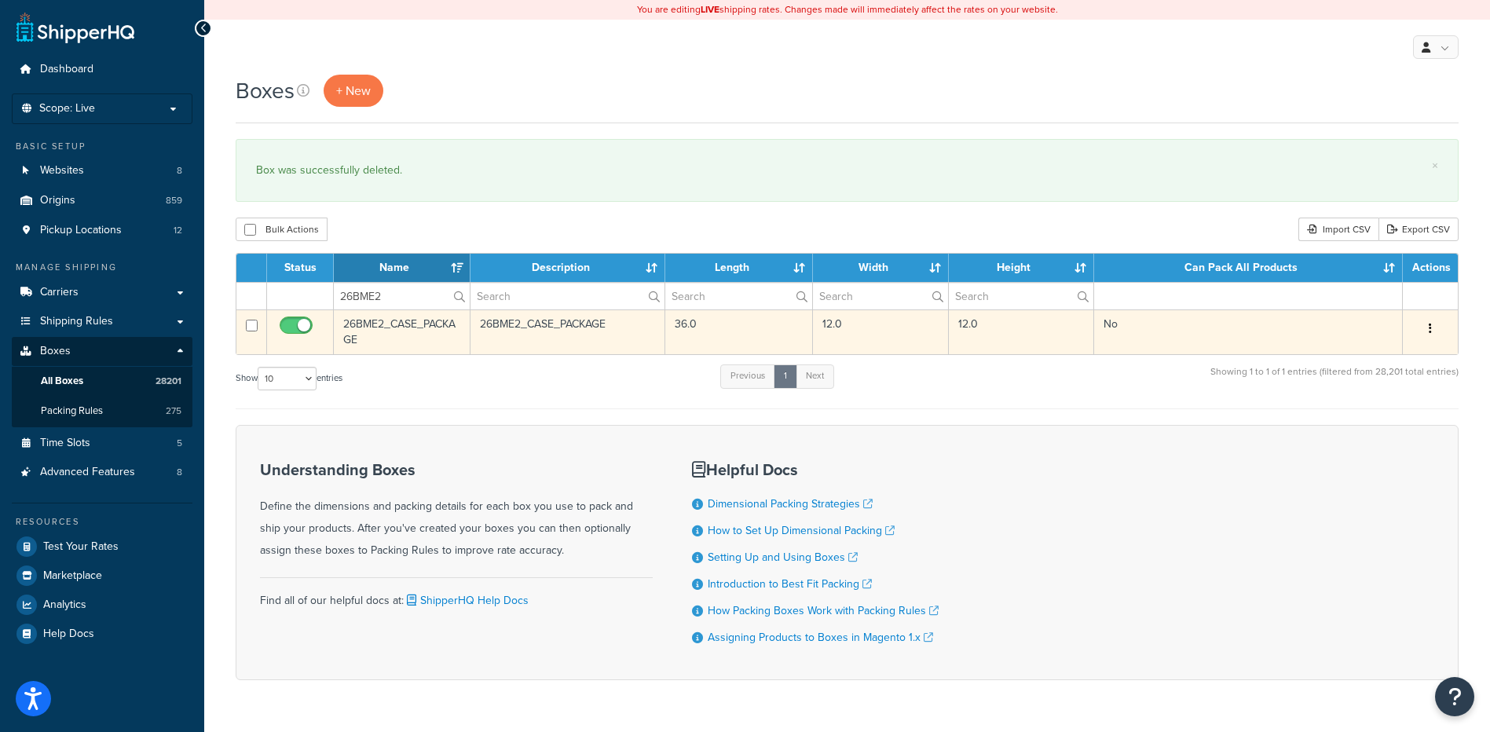
click at [1432, 327] on button "button" at bounding box center [1430, 329] width 22 height 25
click at [1367, 420] on link "Delete" at bounding box center [1378, 423] width 124 height 32
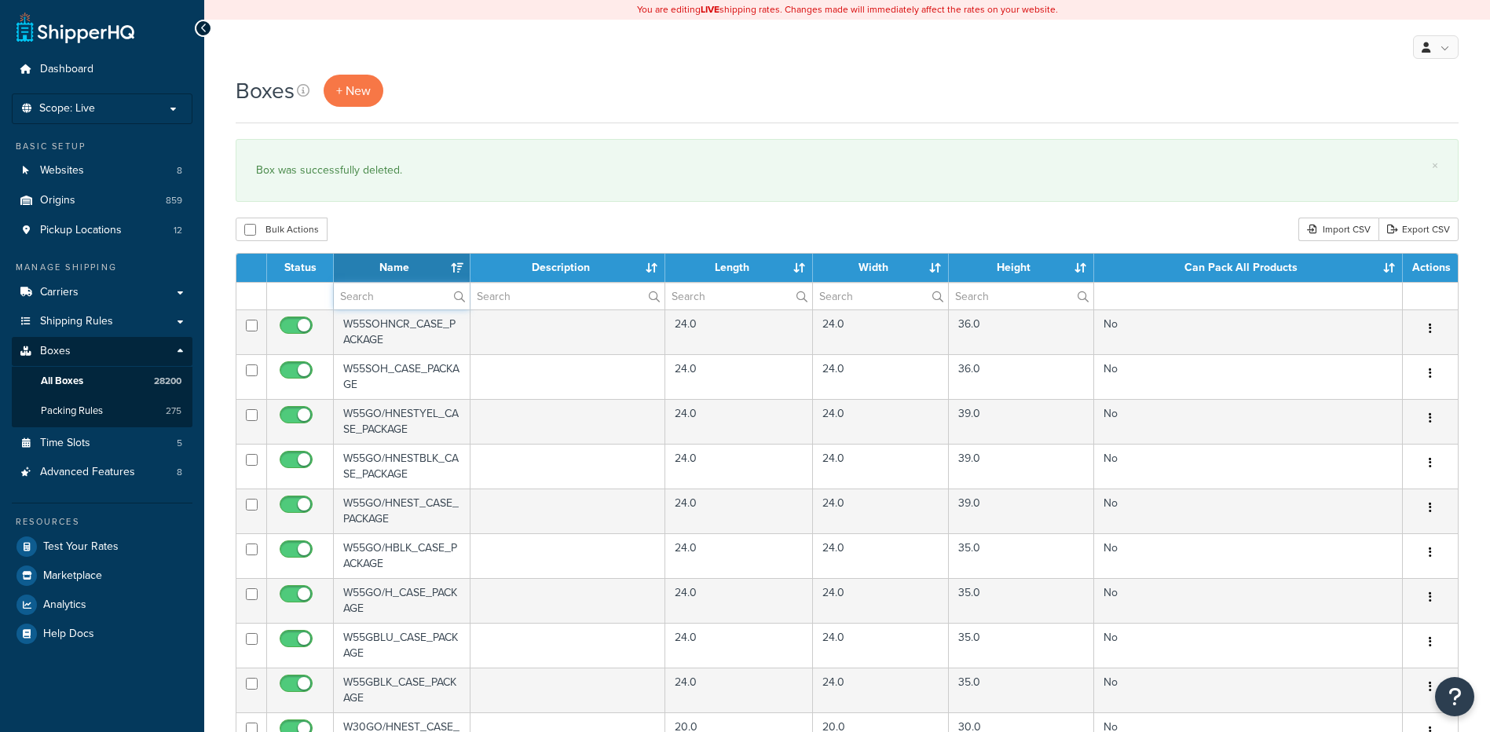
click at [349, 287] on input "text" at bounding box center [402, 296] width 136 height 27
paste input "26BME4"
type input "26BME4"
click at [416, 222] on div "Bulk Actions Duplicate [GEOGRAPHIC_DATA] Import CSV Export CSV" at bounding box center [847, 230] width 1223 height 24
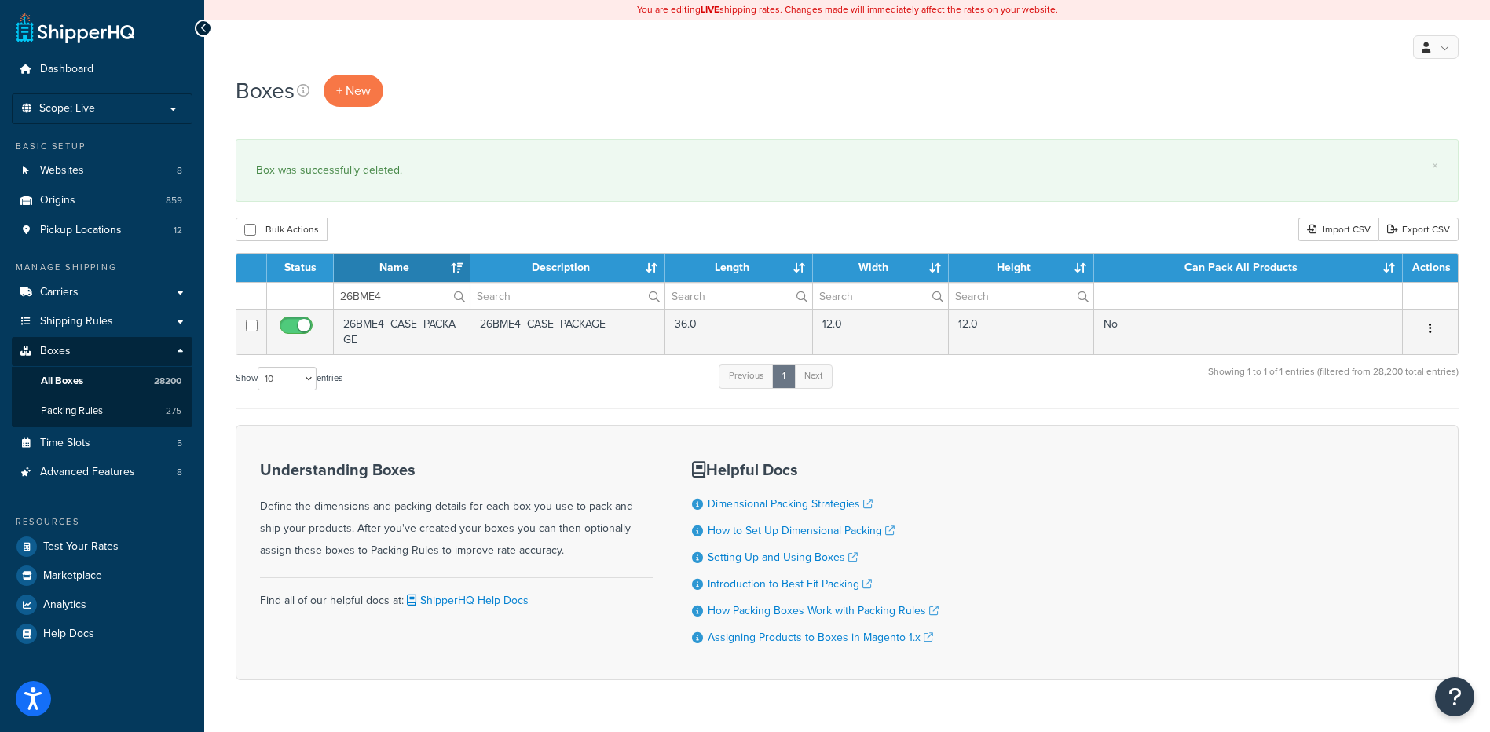
click at [1431, 332] on icon "button" at bounding box center [1430, 328] width 3 height 11
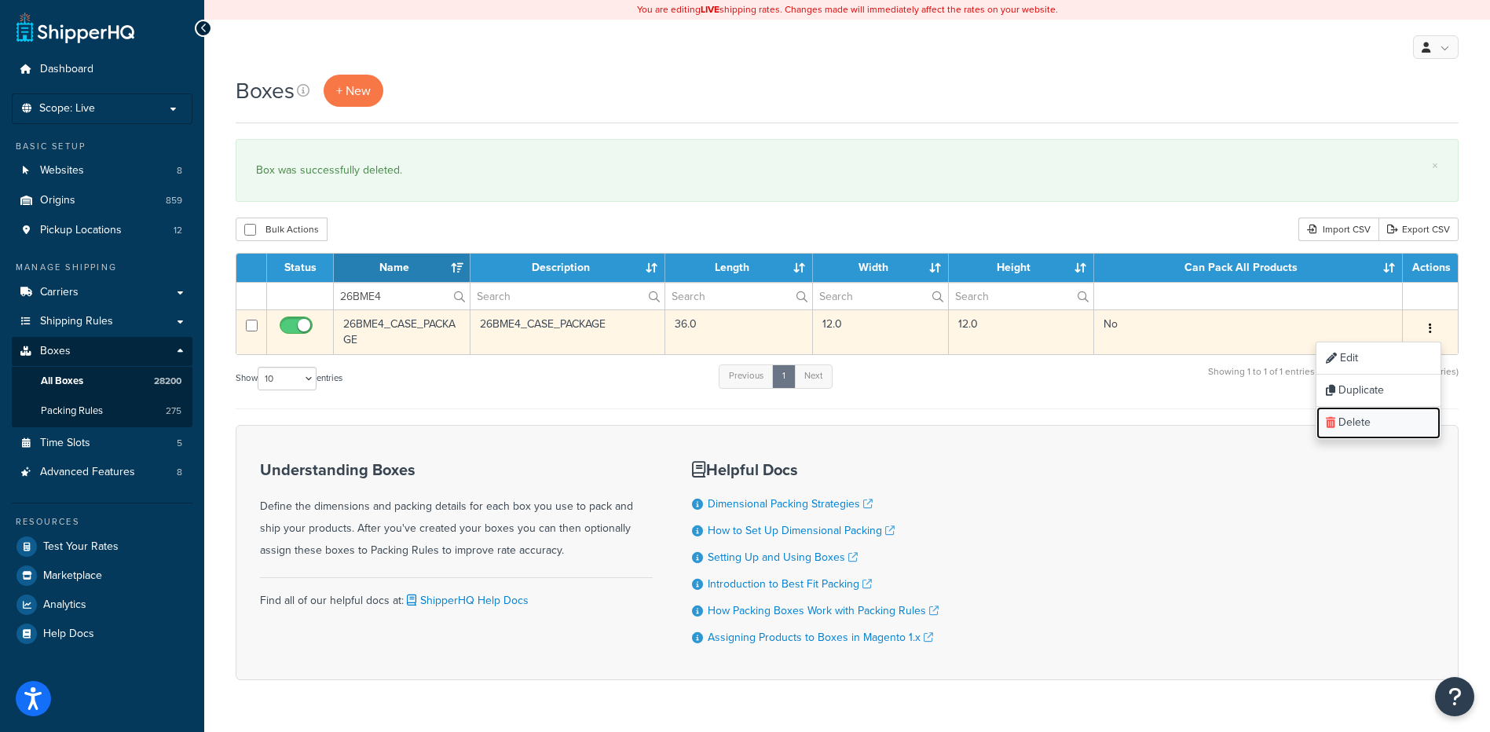
click at [1378, 422] on link "Delete" at bounding box center [1378, 423] width 124 height 32
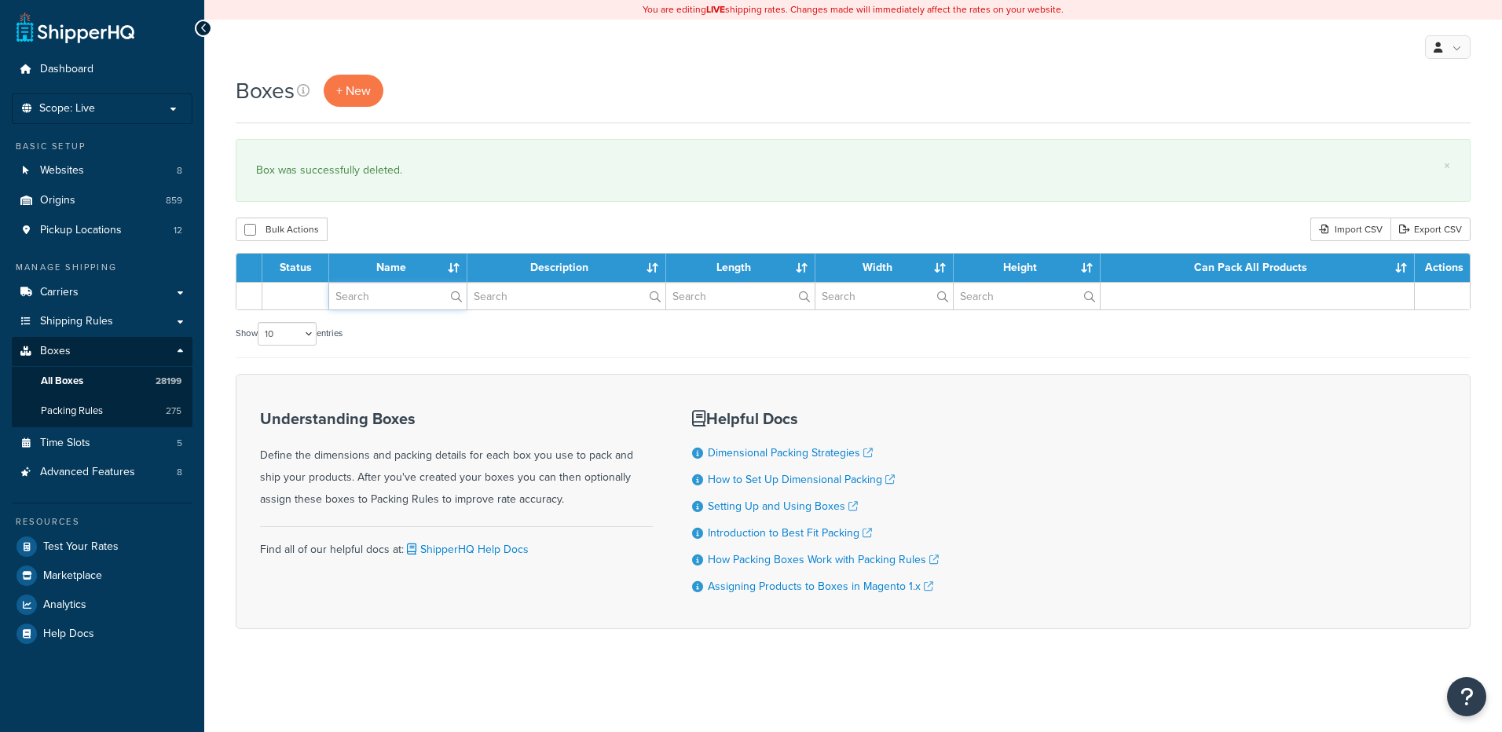
drag, startPoint x: 390, startPoint y: 296, endPoint x: 393, endPoint y: 288, distance: 8.2
click at [390, 296] on input "text" at bounding box center [397, 296] width 137 height 27
paste input "26BME5"
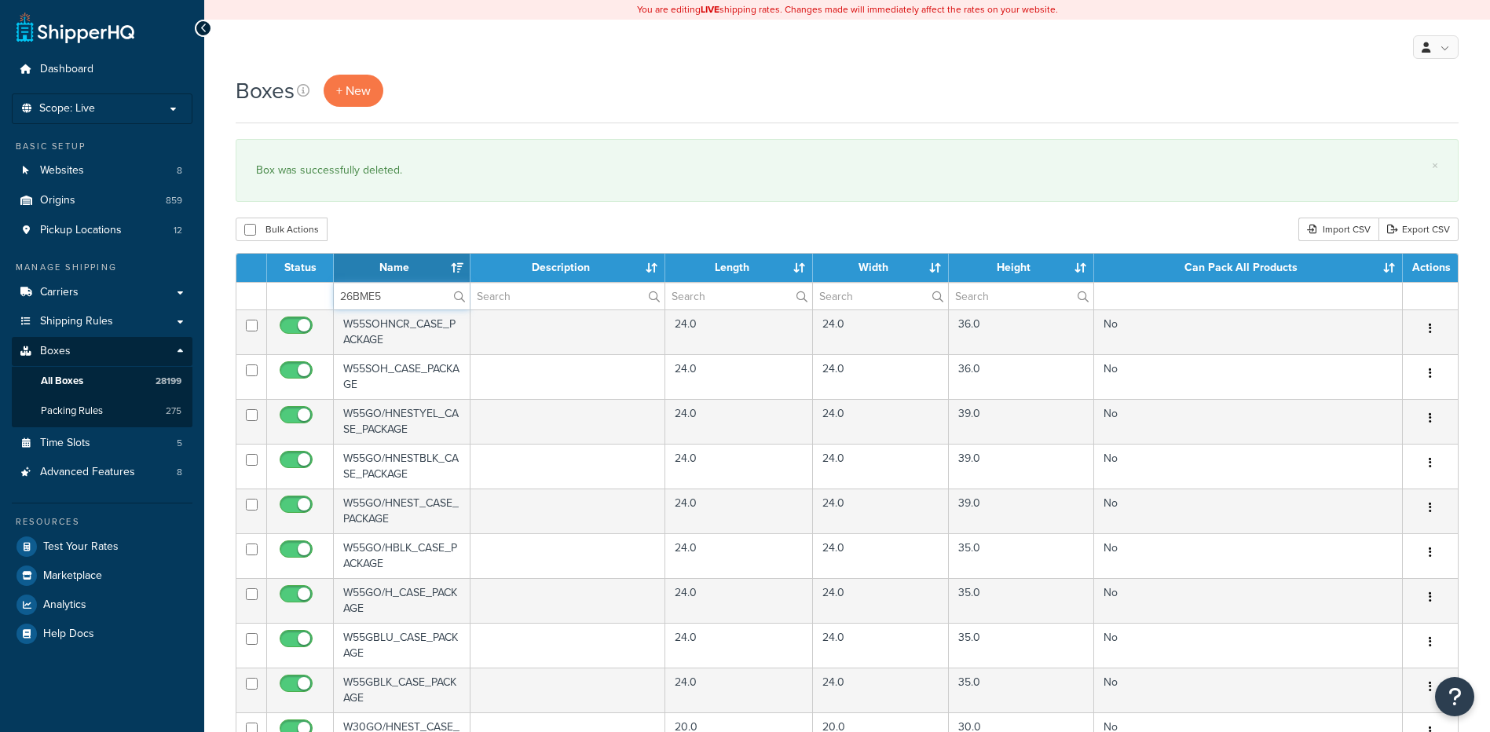
type input "26BME5"
drag, startPoint x: 420, startPoint y: 234, endPoint x: 639, endPoint y: 247, distance: 218.7
click at [420, 234] on div "Bulk Actions Duplicate Delete Import CSV Export CSV" at bounding box center [847, 230] width 1223 height 24
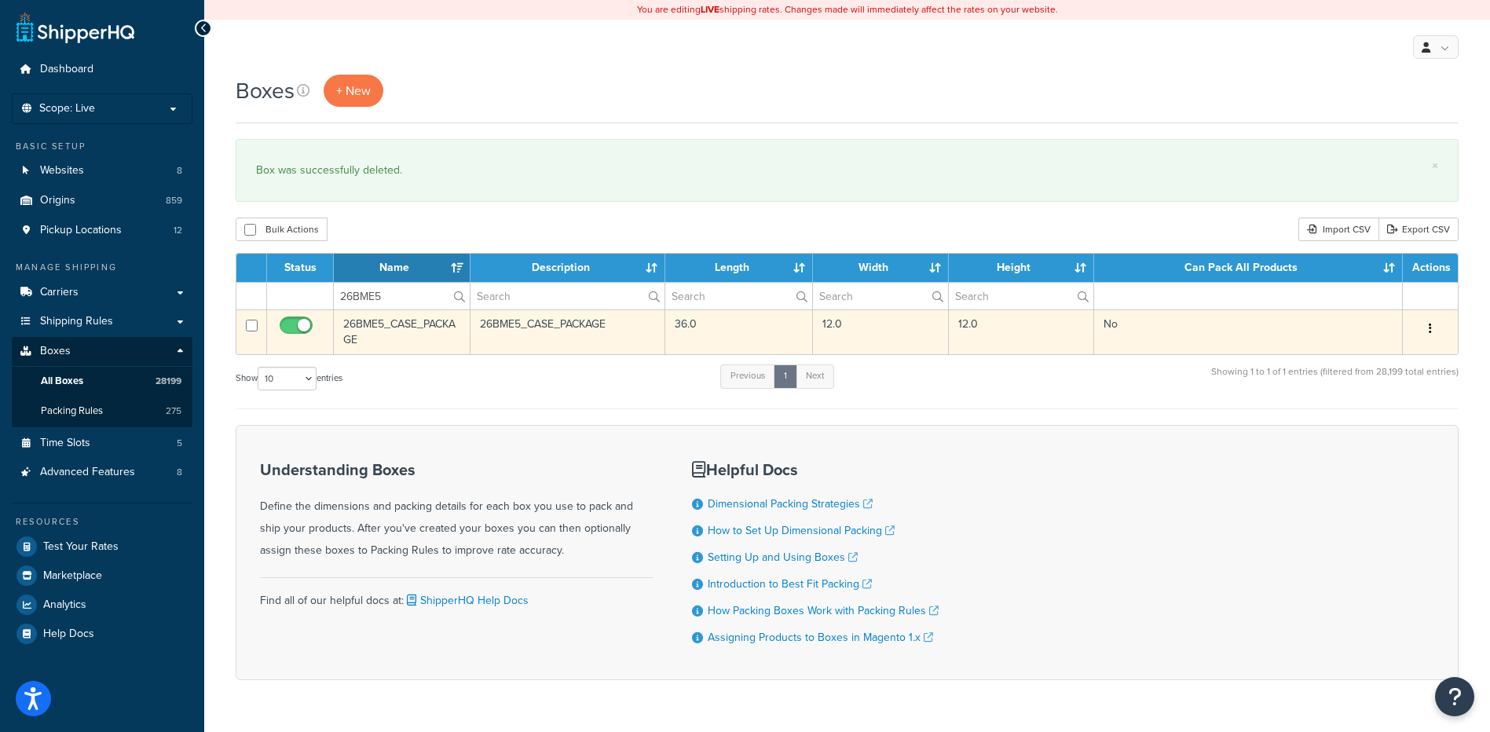
click at [1429, 329] on icon "button" at bounding box center [1430, 328] width 3 height 11
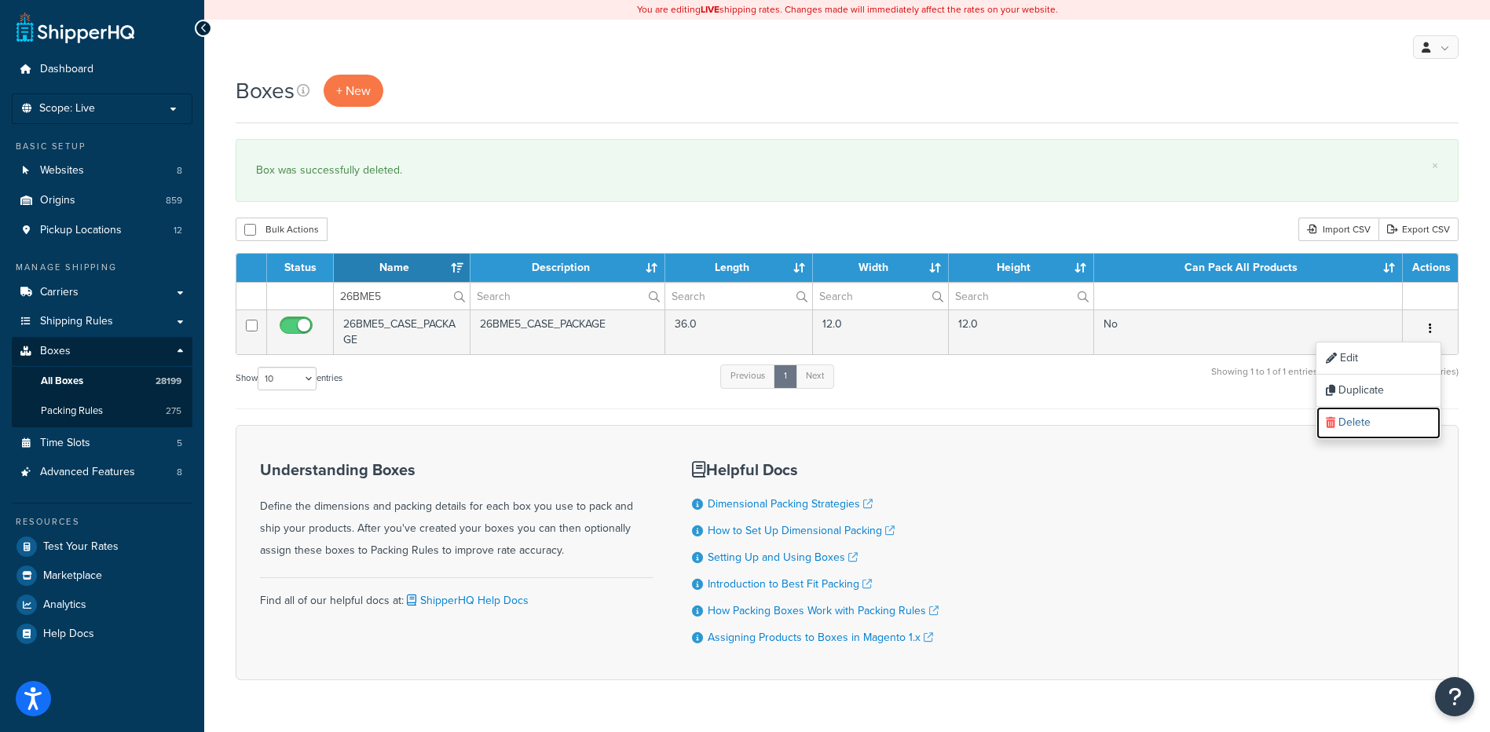
click at [1382, 419] on link "Delete" at bounding box center [1378, 423] width 124 height 32
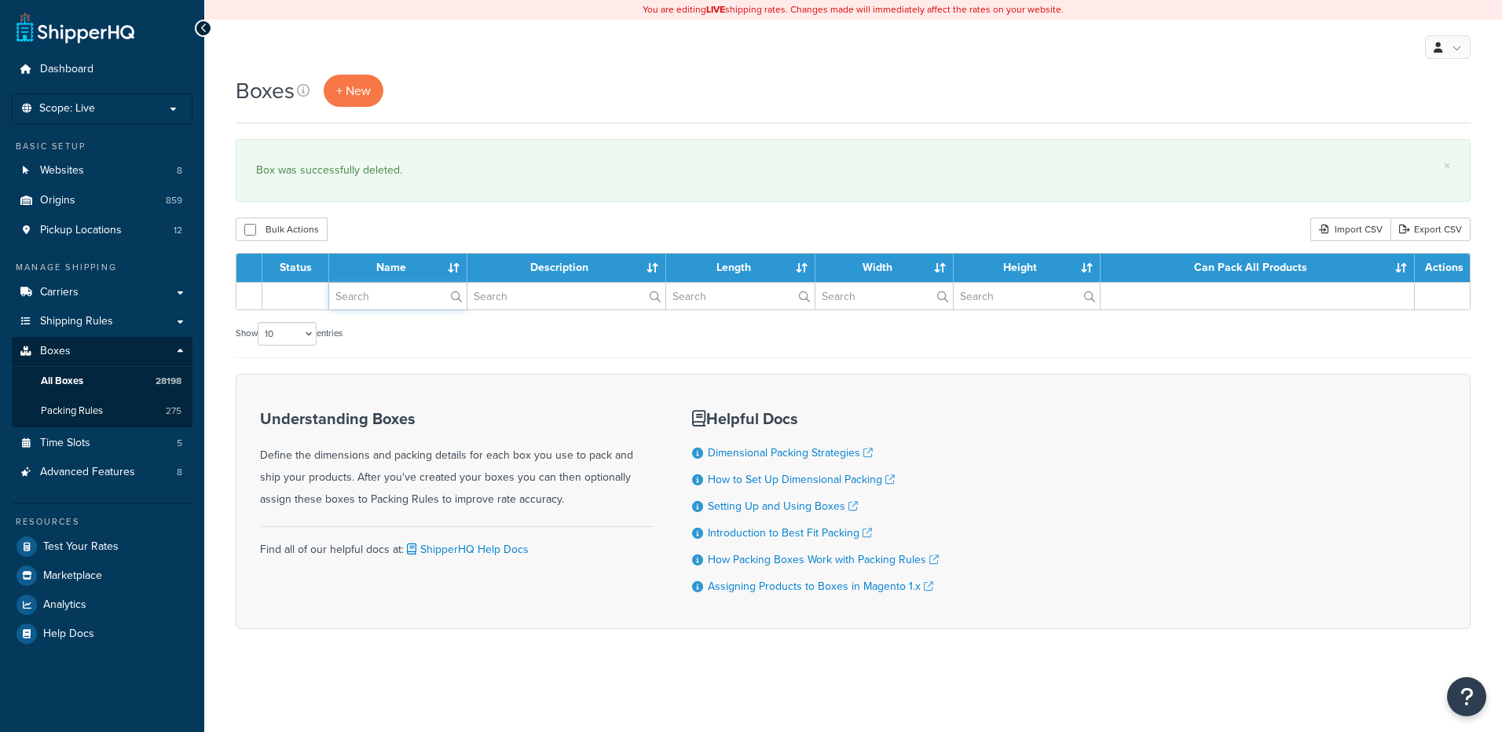
click at [367, 295] on input "text" at bounding box center [397, 296] width 137 height 27
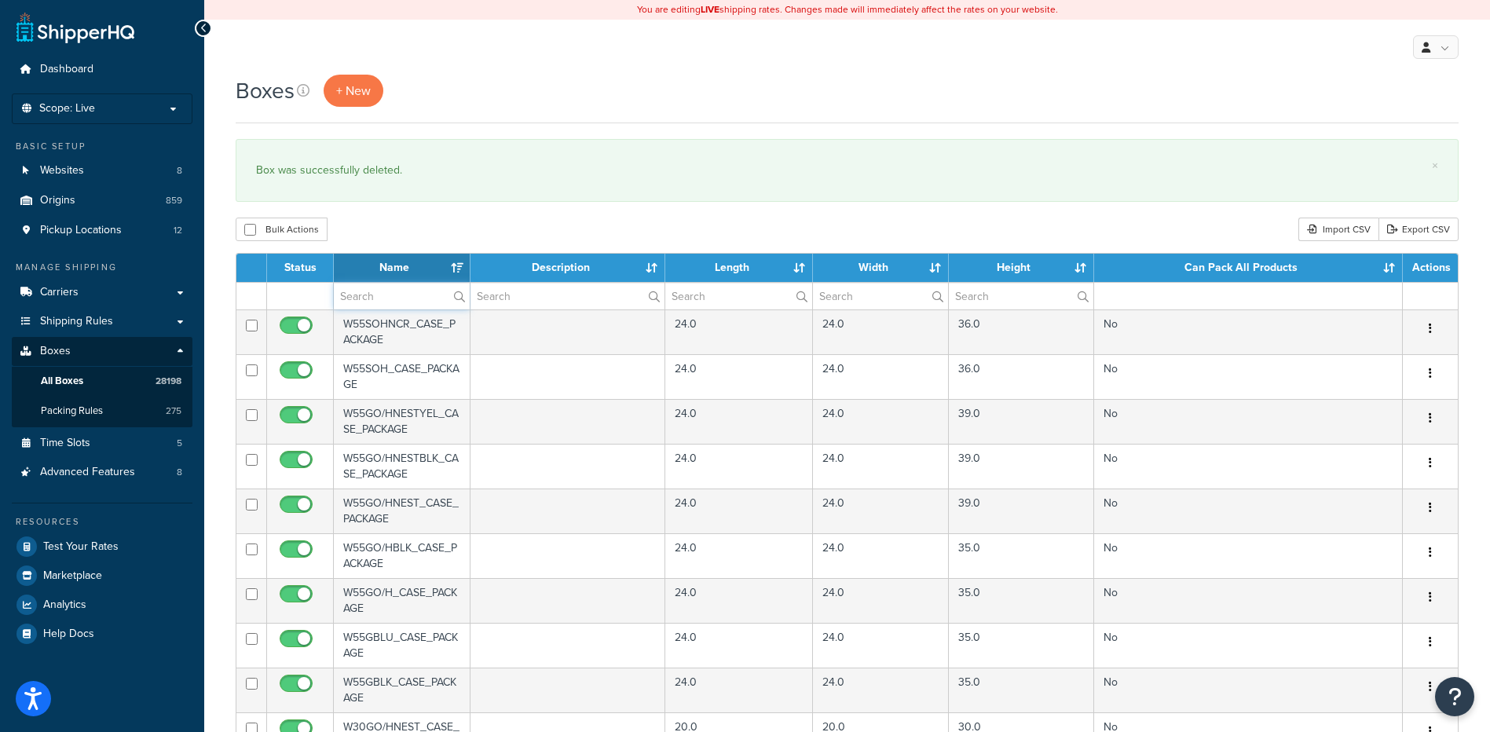
paste input "26BME6"
type input "26BME6"
click at [401, 217] on div "Boxes + New × Box was successfully deleted. Bulk Actions Duplicate Delete Impor…" at bounding box center [847, 606] width 1286 height 1063
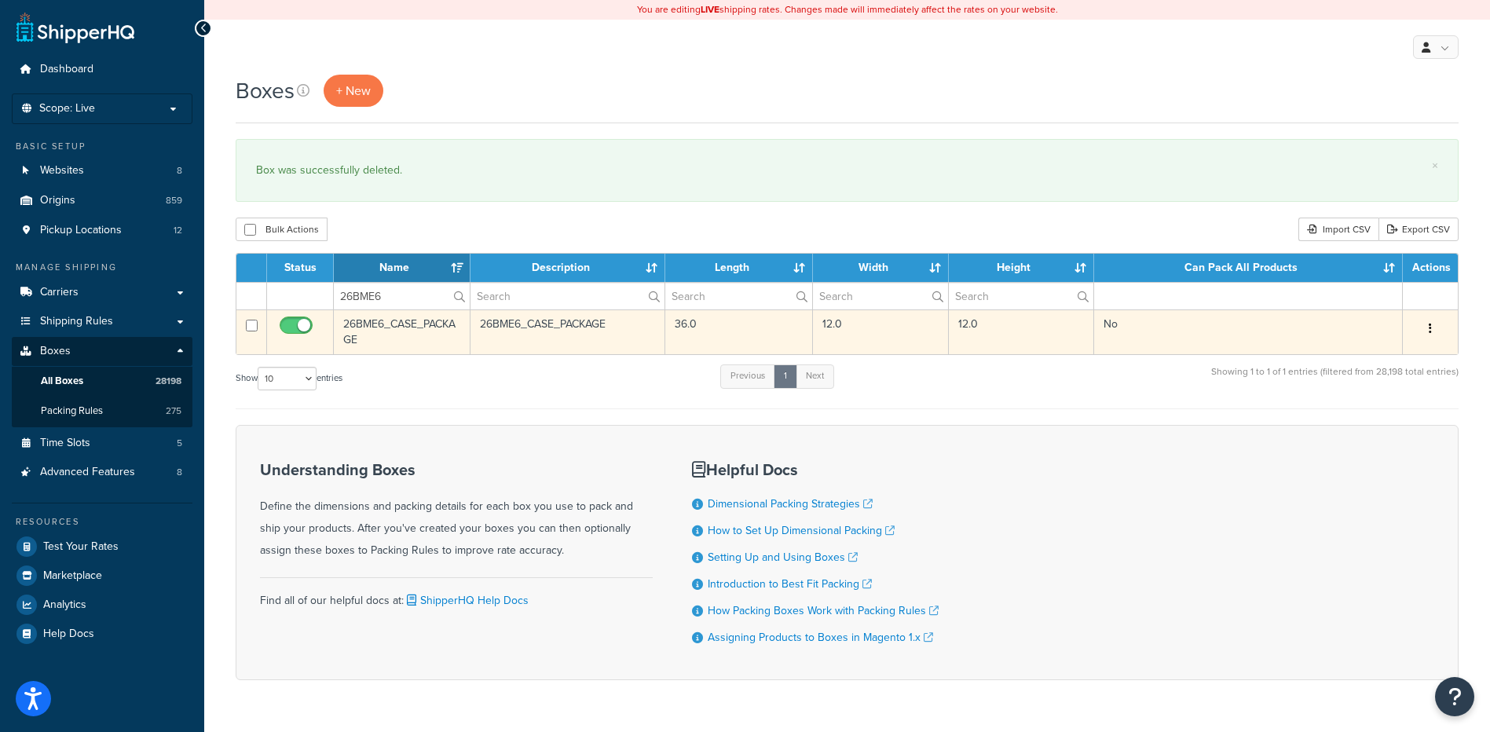
click at [1428, 329] on button "button" at bounding box center [1430, 329] width 22 height 25
click at [1396, 425] on link "Delete" at bounding box center [1378, 423] width 124 height 32
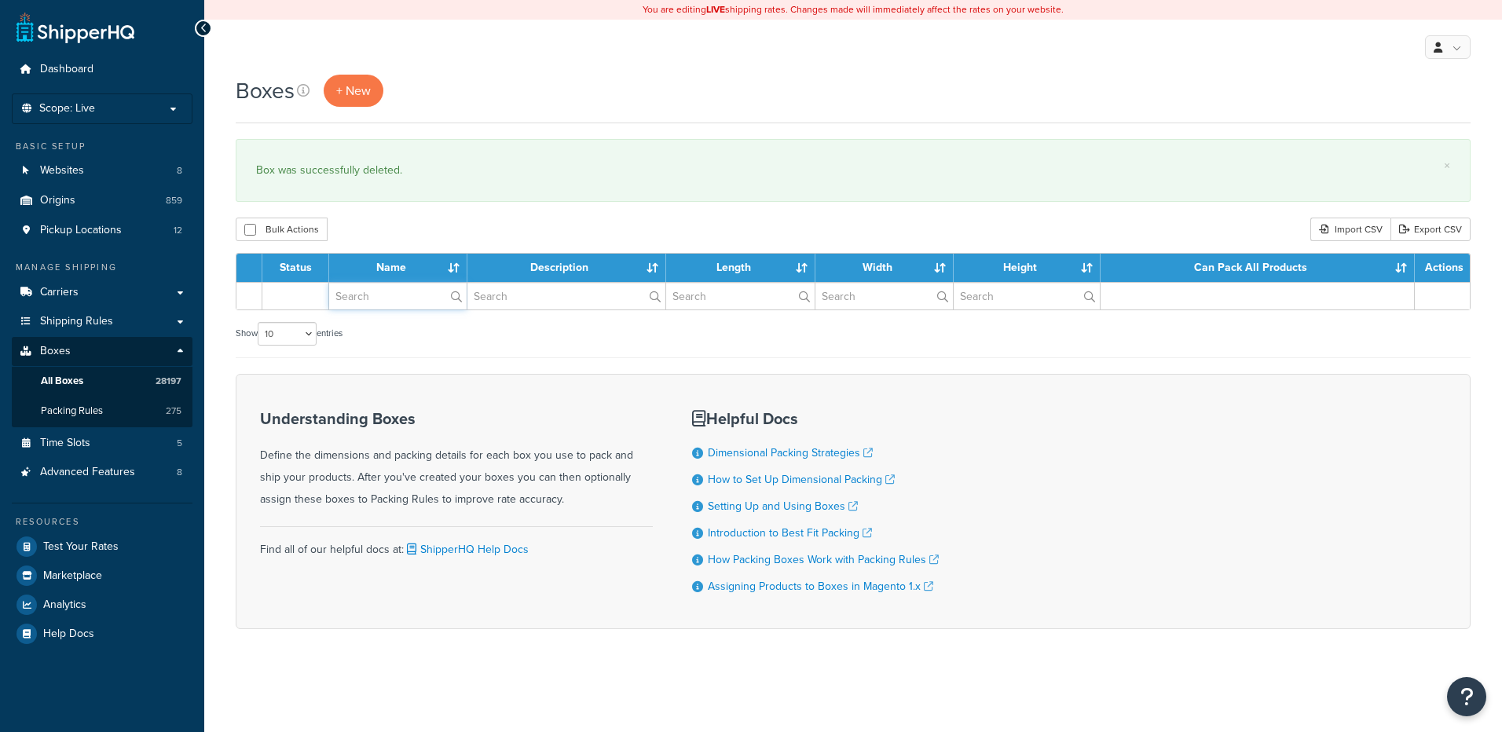
drag, startPoint x: 0, startPoint y: 0, endPoint x: 444, endPoint y: 260, distance: 514.3
click at [400, 306] on input "text" at bounding box center [397, 296] width 137 height 27
paste input "26BME8"
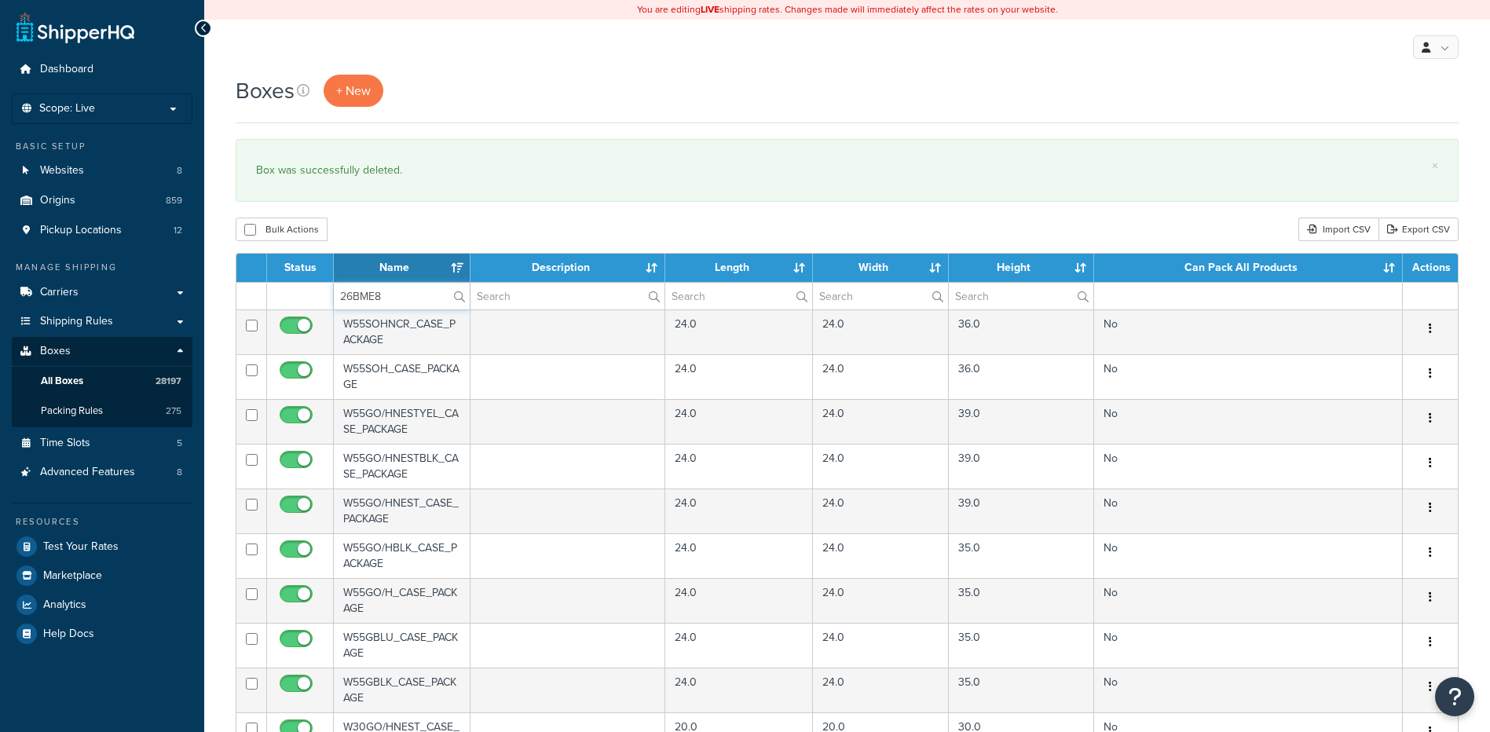
type input "26BME8"
drag, startPoint x: 484, startPoint y: 224, endPoint x: 624, endPoint y: 265, distance: 145.6
click at [484, 224] on div "Bulk Actions Duplicate [GEOGRAPHIC_DATA] Import CSV Export CSV" at bounding box center [847, 230] width 1223 height 24
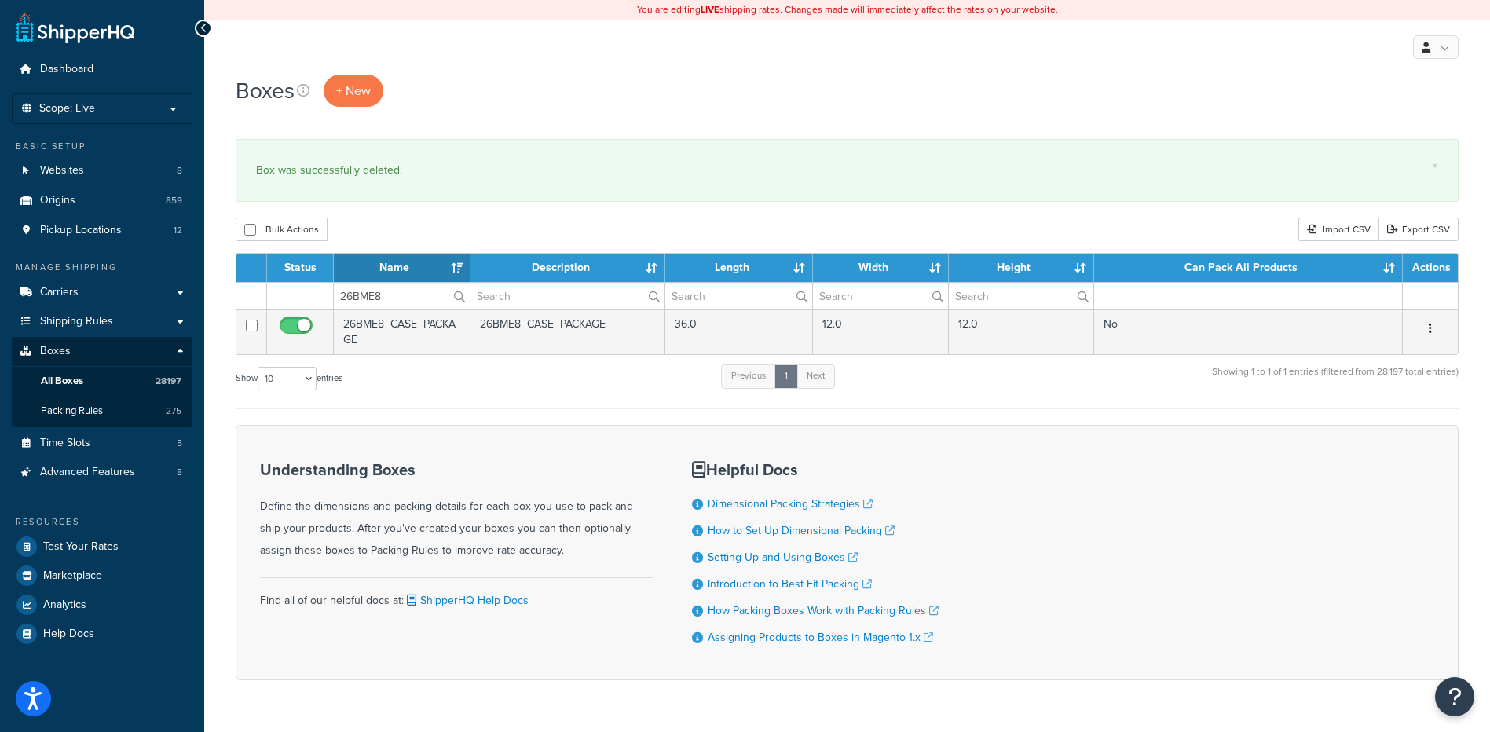
click at [1425, 329] on button "button" at bounding box center [1430, 329] width 22 height 25
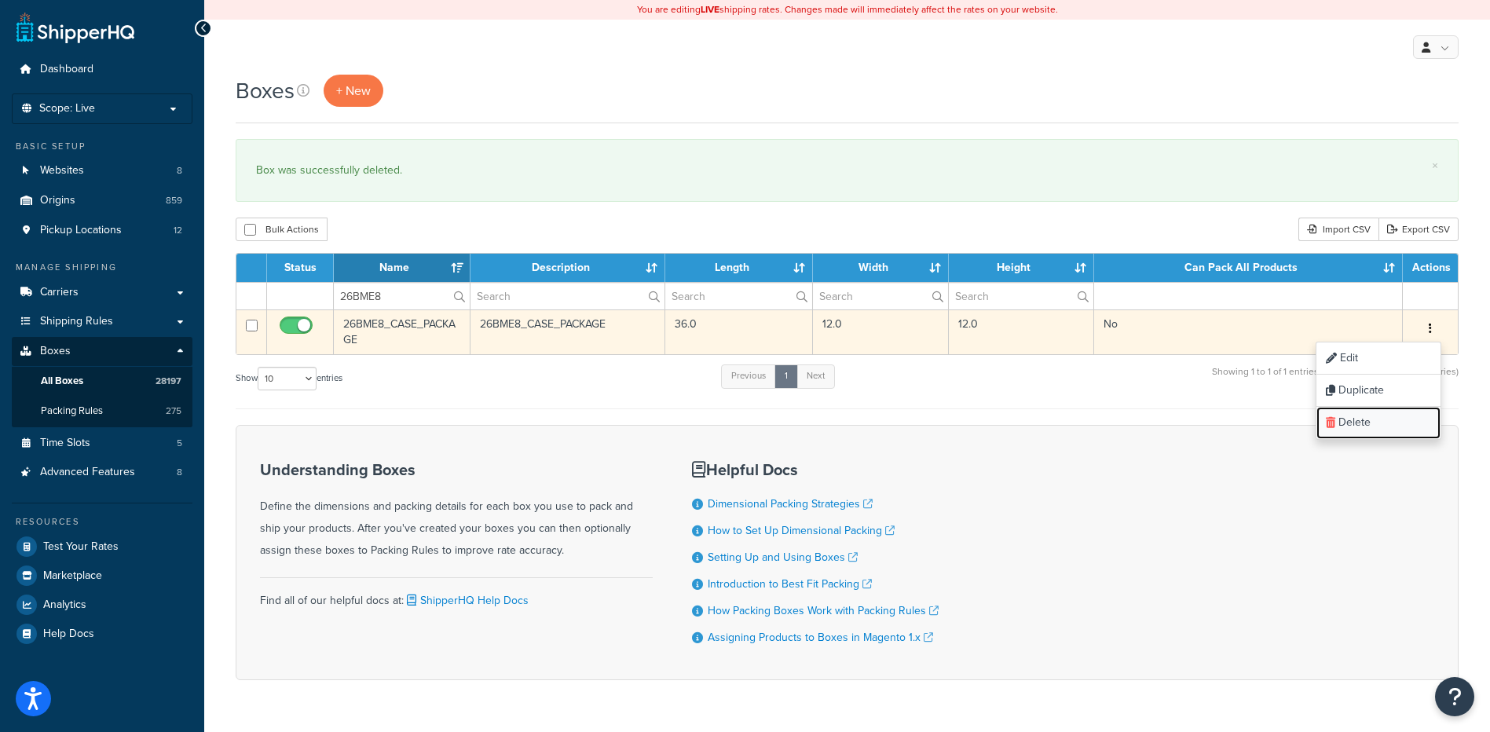
click at [1390, 421] on link "Delete" at bounding box center [1378, 423] width 124 height 32
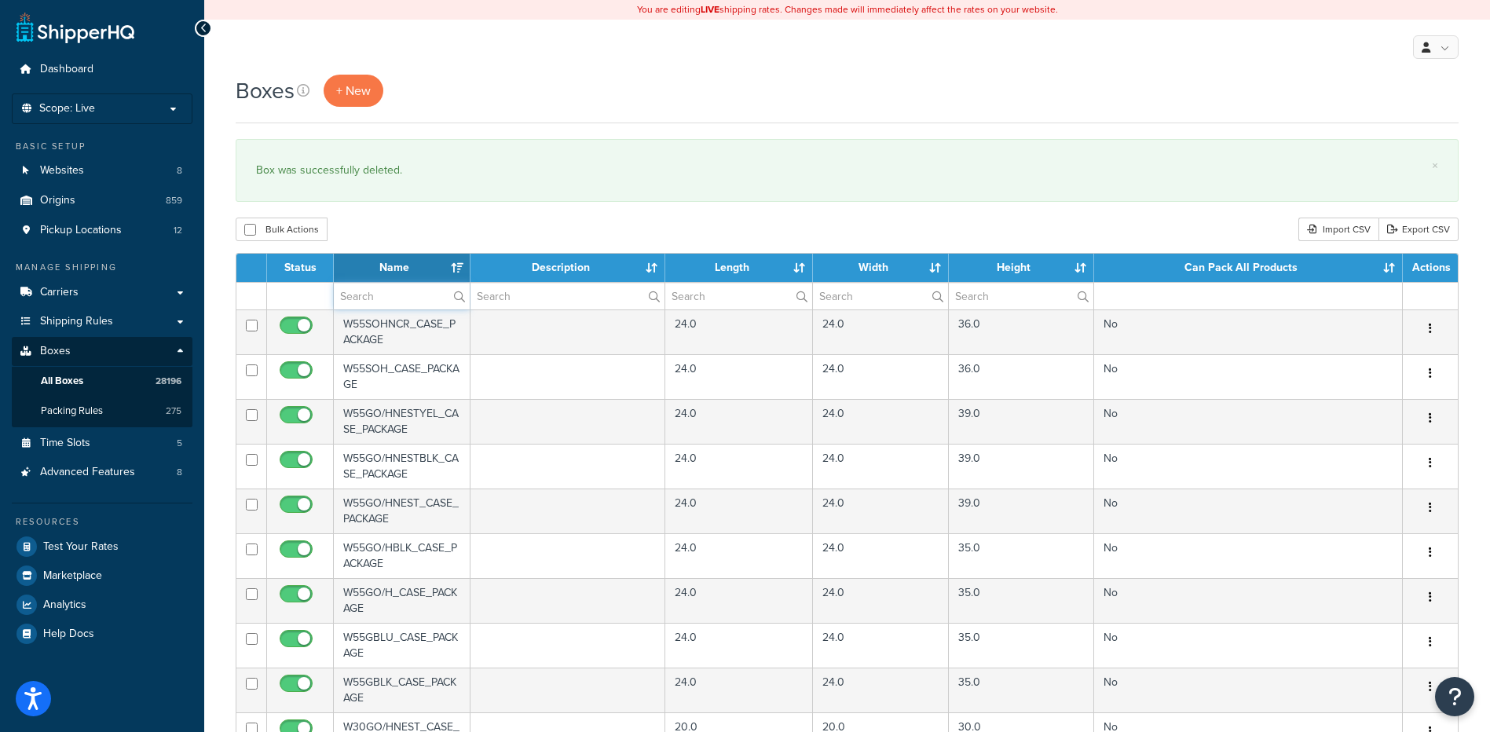
click at [364, 299] on input "text" at bounding box center [402, 296] width 136 height 27
paste input "26BMF0"
type input "26BMF0"
click at [441, 224] on div "Bulk Actions Duplicate [GEOGRAPHIC_DATA] Import CSV Export CSV" at bounding box center [847, 230] width 1223 height 24
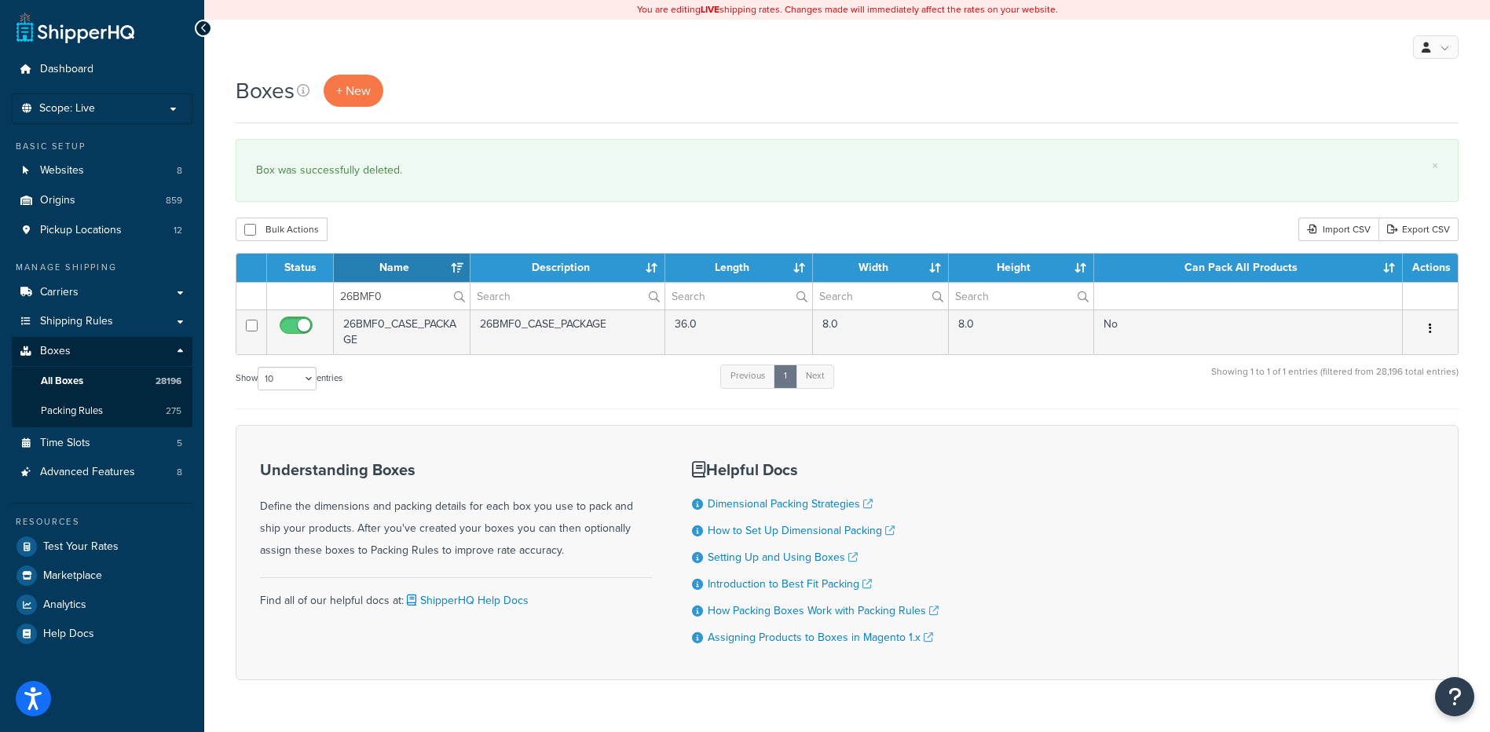
click at [1436, 334] on button "button" at bounding box center [1430, 329] width 22 height 25
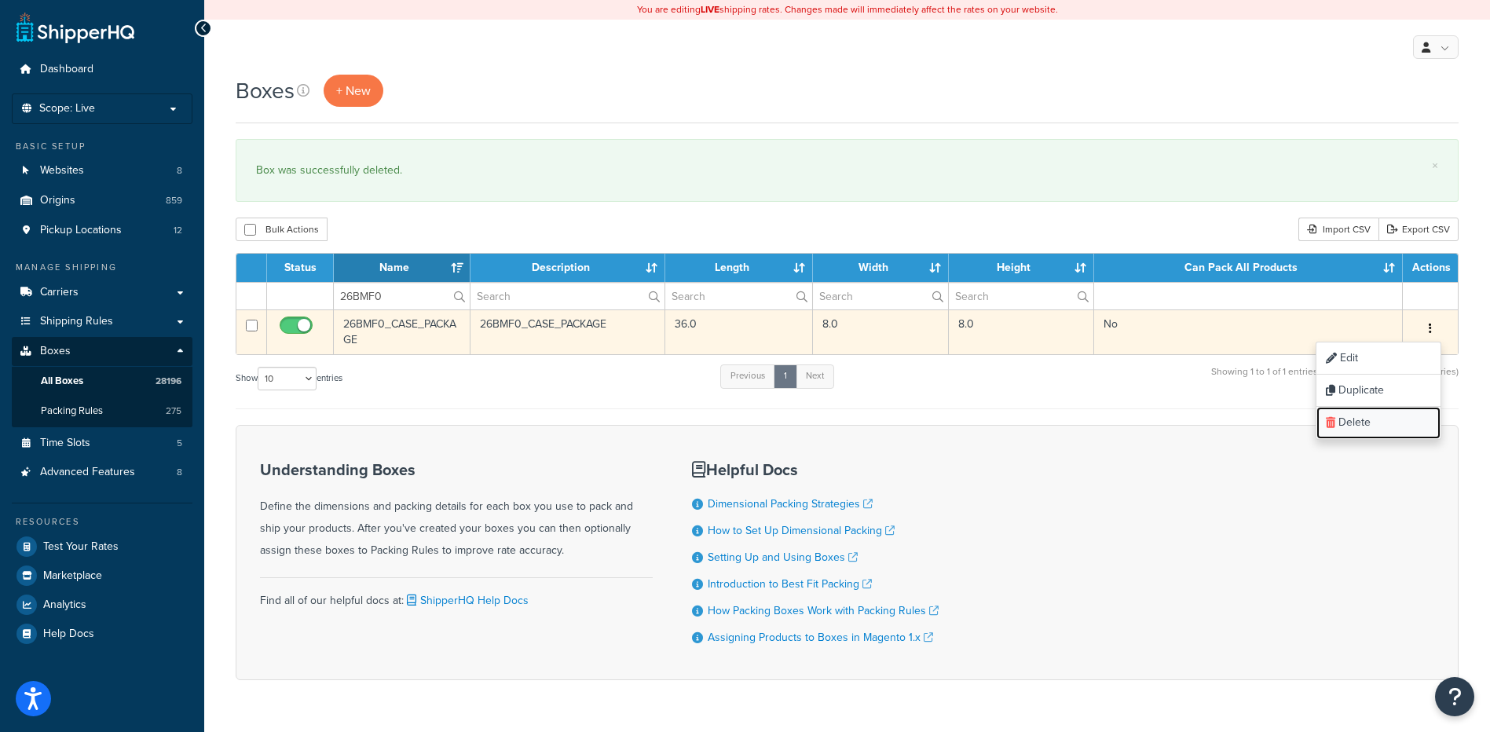
click at [1403, 423] on link "Delete" at bounding box center [1378, 423] width 124 height 32
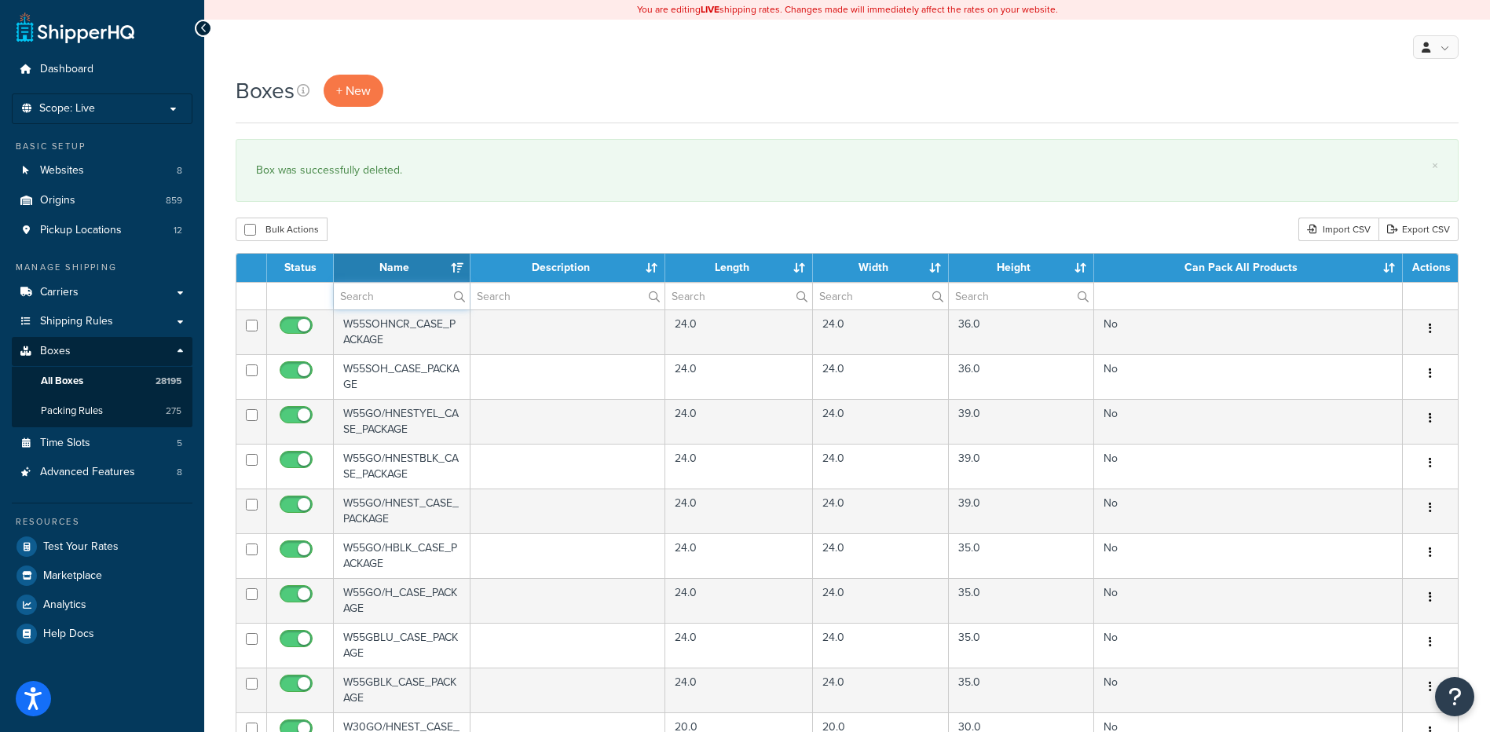
click at [387, 298] on input "text" at bounding box center [402, 296] width 136 height 27
paste input "26BMF1"
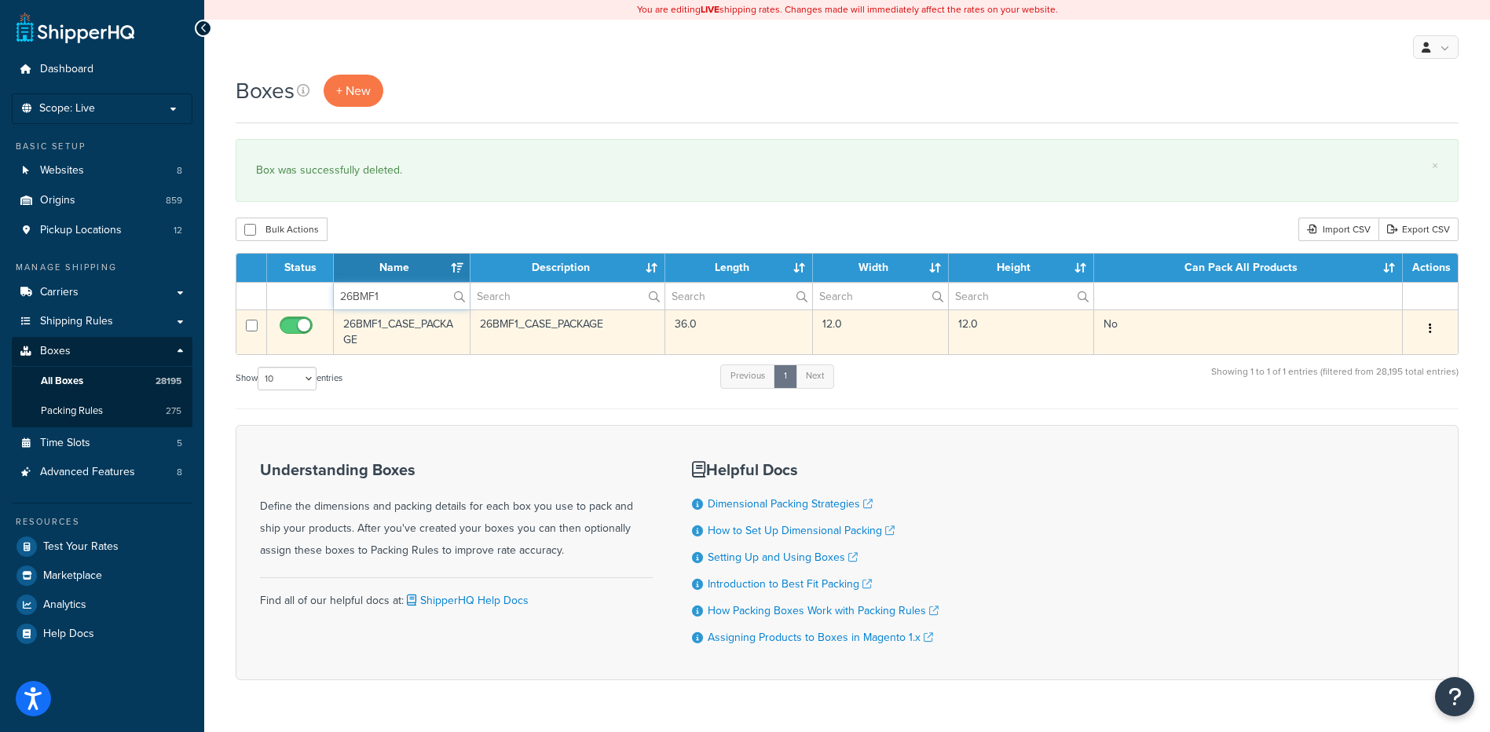
type input "26BMF1"
click at [1431, 331] on icon "button" at bounding box center [1430, 328] width 3 height 11
click at [1364, 424] on link "Delete" at bounding box center [1378, 423] width 124 height 32
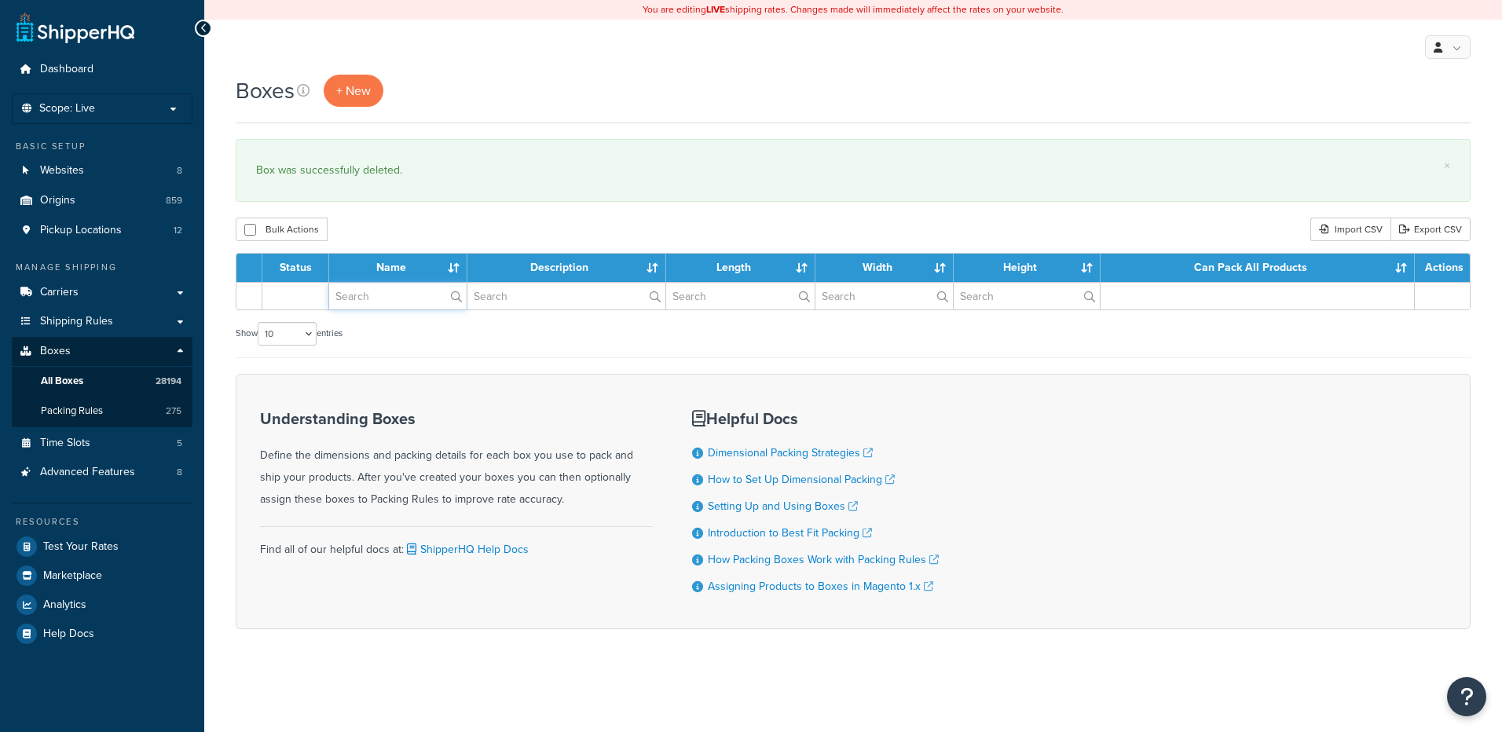
click at [390, 300] on input "text" at bounding box center [397, 296] width 137 height 27
paste input "26BMF2"
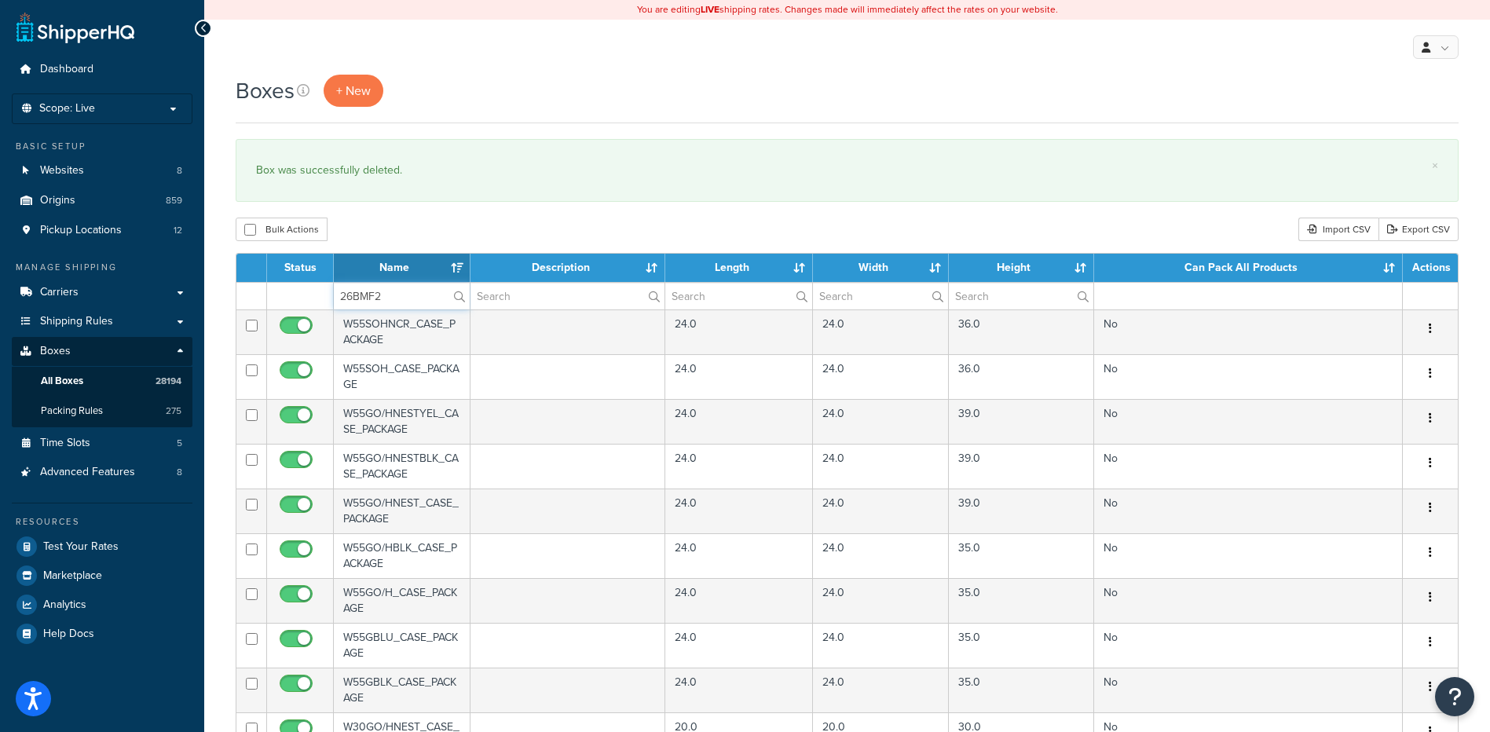
type input "26BMF2"
click at [438, 224] on div "Bulk Actions Duplicate [GEOGRAPHIC_DATA] Import CSV Export CSV" at bounding box center [847, 230] width 1223 height 24
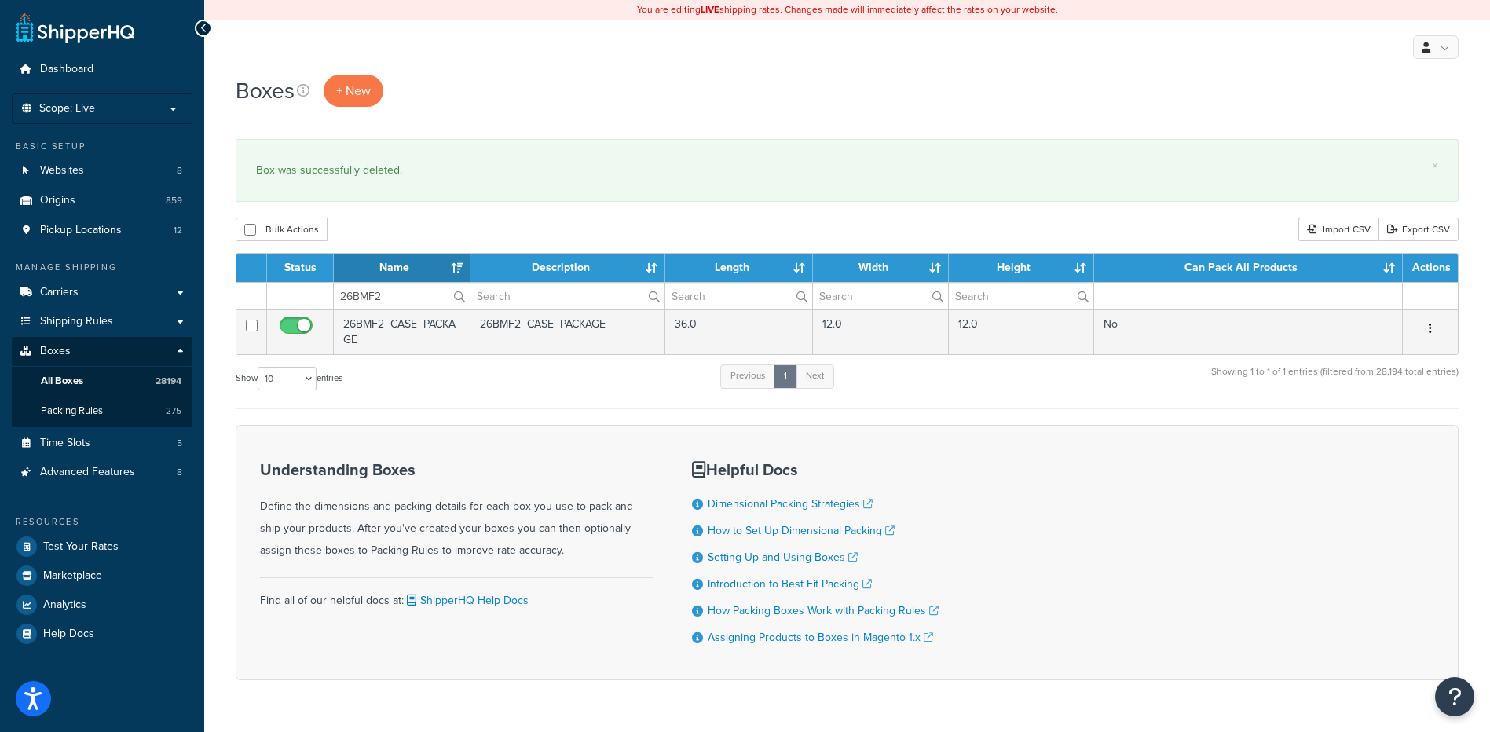
click at [1429, 328] on icon "button" at bounding box center [1430, 328] width 3 height 11
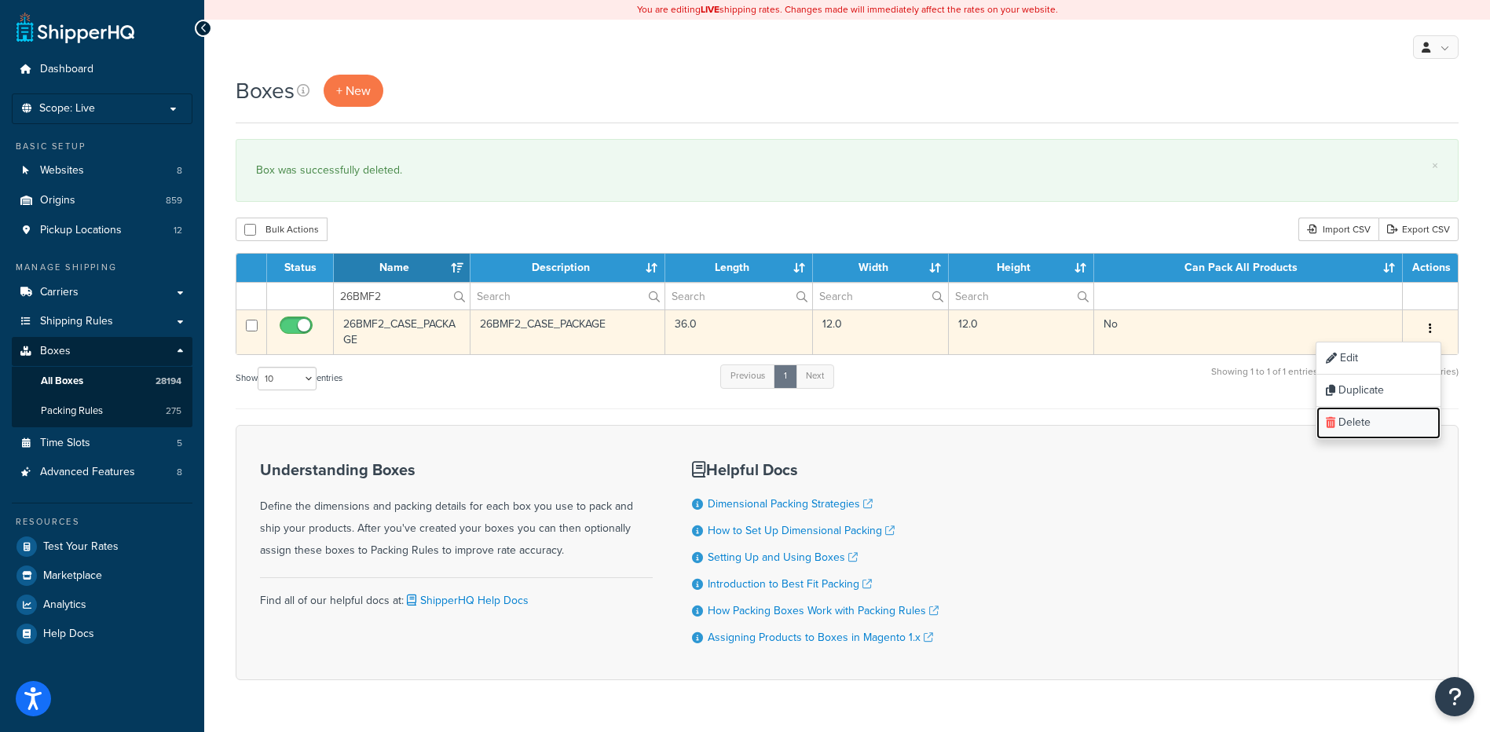
click at [1383, 432] on link "Delete" at bounding box center [1378, 423] width 124 height 32
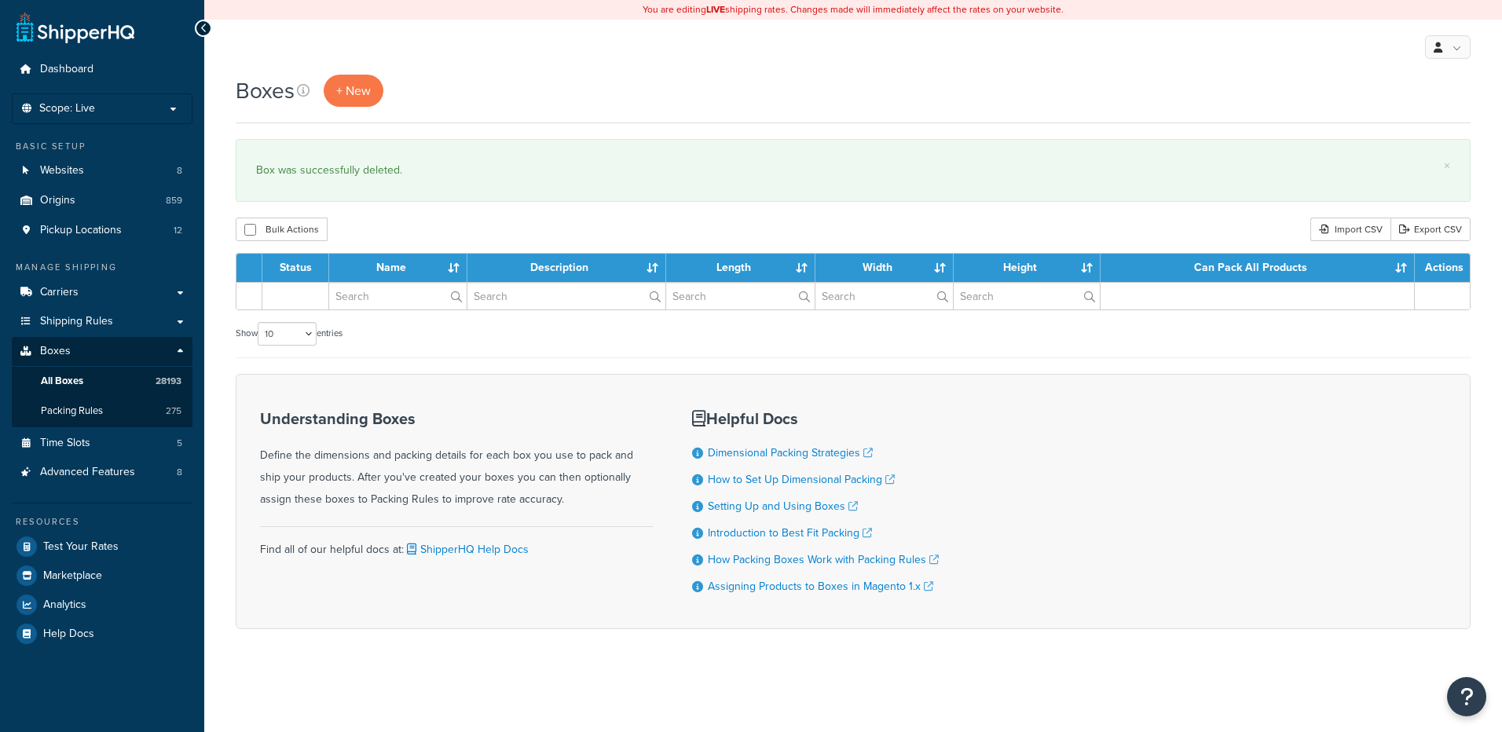
click at [381, 303] on input "text" at bounding box center [397, 296] width 137 height 27
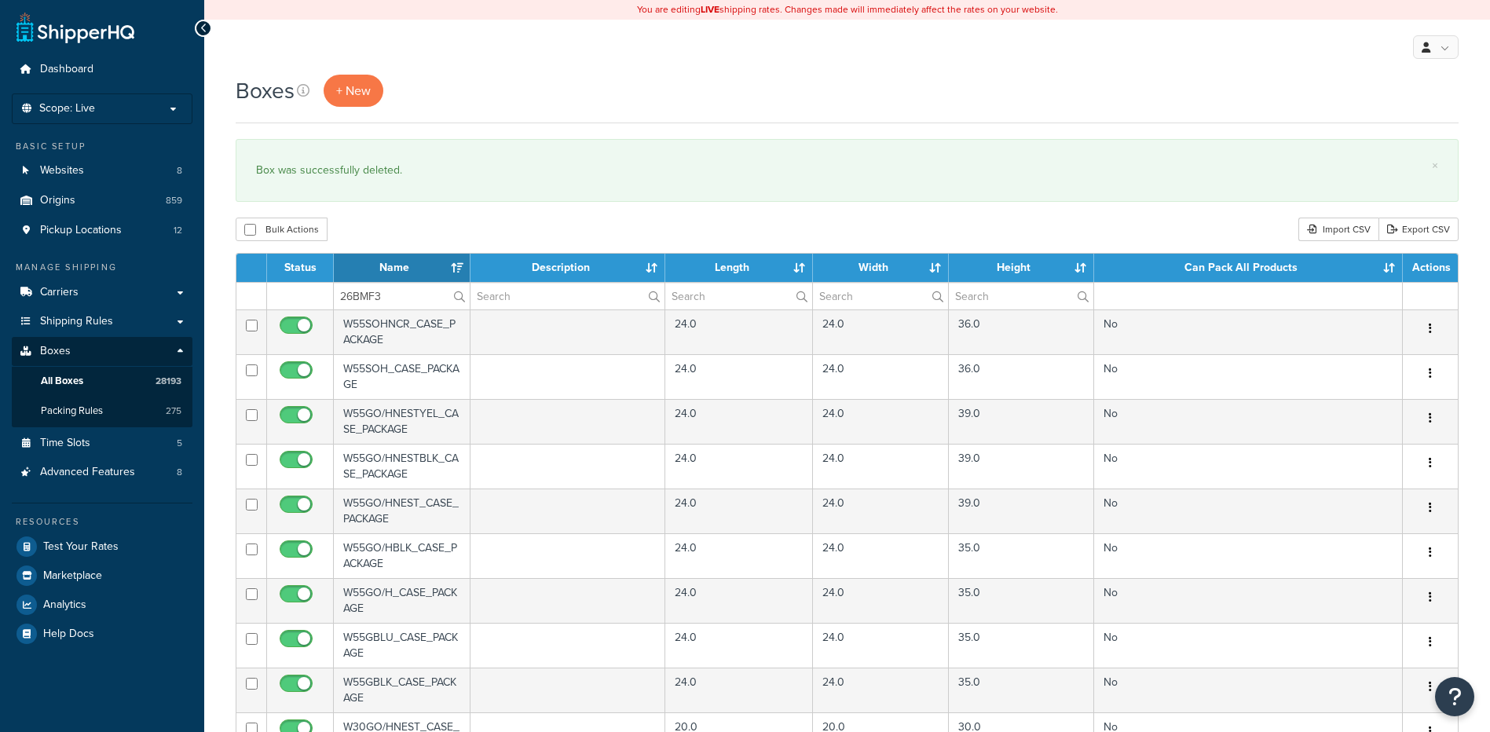
type input "26BMF3"
click at [402, 236] on div "Bulk Actions Duplicate Delete Import CSV Export CSV" at bounding box center [847, 230] width 1223 height 24
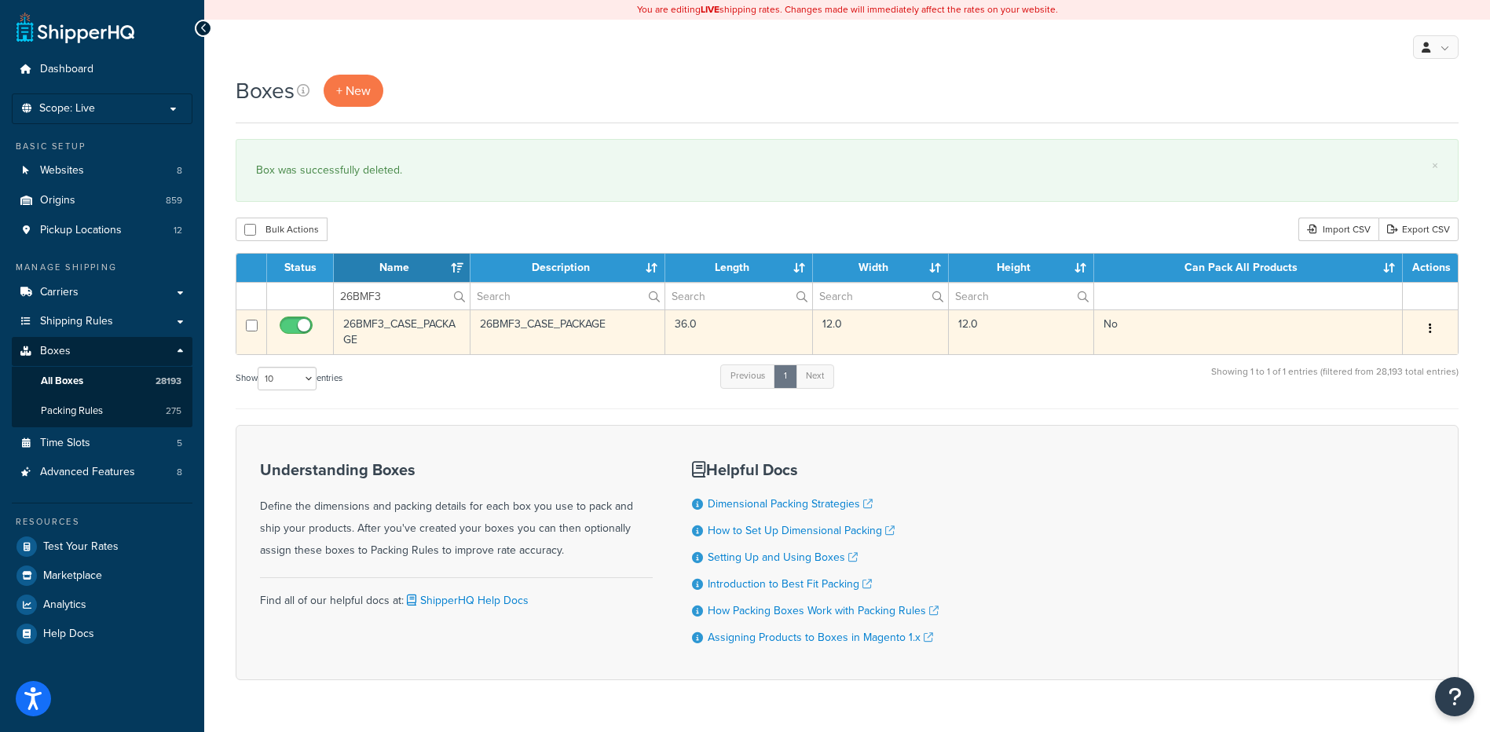
click at [1431, 328] on icon "button" at bounding box center [1430, 328] width 3 height 11
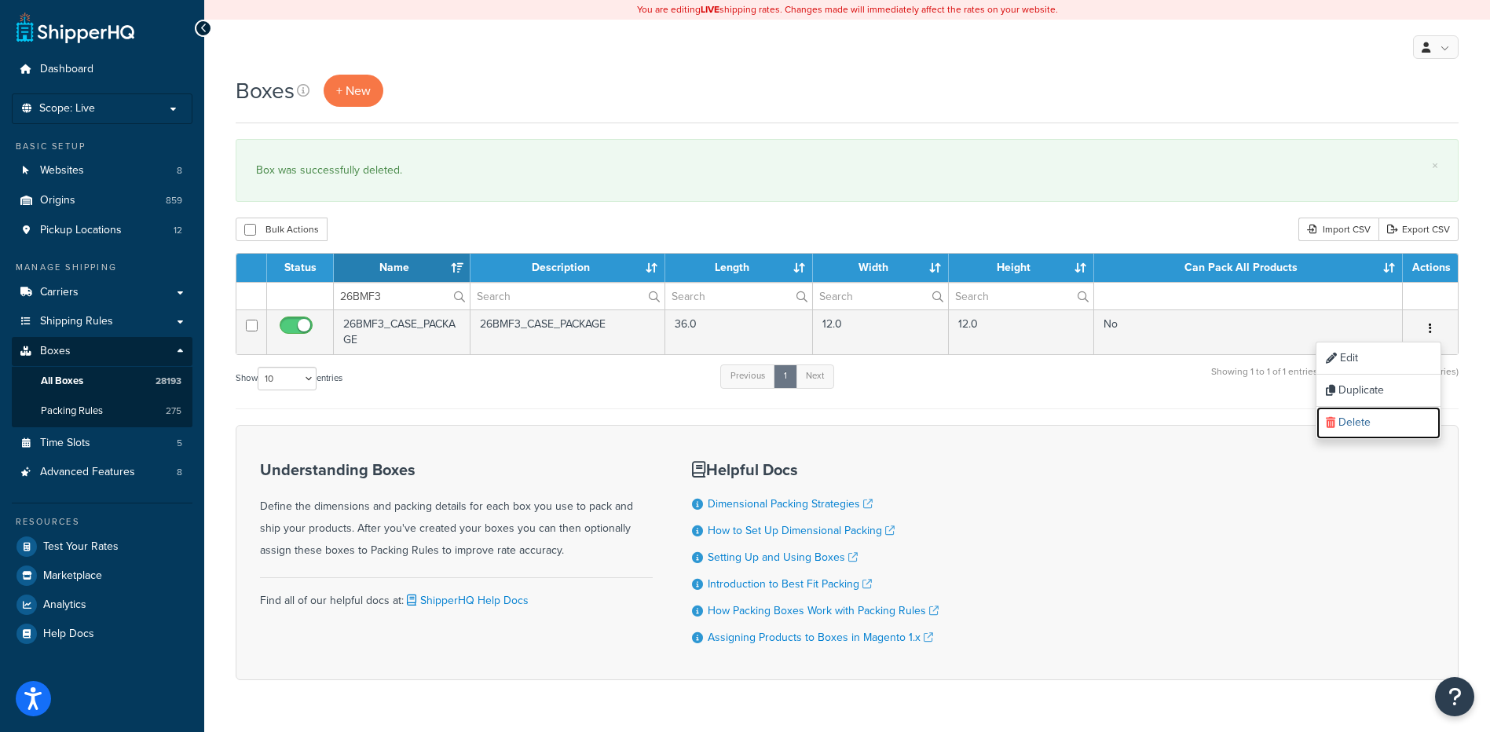
click at [1385, 427] on link "Delete" at bounding box center [1378, 423] width 124 height 32
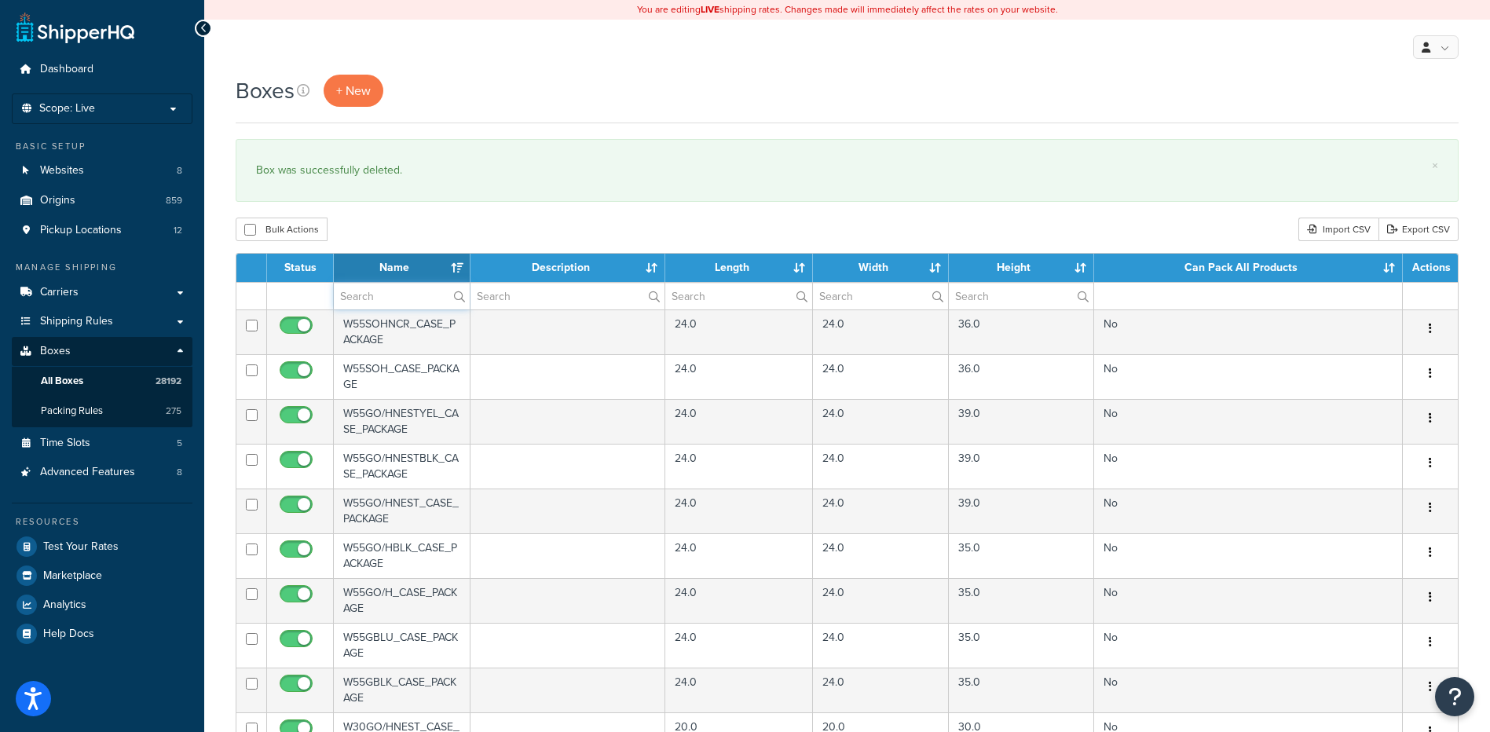
paste input "26BMF4"
drag, startPoint x: 376, startPoint y: 300, endPoint x: 398, endPoint y: 263, distance: 43.0
click at [376, 300] on input "text" at bounding box center [402, 296] width 136 height 27
type input "26BMF4"
click at [434, 194] on div "× Box was successfully deleted." at bounding box center [847, 170] width 1223 height 63
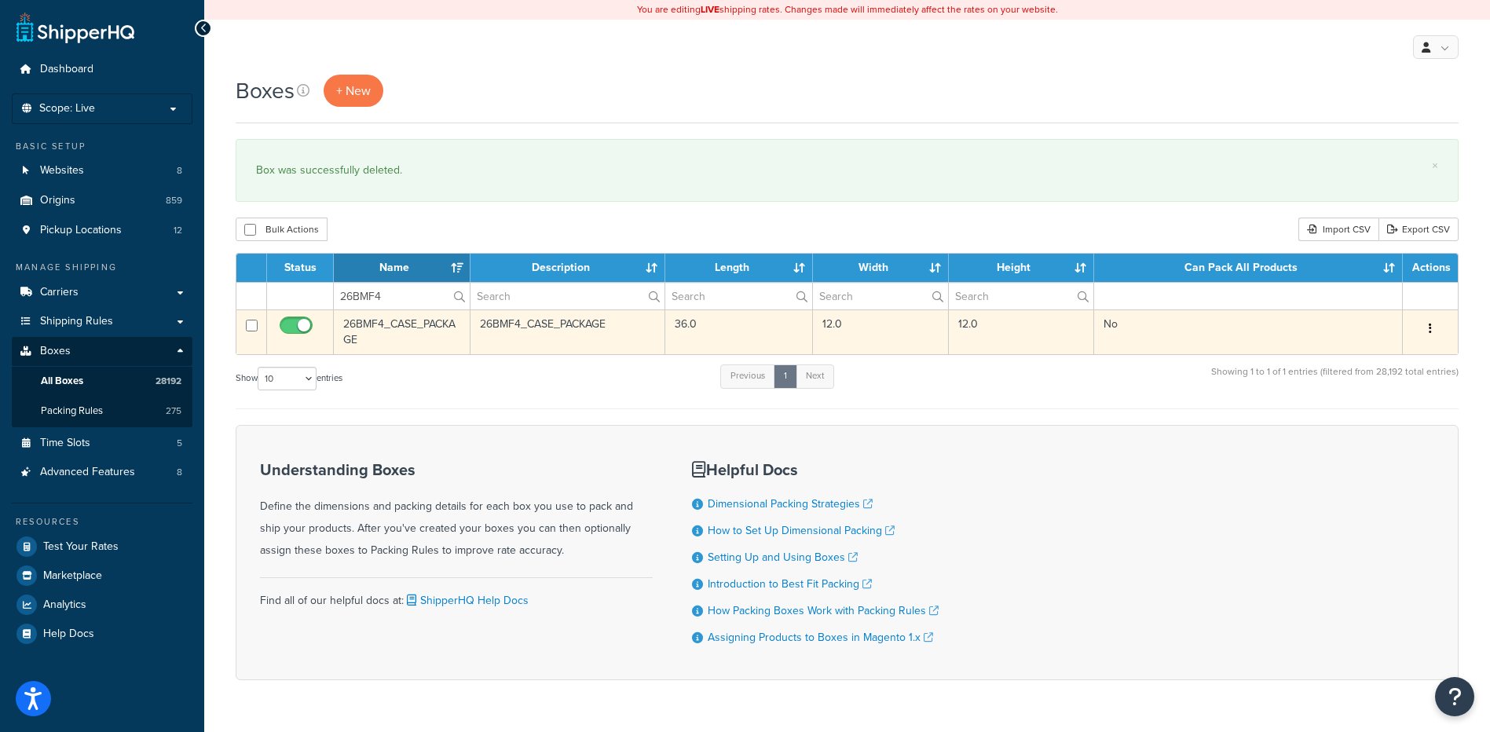
click at [1431, 334] on icon "button" at bounding box center [1430, 328] width 3 height 11
click at [1389, 429] on link "Delete" at bounding box center [1378, 423] width 124 height 32
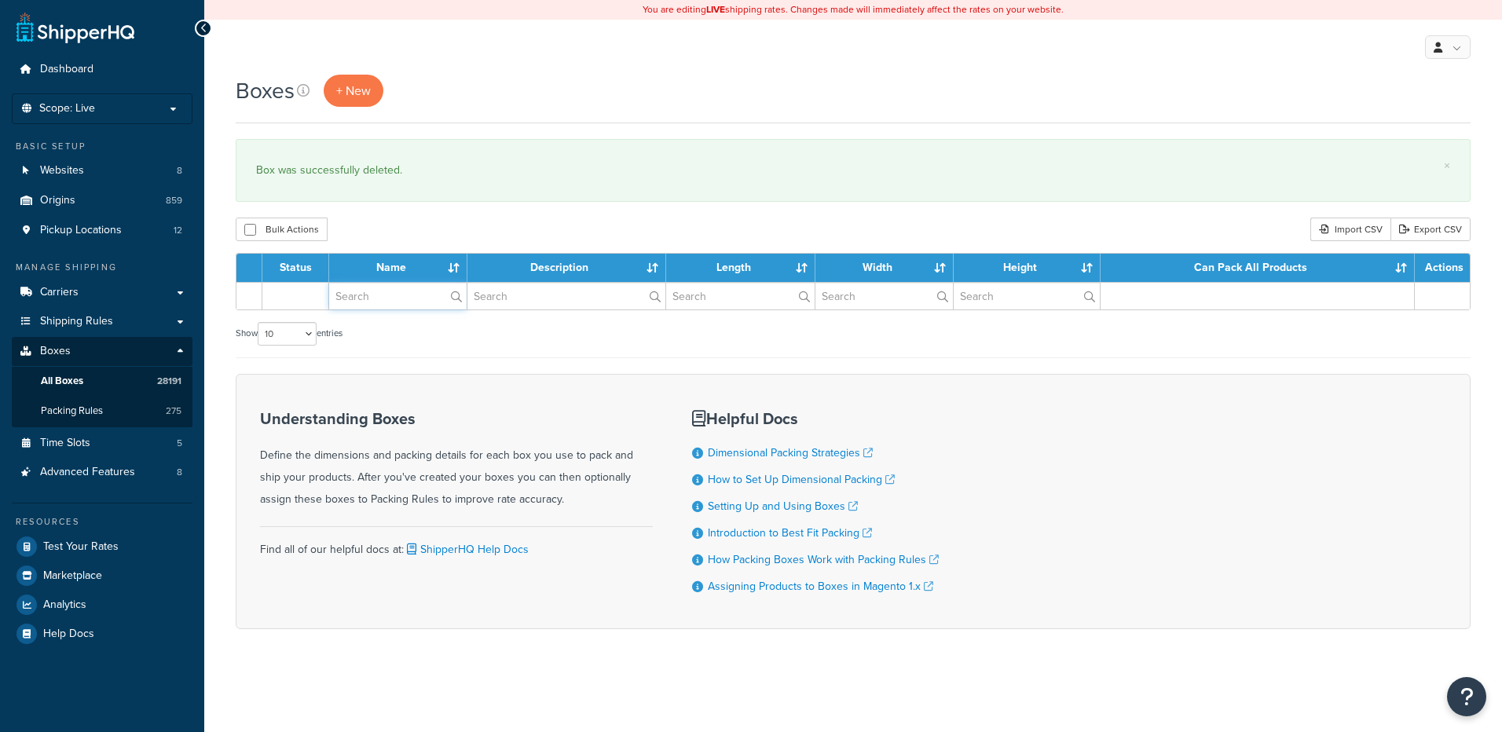
paste input "26BMF5"
drag, startPoint x: 0, startPoint y: 0, endPoint x: 392, endPoint y: 303, distance: 495.5
click at [392, 303] on input "text" at bounding box center [397, 296] width 137 height 27
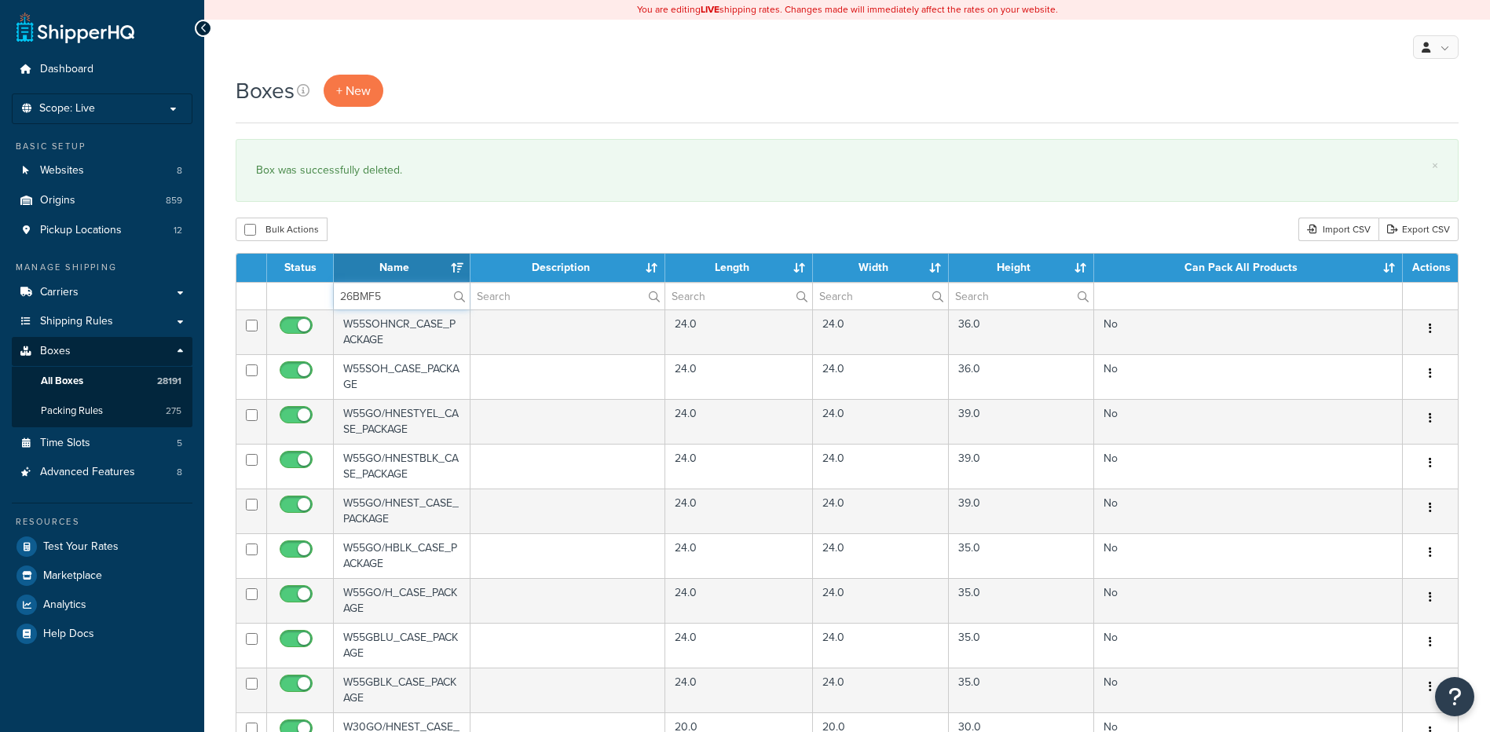
type input "26BMF5"
click at [421, 223] on div "Bulk Actions Duplicate Delete Import CSV Export CSV" at bounding box center [847, 230] width 1223 height 24
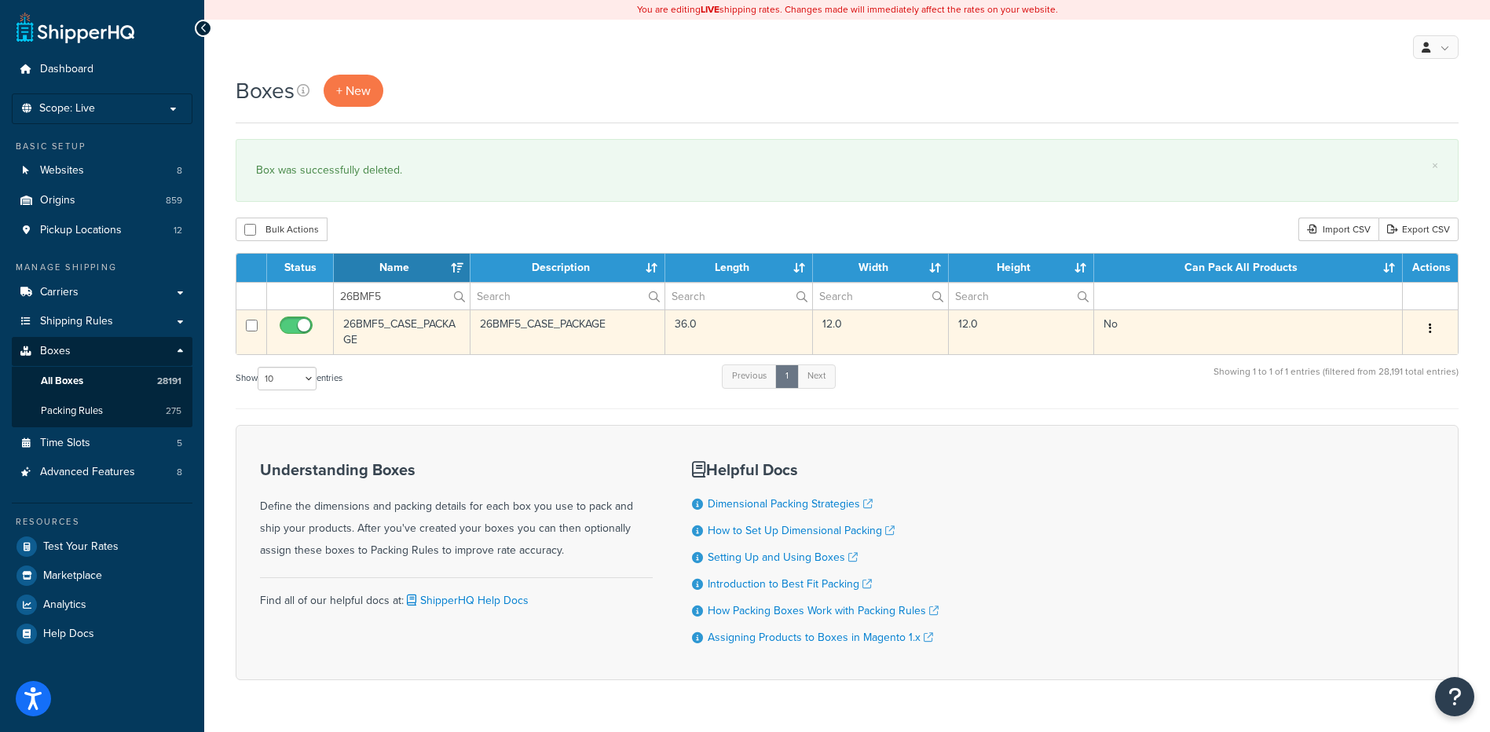
click at [1430, 327] on icon "button" at bounding box center [1430, 328] width 3 height 11
click at [1387, 420] on link "Delete" at bounding box center [1378, 423] width 124 height 32
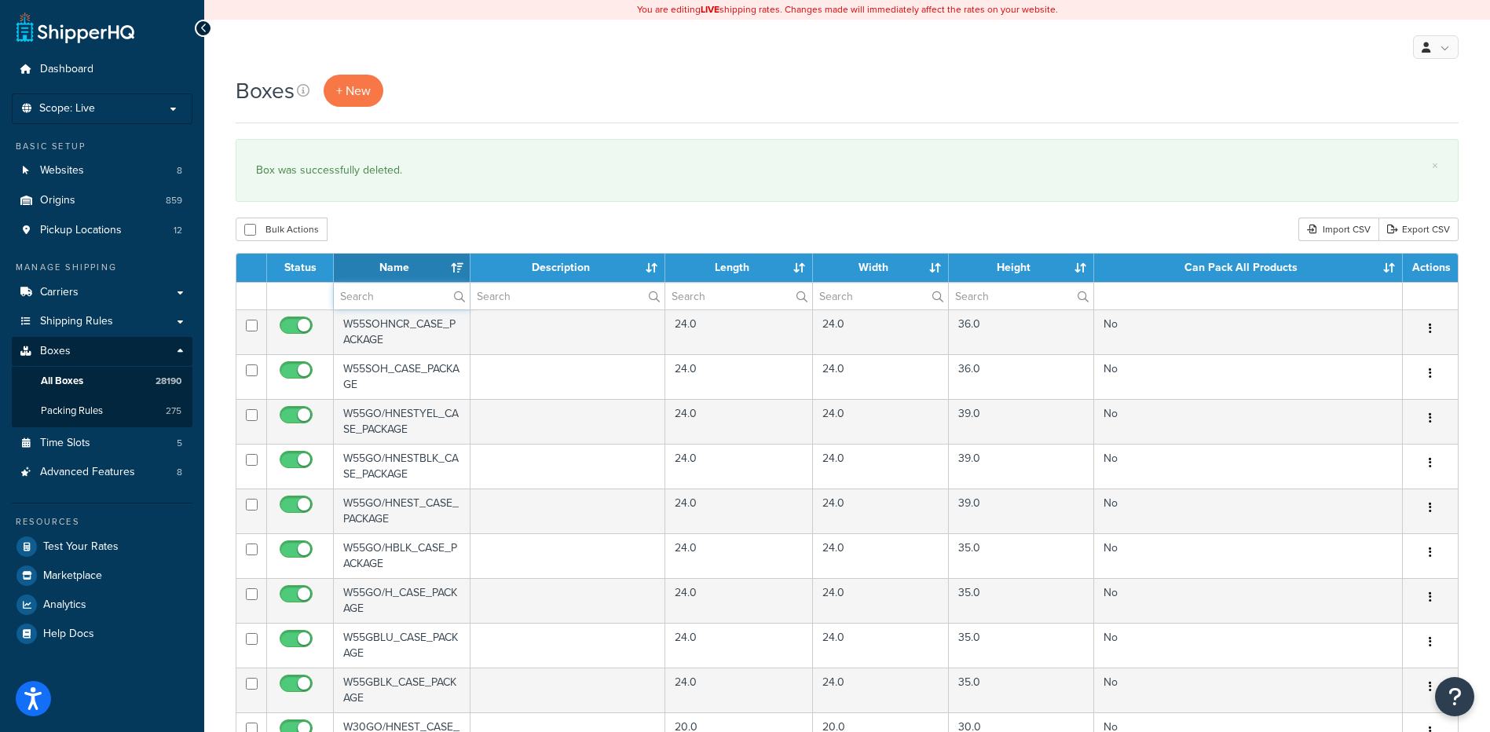
click at [360, 287] on input "text" at bounding box center [402, 296] width 136 height 27
paste input "26BMH1"
type input "26BMH1"
click at [431, 228] on div "Bulk Actions Duplicate [GEOGRAPHIC_DATA] Import CSV Export CSV" at bounding box center [847, 230] width 1223 height 24
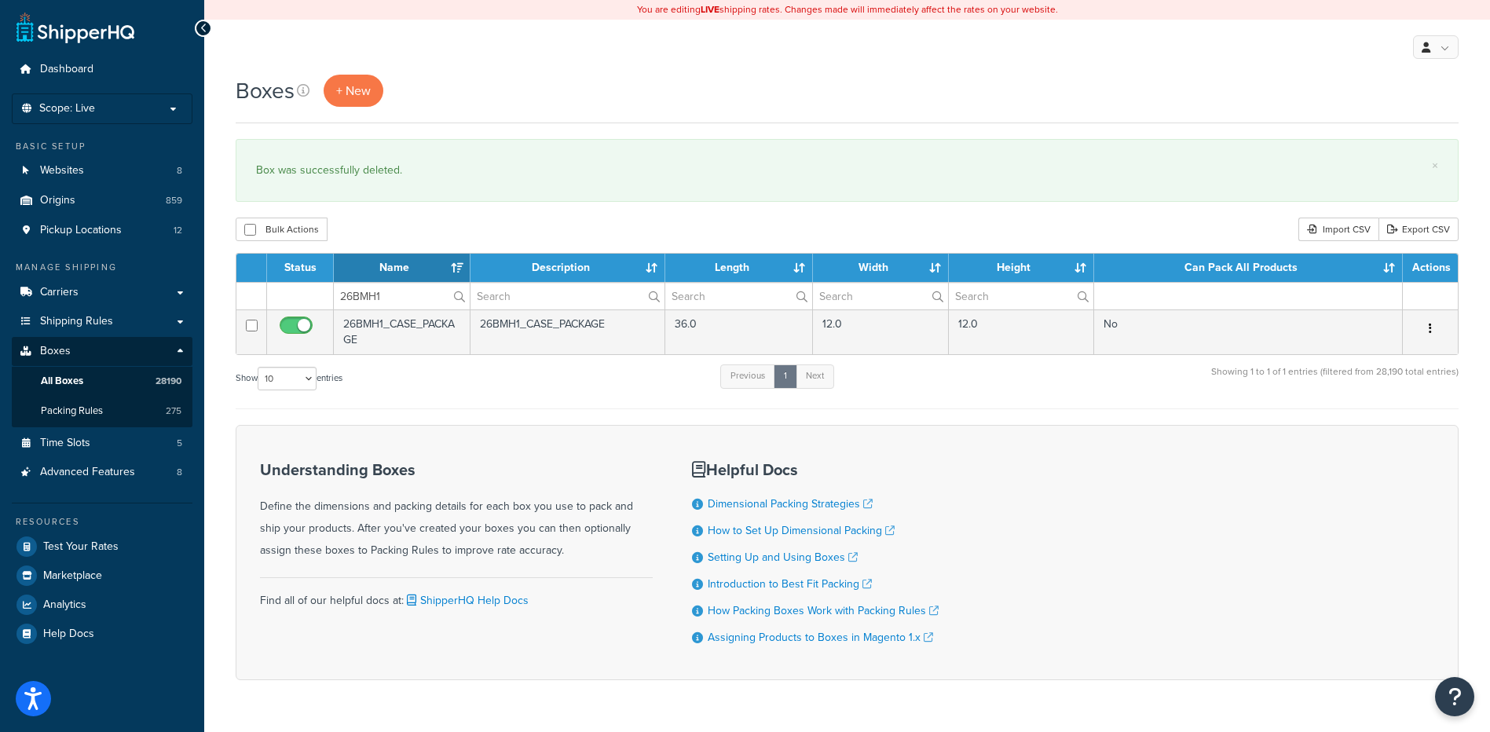
click at [1429, 324] on icon "button" at bounding box center [1430, 328] width 3 height 11
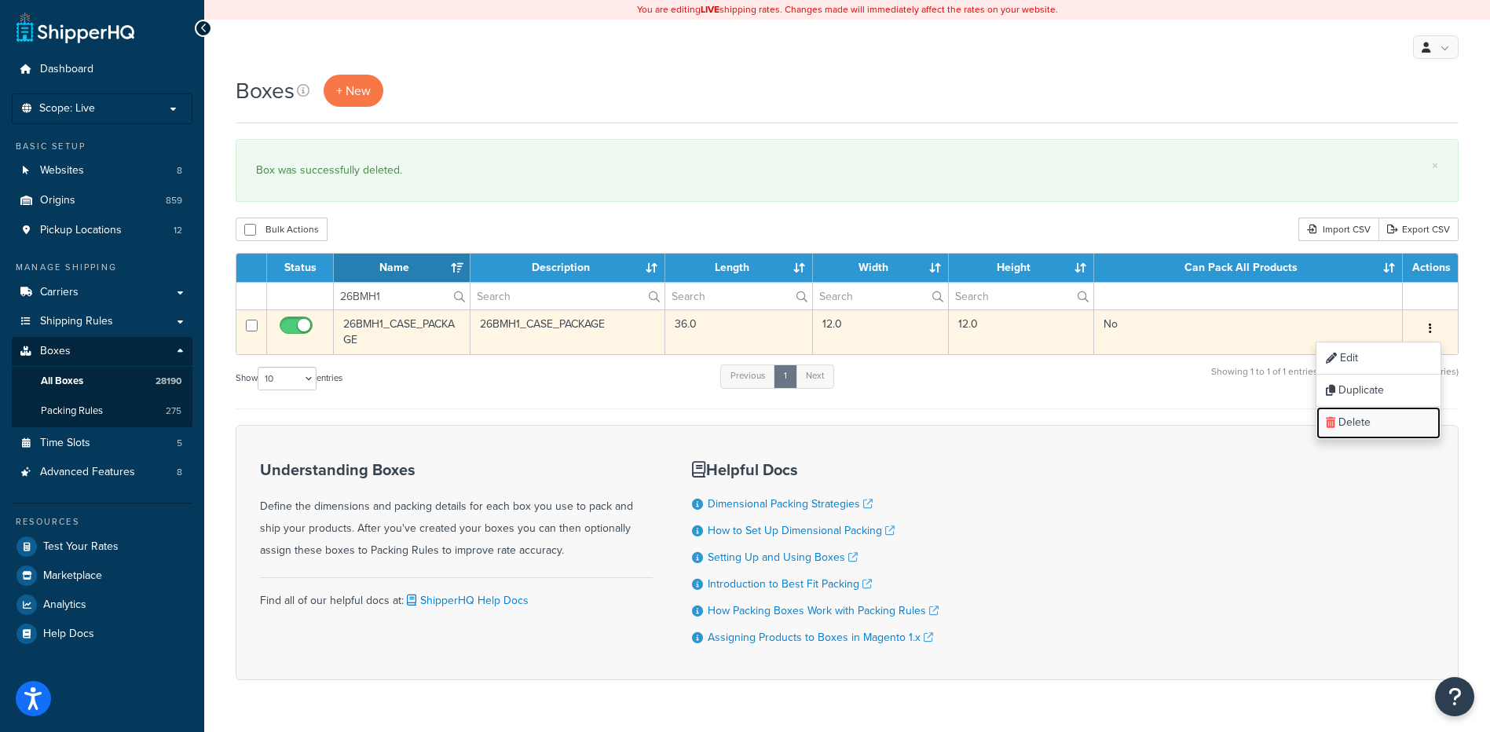
click at [1389, 423] on link "Delete" at bounding box center [1378, 423] width 124 height 32
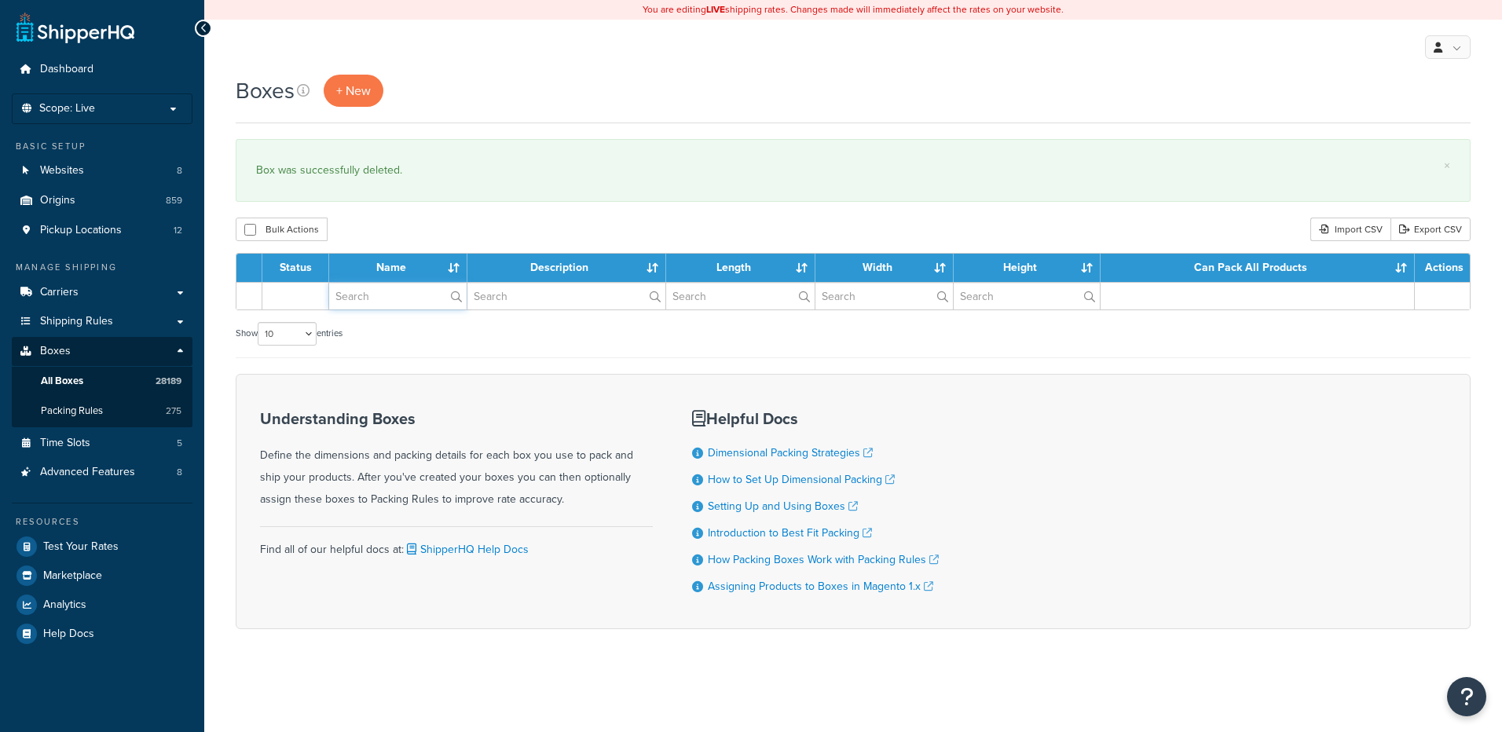
drag, startPoint x: 428, startPoint y: 298, endPoint x: 439, endPoint y: 280, distance: 21.1
click at [428, 298] on input "text" at bounding box center [397, 296] width 137 height 27
paste input "26BMH2"
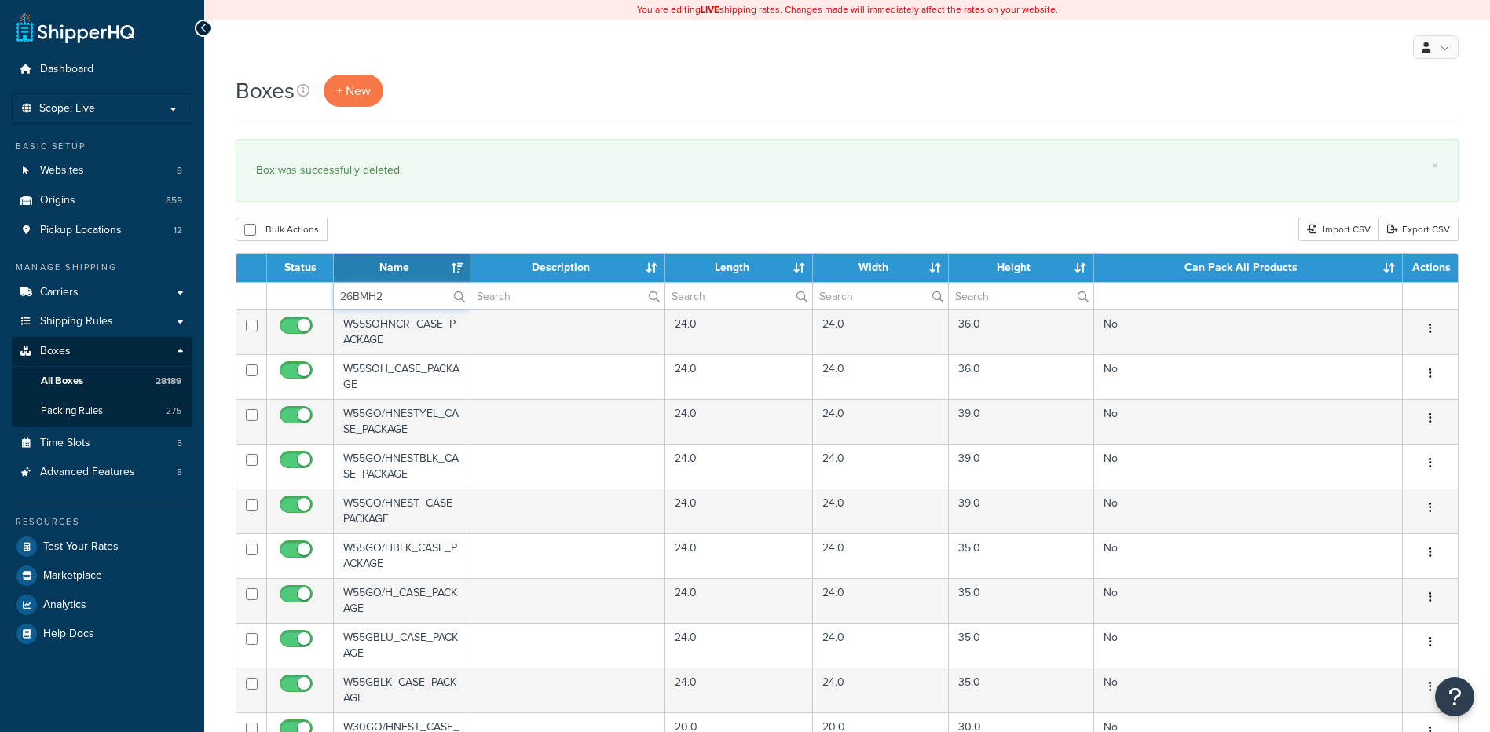
type input "26BMH2"
click at [460, 212] on div "Boxes + New × Box was successfully deleted. Bulk Actions Duplicate Delete Impor…" at bounding box center [847, 606] width 1286 height 1063
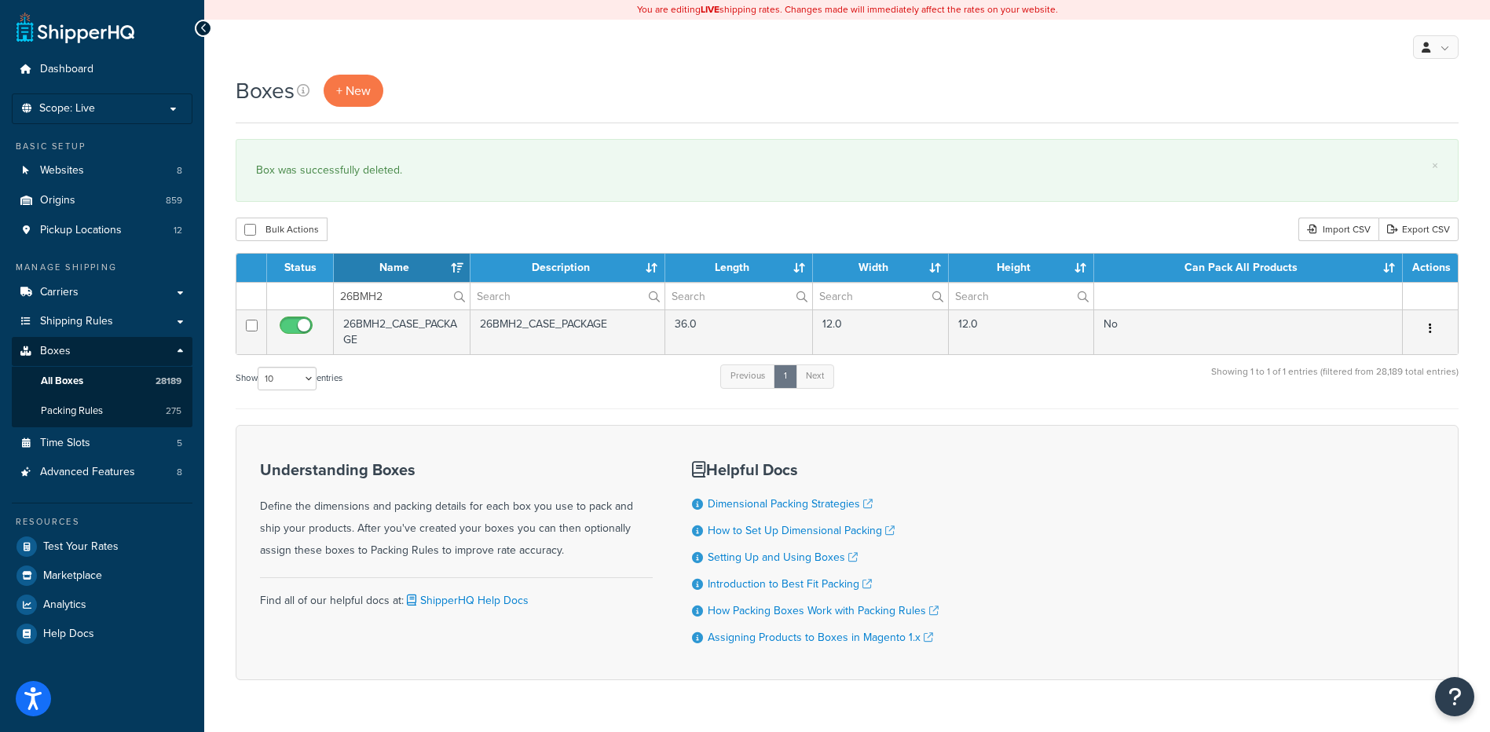
click at [1433, 328] on button "button" at bounding box center [1430, 329] width 22 height 25
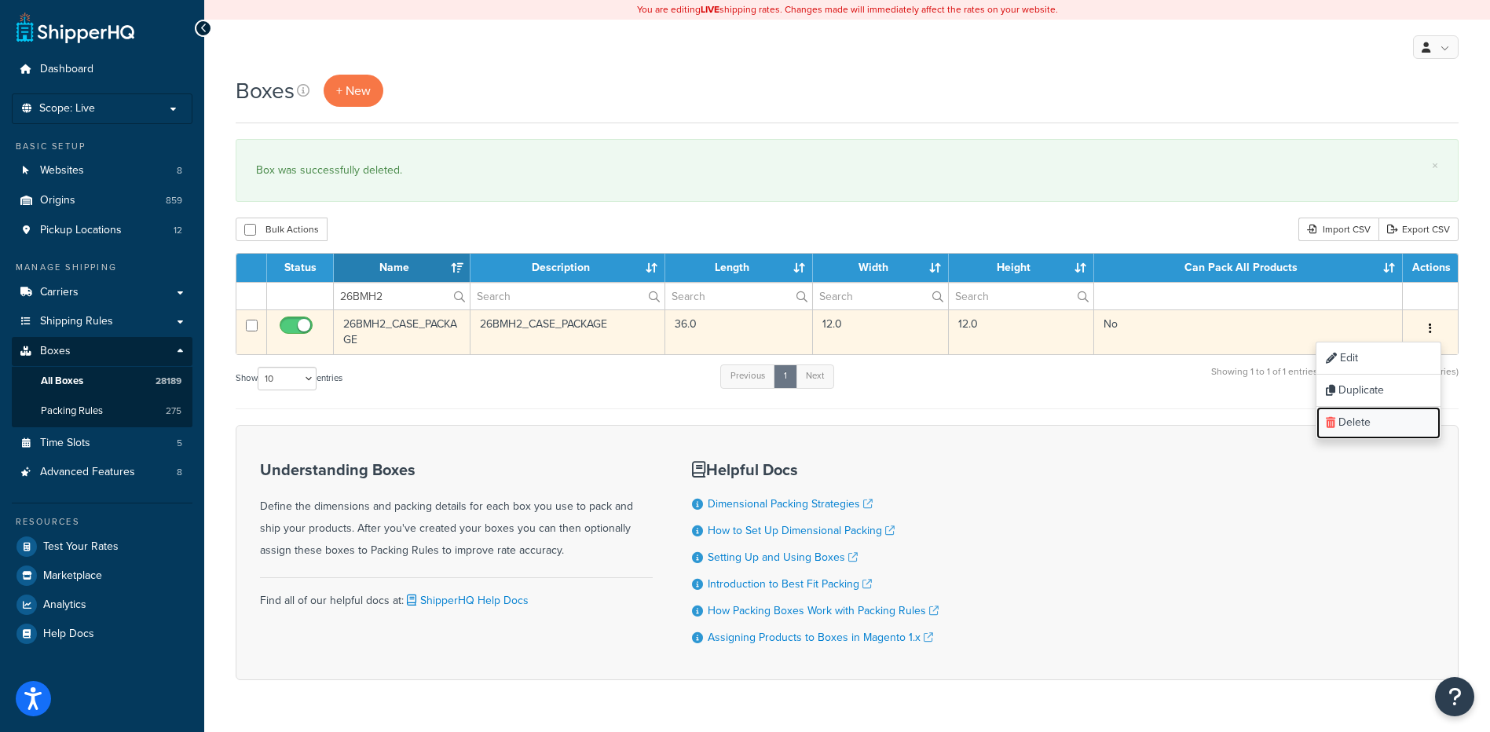
click at [1380, 422] on link "Delete" at bounding box center [1378, 423] width 124 height 32
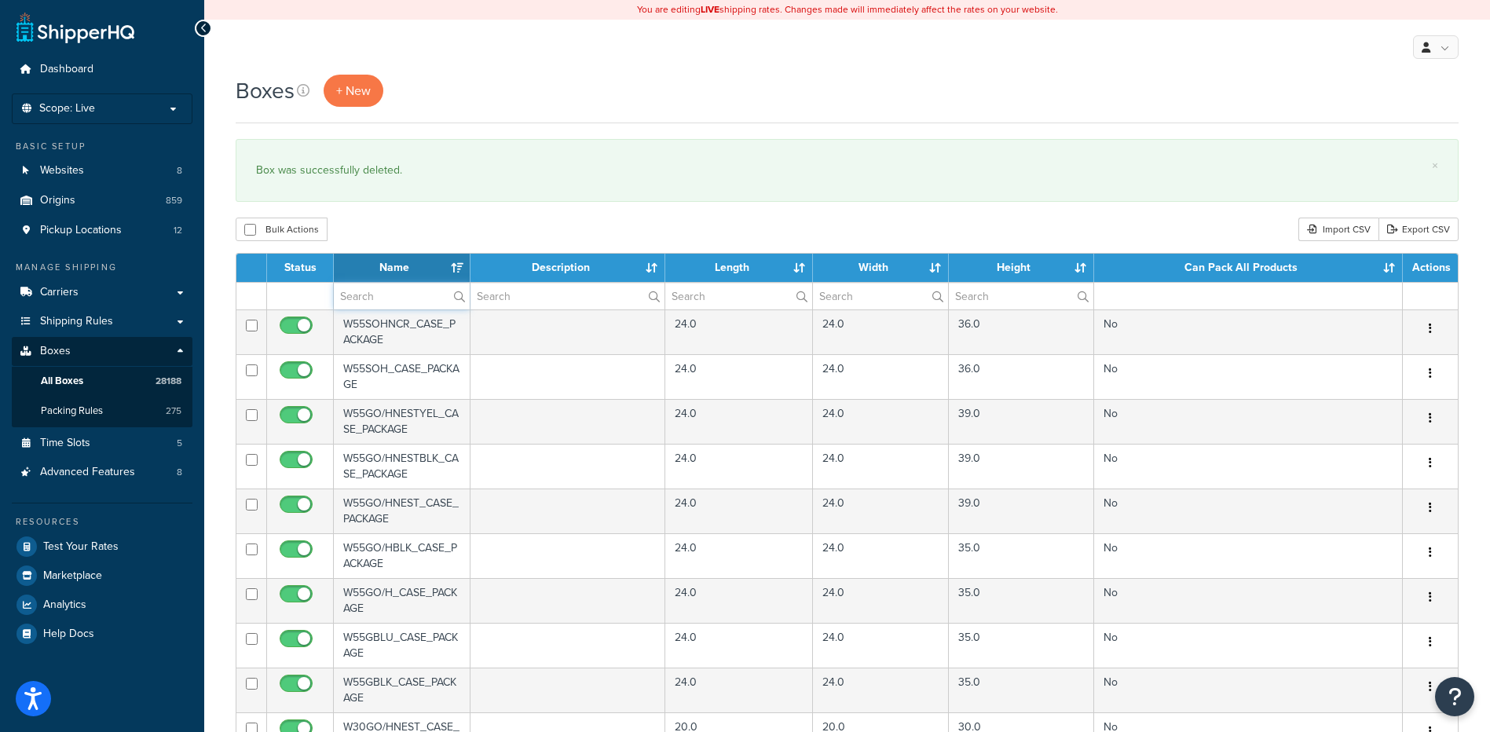
click at [396, 300] on input "text" at bounding box center [402, 296] width 136 height 27
paste input "26BMH4"
type input "26BMH4"
click at [463, 225] on div "Bulk Actions Duplicate [GEOGRAPHIC_DATA] Import CSV Export CSV" at bounding box center [847, 230] width 1223 height 24
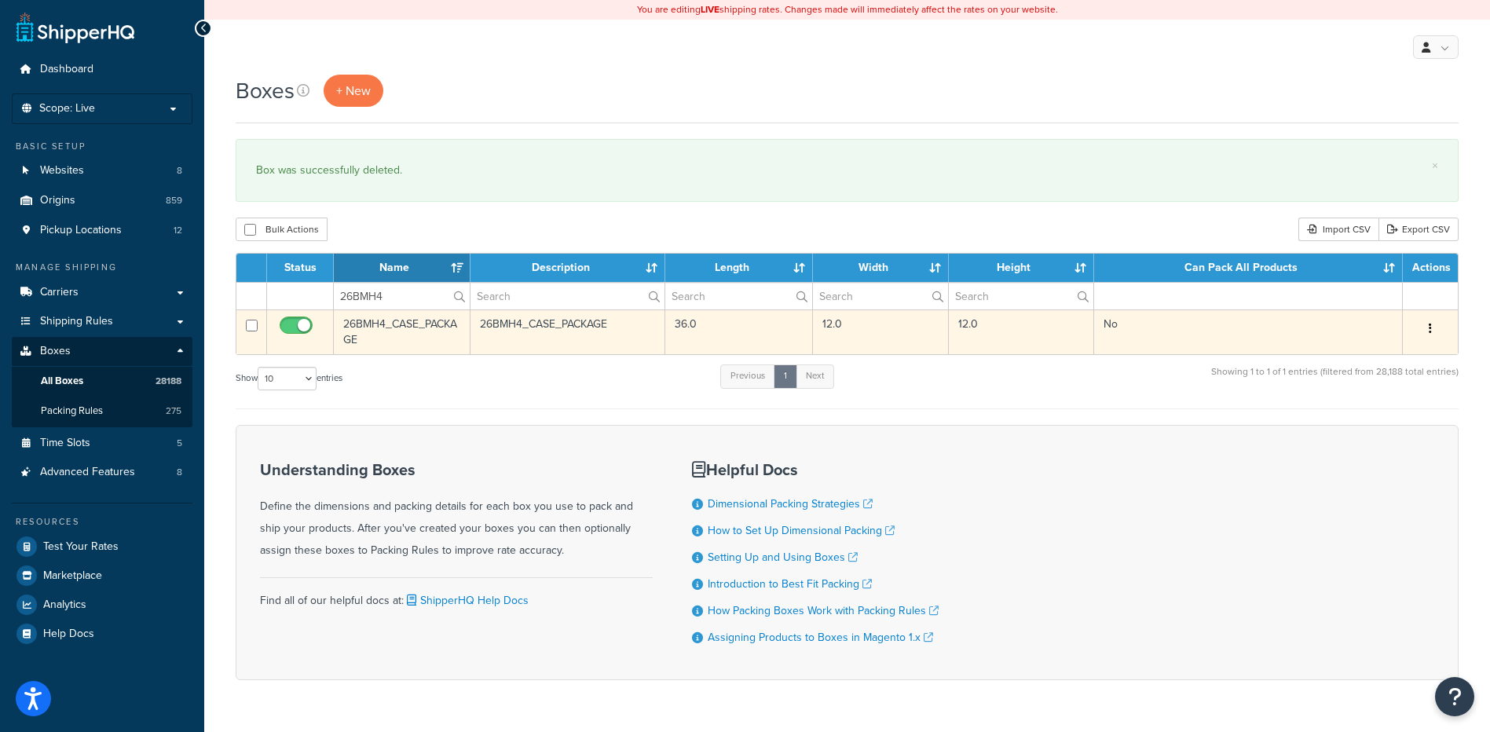
click at [1429, 331] on icon "button" at bounding box center [1430, 328] width 3 height 11
click at [1374, 427] on link "Delete" at bounding box center [1378, 423] width 124 height 32
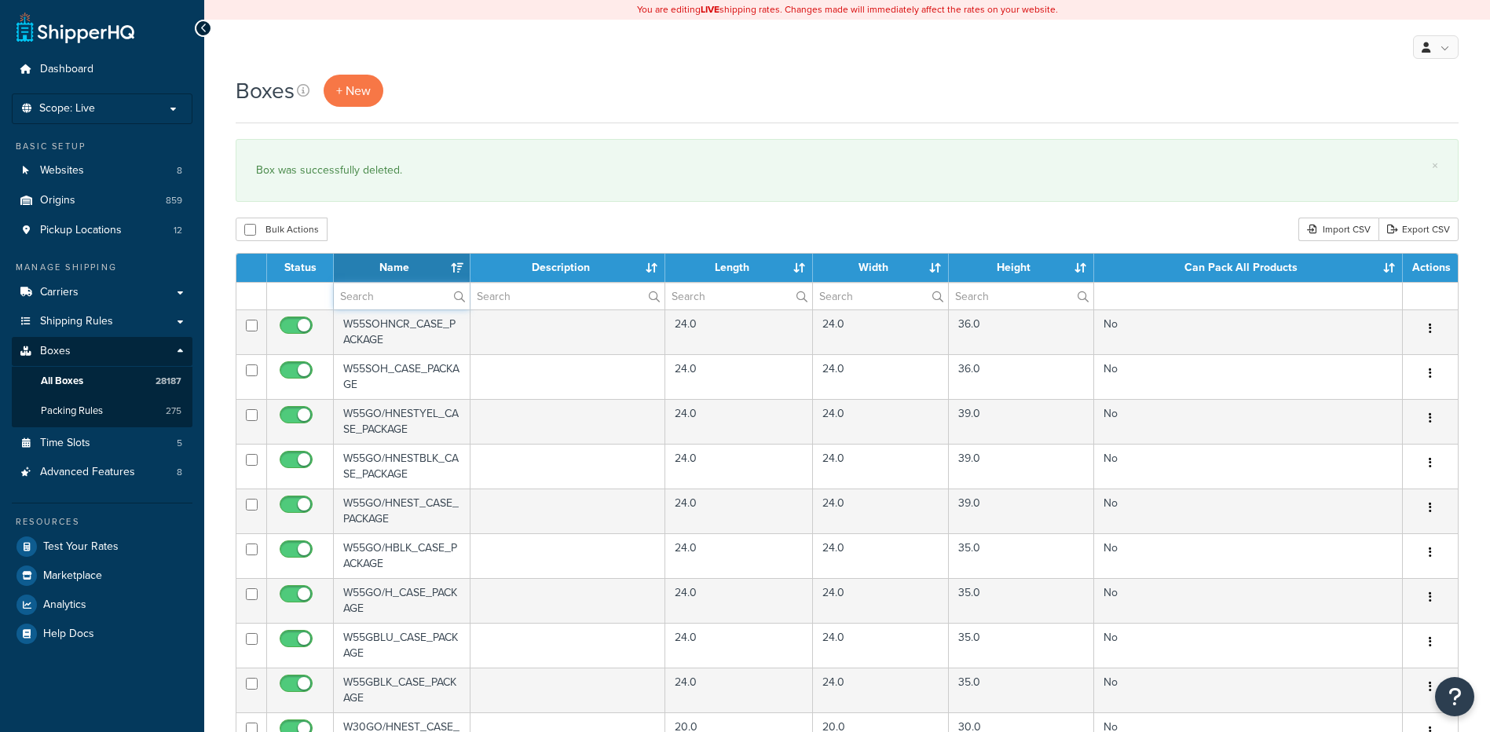
drag, startPoint x: 417, startPoint y: 288, endPoint x: 419, endPoint y: 278, distance: 10.5
click at [416, 288] on input "text" at bounding box center [402, 296] width 136 height 27
paste input "26BMH5"
type input "26BMH5"
click at [446, 218] on div "Bulk Actions Duplicate Delete Import CSV Export CSV" at bounding box center [847, 230] width 1223 height 24
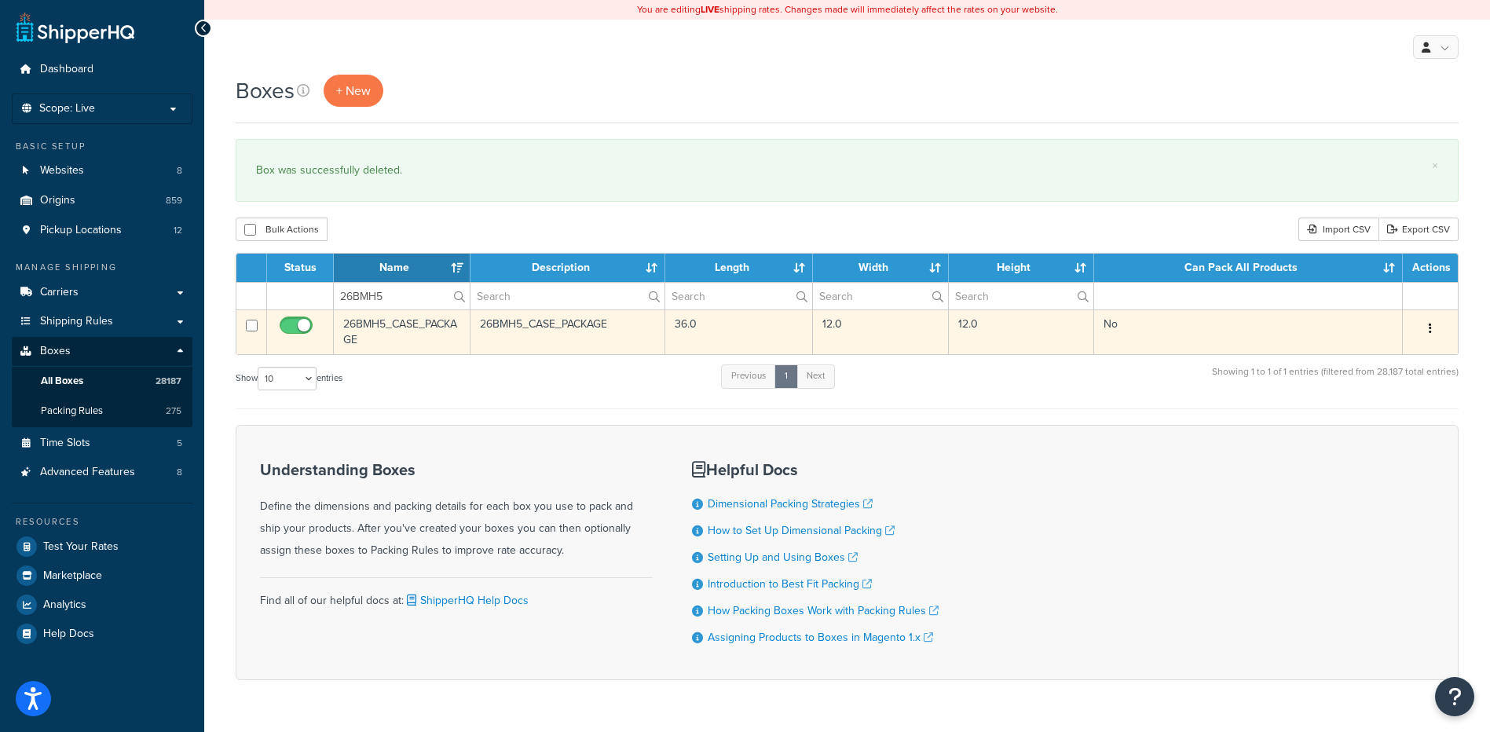
click at [1431, 327] on icon "button" at bounding box center [1430, 328] width 3 height 11
click at [1411, 423] on link "Delete" at bounding box center [1378, 423] width 124 height 32
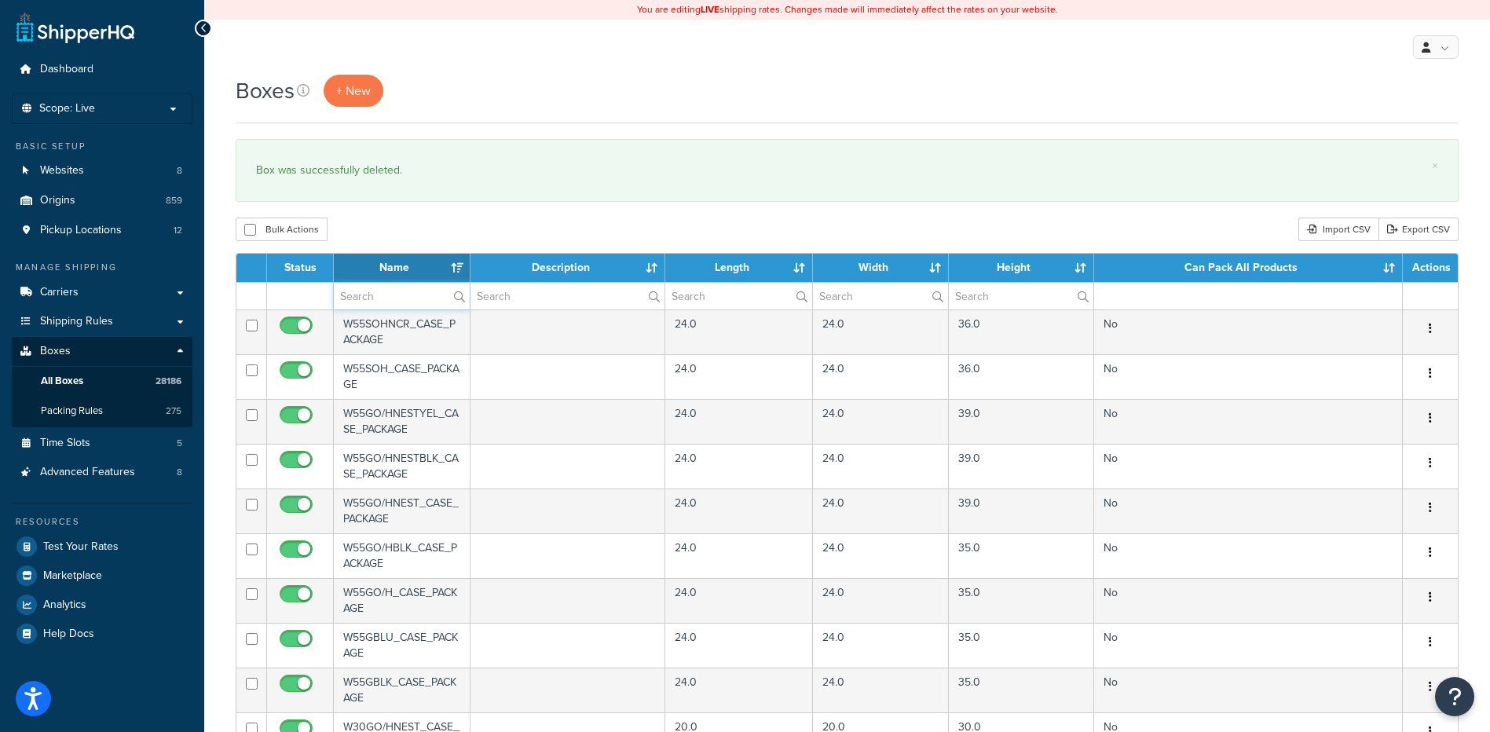
paste input "26BMH6"
click at [410, 298] on input "text" at bounding box center [402, 296] width 136 height 27
type input "26BMH6"
click at [448, 211] on div "Boxes + New × Box was successfully deleted. Bulk Actions Duplicate Delete Impor…" at bounding box center [847, 606] width 1286 height 1063
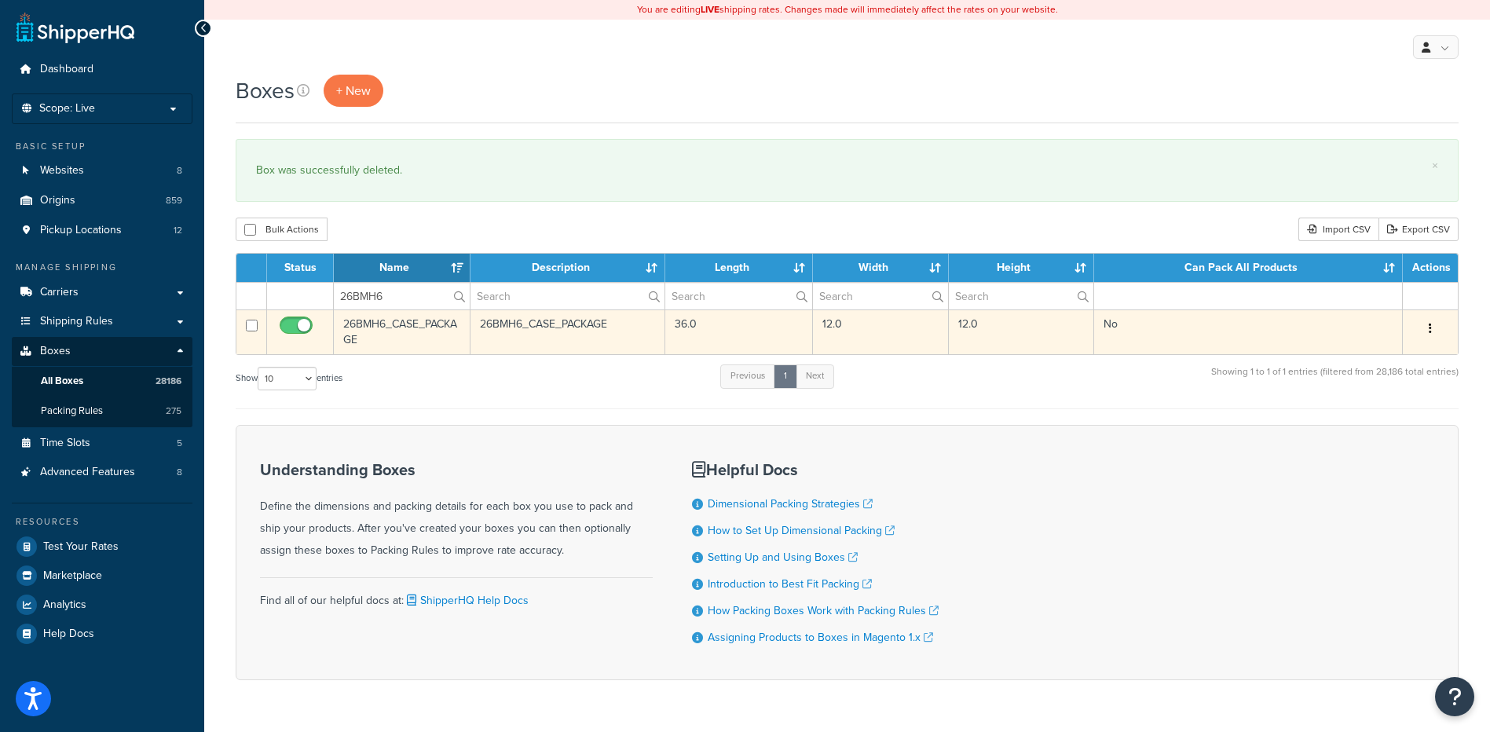
click at [1430, 320] on button "button" at bounding box center [1430, 329] width 22 height 25
click at [1395, 427] on link "Delete" at bounding box center [1378, 423] width 124 height 32
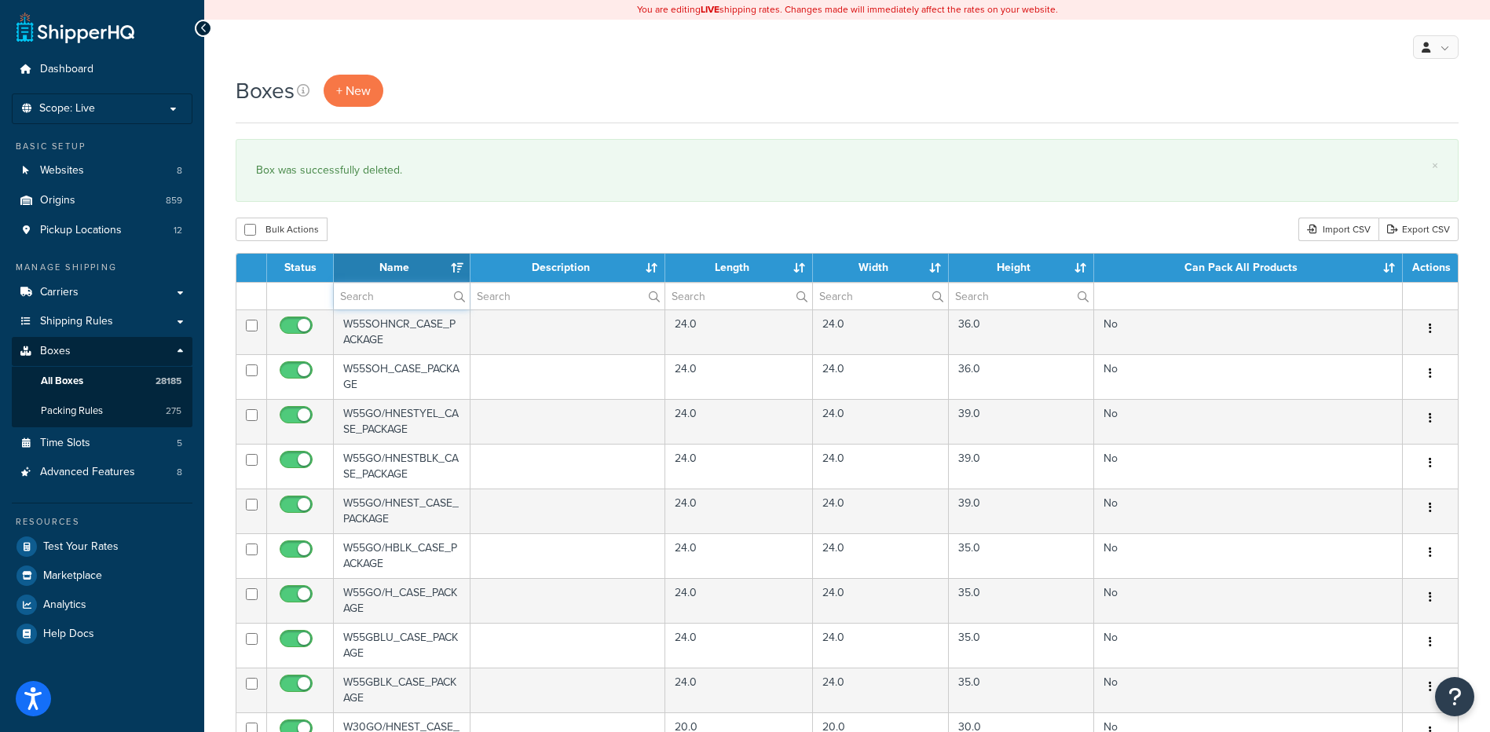
click at [395, 288] on input "text" at bounding box center [402, 296] width 136 height 27
paste input "26BMH6"
type input "26BMH6"
click at [531, 227] on div "Bulk Actions Duplicate Delete Import CSV Export CSV" at bounding box center [847, 230] width 1223 height 24
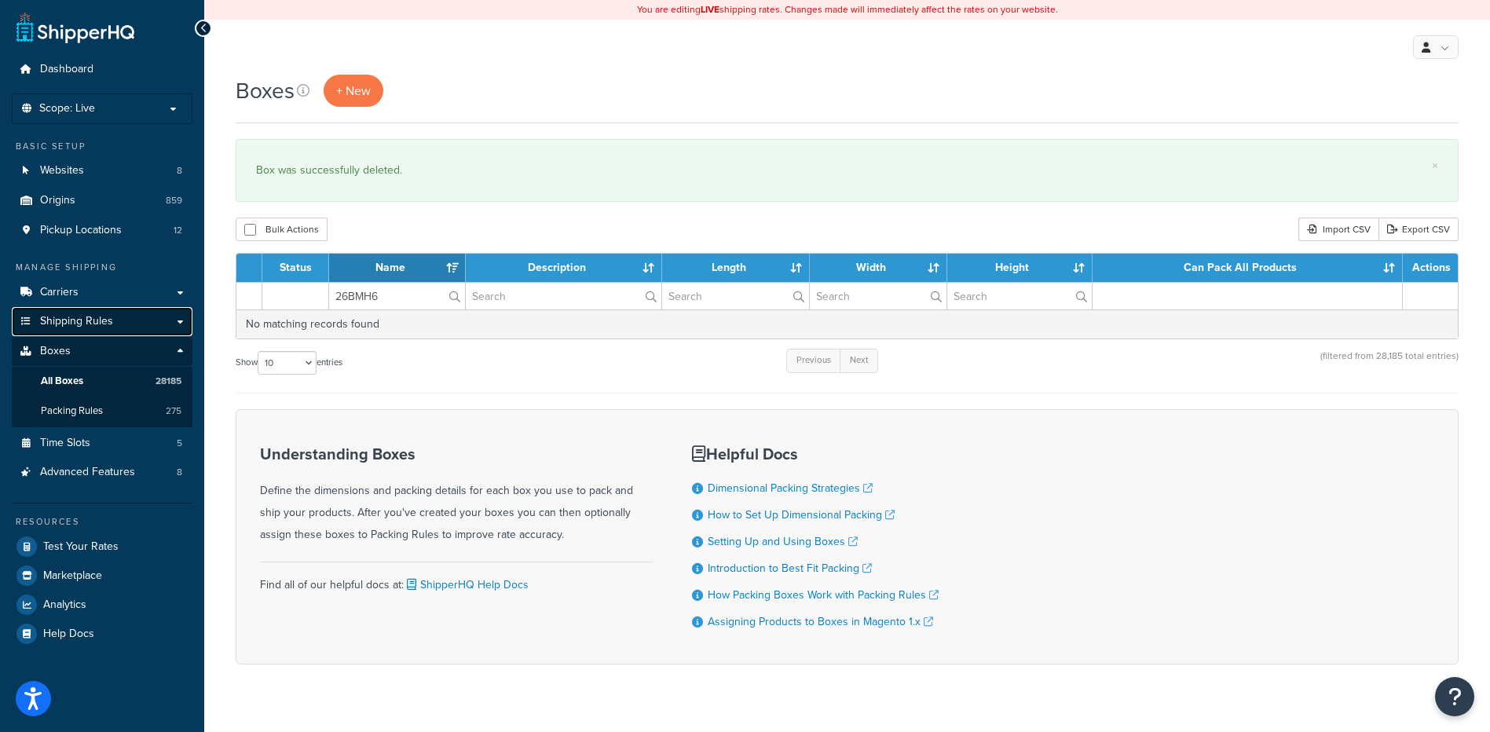
click at [53, 320] on span "Shipping Rules" at bounding box center [76, 321] width 73 height 13
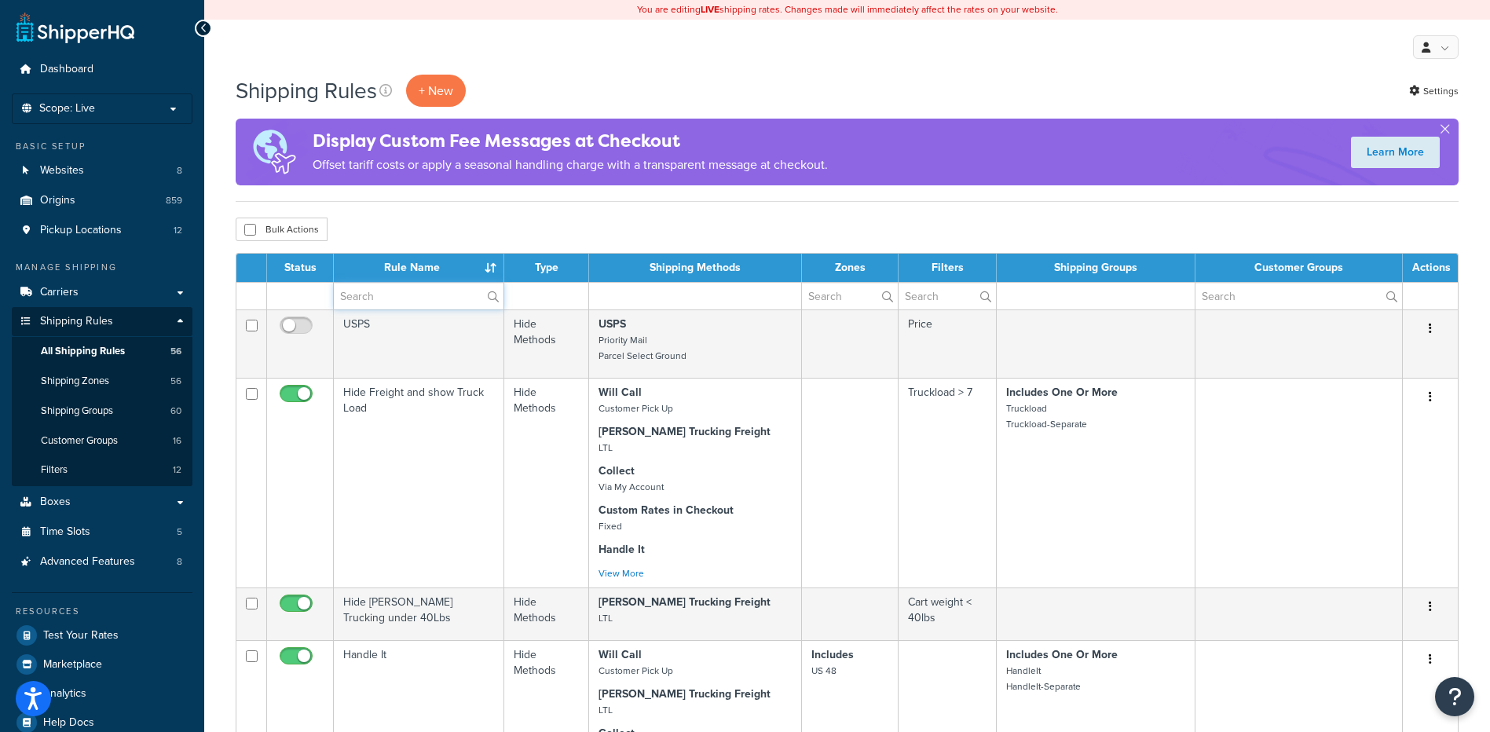
click at [383, 302] on input "text" at bounding box center [419, 296] width 170 height 27
type input "s"
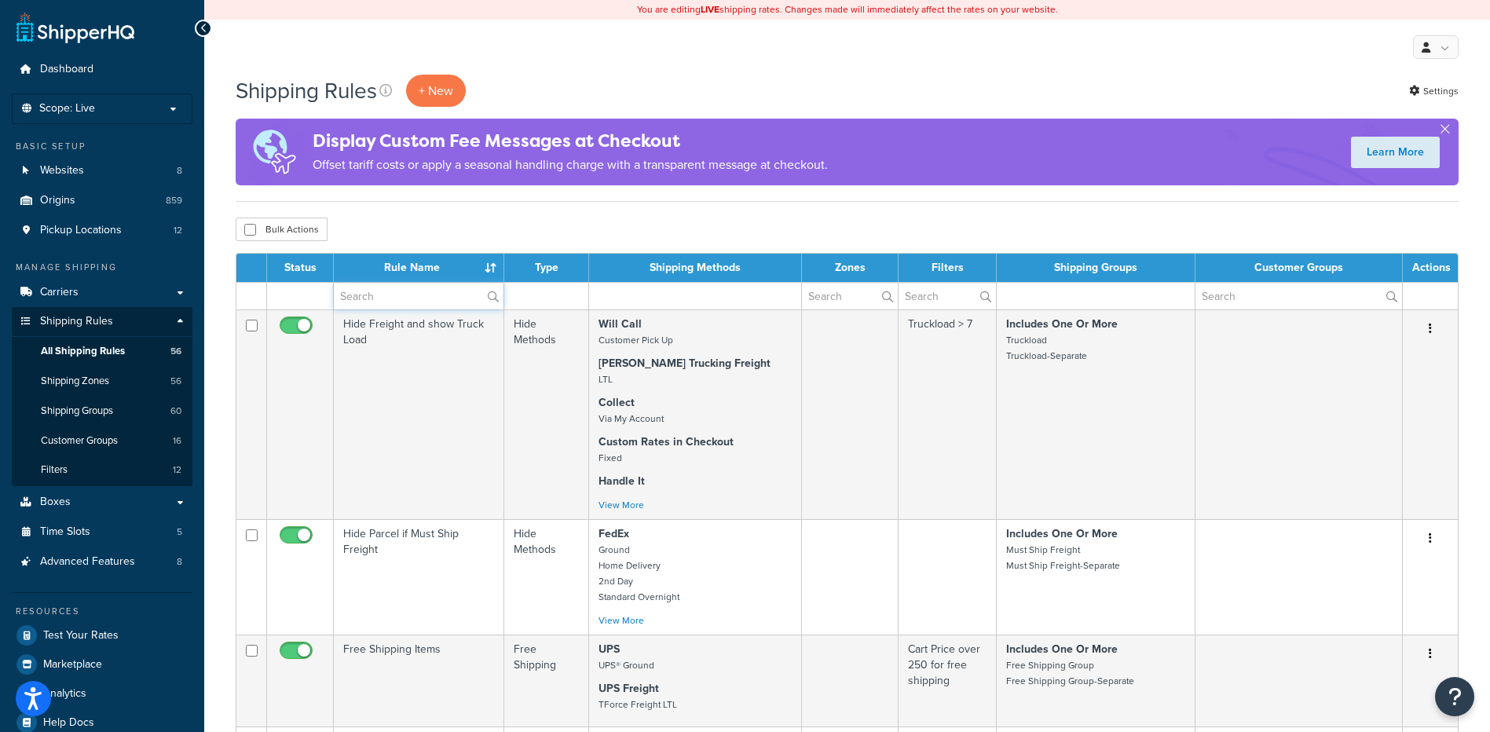
click at [383, 302] on input "text" at bounding box center [419, 296] width 170 height 27
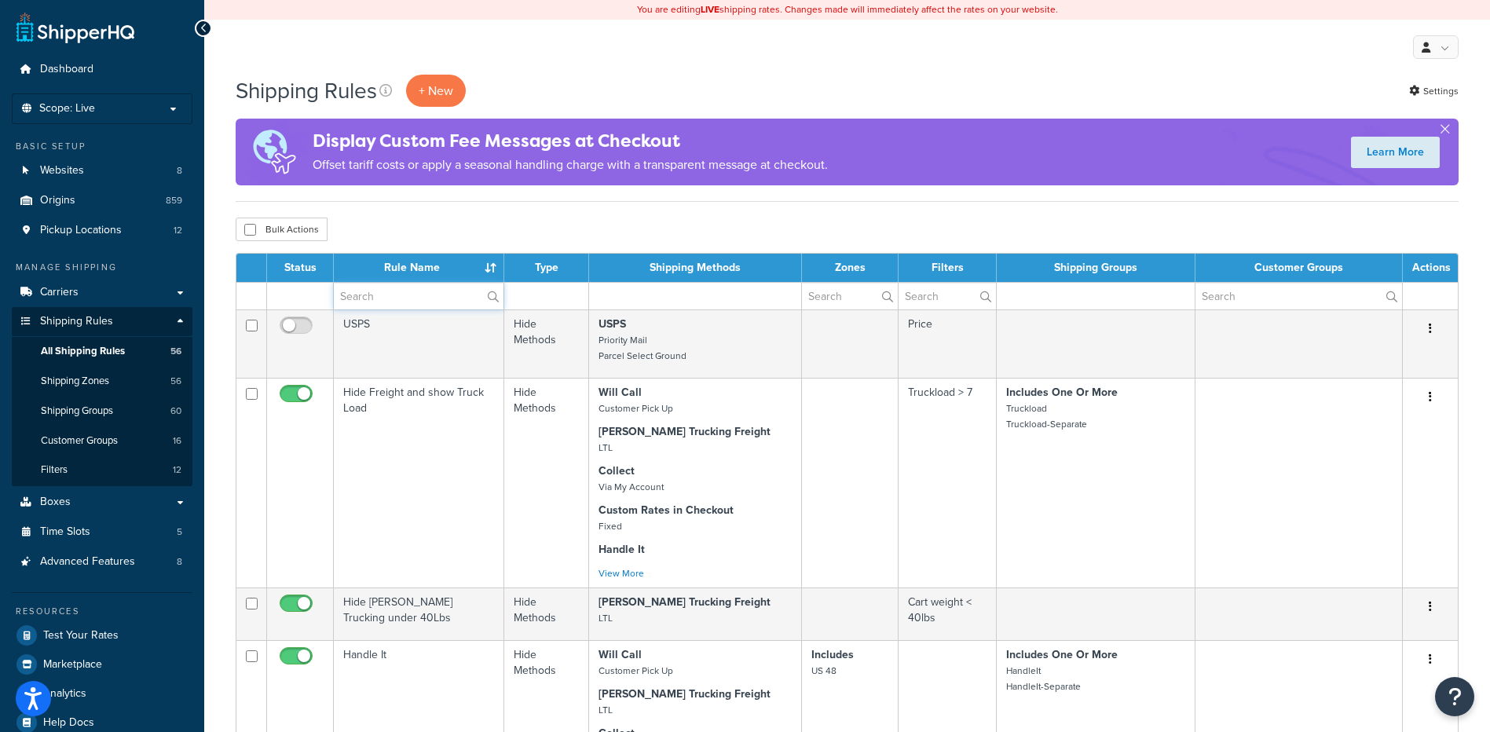
type input "surcharge"
click at [492, 232] on div "Bulk Actions Duplicate Delete" at bounding box center [847, 230] width 1223 height 24
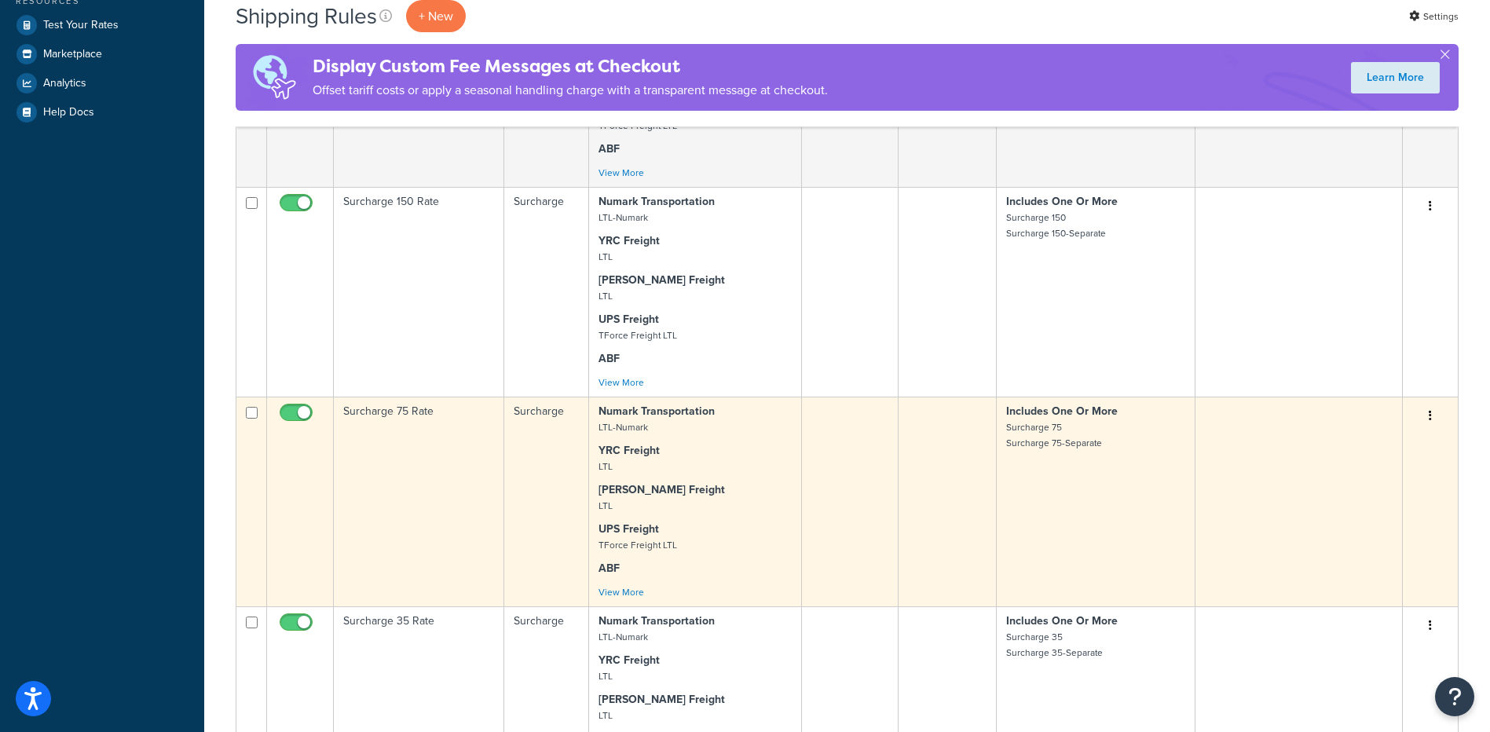
scroll to position [628, 0]
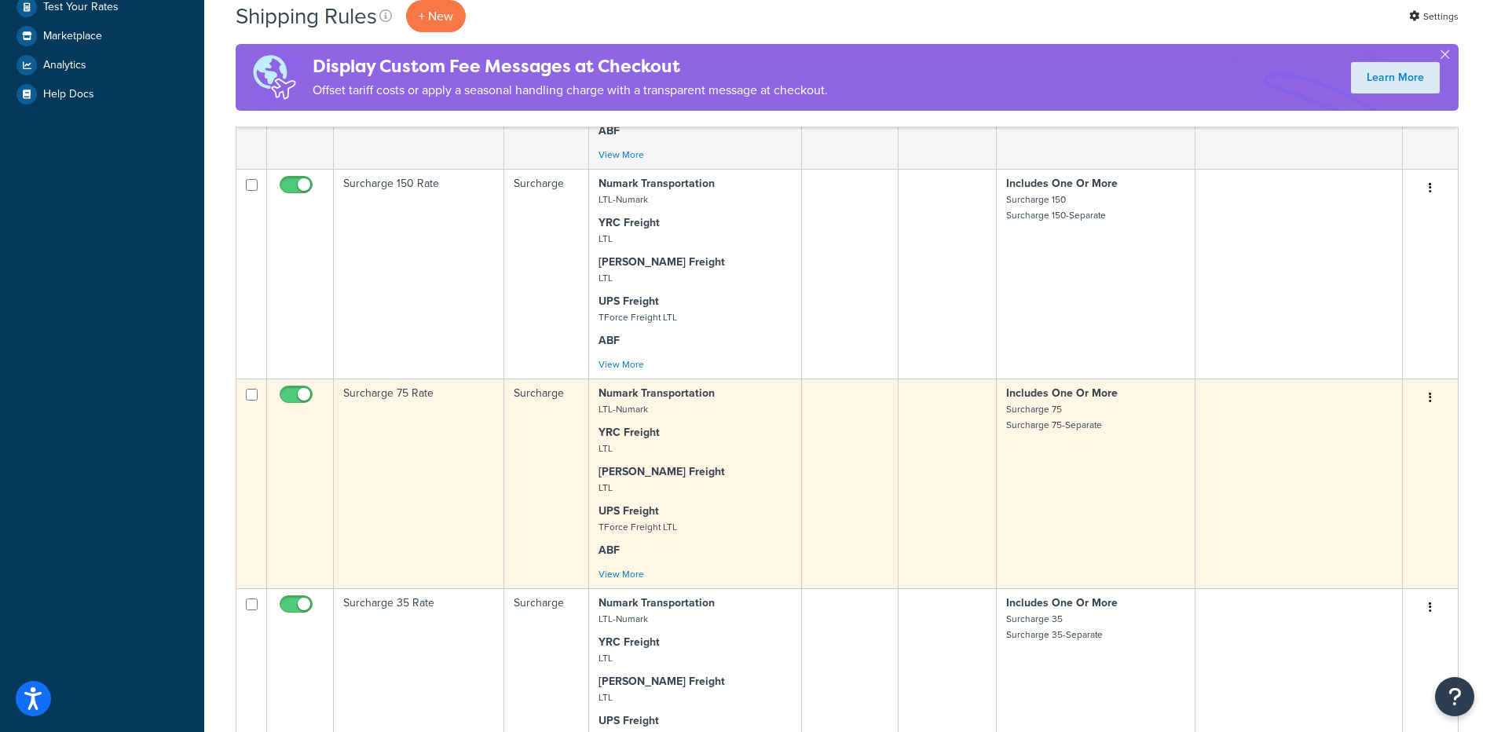
click at [378, 481] on td "Surcharge 75 Rate" at bounding box center [419, 484] width 170 height 210
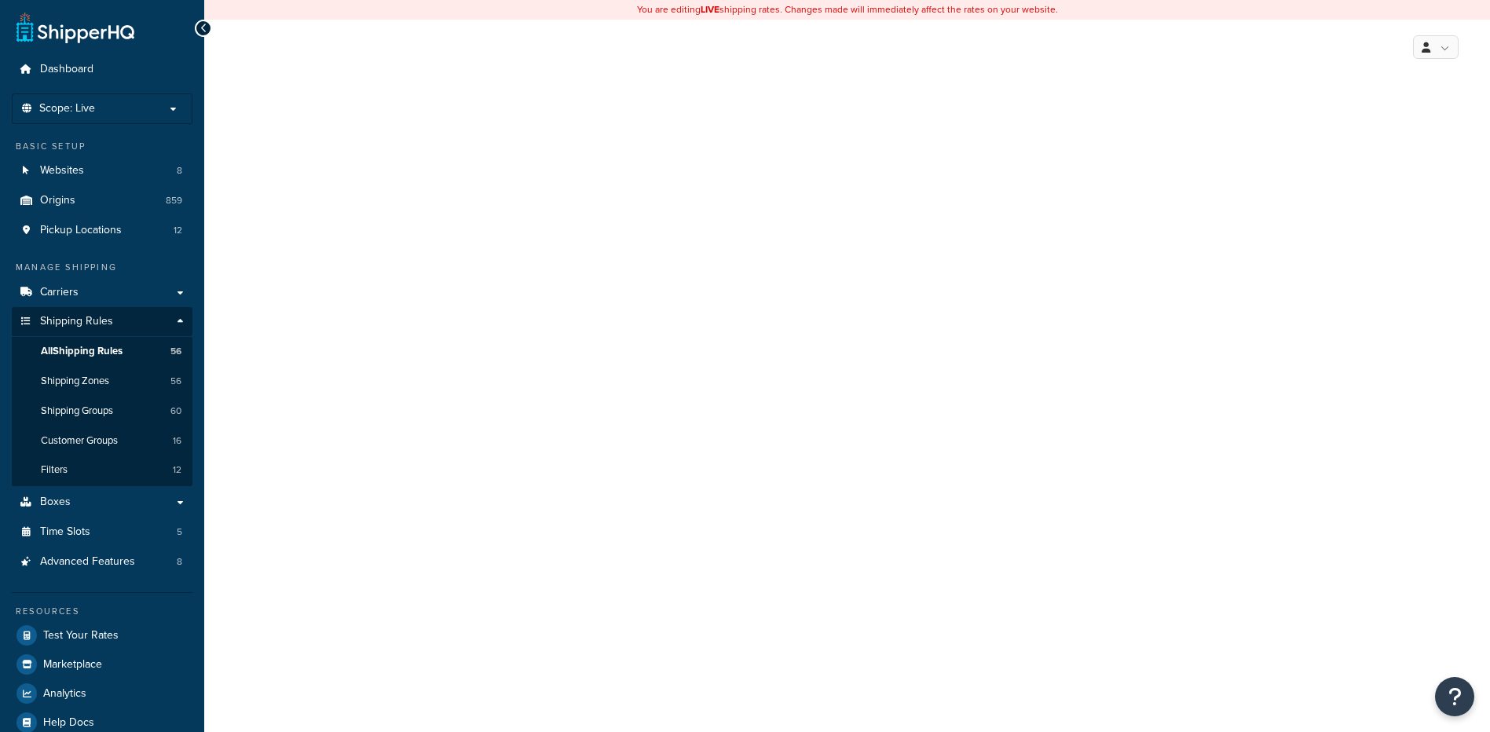
select select "LOCATION"
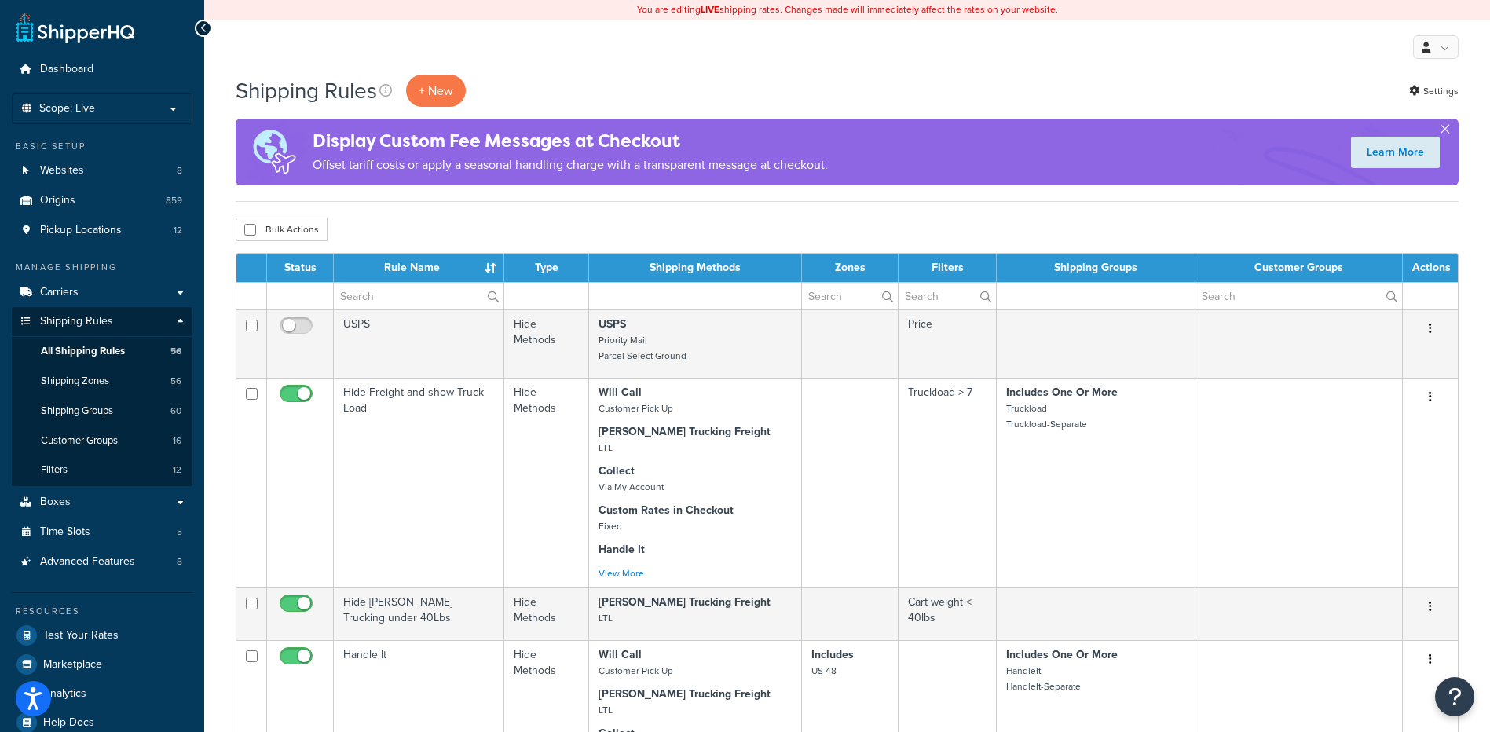
click at [436, 112] on div "Shipping Rules + New Settings Display Custom Fee Messages at Checkout Offset ta…" at bounding box center [847, 138] width 1223 height 127
click at [436, 105] on p "+ New" at bounding box center [436, 91] width 60 height 32
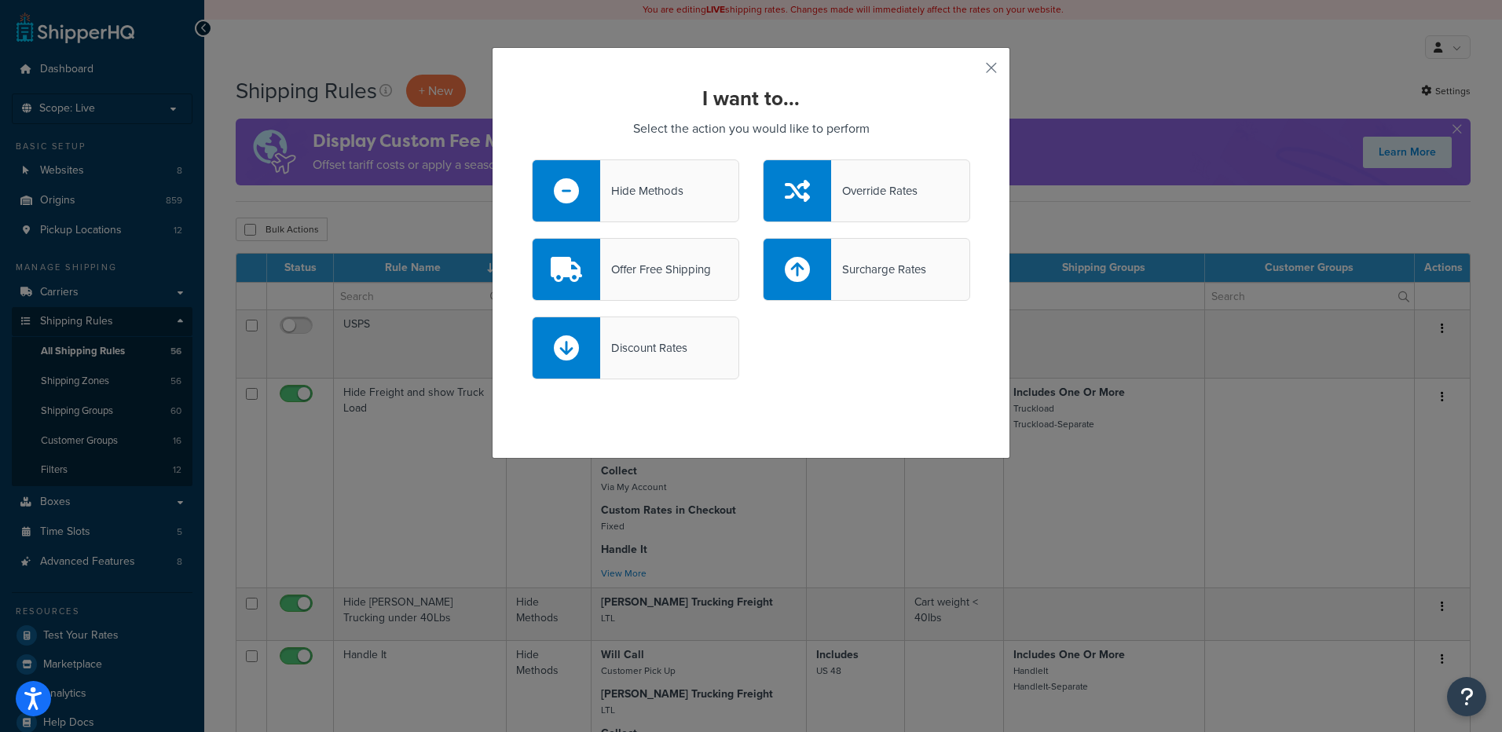
click at [858, 277] on div "Surcharge Rates" at bounding box center [878, 269] width 95 height 22
click at [0, 0] on input "Surcharge Rates" at bounding box center [0, 0] width 0 height 0
select select "CART"
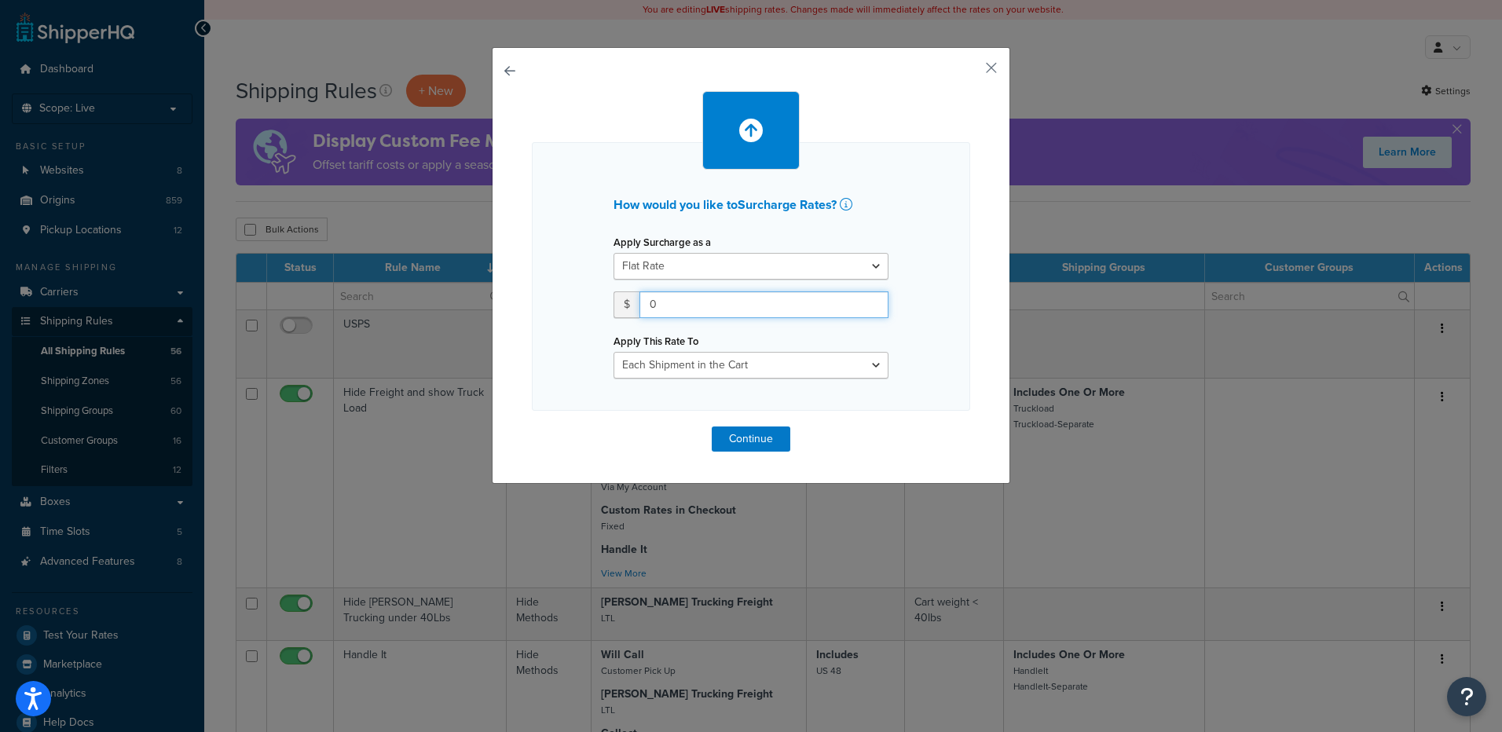
click at [659, 308] on input "0" at bounding box center [763, 304] width 249 height 27
drag, startPoint x: 659, startPoint y: 308, endPoint x: 606, endPoint y: 307, distance: 53.4
click at [606, 307] on div "Apply Surcharge as a Flat Rate Percentage Flat Rate & Percentage $ 0 Apply This…" at bounding box center [751, 305] width 298 height 148
type input "15"
click at [862, 386] on div "How would you like to Surcharge Rates ? Apply Surcharge as a Flat Rate Percenta…" at bounding box center [751, 276] width 438 height 269
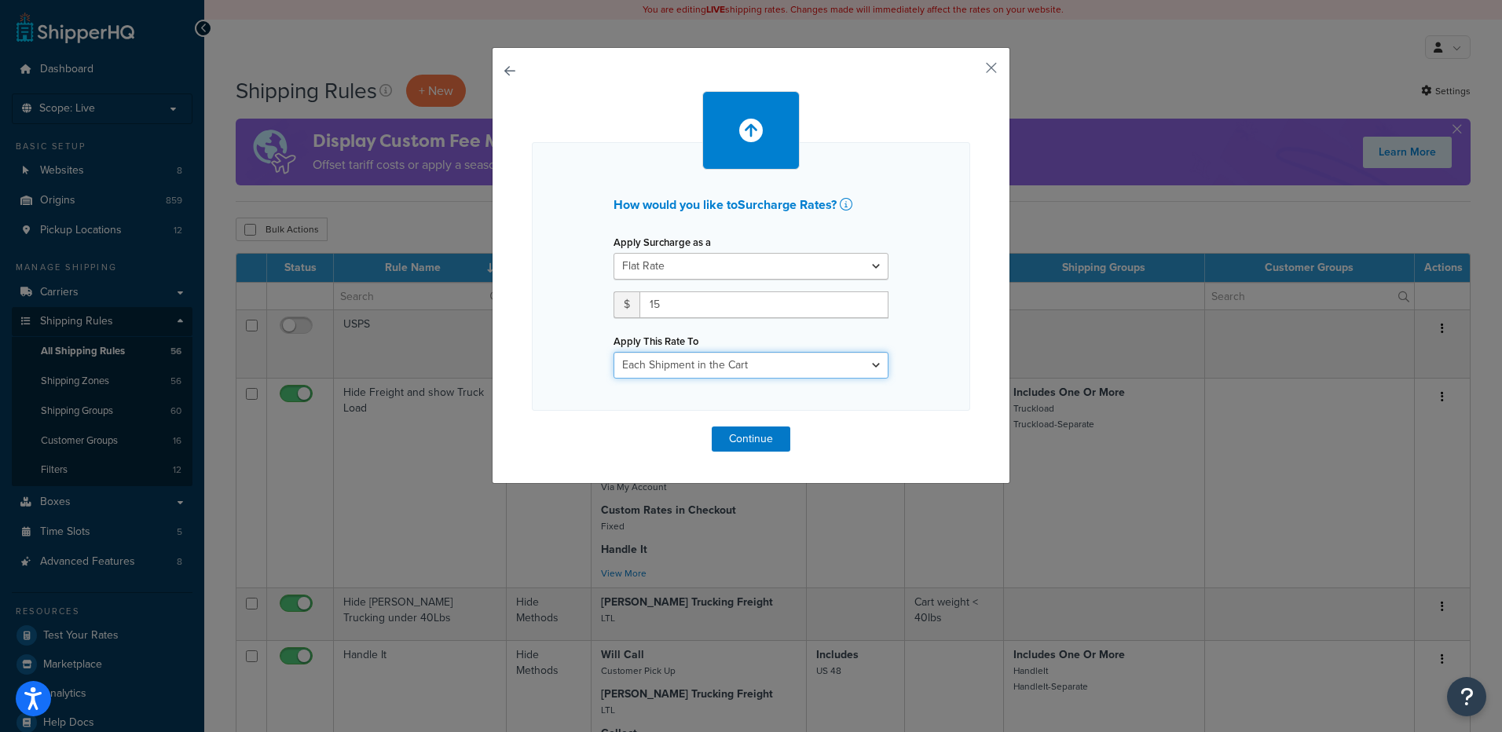
click at [741, 370] on select "Entire Cart Each Shipment in the Cart Each Origin in the Cart Each Shipping Gro…" at bounding box center [750, 365] width 275 height 27
select select "ENTIRE_CART"
click at [613, 352] on select "Entire Cart Each Shipment in the Cart Each Origin in the Cart Each Shipping Gro…" at bounding box center [750, 365] width 275 height 27
click at [723, 435] on button "Continue" at bounding box center [751, 438] width 79 height 25
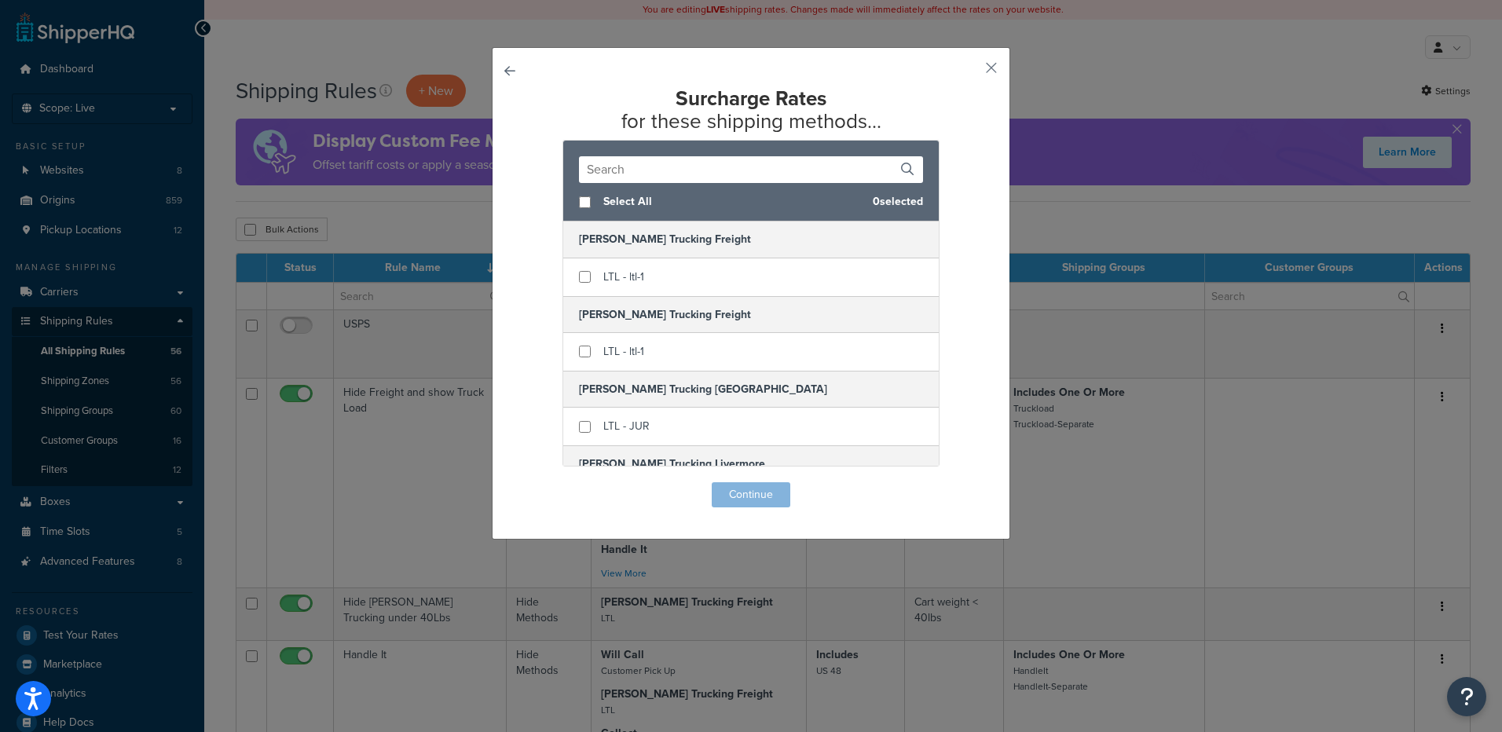
click at [532, 482] on button "button" at bounding box center [532, 482] width 0 height 0
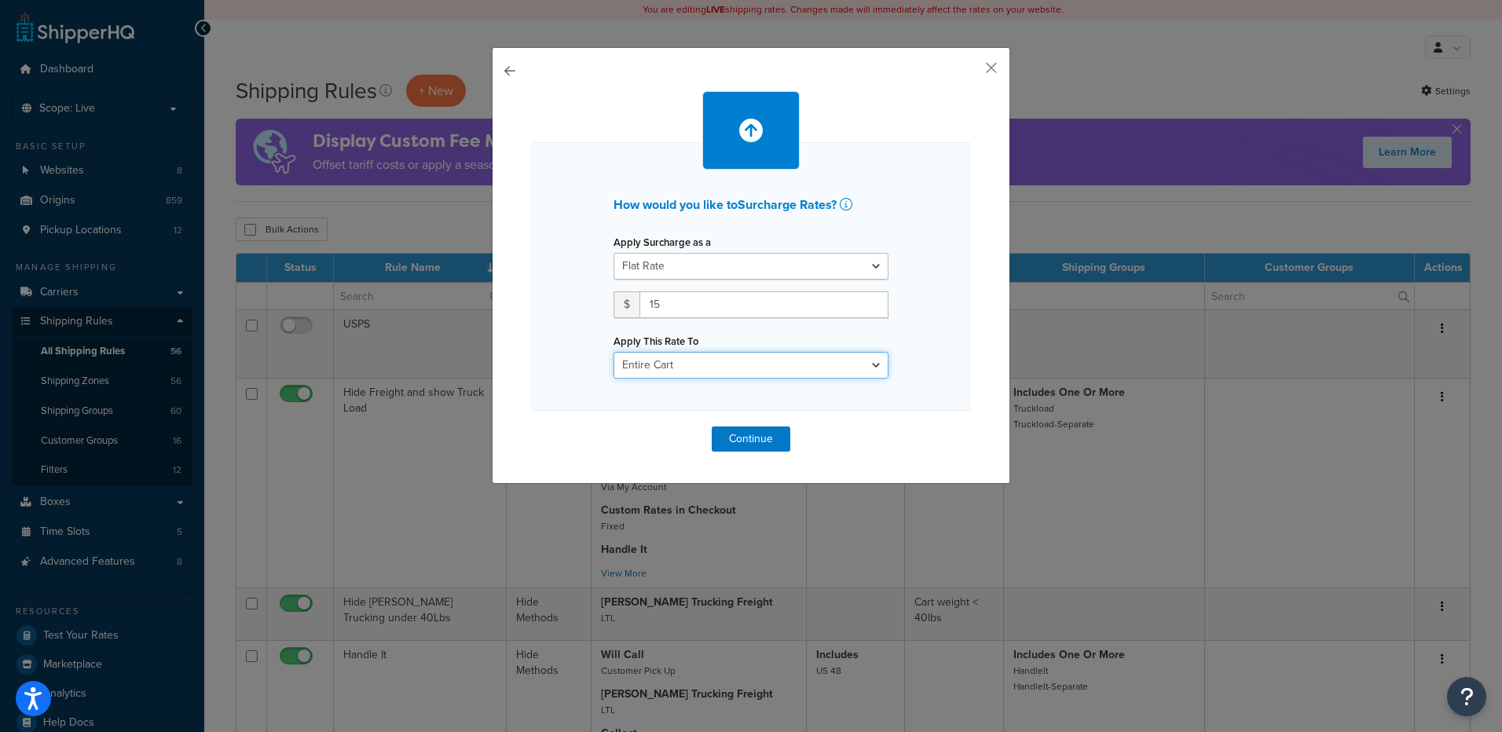
click at [660, 359] on select "Entire Cart Each Shipment in the Cart Each Origin in the Cart Each Shipping Gro…" at bounding box center [750, 365] width 275 height 27
click at [613, 352] on select "Entire Cart Each Shipment in the Cart Each Origin in the Cart Each Shipping Gro…" at bounding box center [750, 365] width 275 height 27
click at [726, 365] on select "Entire Cart Each Shipment in the Cart Each Origin in the Cart Each Shipping Gro…" at bounding box center [750, 365] width 275 height 27
select select "ENTIRE_CART"
click at [613, 352] on select "Entire Cart Each Shipment in the Cart Each Origin in the Cart Each Shipping Gro…" at bounding box center [750, 365] width 275 height 27
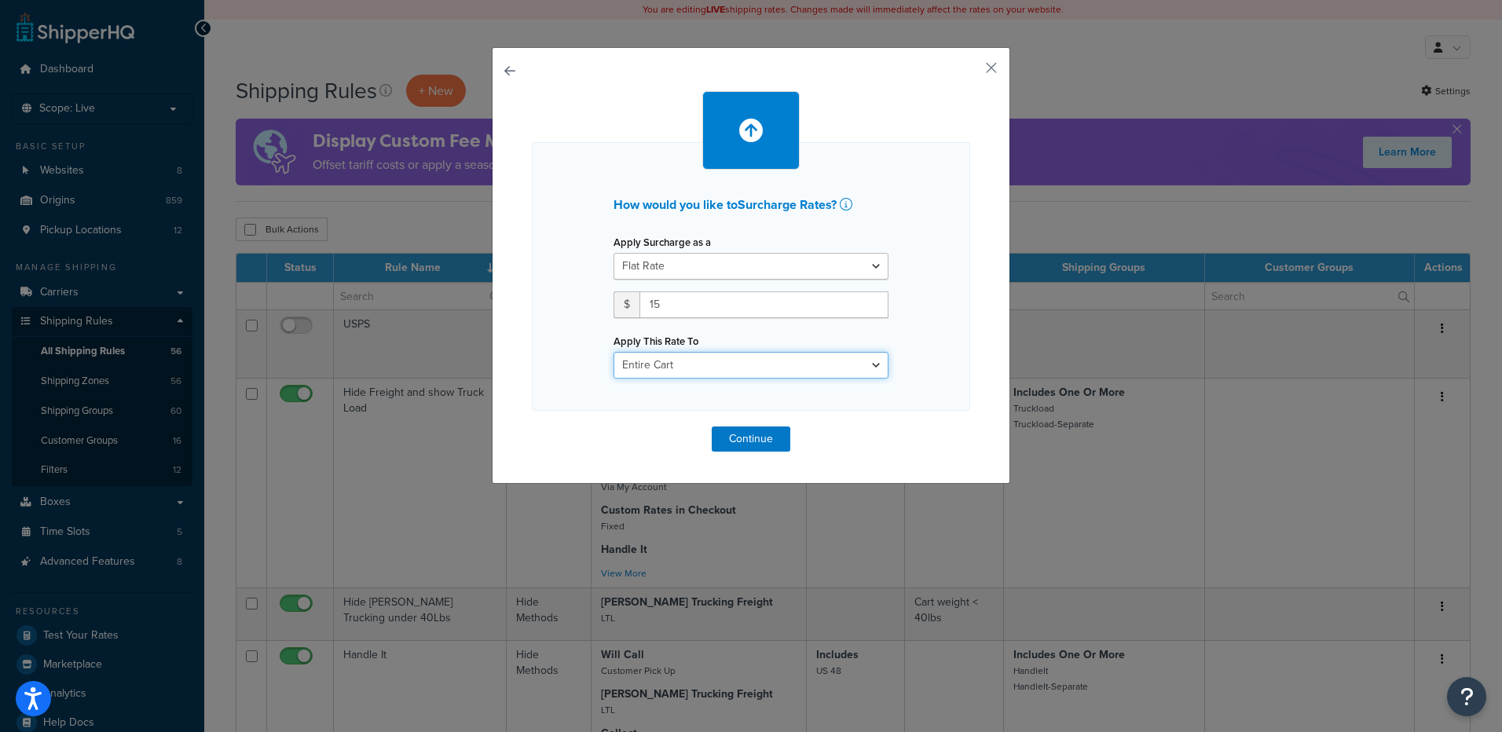
click at [744, 371] on select "Entire Cart Each Shipment in the Cart Each Origin in the Cart Each Shipping Gro…" at bounding box center [750, 365] width 275 height 27
click at [726, 441] on button "Continue" at bounding box center [751, 438] width 79 height 25
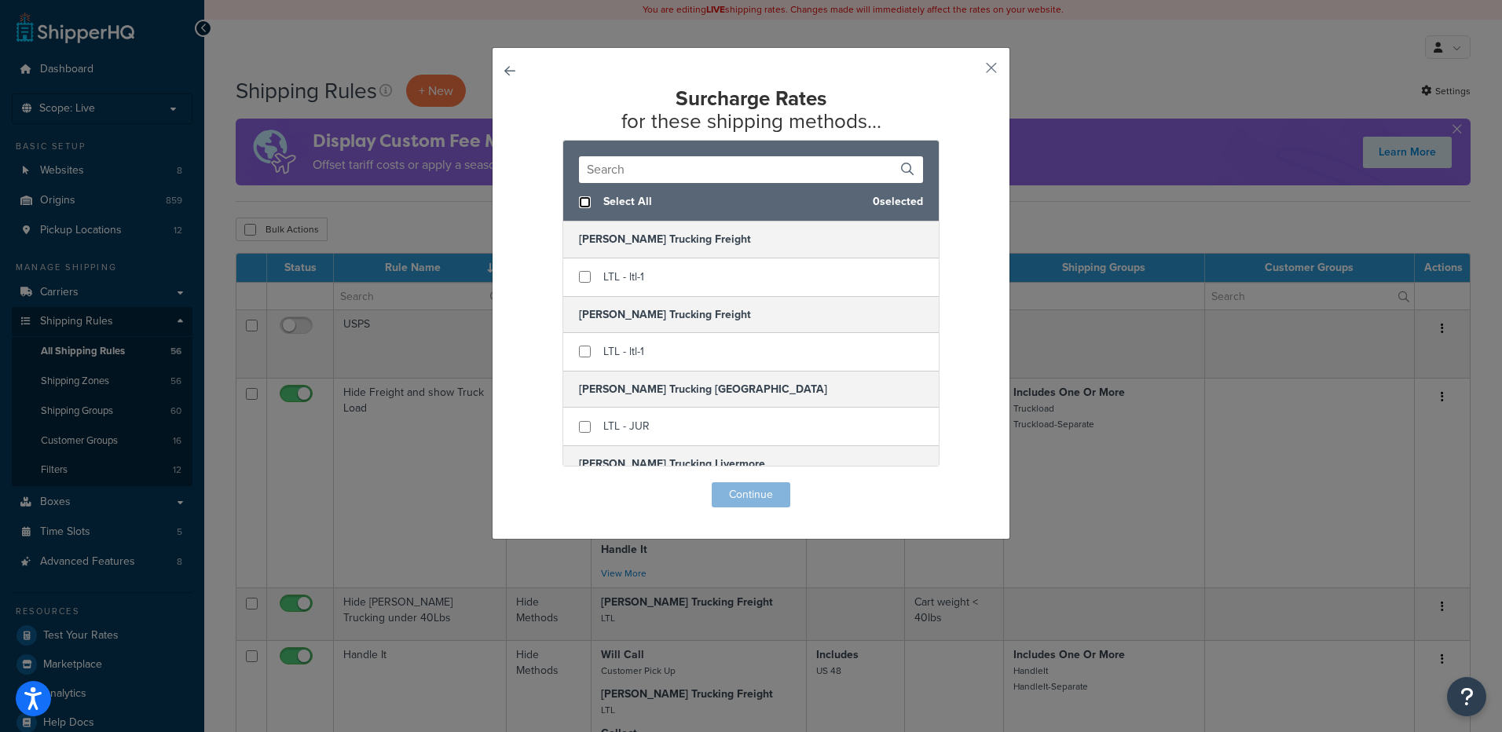
click at [579, 206] on input "checkbox" at bounding box center [585, 202] width 12 height 12
checkbox input "true"
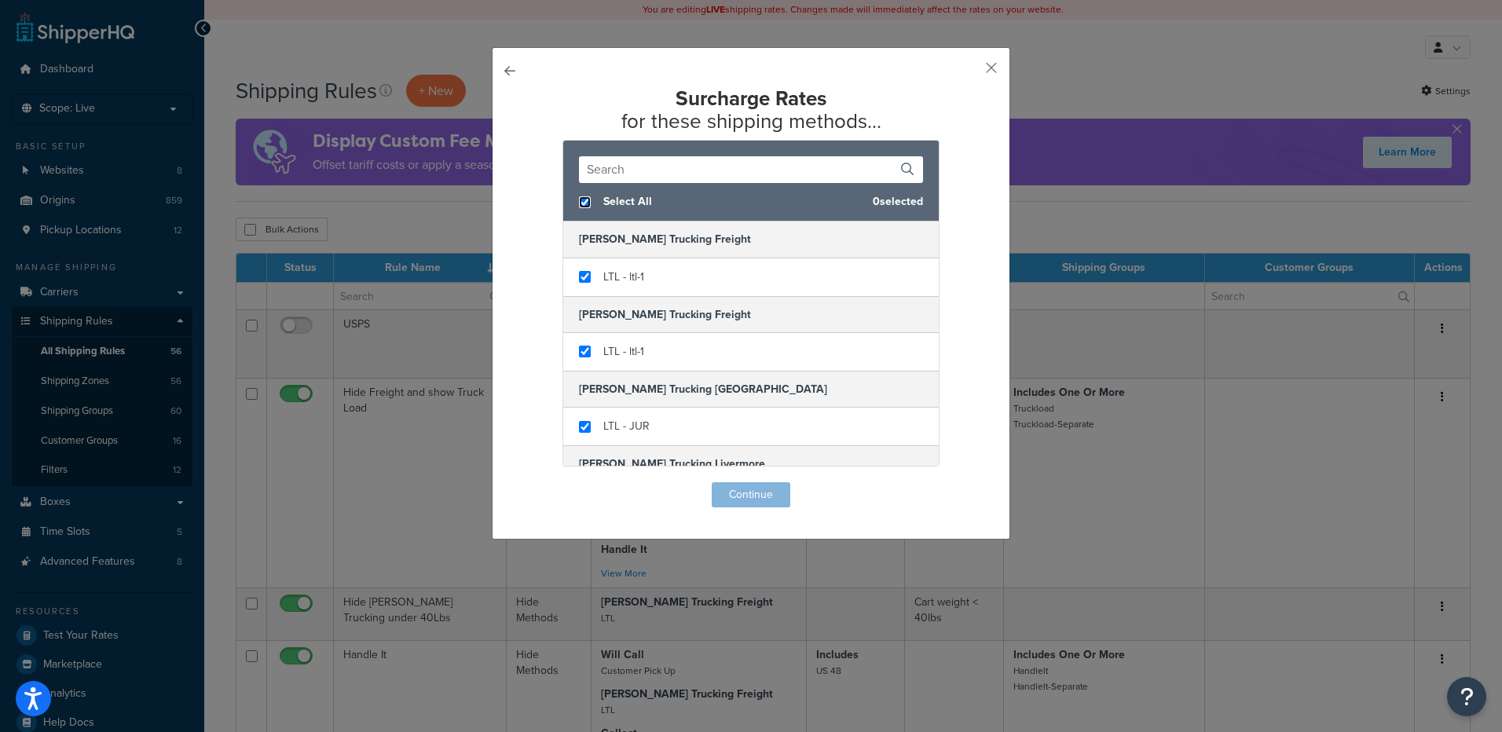
checkbox input "true"
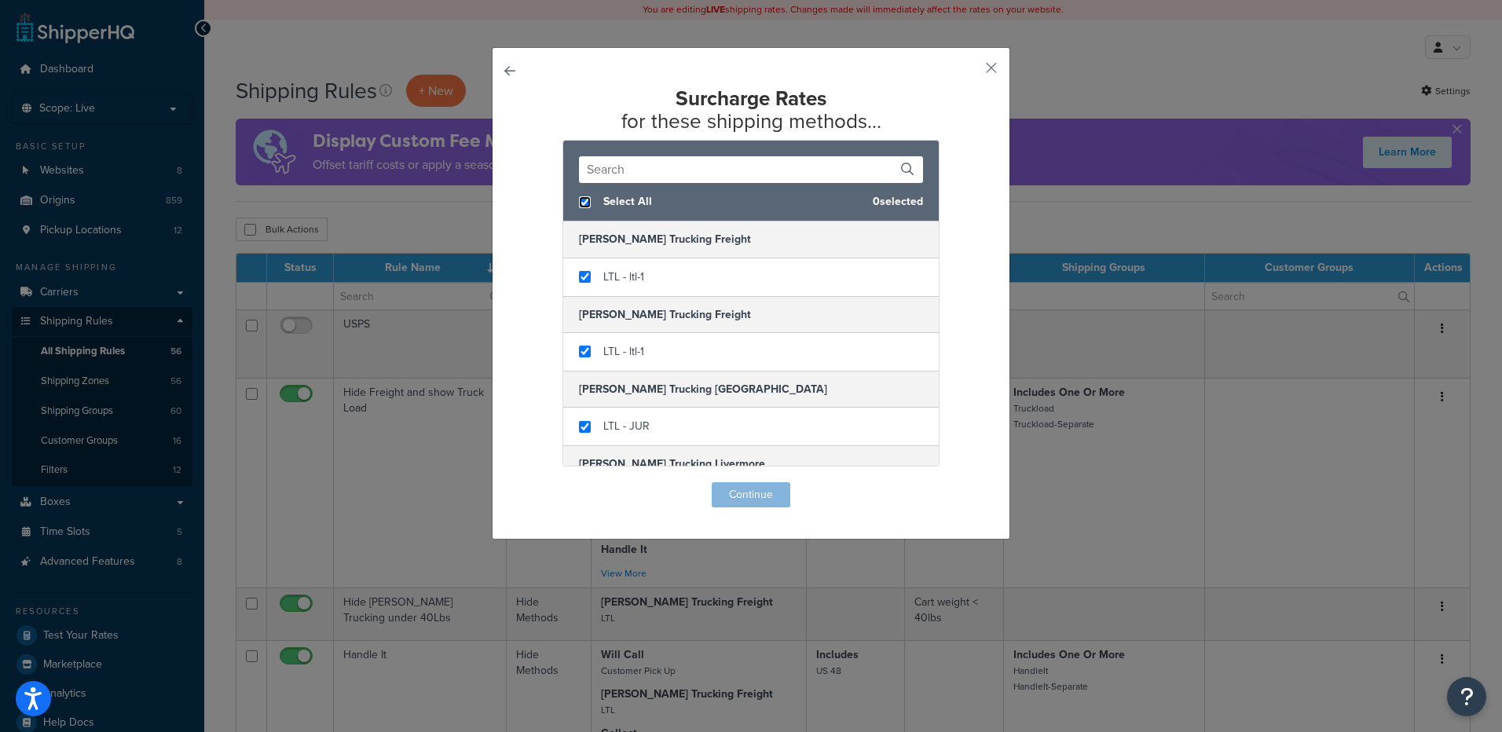
checkbox input "true"
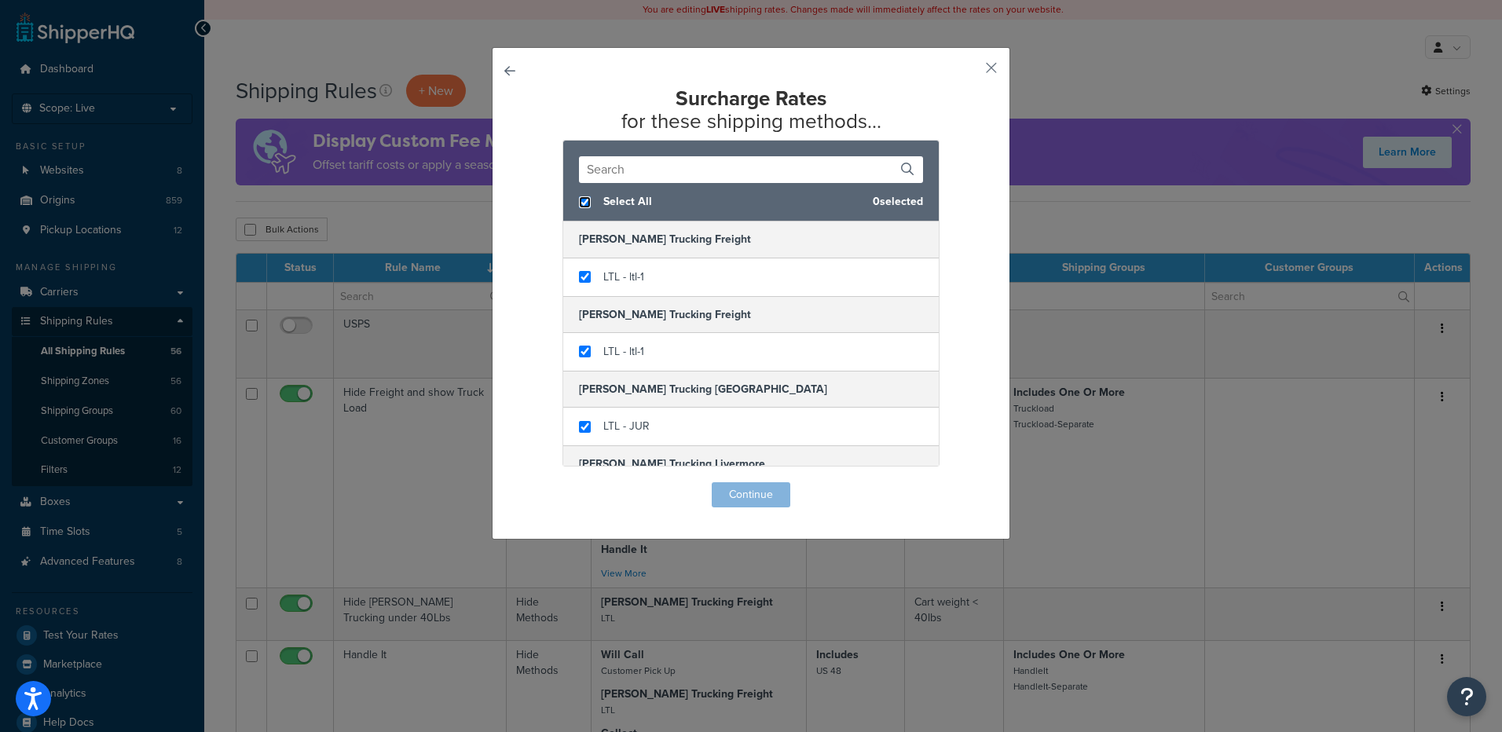
checkbox input "true"
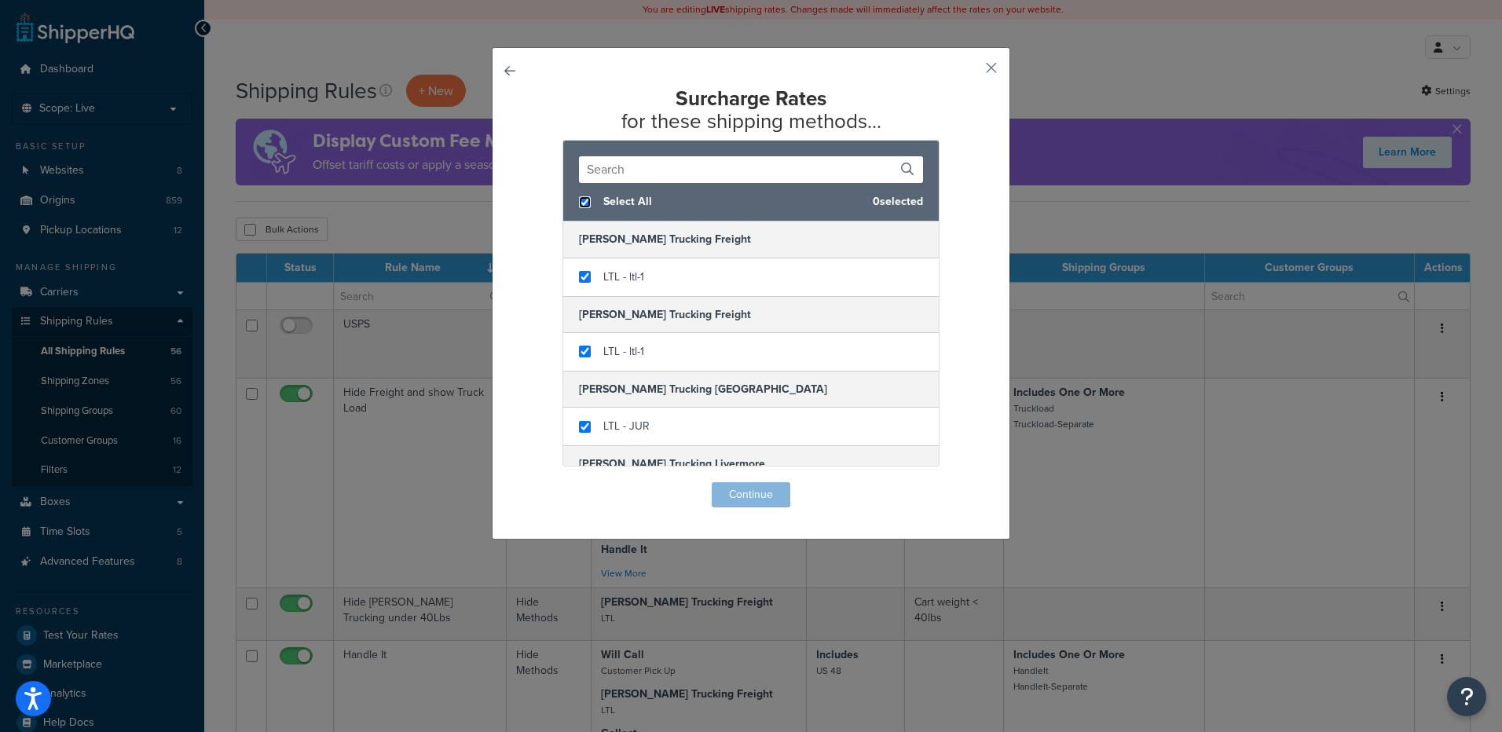
checkbox input "true"
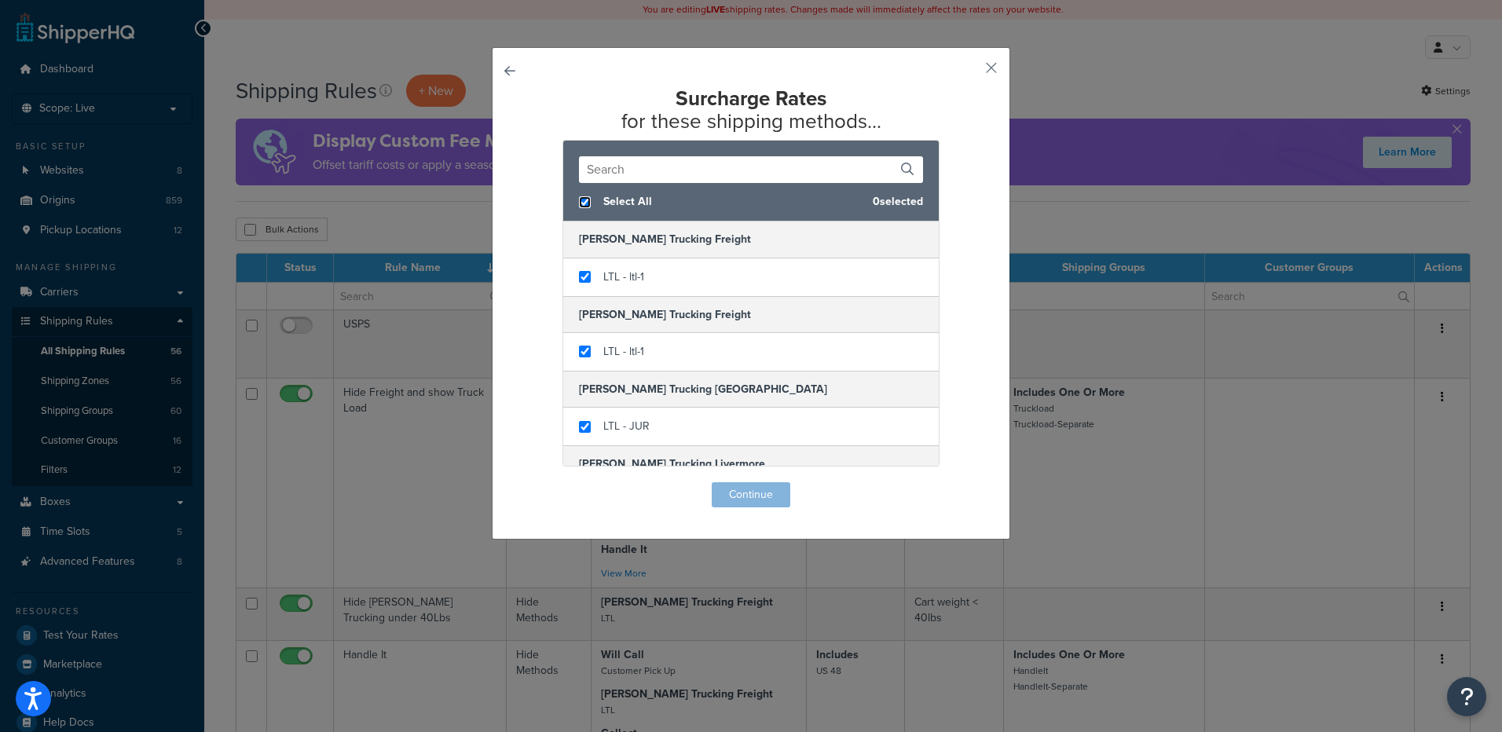
checkbox input "true"
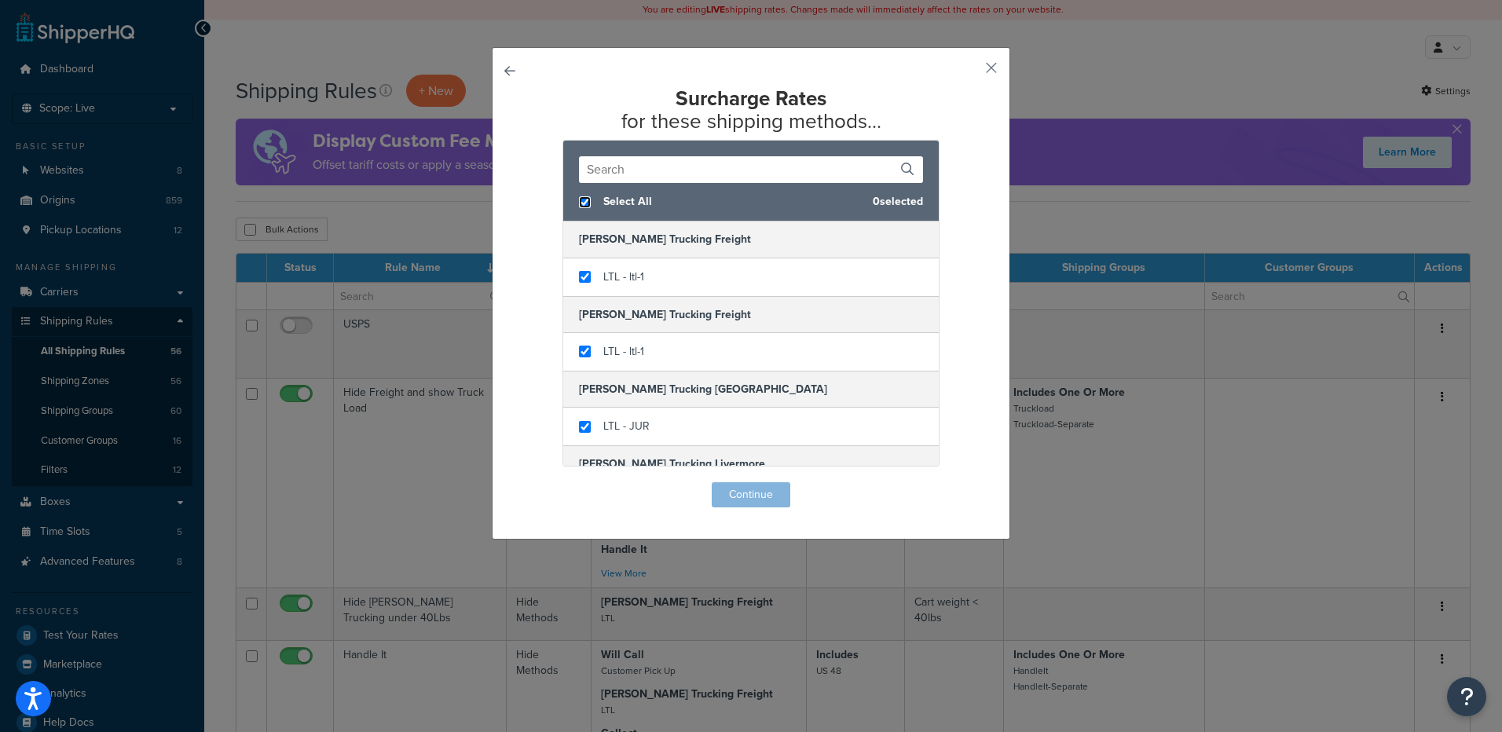
checkbox input "true"
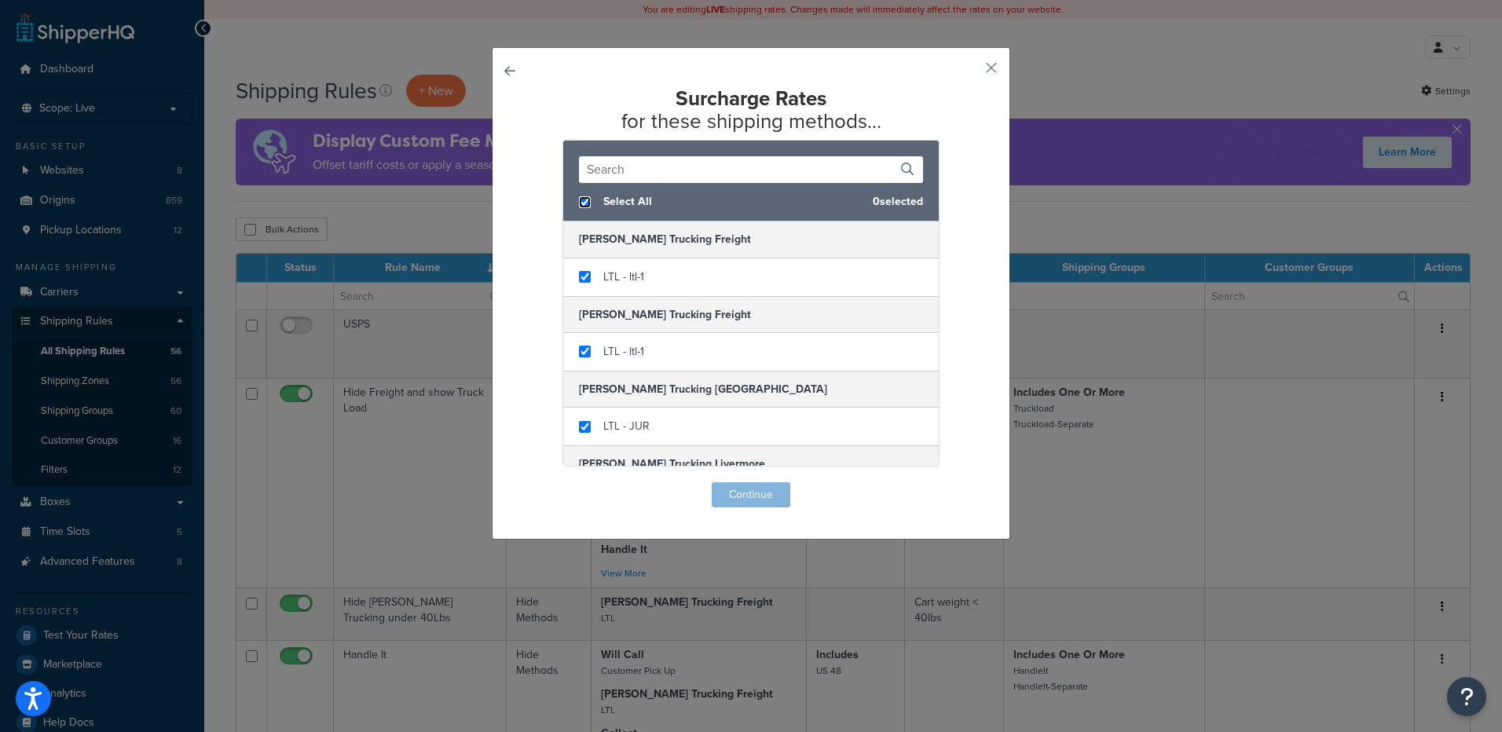
checkbox input "true"
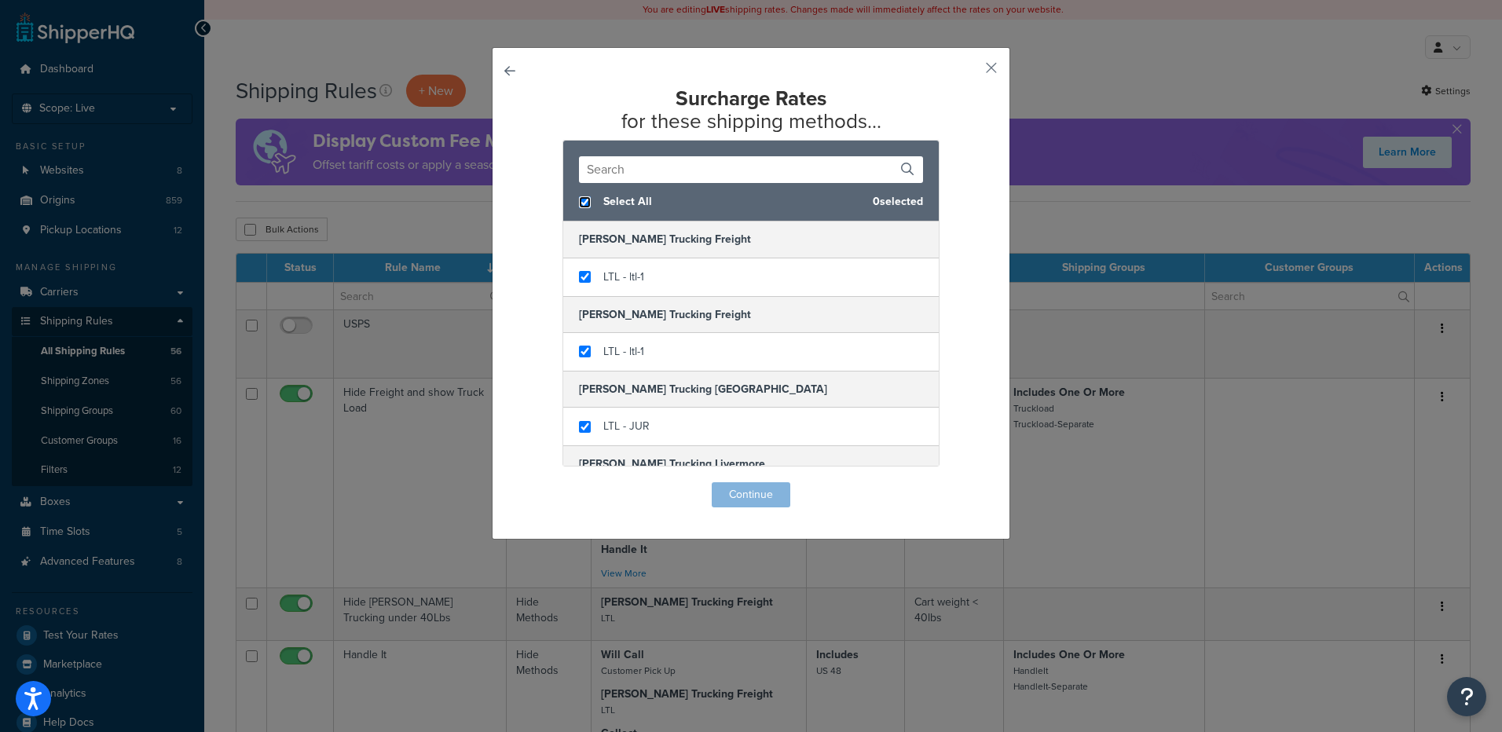
checkbox input "true"
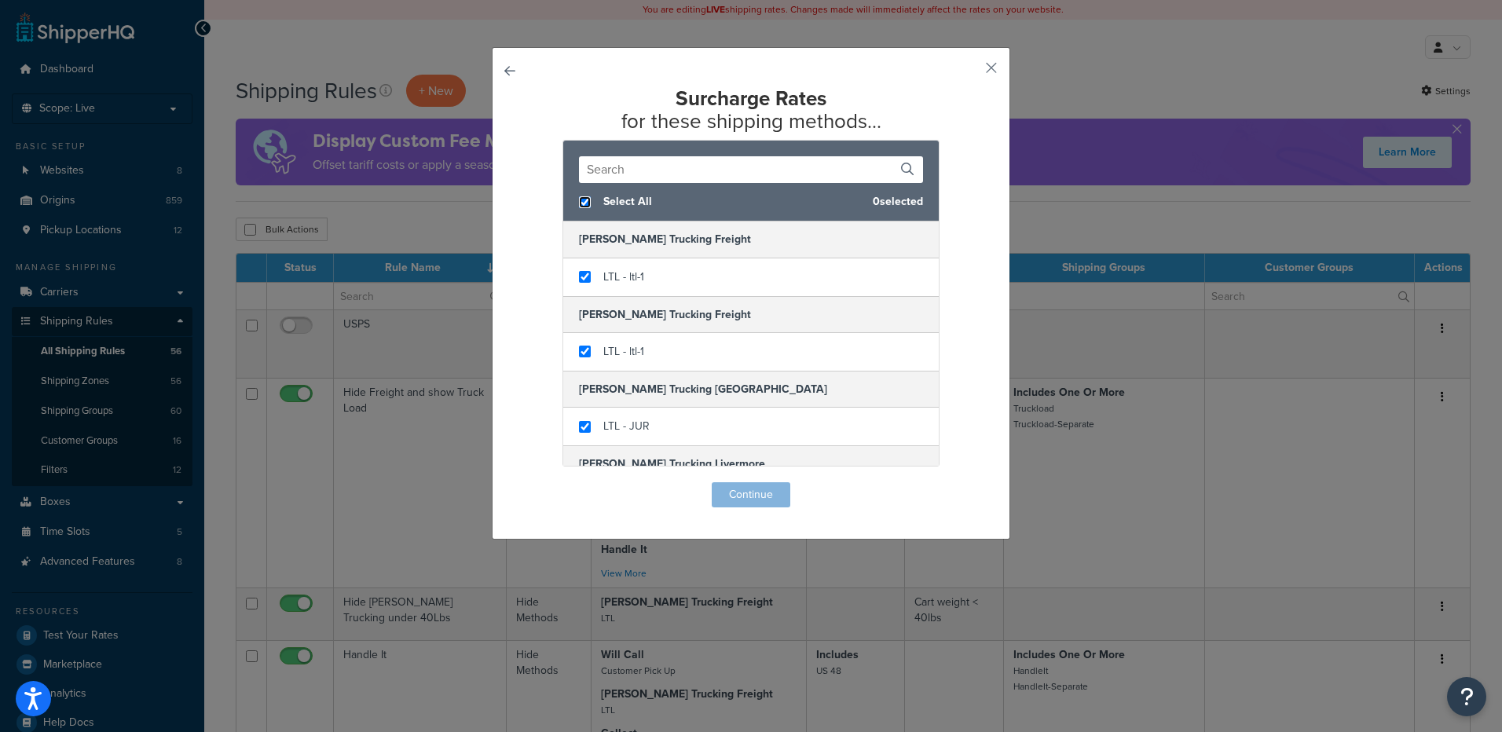
checkbox input "true"
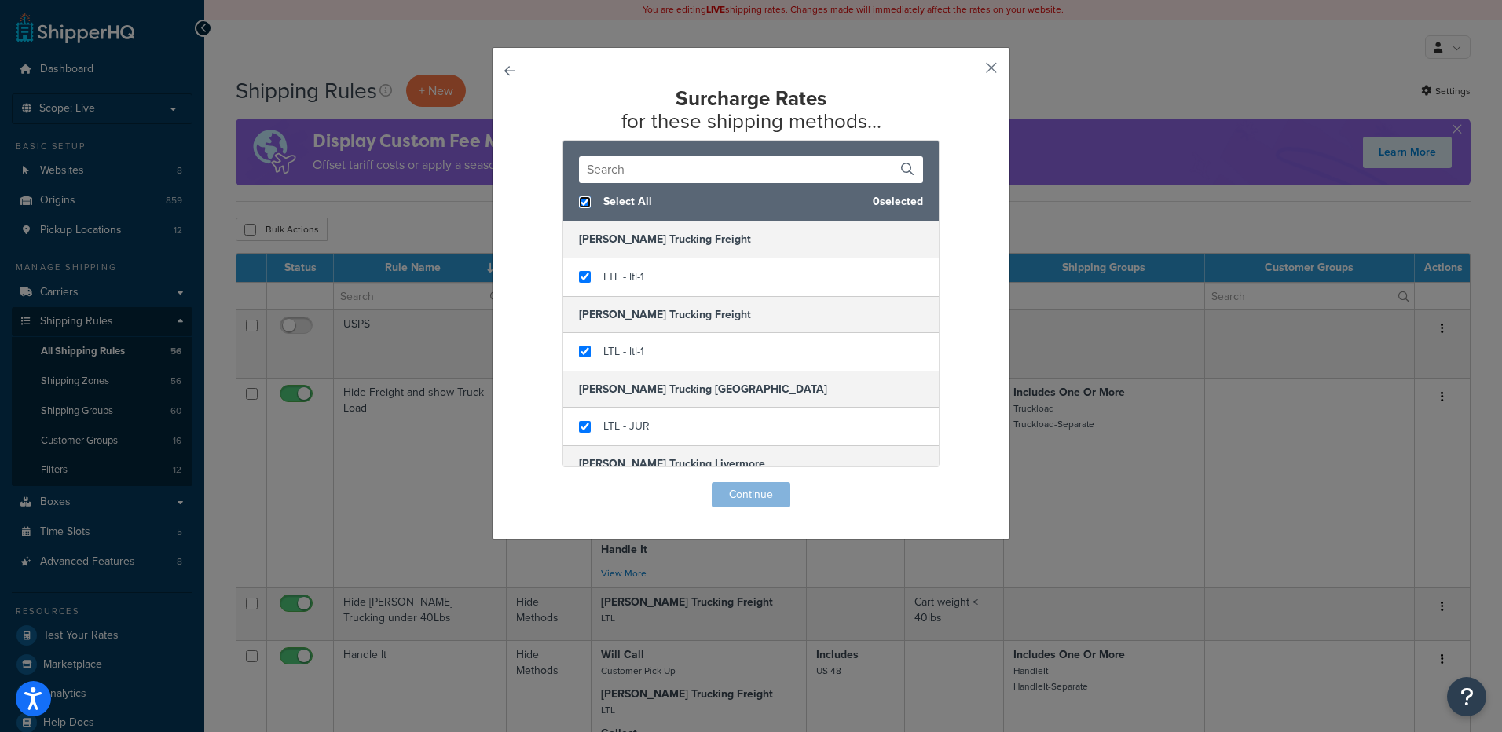
checkbox input "true"
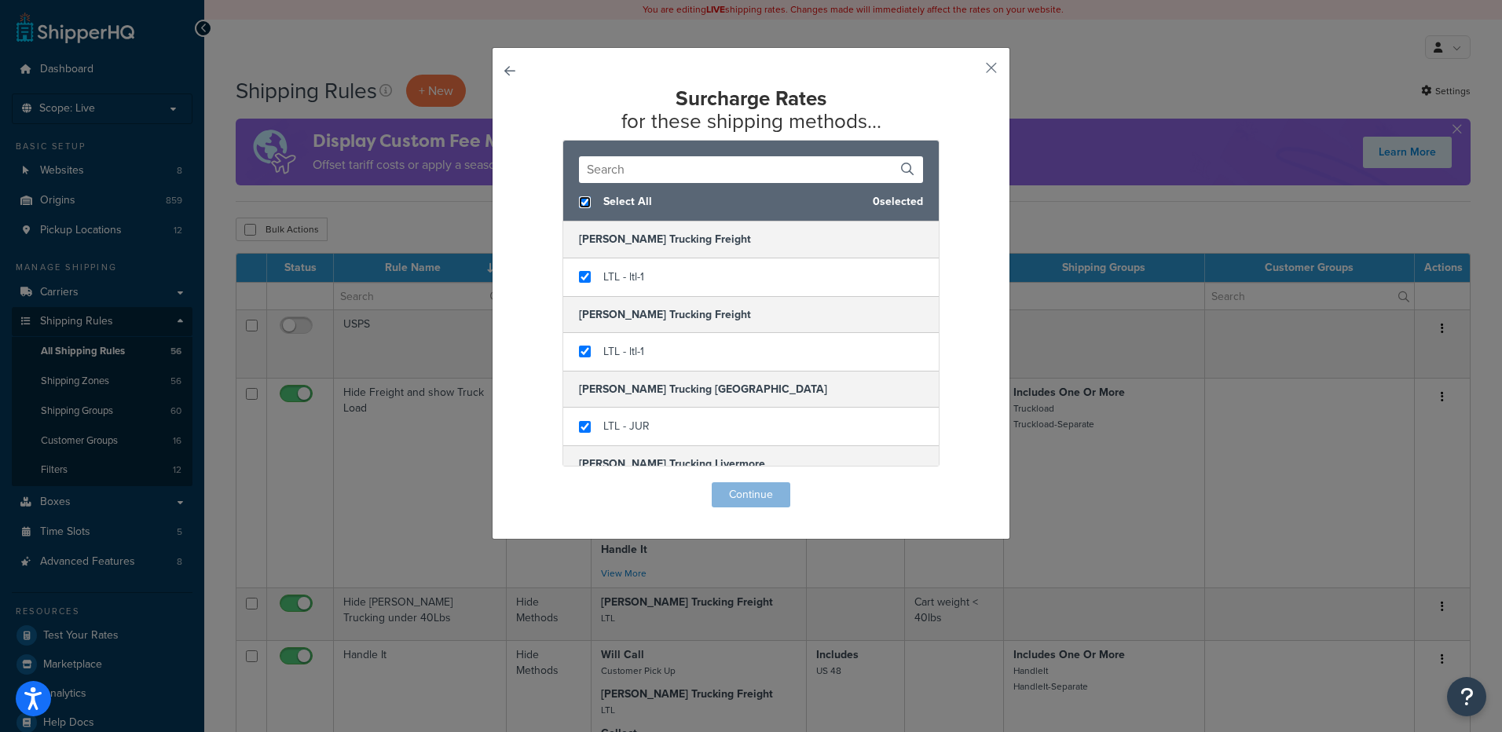
checkbox input "true"
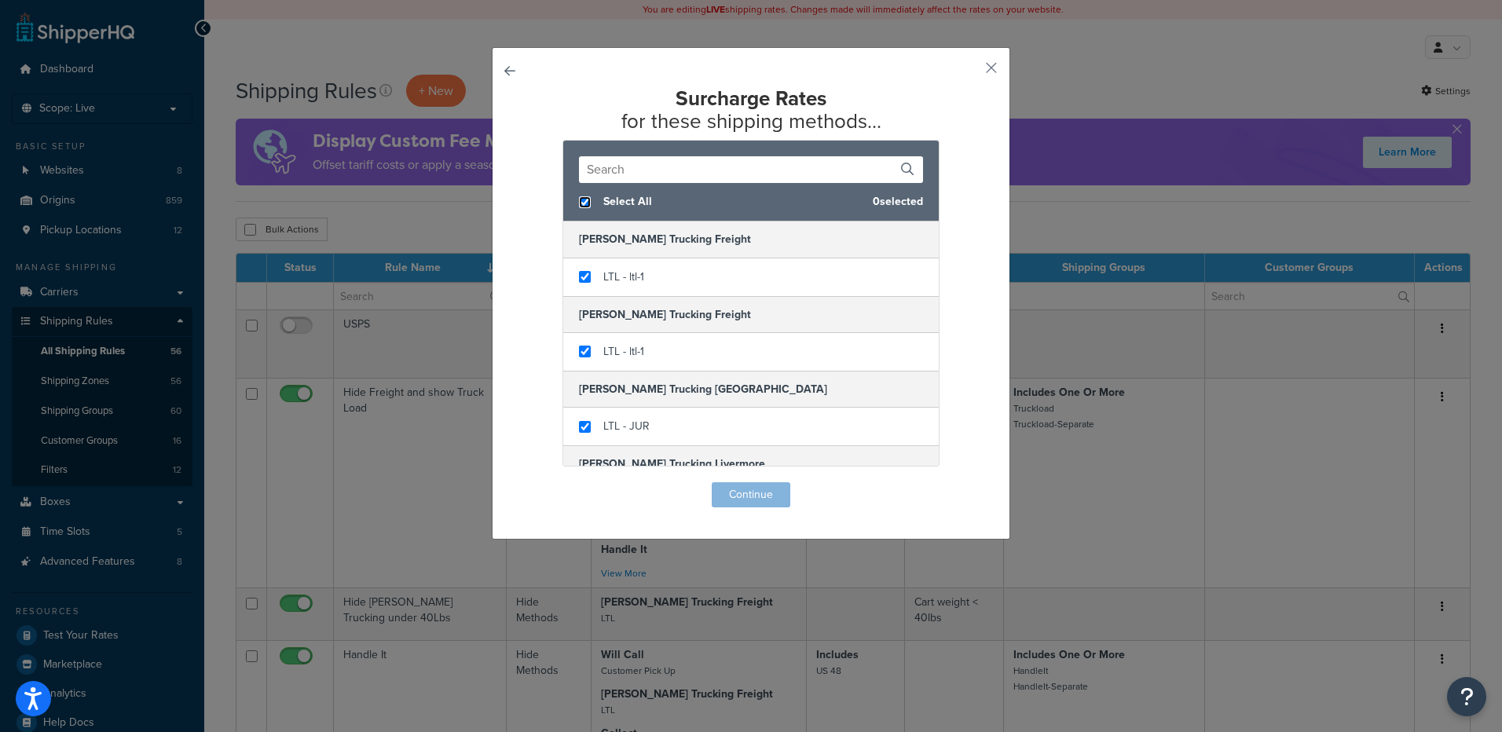
checkbox input "true"
click at [738, 491] on button "Continue" at bounding box center [751, 494] width 79 height 25
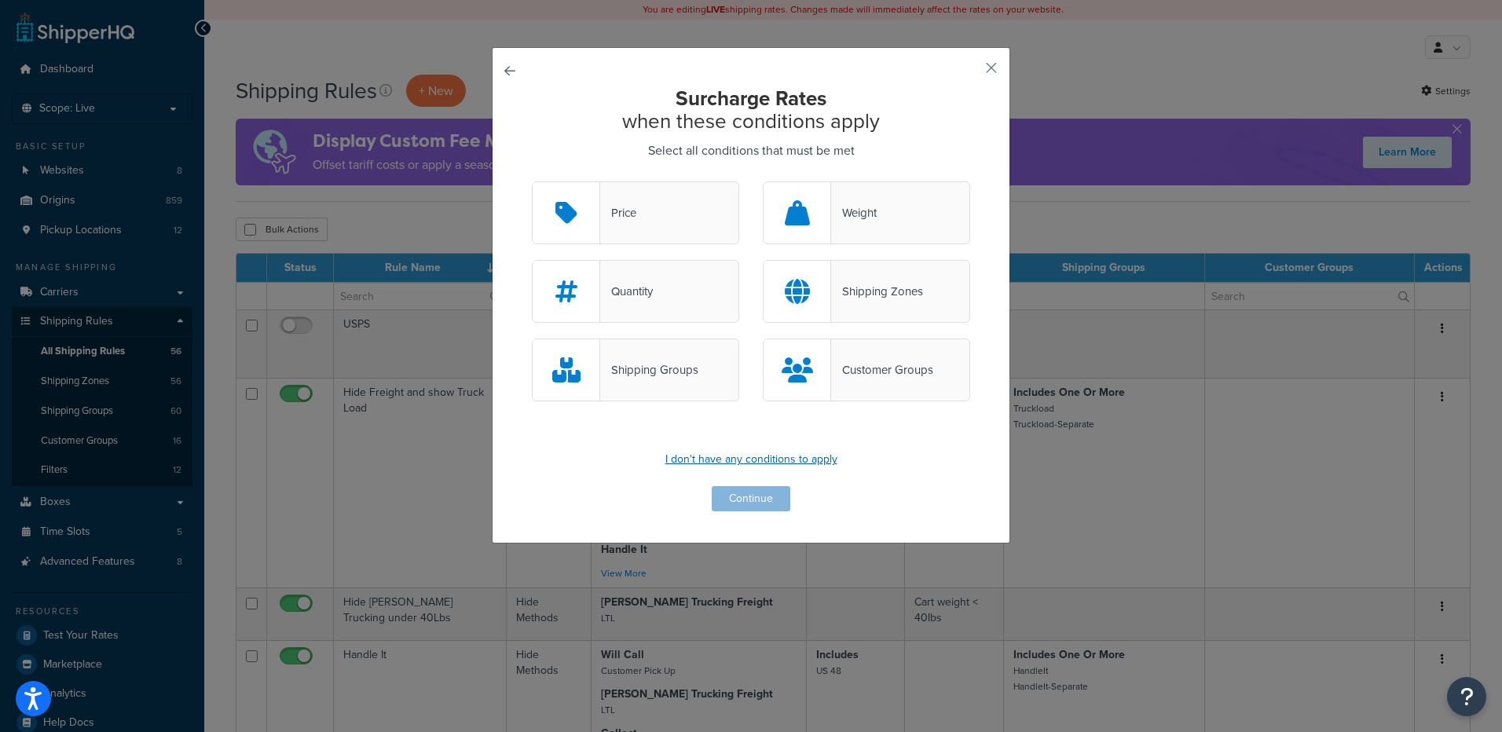
click at [717, 455] on p "I don't have any conditions to apply" at bounding box center [751, 459] width 438 height 22
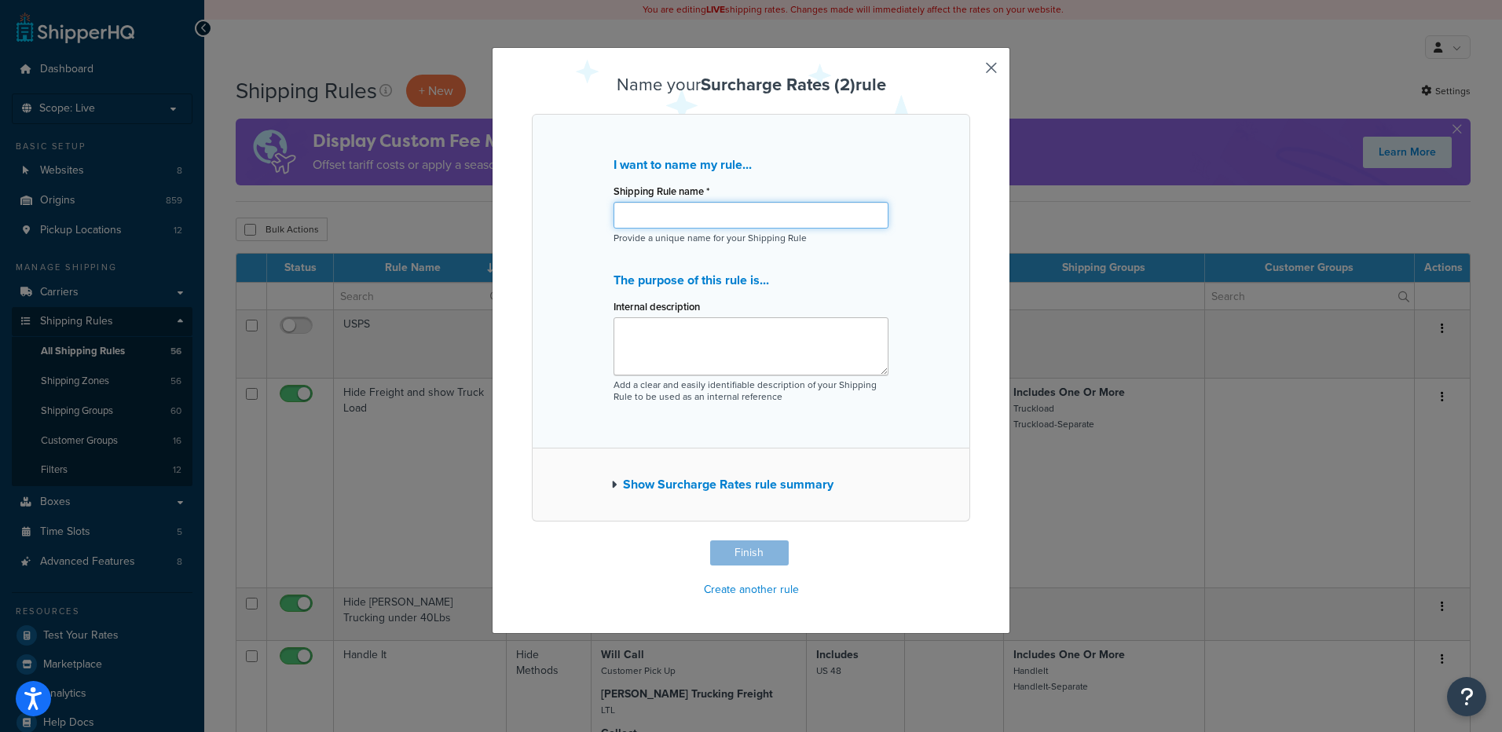
click at [734, 224] on input "Shipping Rule name *" at bounding box center [750, 215] width 275 height 27
click at [744, 210] on input "Surcharge $15" at bounding box center [750, 215] width 275 height 27
type input "Surcharge $15 BSG"
click at [690, 328] on textarea "Internal description" at bounding box center [750, 346] width 275 height 58
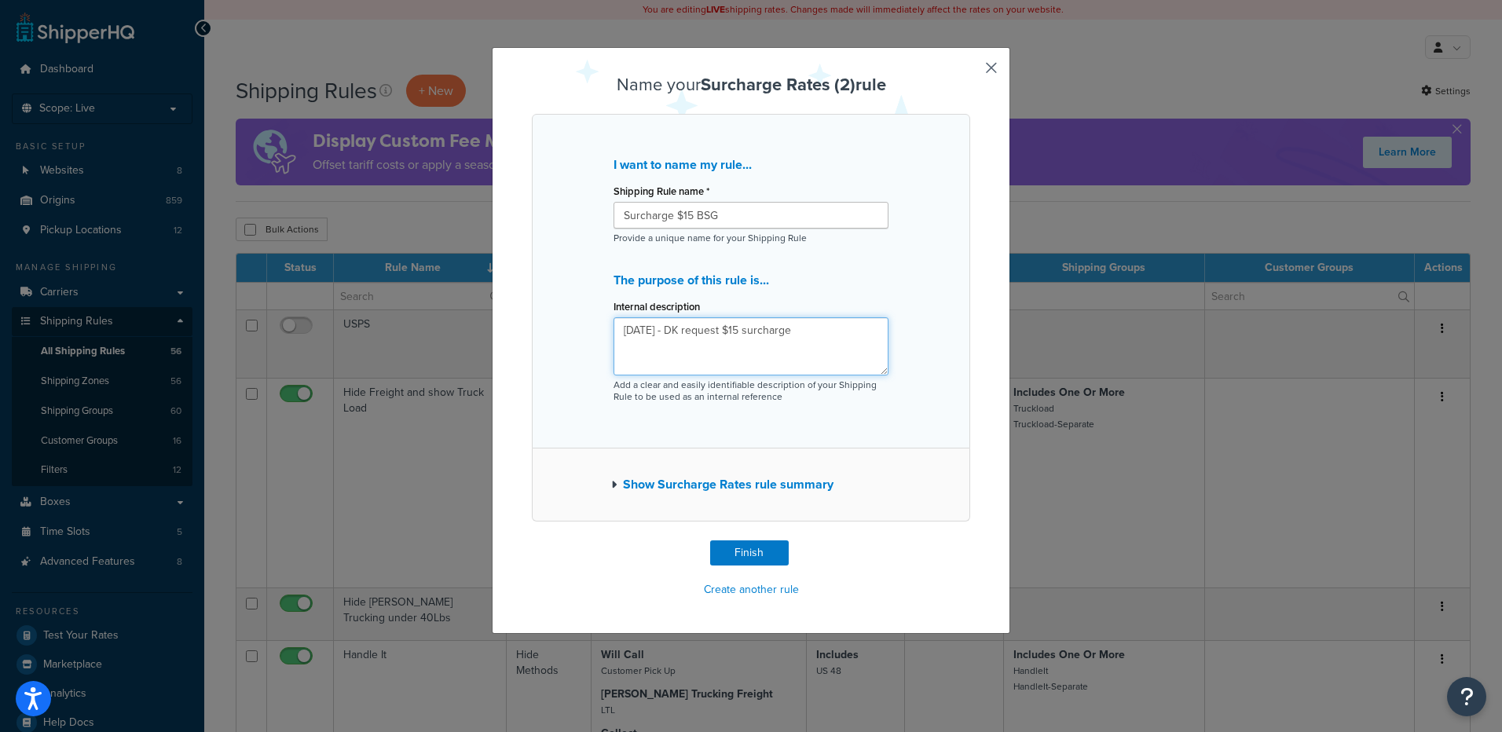
type textarea "9/9/2025 - DK request $15 surcharge"
click at [705, 421] on div "I want to name my rule... Shipping Rule name * Surcharge $15 BSG Provide a uniq…" at bounding box center [751, 281] width 438 height 335
click at [684, 482] on button "Show Surcharge Rates rule summary" at bounding box center [722, 485] width 222 height 22
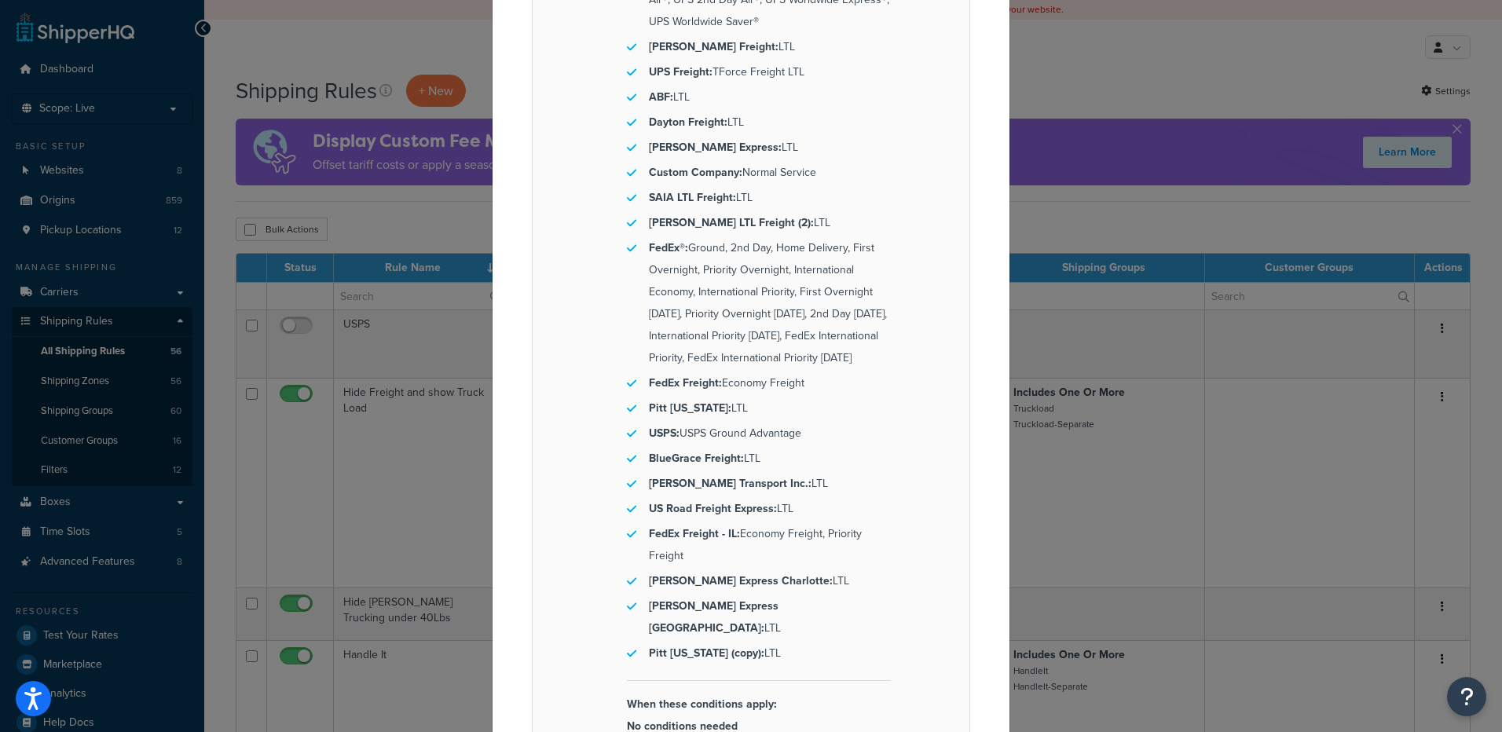
scroll to position [1317, 0]
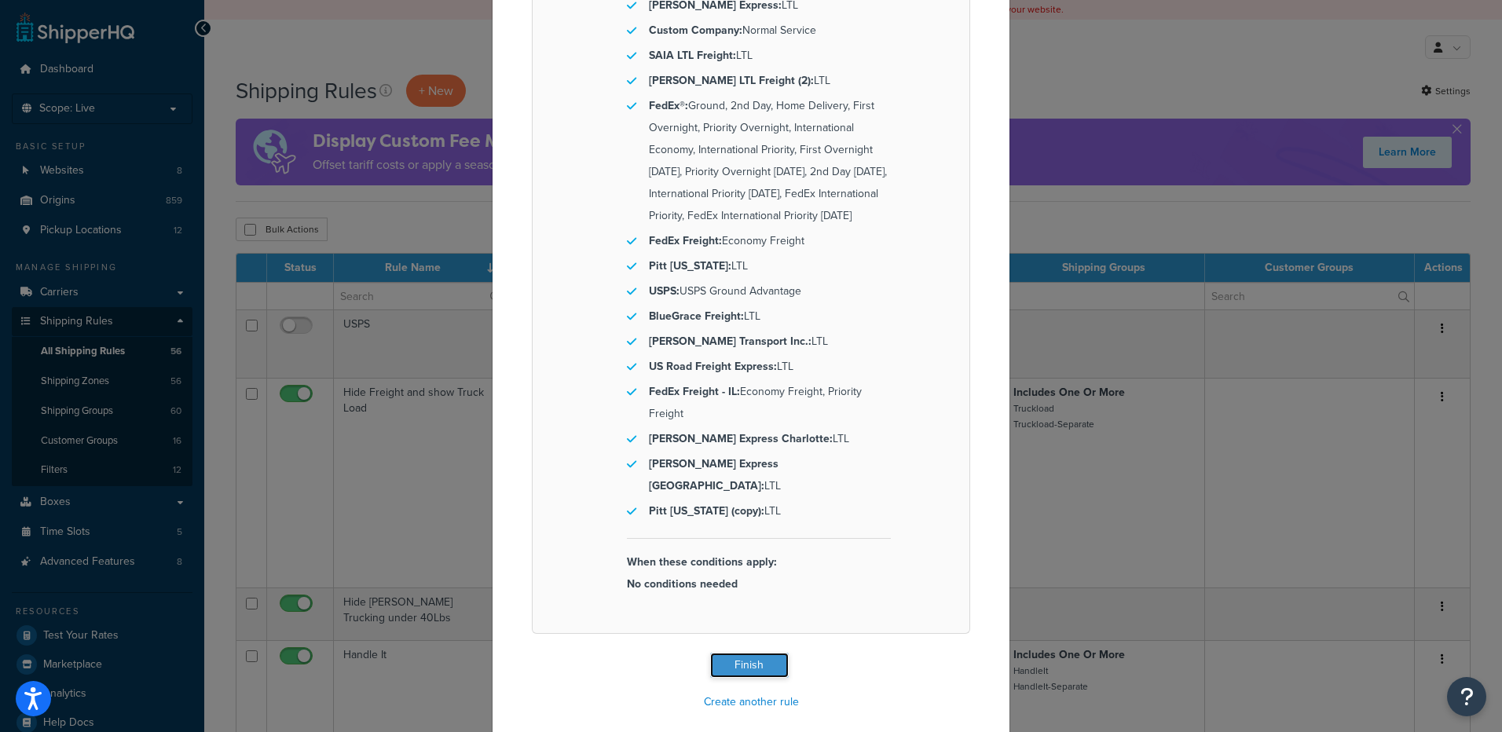
click at [759, 653] on button "Finish" at bounding box center [749, 665] width 79 height 25
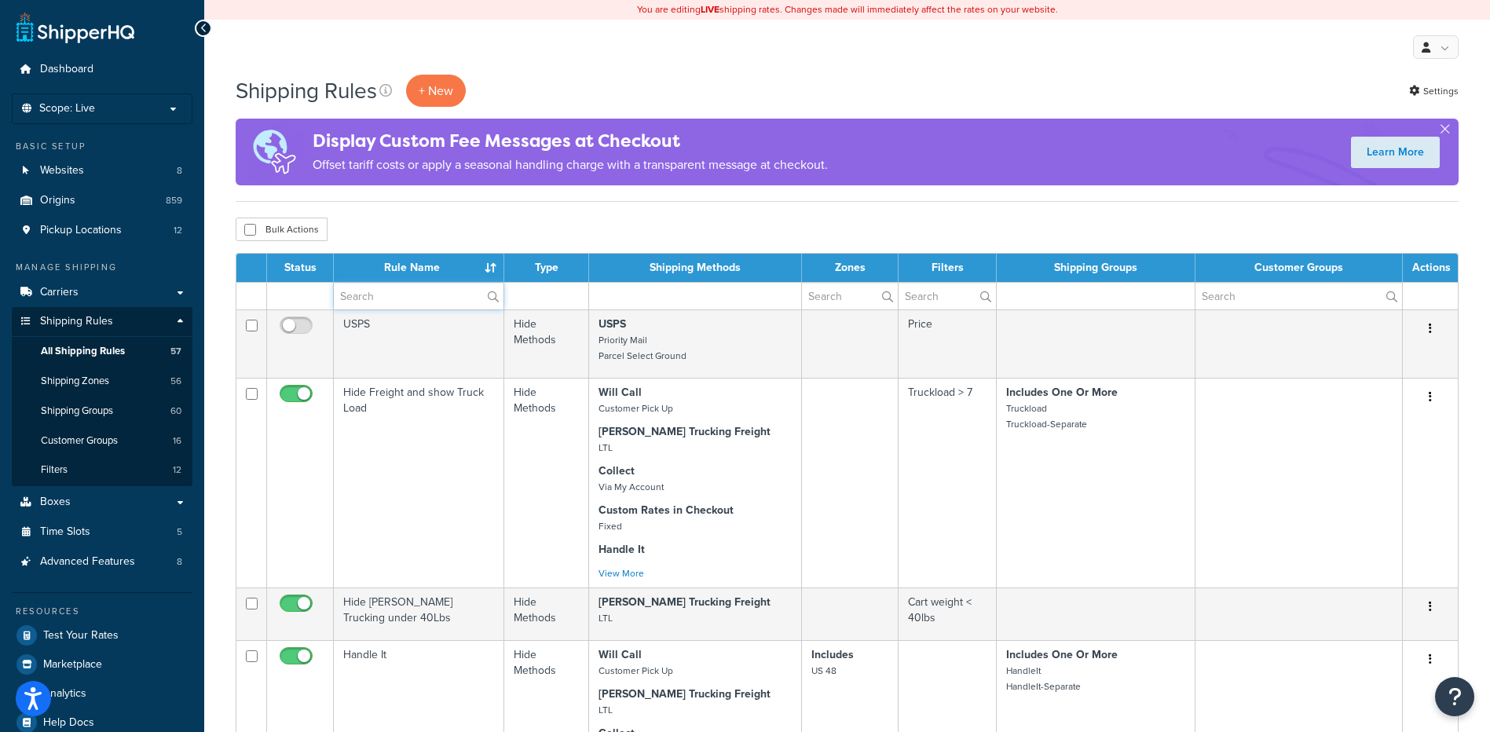
click at [400, 302] on input "text" at bounding box center [419, 296] width 170 height 27
type input "surcharge"
click at [426, 225] on div "Bulk Actions Duplicate [GEOGRAPHIC_DATA]" at bounding box center [847, 230] width 1223 height 24
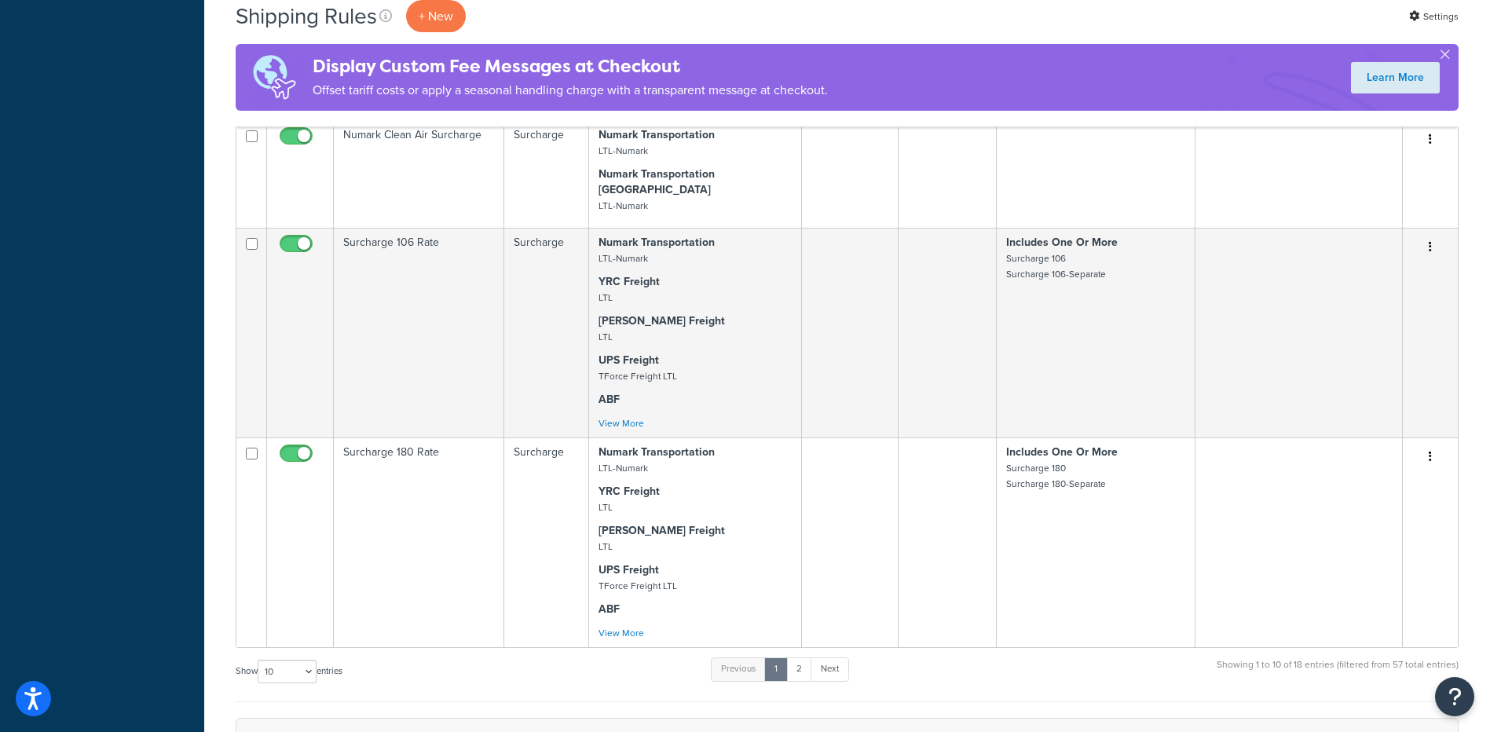
scroll to position [1492, 0]
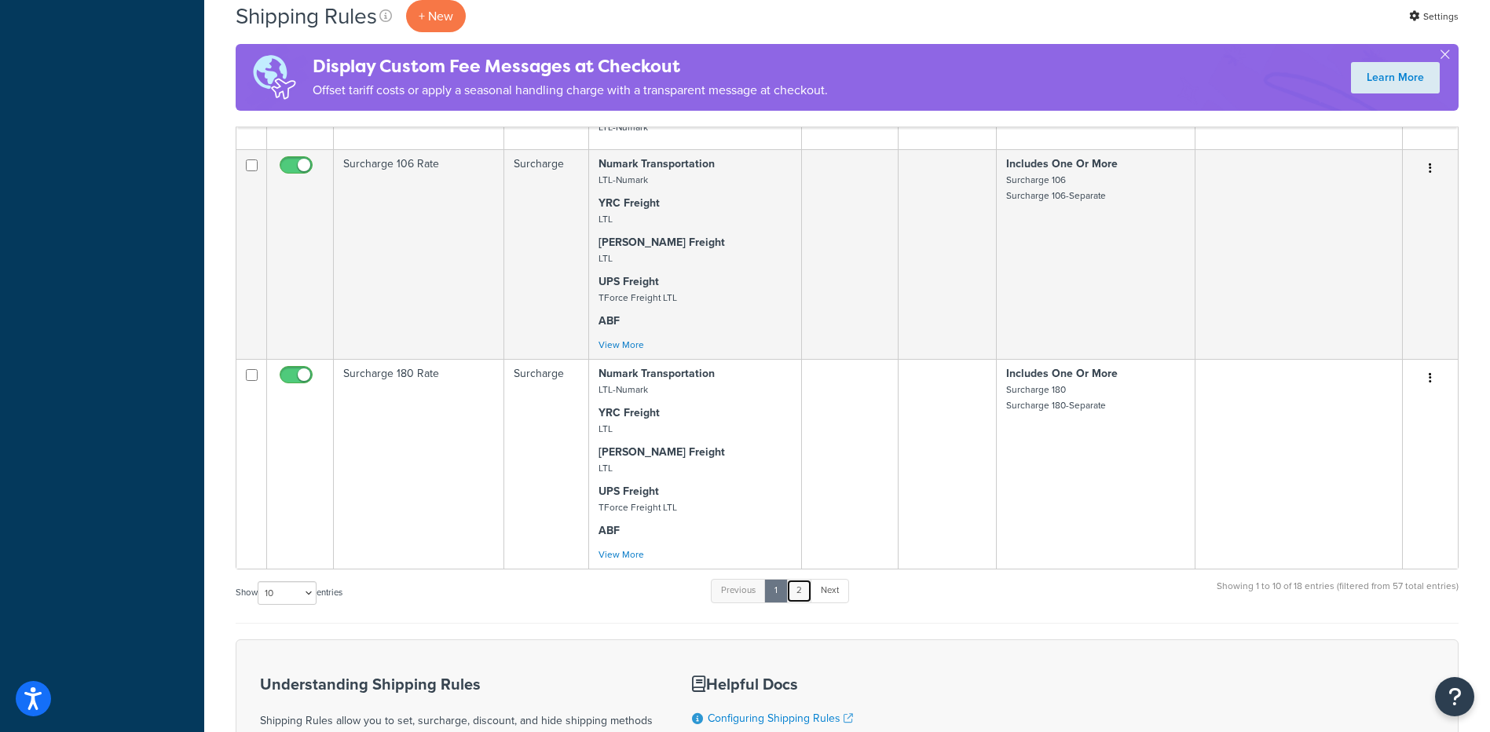
click at [798, 579] on link "2" at bounding box center [799, 591] width 26 height 24
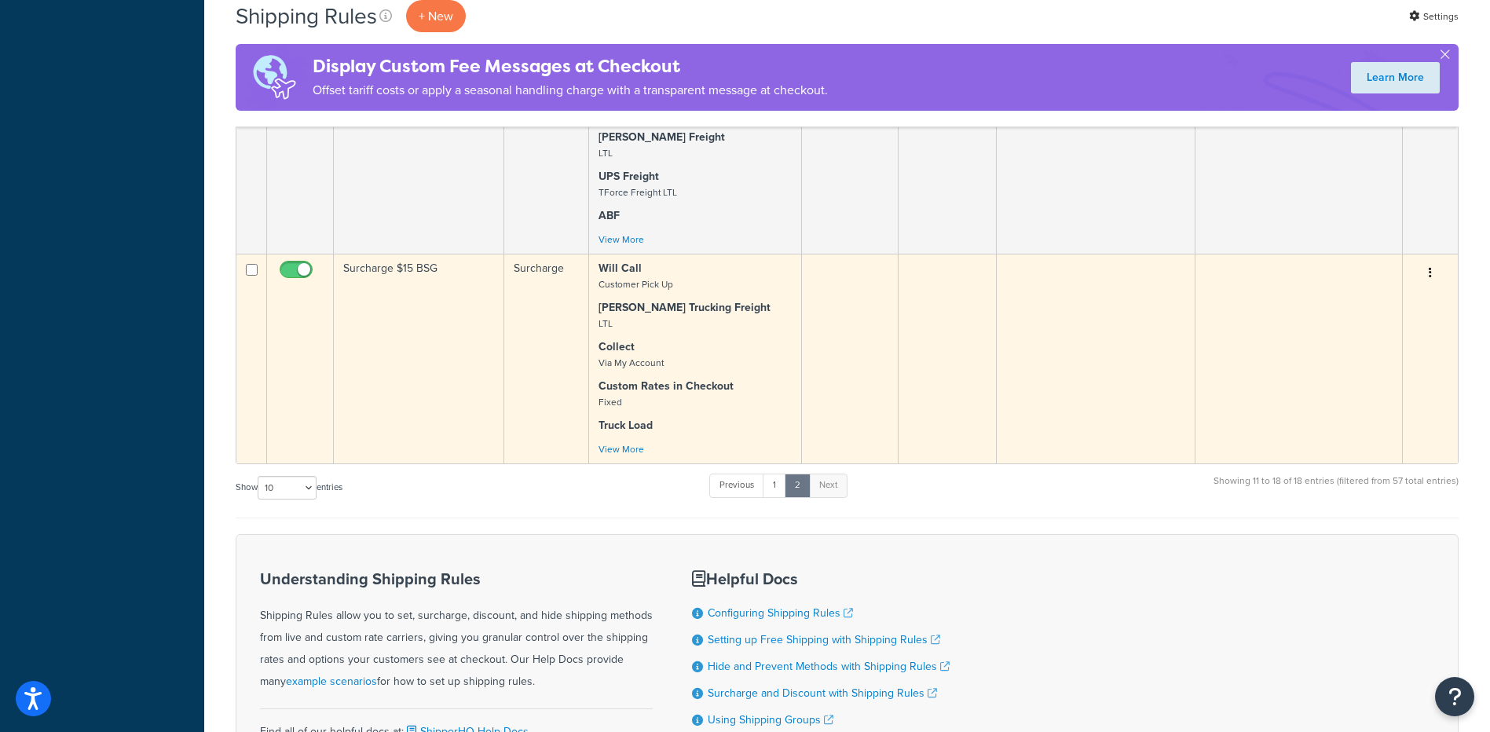
click at [300, 284] on input "checkbox" at bounding box center [297, 274] width 43 height 20
checkbox input "false"
click at [428, 351] on td "Surcharge $15 BSG" at bounding box center [419, 359] width 170 height 210
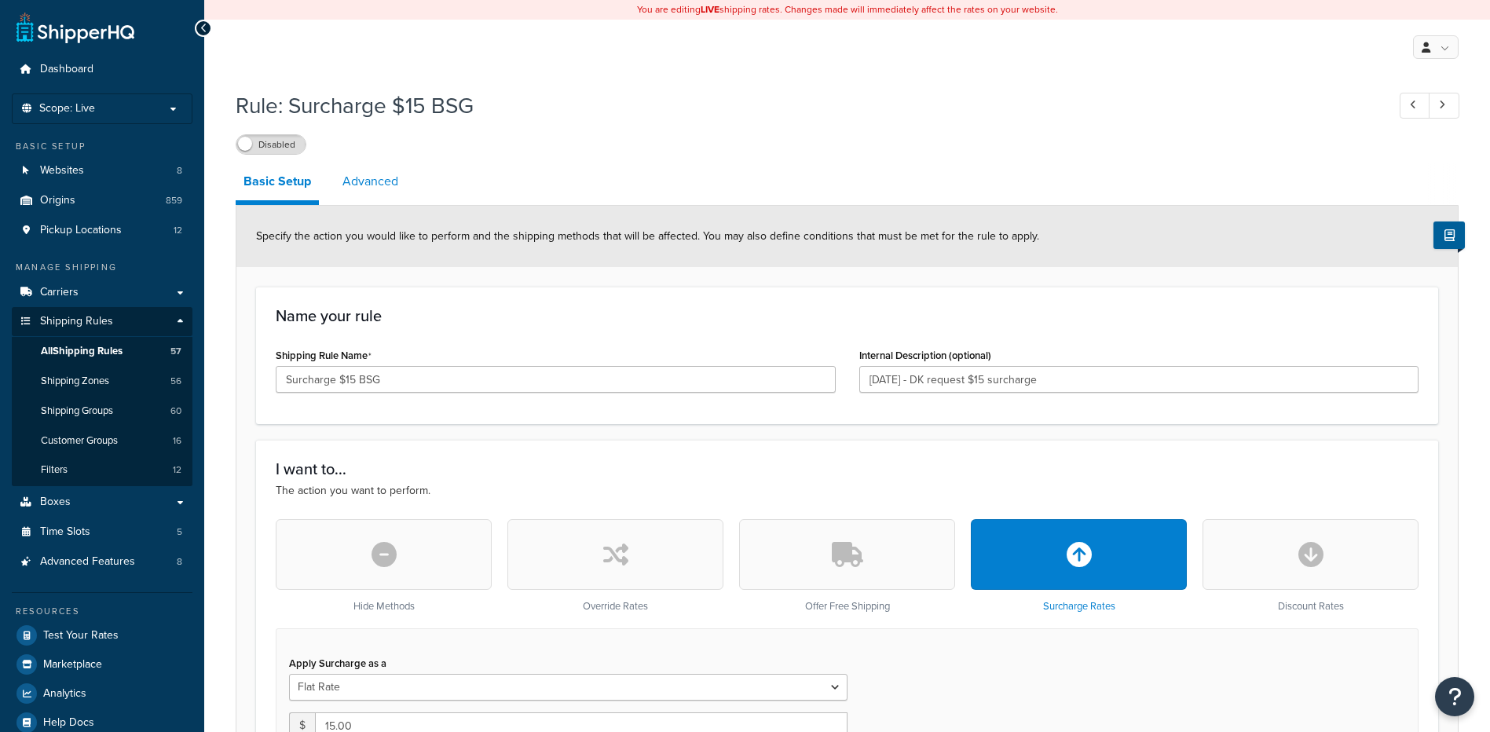
click at [367, 184] on link "Advanced" at bounding box center [370, 182] width 71 height 38
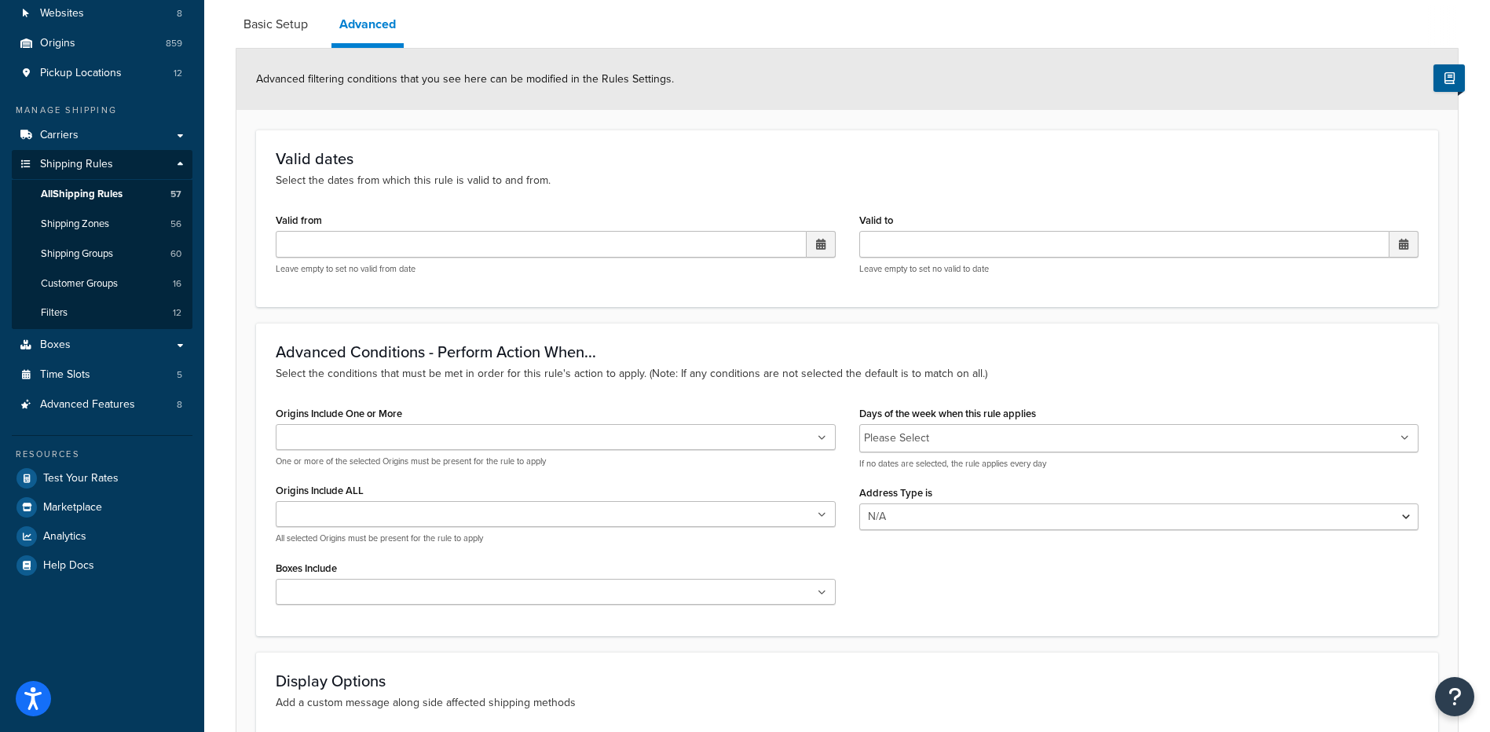
scroll to position [236, 0]
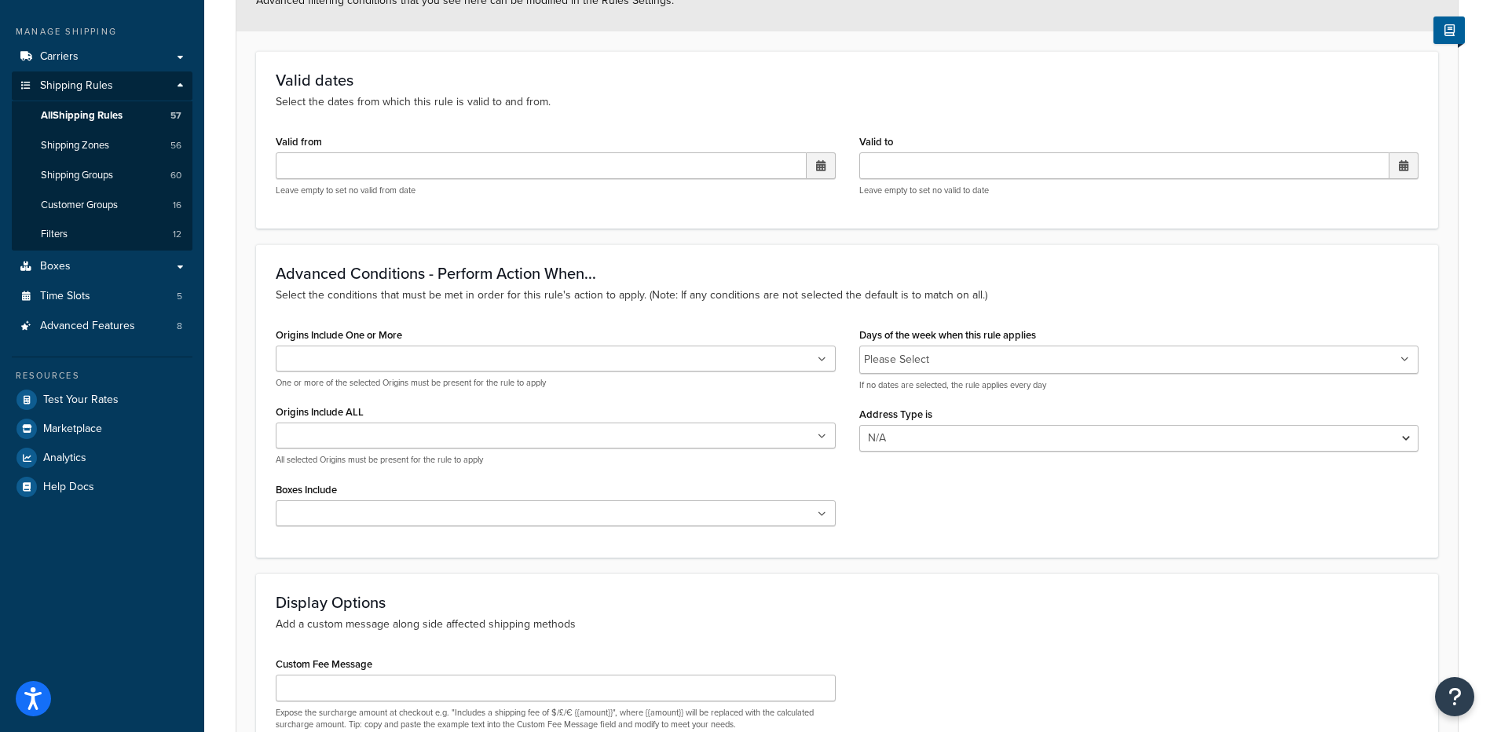
click at [347, 368] on input "Origins Include One or More" at bounding box center [349, 359] width 139 height 17
click at [554, 545] on div "Advanced Conditions - Perform Action When... Select the conditions that must be…" at bounding box center [847, 400] width 1182 height 313
click at [463, 364] on ul at bounding box center [556, 359] width 560 height 26
type input "6"
type input "80238"
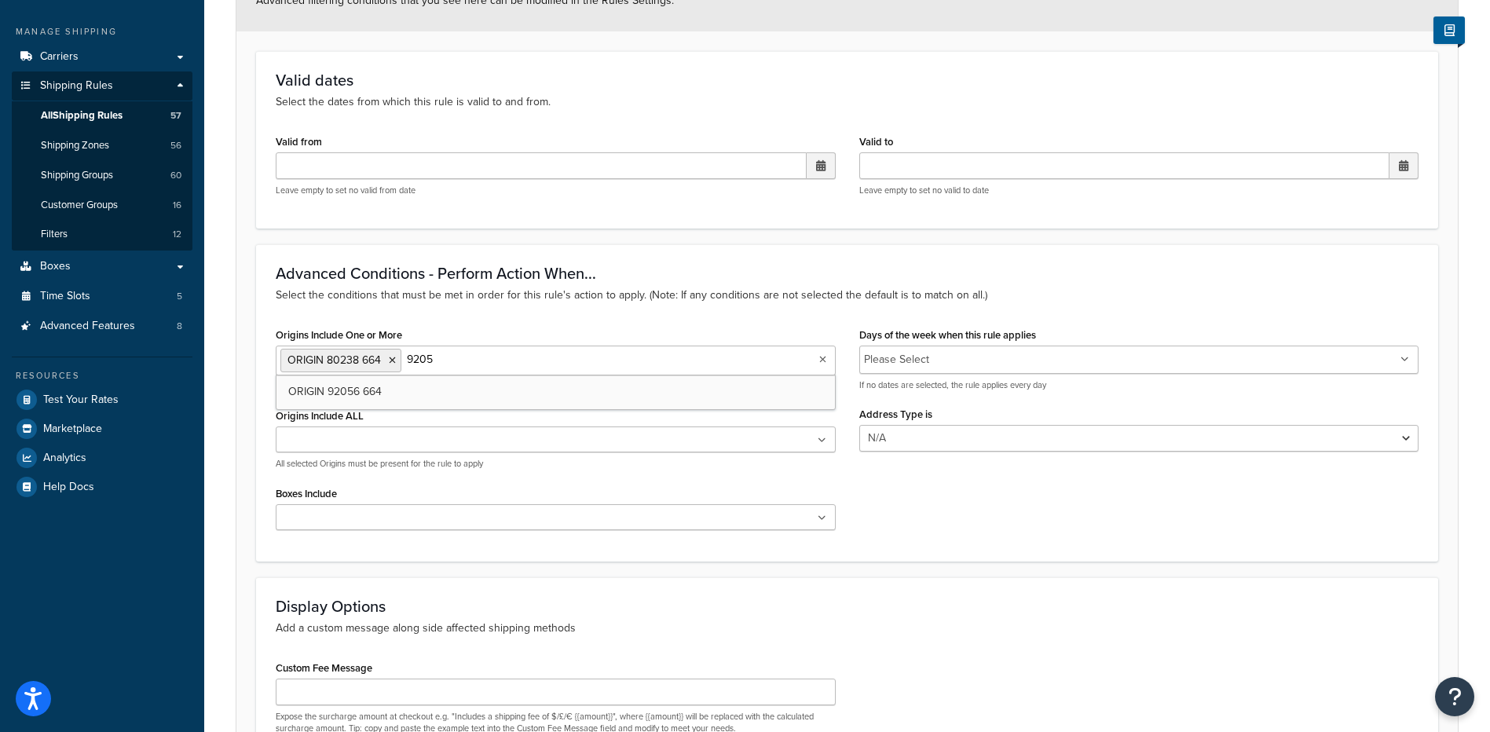
type input "92056"
click at [233, 346] on div "Rule: Surcharge $15 BSG Disabled Basic Setup Advanced Advanced filtering condit…" at bounding box center [847, 358] width 1286 height 1023
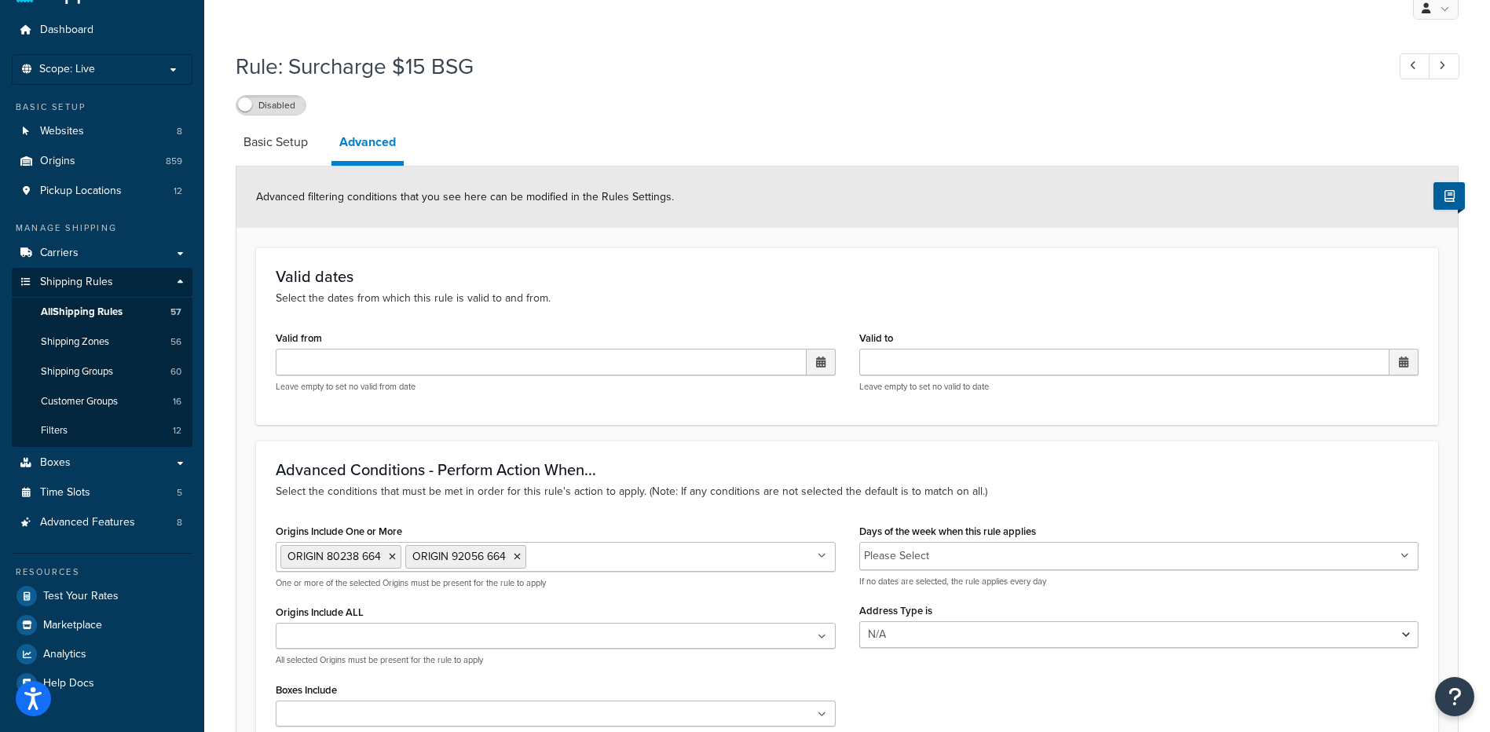
scroll to position [21, 0]
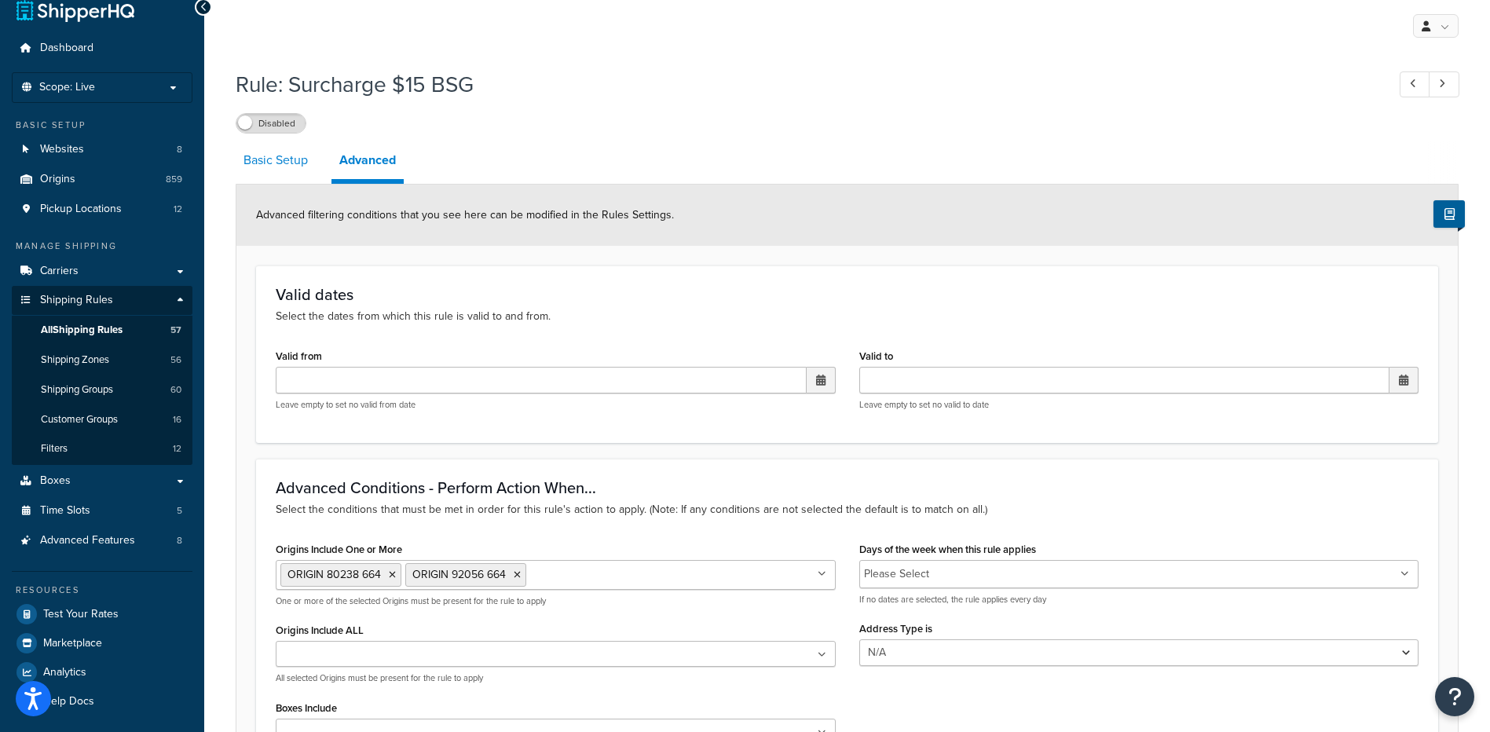
click at [292, 163] on link "Basic Setup" at bounding box center [276, 160] width 80 height 38
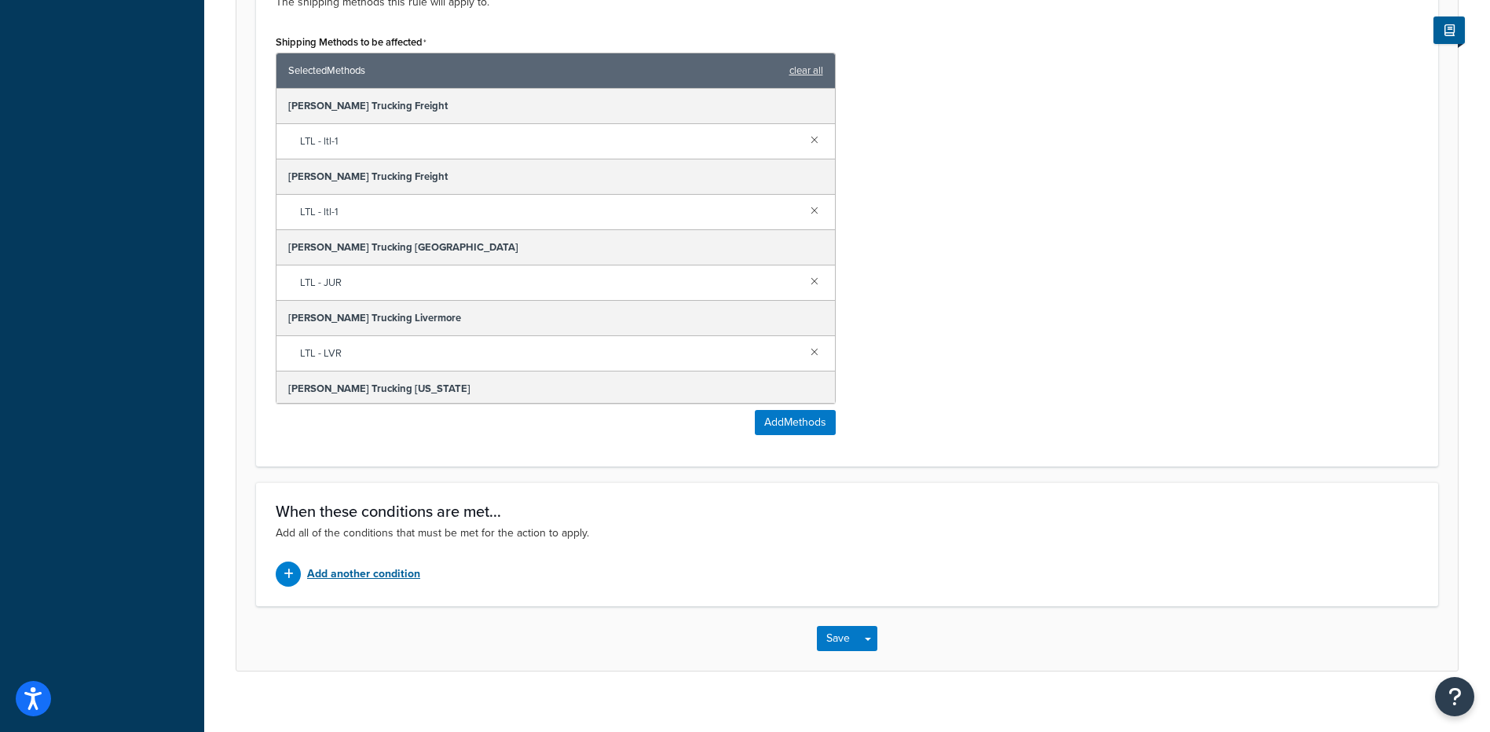
scroll to position [938, 0]
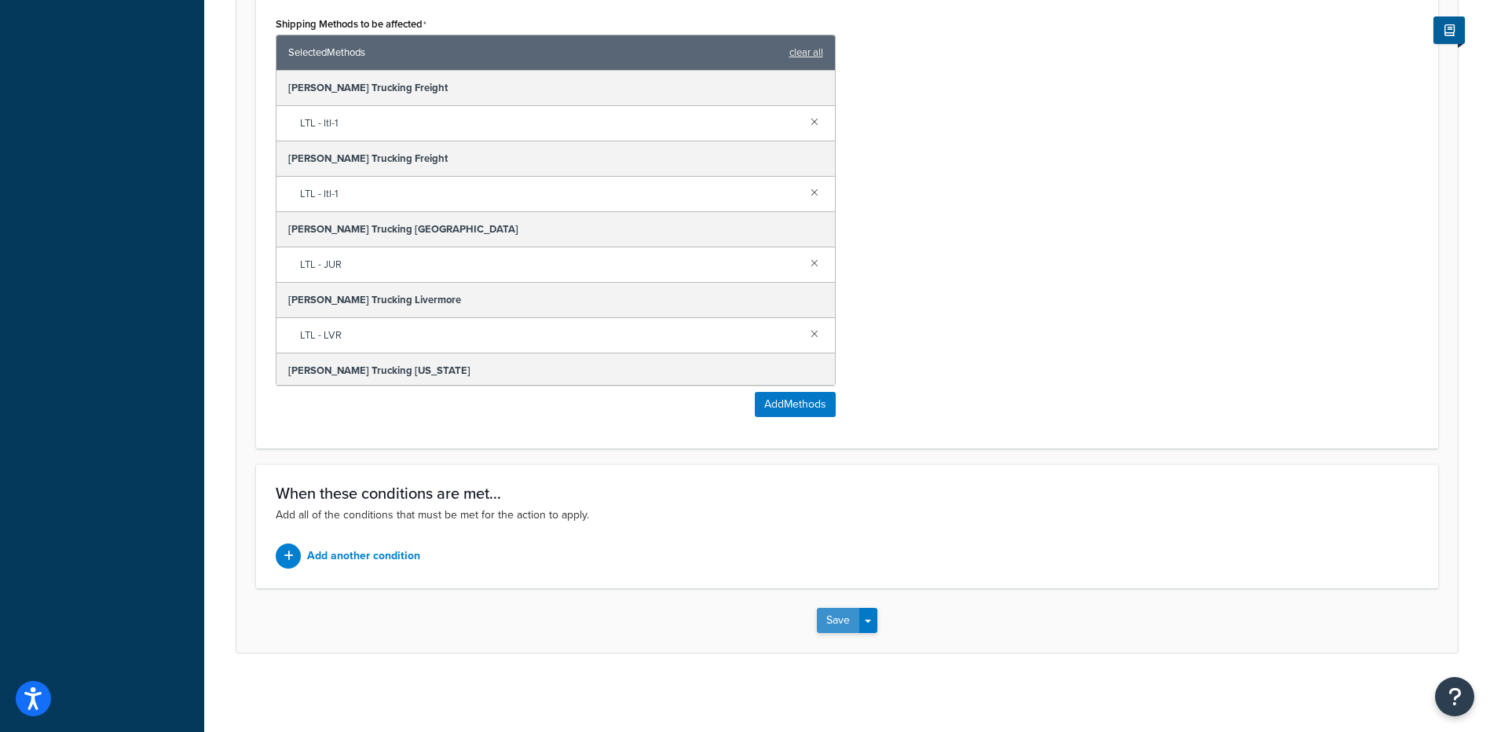
click at [833, 624] on button "Save" at bounding box center [838, 620] width 42 height 25
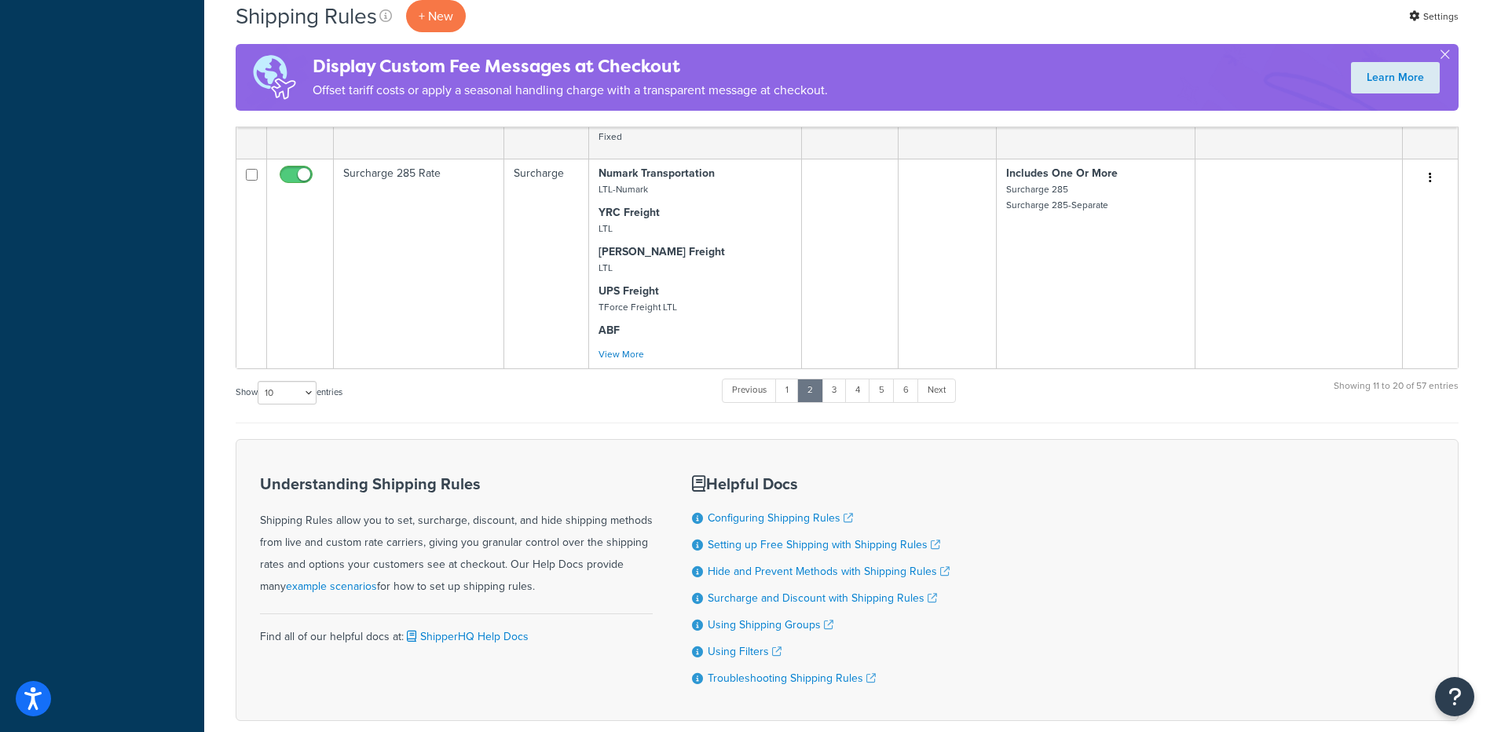
scroll to position [1326, 0]
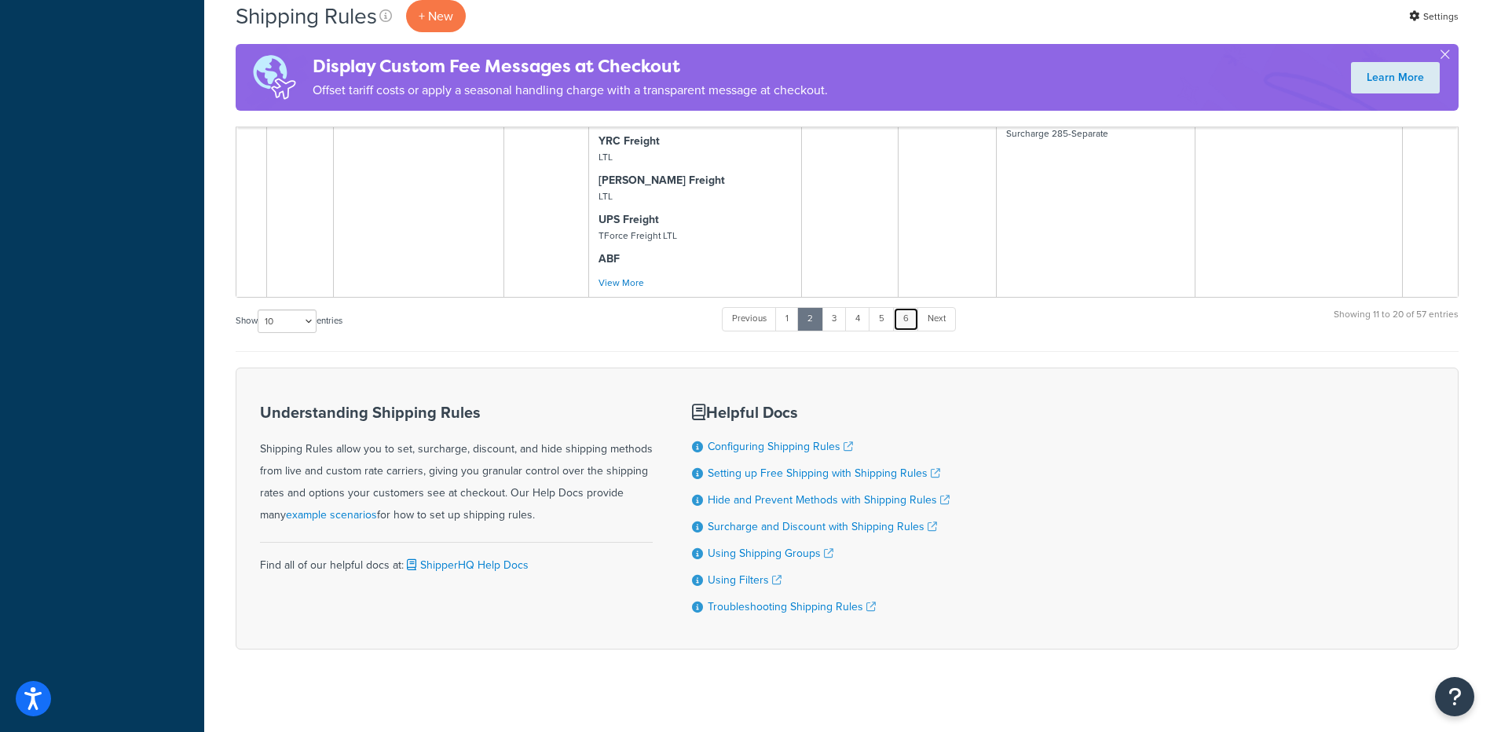
click at [899, 307] on link "6" at bounding box center [906, 319] width 26 height 24
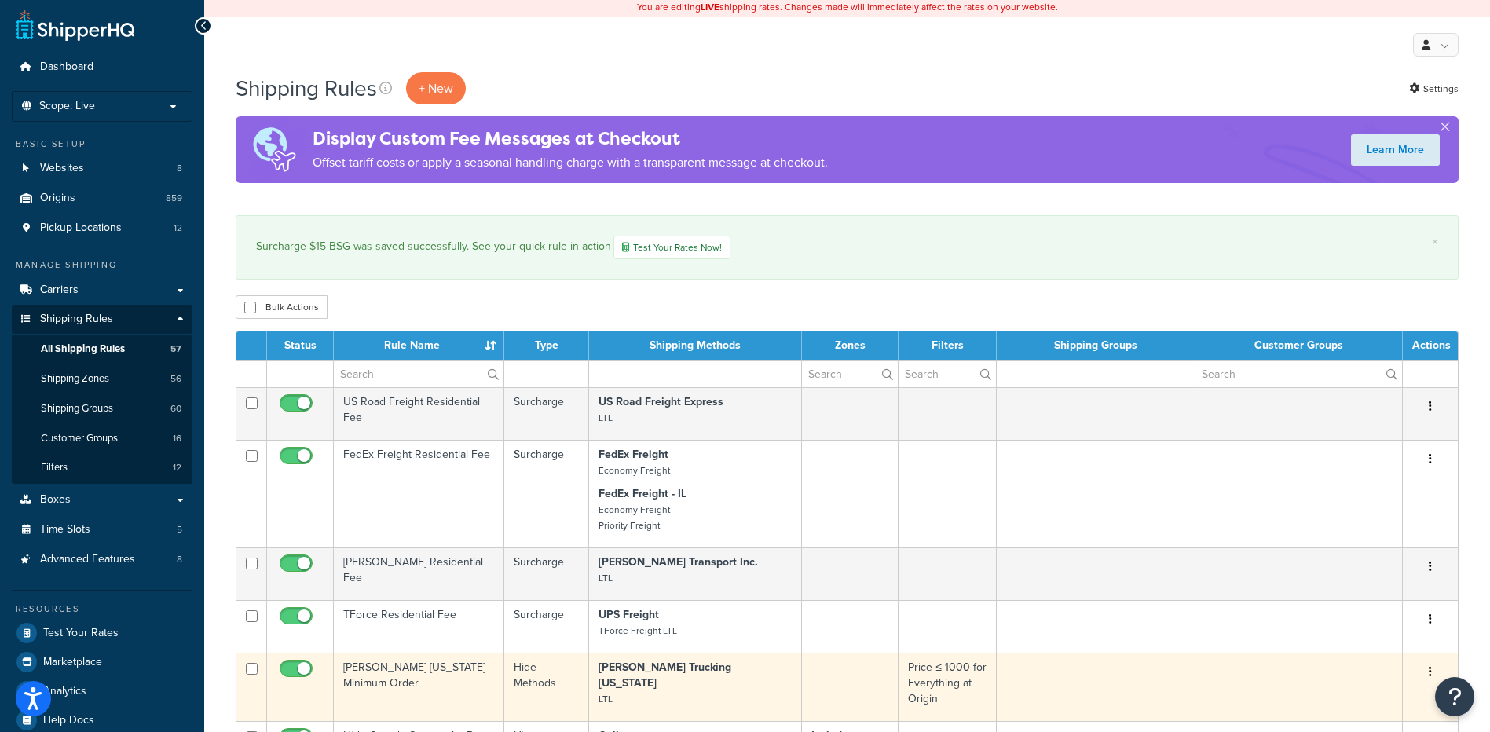
scroll to position [0, 0]
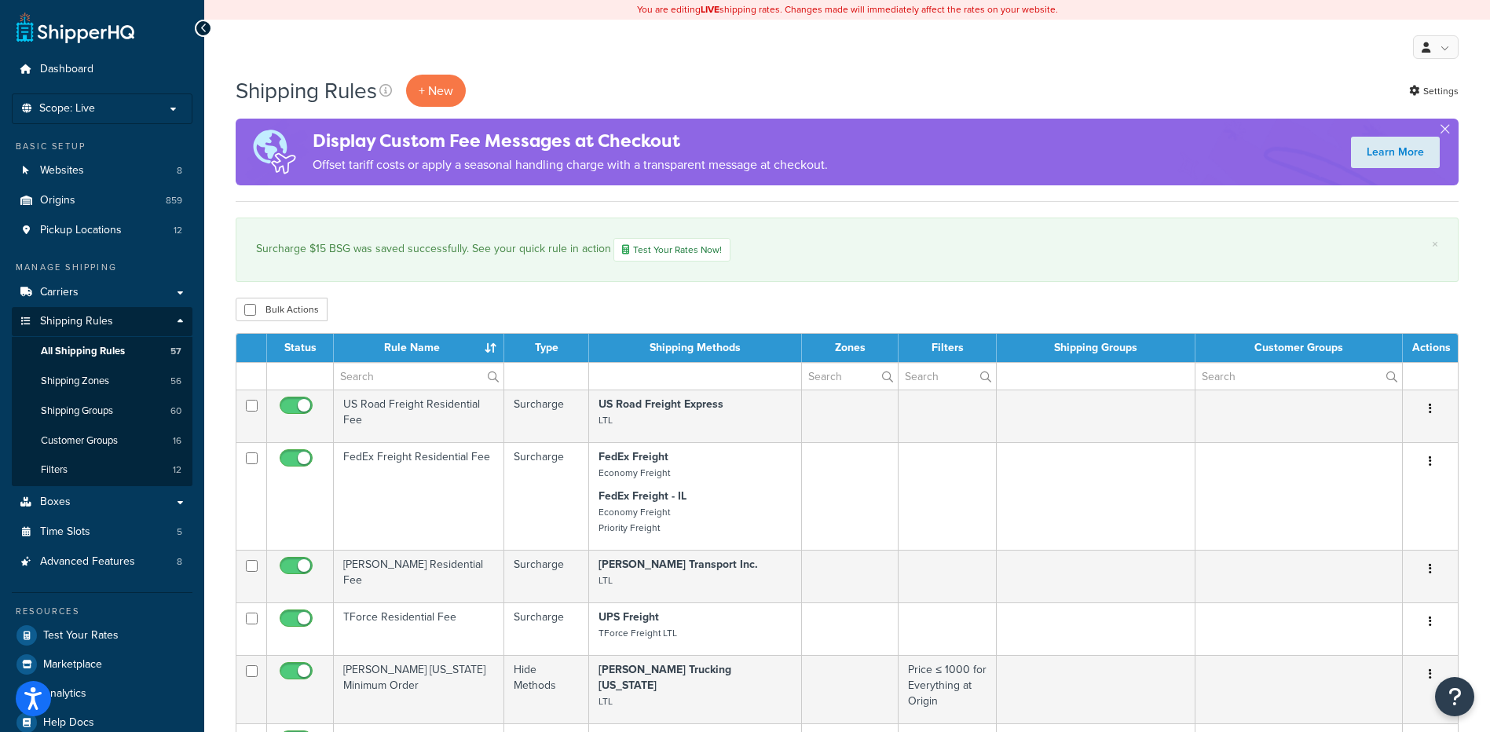
click at [576, 307] on div "Bulk Actions Duplicate [GEOGRAPHIC_DATA]" at bounding box center [847, 310] width 1223 height 24
click at [81, 503] on link "Boxes" at bounding box center [102, 502] width 181 height 29
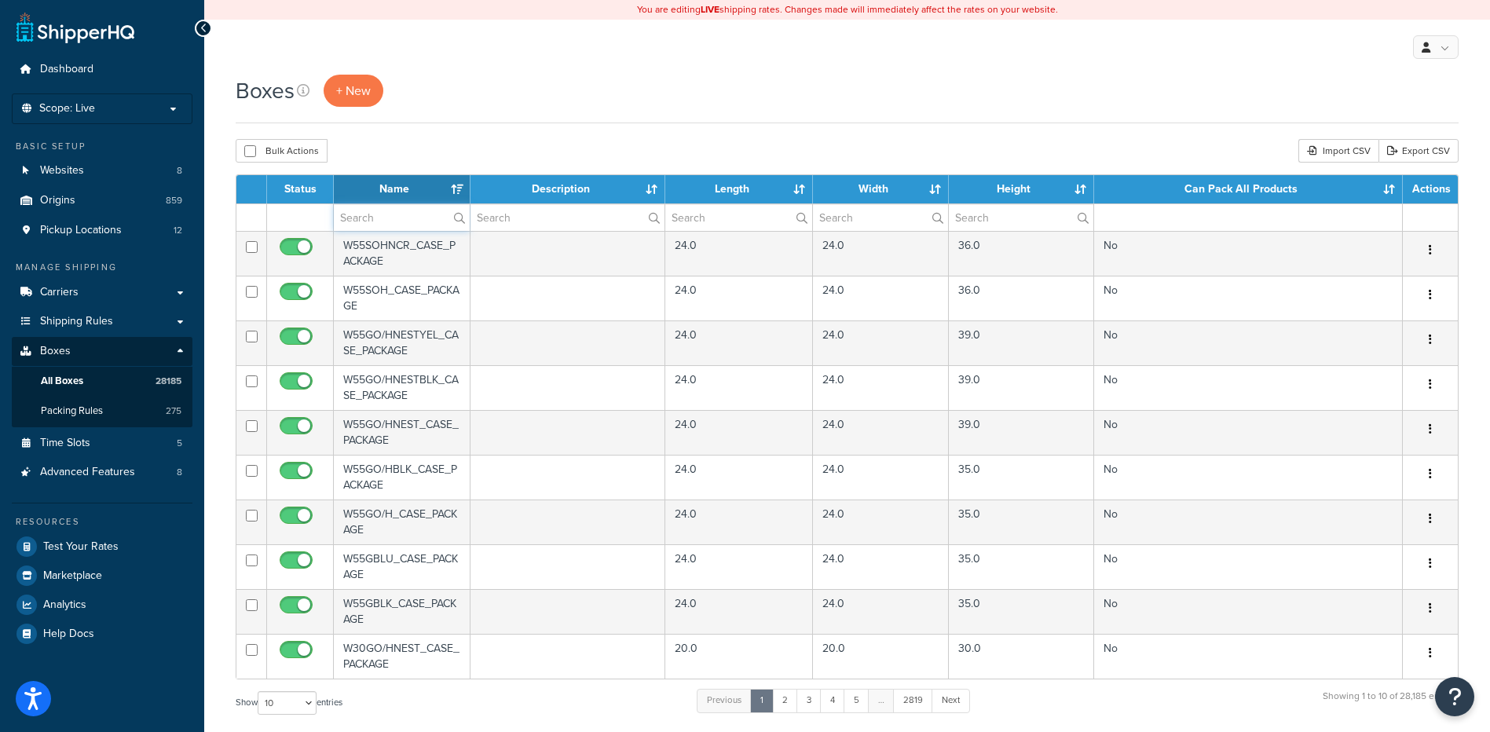
click at [399, 228] on input "text" at bounding box center [402, 217] width 136 height 27
paste input "27WBLC"
type input "27WBLC"
drag, startPoint x: 457, startPoint y: 140, endPoint x: 448, endPoint y: 156, distance: 18.6
click at [457, 140] on div "Bulk Actions Duplicate [GEOGRAPHIC_DATA] Import CSV Export CSV" at bounding box center [847, 151] width 1223 height 24
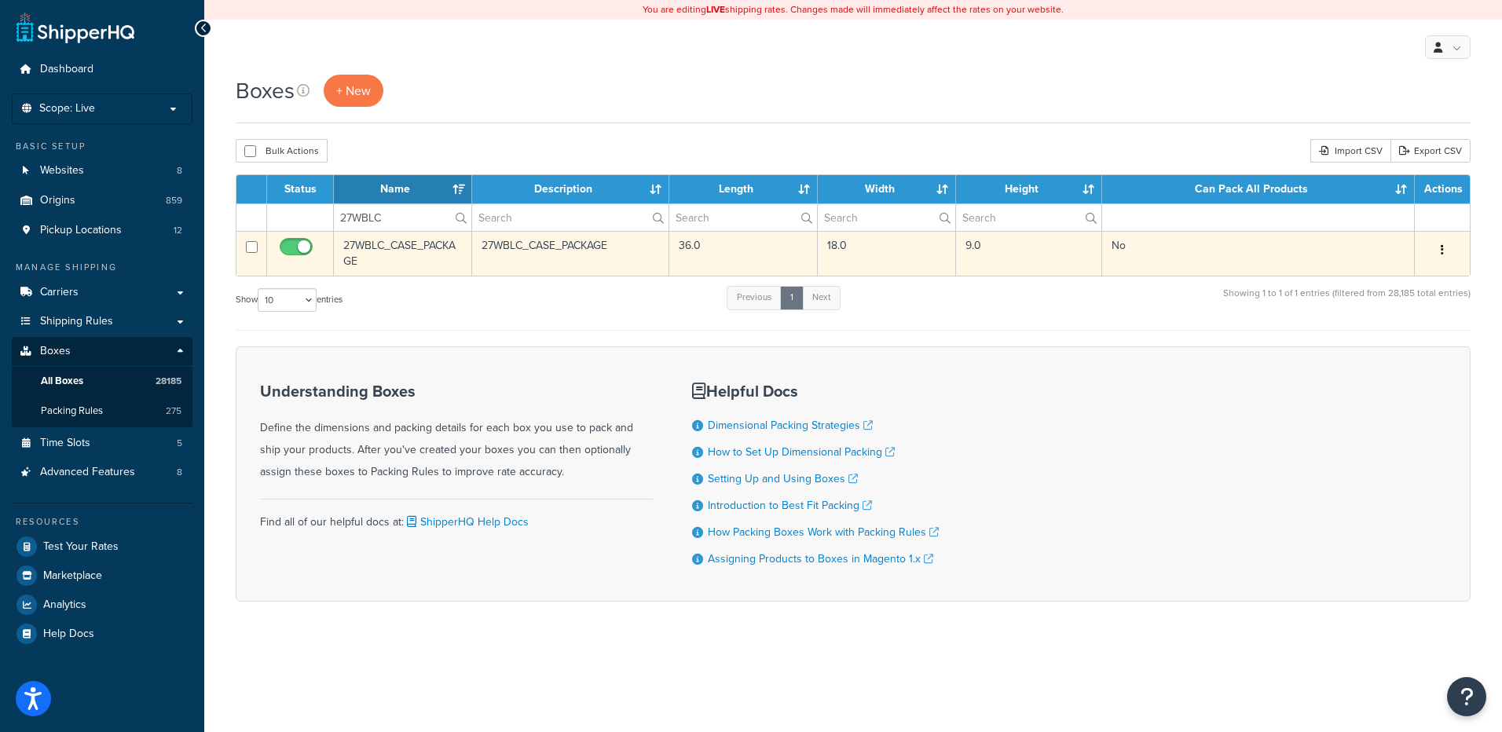
click at [1452, 237] on td "Edit Duplicate Delete" at bounding box center [1441, 253] width 55 height 45
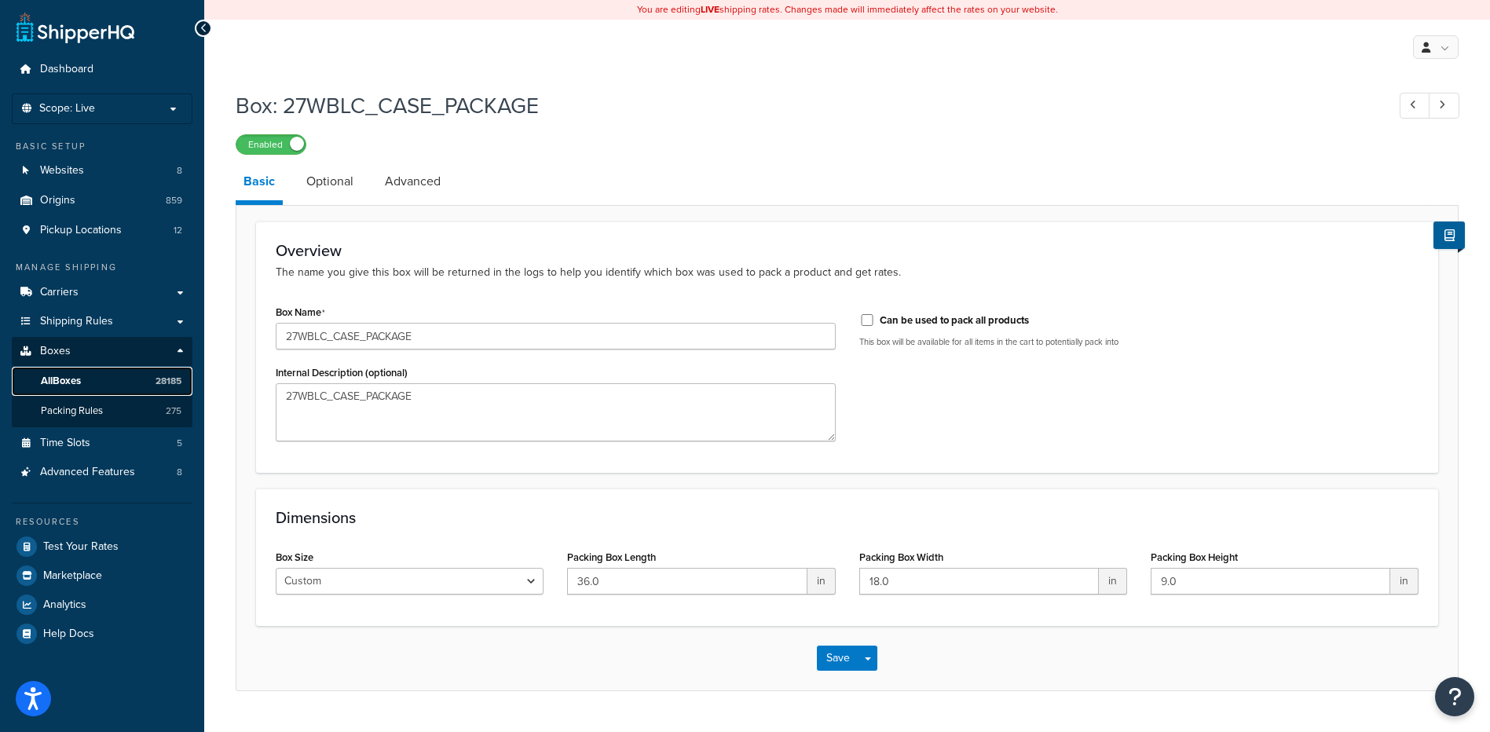
click at [137, 379] on link "All Boxes 28185" at bounding box center [102, 381] width 181 height 29
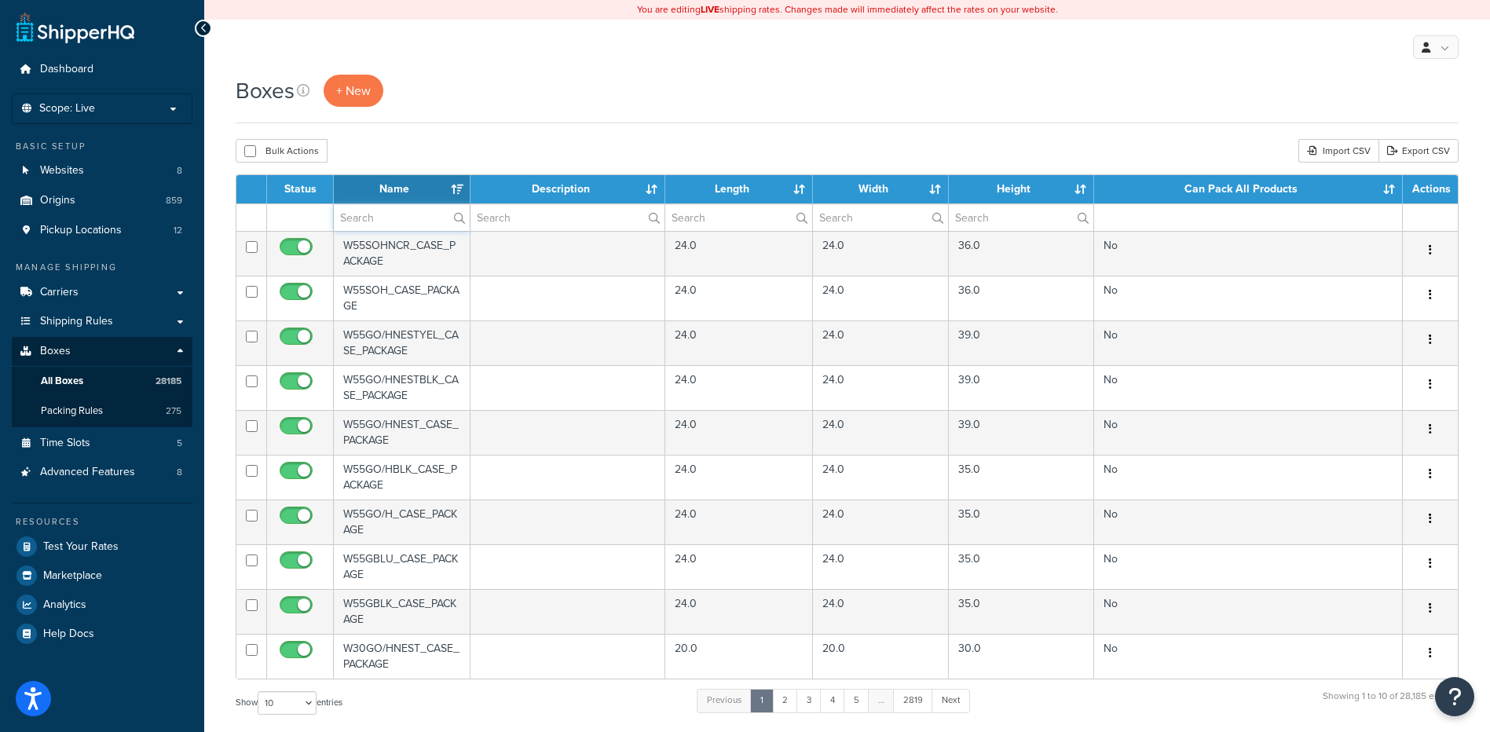
click at [354, 223] on input "text" at bounding box center [402, 217] width 136 height 27
paste input "27WBLC"
type input "27WBLC"
click at [479, 123] on div "Boxes + New" at bounding box center [847, 99] width 1223 height 49
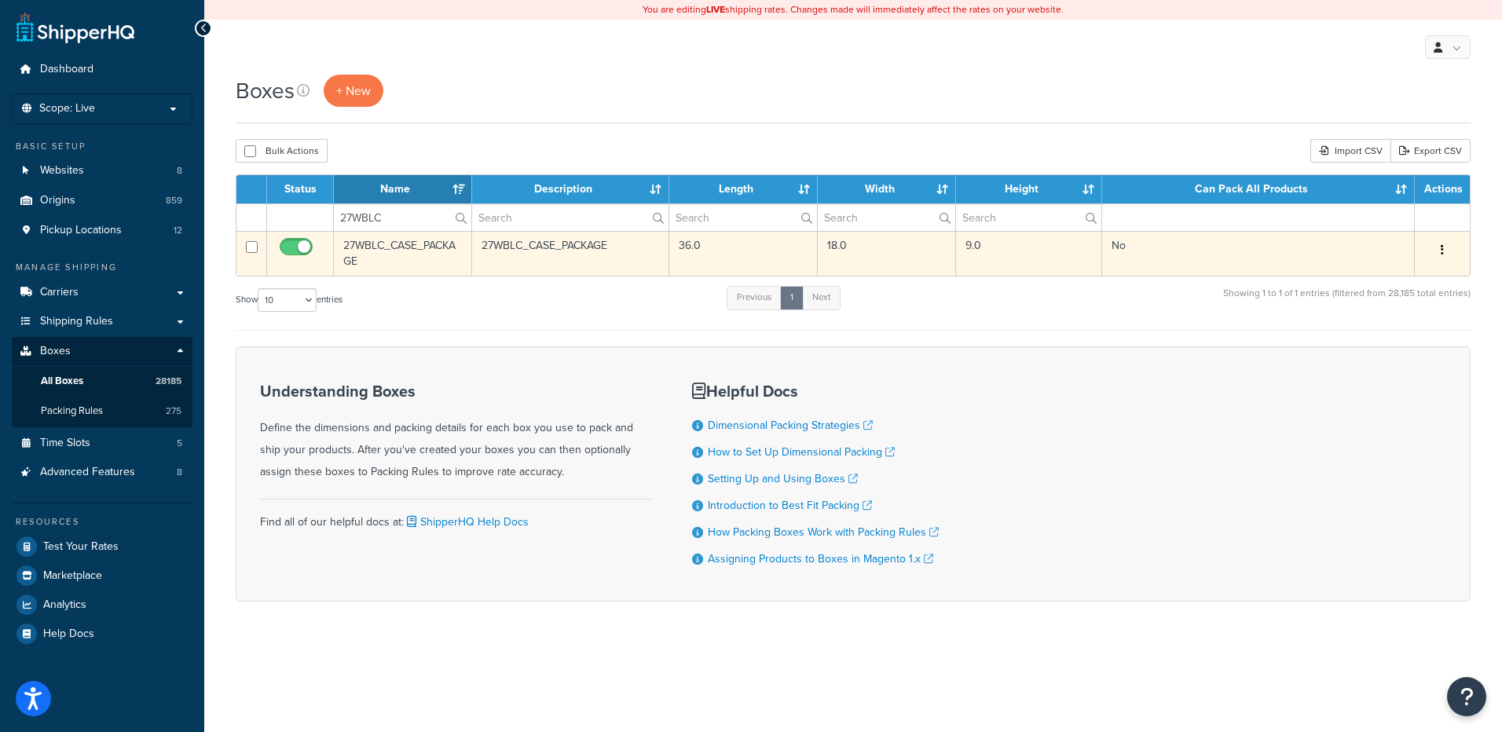
click at [1439, 248] on button "button" at bounding box center [1442, 250] width 22 height 25
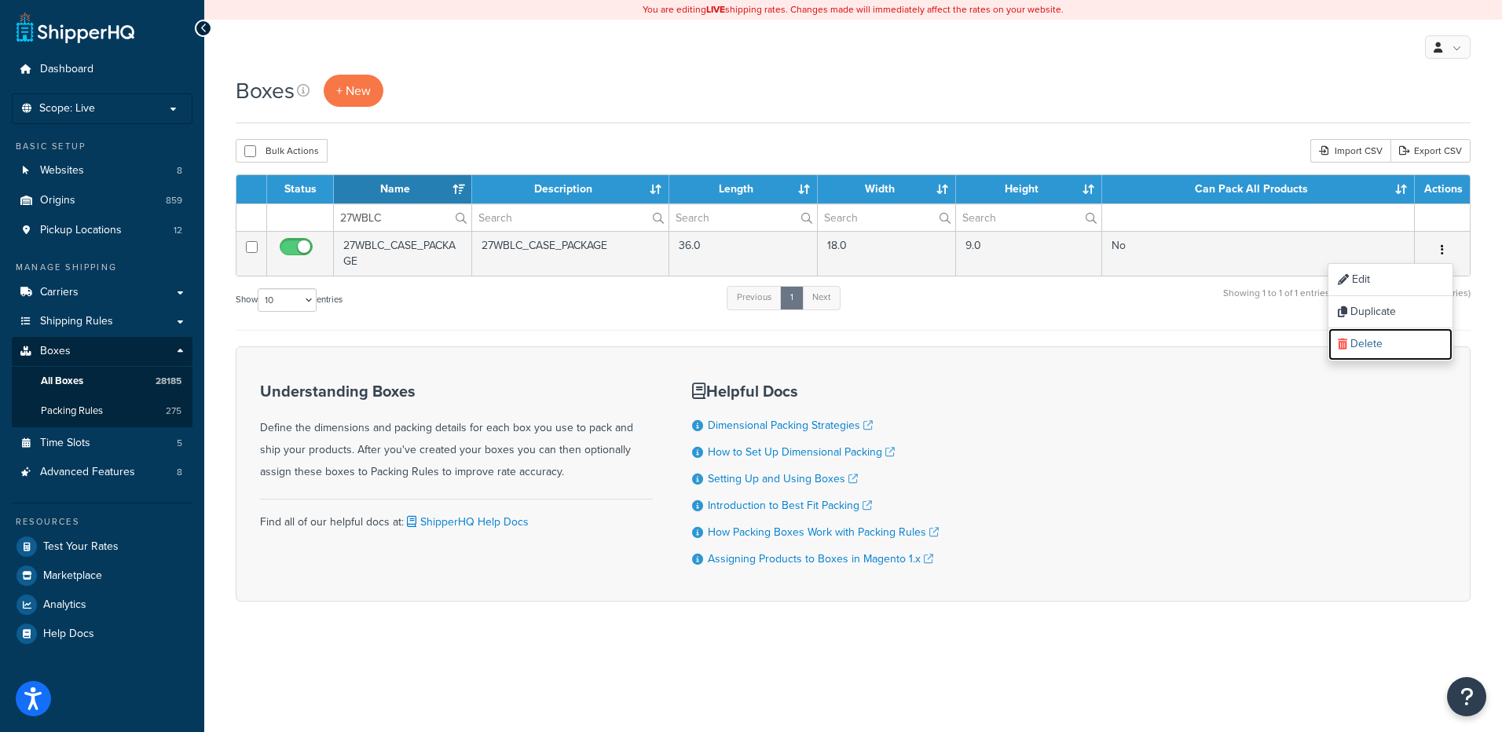
click at [1389, 352] on link "Delete" at bounding box center [1390, 344] width 124 height 32
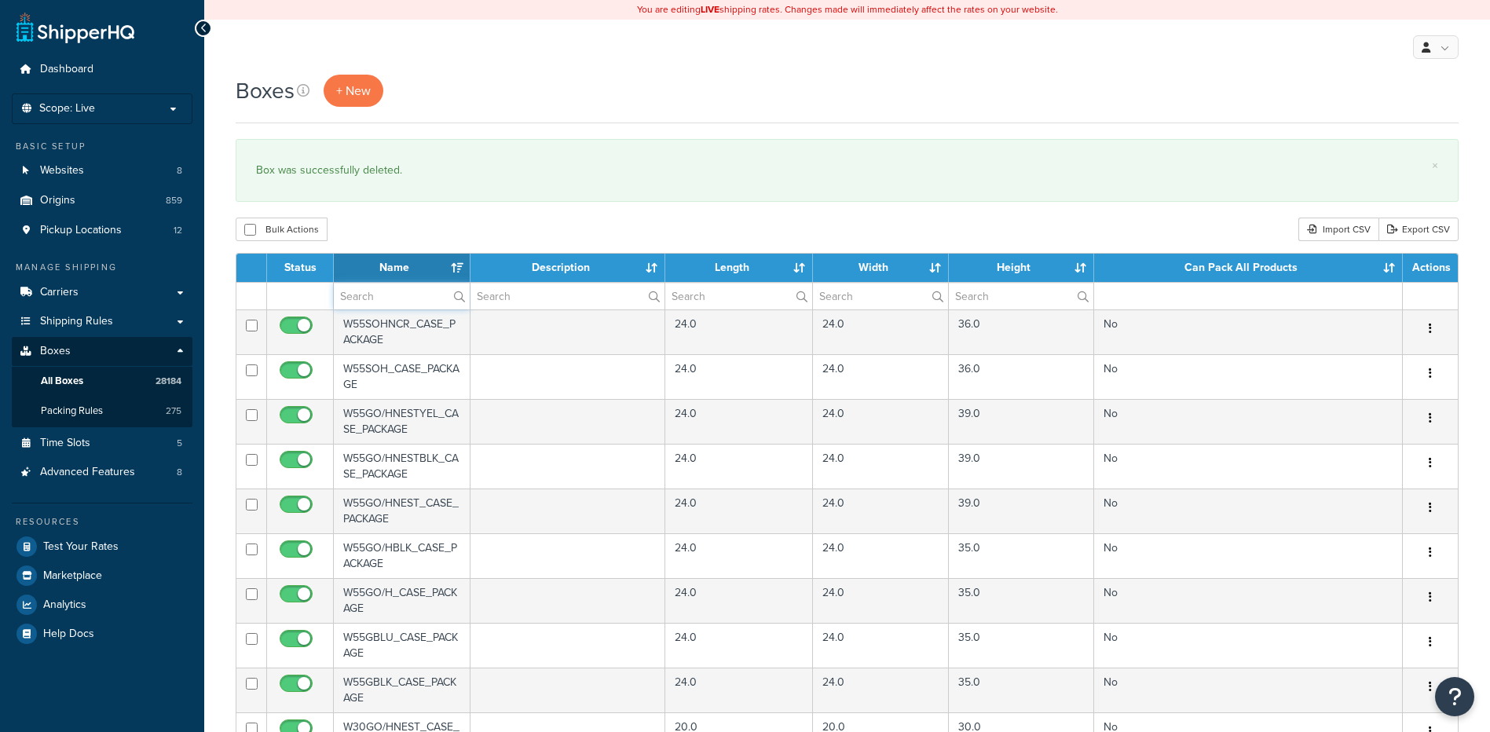
paste input "27WF20"
drag, startPoint x: 368, startPoint y: 306, endPoint x: 373, endPoint y: 293, distance: 13.7
click at [368, 306] on input "text" at bounding box center [402, 296] width 136 height 27
type input "27WF20"
click at [395, 235] on div "Bulk Actions Duplicate [GEOGRAPHIC_DATA] Import CSV Export CSV" at bounding box center [847, 230] width 1223 height 24
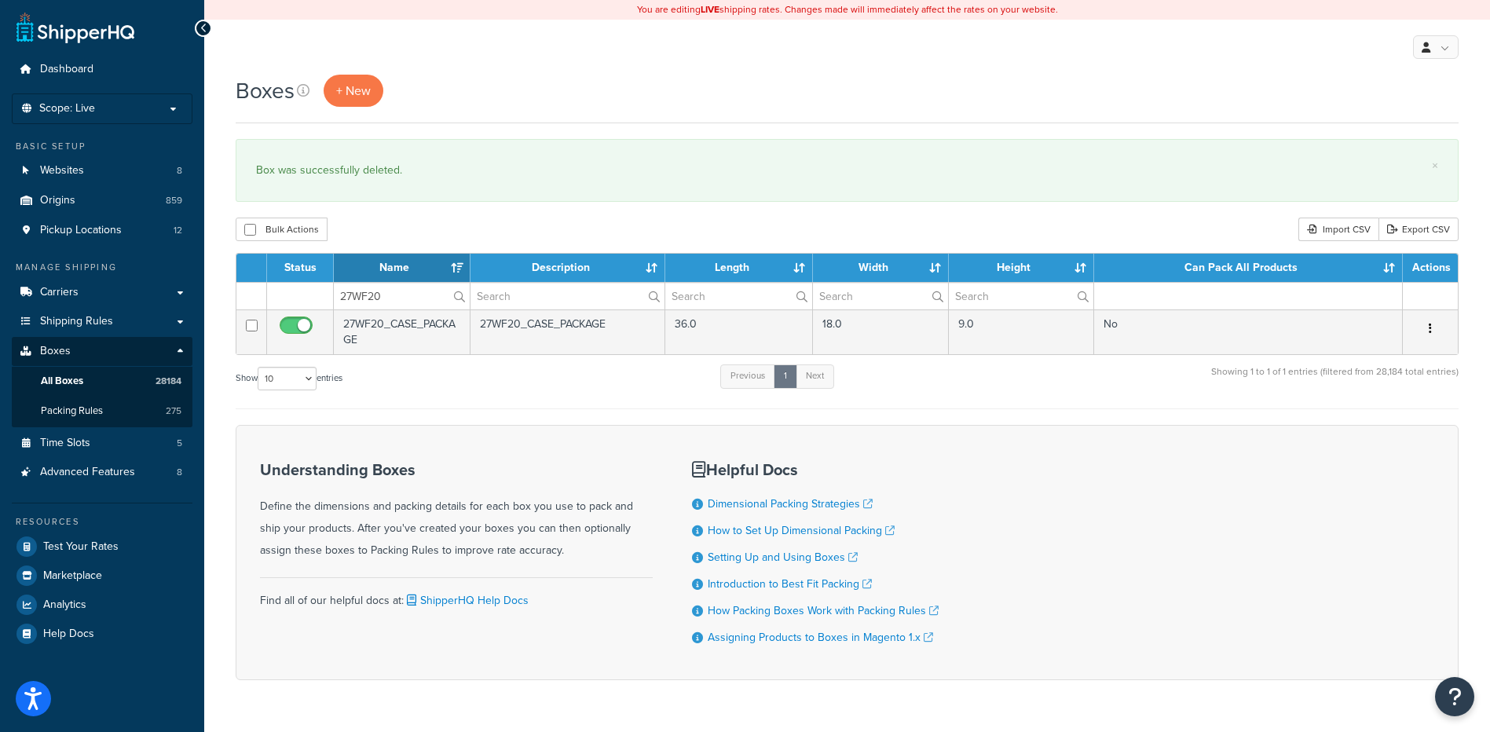
click at [1433, 332] on button "button" at bounding box center [1430, 329] width 22 height 25
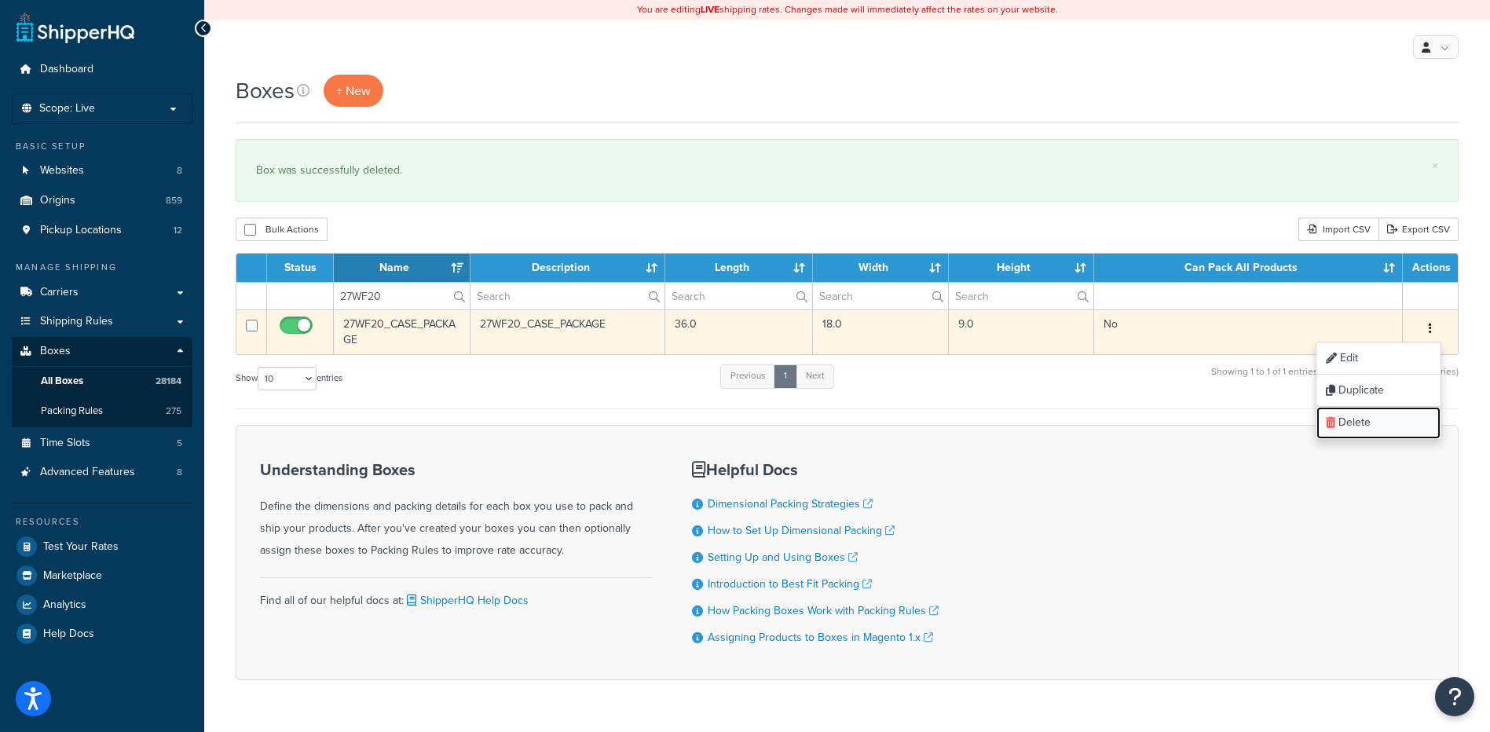
click at [1386, 424] on link "Delete" at bounding box center [1378, 423] width 124 height 32
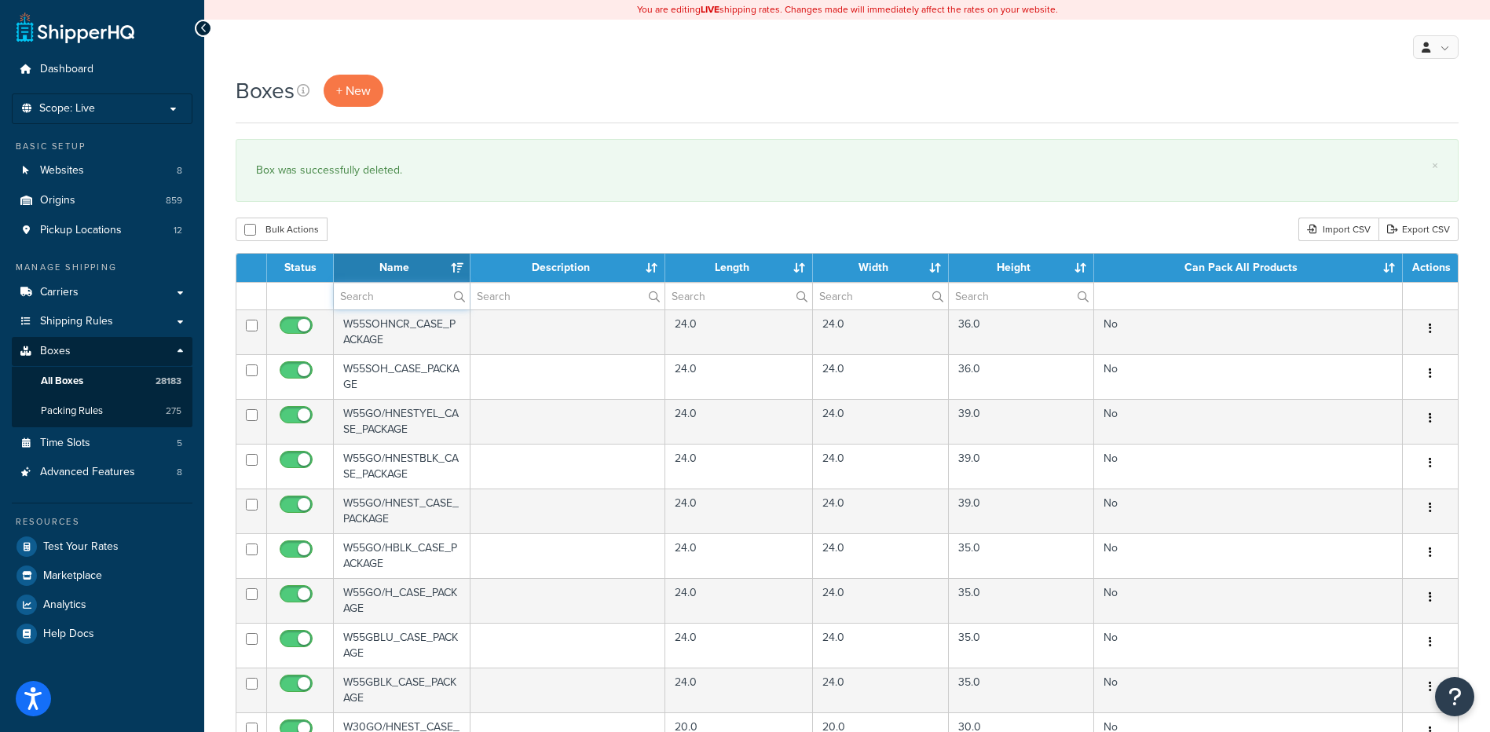
click at [415, 301] on input "text" at bounding box center [402, 296] width 136 height 27
paste input "27WFP2"
type input "27WFP2"
click at [441, 221] on div "Bulk Actions Duplicate [GEOGRAPHIC_DATA] Import CSV Export CSV" at bounding box center [847, 230] width 1223 height 24
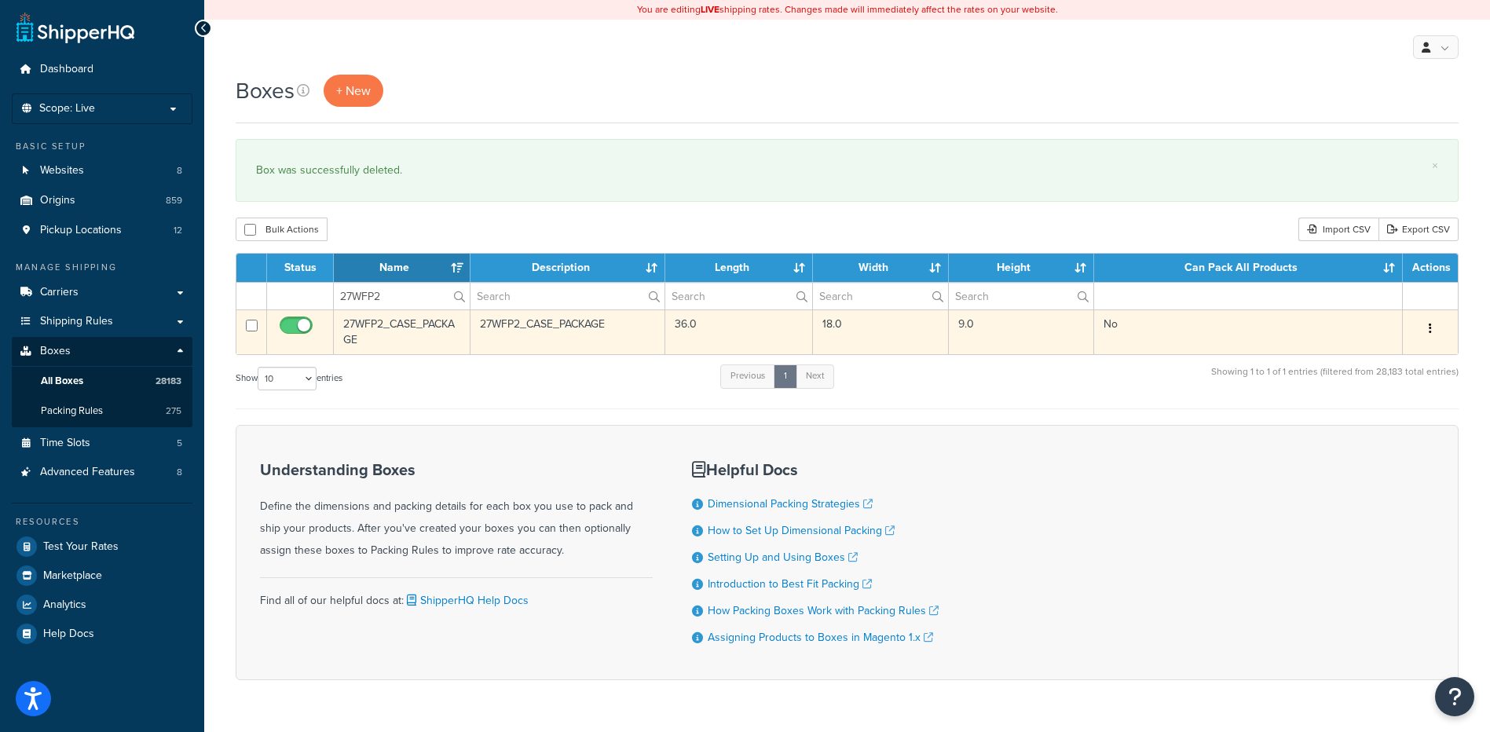
click at [1424, 324] on button "button" at bounding box center [1430, 329] width 22 height 25
click at [1388, 424] on link "Delete" at bounding box center [1378, 423] width 124 height 32
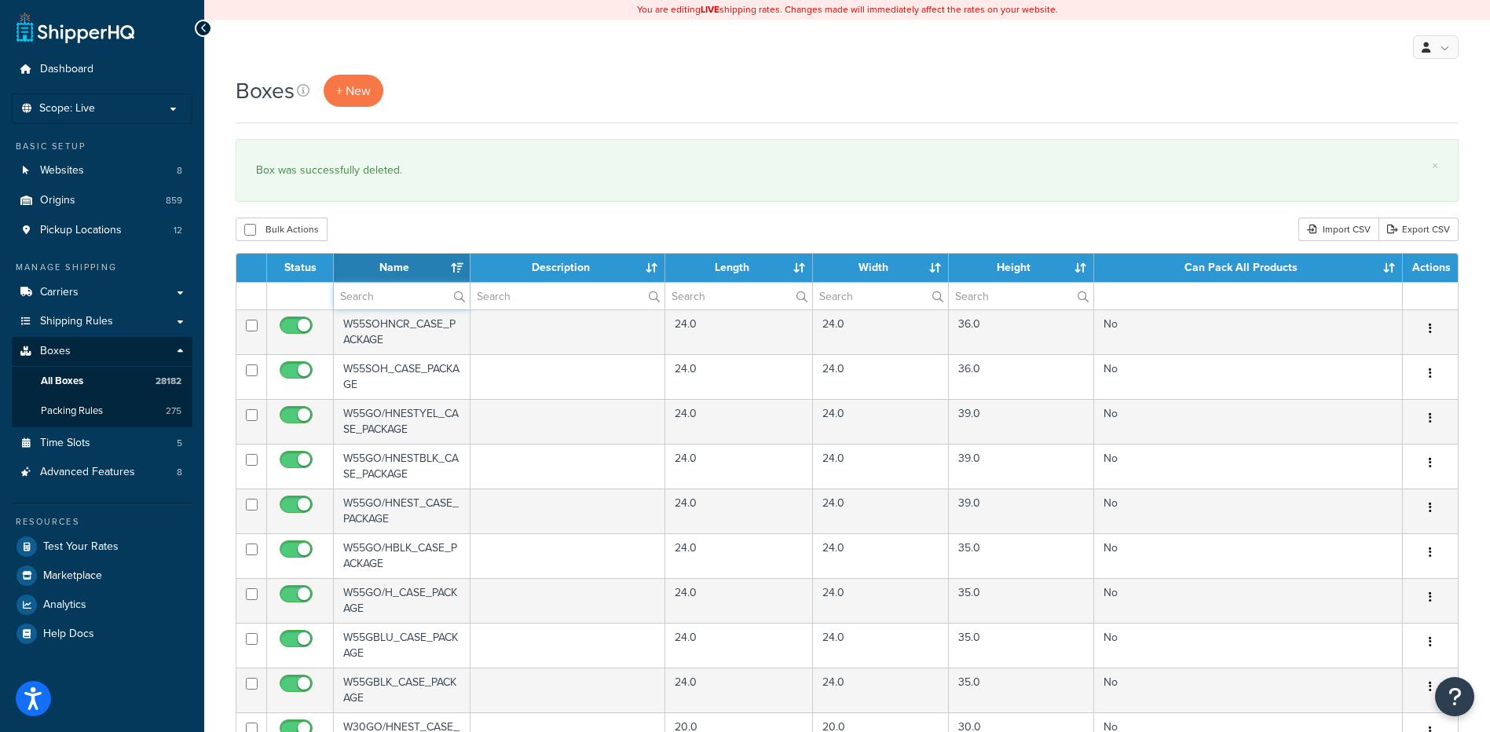
click at [386, 302] on input "text" at bounding box center [402, 296] width 136 height 27
paste input "27WM23"
type input "27WM23"
click at [388, 232] on div "Bulk Actions Duplicate [GEOGRAPHIC_DATA] Import CSV Export CSV" at bounding box center [847, 230] width 1223 height 24
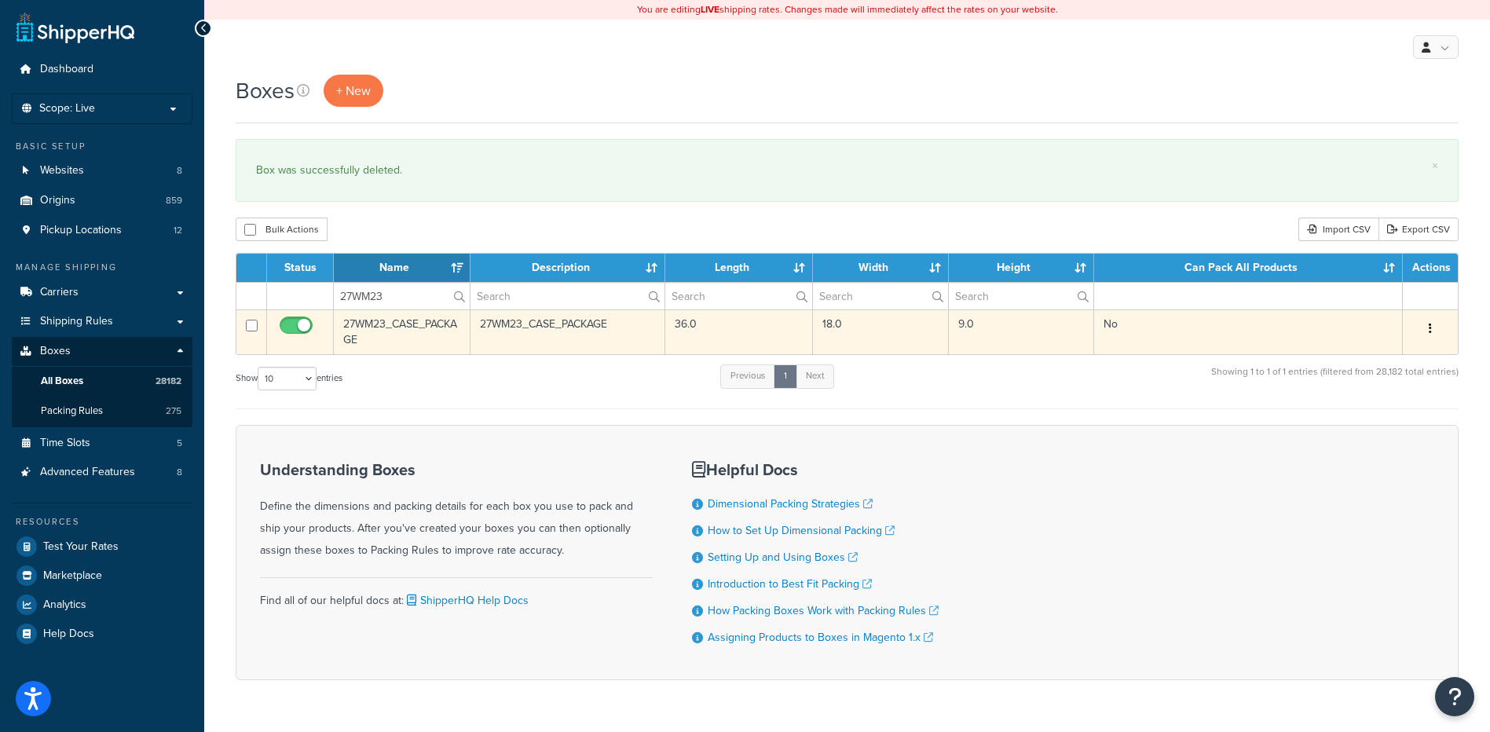
click at [1430, 325] on icon "button" at bounding box center [1430, 328] width 3 height 11
click at [1384, 419] on link "Delete" at bounding box center [1378, 423] width 124 height 32
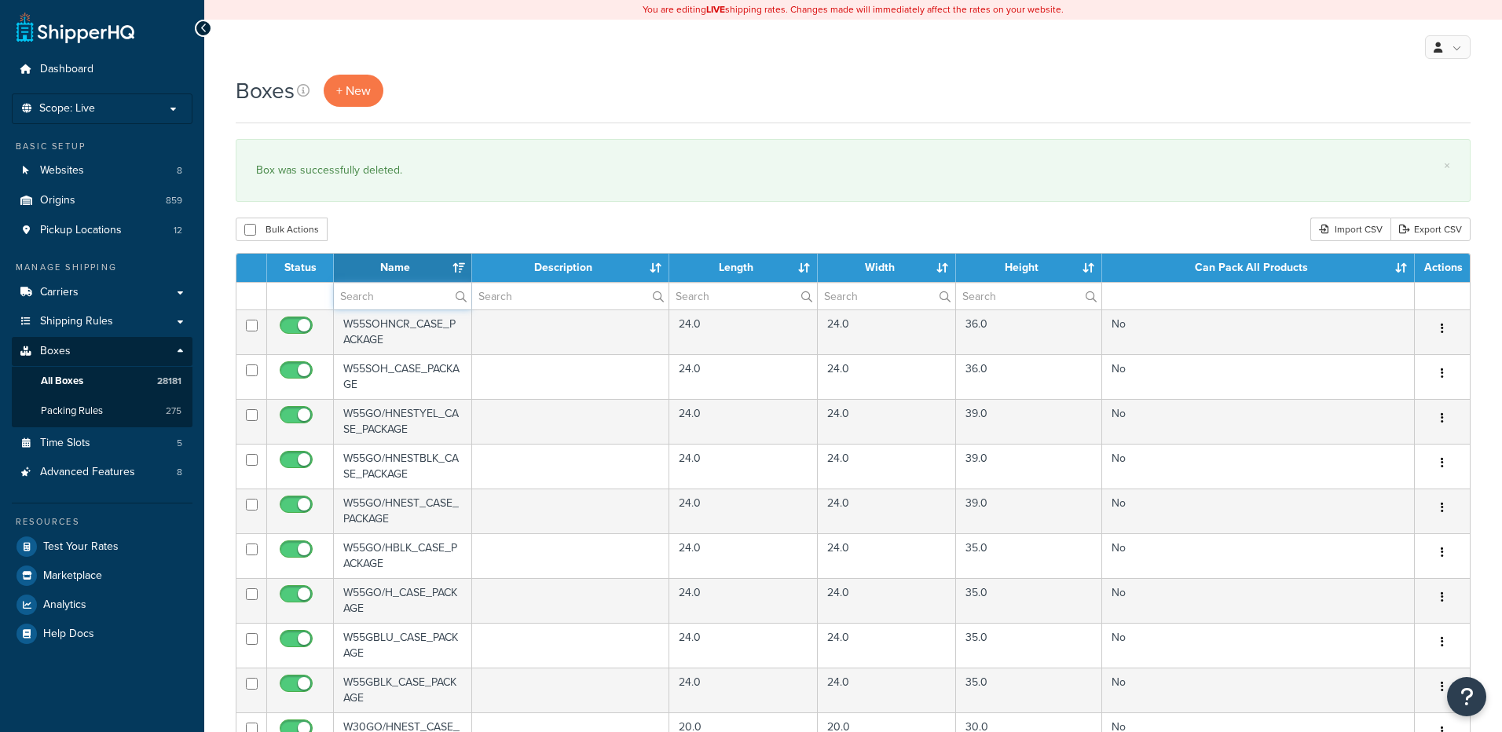
click at [383, 306] on input "text" at bounding box center [402, 296] width 137 height 27
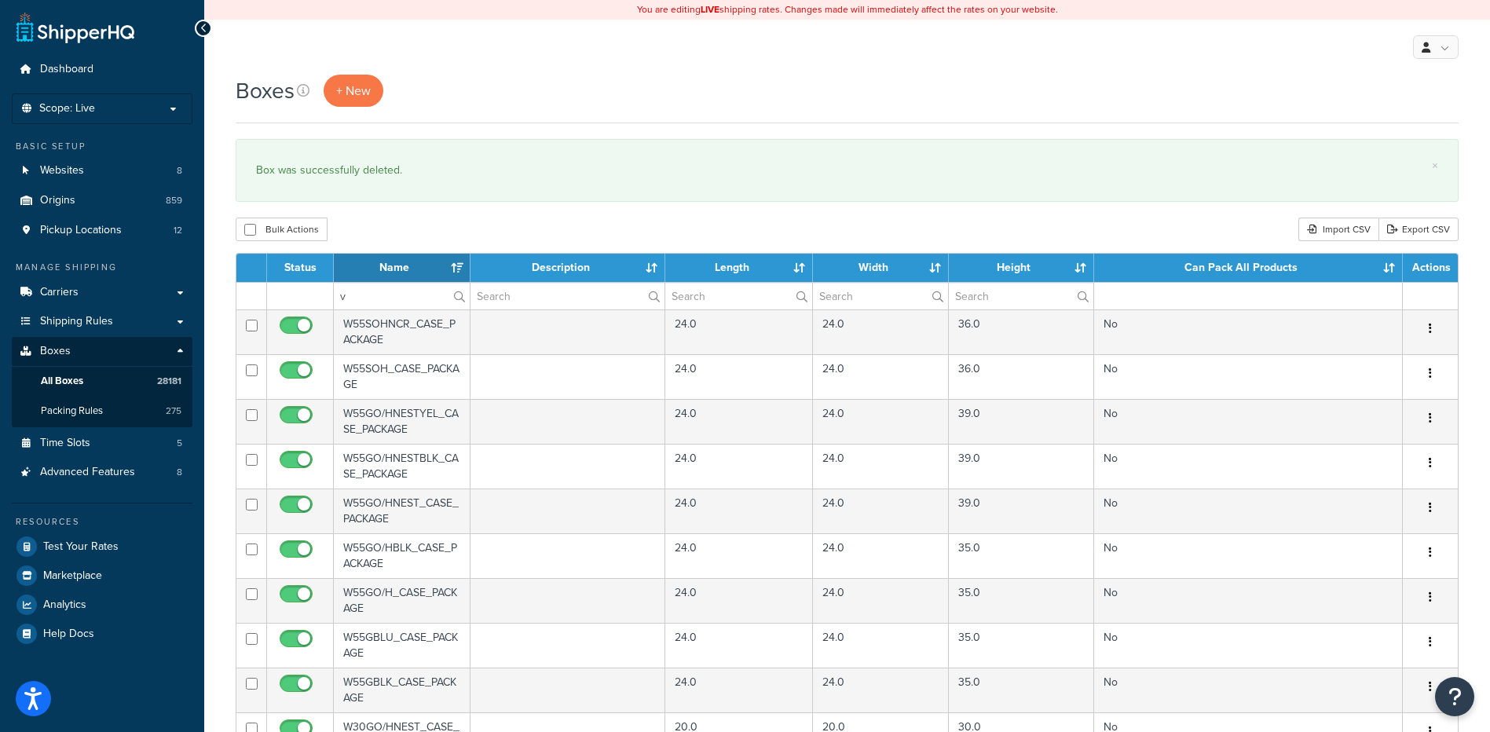
click div "× Box was successfully deleted."
drag, startPoint x: 296, startPoint y: 273, endPoint x: 273, endPoint y: 269, distance: 23.9
click table "Status Name Description Length Width Height Can Pack All Products Actions v W55…"
paste input "27WM31"
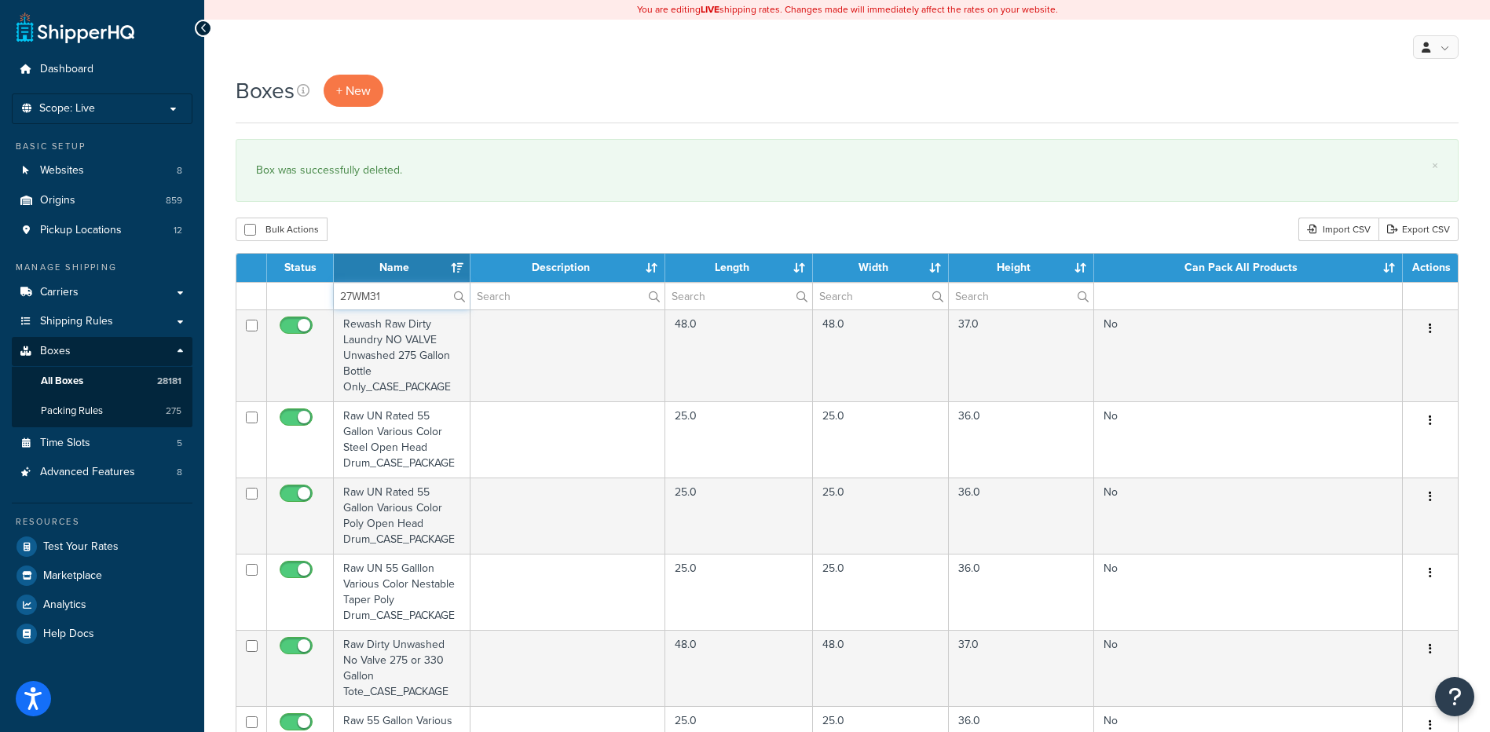
type input "27WM31"
click div "Bulk Actions Duplicate [GEOGRAPHIC_DATA] Import CSV Export CSV"
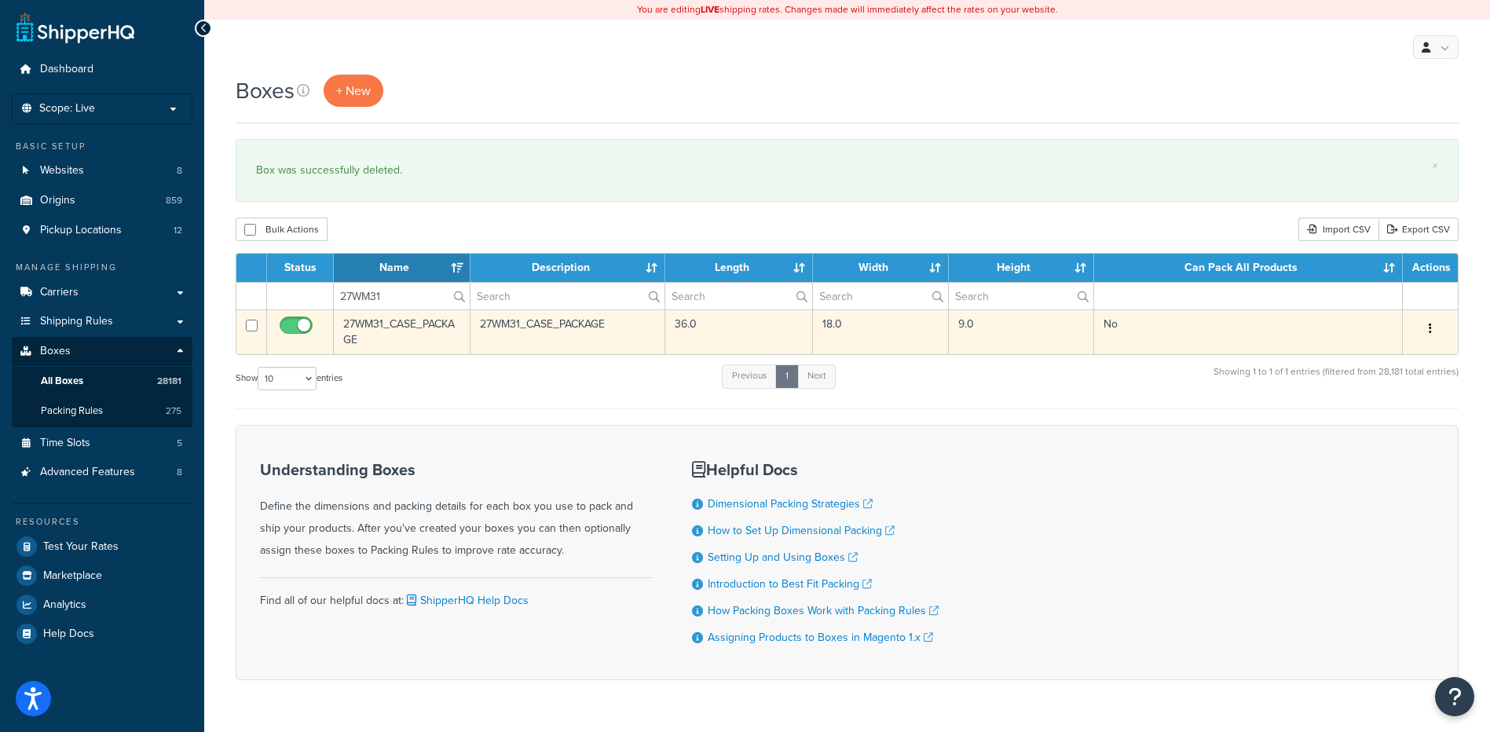
click button "button"
click link "Delete"
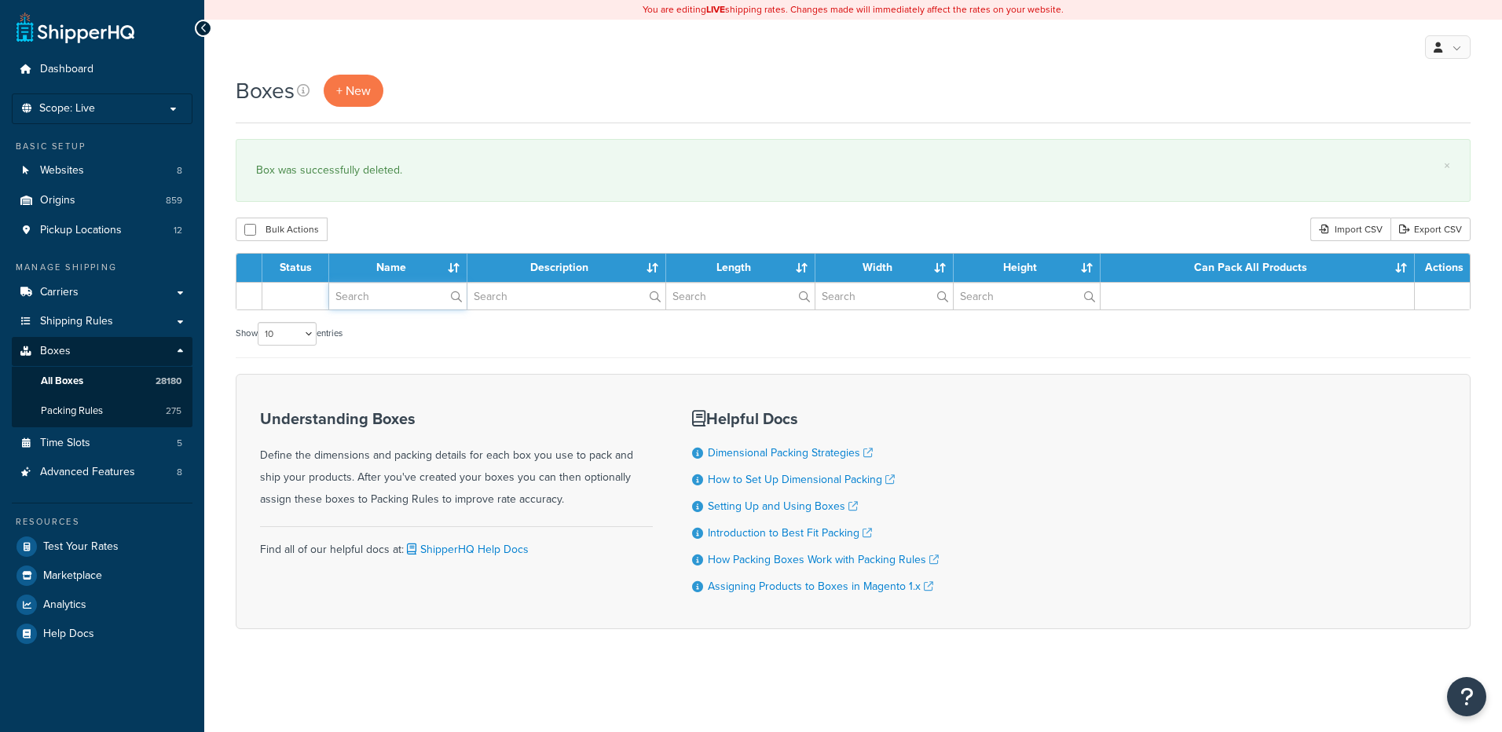
drag, startPoint x: 374, startPoint y: 301, endPoint x: 384, endPoint y: 267, distance: 35.3
click at [374, 301] on input "text" at bounding box center [397, 296] width 137 height 27
paste input "27WM47"
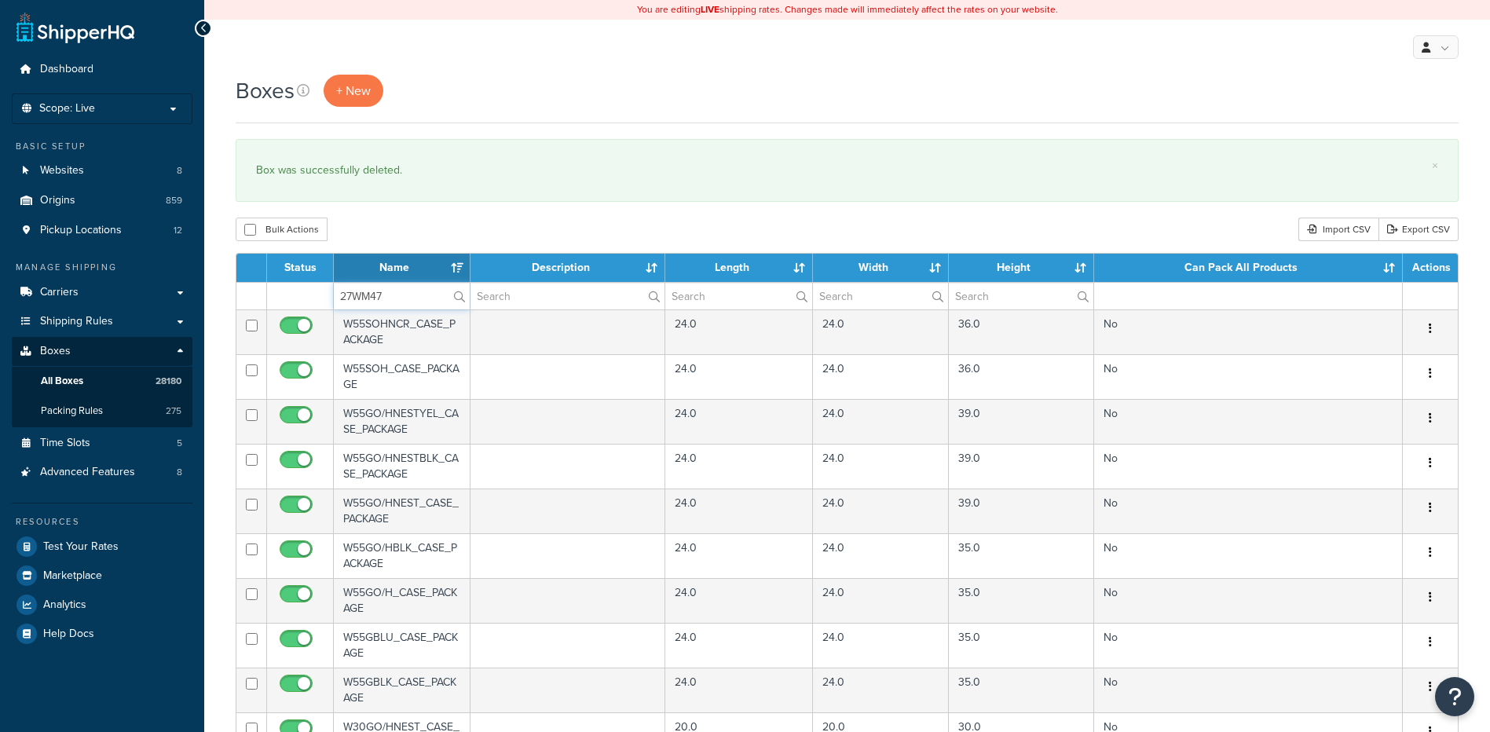
type input "27WM47"
drag, startPoint x: 397, startPoint y: 219, endPoint x: 427, endPoint y: 254, distance: 45.7
click at [397, 219] on div "Bulk Actions Duplicate [GEOGRAPHIC_DATA] Import CSV Export CSV" at bounding box center [847, 230] width 1223 height 24
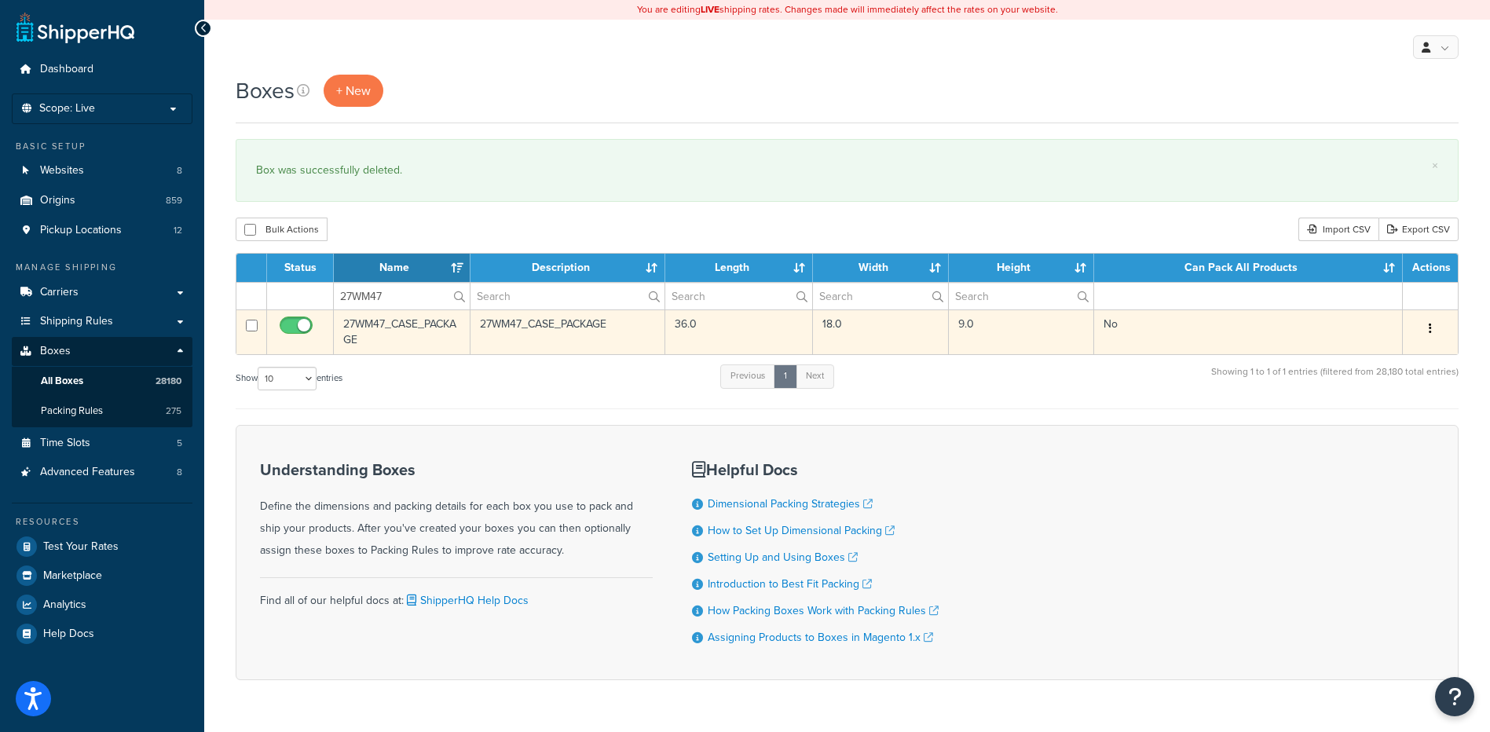
click at [1437, 326] on button "button" at bounding box center [1430, 329] width 22 height 25
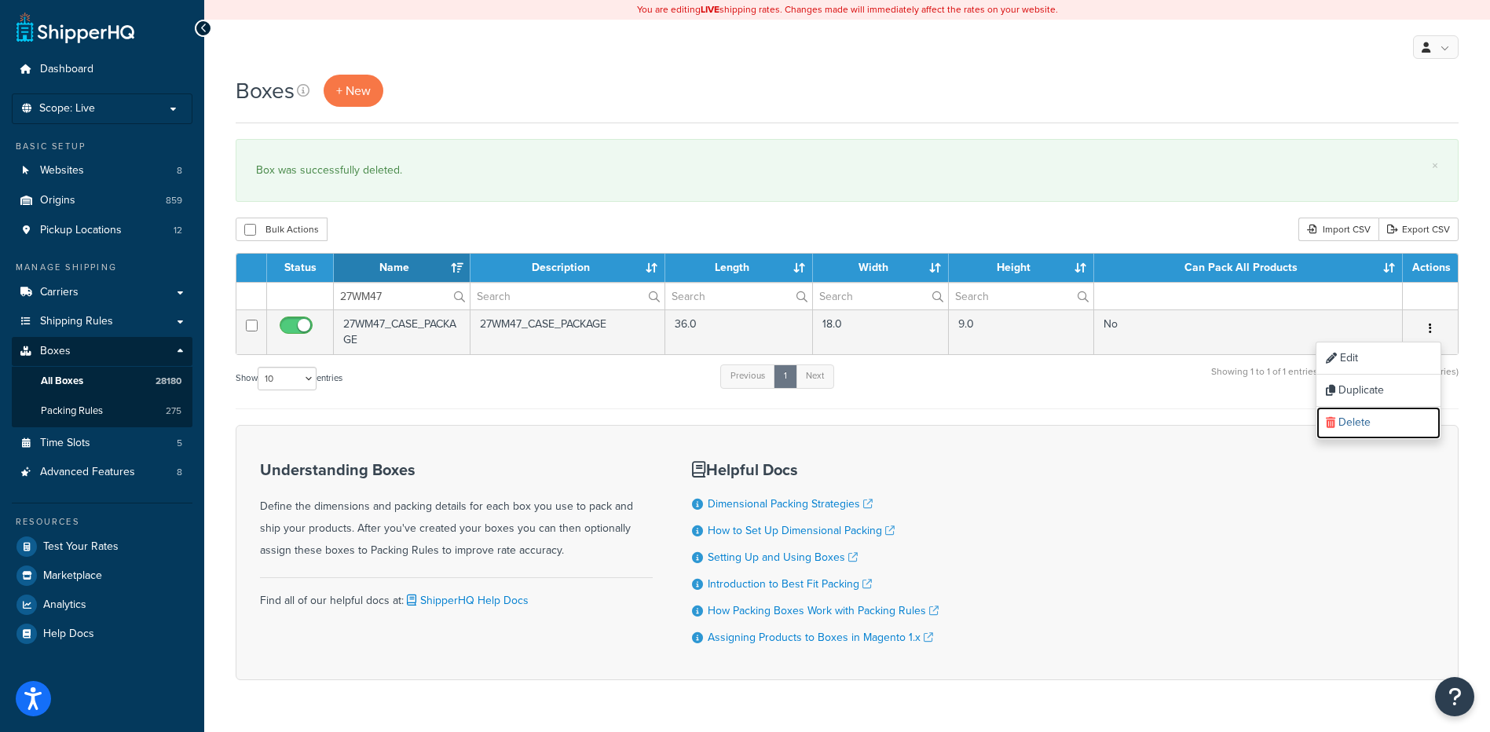
click at [1398, 417] on link "Delete" at bounding box center [1378, 423] width 124 height 32
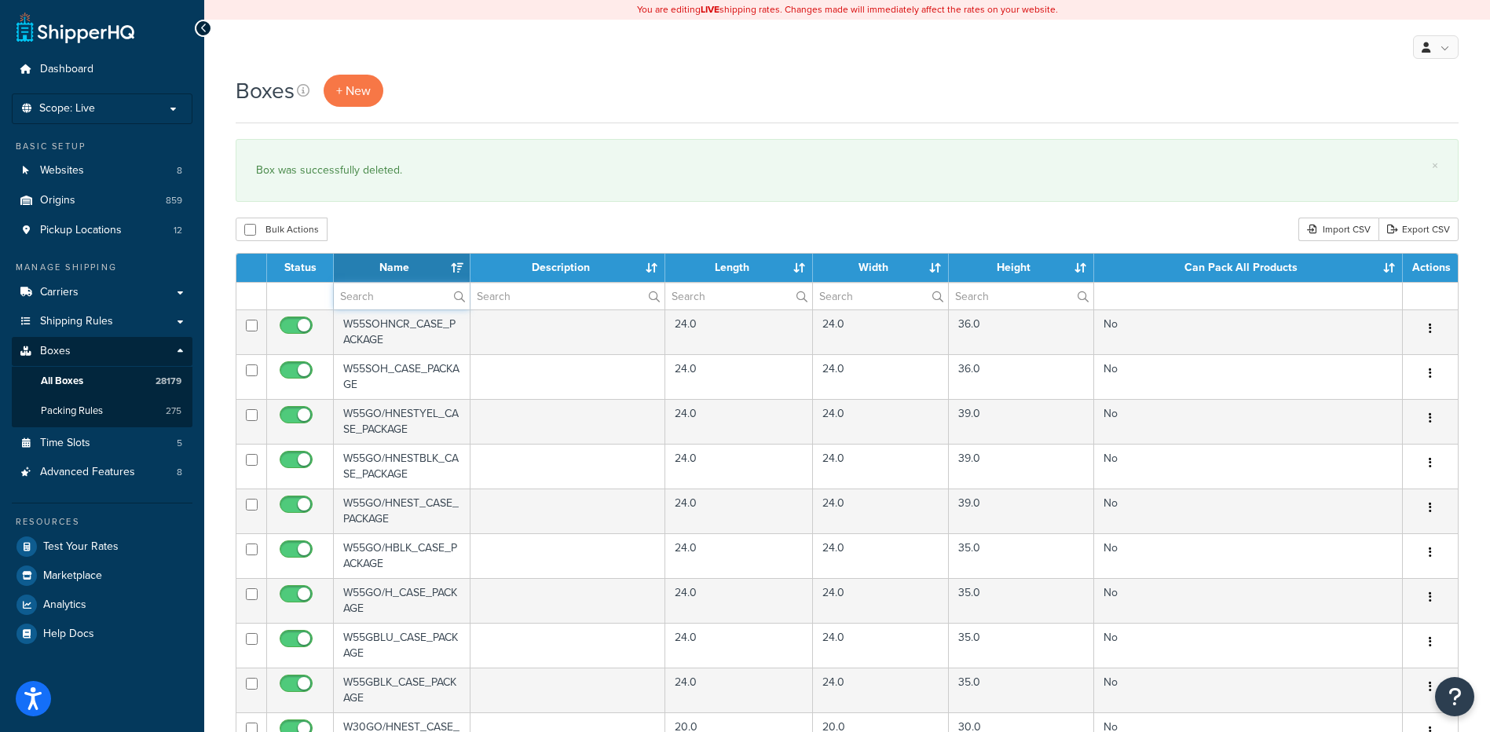
click at [413, 297] on input "text" at bounding box center [402, 296] width 136 height 27
paste input "27WM51"
type input "27WM51"
click at [452, 218] on div "Boxes + New × Box was successfully deleted. Bulk Actions Duplicate Delete Impor…" at bounding box center [847, 606] width 1286 height 1063
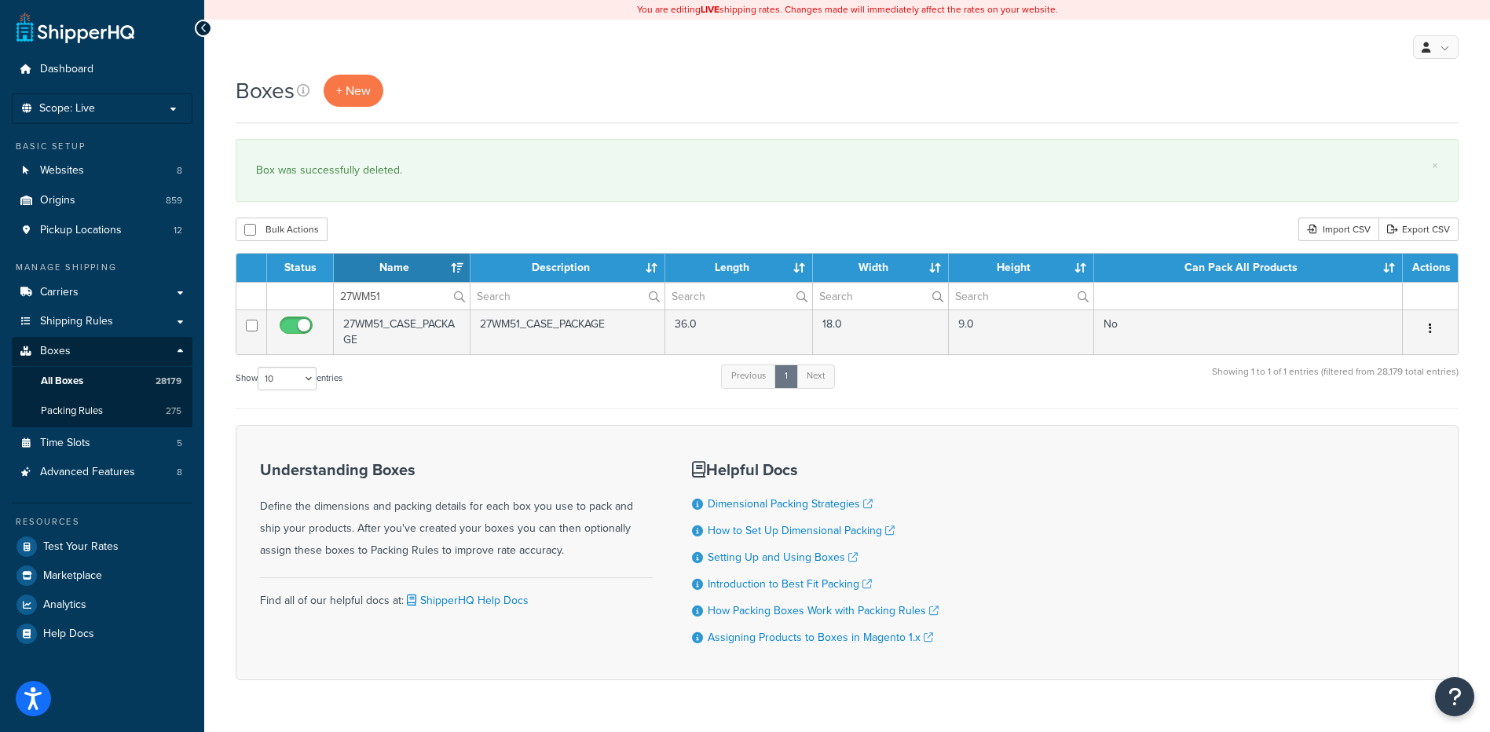
click at [1428, 321] on button "button" at bounding box center [1430, 329] width 22 height 25
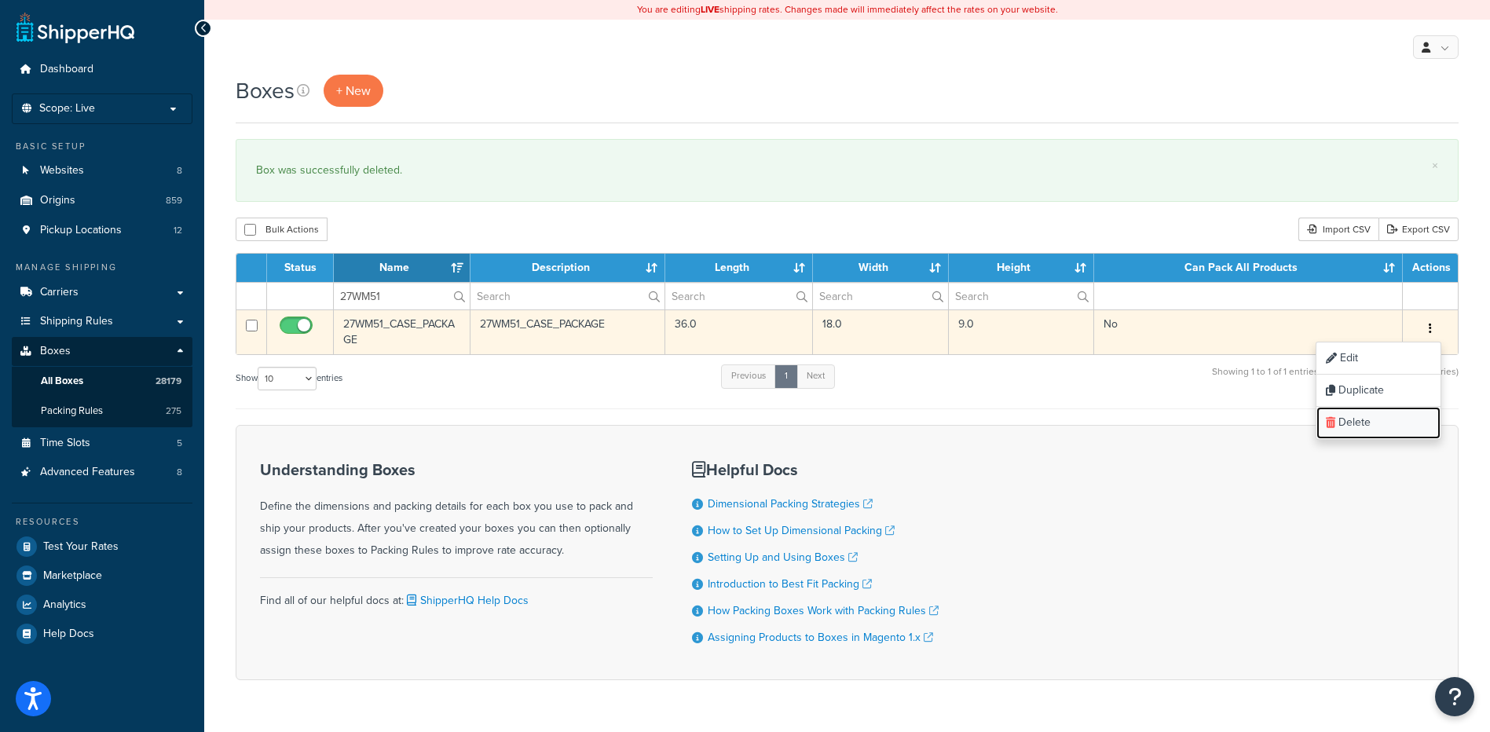
click at [1388, 430] on link "Delete" at bounding box center [1378, 423] width 124 height 32
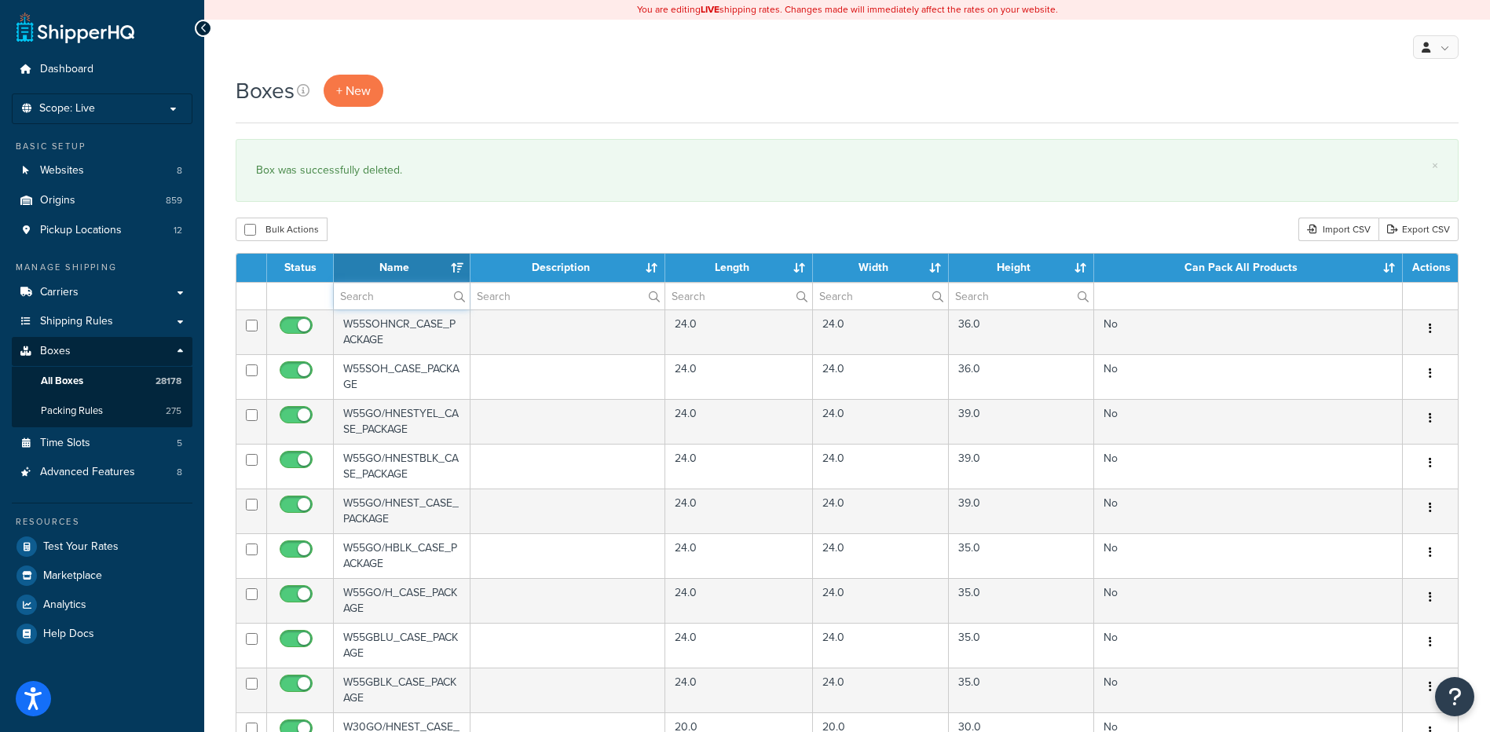
click at [396, 299] on input "text" at bounding box center [402, 296] width 136 height 27
paste input "27WM53"
type input "27WM53"
click at [457, 223] on div "Bulk Actions Duplicate Delete Import CSV Export CSV" at bounding box center [847, 230] width 1223 height 24
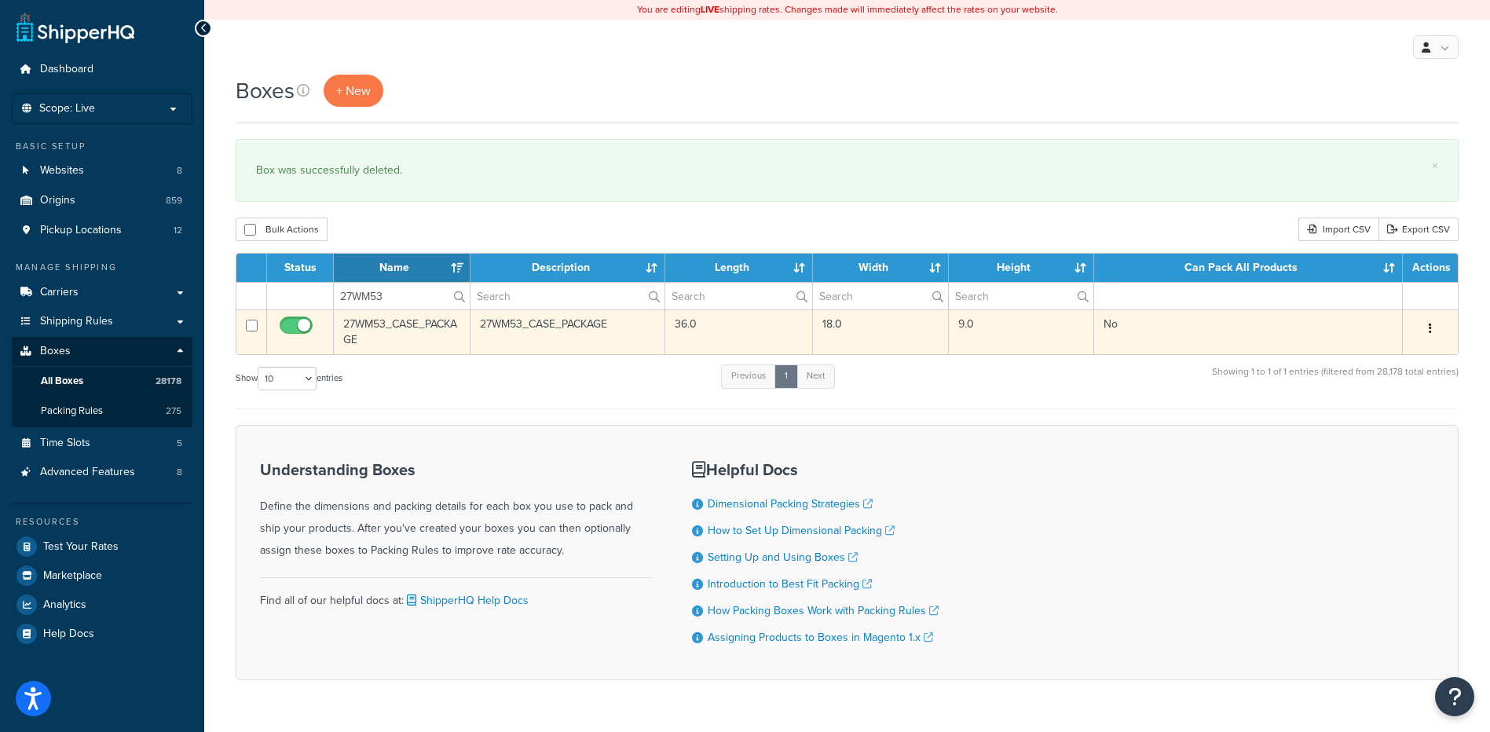
click at [1431, 327] on icon "button" at bounding box center [1430, 328] width 3 height 11
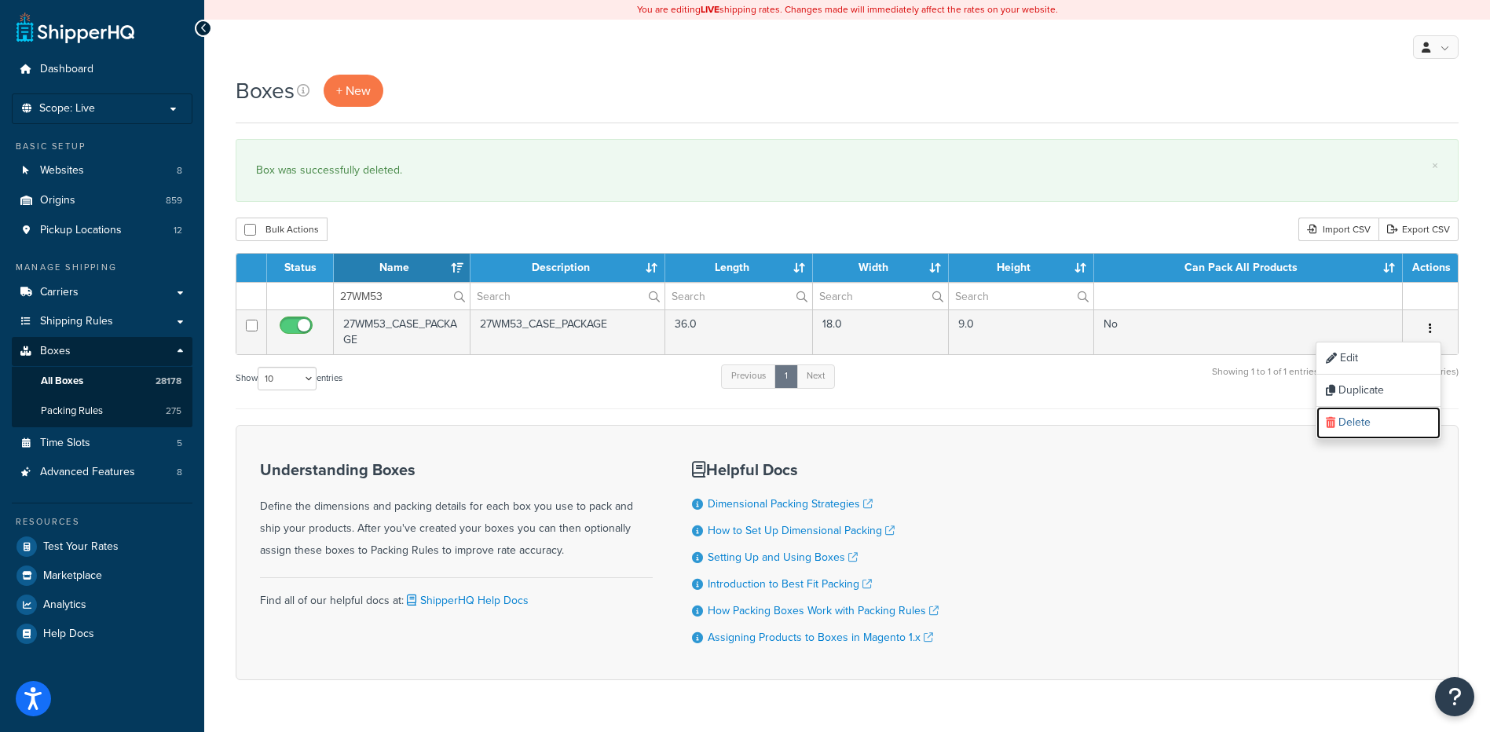
drag, startPoint x: 1396, startPoint y: 423, endPoint x: 803, endPoint y: 53, distance: 698.5
click at [1396, 423] on link "Delete" at bounding box center [1378, 423] width 124 height 32
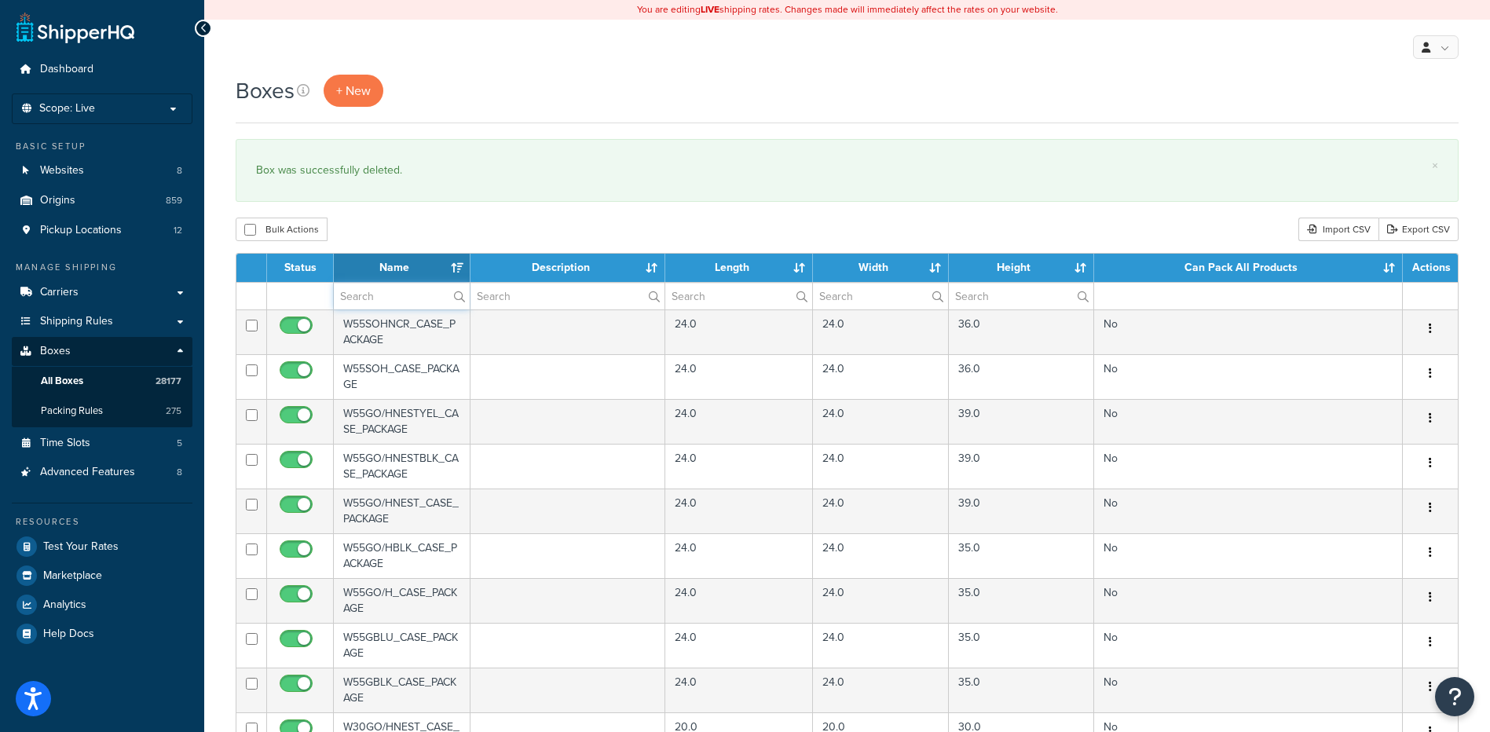
drag, startPoint x: 399, startPoint y: 297, endPoint x: 406, endPoint y: 284, distance: 14.4
click at [399, 297] on input "text" at bounding box center [402, 296] width 136 height 27
paste input "27WM74"
type input "27WM74"
click at [445, 227] on div "Bulk Actions Duplicate [GEOGRAPHIC_DATA] Import CSV Export CSV" at bounding box center [847, 230] width 1223 height 24
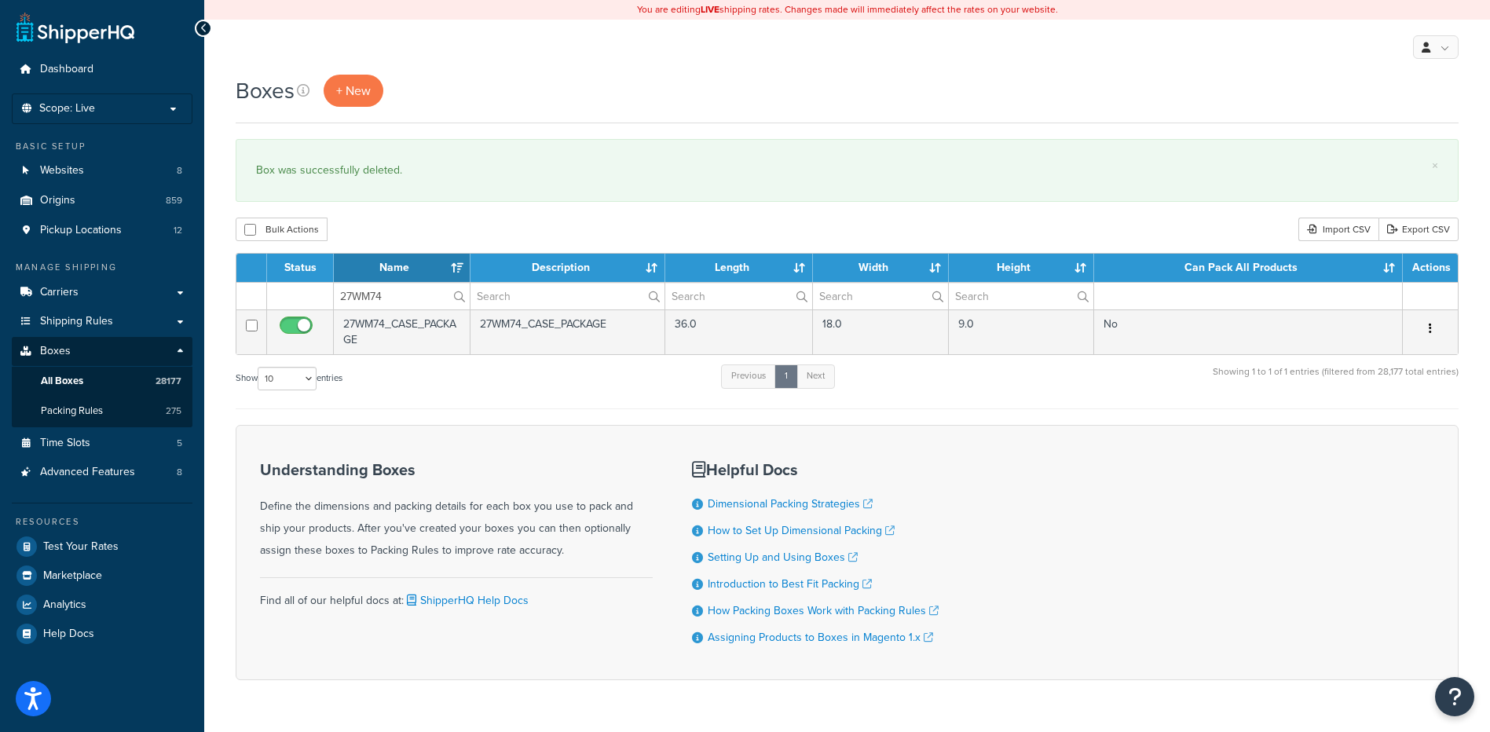
click at [1424, 330] on button "button" at bounding box center [1430, 329] width 22 height 25
click at [1385, 418] on link "Delete" at bounding box center [1378, 423] width 124 height 32
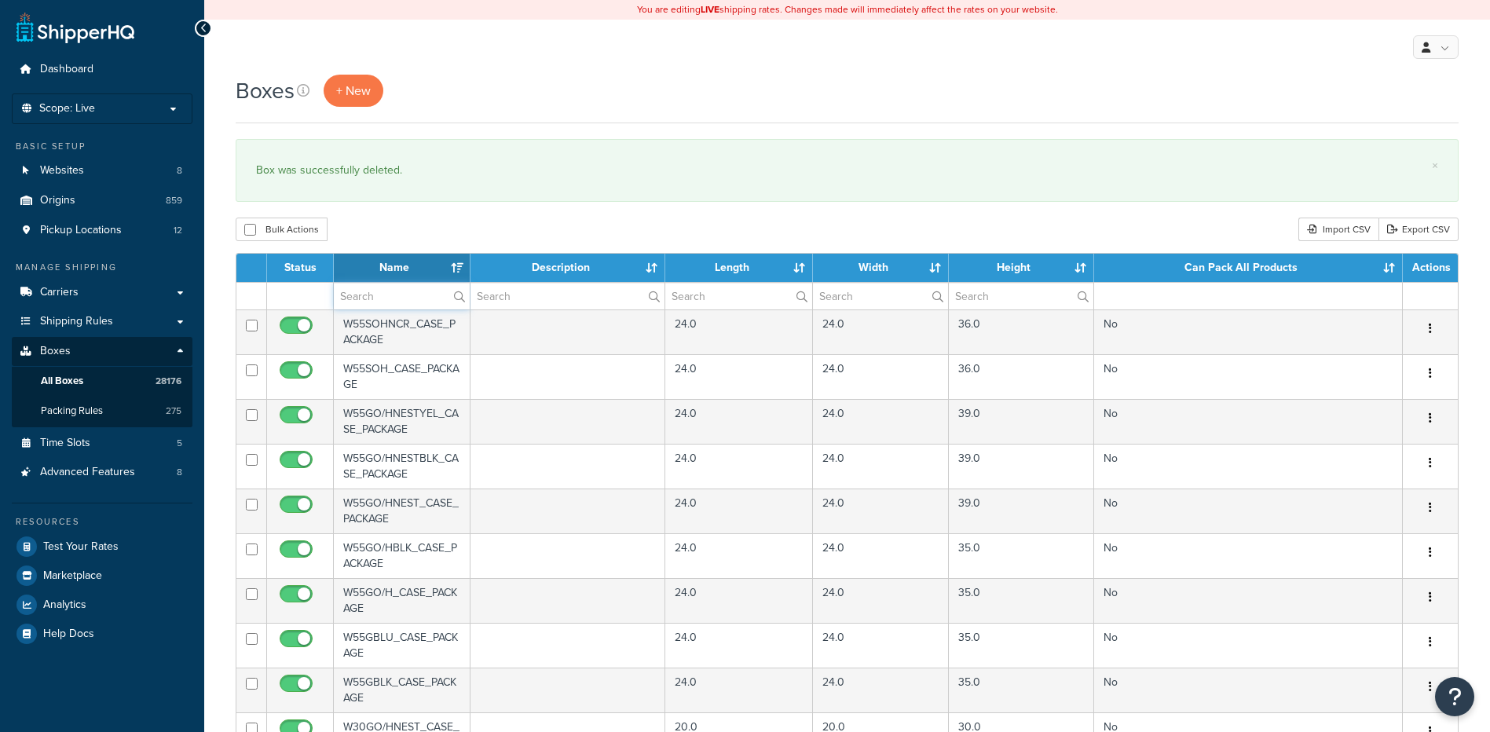
drag, startPoint x: 380, startPoint y: 295, endPoint x: 384, endPoint y: 288, distance: 8.1
click at [380, 295] on input "text" at bounding box center [402, 296] width 136 height 27
paste input "27WM84"
type input "27WM84"
click at [426, 230] on div "Bulk Actions Duplicate [GEOGRAPHIC_DATA] Import CSV Export CSV" at bounding box center [847, 230] width 1223 height 24
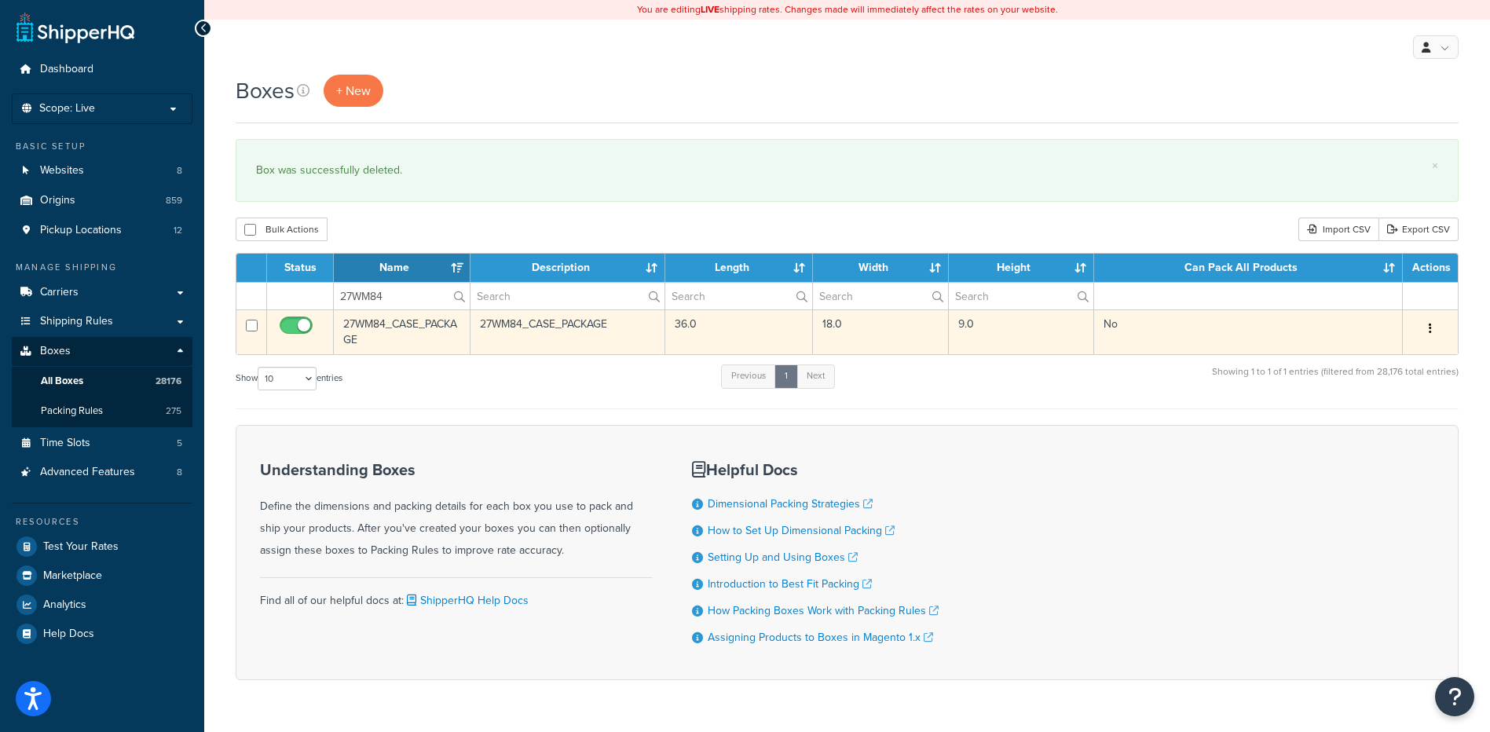
click at [1433, 335] on button "button" at bounding box center [1430, 329] width 22 height 25
click at [1412, 427] on link "Delete" at bounding box center [1378, 423] width 124 height 32
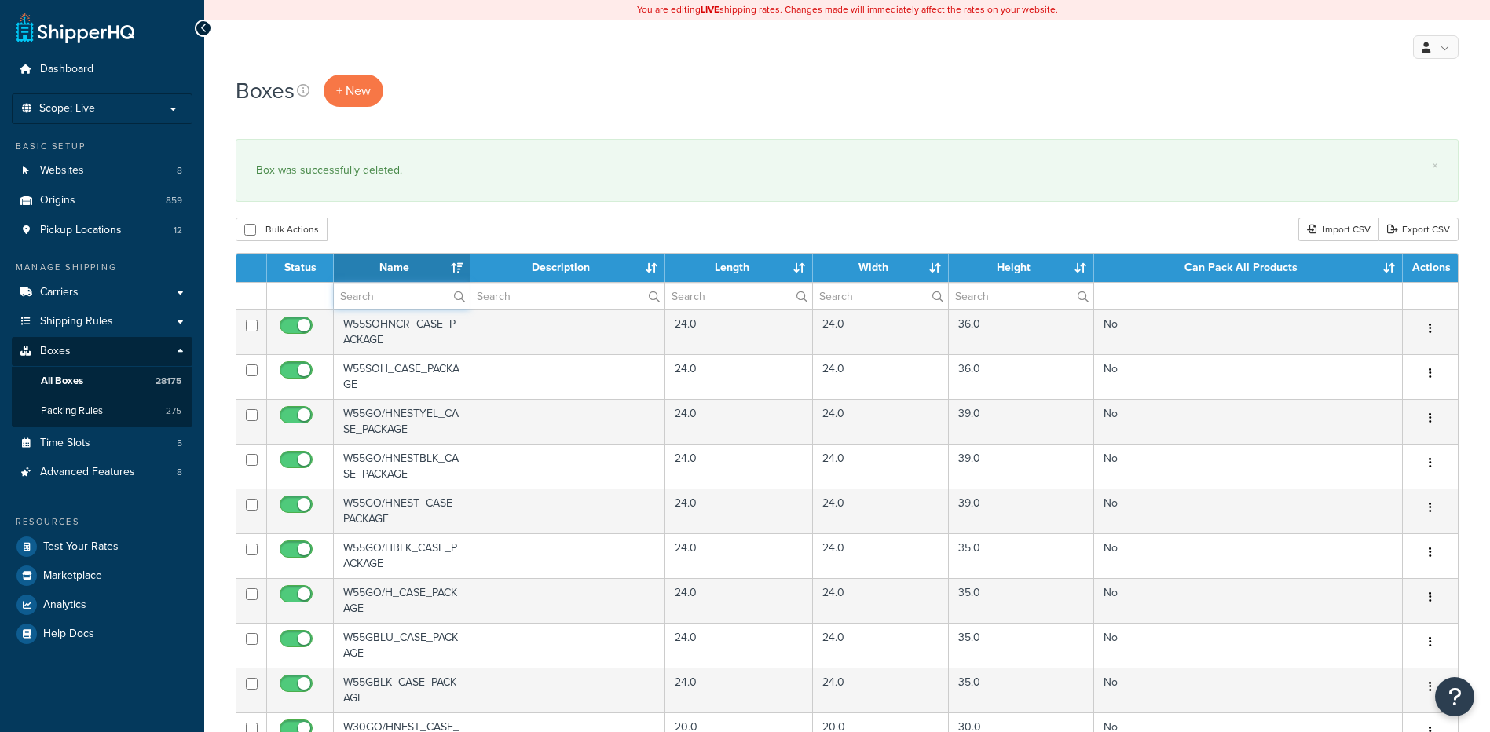
click at [382, 308] on input "text" at bounding box center [402, 296] width 136 height 27
paste input "27WMN2"
type input "27WMN2"
click at [436, 233] on div "Bulk Actions Duplicate [GEOGRAPHIC_DATA] Import CSV Export CSV" at bounding box center [847, 230] width 1223 height 24
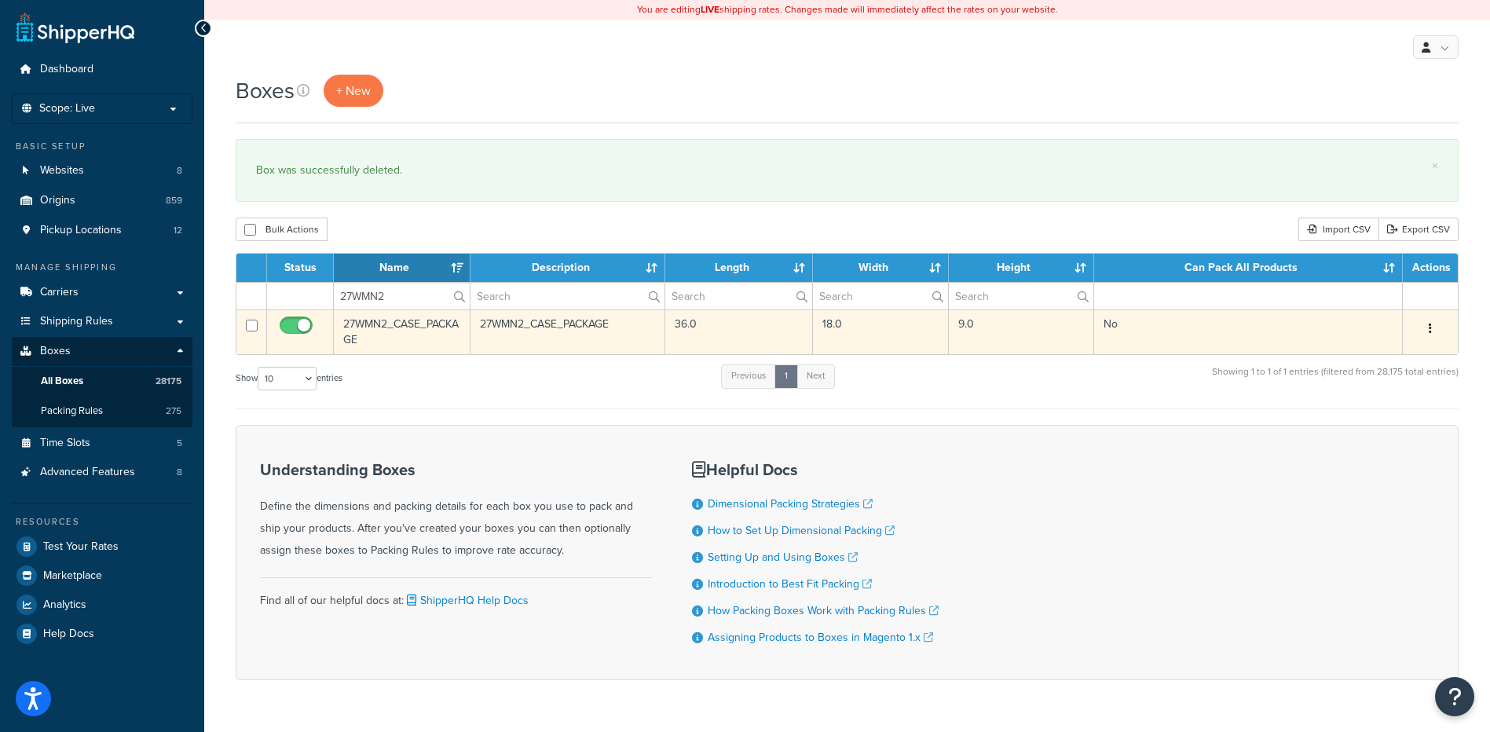
click at [1430, 331] on button "button" at bounding box center [1430, 329] width 22 height 25
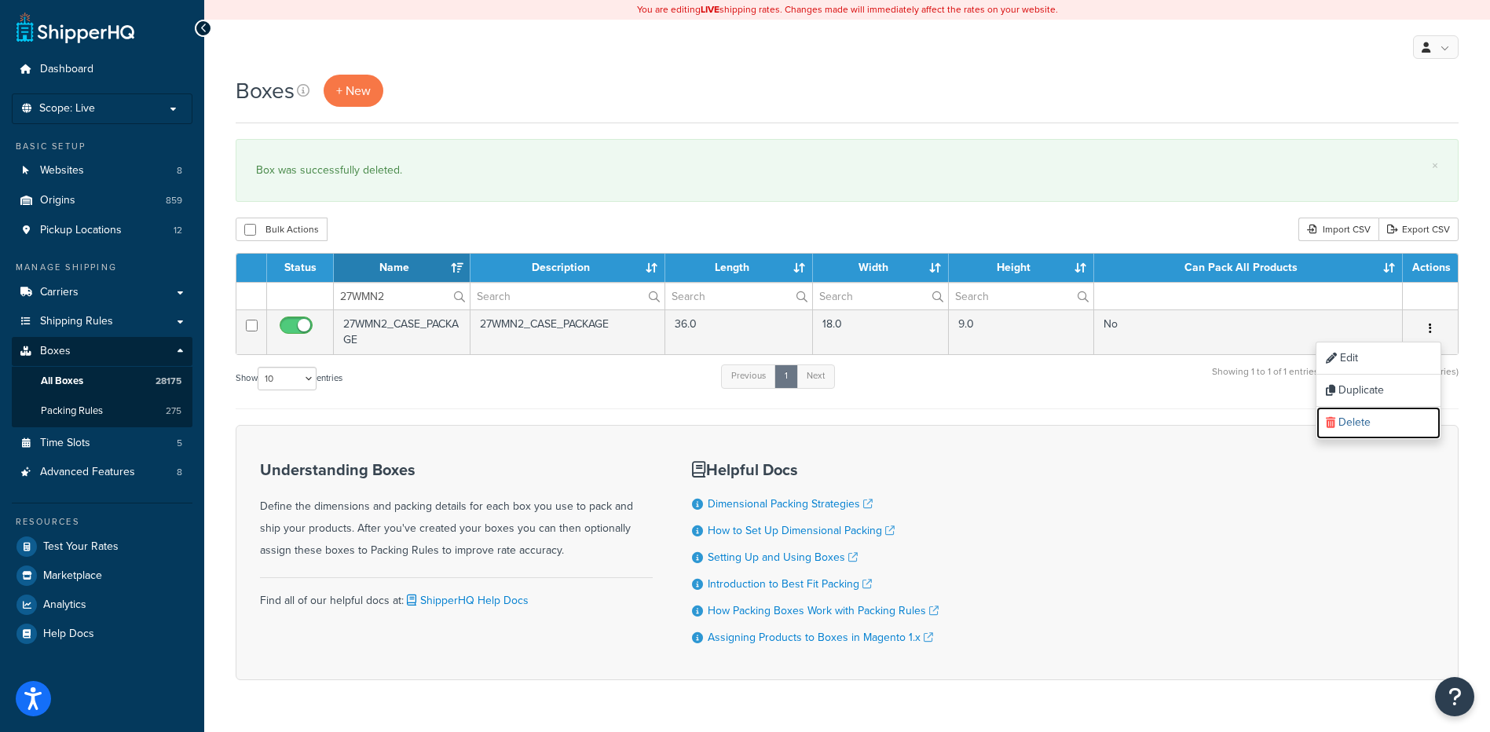
click at [1400, 425] on link "Delete" at bounding box center [1378, 423] width 124 height 32
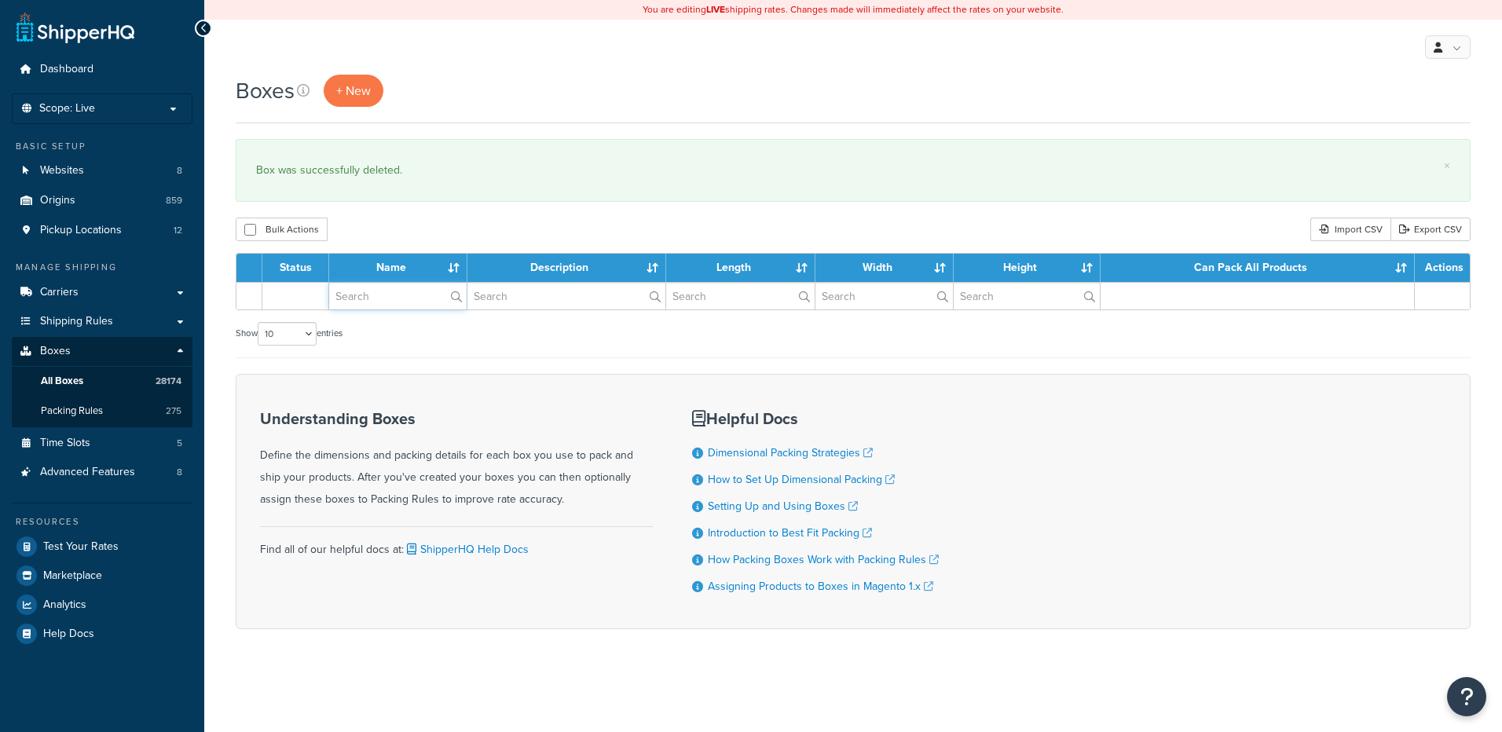
click at [354, 306] on input "text" at bounding box center [397, 296] width 137 height 27
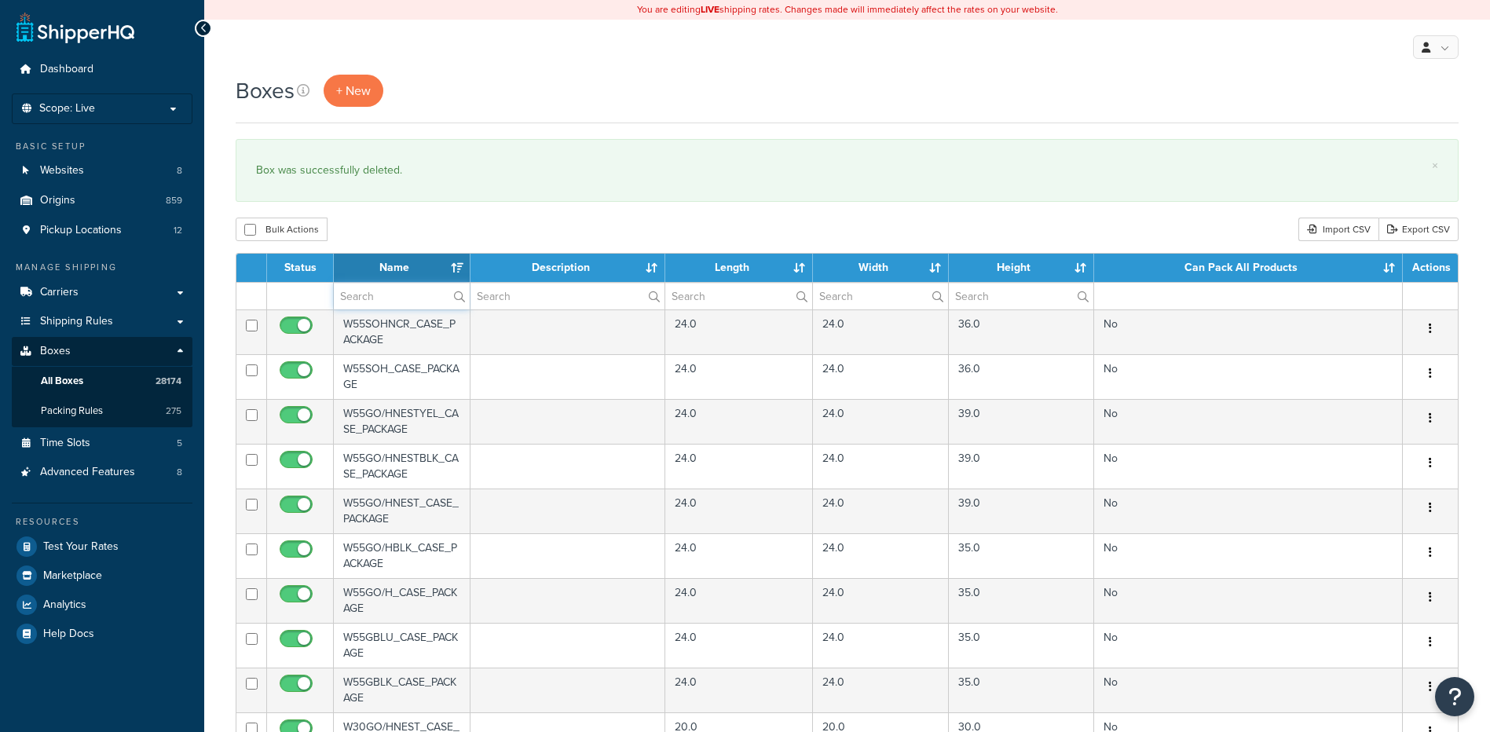
paste input "27WMN3"
type input "27WMN3"
click at [389, 229] on div "Bulk Actions Duplicate [GEOGRAPHIC_DATA] Import CSV Export CSV" at bounding box center [847, 230] width 1223 height 24
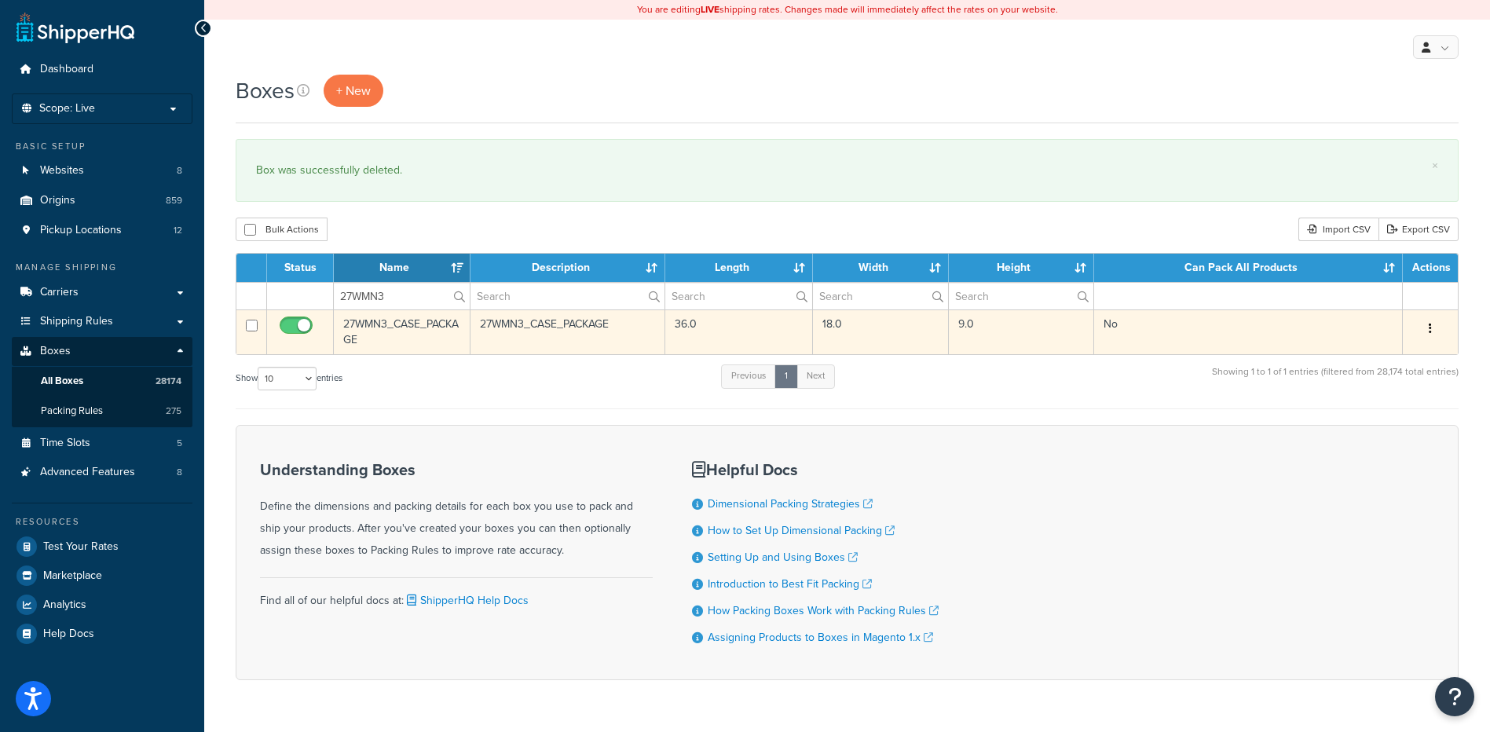
click at [1431, 332] on button "button" at bounding box center [1430, 329] width 22 height 25
click at [1368, 431] on link "Delete" at bounding box center [1378, 423] width 124 height 32
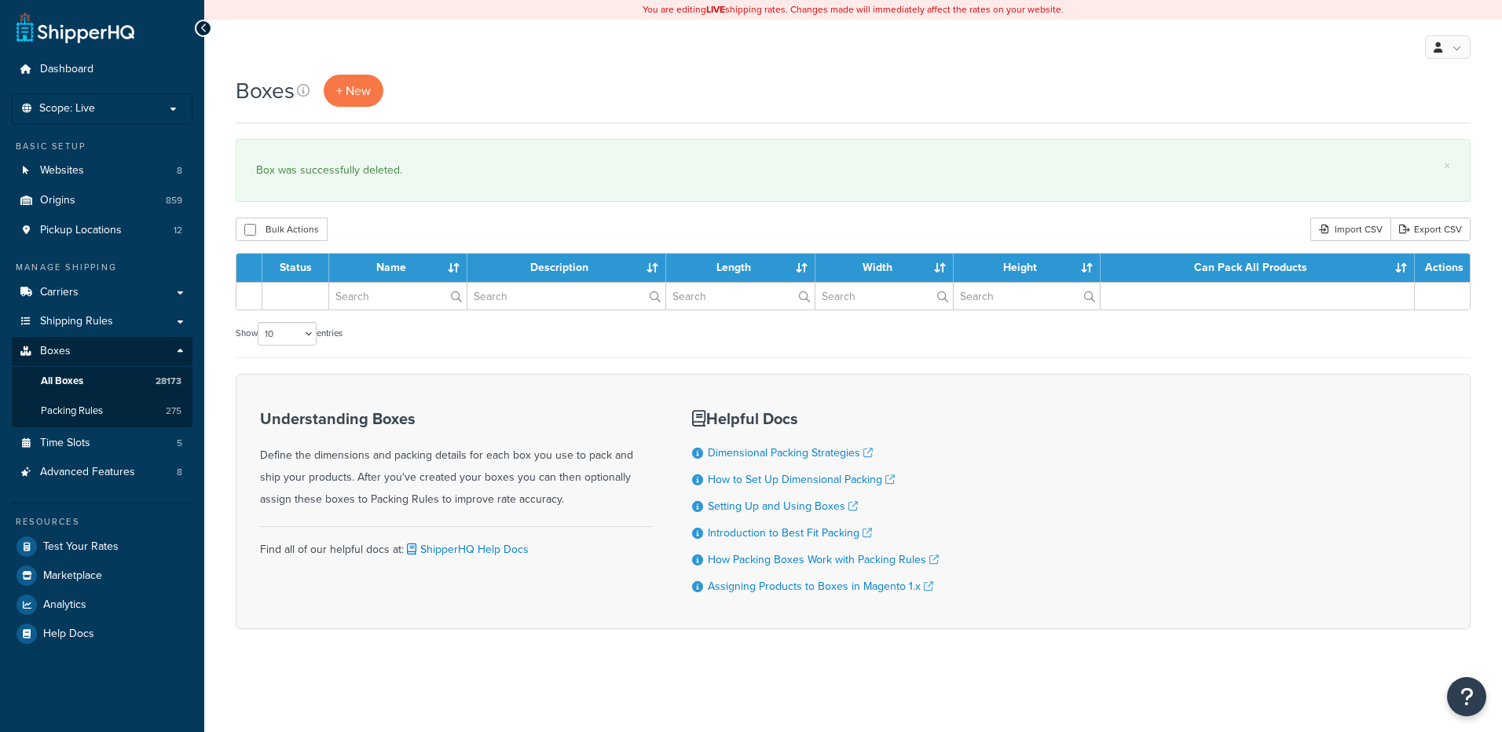
click at [401, 302] on input "text" at bounding box center [397, 296] width 137 height 27
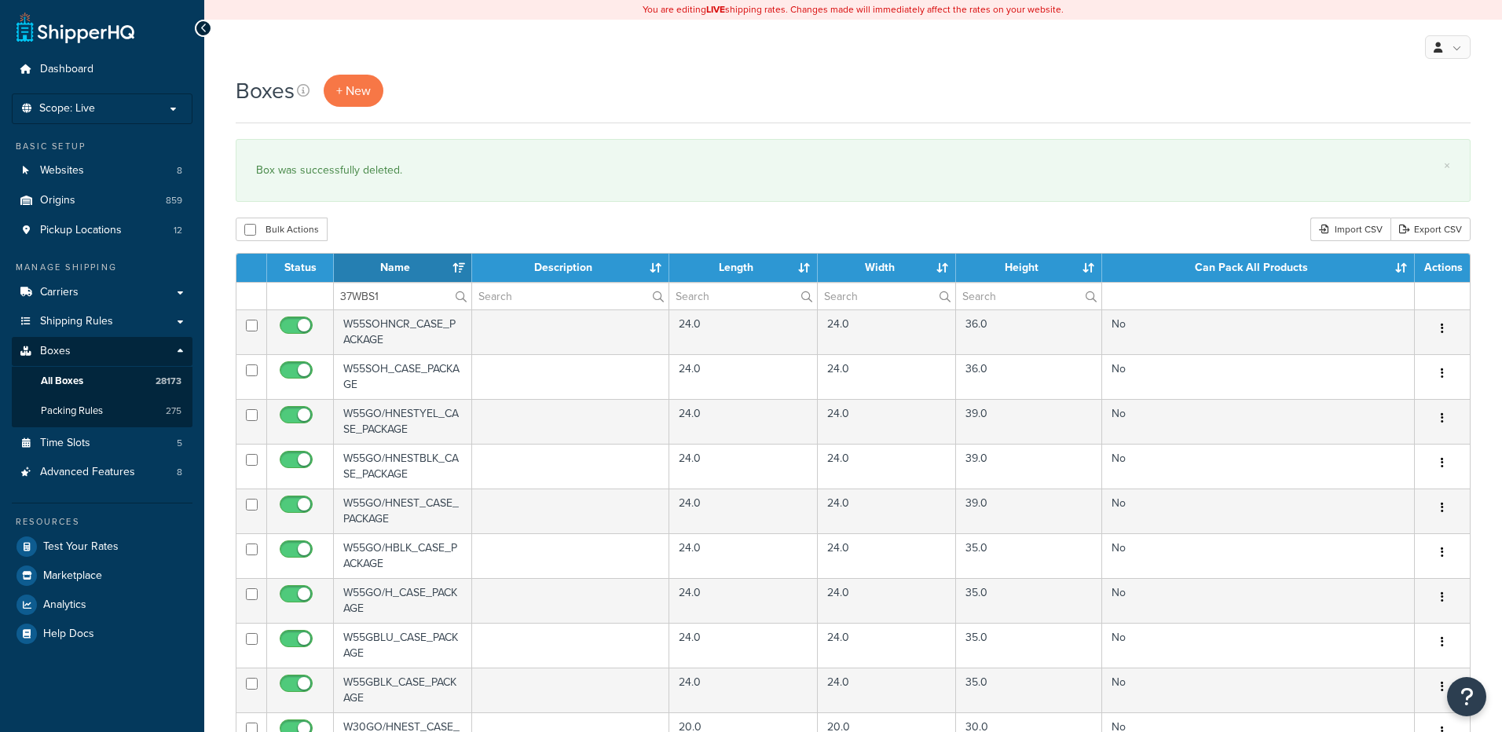
type input "37WBS1"
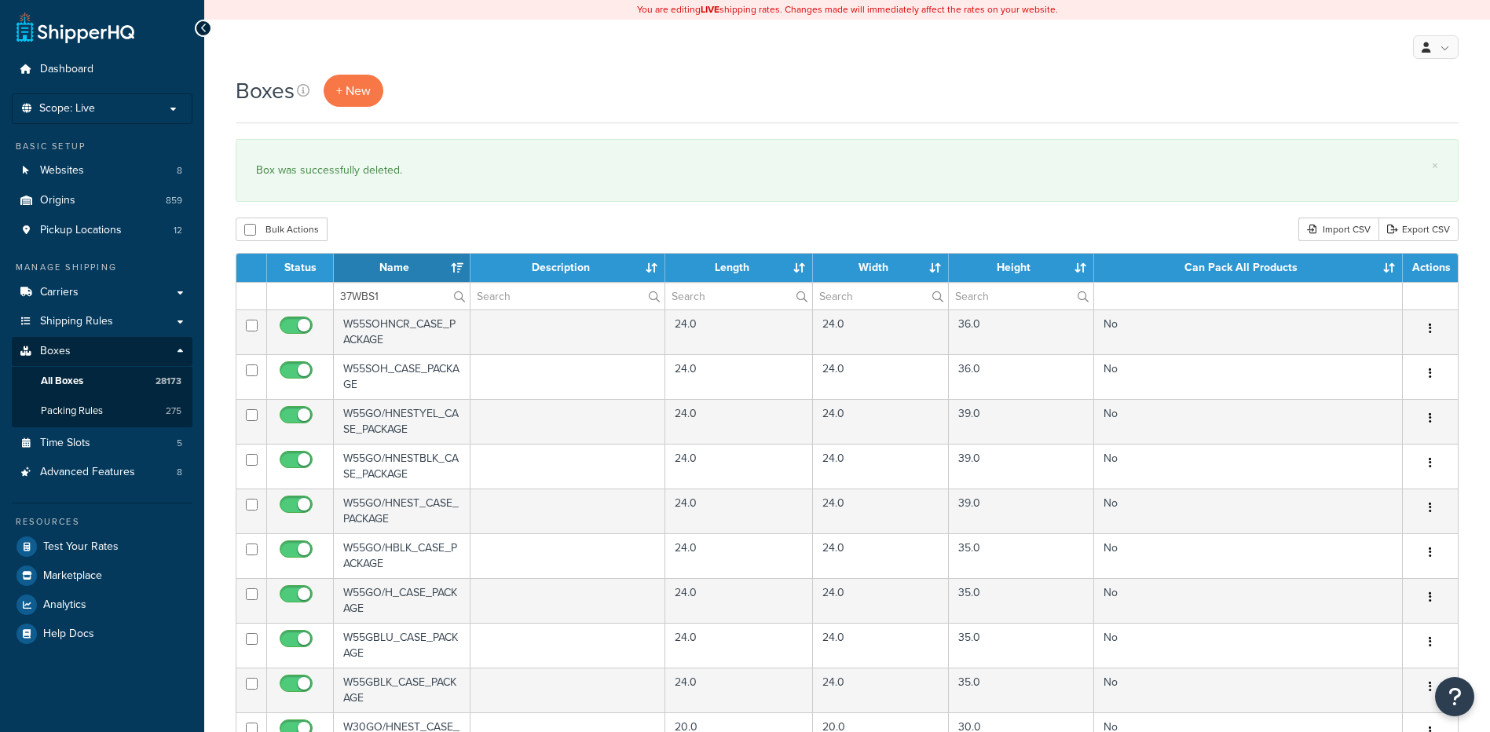
click at [416, 236] on div "Bulk Actions Duplicate [GEOGRAPHIC_DATA] Import CSV Export CSV" at bounding box center [847, 230] width 1223 height 24
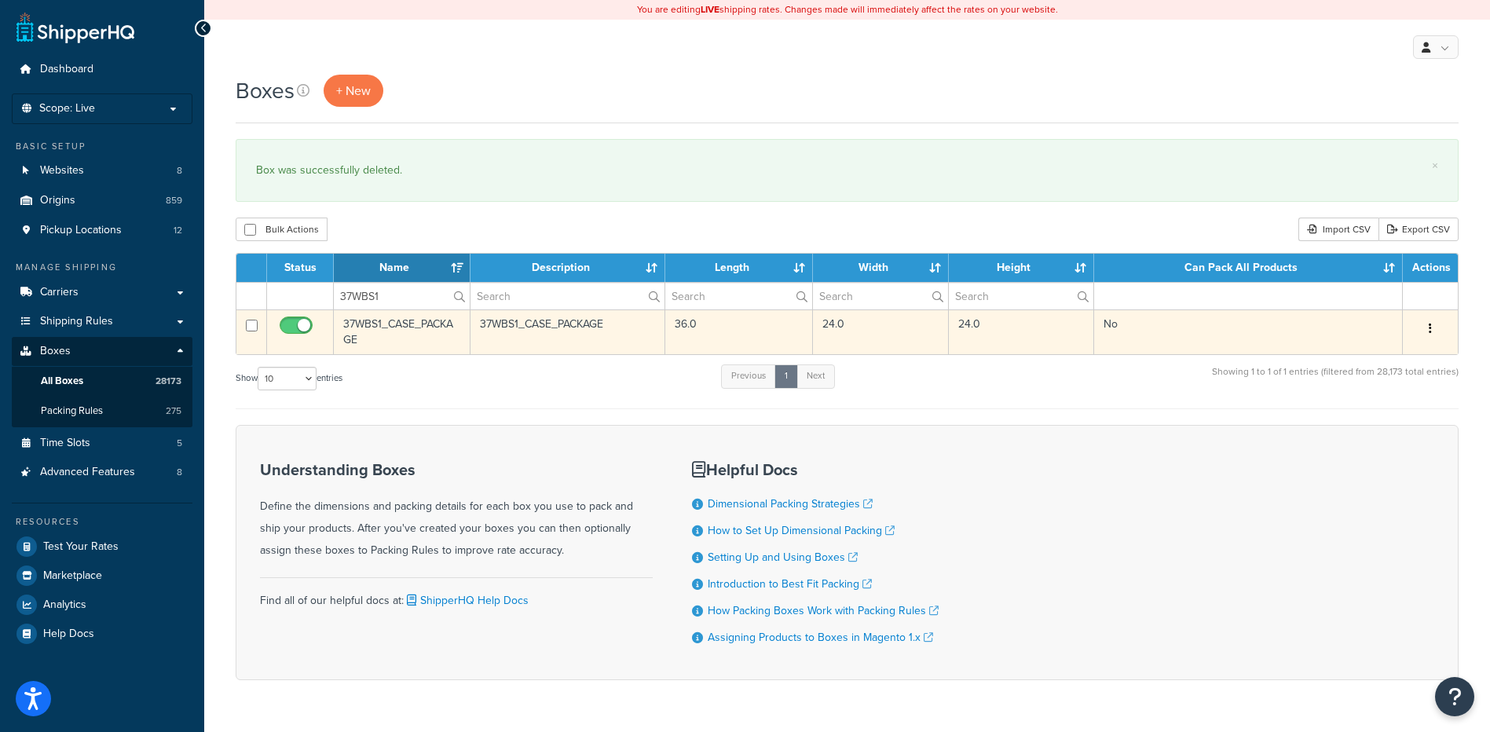
click at [1428, 326] on button "button" at bounding box center [1430, 329] width 22 height 25
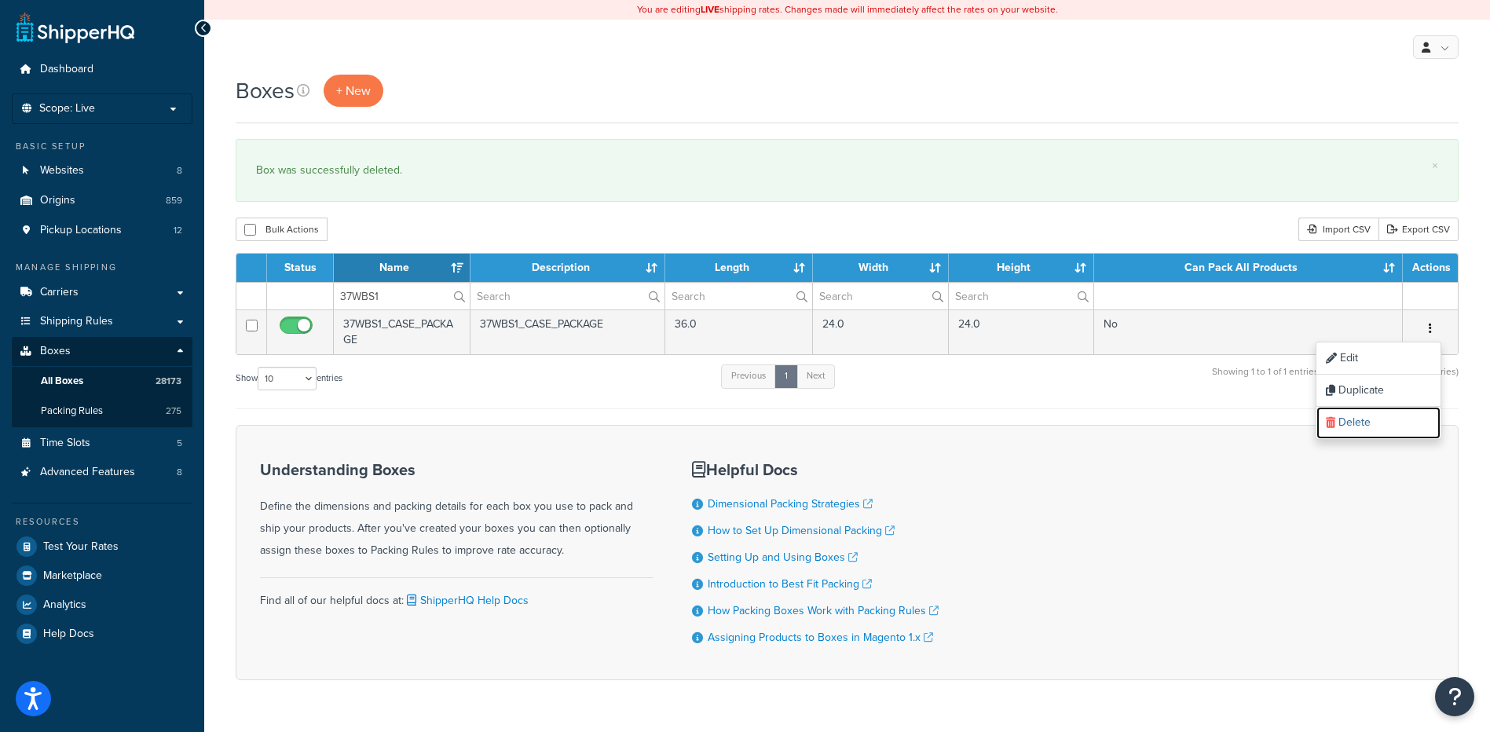
click at [1391, 430] on link "Delete" at bounding box center [1378, 423] width 124 height 32
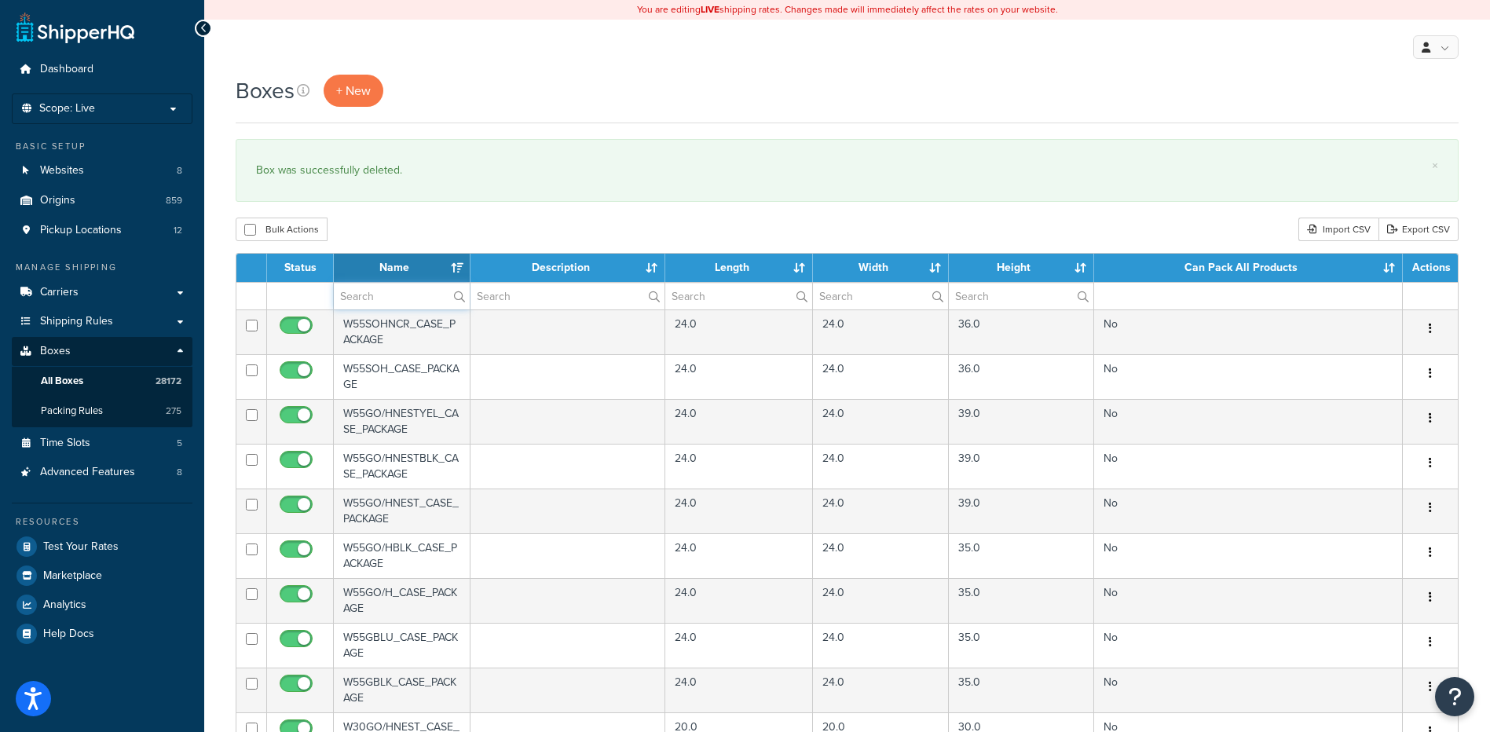
click at [409, 287] on input "text" at bounding box center [402, 296] width 136 height 27
paste input "37WBS1"
click at [424, 226] on div "Bulk Actions Duplicate [GEOGRAPHIC_DATA] Import CSV Export CSV" at bounding box center [847, 230] width 1223 height 24
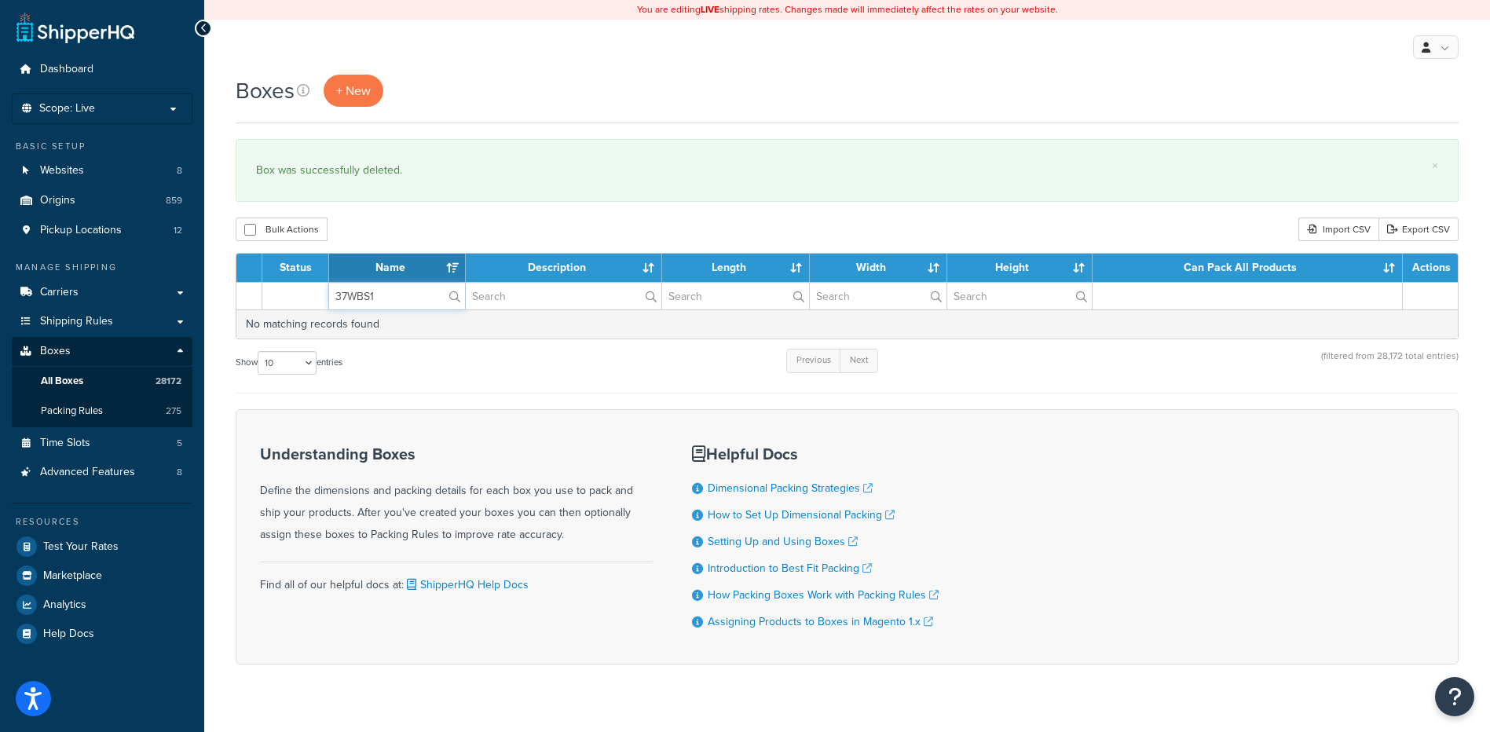
drag, startPoint x: 392, startPoint y: 303, endPoint x: 295, endPoint y: 304, distance: 97.4
click at [295, 304] on tr "37WBS1" at bounding box center [846, 295] width 1221 height 27
paste input "9W419"
type input "39W419"
click at [432, 237] on div "Bulk Actions Duplicate [GEOGRAPHIC_DATA] Import CSV Export CSV" at bounding box center [847, 230] width 1223 height 24
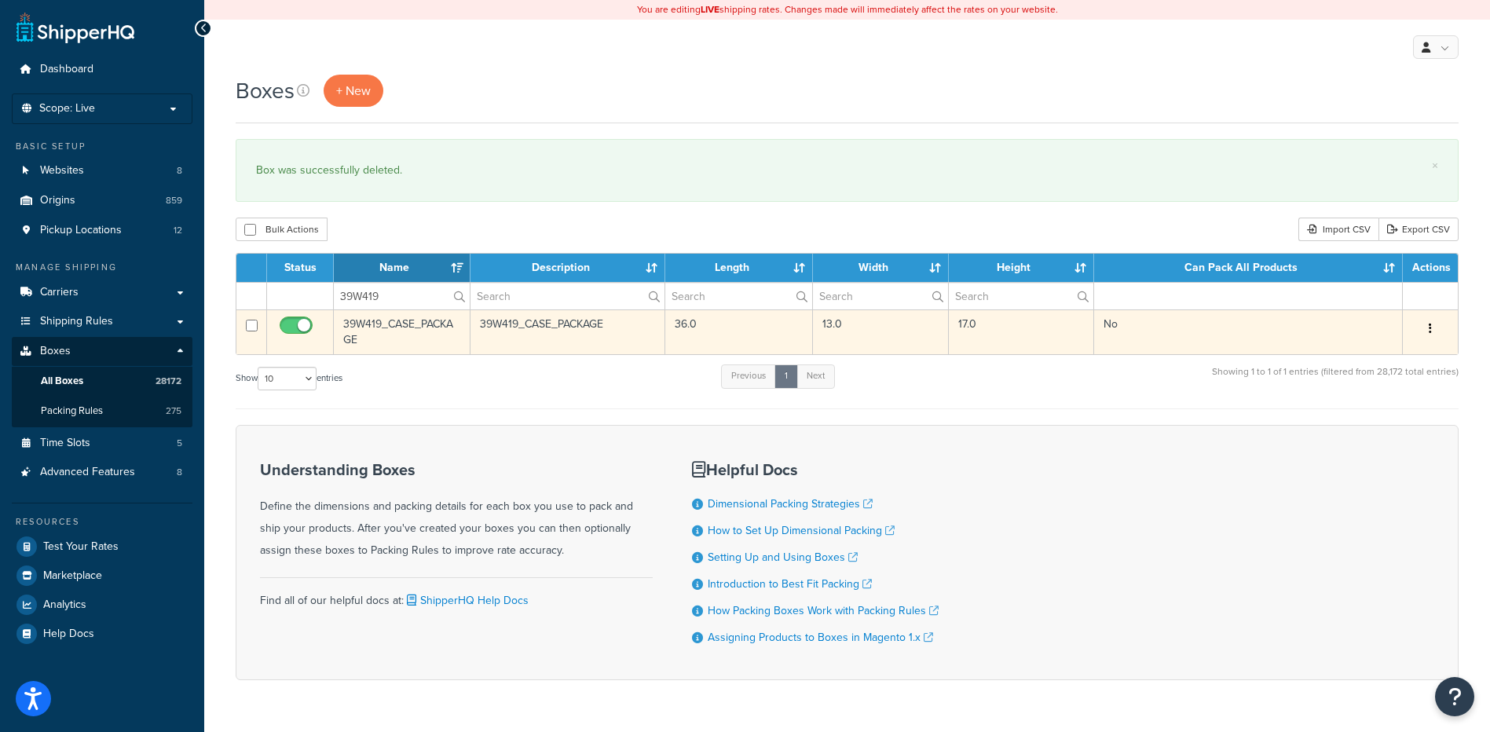
click at [1425, 322] on button "button" at bounding box center [1430, 329] width 22 height 25
click at [1397, 427] on link "Delete" at bounding box center [1378, 423] width 124 height 32
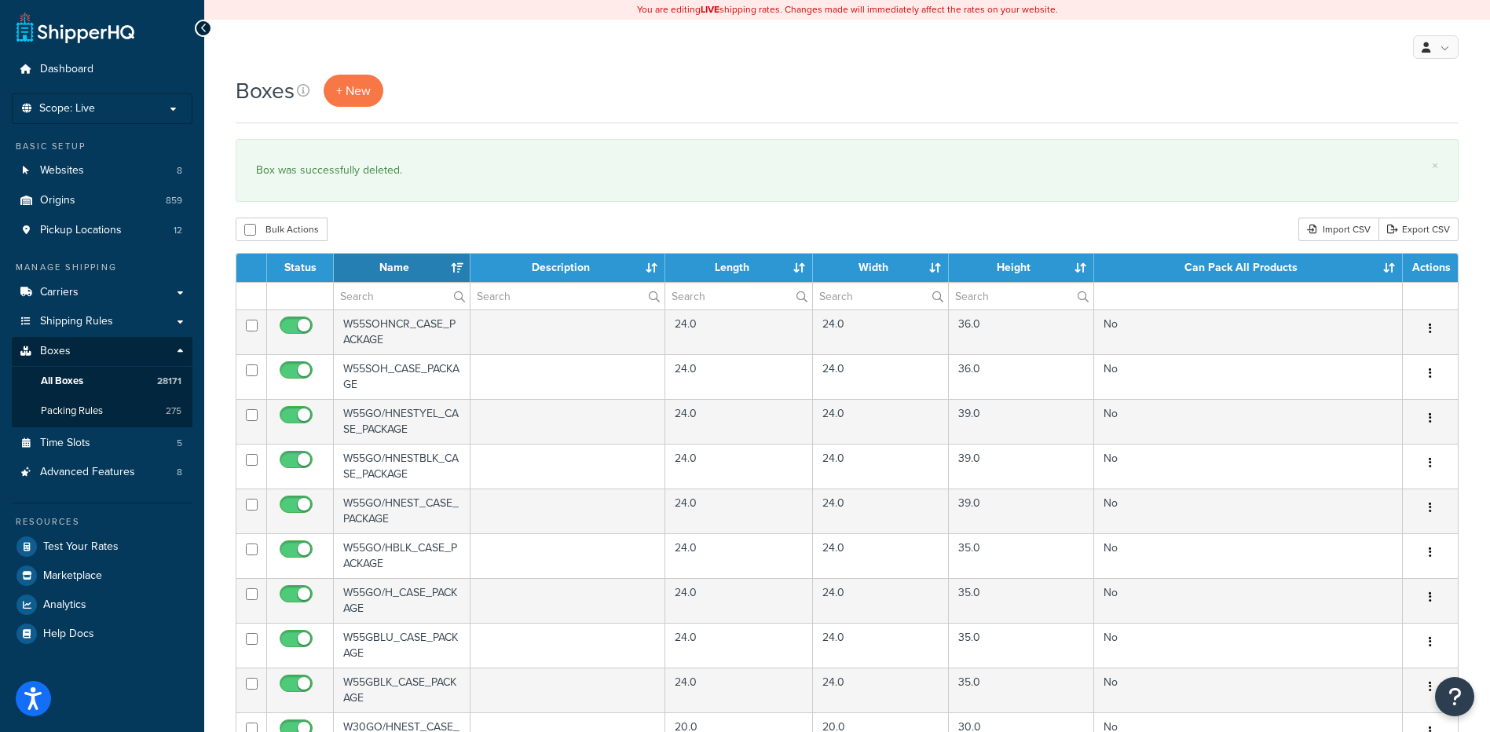
click at [398, 281] on th "Name" at bounding box center [402, 268] width 137 height 28
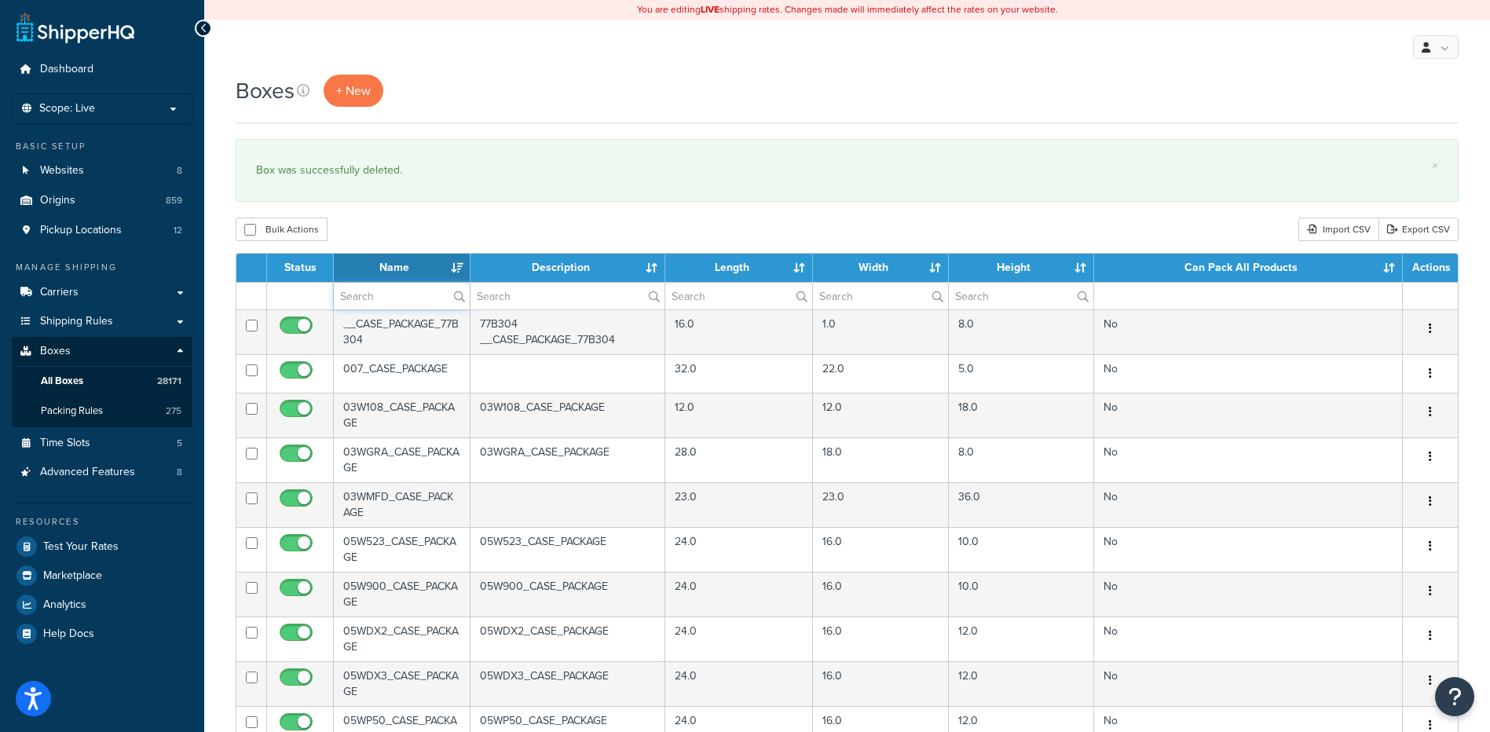
click at [396, 291] on input "text" at bounding box center [402, 296] width 136 height 27
paste input "39W419"
click at [431, 221] on div "Bulk Actions Duplicate [GEOGRAPHIC_DATA] Import CSV Export CSV" at bounding box center [847, 230] width 1223 height 24
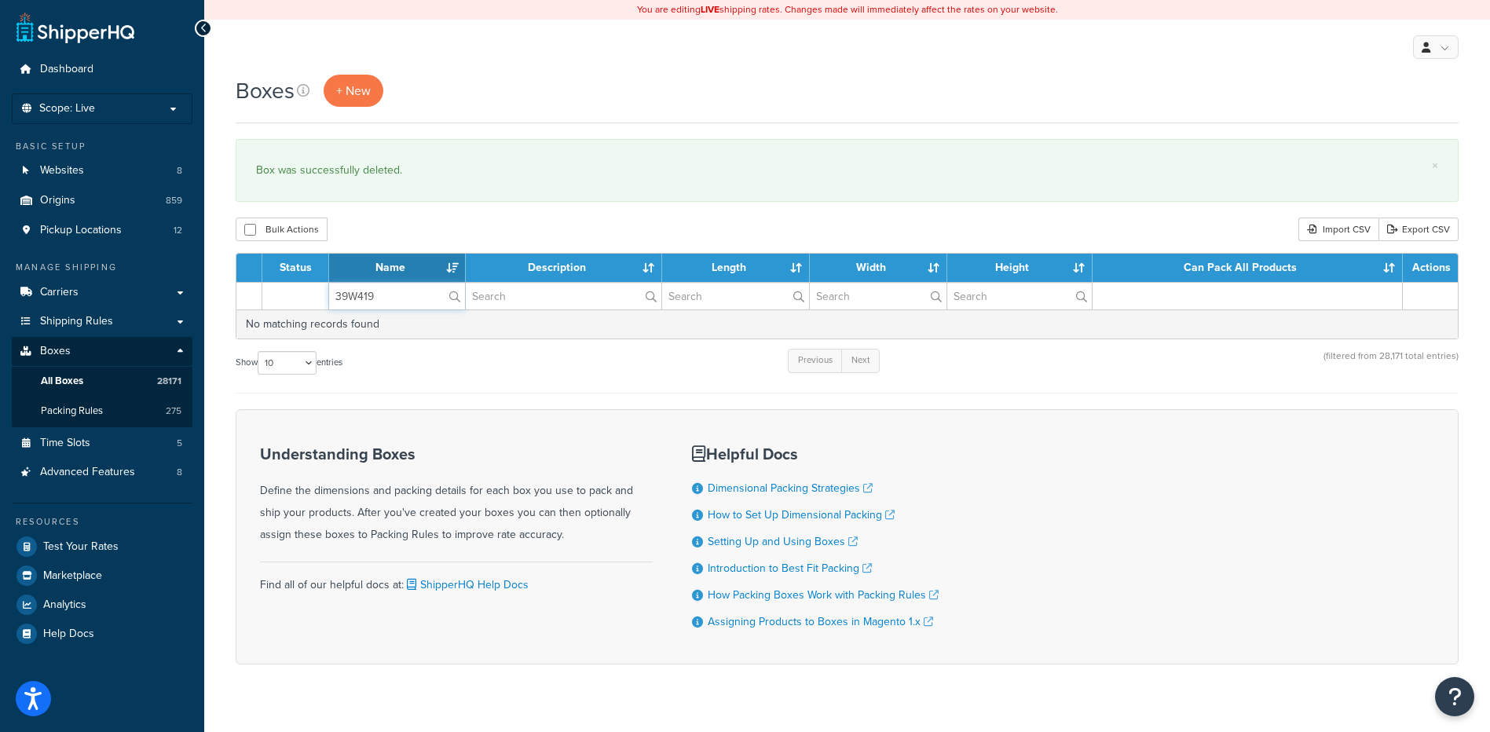
paste input "20"
drag, startPoint x: 397, startPoint y: 299, endPoint x: 262, endPoint y: 295, distance: 134.4
click at [262, 295] on tr "39W419" at bounding box center [846, 295] width 1221 height 27
type input "39W420"
click at [468, 226] on div "Bulk Actions Duplicate [GEOGRAPHIC_DATA] Import CSV Export CSV" at bounding box center [847, 230] width 1223 height 24
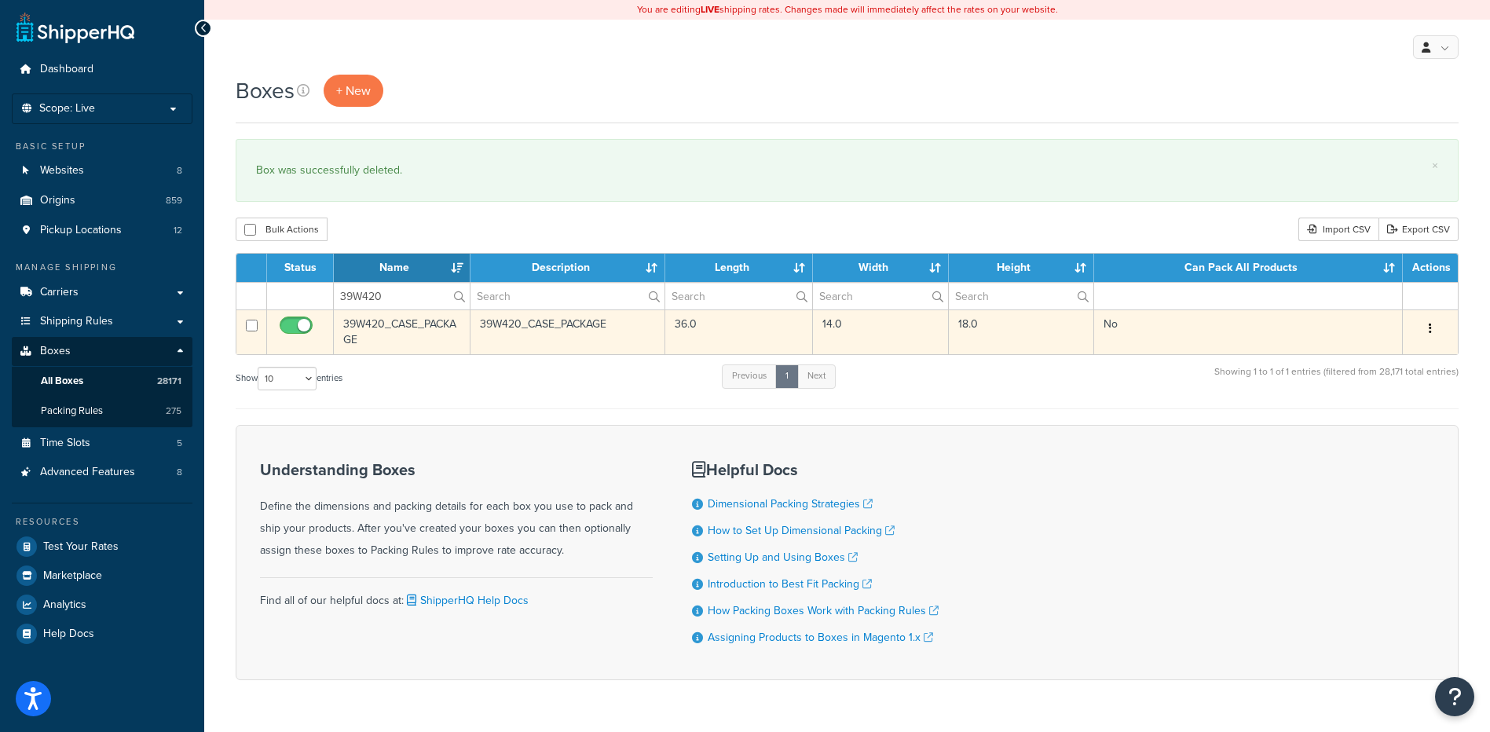
click at [1433, 328] on button "button" at bounding box center [1430, 329] width 22 height 25
click at [1392, 428] on link "Delete" at bounding box center [1378, 423] width 124 height 32
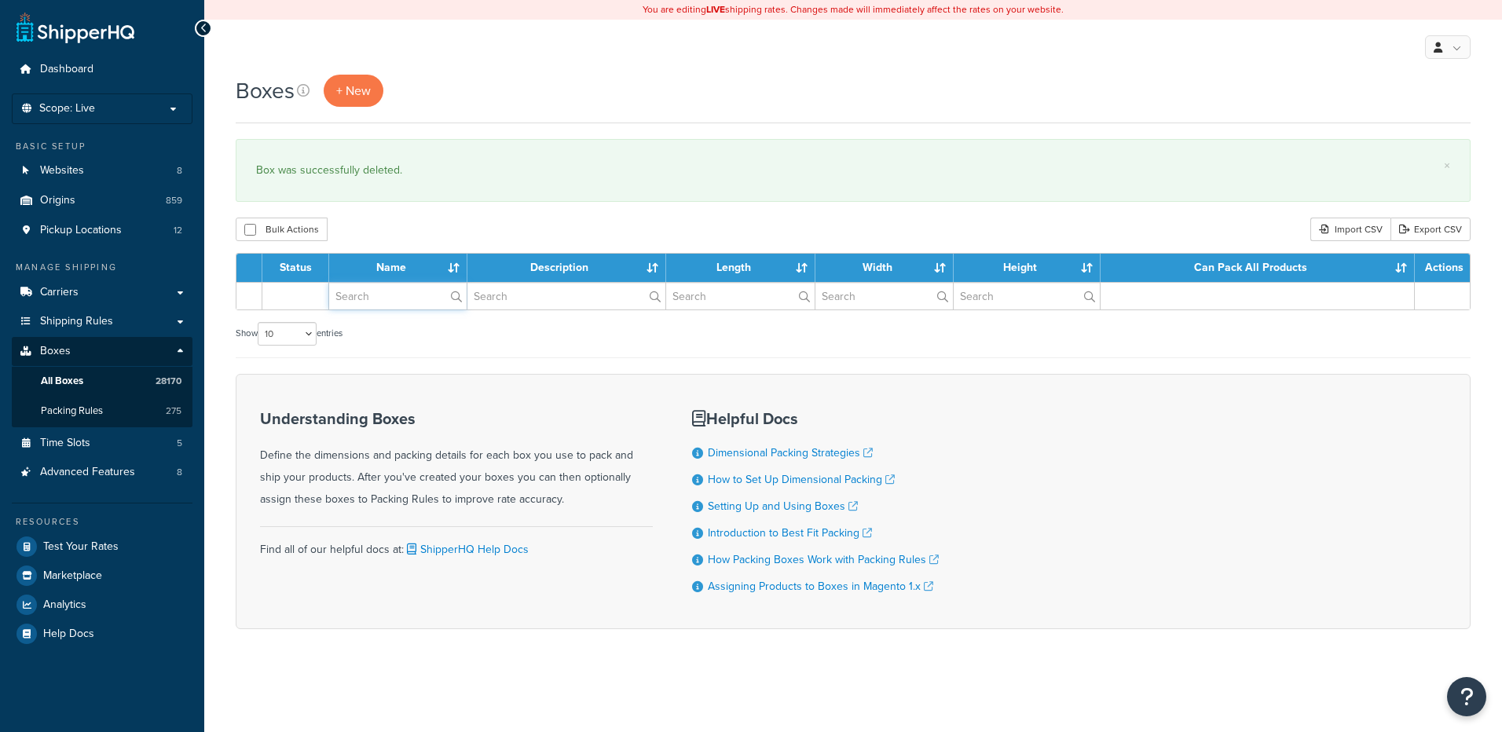
drag, startPoint x: 357, startPoint y: 308, endPoint x: 363, endPoint y: 297, distance: 12.7
click at [357, 308] on input "text" at bounding box center [397, 296] width 137 height 27
paste input "39W440"
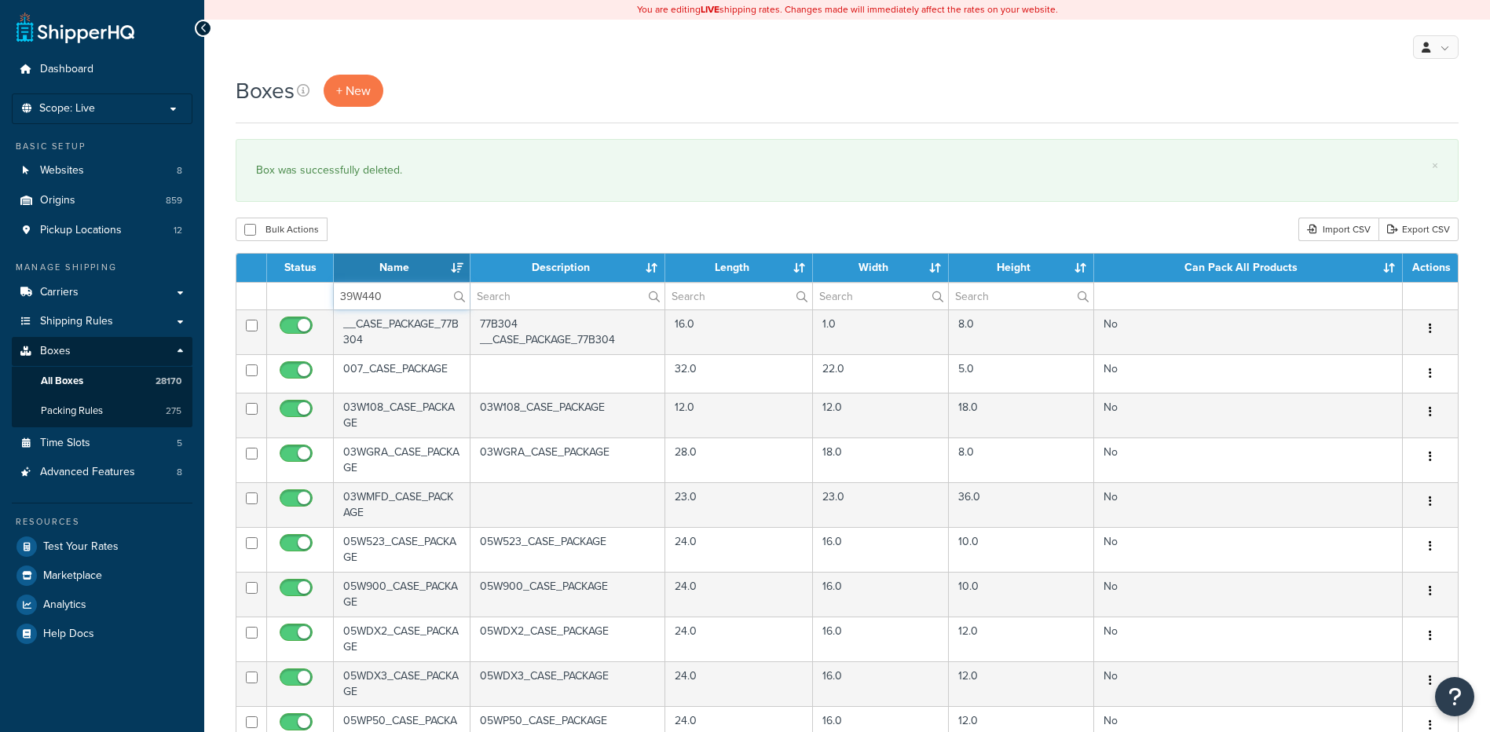
type input "39W440"
drag, startPoint x: 410, startPoint y: 210, endPoint x: 452, endPoint y: 240, distance: 51.9
click at [410, 210] on div "Boxes + New × Box was successfully deleted. Bulk Actions Duplicate [GEOGRAPHIC_…" at bounding box center [847, 603] width 1286 height 1057
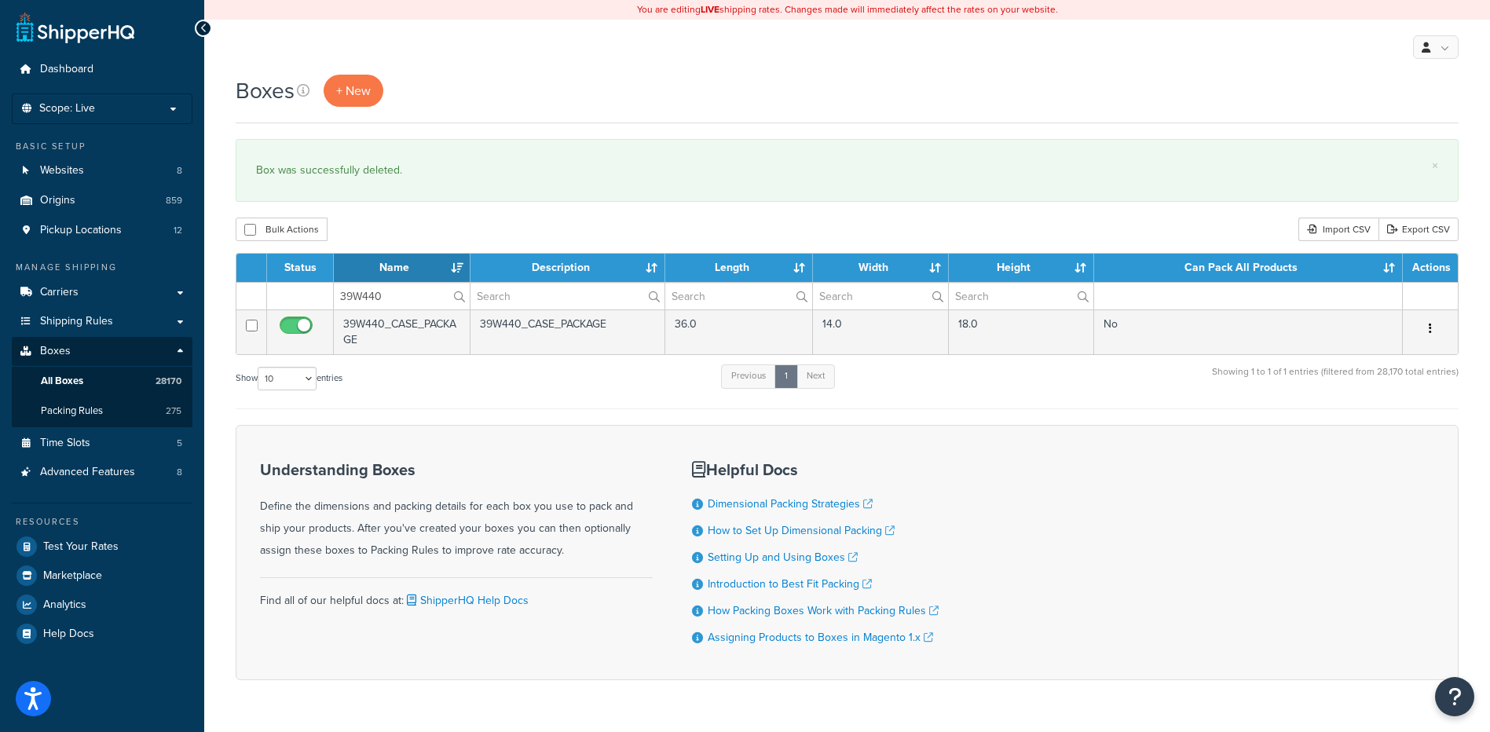
click at [1431, 331] on icon "button" at bounding box center [1430, 328] width 3 height 11
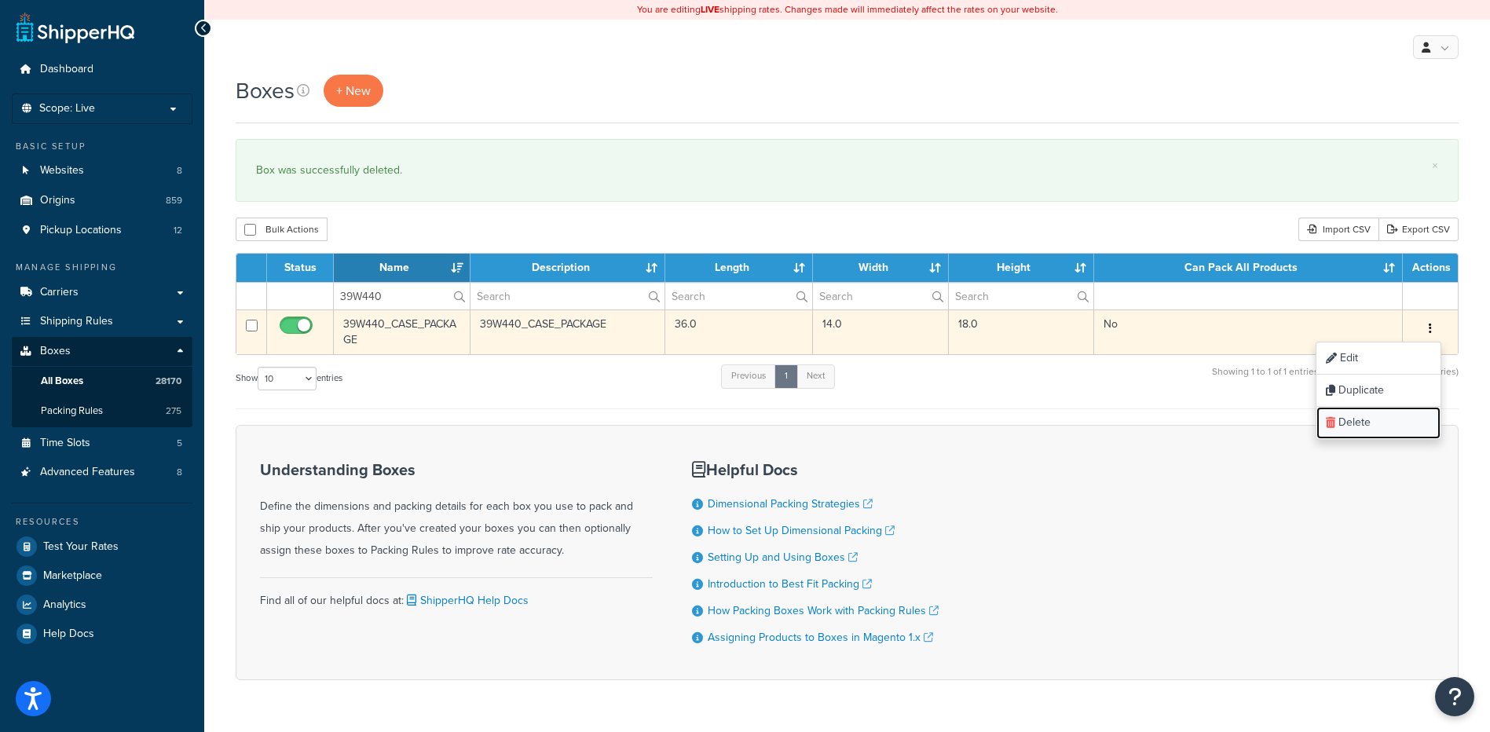
click at [1393, 430] on link "Delete" at bounding box center [1378, 423] width 124 height 32
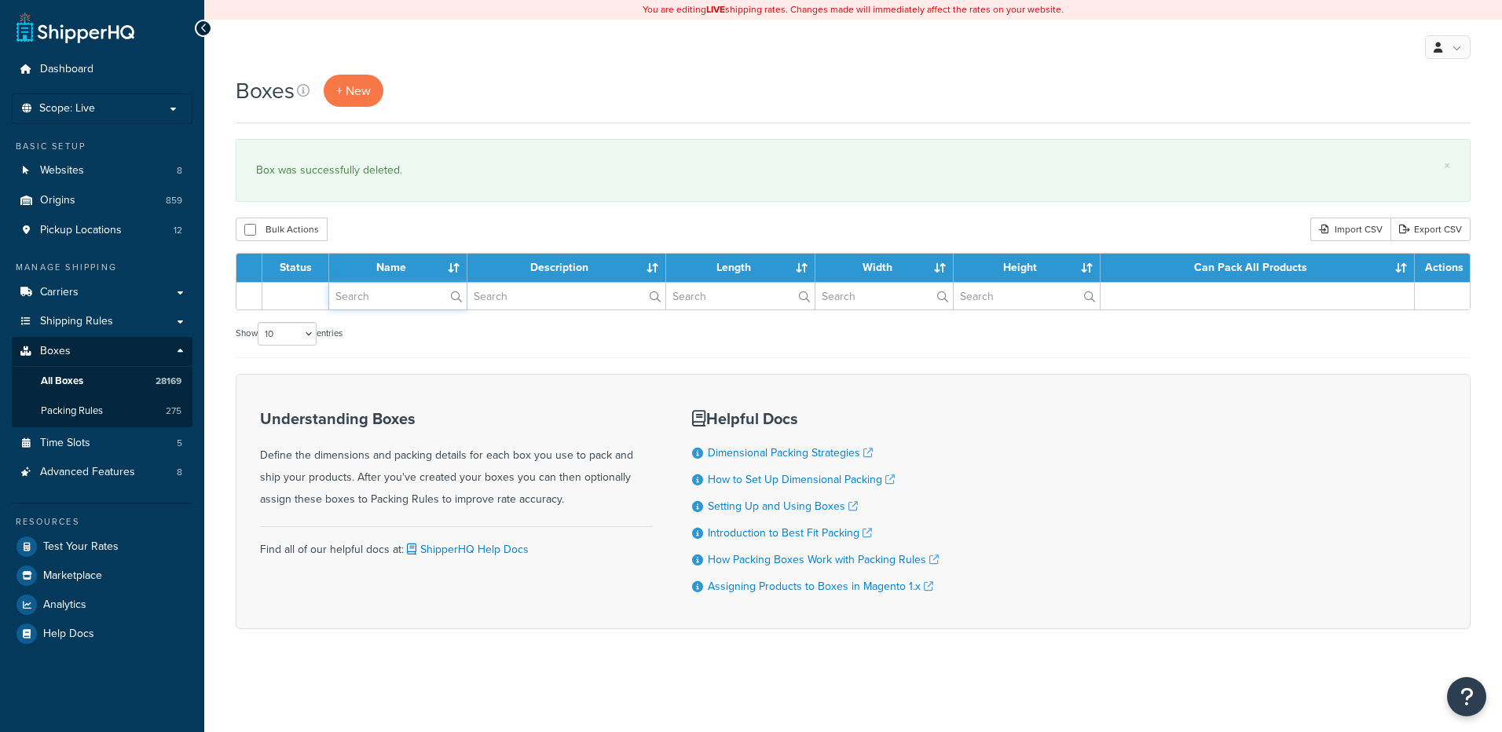
drag, startPoint x: 0, startPoint y: 0, endPoint x: 379, endPoint y: 291, distance: 478.3
click at [379, 291] on input "text" at bounding box center [397, 296] width 137 height 27
paste input "39W708"
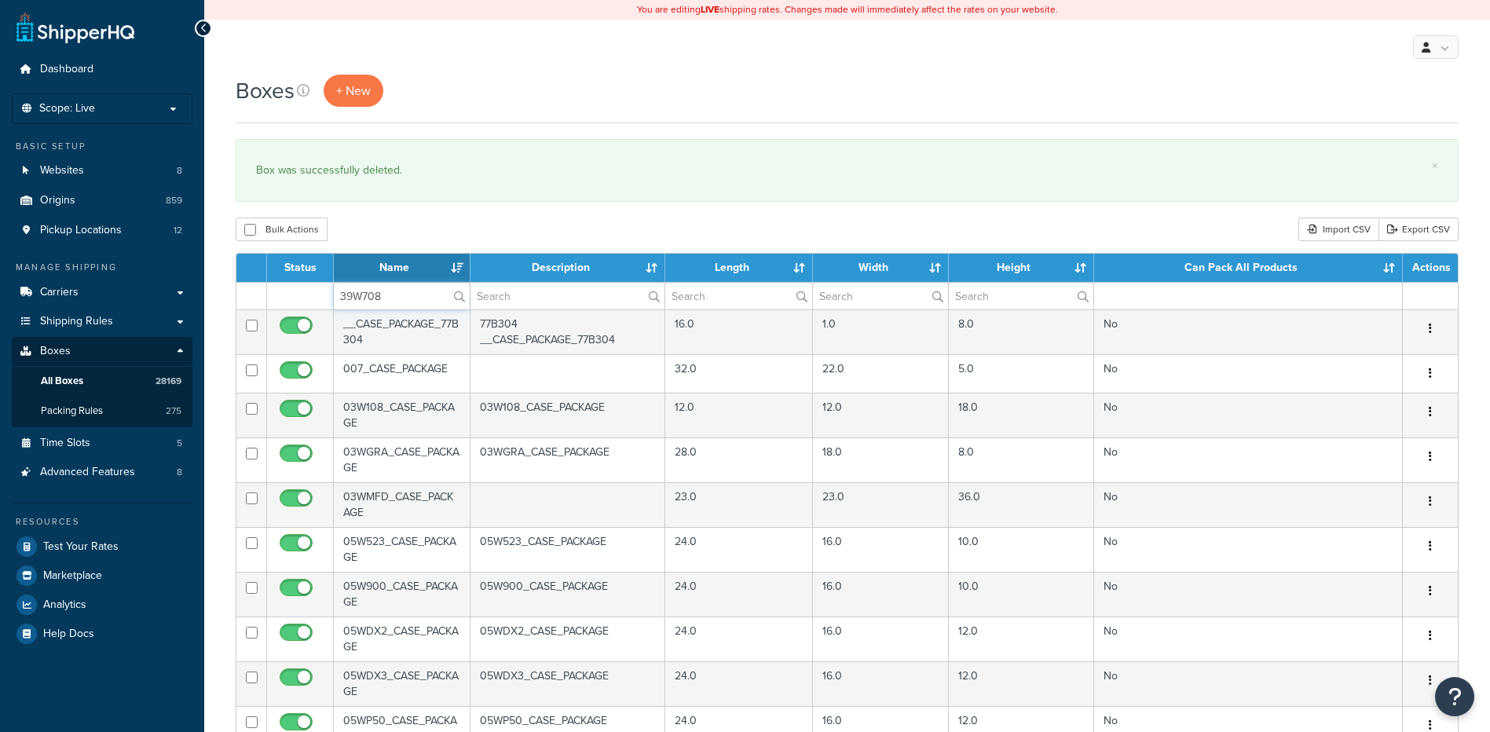
type input "39W708"
click at [404, 223] on div "Bulk Actions Duplicate [GEOGRAPHIC_DATA] Import CSV Export CSV" at bounding box center [847, 230] width 1223 height 24
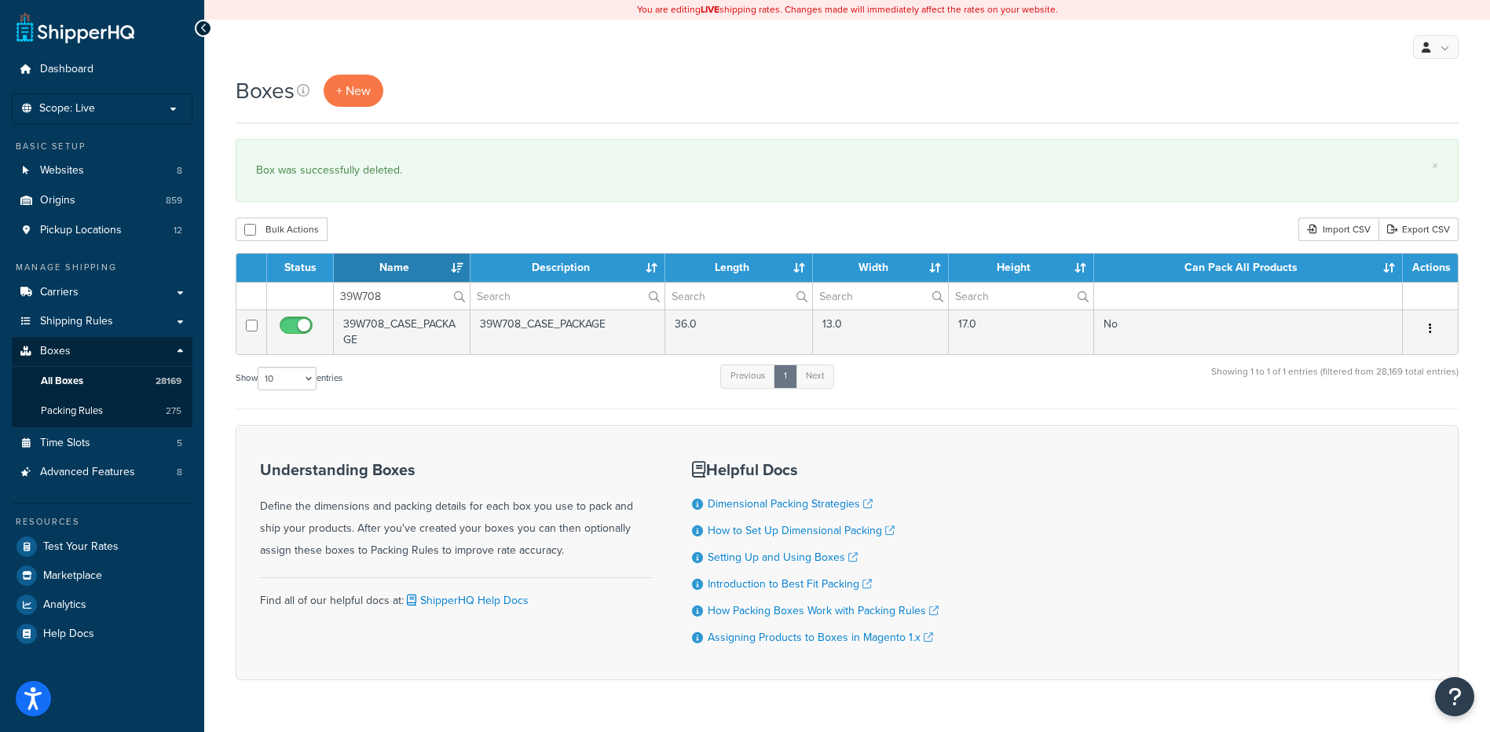
click at [1431, 334] on icon "button" at bounding box center [1430, 328] width 3 height 11
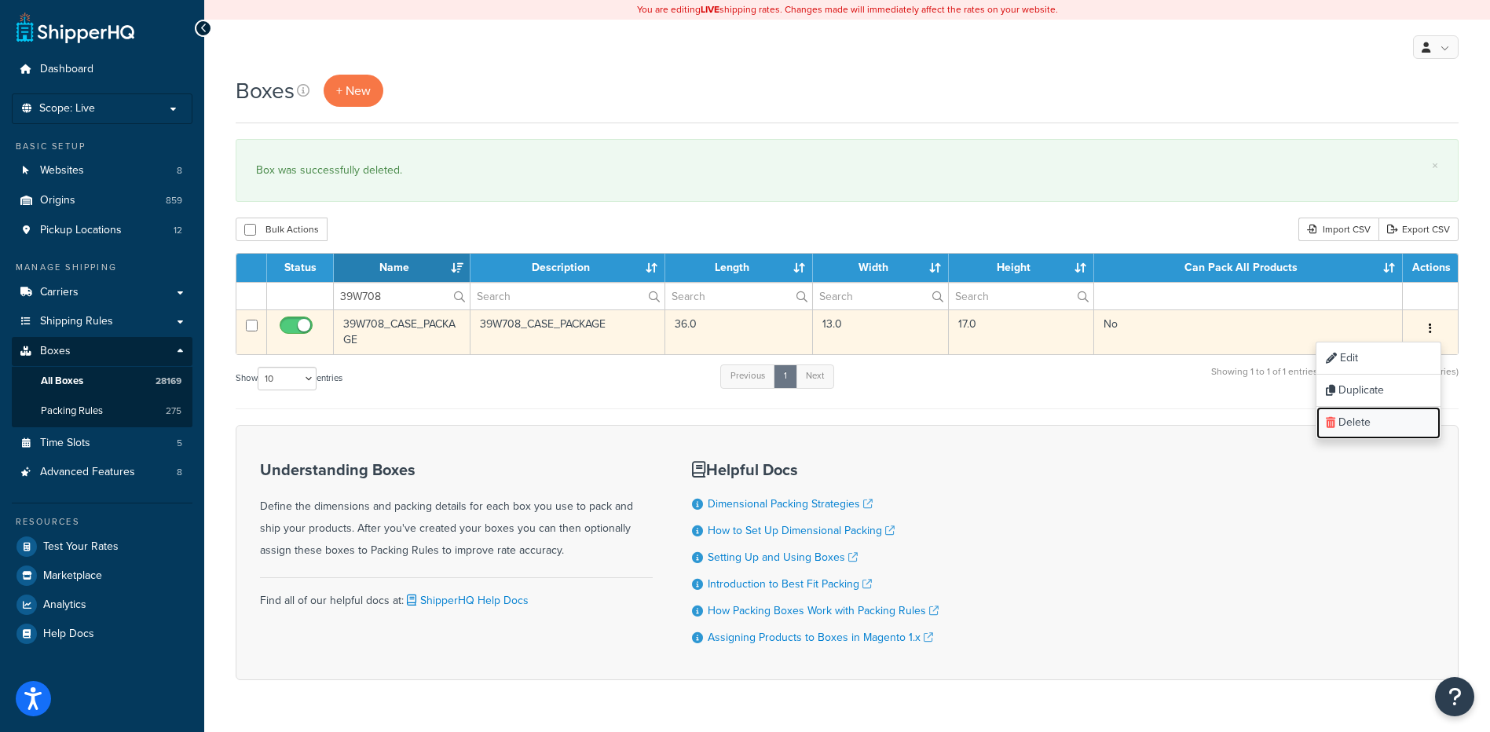
click at [1393, 417] on link "Delete" at bounding box center [1378, 423] width 124 height 32
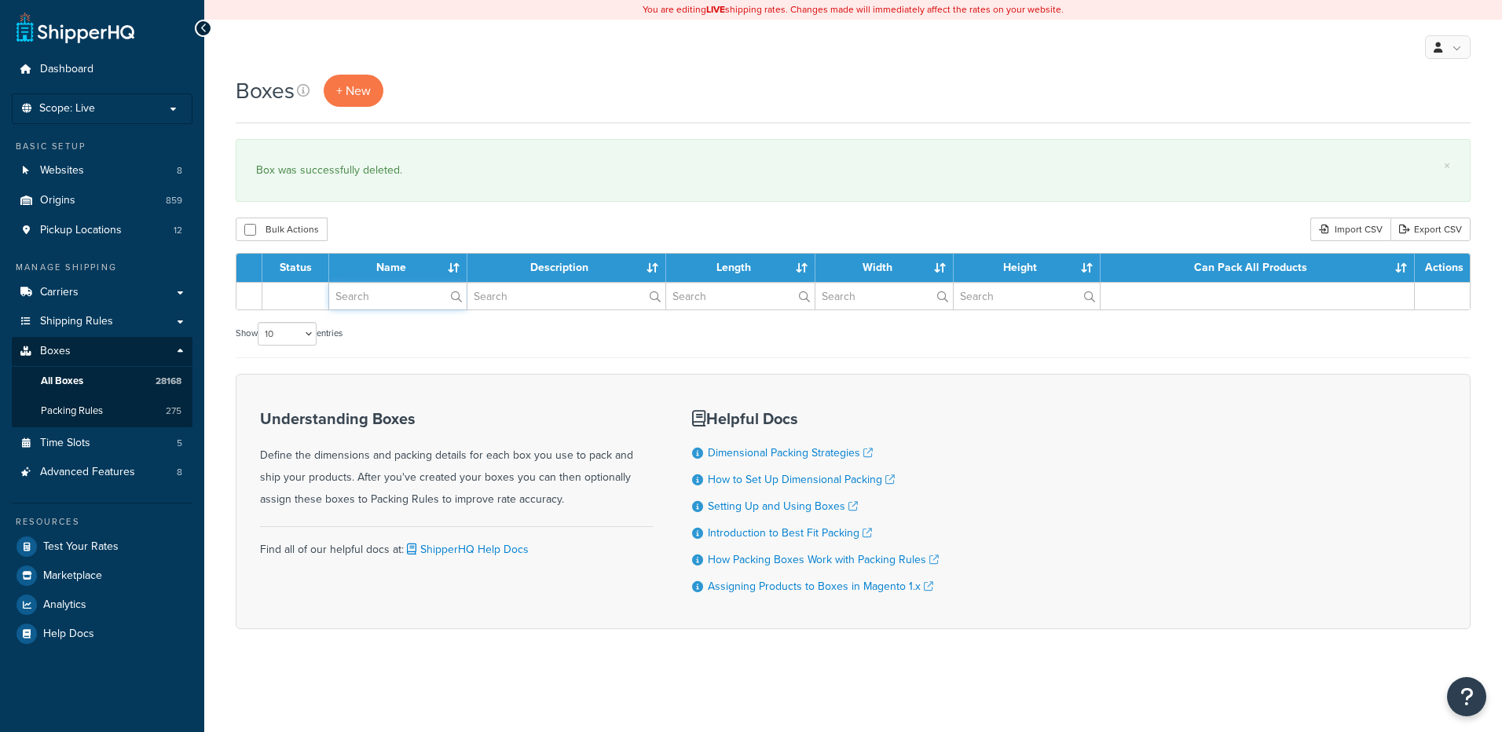
drag, startPoint x: 0, startPoint y: 0, endPoint x: 388, endPoint y: 309, distance: 495.8
click at [388, 309] on input "text" at bounding box center [397, 296] width 137 height 27
paste input "39WD10"
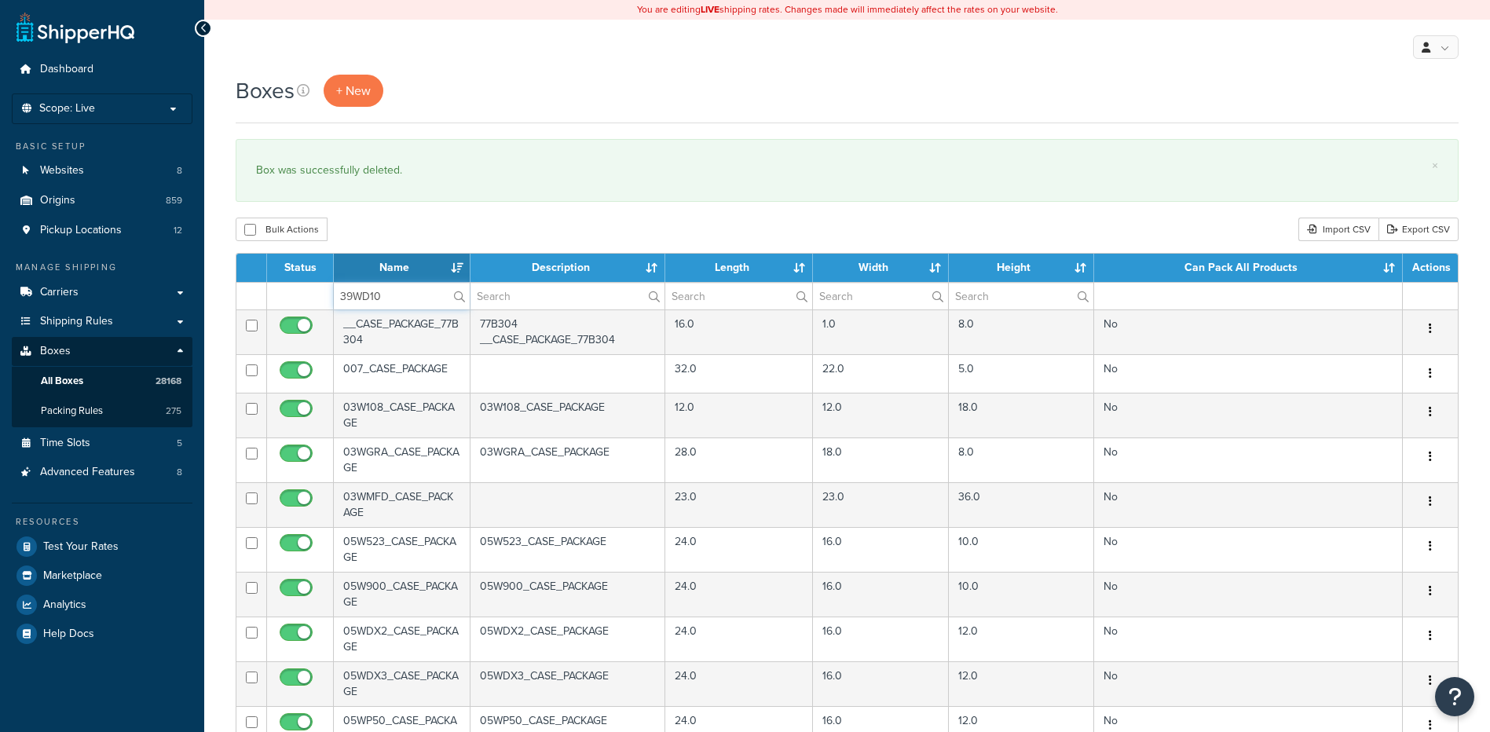
type input "39WD10"
click at [442, 223] on div "Bulk Actions Duplicate [GEOGRAPHIC_DATA] Import CSV Export CSV" at bounding box center [847, 230] width 1223 height 24
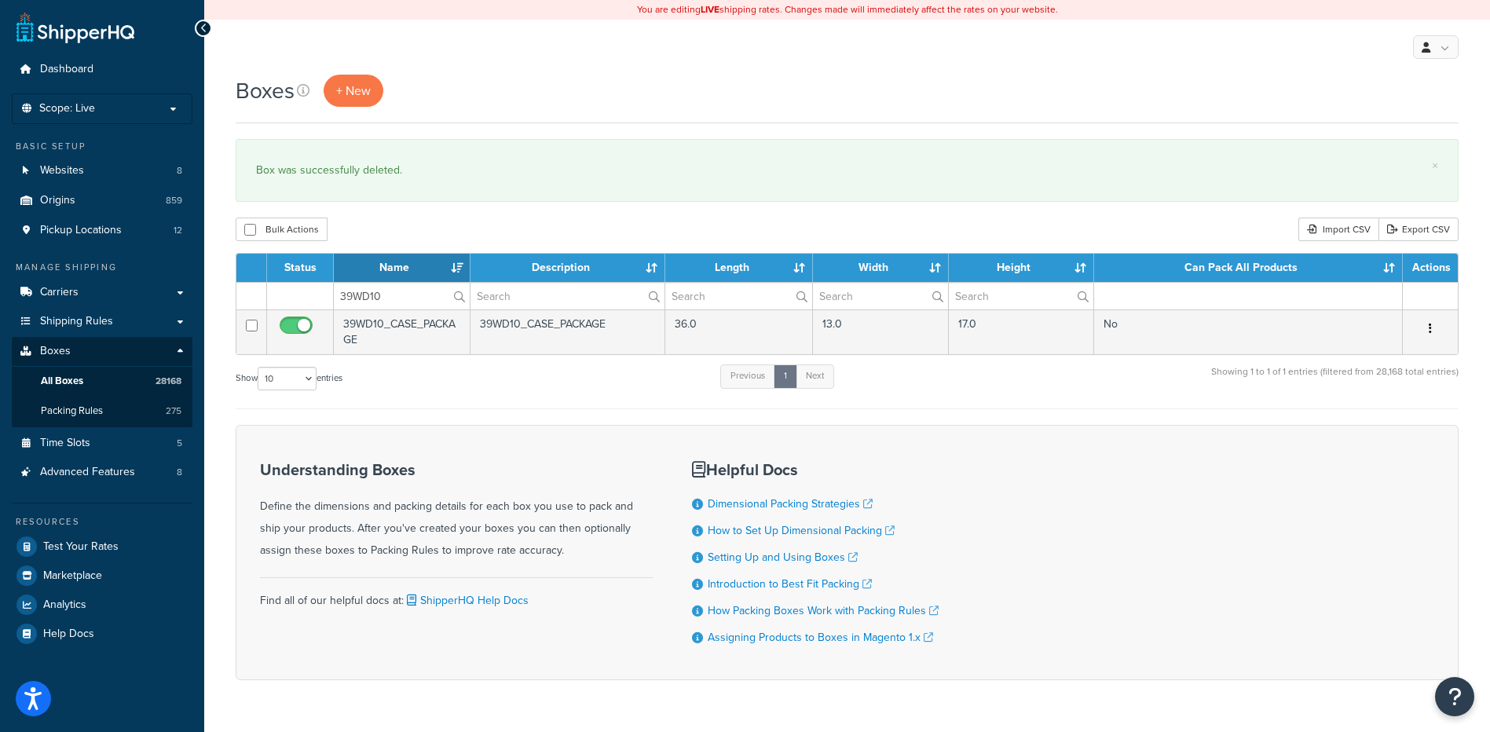
click at [1436, 328] on button "button" at bounding box center [1430, 329] width 22 height 25
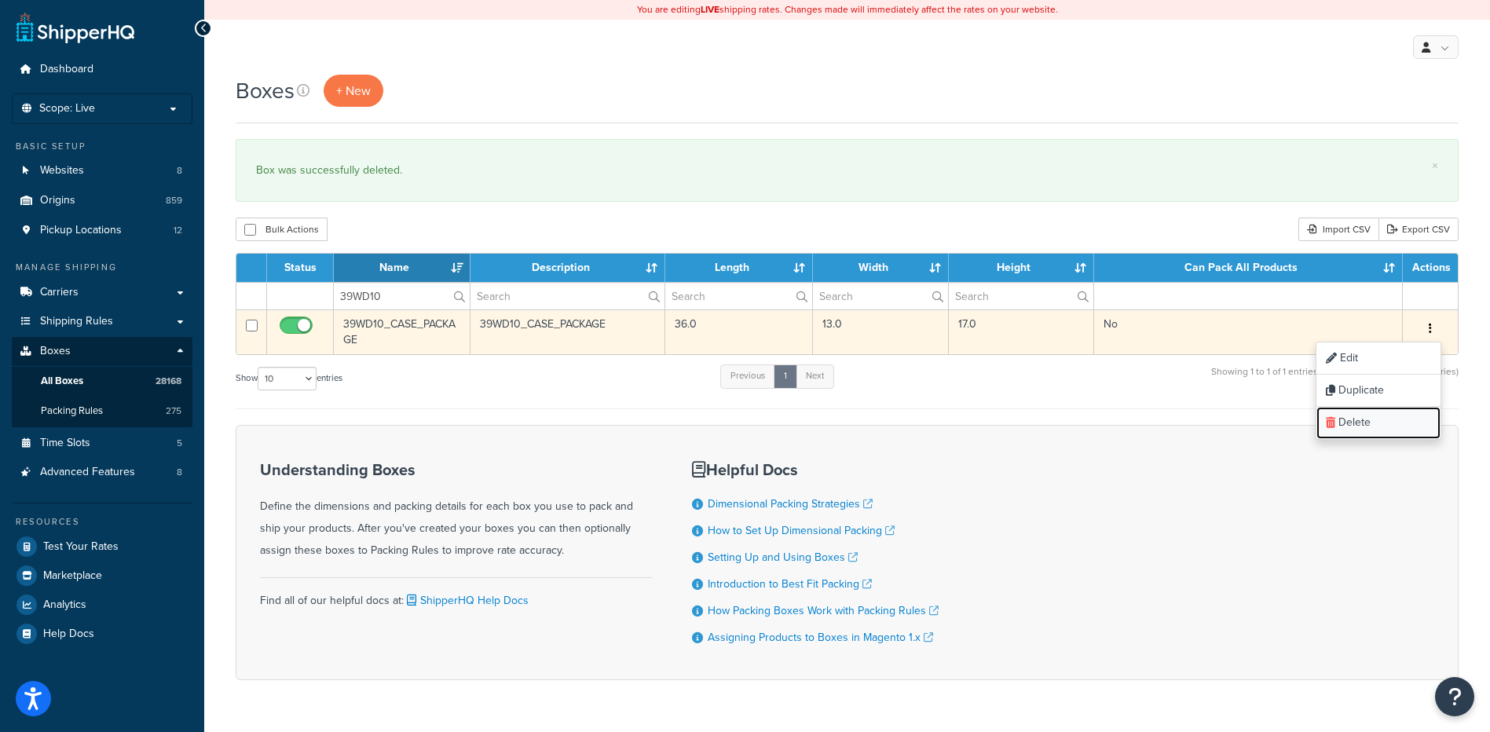
click at [1395, 422] on link "Delete" at bounding box center [1378, 423] width 124 height 32
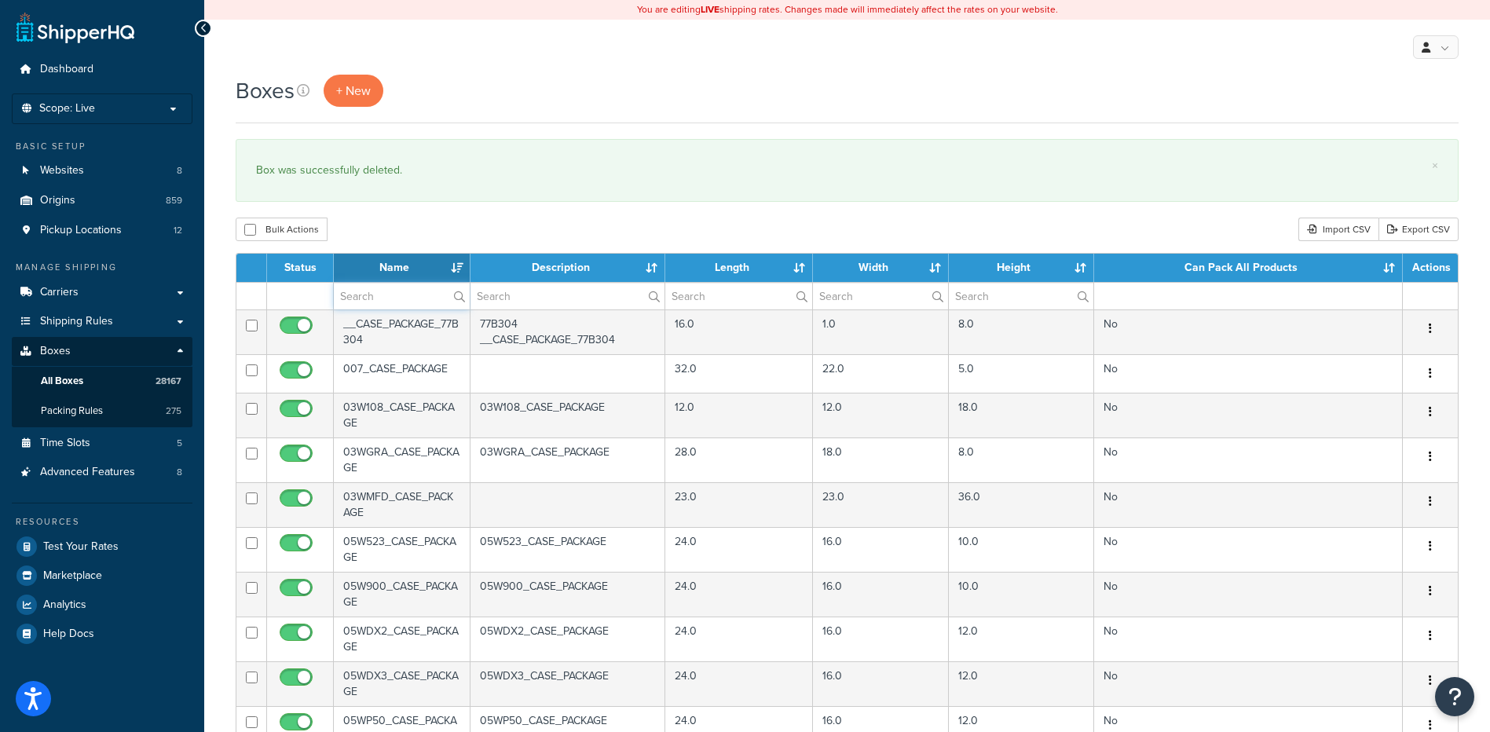
click at [368, 287] on input "text" at bounding box center [402, 296] width 136 height 27
paste input "39WG35"
type input "39WG35"
click at [453, 234] on div "Bulk Actions Duplicate Delete Import CSV Export CSV" at bounding box center [847, 230] width 1223 height 24
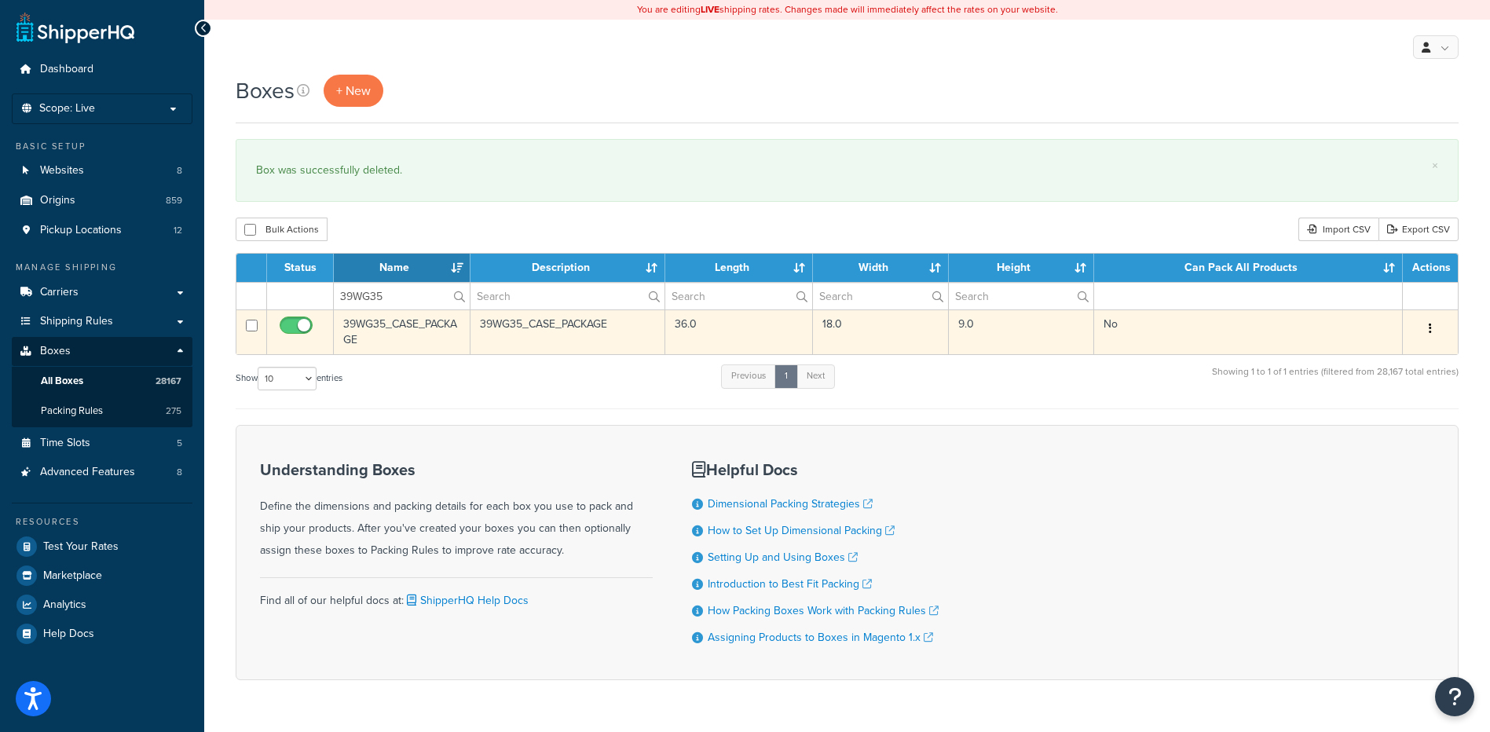
click at [1430, 331] on icon "button" at bounding box center [1430, 328] width 3 height 11
click at [1422, 431] on link "Delete" at bounding box center [1378, 423] width 124 height 32
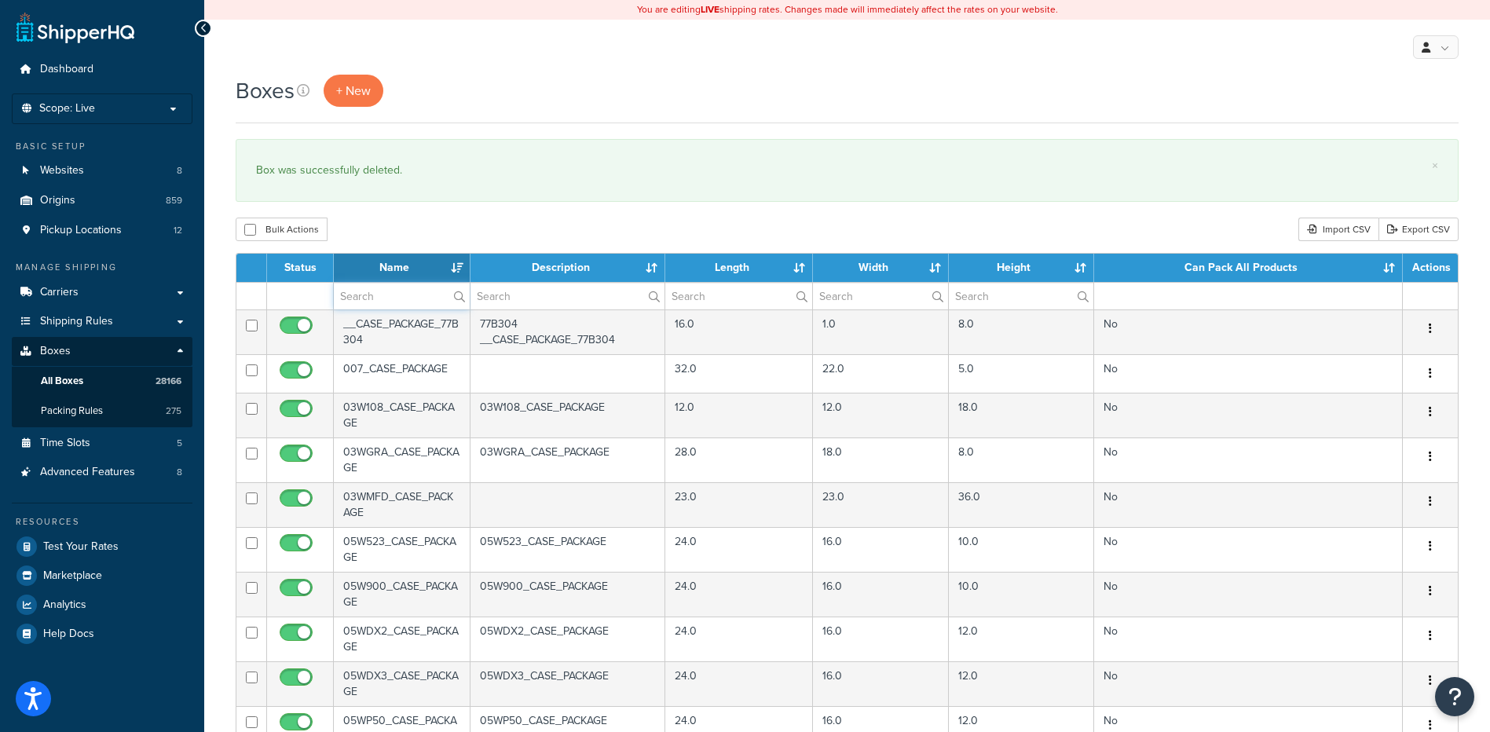
click at [368, 295] on input "text" at bounding box center [402, 296] width 136 height 27
paste input "39WR55"
type input "39WR55"
click at [417, 230] on div "Bulk Actions Duplicate [GEOGRAPHIC_DATA] Import CSV Export CSV" at bounding box center [847, 230] width 1223 height 24
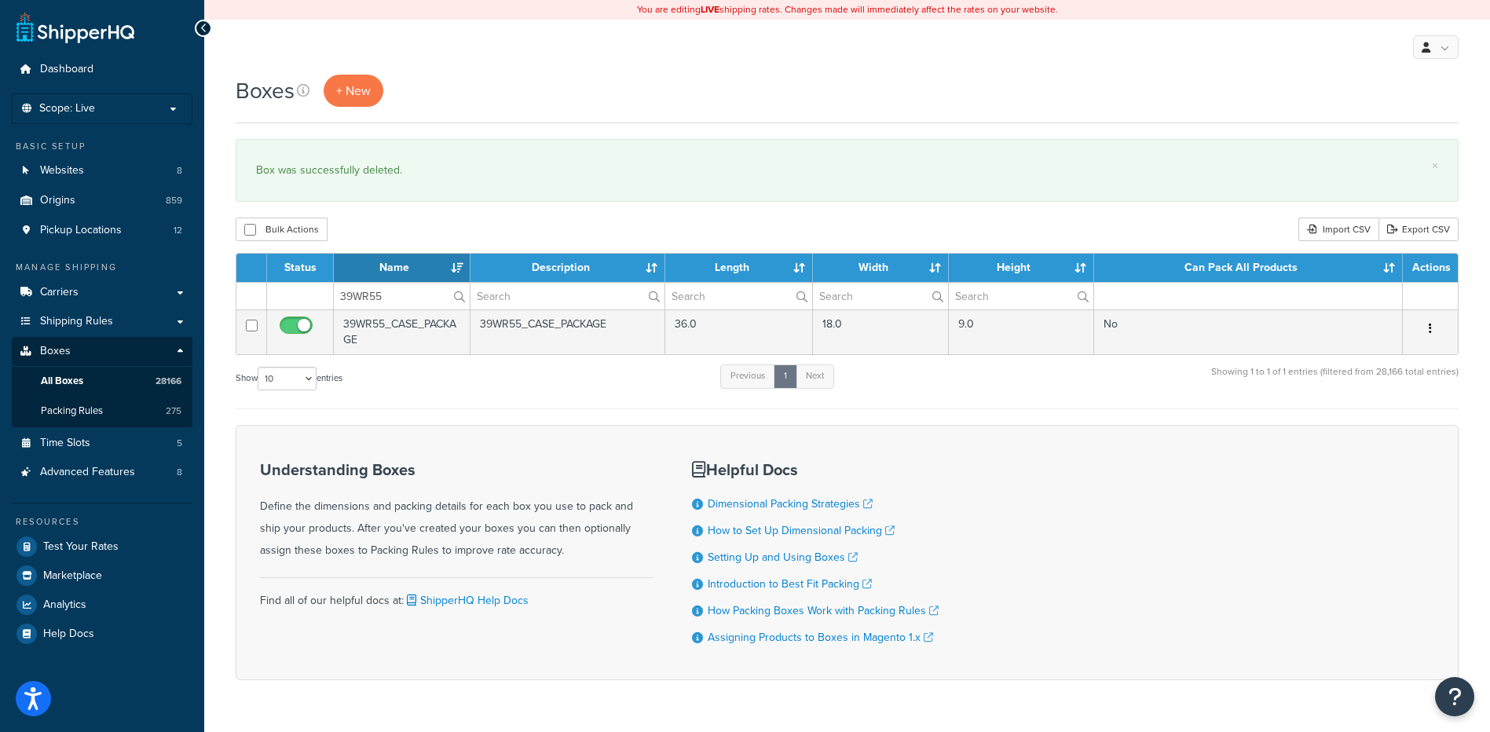
click at [1435, 326] on button "button" at bounding box center [1430, 329] width 22 height 25
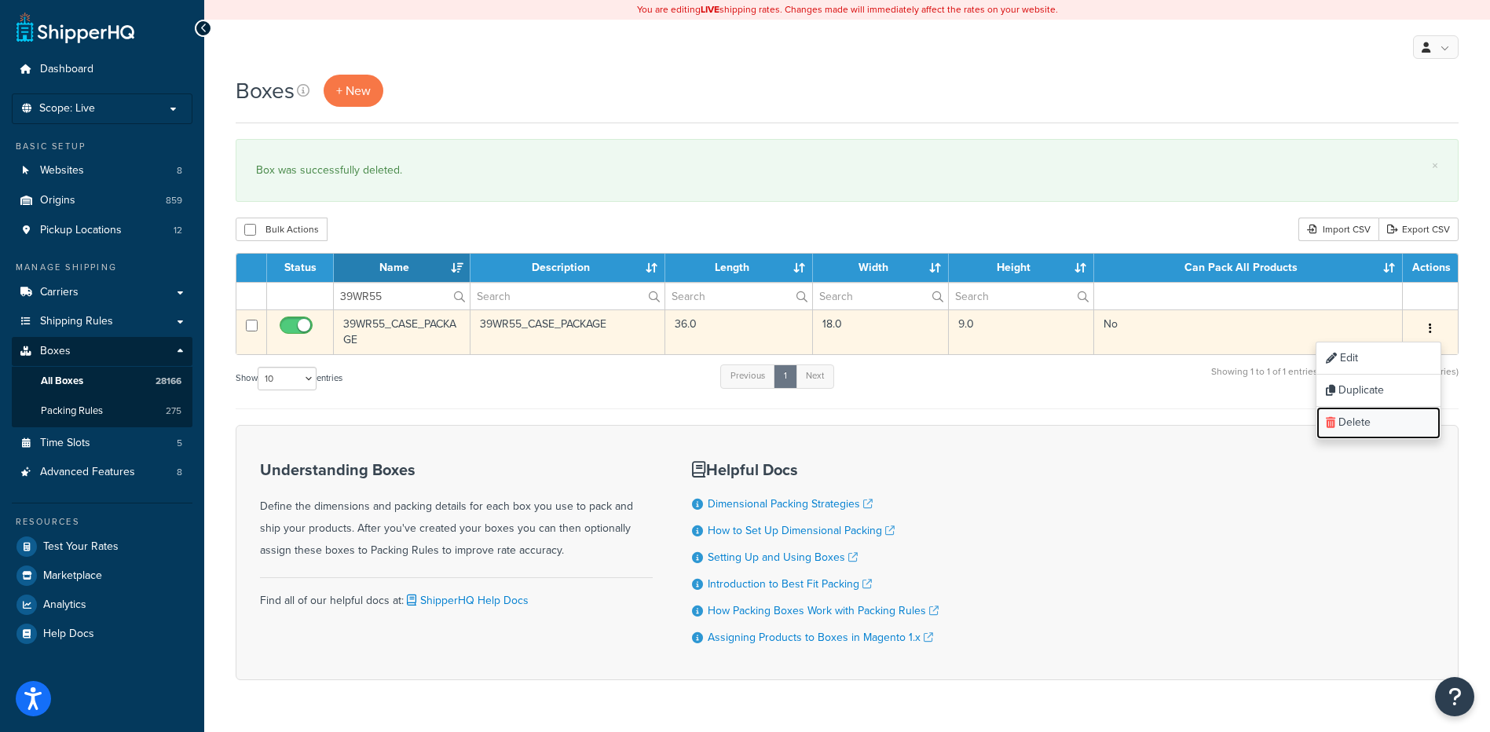
click at [1385, 419] on link "Delete" at bounding box center [1378, 423] width 124 height 32
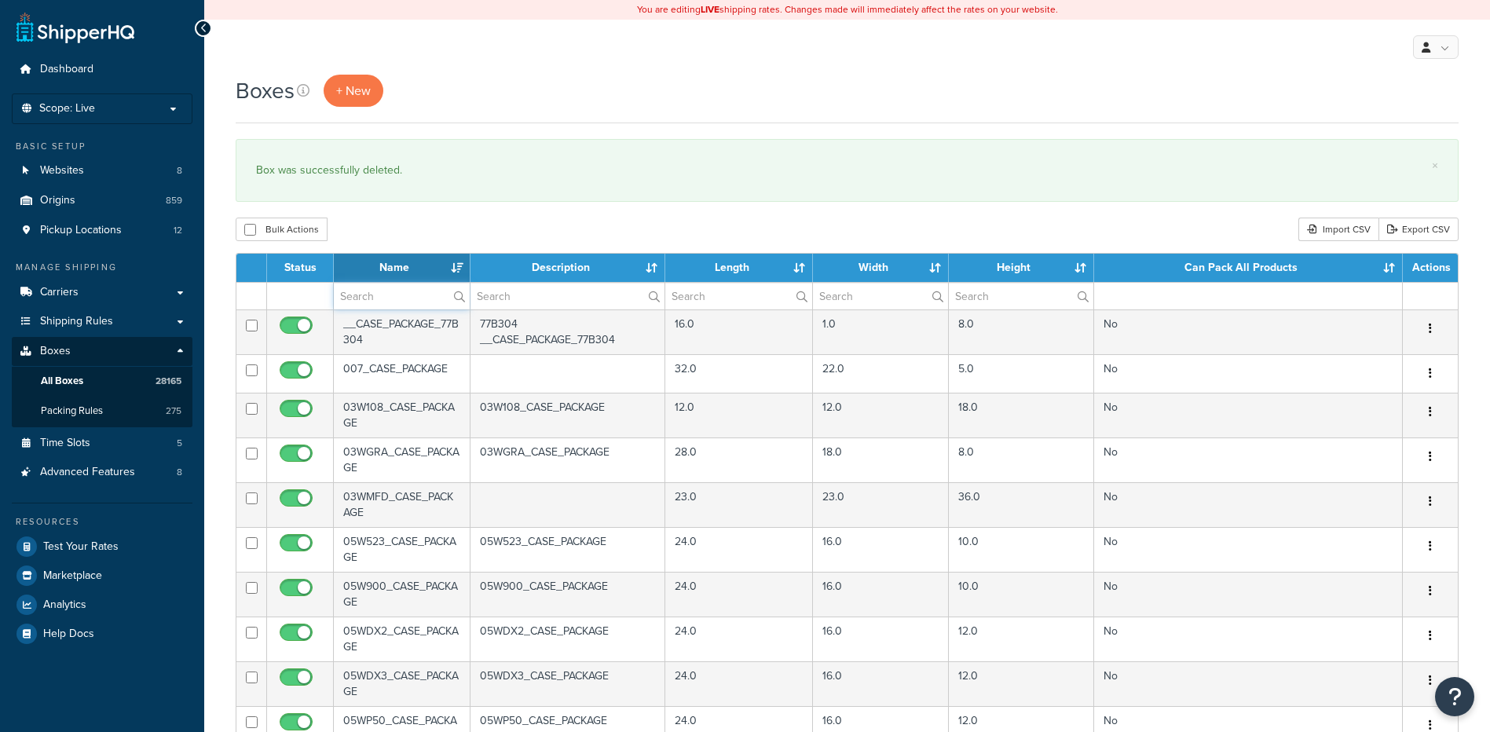
drag, startPoint x: 383, startPoint y: 302, endPoint x: 393, endPoint y: 277, distance: 26.8
click at [383, 302] on input "text" at bounding box center [402, 296] width 136 height 27
paste input "56BLPW"
type input "56BLPW"
click at [425, 223] on div "Bulk Actions Duplicate [GEOGRAPHIC_DATA] Import CSV Export CSV" at bounding box center [847, 230] width 1223 height 24
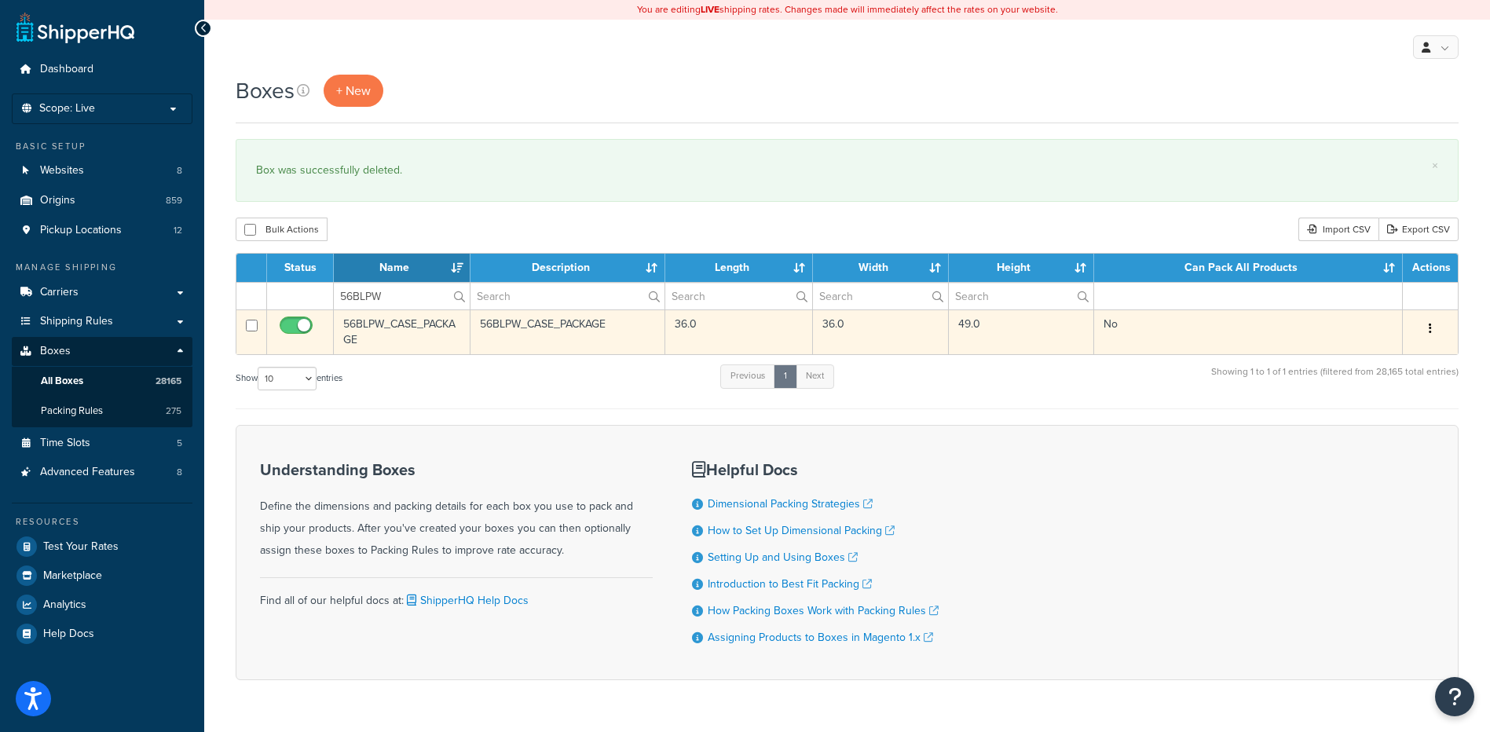
click at [1424, 327] on button "button" at bounding box center [1430, 329] width 22 height 25
click at [1396, 430] on link "Delete" at bounding box center [1378, 423] width 124 height 32
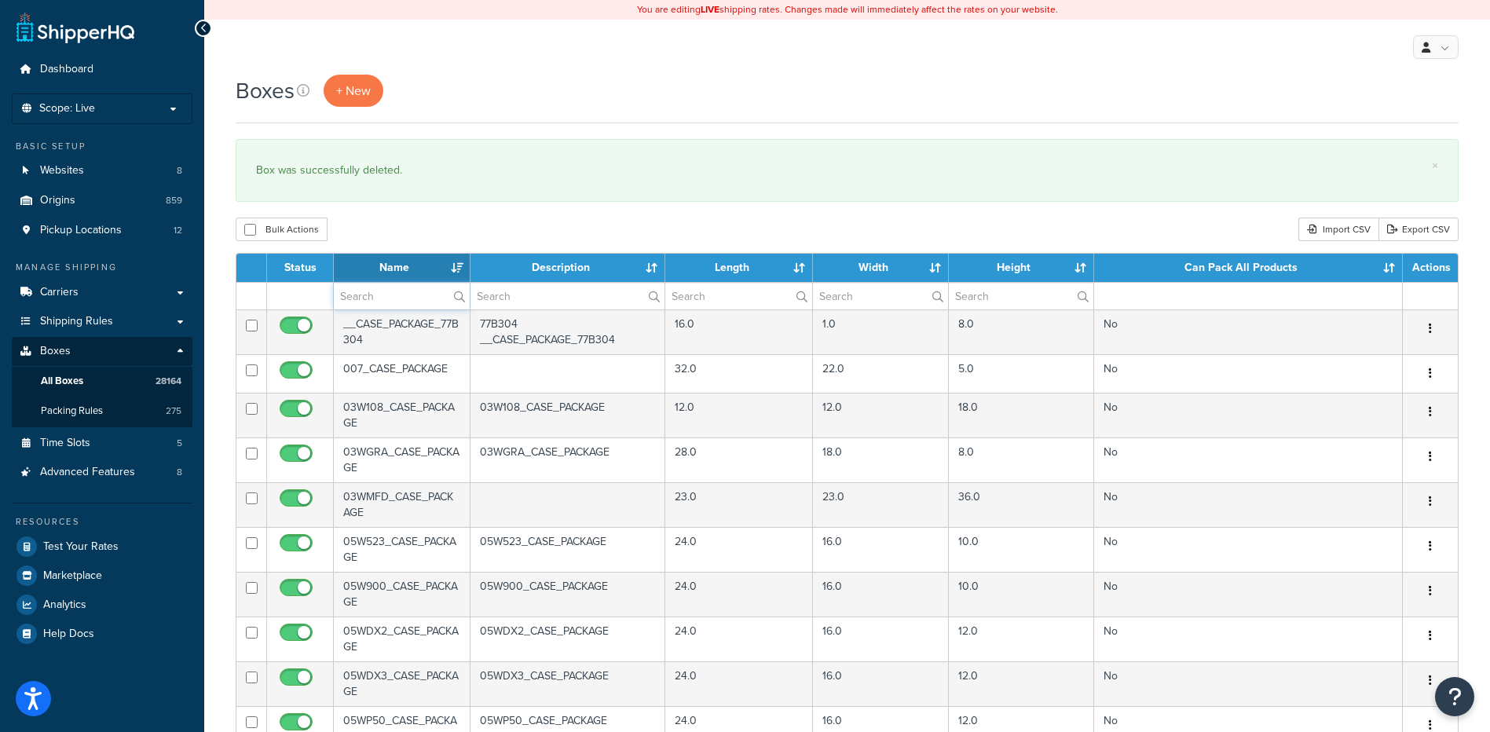
click at [377, 290] on input "text" at bounding box center [402, 296] width 136 height 27
paste input "56W354"
type input "56W354"
click at [503, 222] on div "Bulk Actions Duplicate Delete Import CSV Export CSV" at bounding box center [847, 230] width 1223 height 24
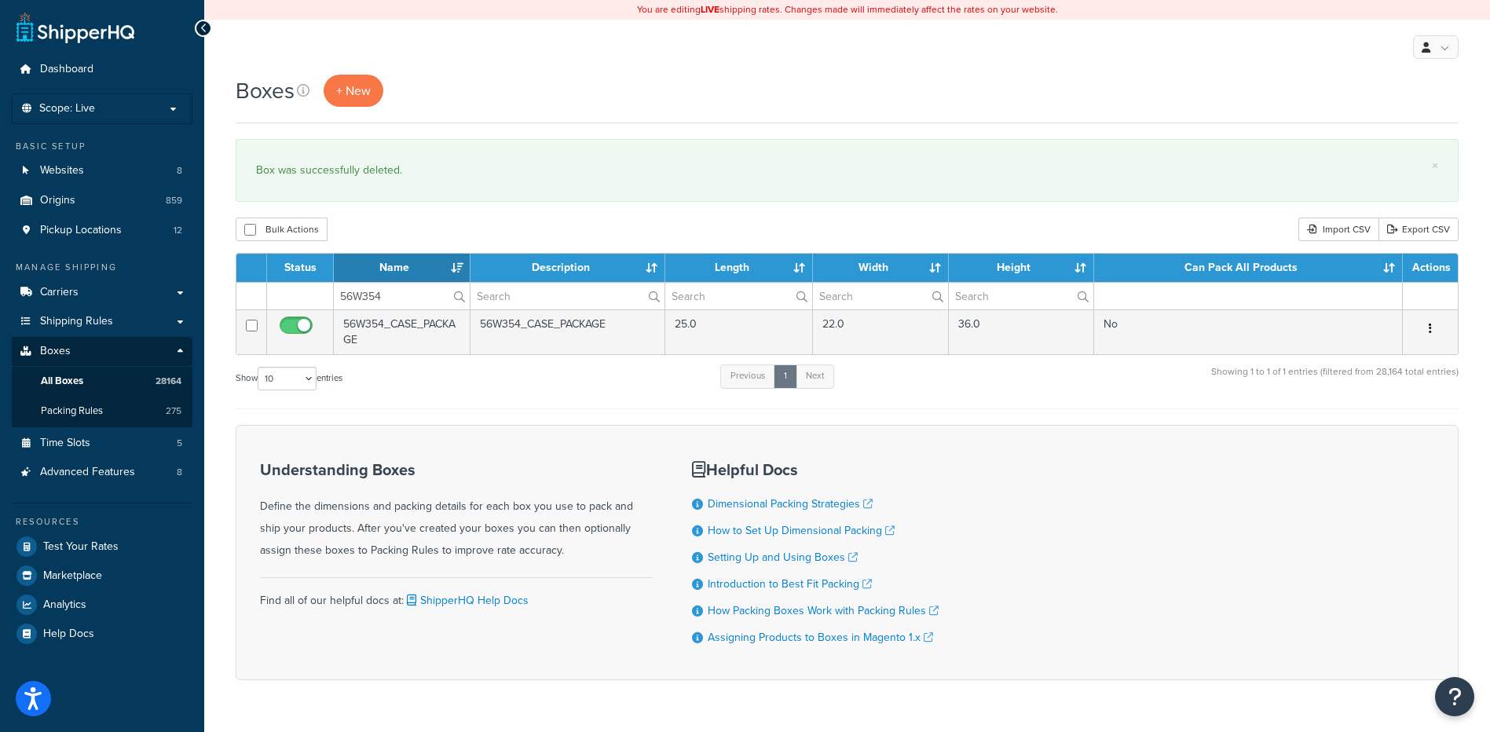
click at [1433, 327] on button "button" at bounding box center [1430, 329] width 22 height 25
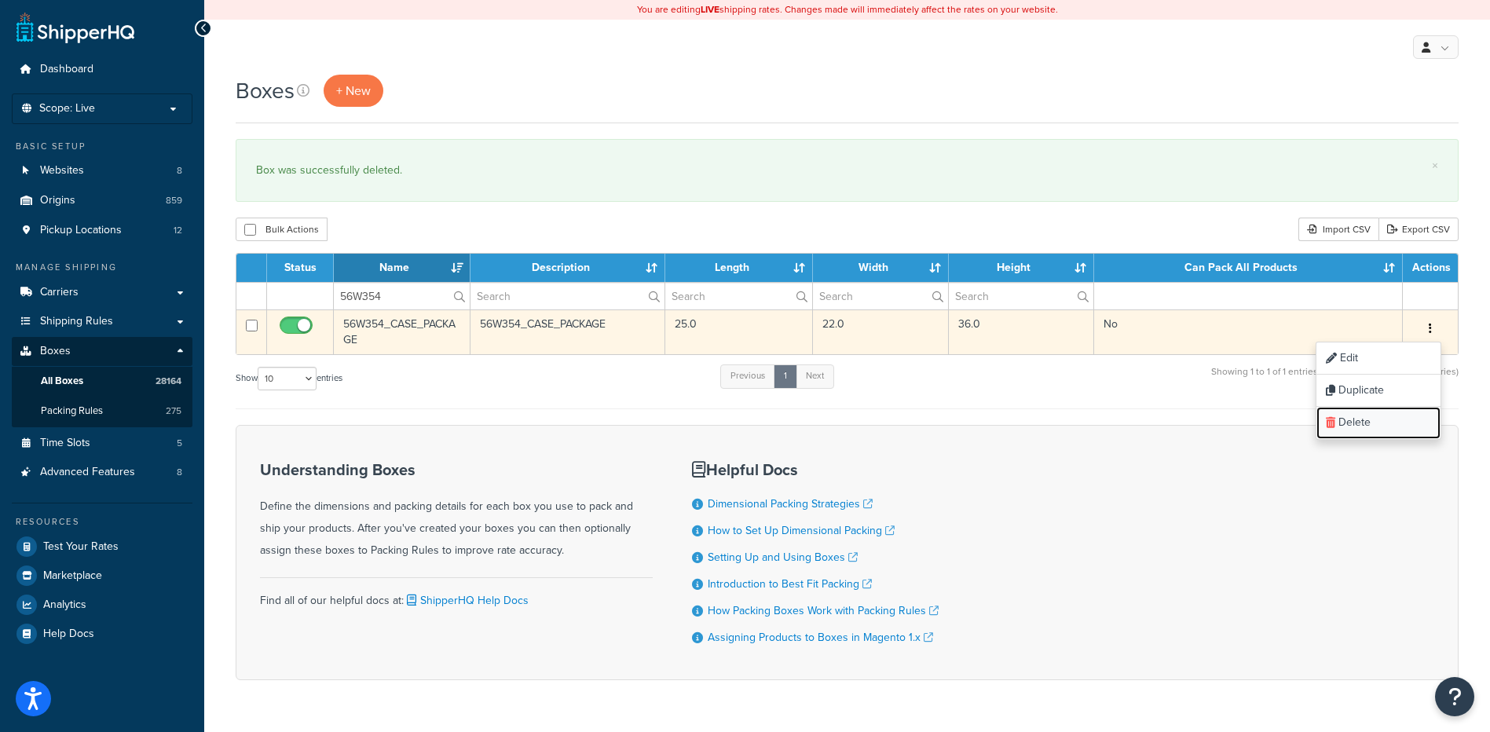
click at [1401, 431] on link "Delete" at bounding box center [1378, 423] width 124 height 32
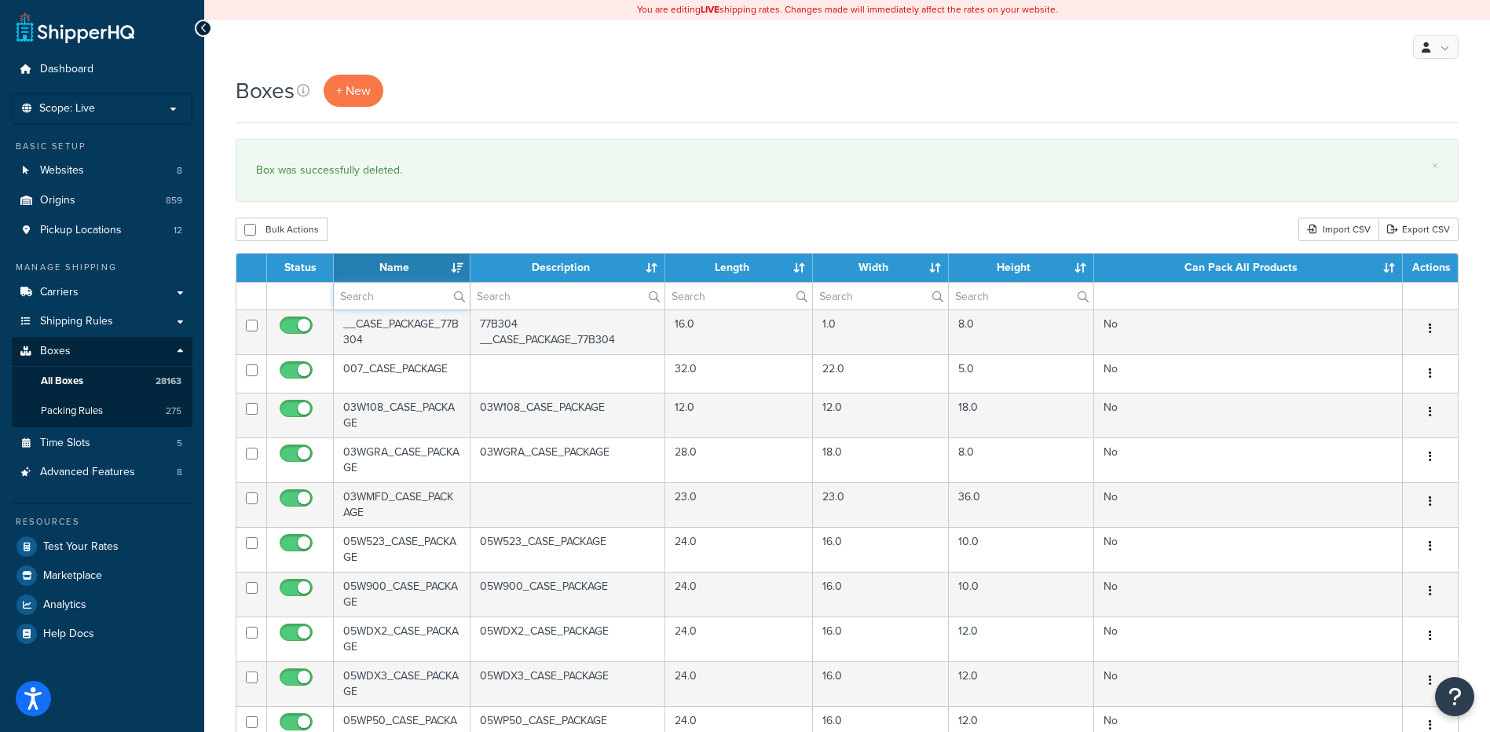
paste input "57WLLL"
click at [394, 307] on input "text" at bounding box center [402, 296] width 136 height 27
type input "57WLLL"
click at [466, 234] on div "Bulk Actions Duplicate [GEOGRAPHIC_DATA] Import CSV Export CSV" at bounding box center [847, 230] width 1223 height 24
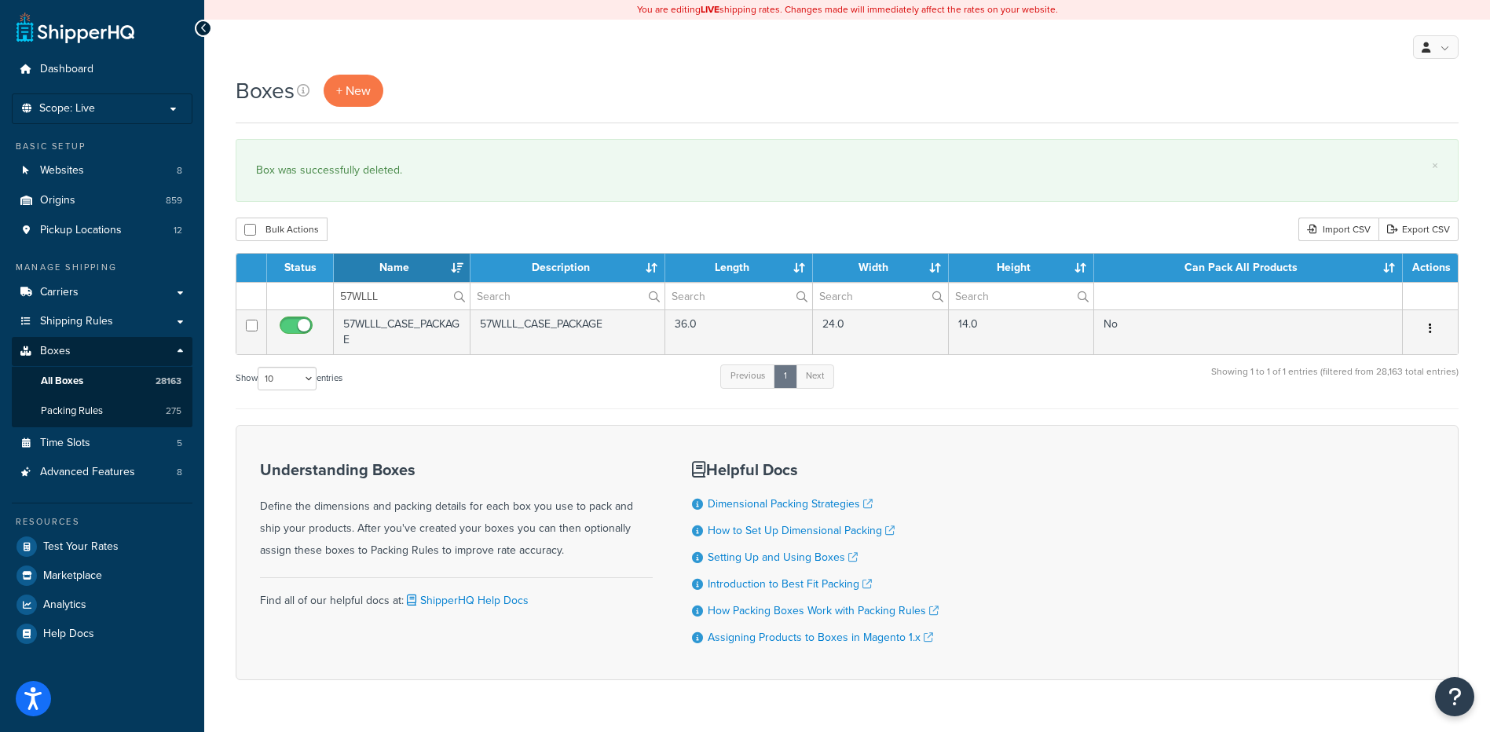
click at [1425, 324] on button "button" at bounding box center [1430, 329] width 22 height 25
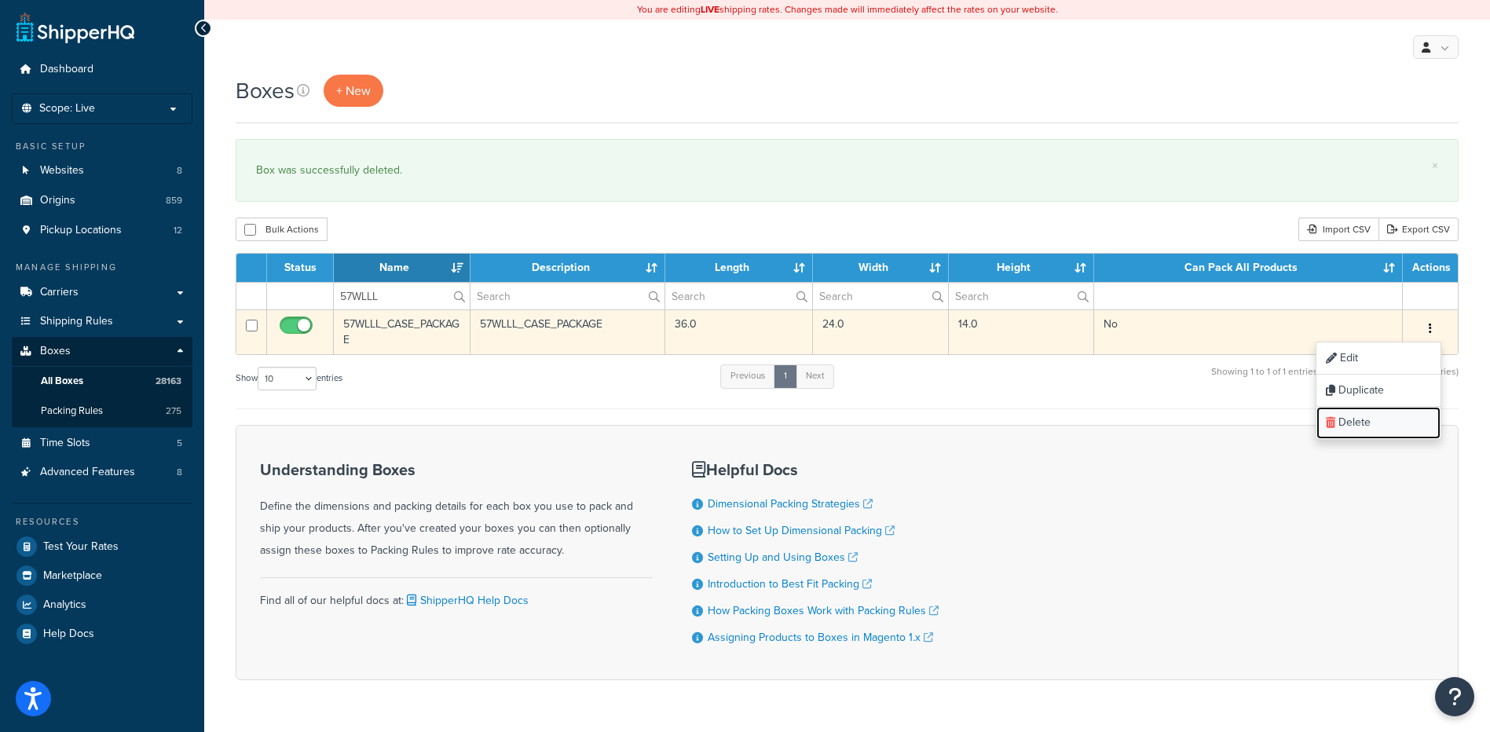
click at [1377, 419] on link "Delete" at bounding box center [1378, 423] width 124 height 32
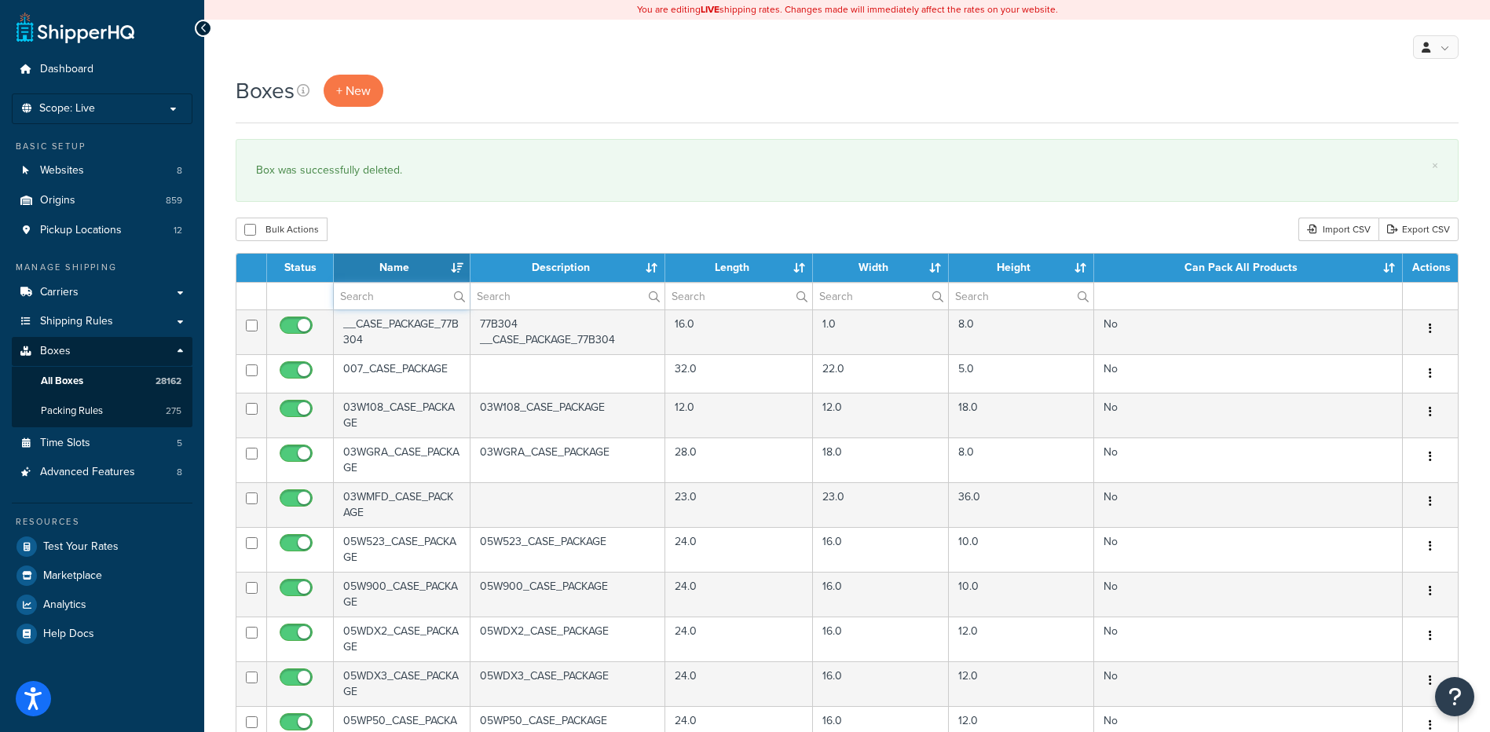
click at [384, 309] on input "text" at bounding box center [402, 296] width 136 height 27
paste input "57WLLL"
click at [423, 230] on div "Bulk Actions Duplicate [GEOGRAPHIC_DATA] Import CSV Export CSV" at bounding box center [847, 230] width 1223 height 24
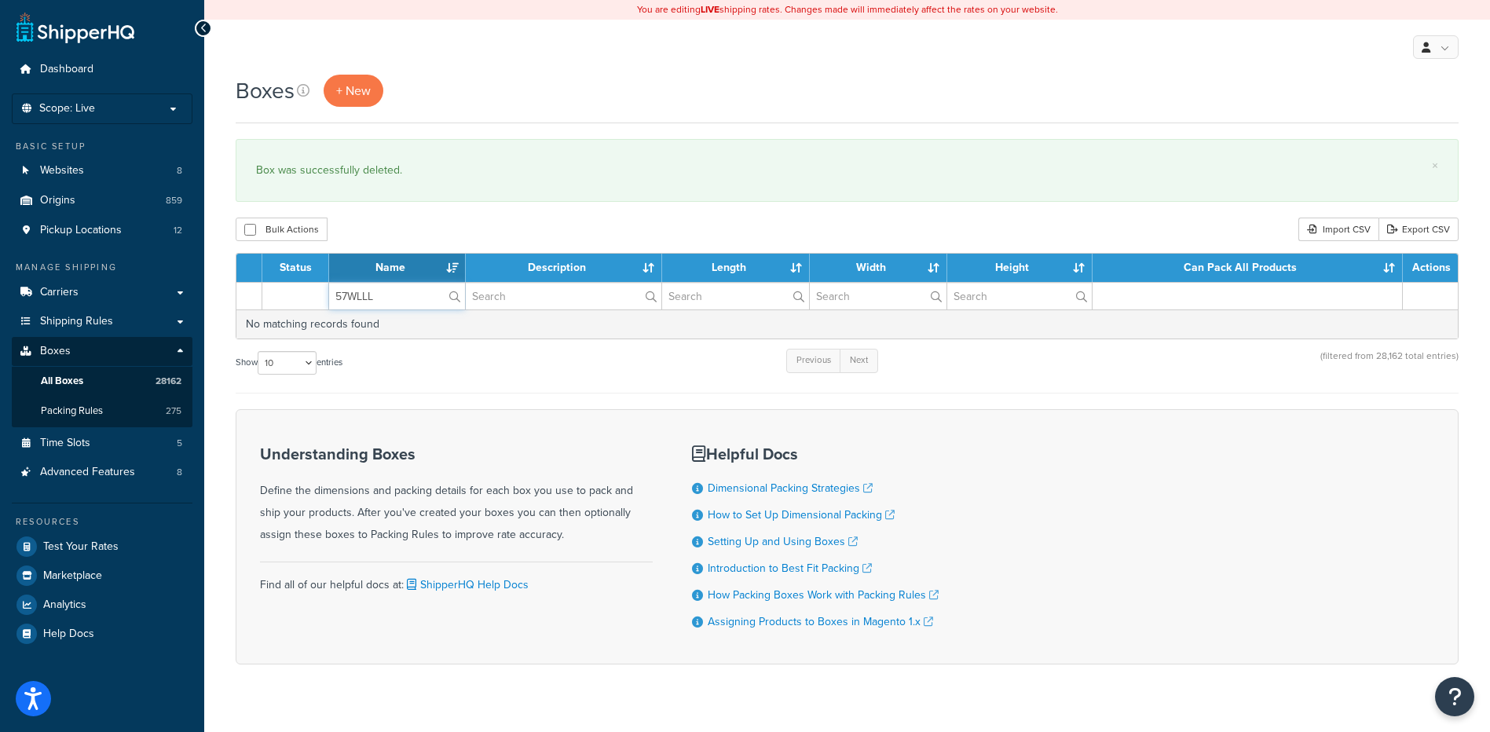
click at [373, 305] on input "57WLLL" at bounding box center [397, 296] width 136 height 27
paste input "81W557"
click at [373, 301] on input "57WLLL81W557" at bounding box center [397, 296] width 136 height 27
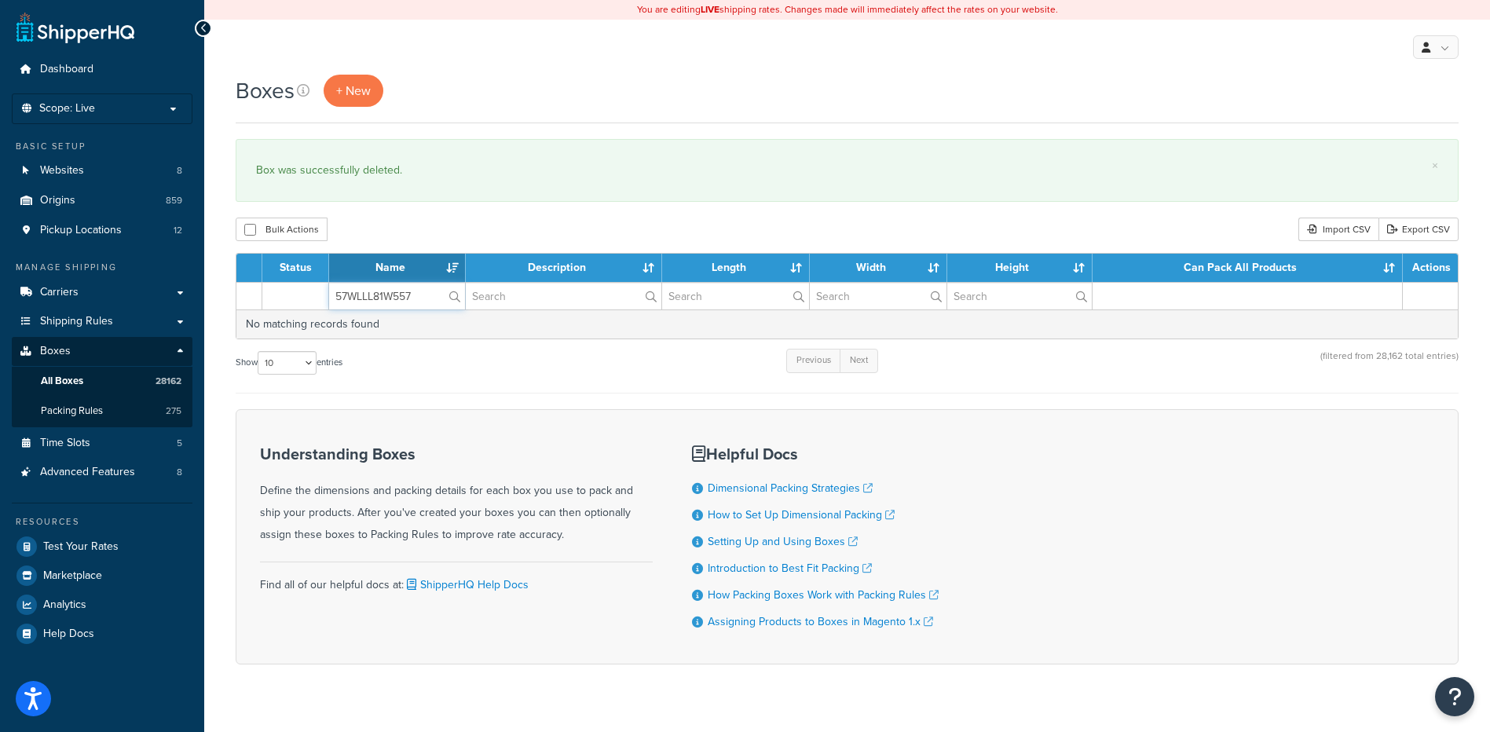
paste input "text"
type input "81W557"
click at [420, 234] on div "Bulk Actions Duplicate [GEOGRAPHIC_DATA] Import CSV Export CSV" at bounding box center [847, 230] width 1223 height 24
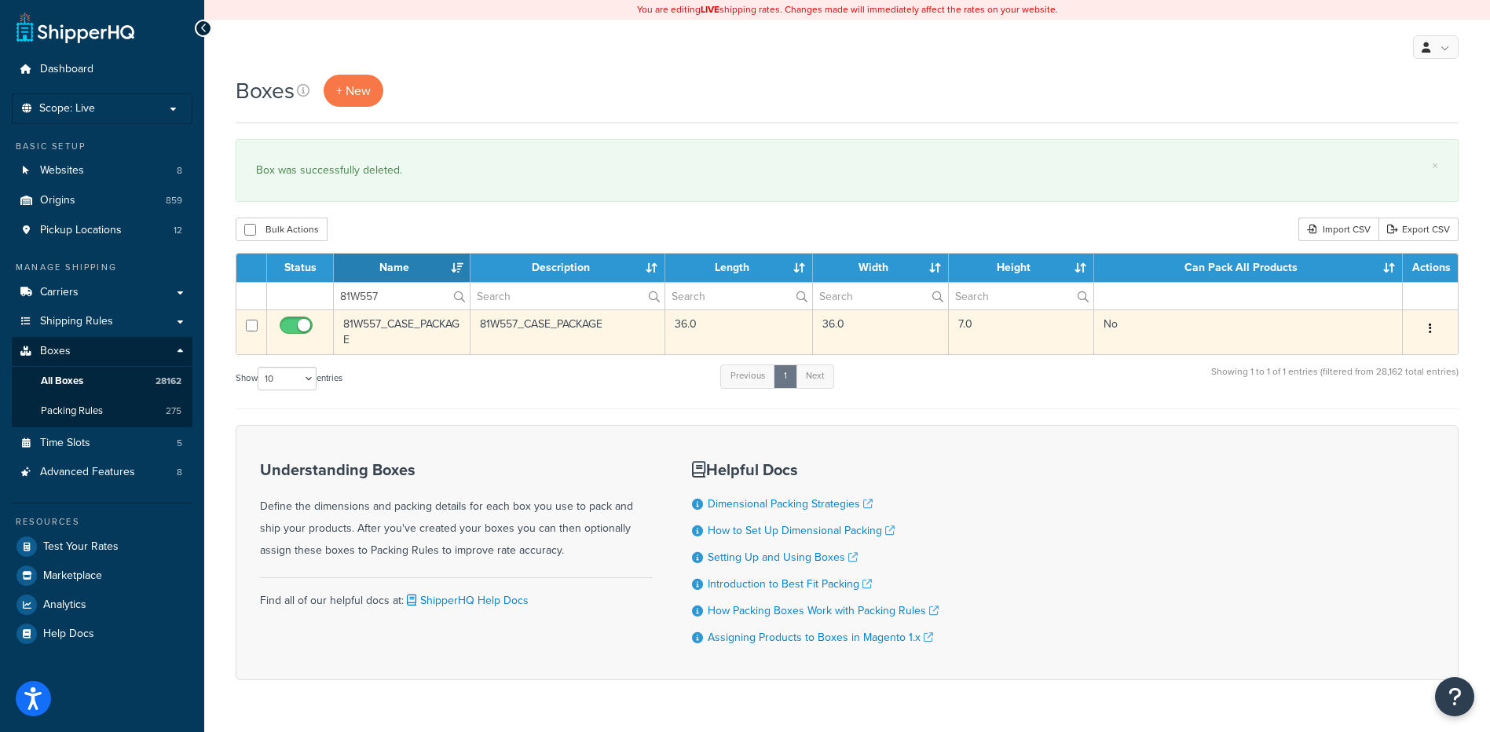
click at [1430, 330] on icon "button" at bounding box center [1430, 328] width 3 height 11
click at [1375, 418] on link "Delete" at bounding box center [1378, 423] width 124 height 32
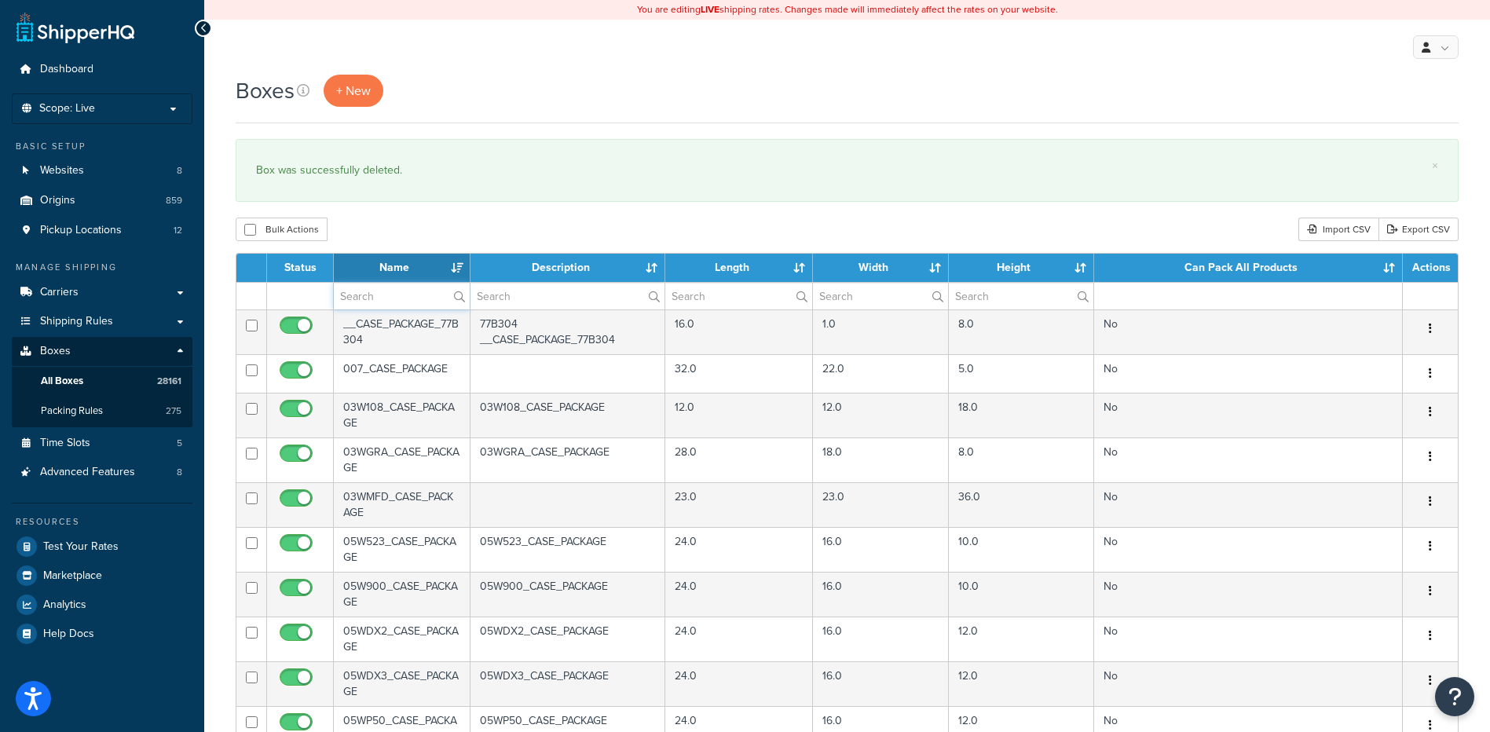
click at [365, 298] on input "text" at bounding box center [402, 296] width 136 height 27
paste input "26BSV8"
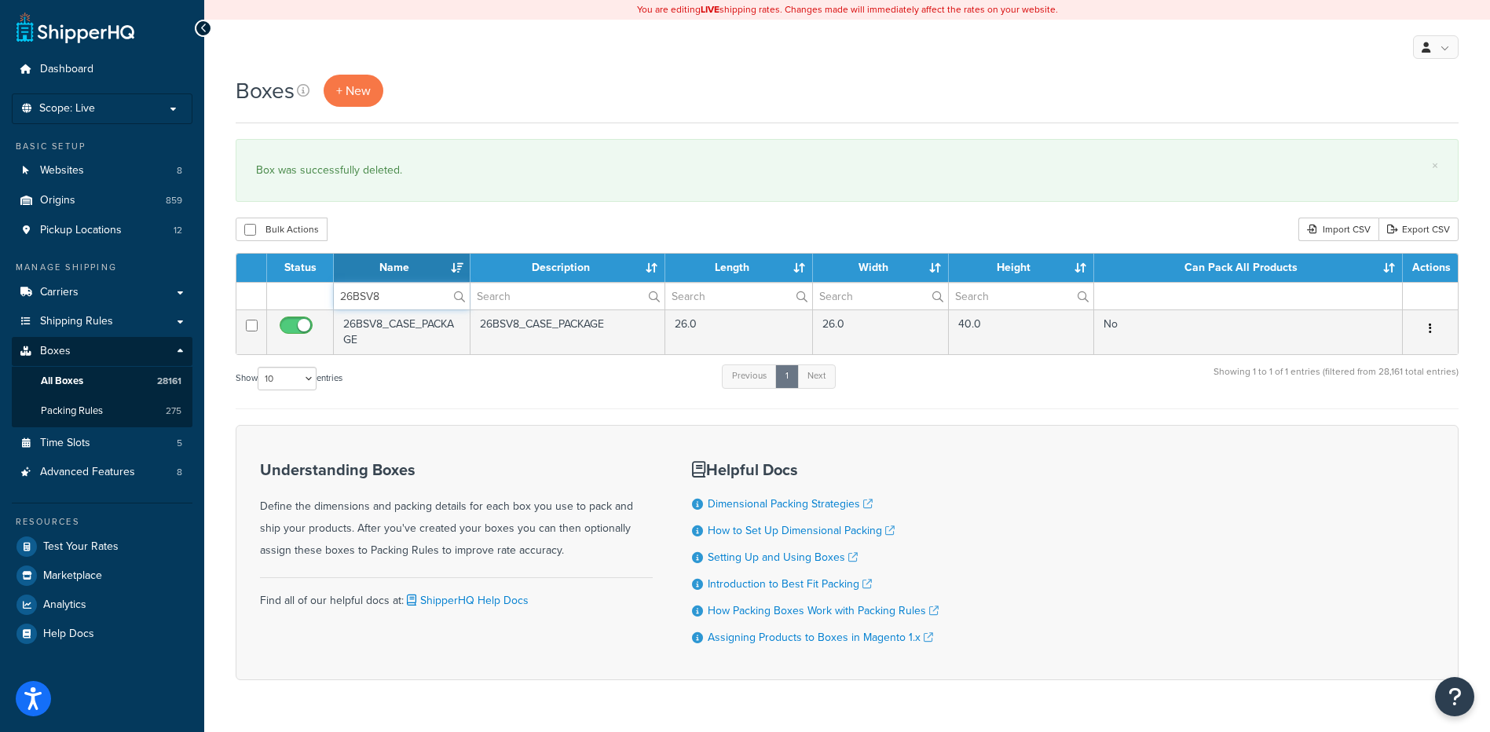
type input "26BSV8"
click at [489, 214] on div "Boxes + New × Box was successfully deleted. Bulk Actions Duplicate Delete Impor…" at bounding box center [847, 405] width 1286 height 660
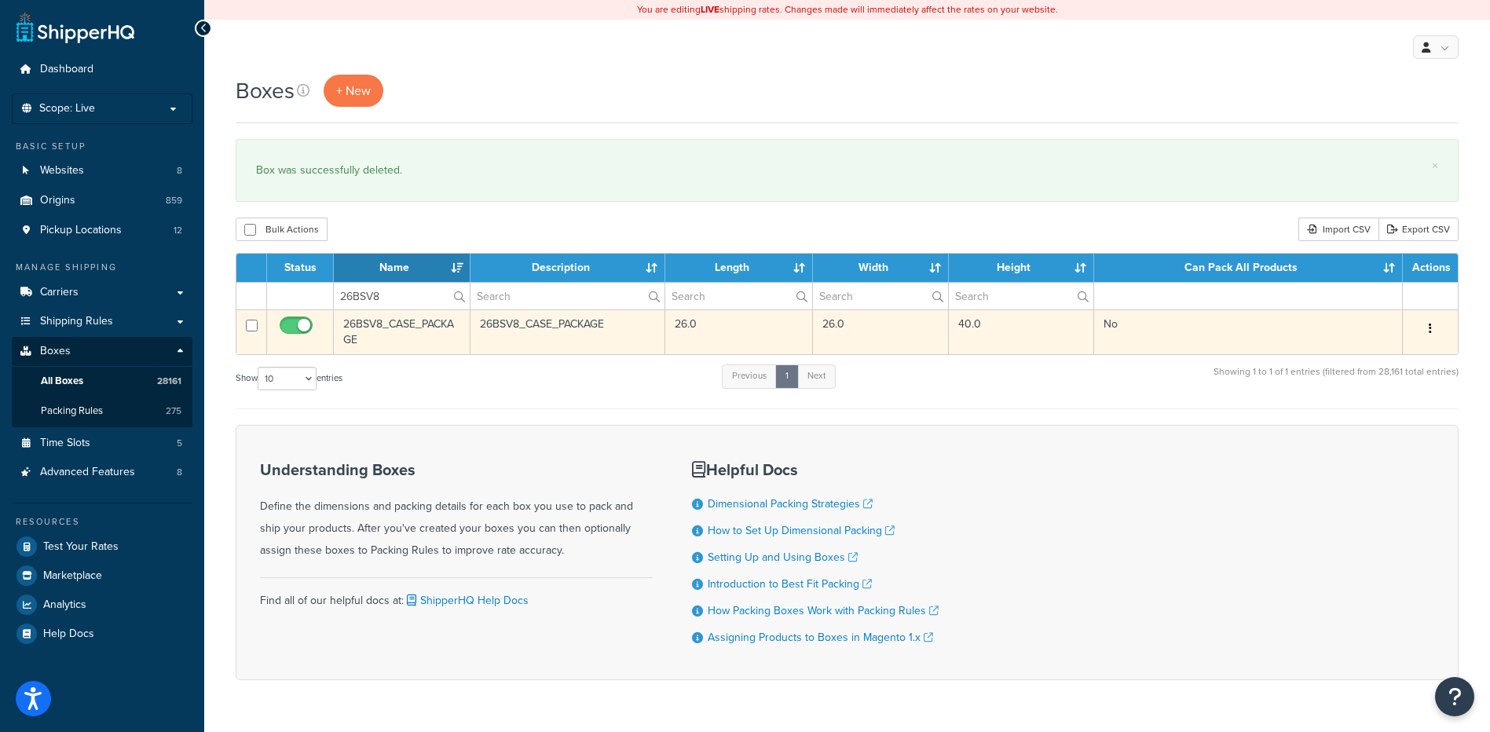
click at [1433, 328] on button "button" at bounding box center [1430, 329] width 22 height 25
click at [1396, 426] on link "Delete" at bounding box center [1378, 423] width 124 height 32
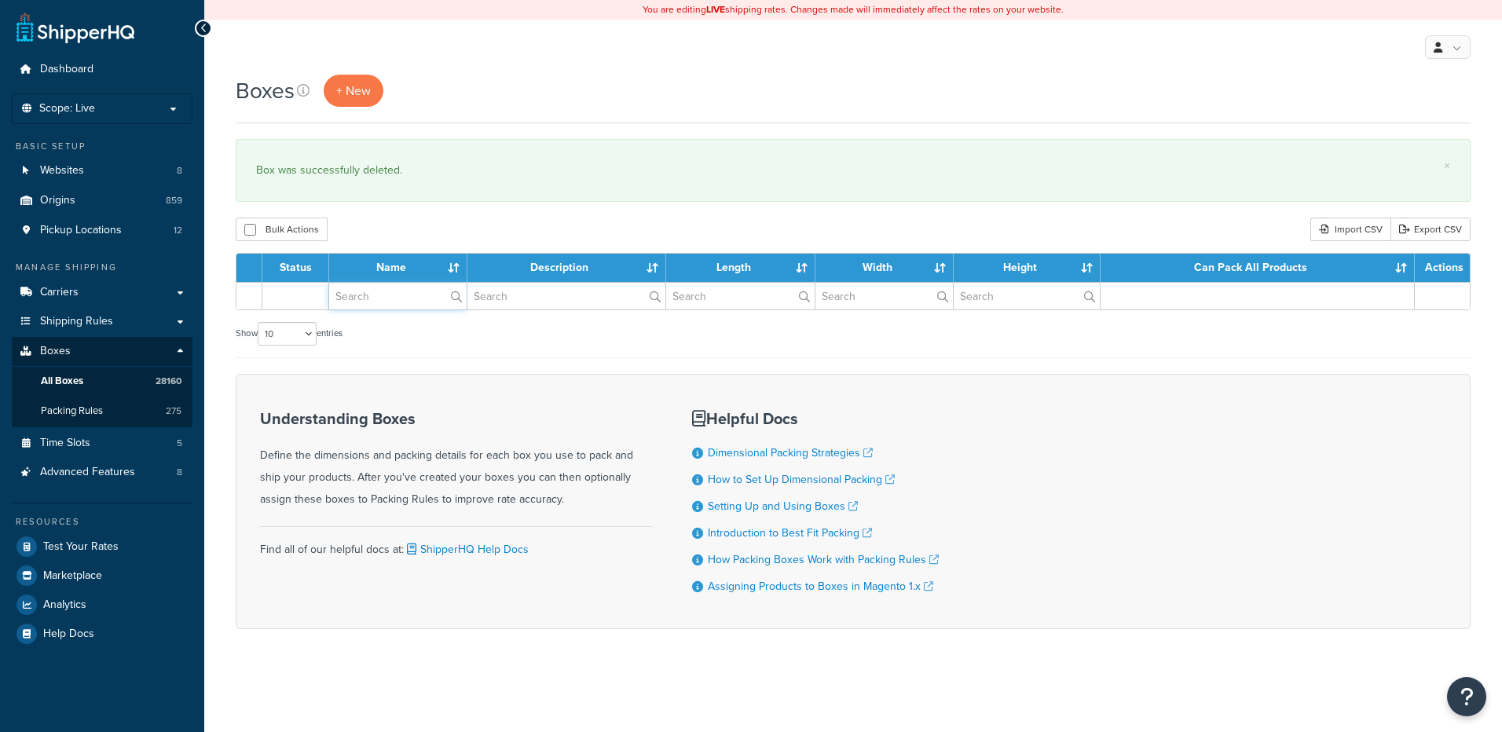
paste input "30WDLH"
click at [346, 302] on input "text" at bounding box center [397, 296] width 137 height 27
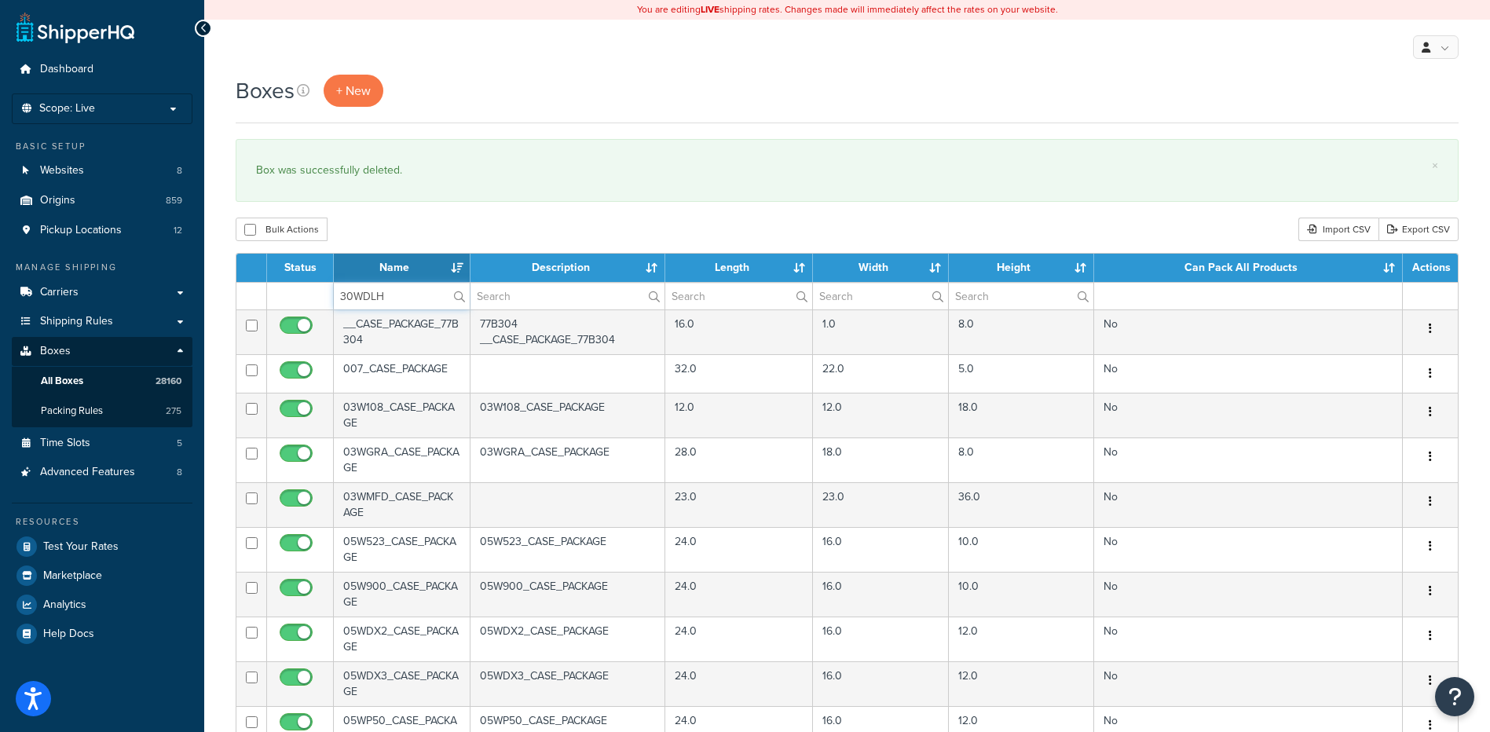
type input "30WDLH"
click at [398, 228] on div "Bulk Actions Duplicate [GEOGRAPHIC_DATA] Import CSV Export CSV" at bounding box center [847, 230] width 1223 height 24
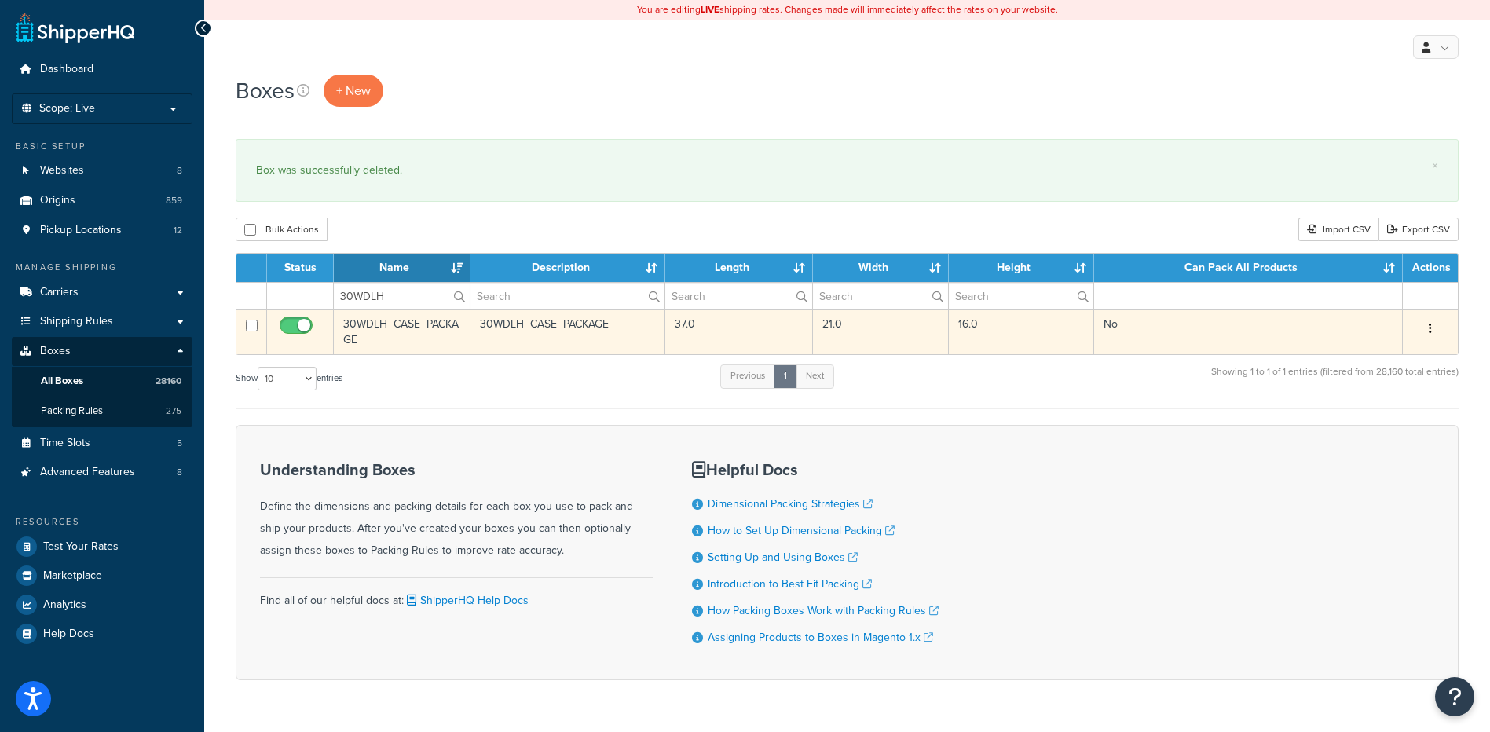
click at [1428, 327] on button "button" at bounding box center [1430, 329] width 22 height 25
click at [1392, 418] on link "Delete" at bounding box center [1378, 423] width 124 height 32
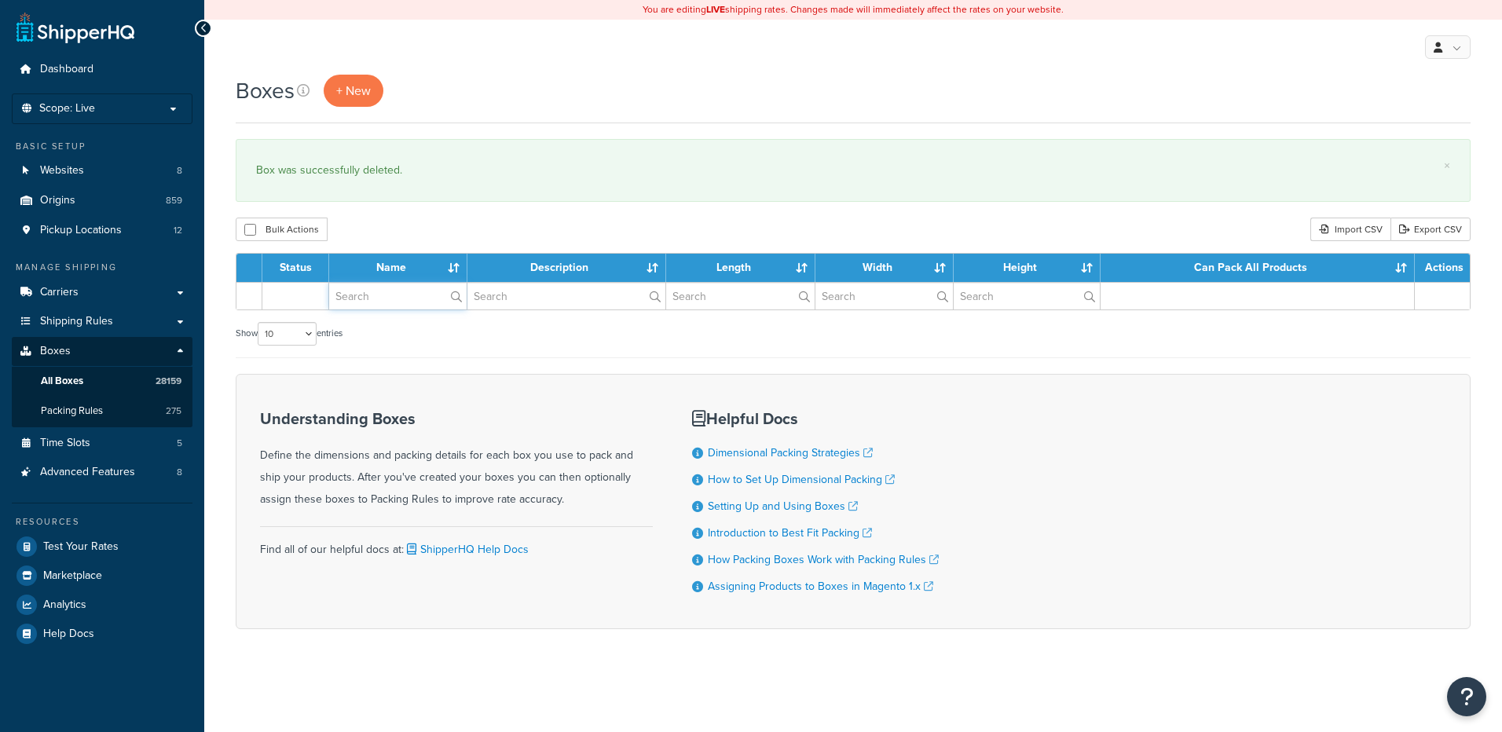
drag, startPoint x: 0, startPoint y: 0, endPoint x: 335, endPoint y: 295, distance: 446.8
click at [335, 295] on input "text" at bounding box center [397, 296] width 137 height 27
paste input "81W502"
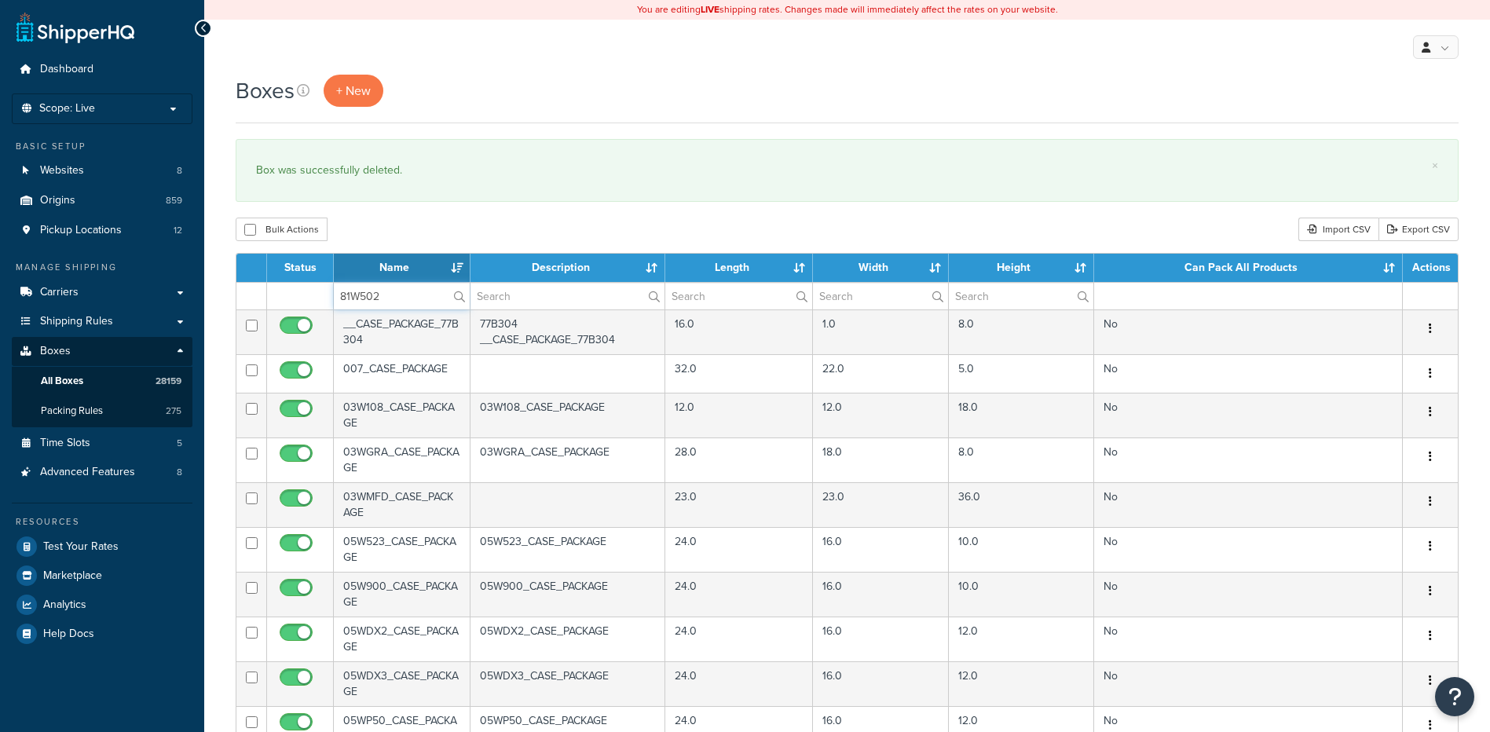
type input "81W502"
click at [401, 216] on div "Boxes + New × Box was successfully deleted. Bulk Actions Duplicate [GEOGRAPHIC_…" at bounding box center [847, 603] width 1286 height 1057
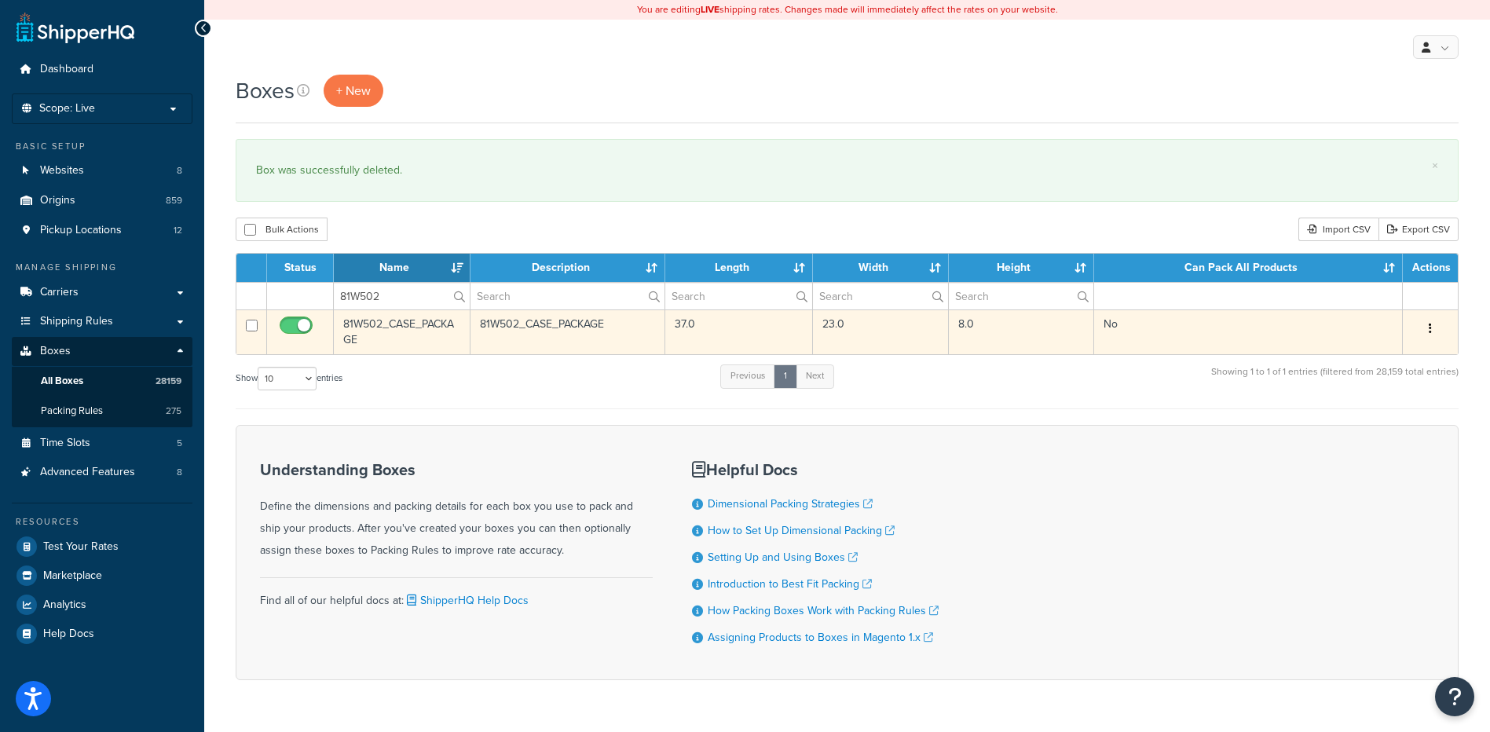
click at [1430, 326] on icon "button" at bounding box center [1430, 328] width 3 height 11
click at [1328, 415] on link "Delete" at bounding box center [1378, 423] width 124 height 32
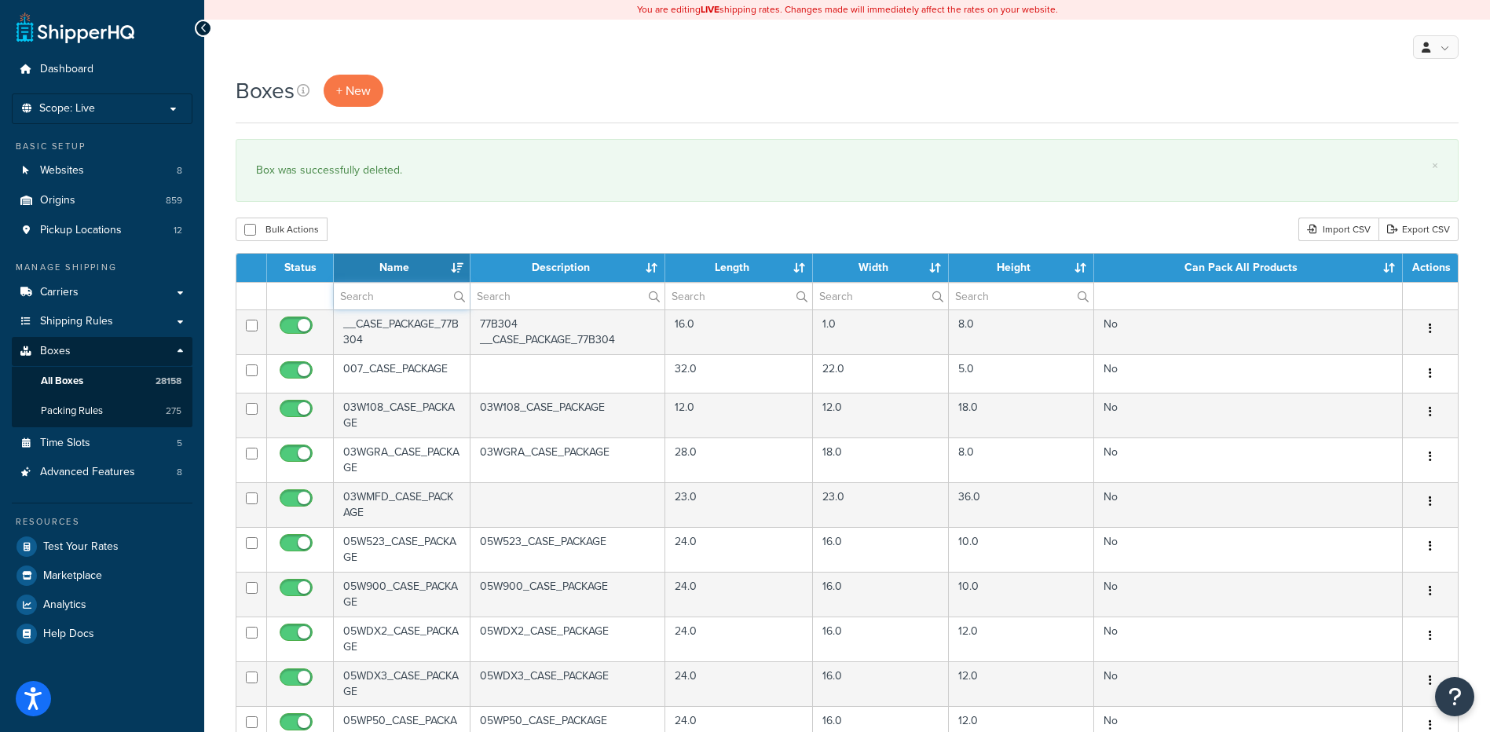
click at [401, 296] on input "text" at bounding box center [402, 296] width 136 height 27
paste input "81W503"
type input "81W503"
click at [410, 243] on div "Boxes + New × Box was successfully deleted. Bulk Actions Duplicate [GEOGRAPHIC_…" at bounding box center [847, 603] width 1286 height 1057
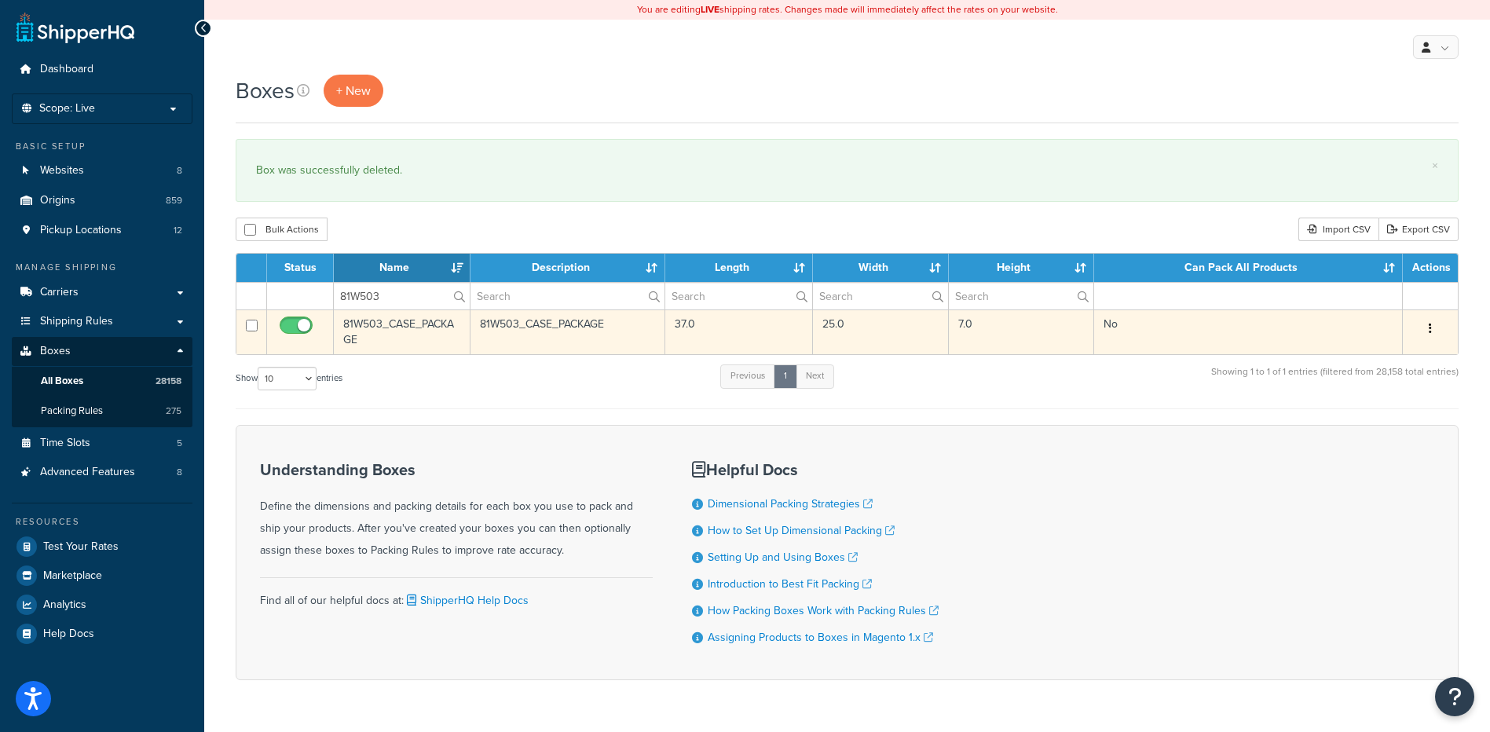
click at [1432, 331] on button "button" at bounding box center [1430, 329] width 22 height 25
click at [1390, 425] on link "Delete" at bounding box center [1378, 423] width 124 height 32
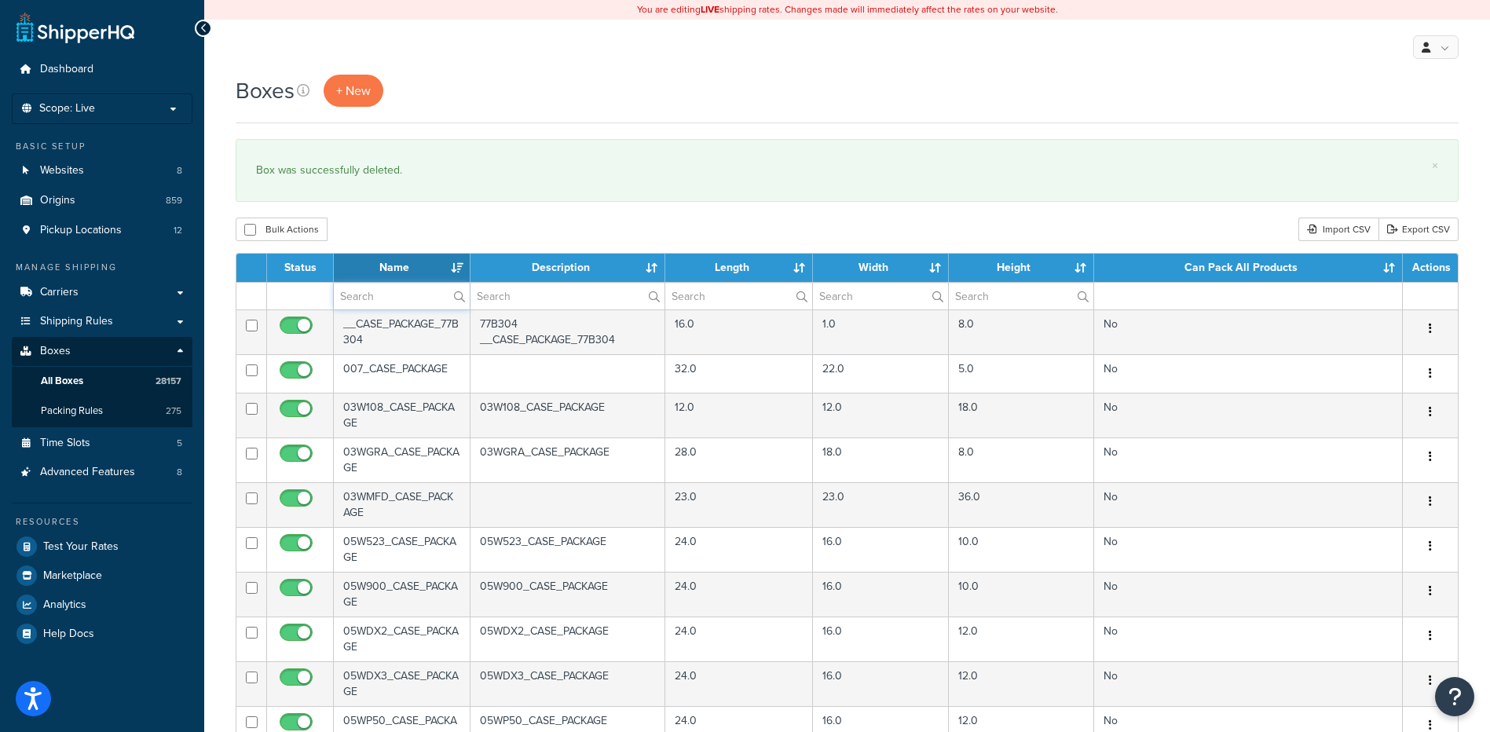
click at [379, 299] on input "text" at bounding box center [402, 296] width 136 height 27
paste input "30W1XP"
type input "30W1XP"
click at [408, 216] on div "Boxes + New × Box was successfully deleted. Bulk Actions Duplicate [GEOGRAPHIC_…" at bounding box center [847, 603] width 1286 height 1057
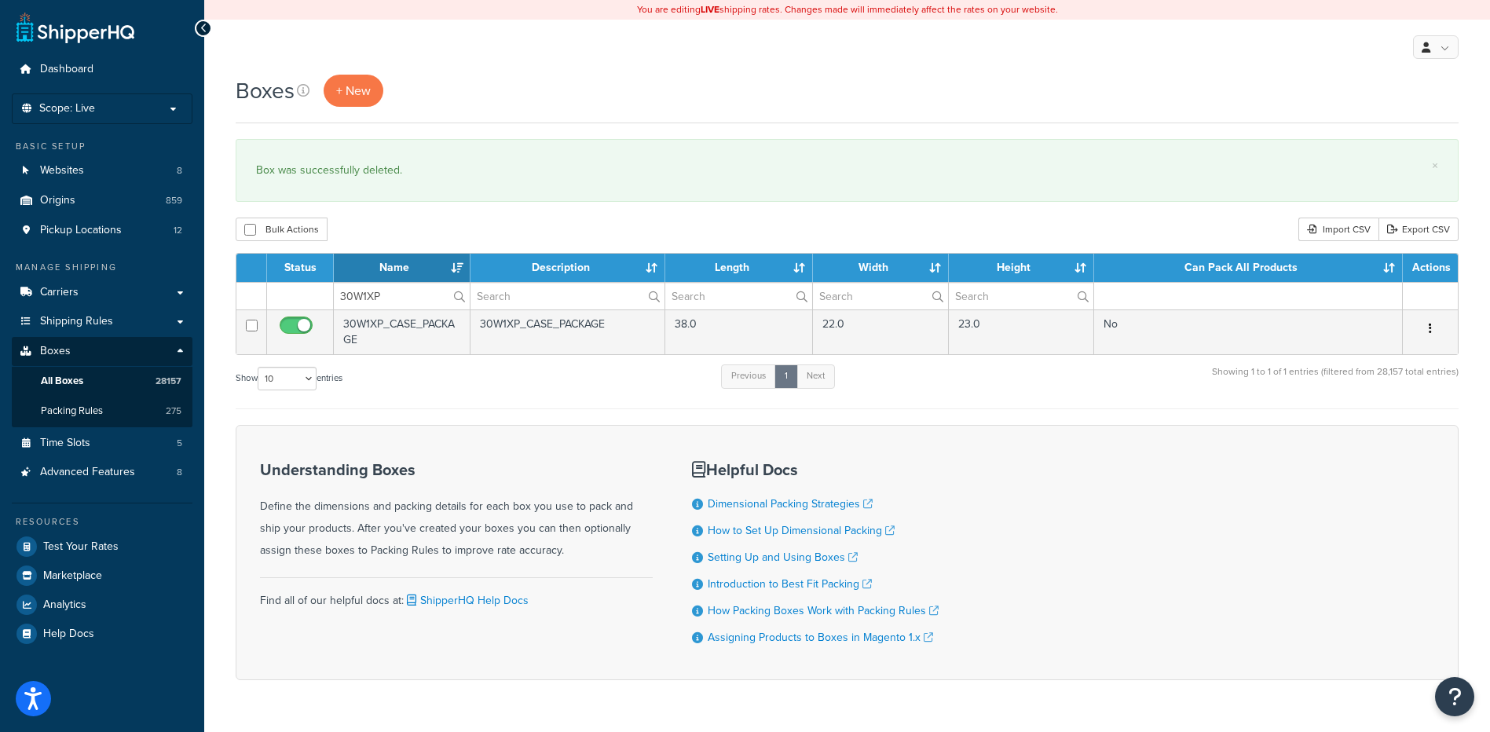
click at [1433, 325] on button "button" at bounding box center [1430, 329] width 22 height 25
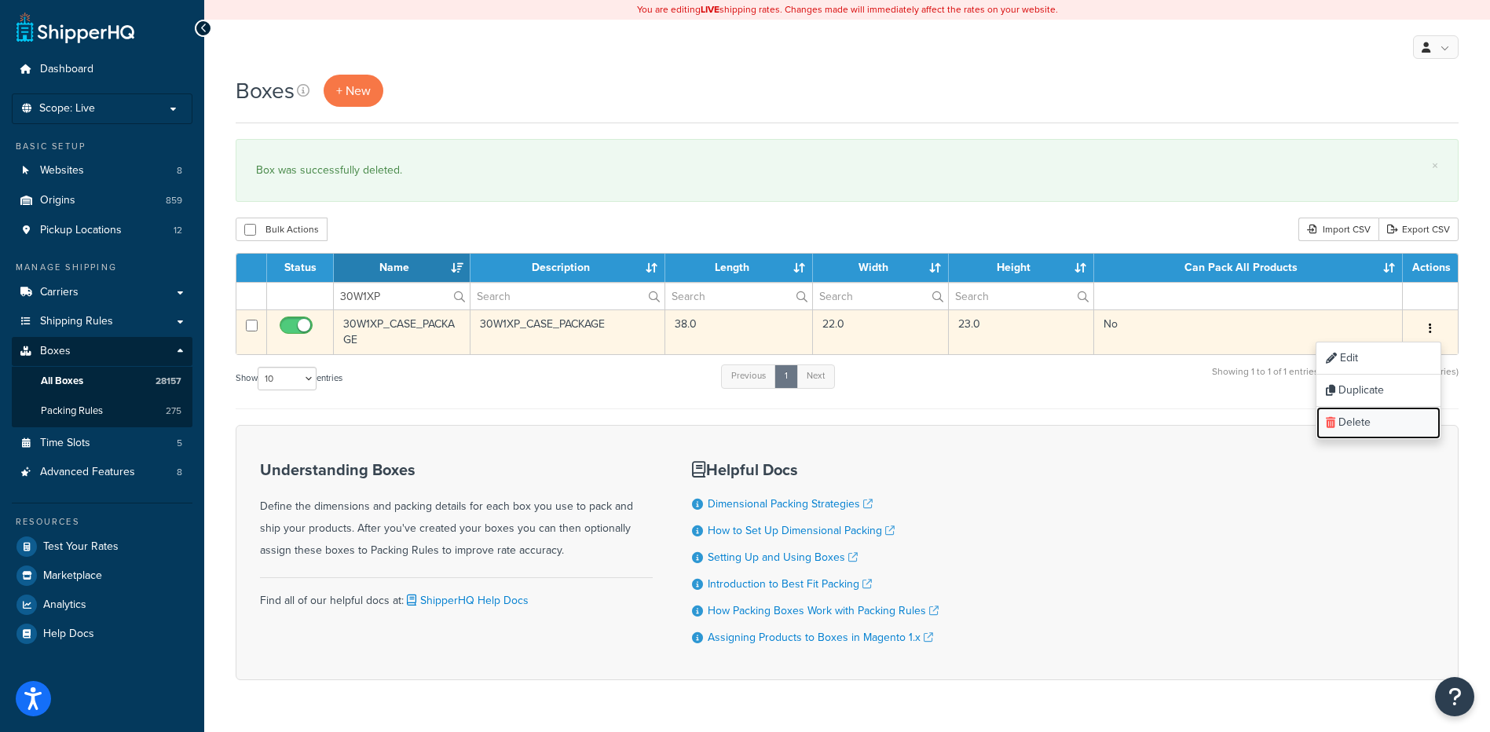
click at [1392, 413] on link "Delete" at bounding box center [1378, 423] width 124 height 32
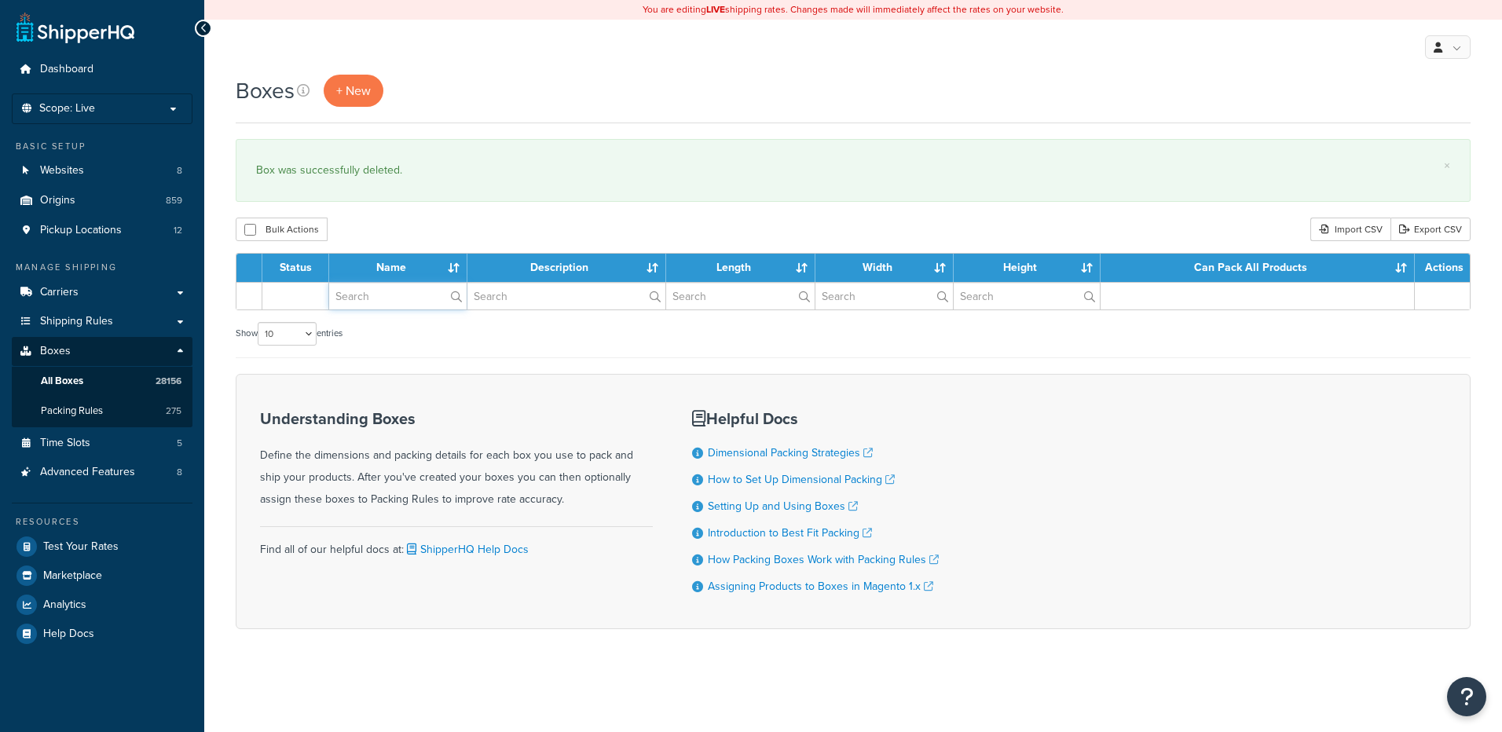
click at [388, 295] on input "text" at bounding box center [397, 296] width 137 height 27
paste input "30W2XP"
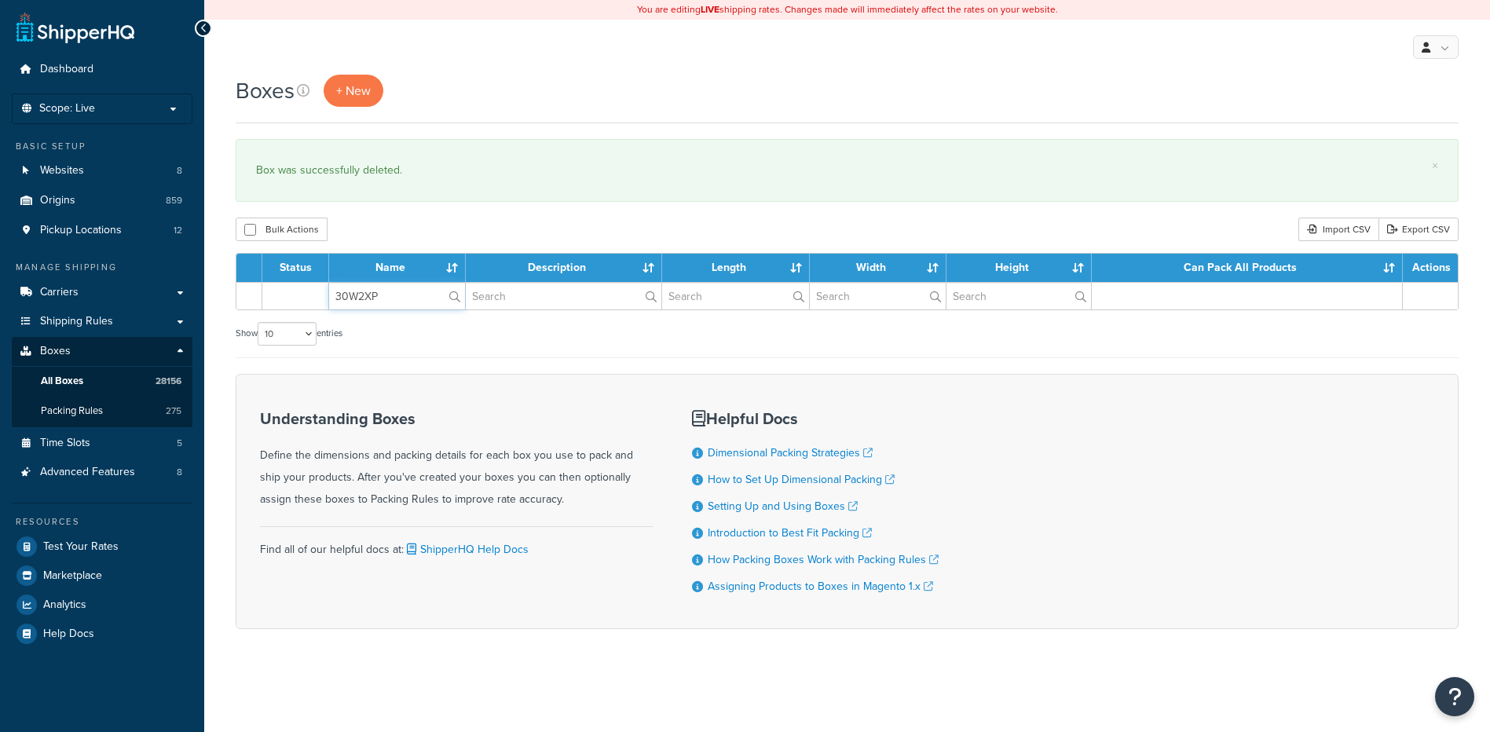
type input "30W2XP"
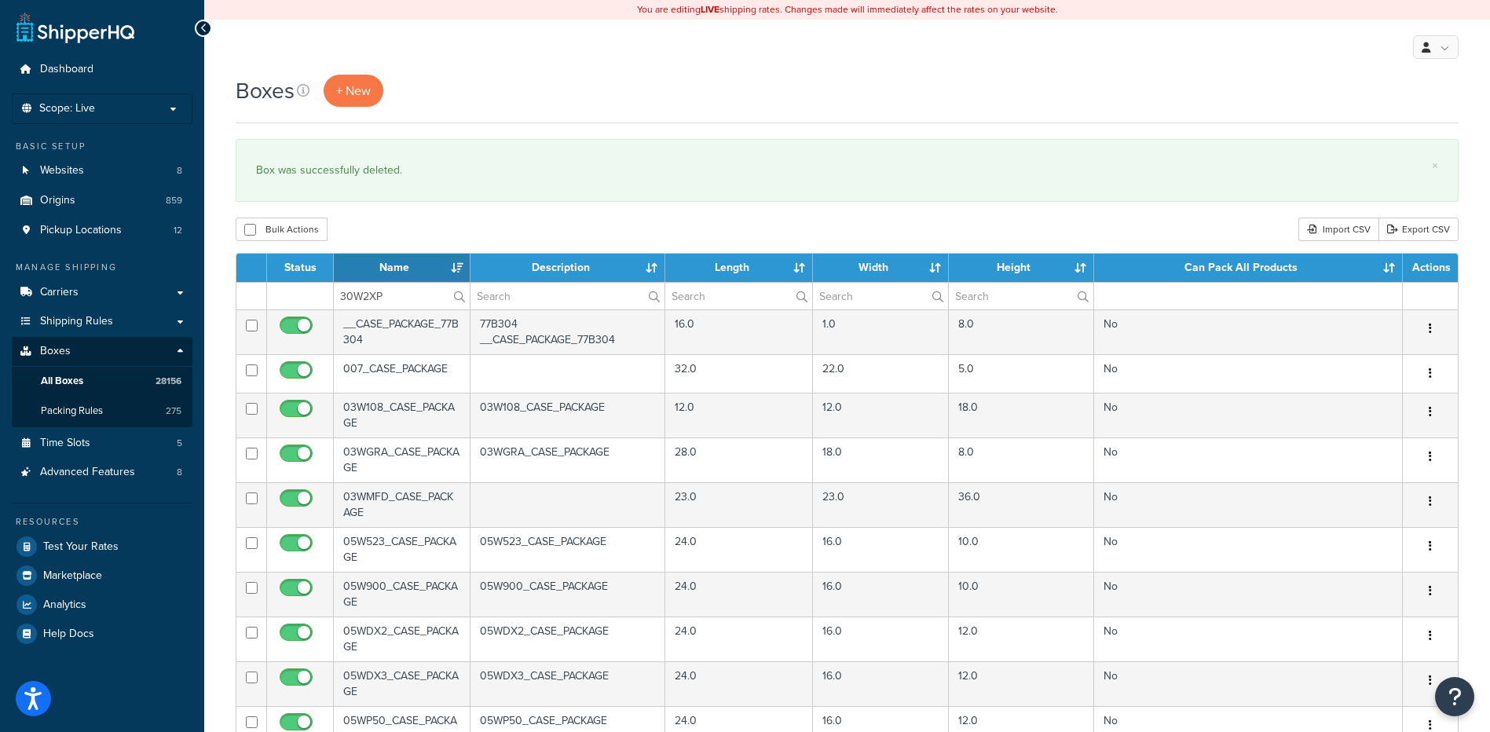
click at [411, 226] on div "Bulk Actions Duplicate [GEOGRAPHIC_DATA] Import CSV Export CSV" at bounding box center [847, 230] width 1223 height 24
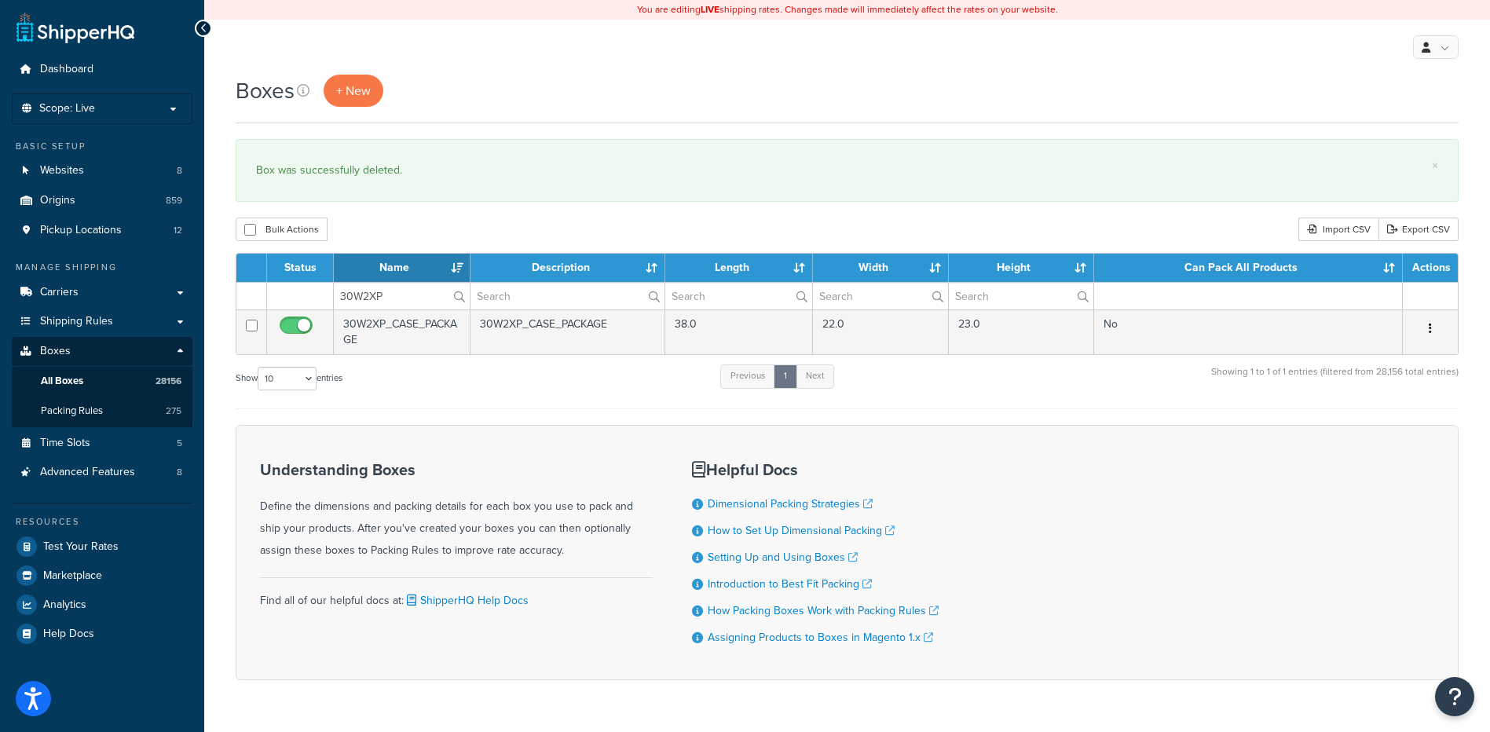
click at [1436, 329] on button "button" at bounding box center [1430, 329] width 22 height 25
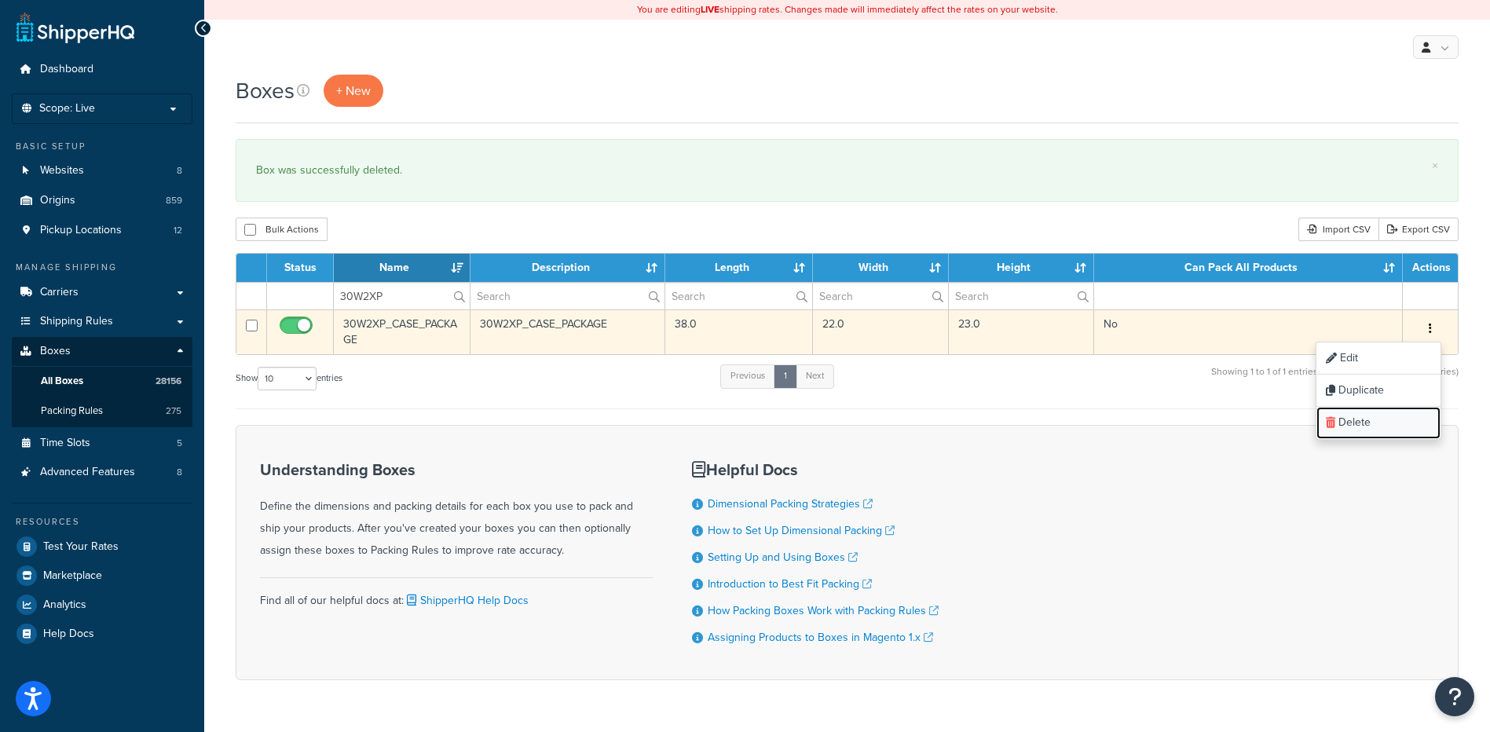
click at [1381, 419] on link "Delete" at bounding box center [1378, 423] width 124 height 32
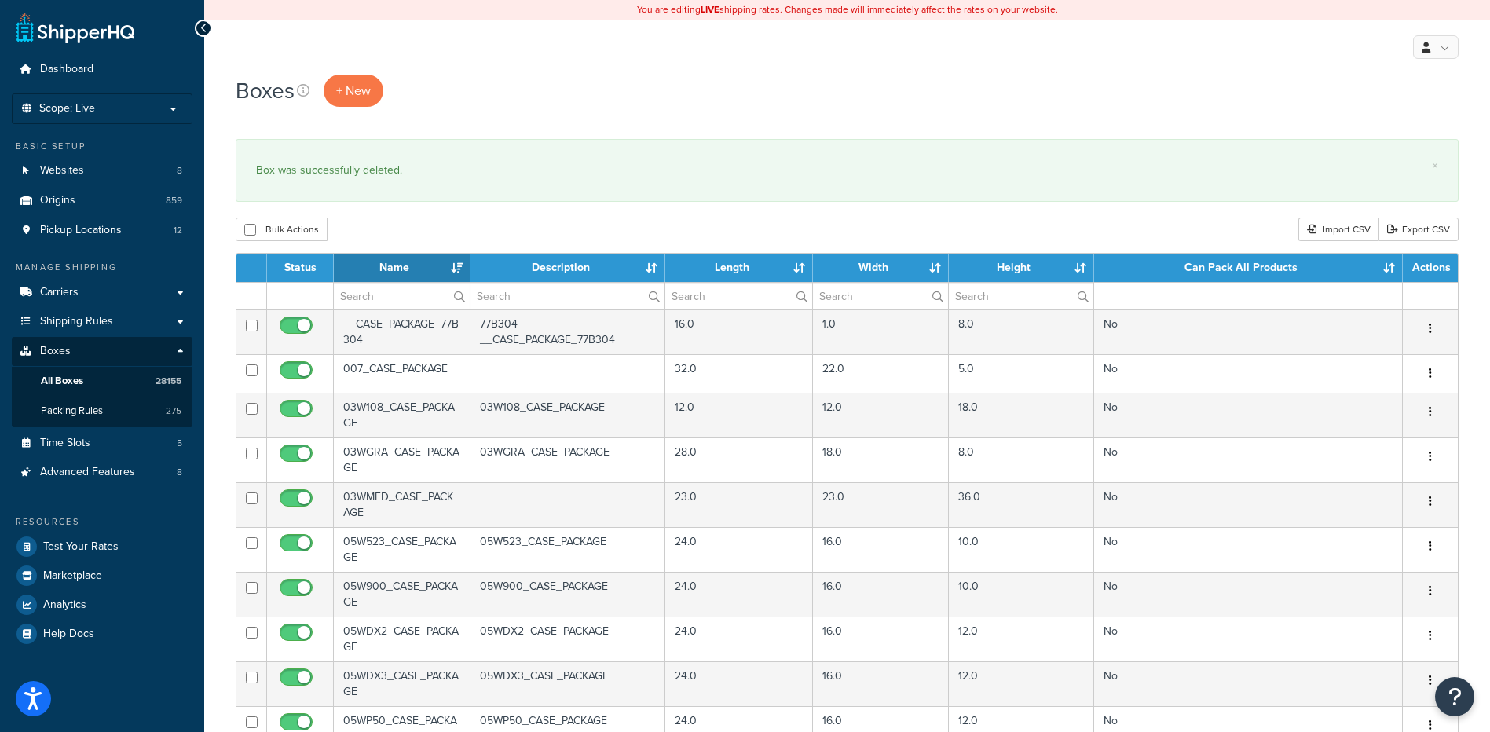
click at [453, 295] on label at bounding box center [402, 296] width 136 height 27
click at [453, 295] on input "text" at bounding box center [402, 296] width 136 height 27
paste input "68WBF3"
type input "68WBF3"
click at [467, 221] on div "Bulk Actions Duplicate [GEOGRAPHIC_DATA] Import CSV Export CSV" at bounding box center [847, 230] width 1223 height 24
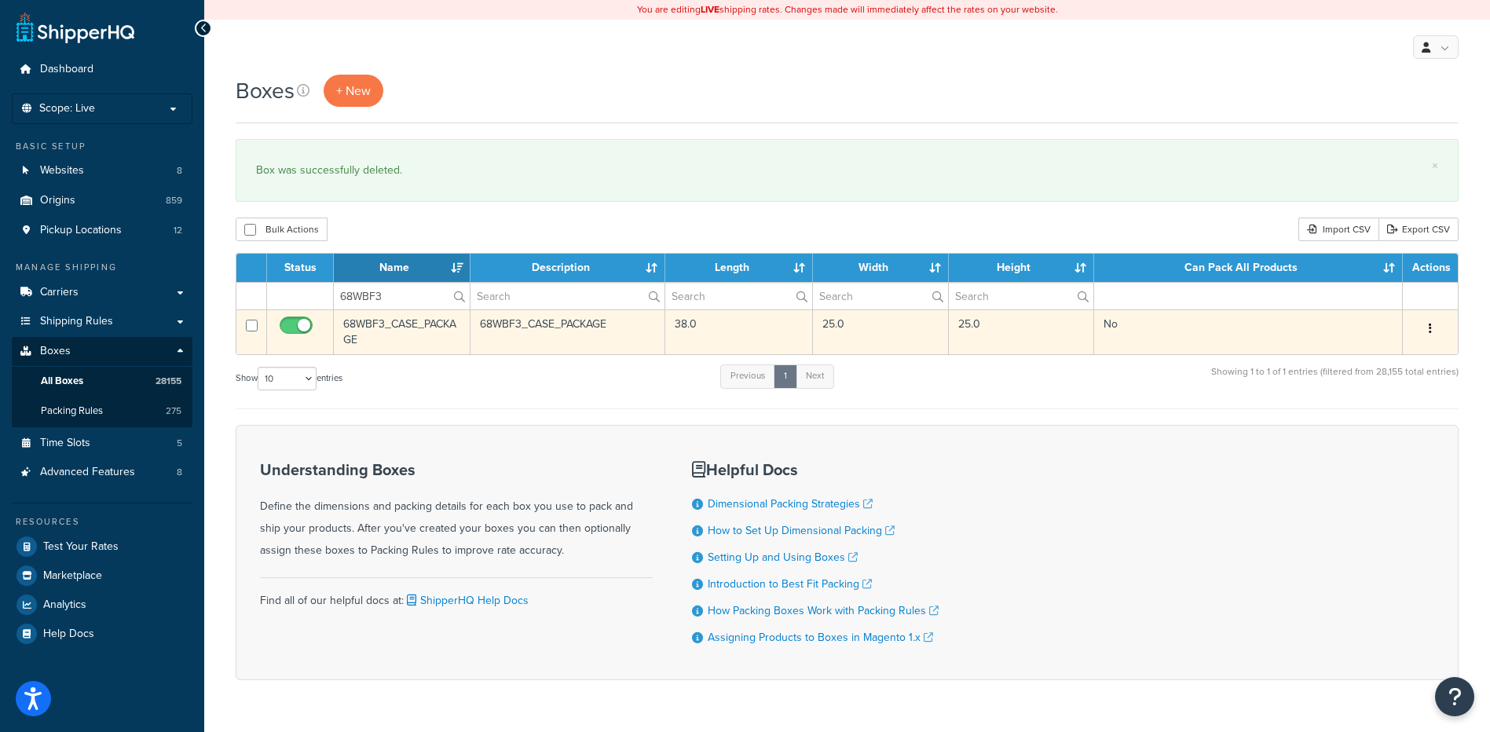
click at [1432, 328] on button "button" at bounding box center [1430, 329] width 22 height 25
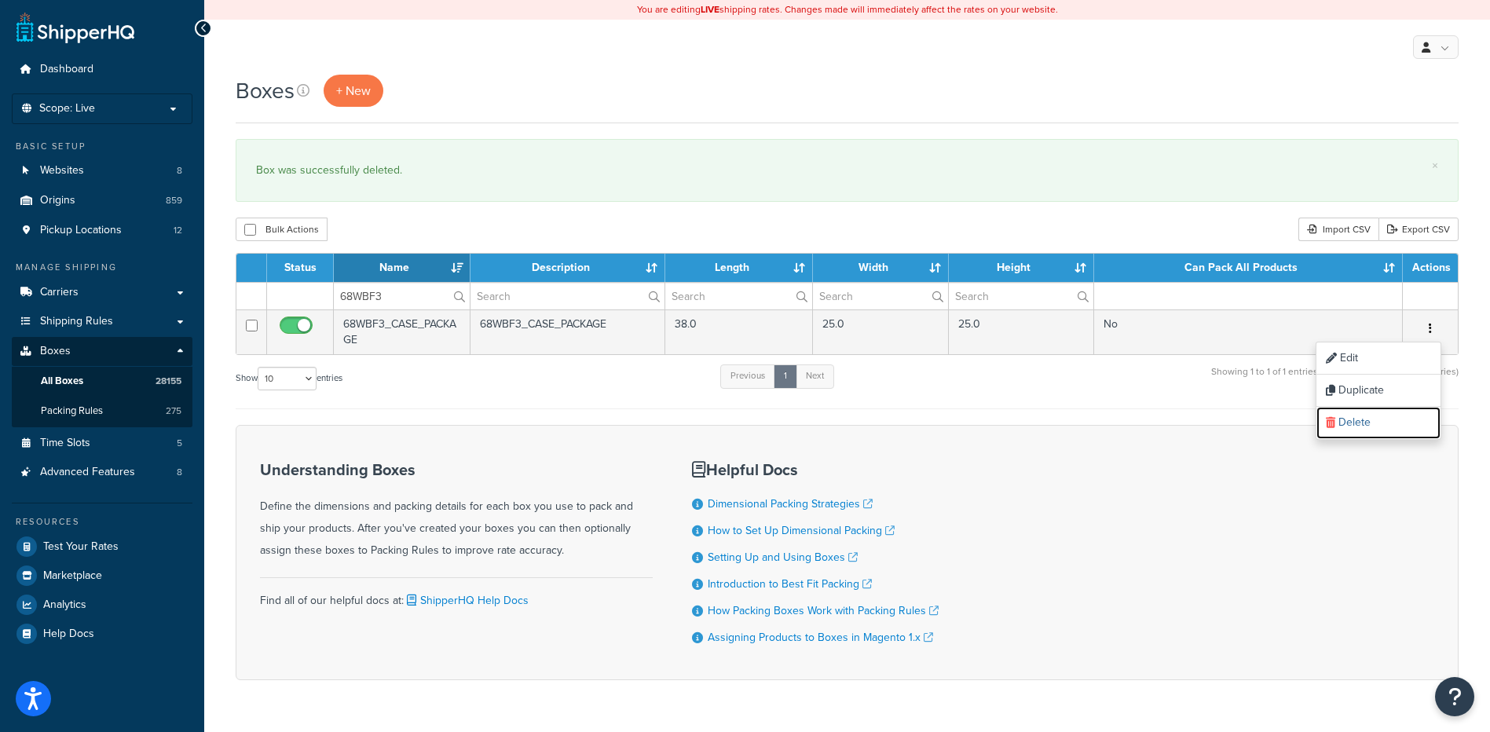
click at [1370, 426] on link "Delete" at bounding box center [1378, 423] width 124 height 32
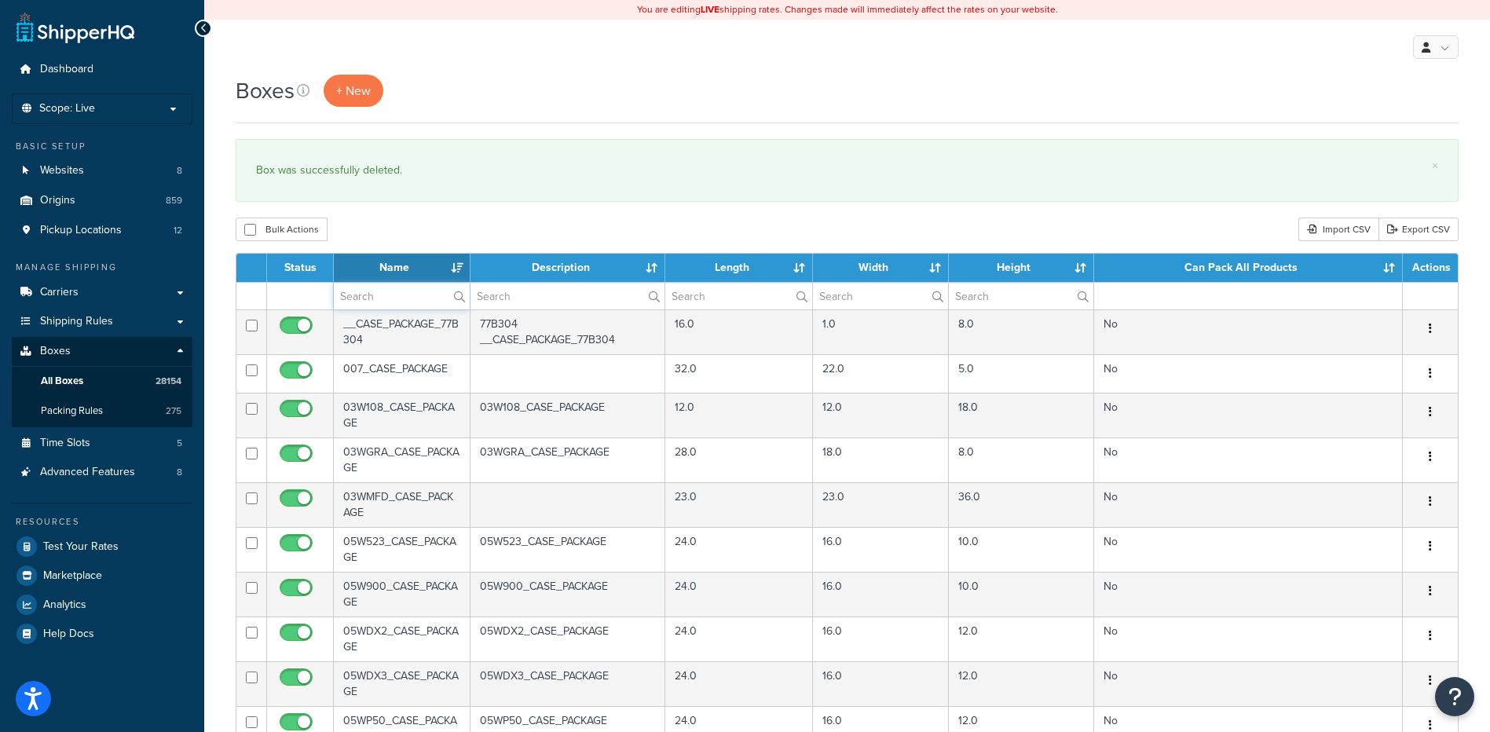
drag, startPoint x: 357, startPoint y: 302, endPoint x: 395, endPoint y: 270, distance: 49.1
click at [357, 302] on input "text" at bounding box center [402, 296] width 136 height 27
paste input "68WGS1"
type input "68WGS1"
click at [449, 213] on div "Boxes + New × Box was successfully deleted. Bulk Actions Duplicate [GEOGRAPHIC_…" at bounding box center [847, 603] width 1286 height 1057
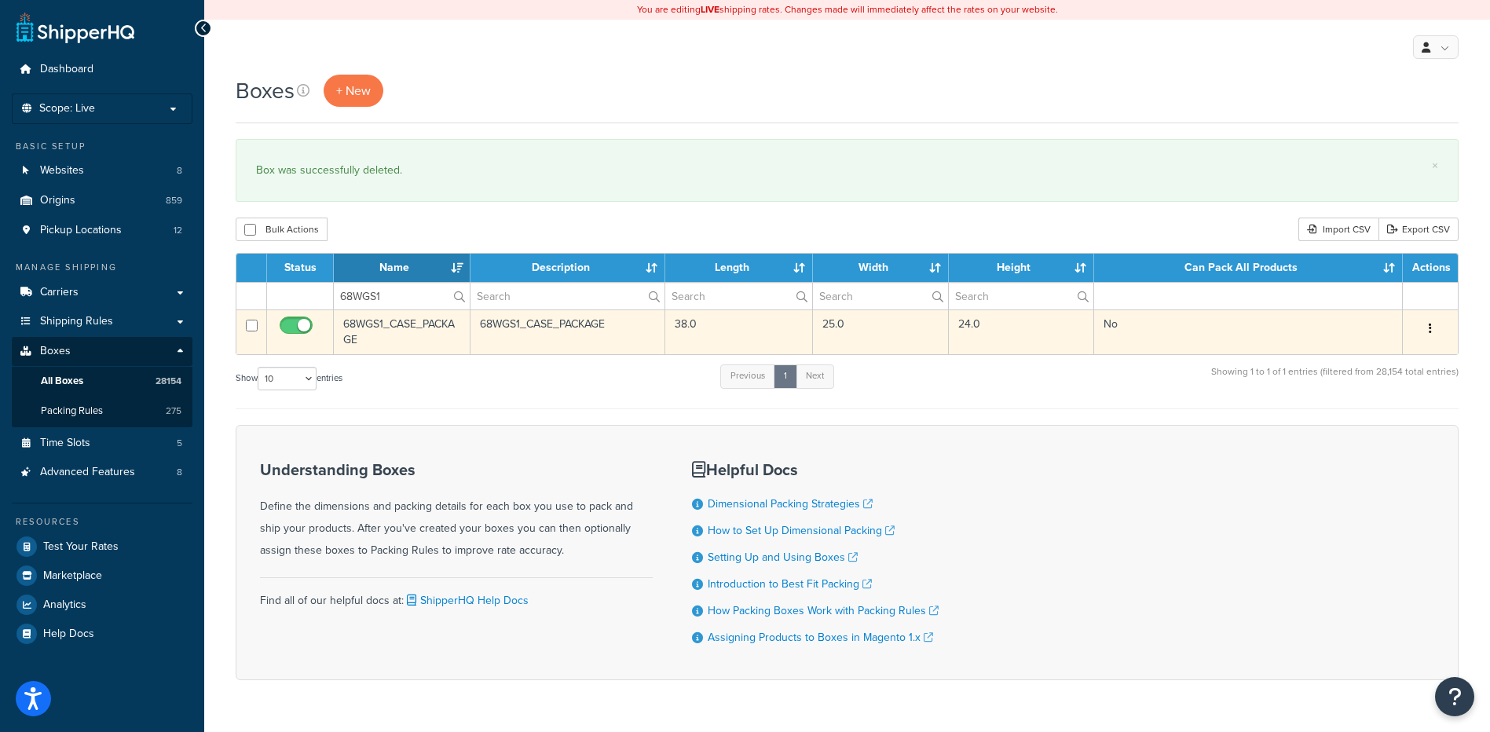
click at [1428, 320] on button "button" at bounding box center [1430, 329] width 22 height 25
click at [1396, 430] on link "Delete" at bounding box center [1378, 423] width 124 height 32
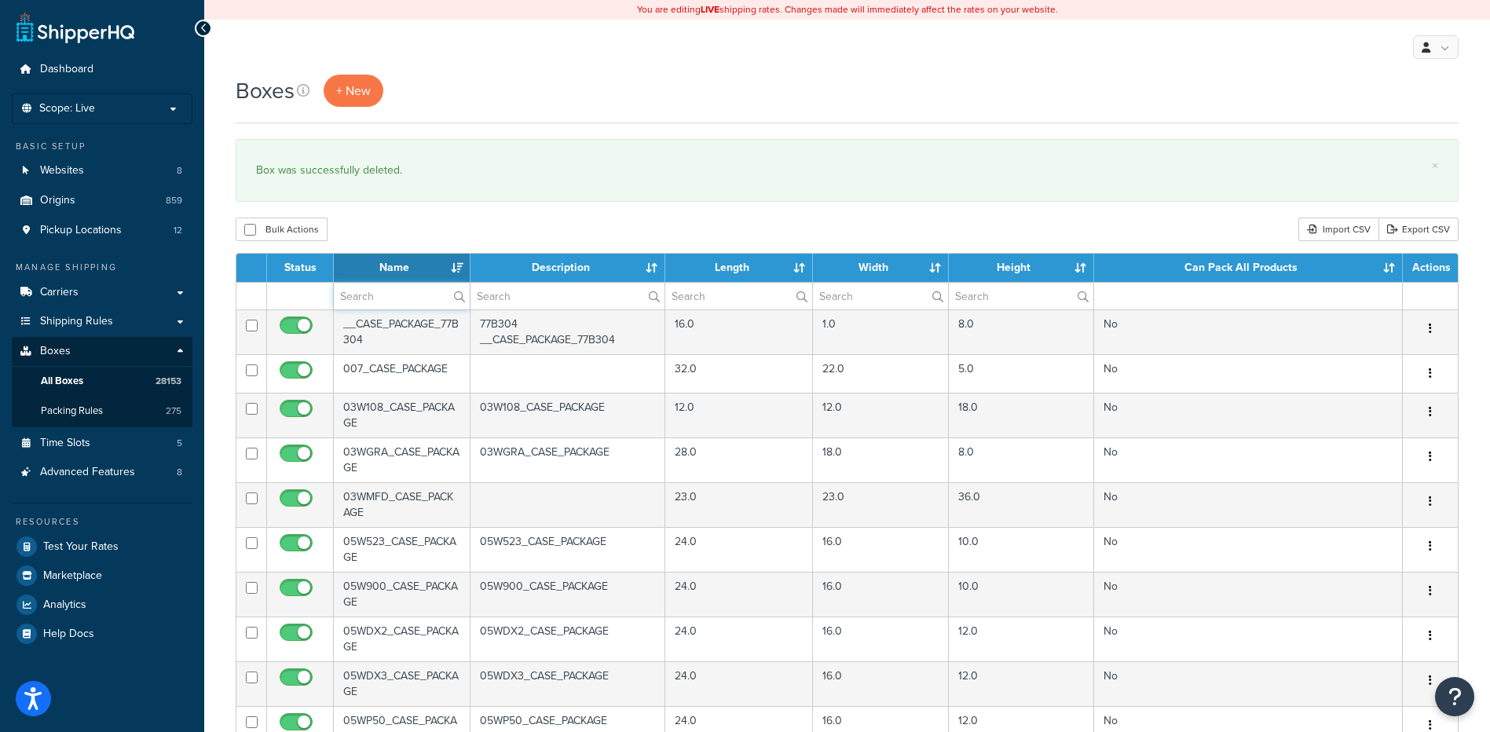
click at [352, 300] on input "text" at bounding box center [402, 296] width 136 height 27
paste input "68WHS1"
type input "68WHS1"
click at [415, 214] on div "Boxes + New × Box was successfully deleted. Bulk Actions Duplicate [GEOGRAPHIC_…" at bounding box center [847, 603] width 1286 height 1057
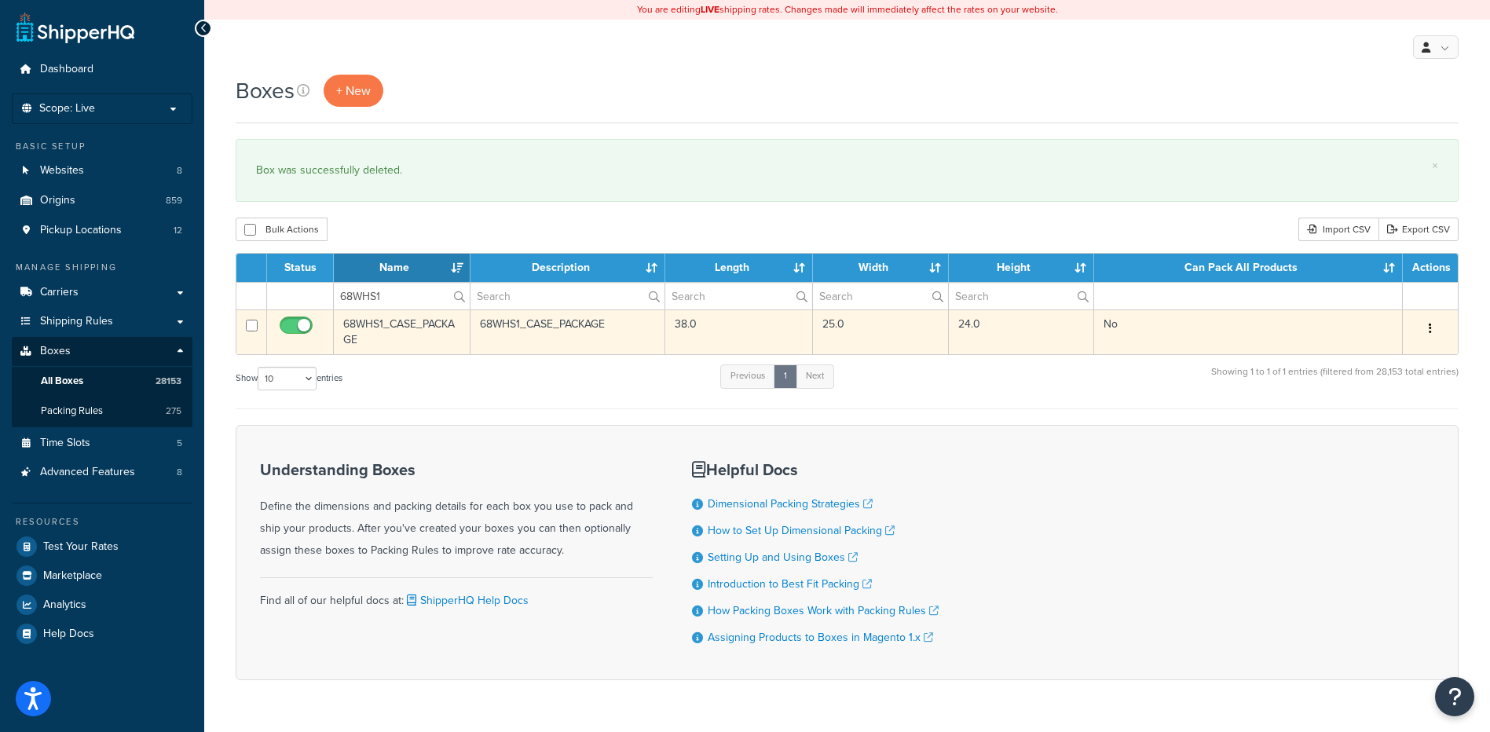
click at [1430, 334] on icon "button" at bounding box center [1430, 328] width 3 height 11
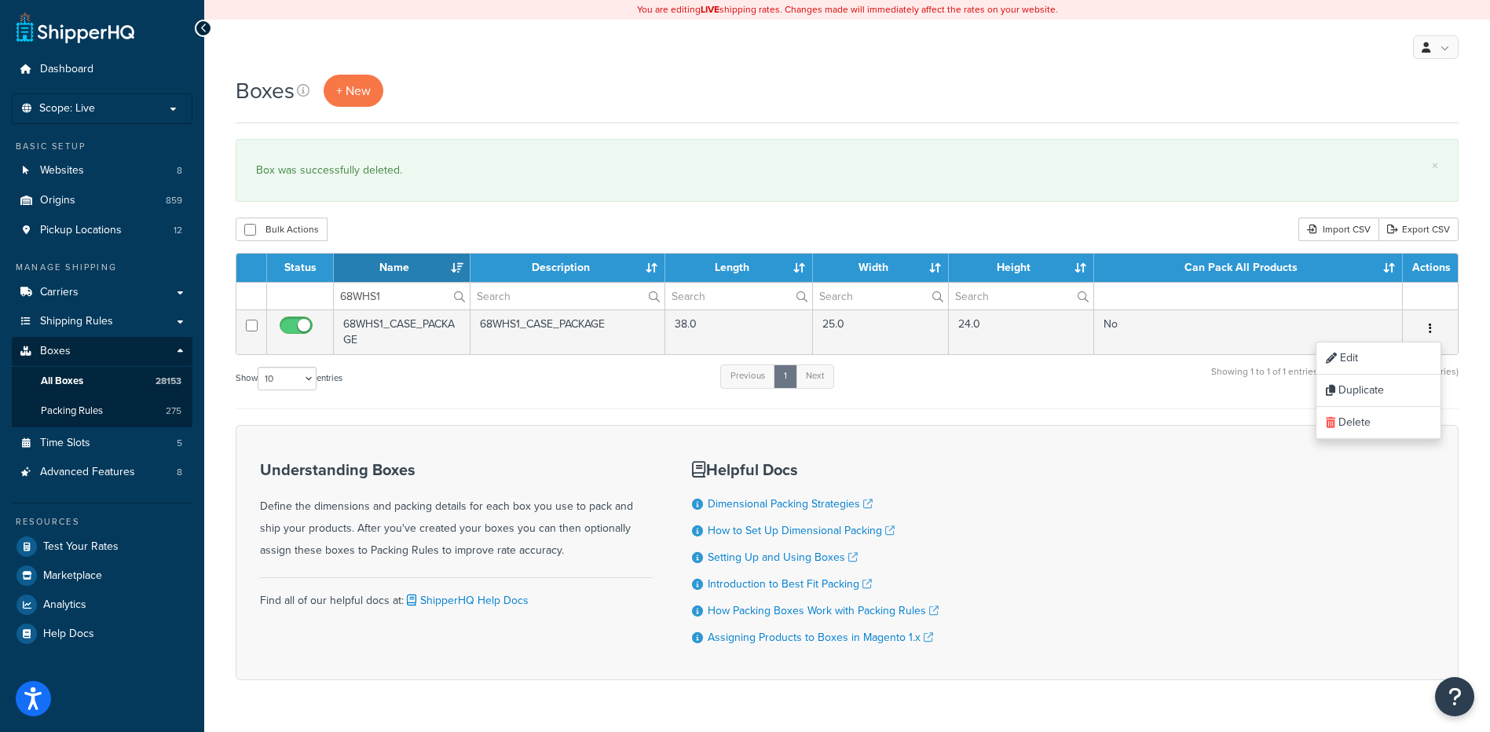
click at [1352, 443] on div "Understanding Boxes Define the dimensions and packing details for each box you …" at bounding box center [847, 552] width 1223 height 255
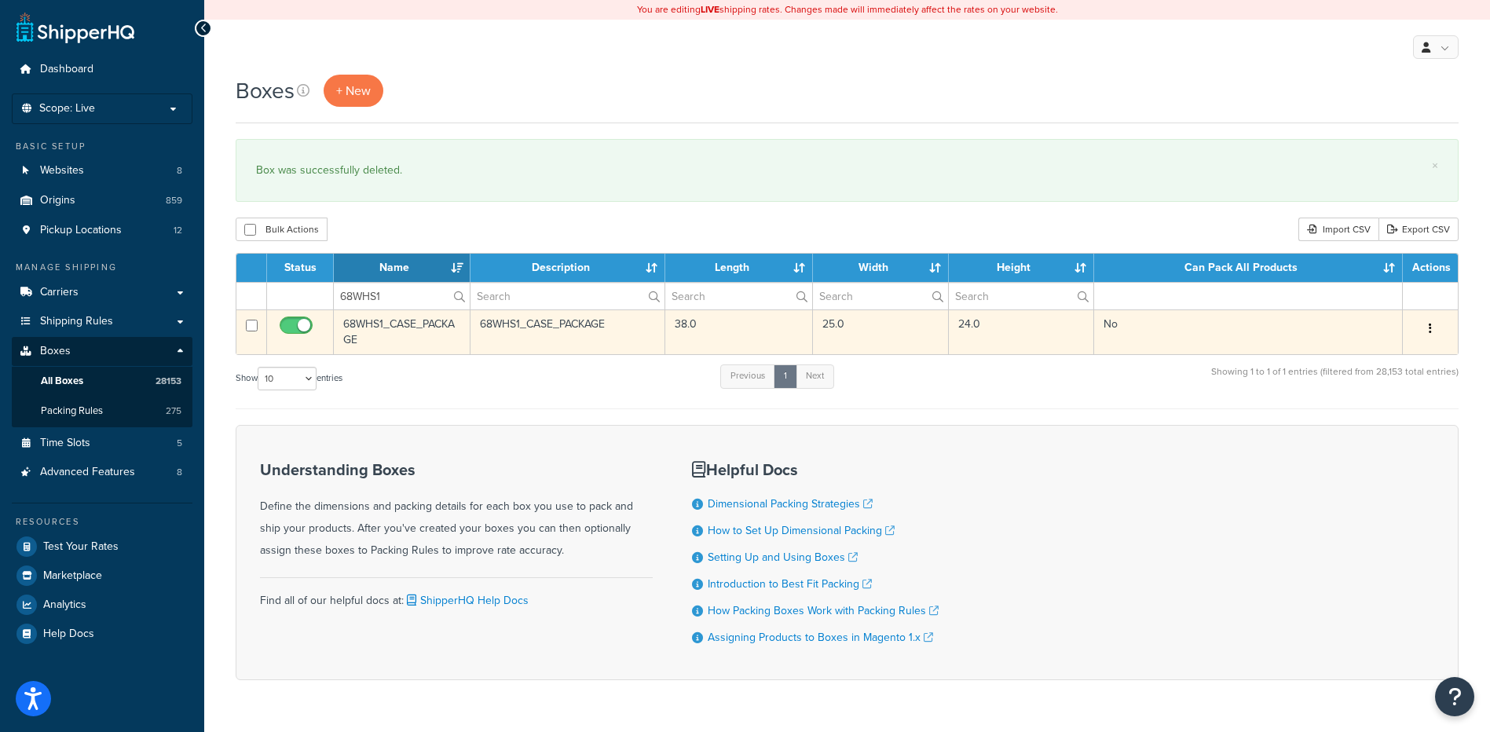
click at [1437, 317] on td "Edit Duplicate Delete" at bounding box center [1430, 331] width 55 height 45
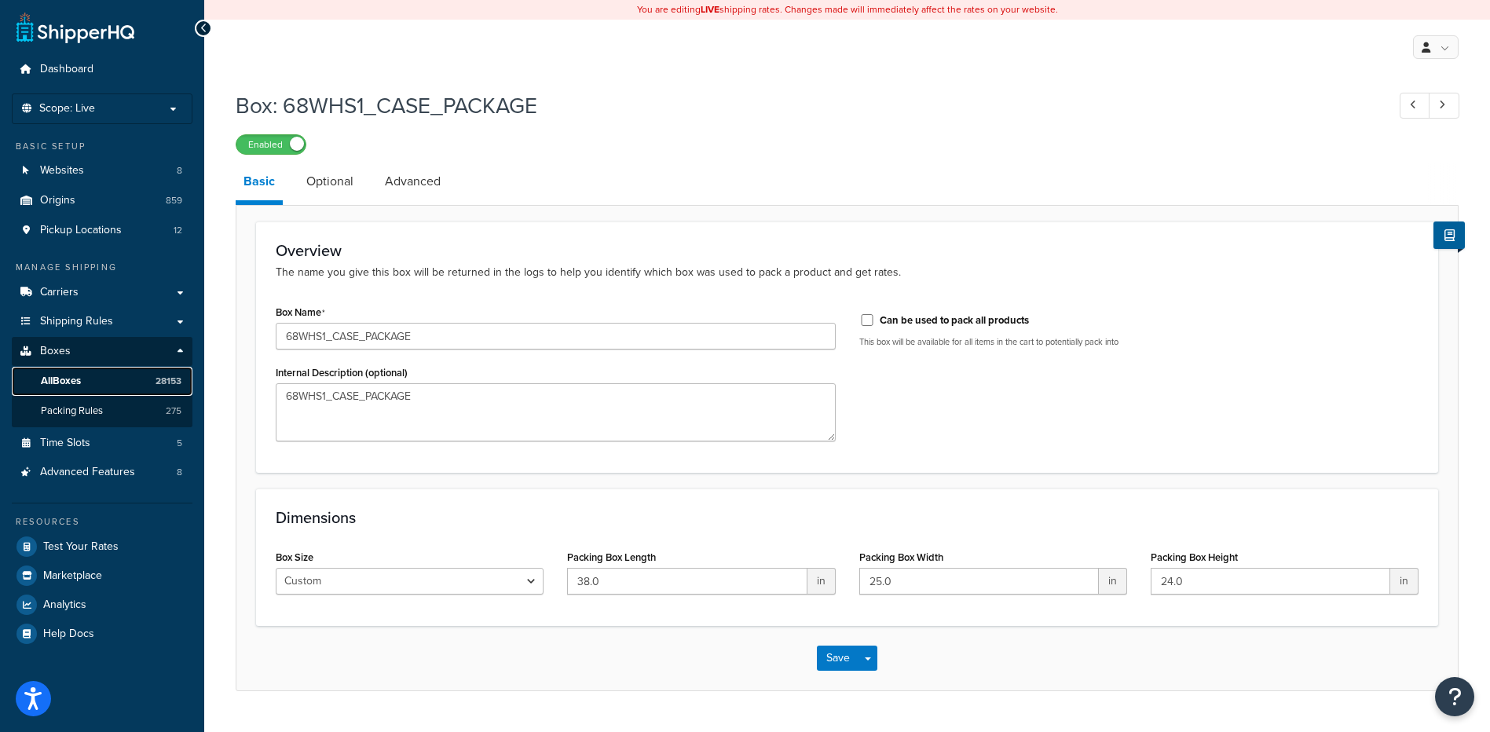
click at [101, 382] on link "All Boxes 28153" at bounding box center [102, 381] width 181 height 29
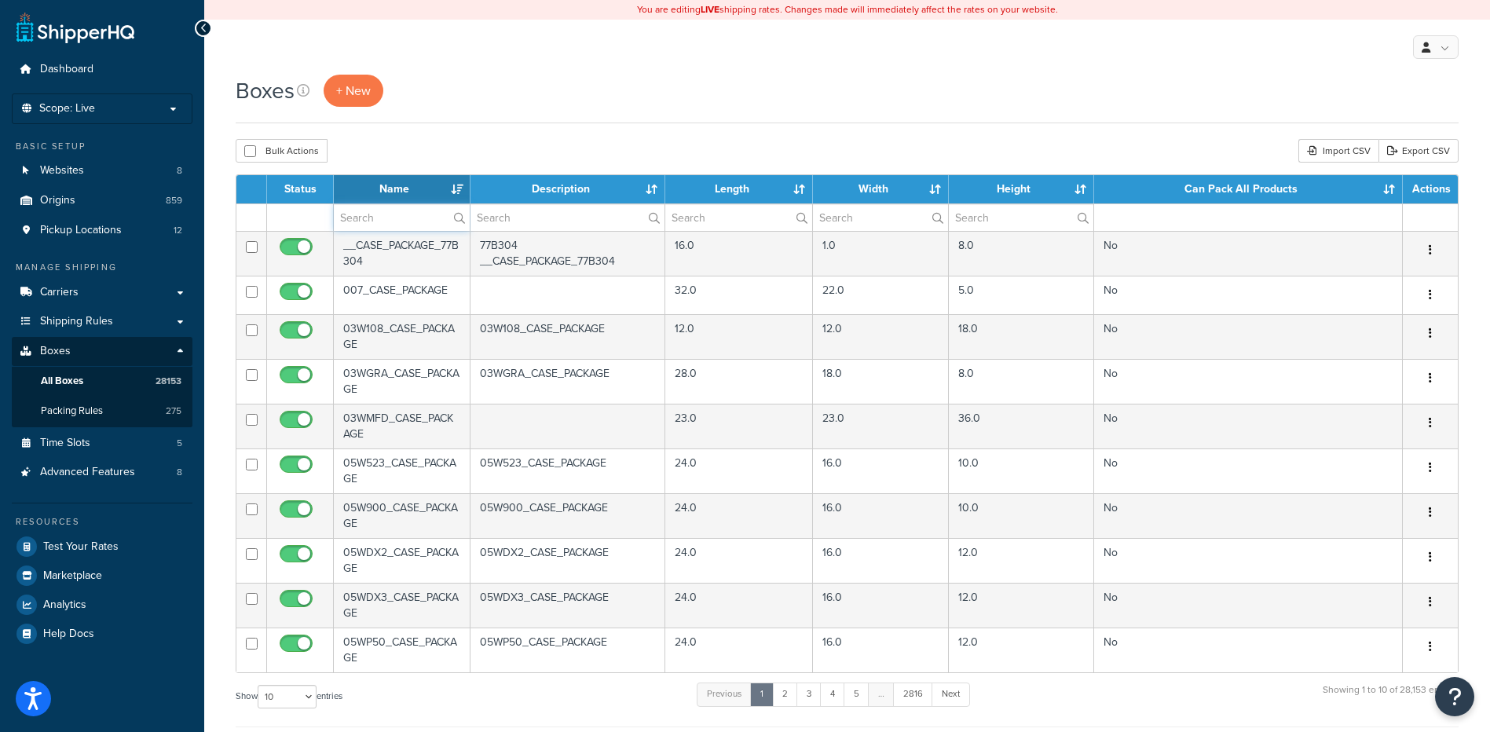
click at [393, 206] on input "text" at bounding box center [402, 217] width 136 height 27
paste input "68WHS1"
type input "68WHS1"
click at [450, 149] on div "Bulk Actions Duplicate [GEOGRAPHIC_DATA] Import CSV Export CSV" at bounding box center [847, 151] width 1223 height 24
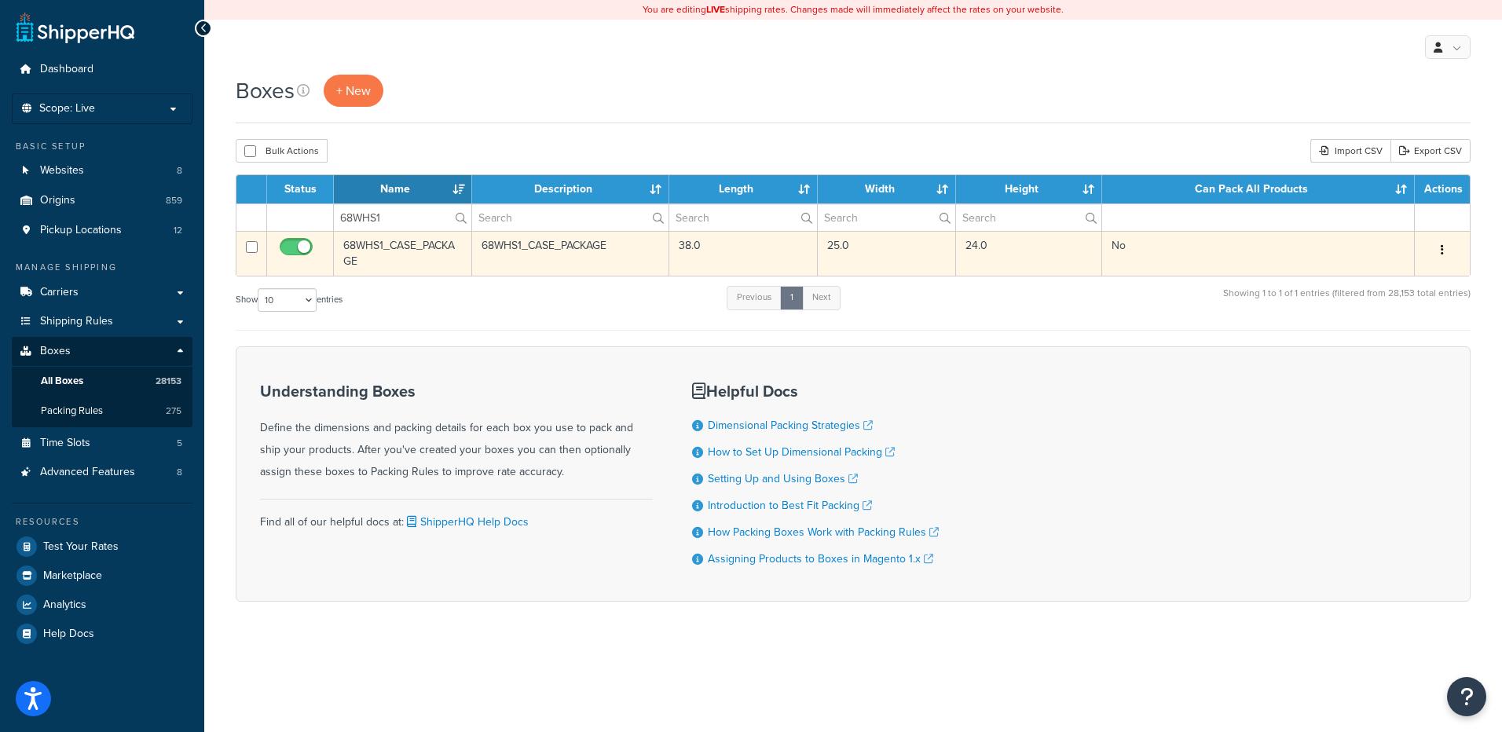
click at [1436, 250] on button "button" at bounding box center [1442, 250] width 22 height 25
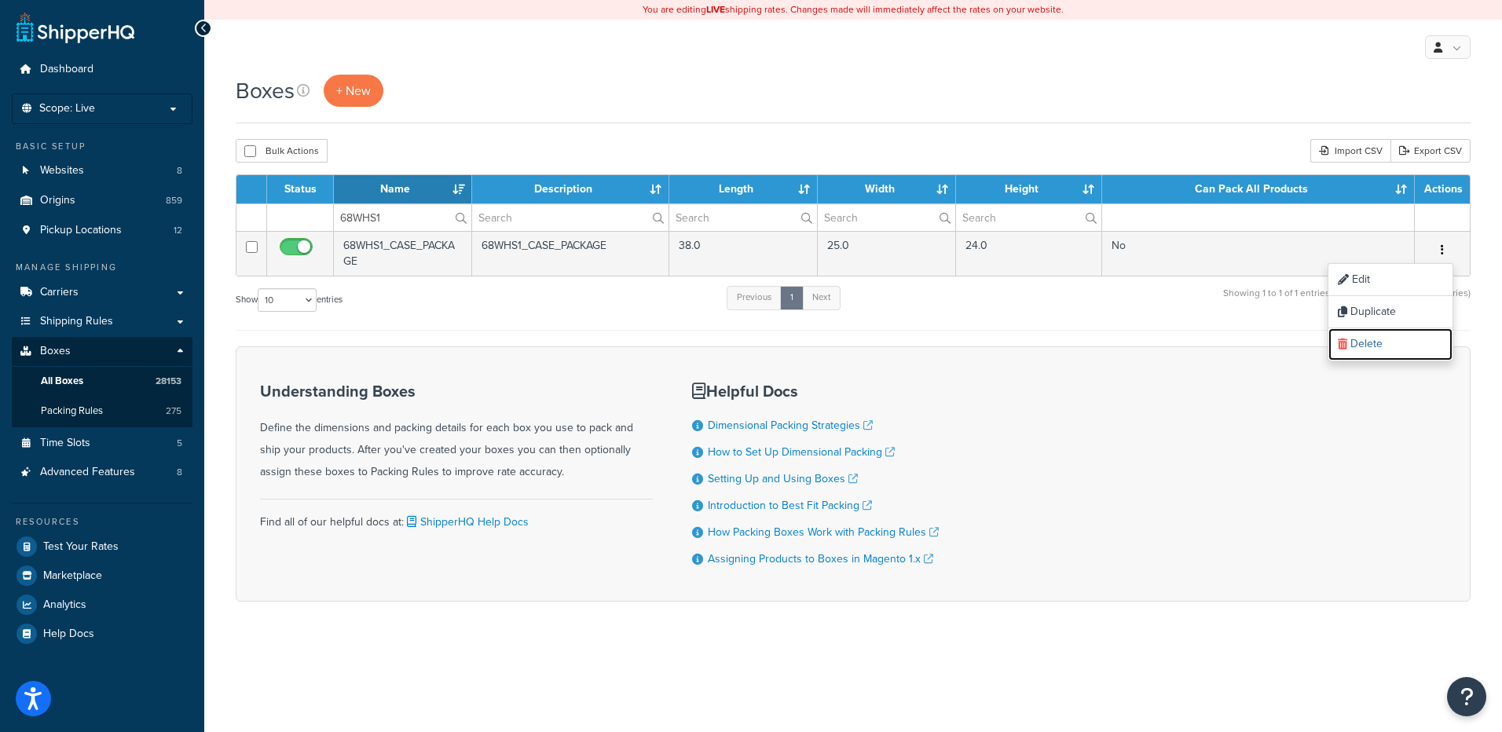
click at [1425, 347] on link "Delete" at bounding box center [1390, 344] width 124 height 32
